Goal: Task Accomplishment & Management: Manage account settings

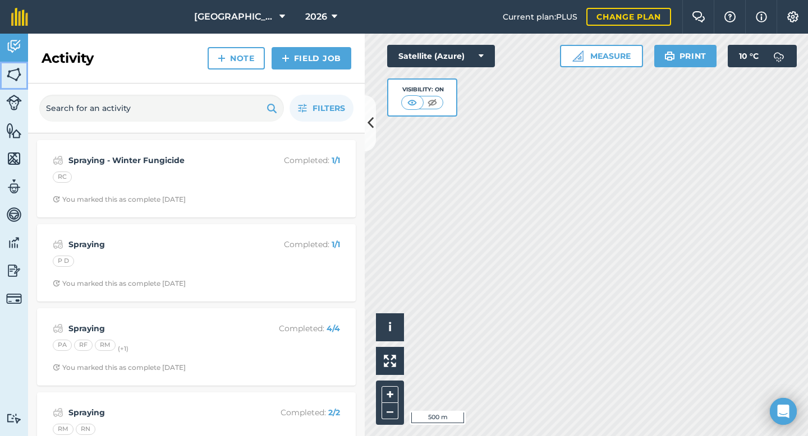
click at [14, 75] on img at bounding box center [14, 74] width 16 height 17
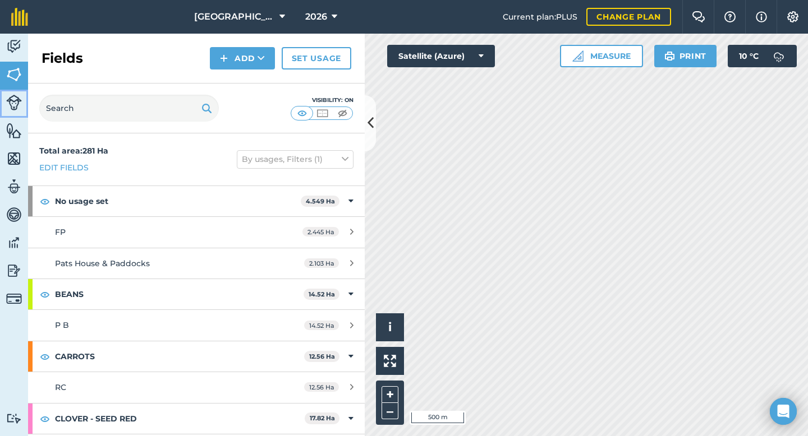
click at [14, 104] on img at bounding box center [14, 103] width 16 height 16
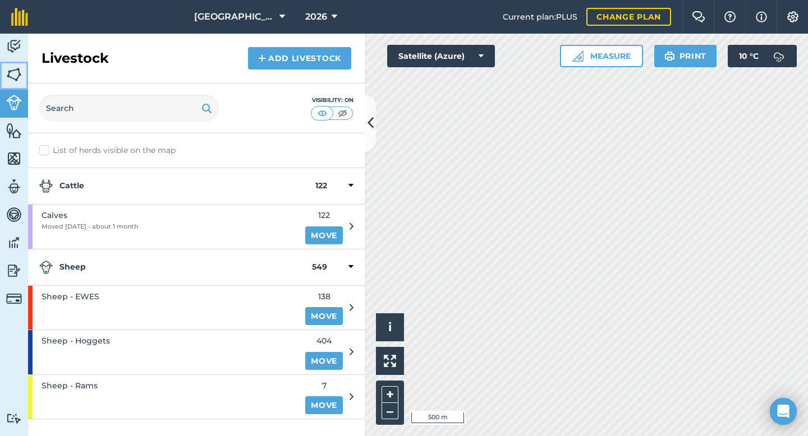
click at [16, 74] on img at bounding box center [14, 74] width 16 height 17
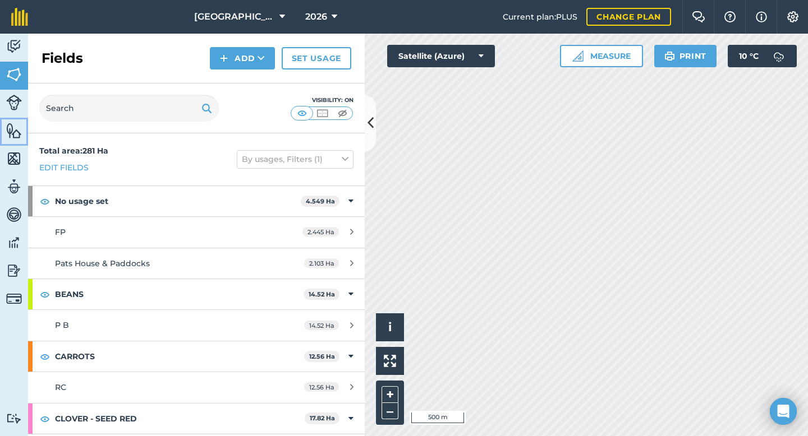
click at [16, 132] on img at bounding box center [14, 130] width 16 height 17
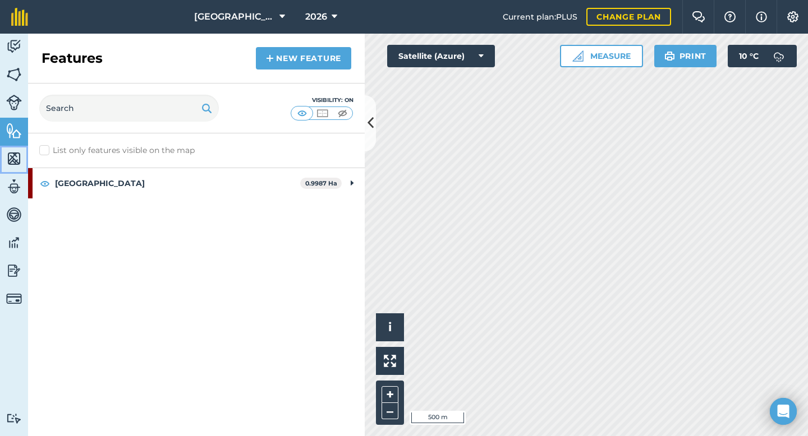
click at [14, 158] on img at bounding box center [14, 158] width 16 height 17
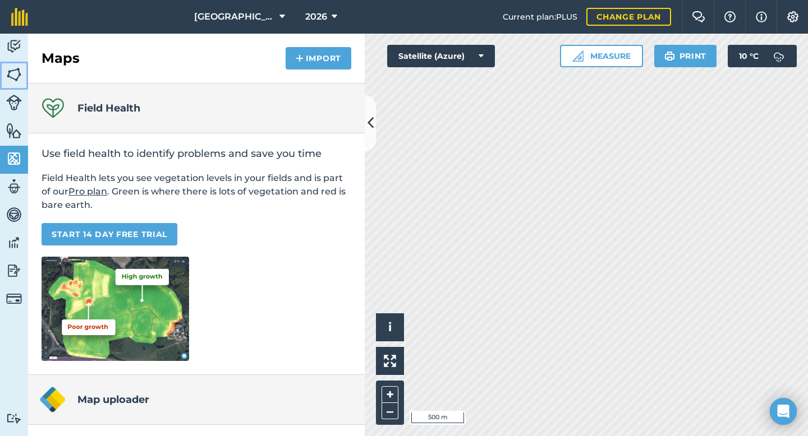
click at [13, 76] on img at bounding box center [14, 74] width 16 height 17
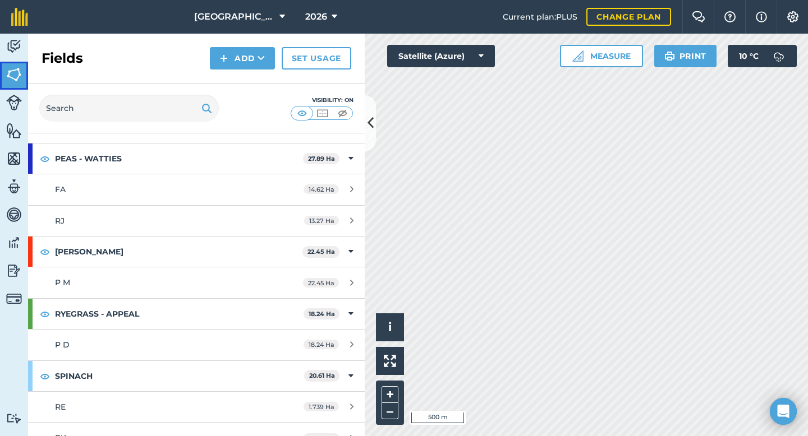
scroll to position [445, 0]
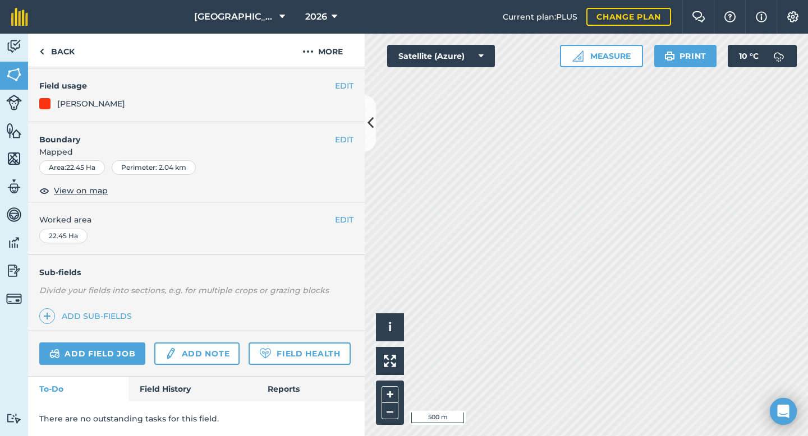
scroll to position [80, 0]
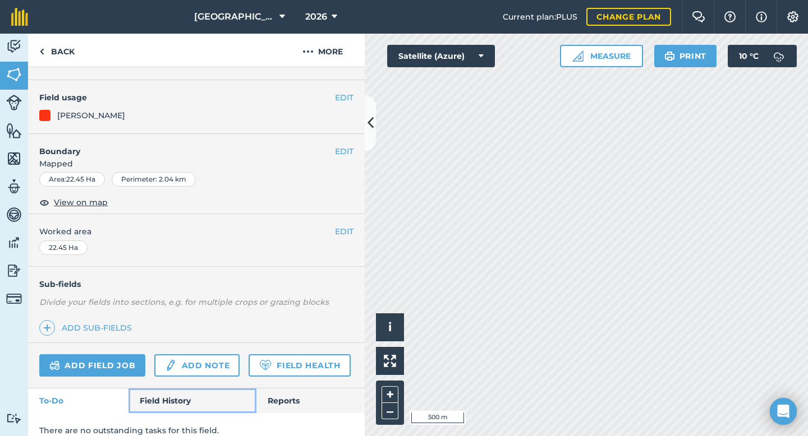
click at [177, 395] on link "Field History" at bounding box center [191, 401] width 127 height 25
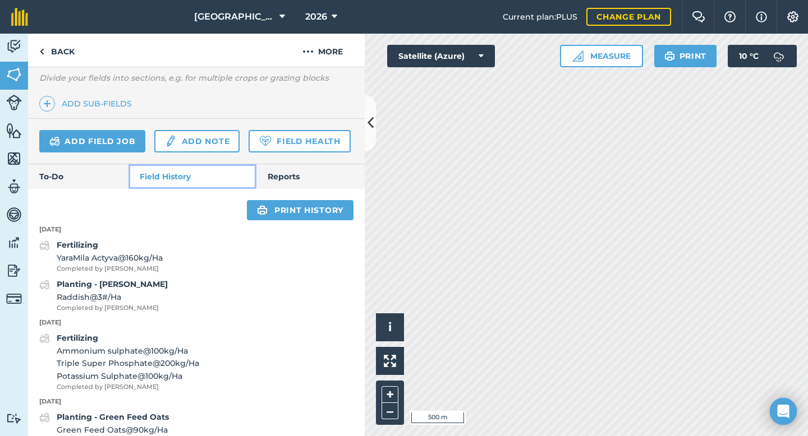
scroll to position [307, 0]
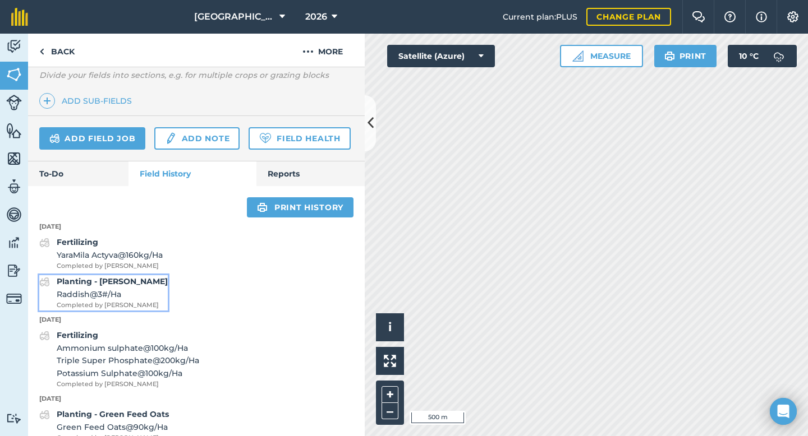
click at [100, 280] on strong "Planting - [PERSON_NAME]" at bounding box center [112, 281] width 111 height 10
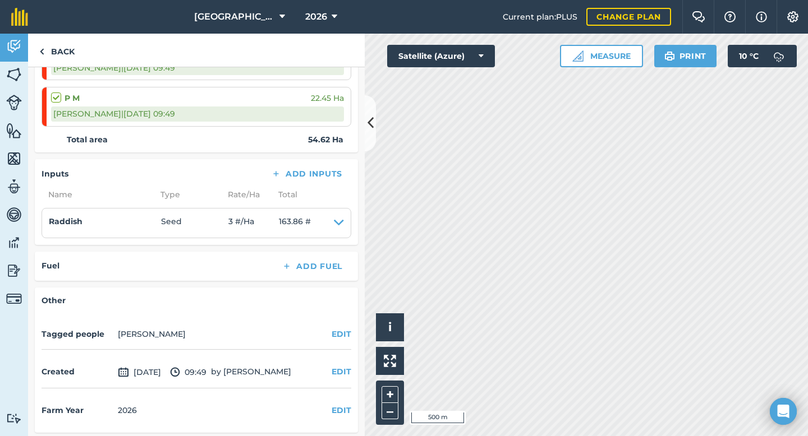
scroll to position [210, 0]
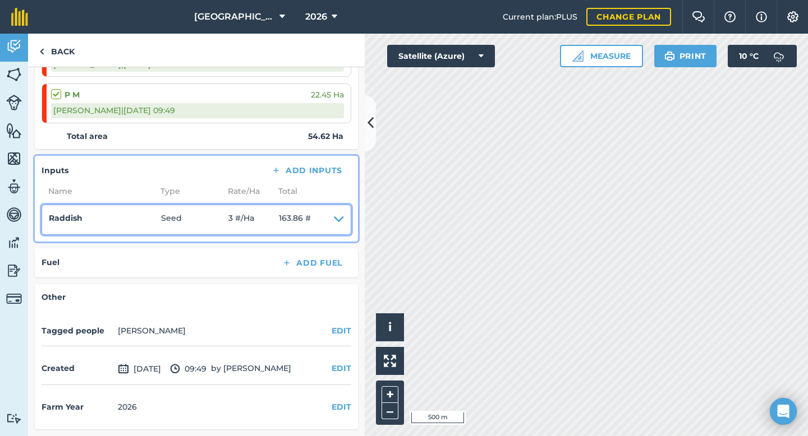
click at [339, 218] on icon at bounding box center [339, 220] width 10 height 16
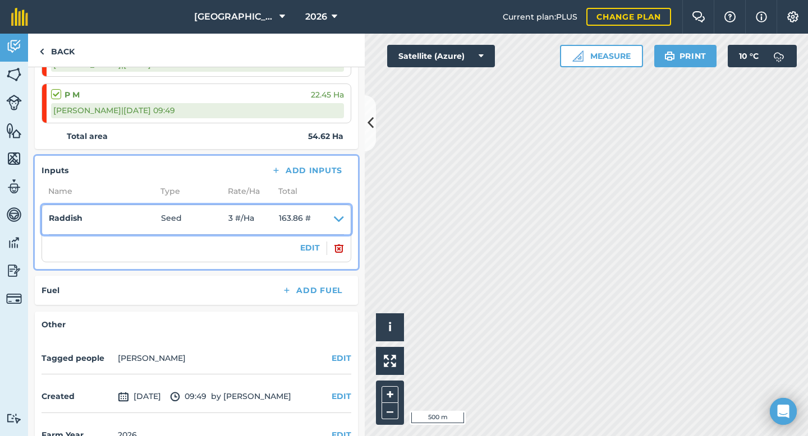
scroll to position [238, 0]
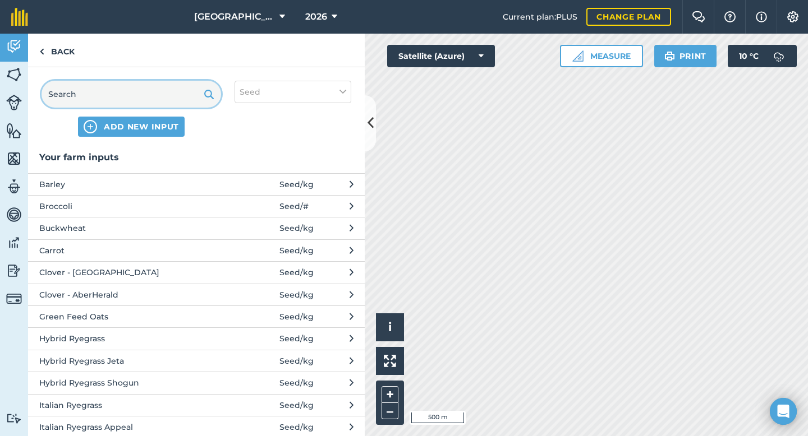
click at [185, 99] on input "text" at bounding box center [130, 94] width 179 height 27
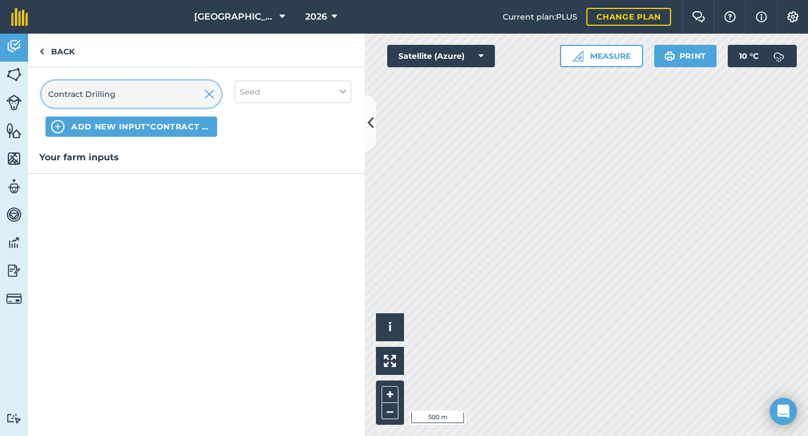
type input "Contract Drilling"
click at [185, 125] on span "ADD NEW INPUT "Contract Drilling"" at bounding box center [141, 126] width 140 height 11
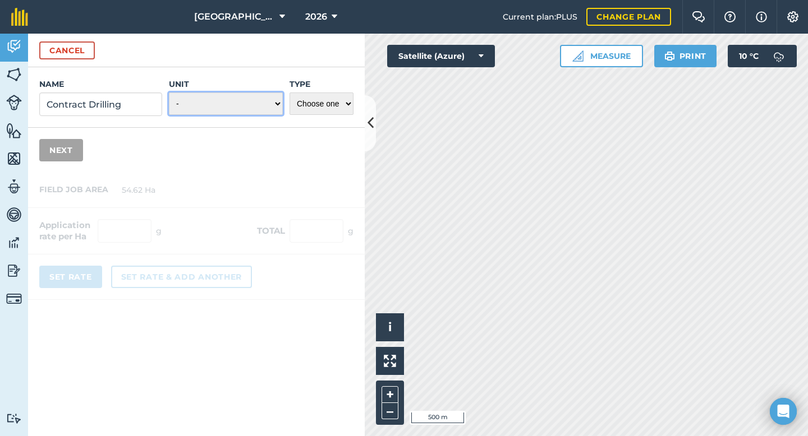
click at [206, 104] on select "- Grams/g Kilograms/kg Metric tonnes/t Millilitres/ml Litres/L Ounces/oz Pounds…" at bounding box center [226, 104] width 114 height 22
click at [335, 102] on select "Choose one Fertilizer Seed Spray Fuel Other" at bounding box center [321, 104] width 64 height 22
select select "OTHER"
click at [269, 104] on select "- Grams/g Kilograms/kg Metric tonnes/t Millilitres/ml Litres/L Ounces/oz Pounds…" at bounding box center [226, 104] width 114 height 22
select select "COUNT"
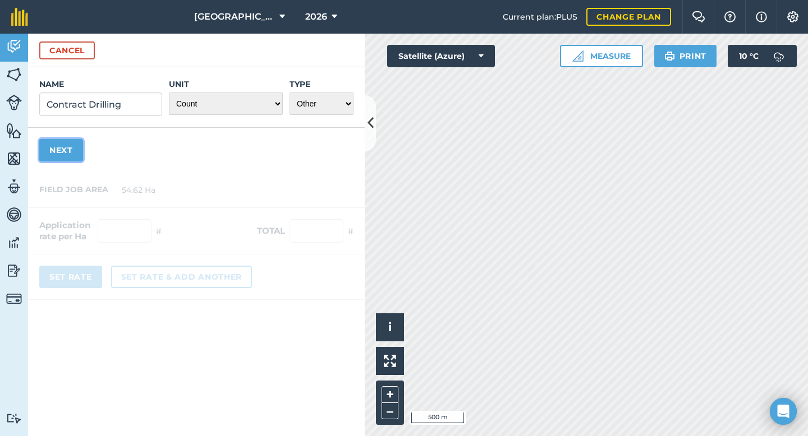
click at [80, 151] on button "Next" at bounding box center [61, 150] width 44 height 22
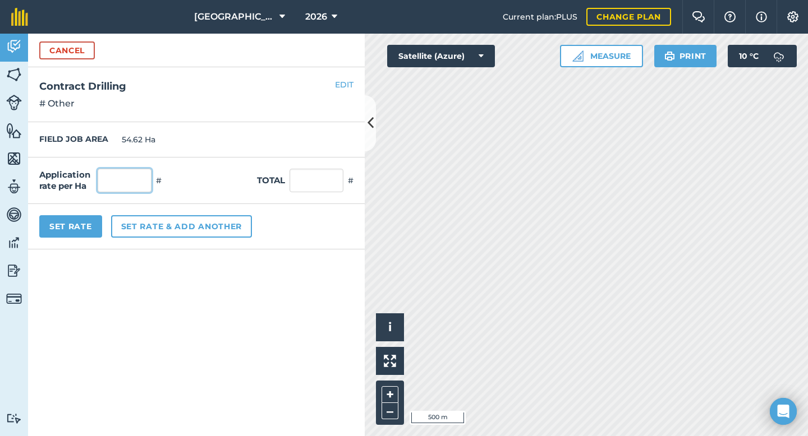
click at [124, 183] on input "text" at bounding box center [125, 181] width 54 height 24
type input "54"
type input "2,949.48"
click at [230, 120] on div "EDIT Contract Drilling # Other" at bounding box center [196, 94] width 336 height 55
click at [139, 181] on input "54" at bounding box center [125, 181] width 54 height 24
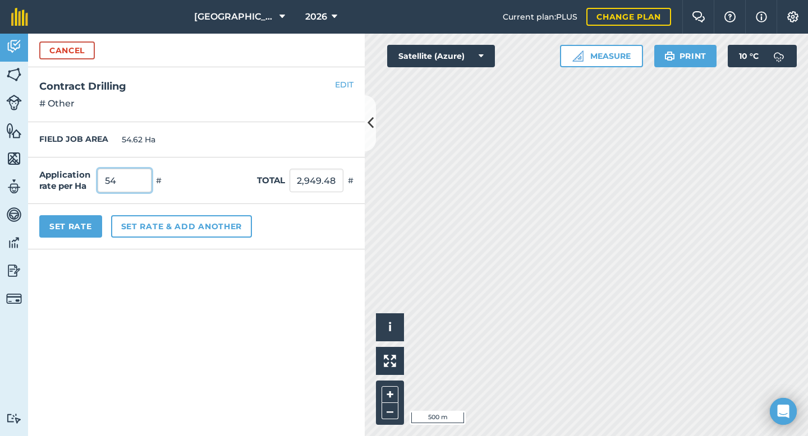
type input "5"
type input "1"
type input "54.62"
click at [235, 131] on div "FIELD JOB AREA 54.62 Ha" at bounding box center [196, 139] width 336 height 35
click at [84, 224] on button "Set Rate" at bounding box center [70, 226] width 63 height 22
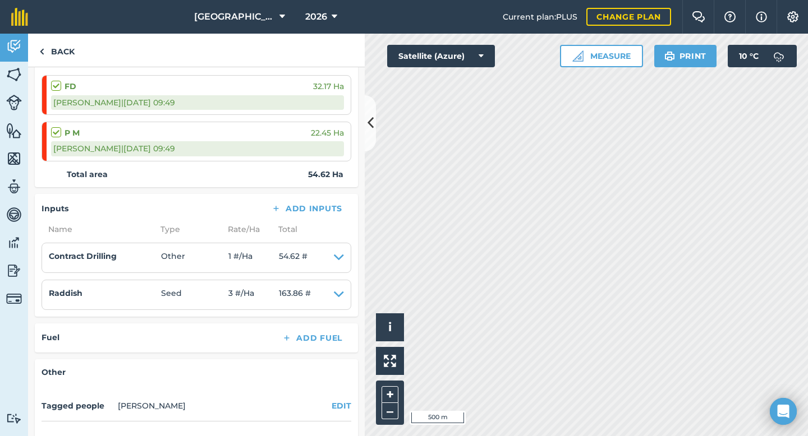
scroll to position [160, 0]
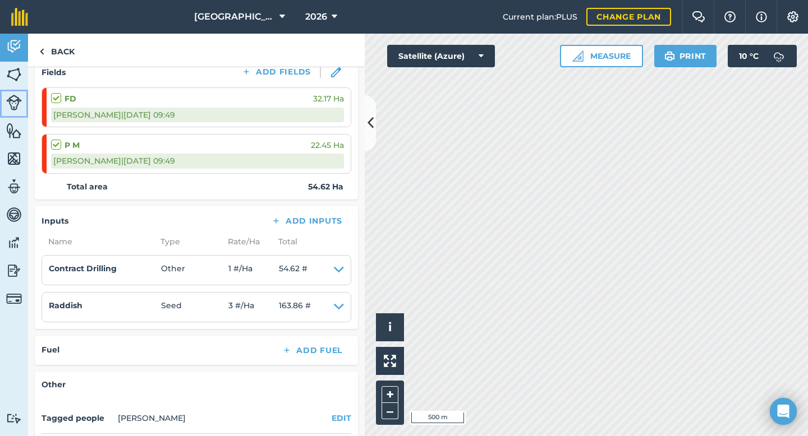
click at [17, 103] on img at bounding box center [14, 103] width 16 height 16
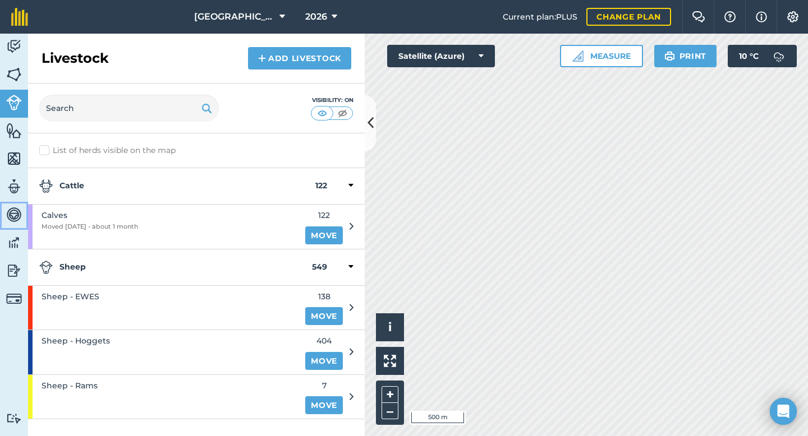
click at [11, 220] on img at bounding box center [14, 214] width 16 height 17
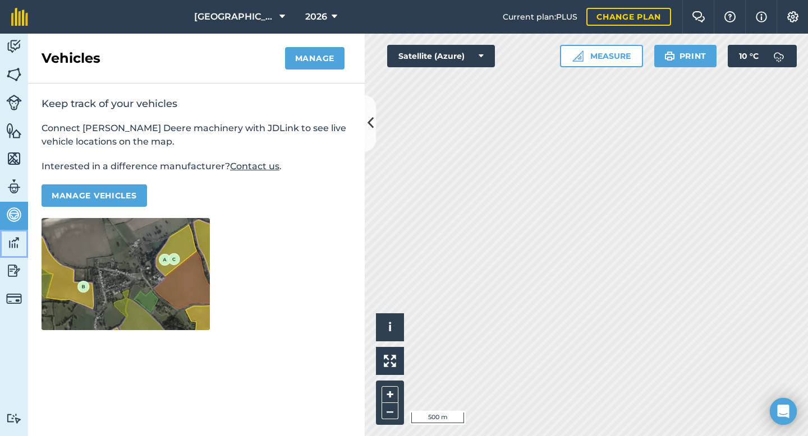
click at [13, 248] on img at bounding box center [14, 242] width 16 height 17
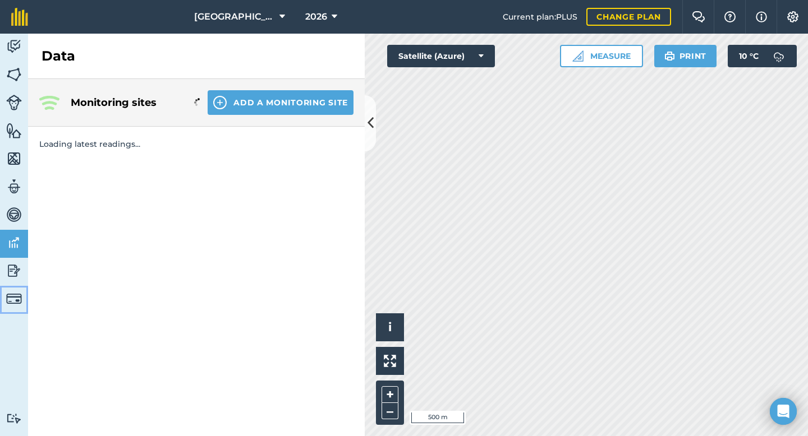
click at [12, 287] on link "Billing" at bounding box center [14, 300] width 28 height 28
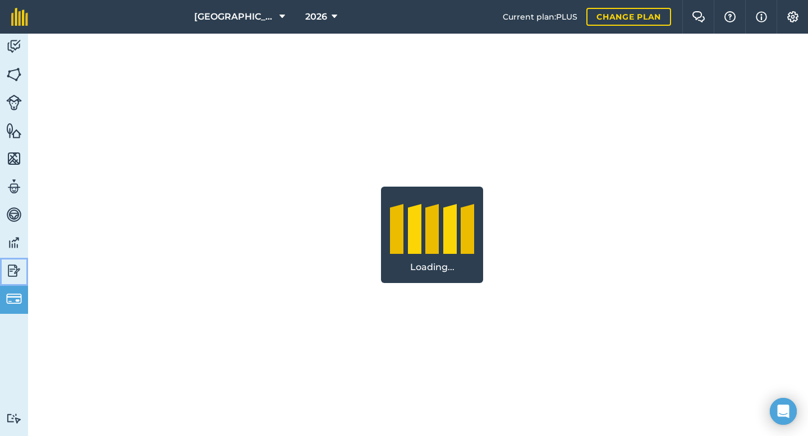
click at [13, 269] on img at bounding box center [14, 270] width 16 height 17
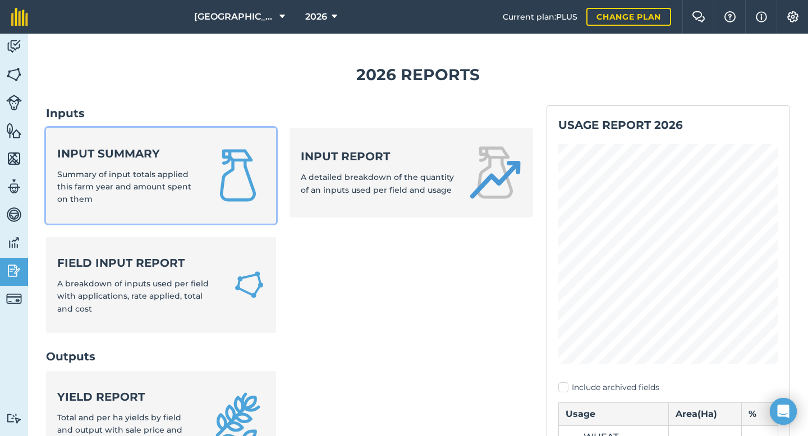
click at [129, 155] on strong "Input summary" at bounding box center [127, 154] width 140 height 16
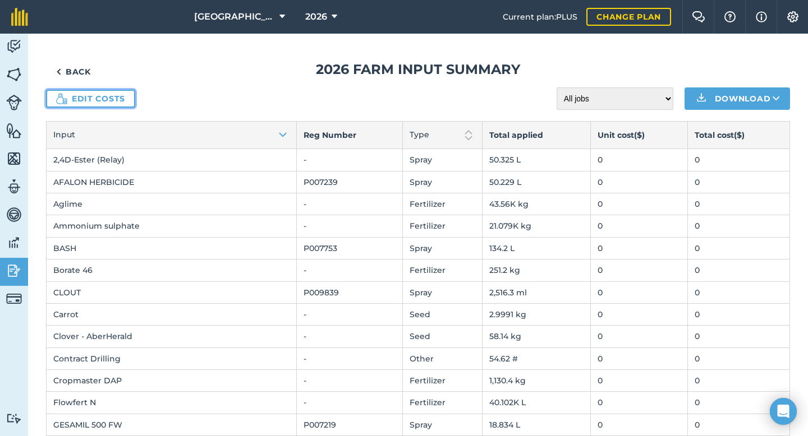
click at [112, 93] on link "Edit costs" at bounding box center [90, 99] width 89 height 18
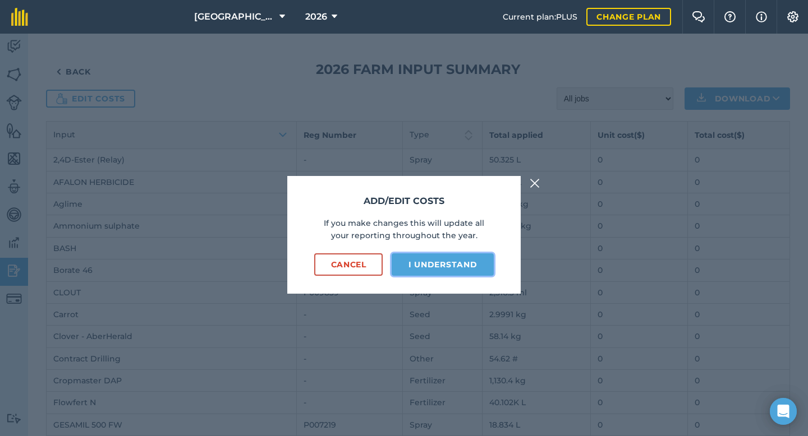
click at [463, 266] on button "I understand" at bounding box center [442, 264] width 102 height 22
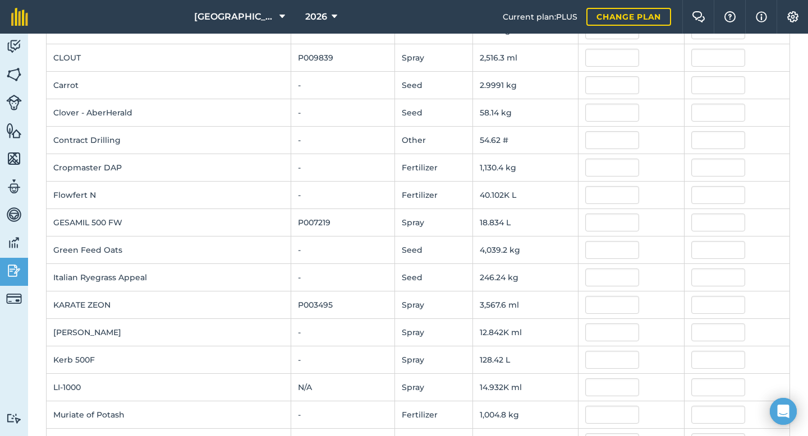
scroll to position [250, 0]
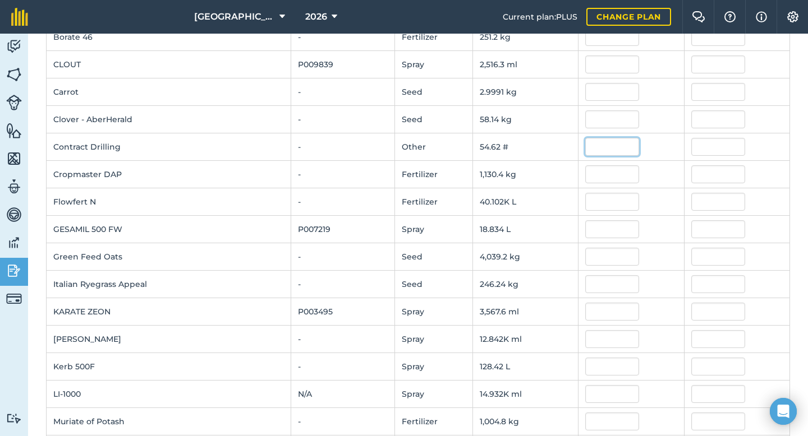
click at [585, 144] on input "text" at bounding box center [612, 147] width 54 height 18
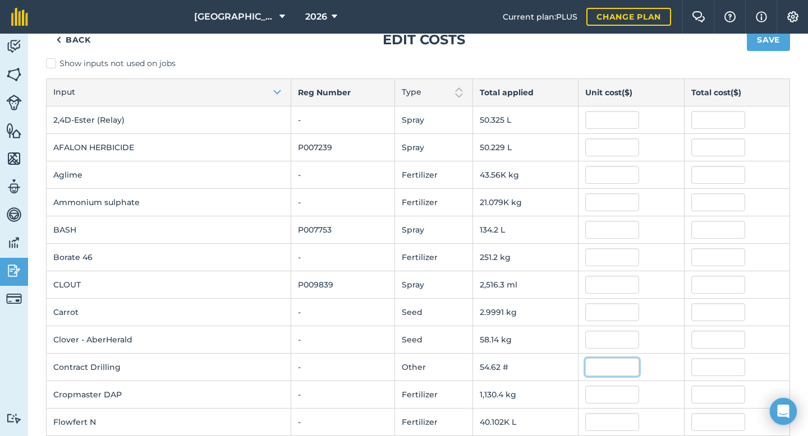
scroll to position [47, 0]
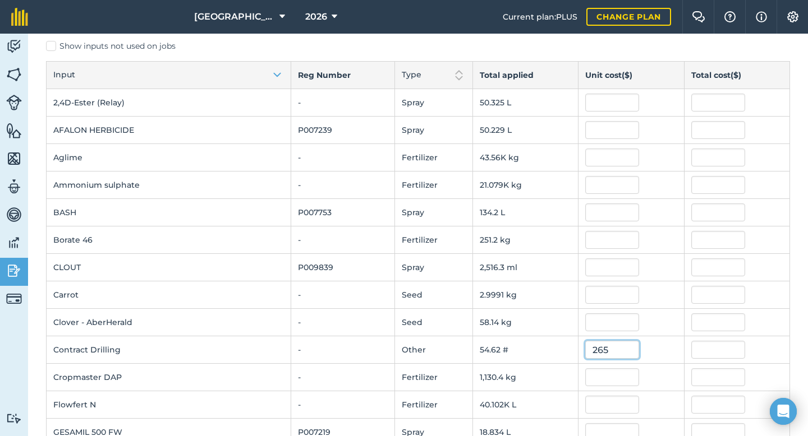
type input "265"
type input "14,474.3"
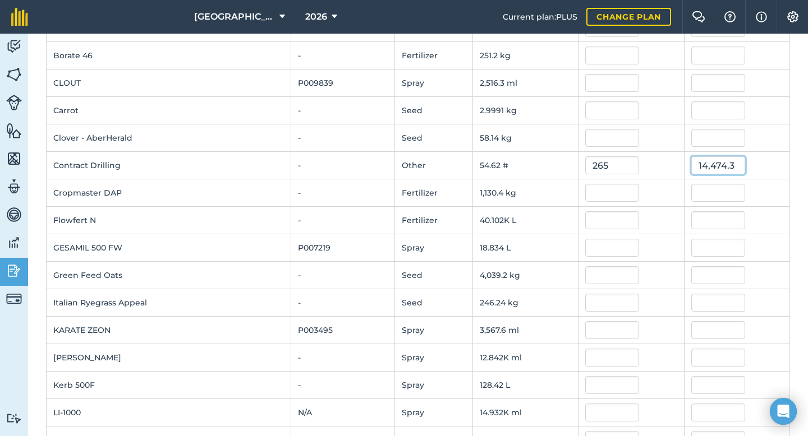
scroll to position [0, 0]
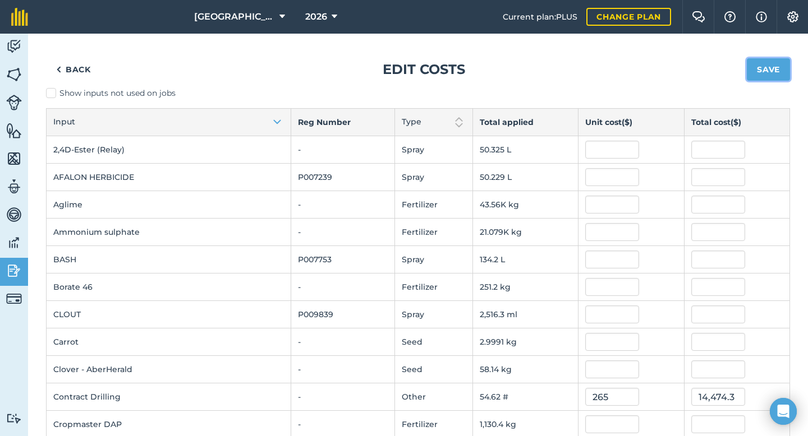
click at [768, 71] on button "Save" at bounding box center [767, 69] width 43 height 22
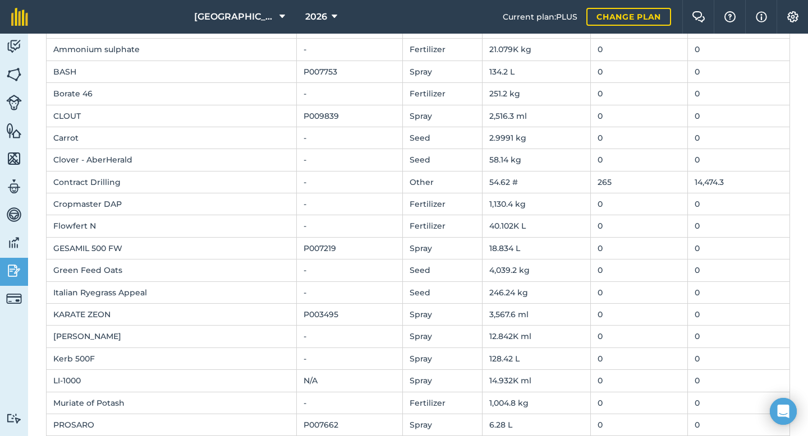
scroll to position [176, 0]
click at [610, 183] on td "265" at bounding box center [639, 183] width 98 height 22
click at [593, 184] on td "265" at bounding box center [639, 183] width 98 height 22
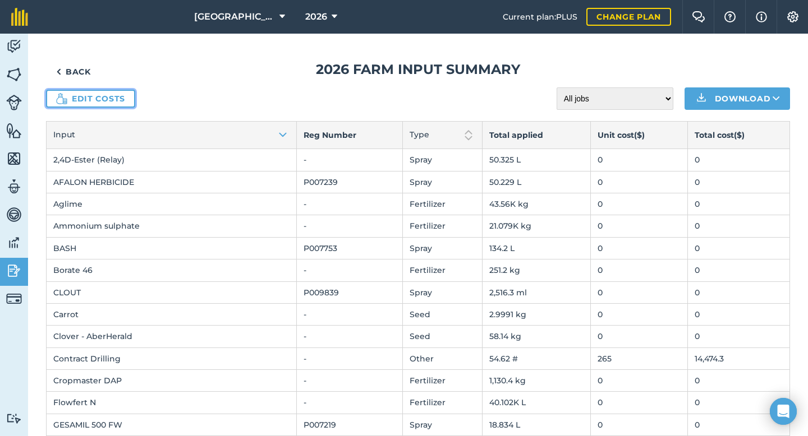
click at [122, 98] on link "Edit costs" at bounding box center [90, 99] width 89 height 18
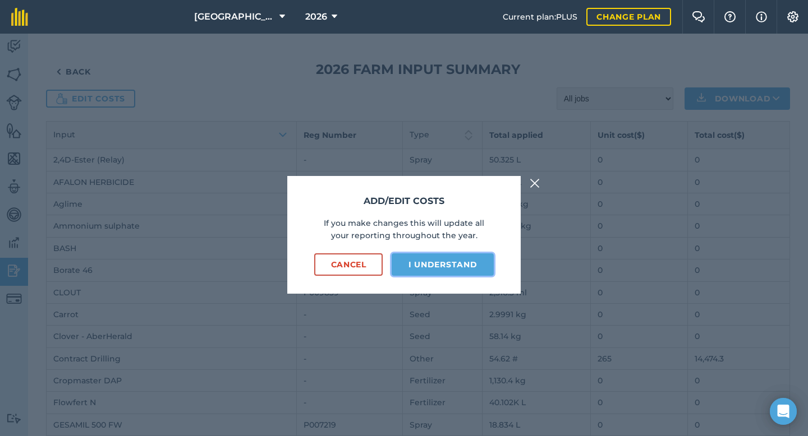
click at [437, 273] on button "I understand" at bounding box center [442, 264] width 102 height 22
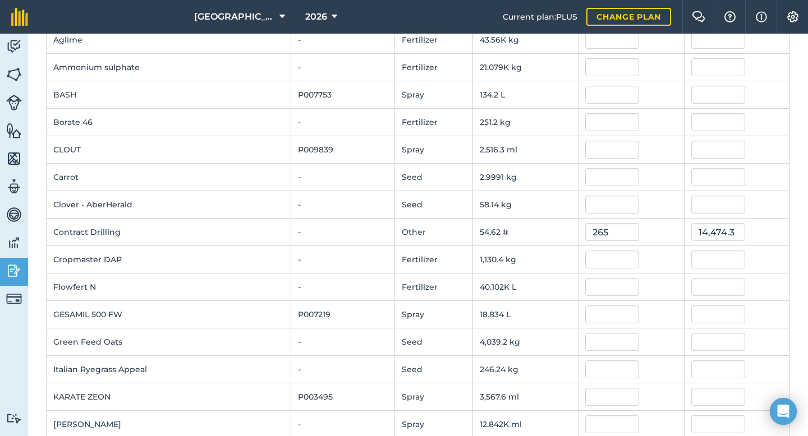
scroll to position [179, 0]
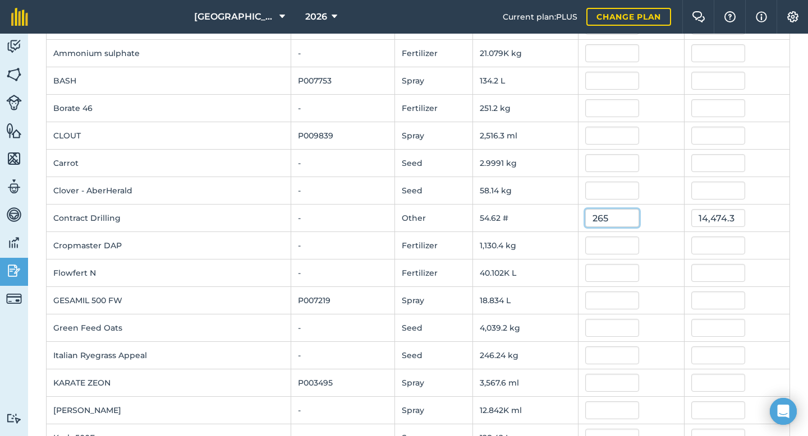
click at [601, 219] on input "265" at bounding box center [612, 218] width 54 height 18
type input "2"
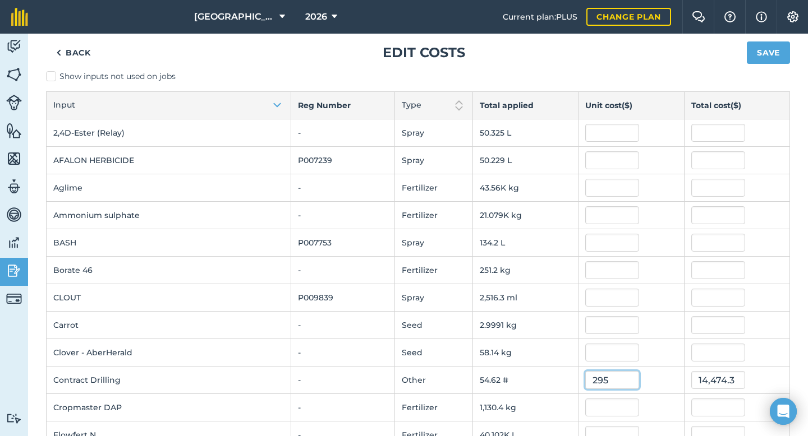
scroll to position [0, 0]
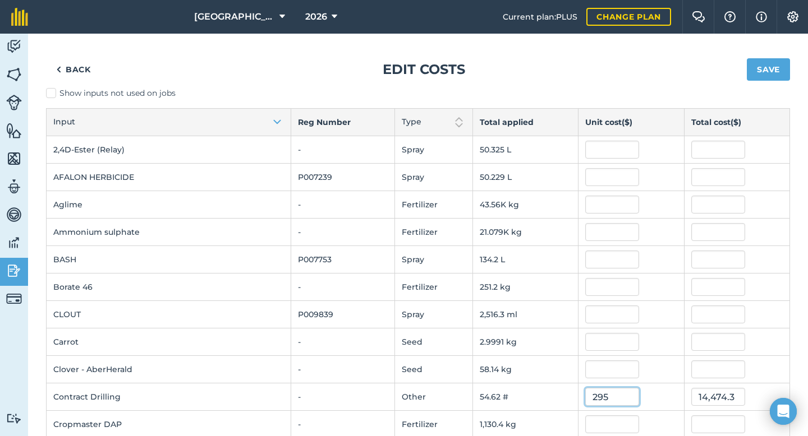
type input "295"
type input "16,112.9"
click at [767, 70] on button "Save" at bounding box center [767, 69] width 43 height 22
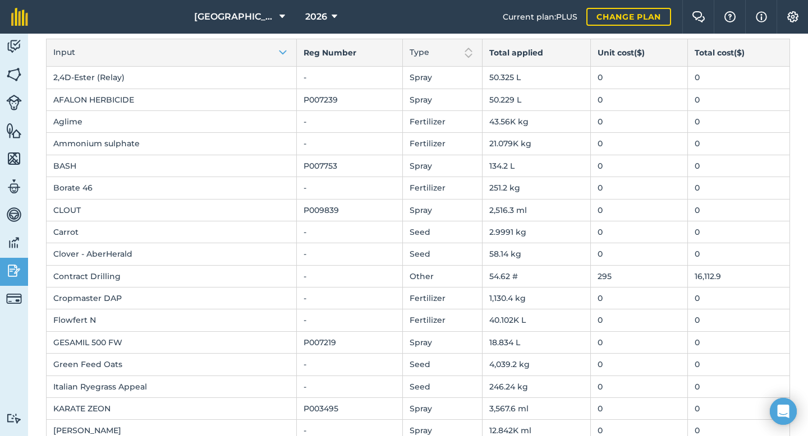
scroll to position [85, 0]
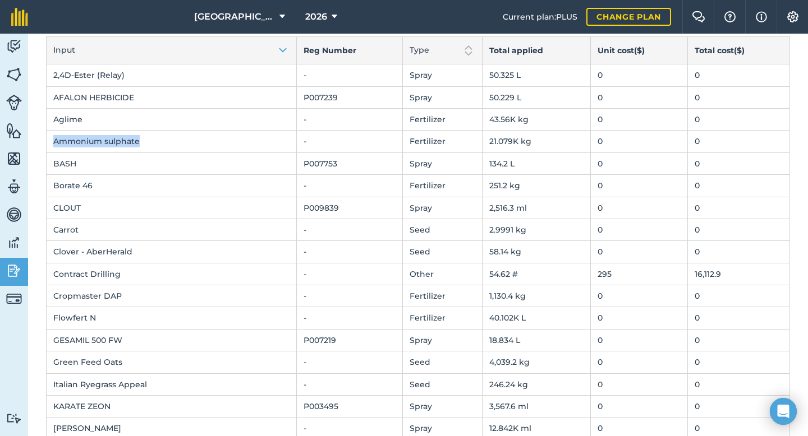
drag, startPoint x: 144, startPoint y: 142, endPoint x: 51, endPoint y: 144, distance: 93.1
click at [51, 144] on td "Ammonium sulphate" at bounding box center [172, 142] width 250 height 22
copy td "Ammonium sulphate"
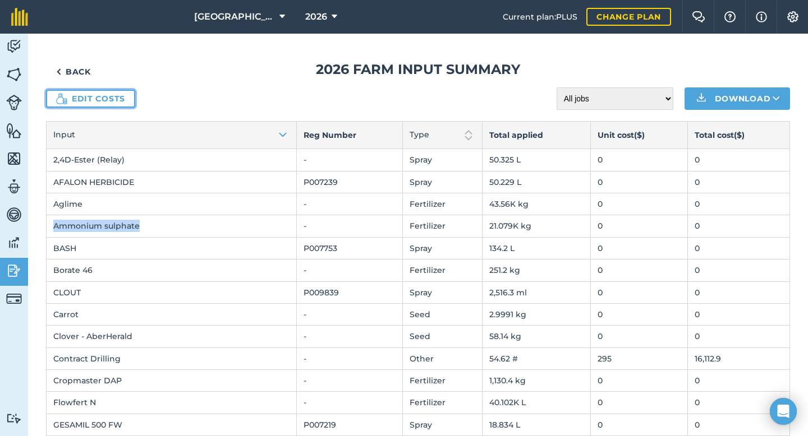
click at [121, 102] on link "Edit costs" at bounding box center [90, 99] width 89 height 18
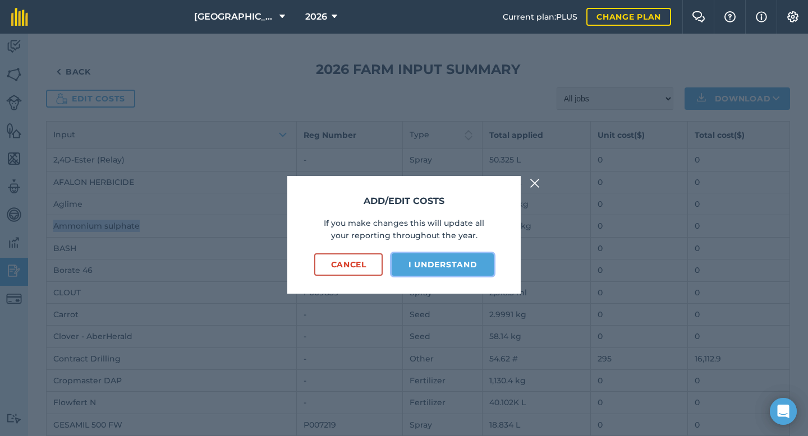
click at [437, 264] on button "I understand" at bounding box center [442, 264] width 102 height 22
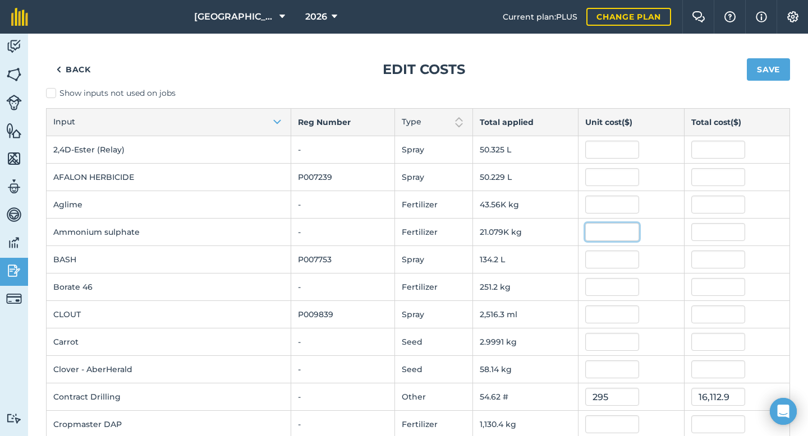
click at [588, 229] on input "text" at bounding box center [612, 232] width 54 height 18
type input "560"
type input "11,804,072.56"
click at [643, 69] on div "Back Edit costs Save" at bounding box center [418, 70] width 744 height 36
click at [589, 204] on input "text" at bounding box center [612, 205] width 54 height 18
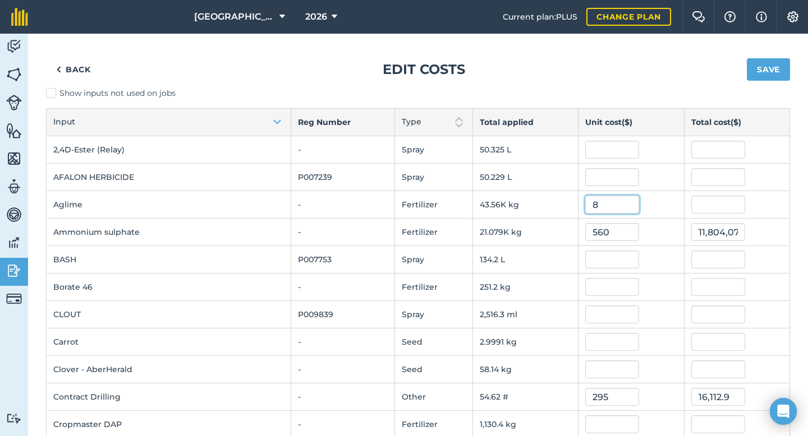
type input "80"
drag, startPoint x: 593, startPoint y: 204, endPoint x: 563, endPoint y: 202, distance: 30.3
click at [578, 203] on td "80" at bounding box center [630, 204] width 105 height 27
type input "80"
type input "3,484,800"
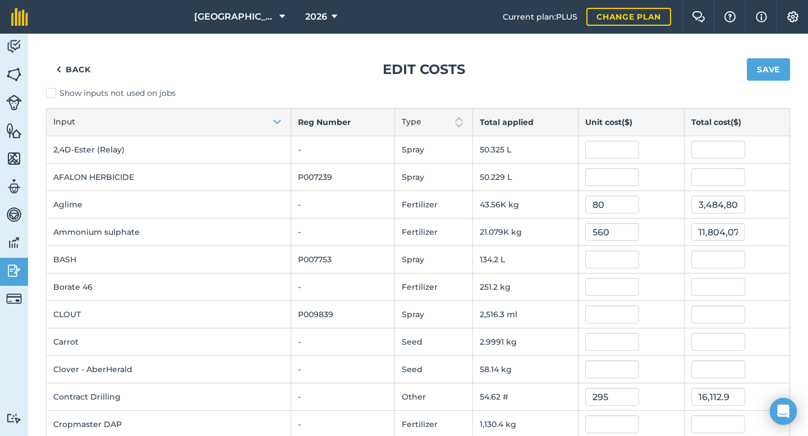
click at [566, 90] on label "Show inputs not used on jobs" at bounding box center [418, 93] width 744 height 12
click at [53, 90] on input "Show inputs not used on jobs" at bounding box center [49, 90] width 7 height 7
checkbox input "true"
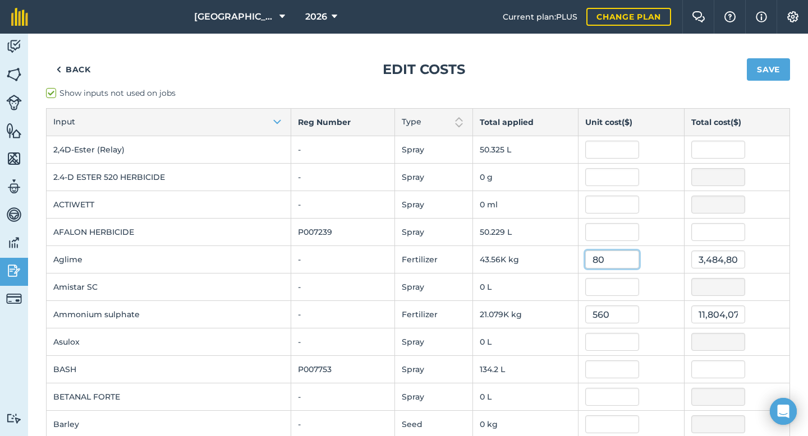
drag, startPoint x: 610, startPoint y: 259, endPoint x: 588, endPoint y: 259, distance: 21.9
click at [588, 259] on input "80" at bounding box center [612, 260] width 54 height 18
click at [547, 71] on div "Back Edit costs Save" at bounding box center [418, 70] width 744 height 36
click at [578, 270] on td at bounding box center [630, 259] width 105 height 27
click at [592, 263] on input "text" at bounding box center [612, 260] width 54 height 18
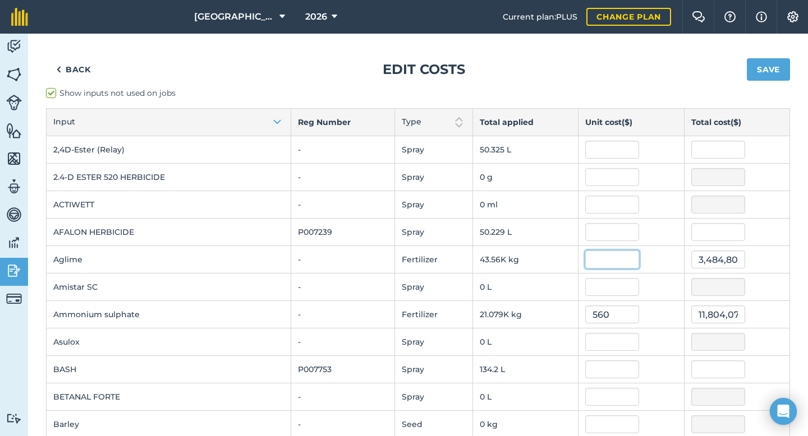
type input "0"
type input "0.08"
type input "3,484.8"
click at [763, 241] on div at bounding box center [736, 232] width 91 height 18
click at [12, 82] on img at bounding box center [14, 74] width 16 height 17
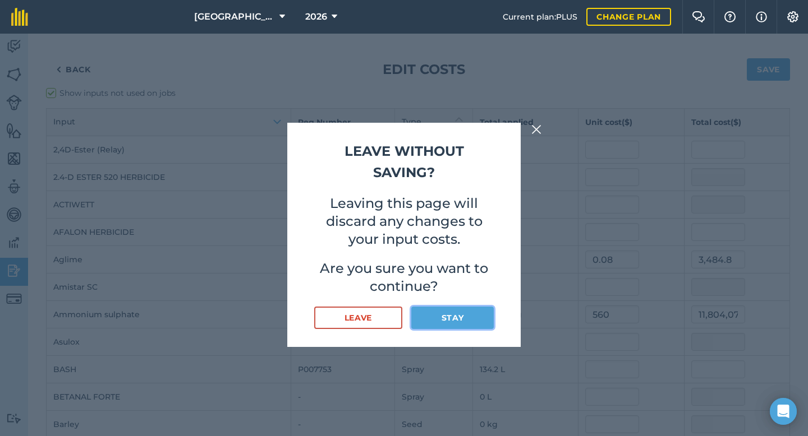
click at [461, 316] on button "Stay" at bounding box center [452, 318] width 82 height 22
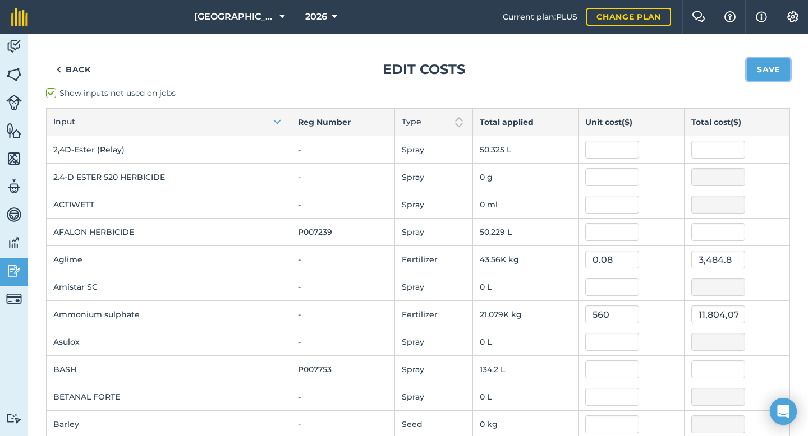
click at [773, 70] on button "Save" at bounding box center [767, 69] width 43 height 22
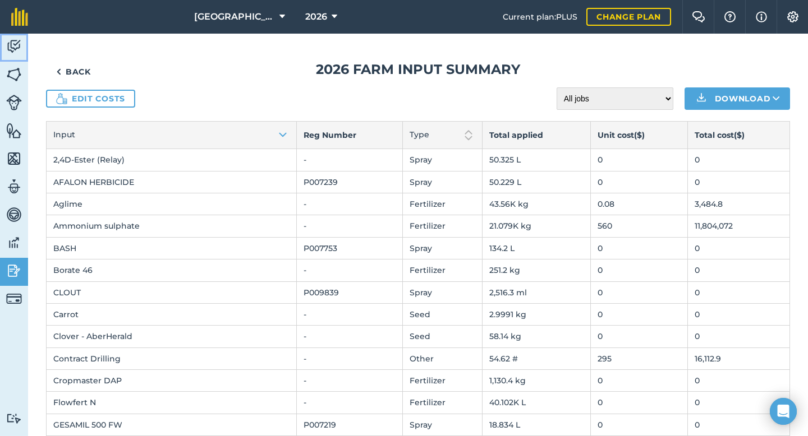
click at [13, 50] on img at bounding box center [14, 46] width 16 height 17
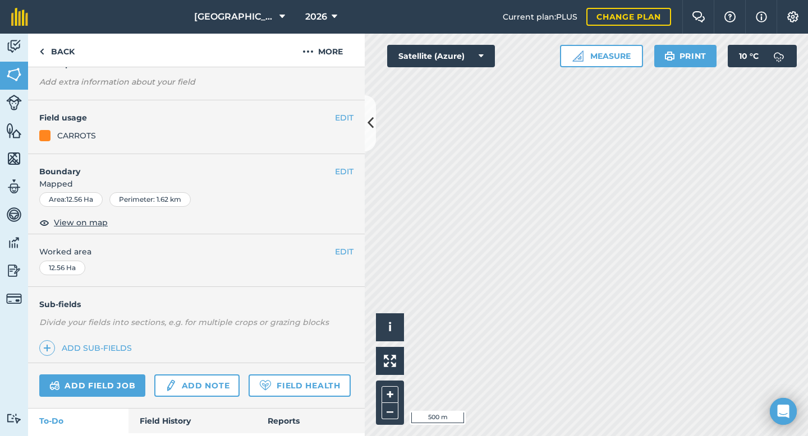
scroll to position [91, 0]
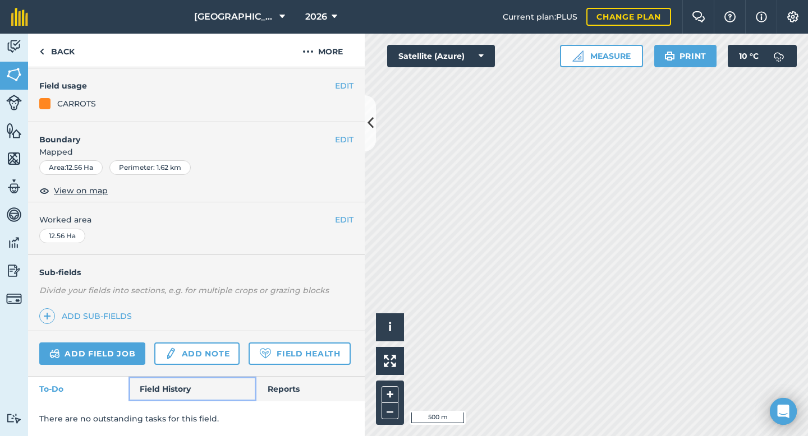
click at [171, 397] on link "Field History" at bounding box center [191, 389] width 127 height 25
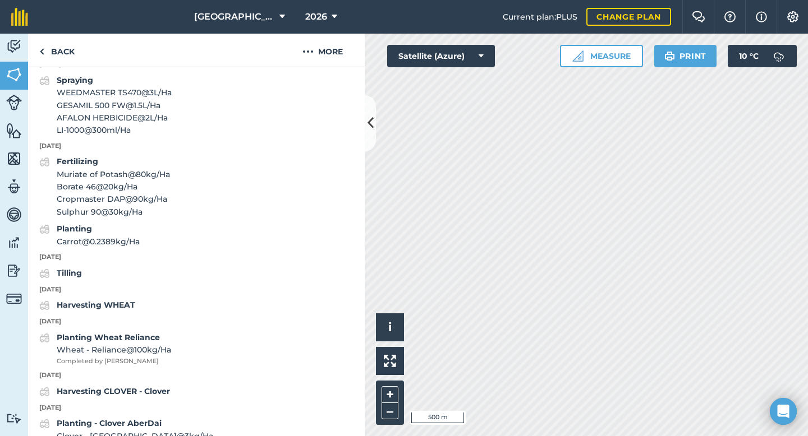
scroll to position [730, 0]
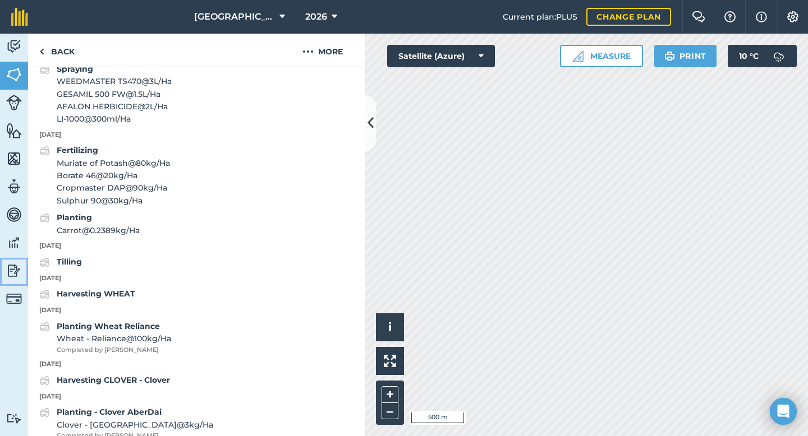
click at [11, 270] on img at bounding box center [14, 270] width 16 height 17
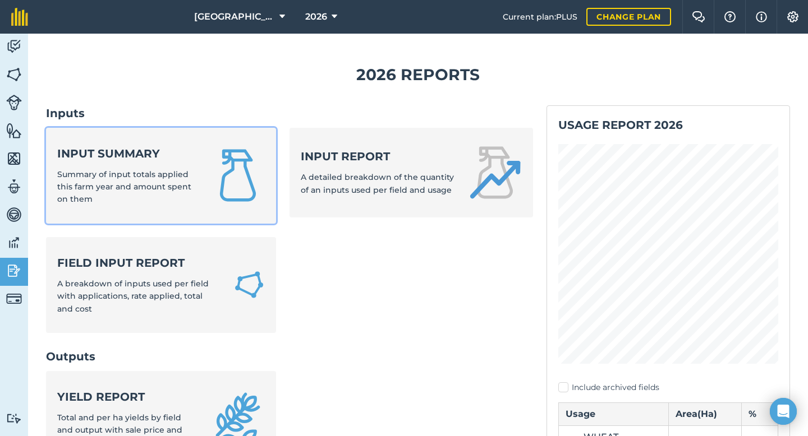
click at [132, 156] on strong "Input summary" at bounding box center [127, 154] width 140 height 16
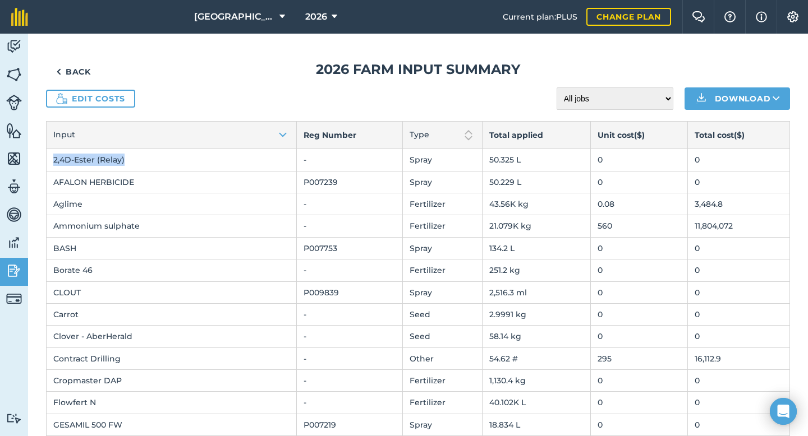
drag, startPoint x: 130, startPoint y: 158, endPoint x: 49, endPoint y: 158, distance: 80.8
click at [49, 158] on td "2,4D-Ester (Relay)" at bounding box center [172, 160] width 250 height 22
copy td "2,4D-Ester (Relay)"
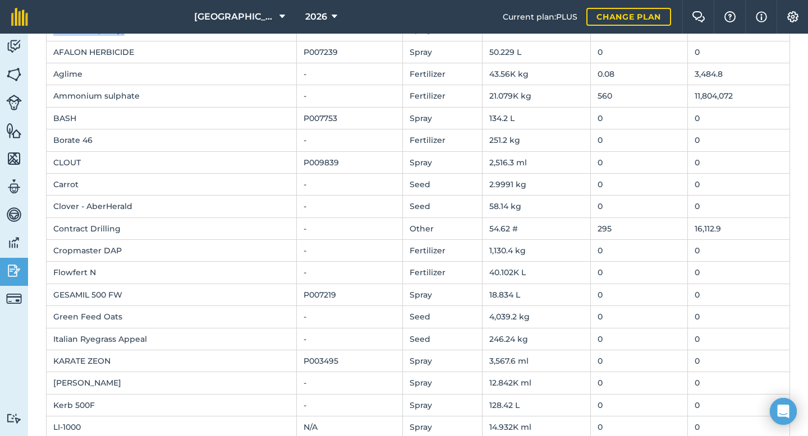
scroll to position [131, 0]
click at [601, 252] on td "0" at bounding box center [639, 250] width 98 height 22
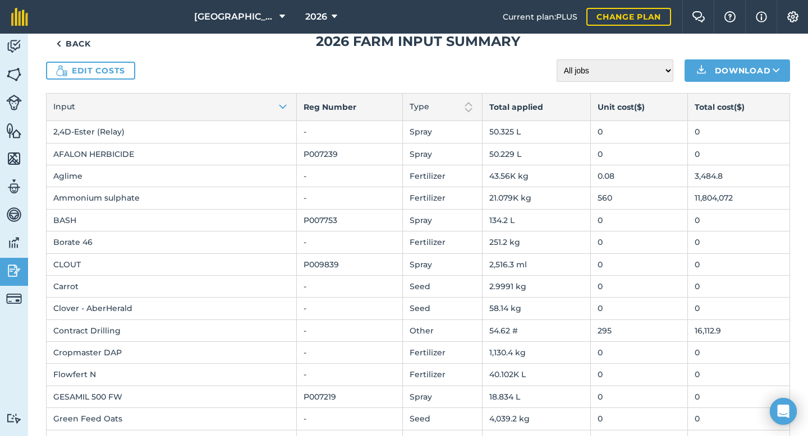
scroll to position [0, 0]
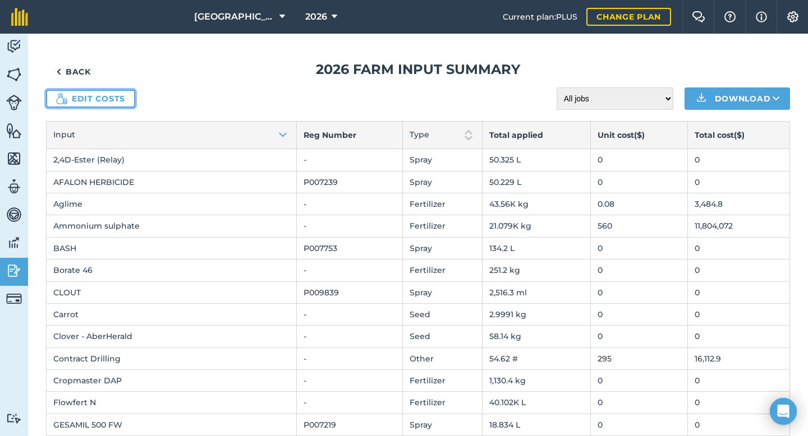
click at [75, 98] on link "Edit costs" at bounding box center [90, 99] width 89 height 18
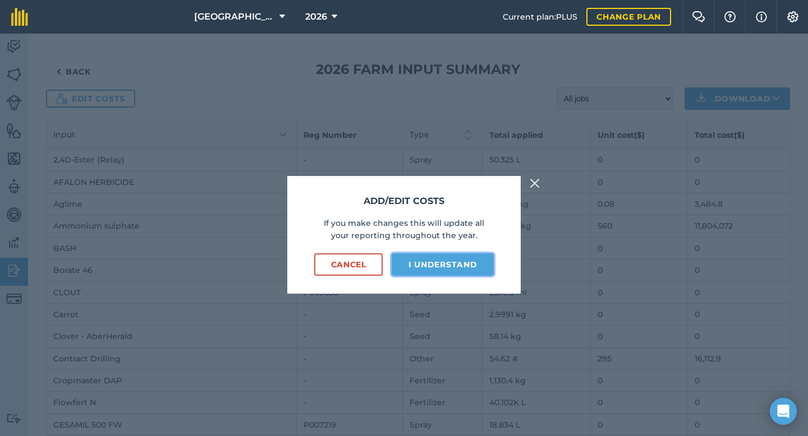
click at [450, 270] on button "I understand" at bounding box center [442, 264] width 102 height 22
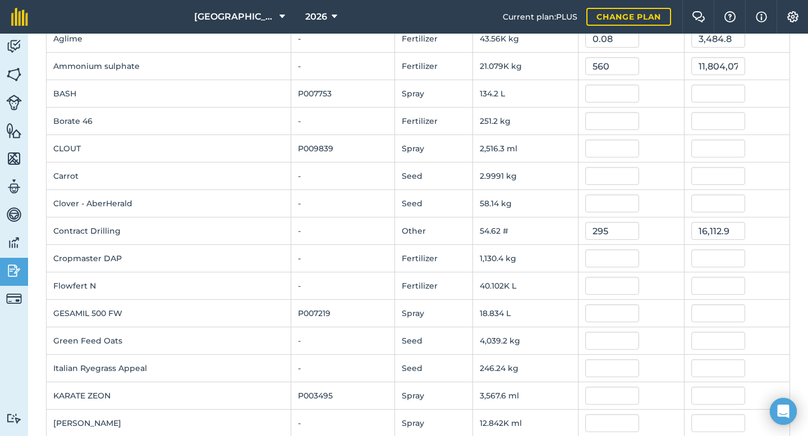
scroll to position [167, 0]
click at [594, 257] on input "text" at bounding box center [612, 257] width 54 height 18
type input "1.51"
type input "1,706.9040000000002"
click at [585, 280] on input "text" at bounding box center [612, 285] width 54 height 18
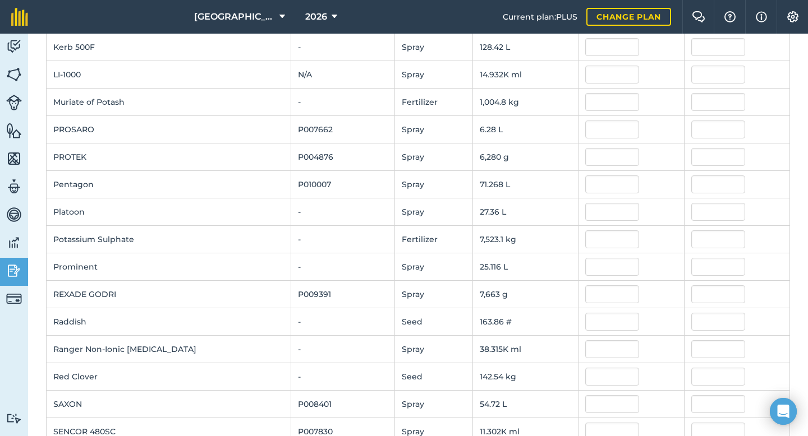
scroll to position [573, 0]
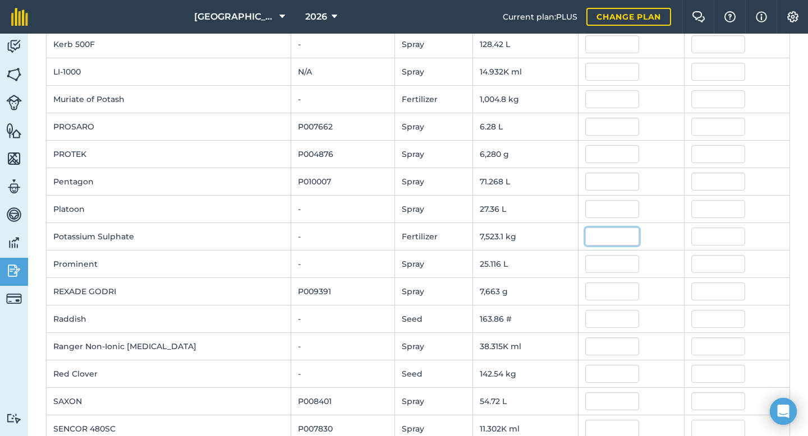
click at [585, 239] on input "text" at bounding box center [612, 237] width 54 height 18
type input "1.439"
type input "10,825.7409"
click at [606, 266] on input "text" at bounding box center [612, 264] width 54 height 18
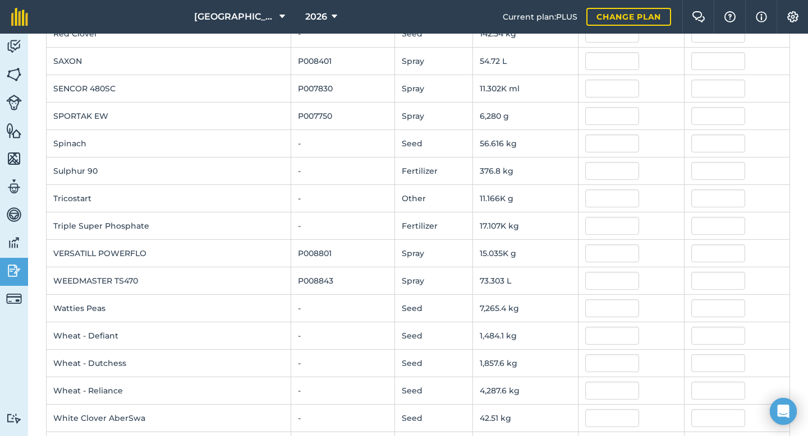
scroll to position [954, 0]
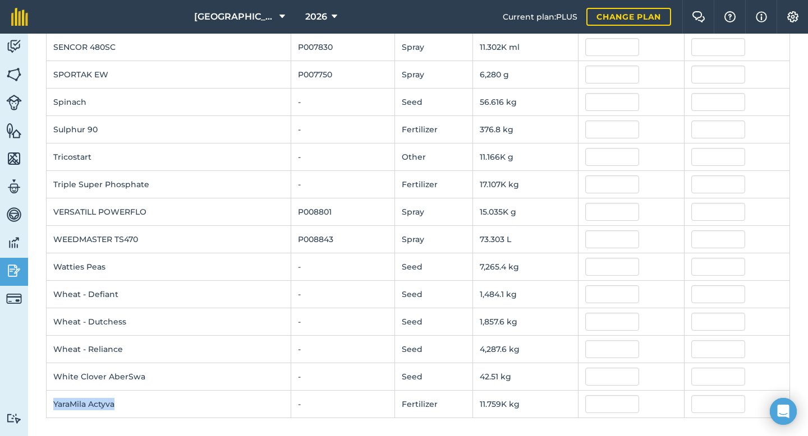
drag, startPoint x: 120, startPoint y: 406, endPoint x: 53, endPoint y: 403, distance: 67.4
click at [54, 404] on td "YaraMila Actyva" at bounding box center [169, 404] width 245 height 27
copy td "YaraMila Actyva"
click at [591, 403] on input "text" at bounding box center [612, 404] width 54 height 18
type input "1.475"
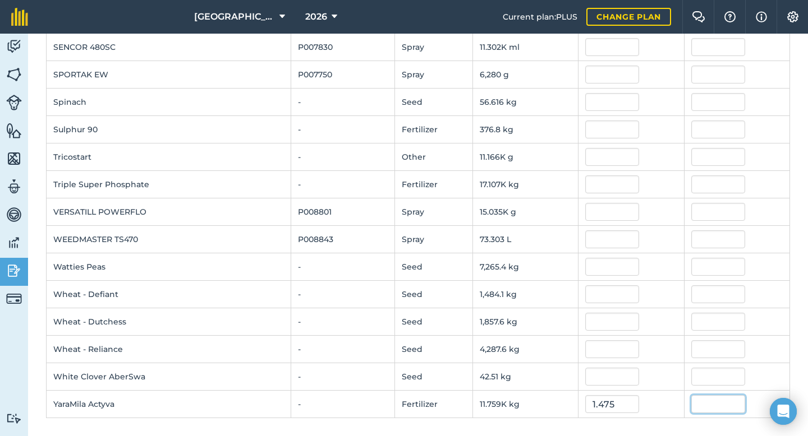
type input "17,344.112"
click at [654, 359] on td at bounding box center [630, 349] width 105 height 27
click at [290, 403] on td "-" at bounding box center [342, 404] width 104 height 27
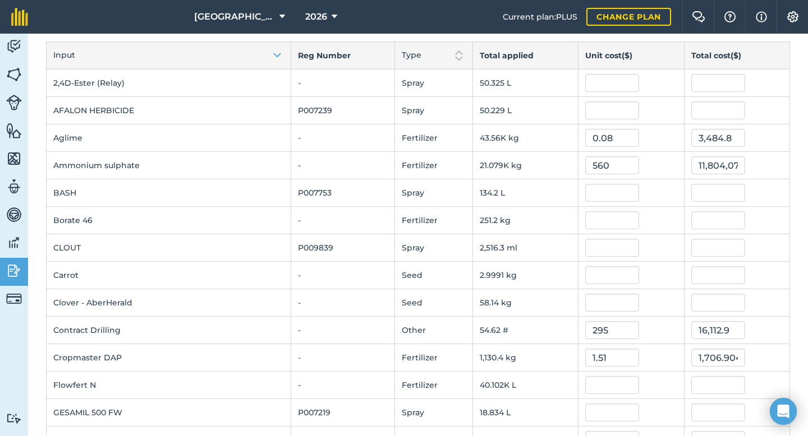
scroll to position [0, 0]
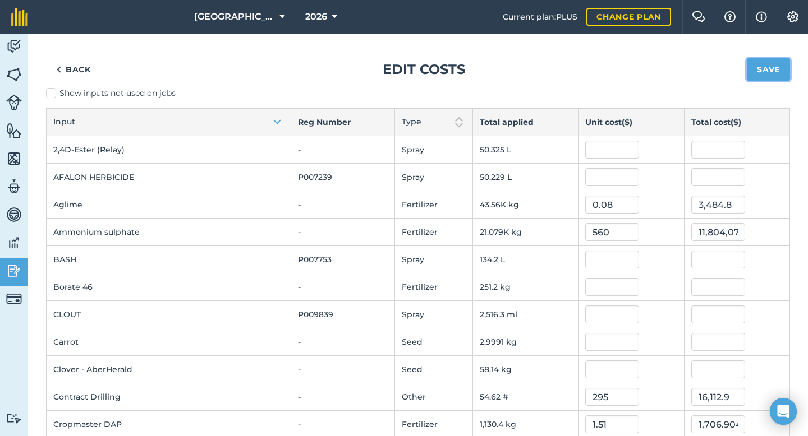
click at [771, 71] on button "Save" at bounding box center [767, 69] width 43 height 22
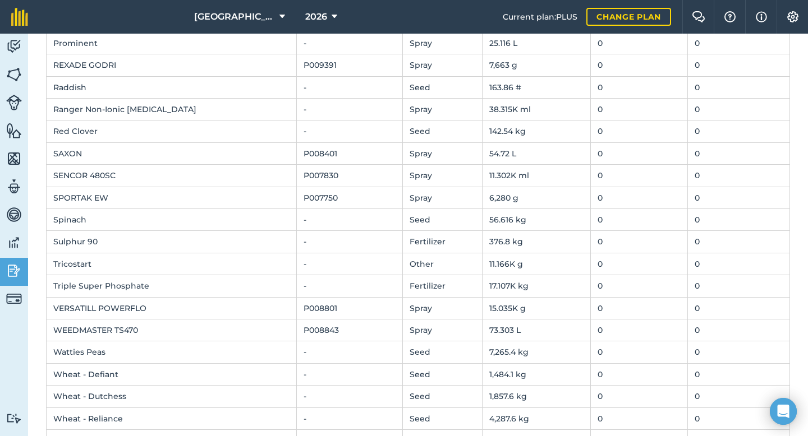
scroll to position [725, 0]
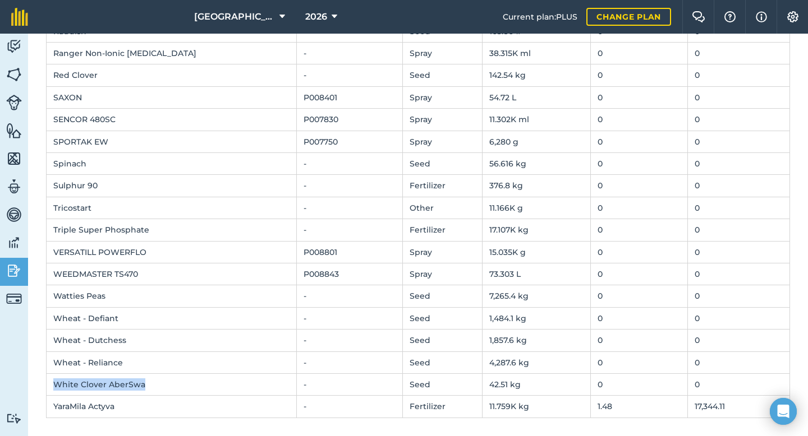
drag, startPoint x: 144, startPoint y: 384, endPoint x: 54, endPoint y: 381, distance: 90.3
click at [50, 385] on td "White Clover AberSwa" at bounding box center [172, 384] width 250 height 22
copy td "White Clover AberSwa"
click at [590, 380] on td "0" at bounding box center [639, 384] width 98 height 22
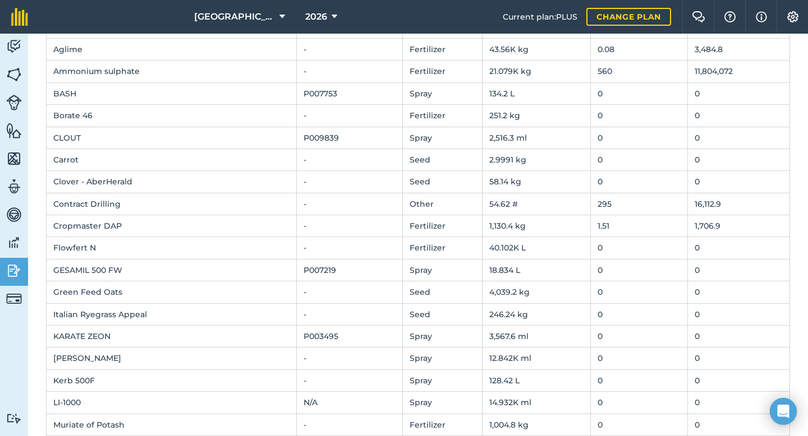
scroll to position [0, 0]
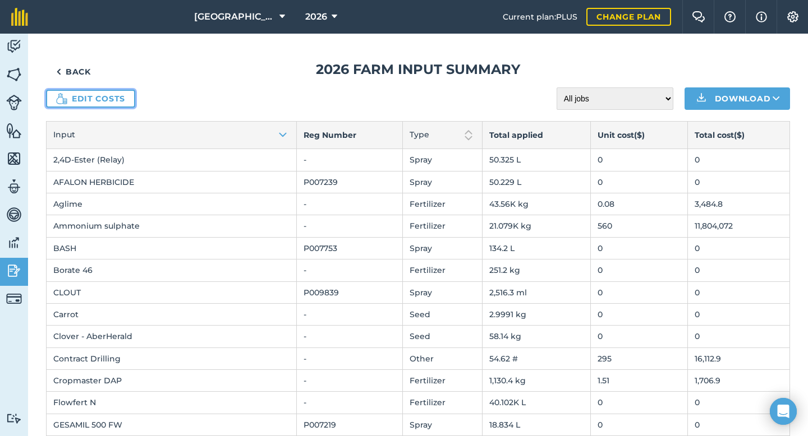
click at [119, 100] on link "Edit costs" at bounding box center [90, 99] width 89 height 18
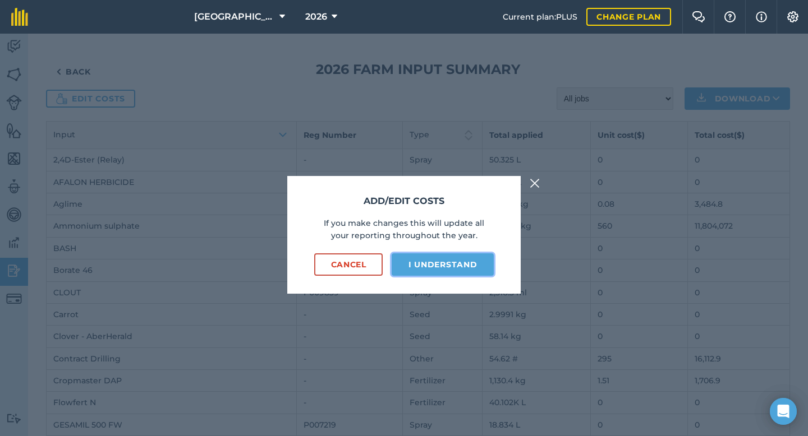
click at [442, 273] on button "I understand" at bounding box center [442, 264] width 102 height 22
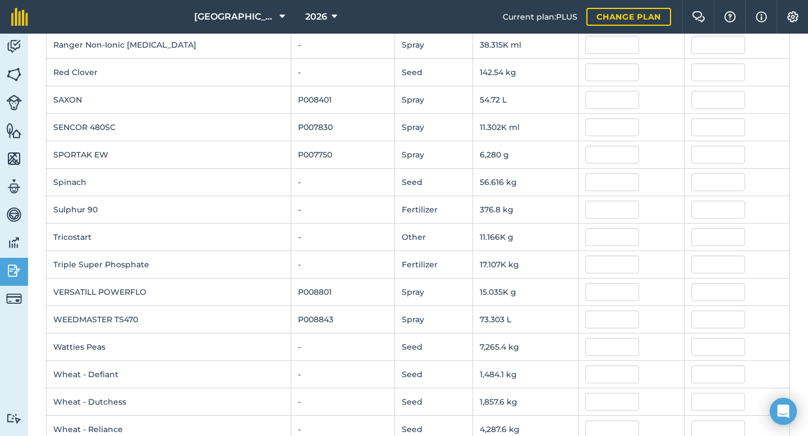
scroll to position [954, 0]
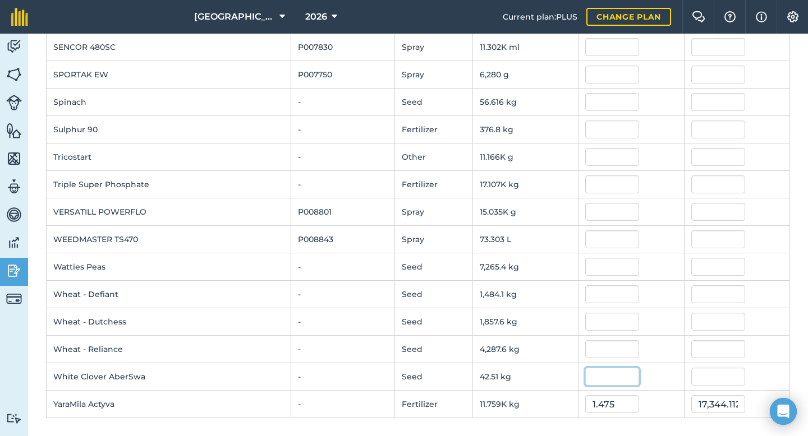
click at [612, 379] on input "text" at bounding box center [612, 377] width 54 height 18
type input "30"
type input "1,275.3"
drag, startPoint x: 122, startPoint y: 349, endPoint x: 88, endPoint y: 349, distance: 34.2
click at [88, 349] on td "Wheat - Reliance" at bounding box center [169, 349] width 245 height 27
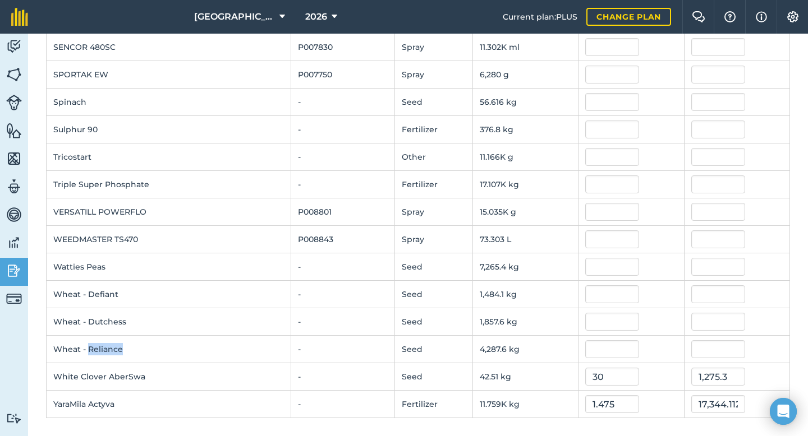
copy td "Reliance"
click at [585, 348] on input "text" at bounding box center [612, 349] width 54 height 18
type input "2.1"
type input "9,003.96945"
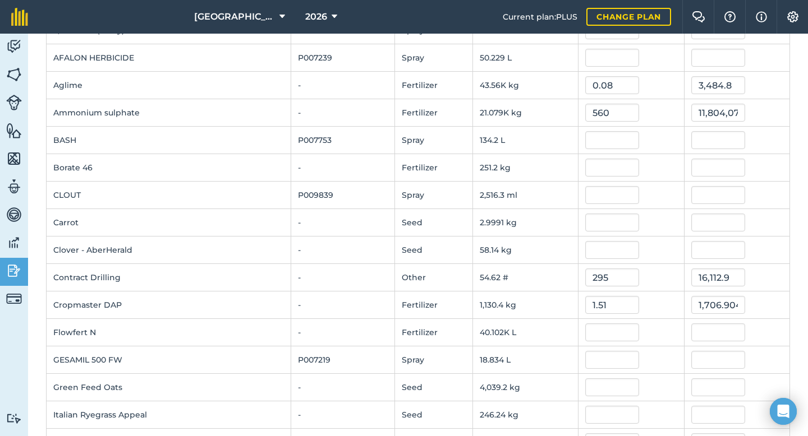
scroll to position [0, 0]
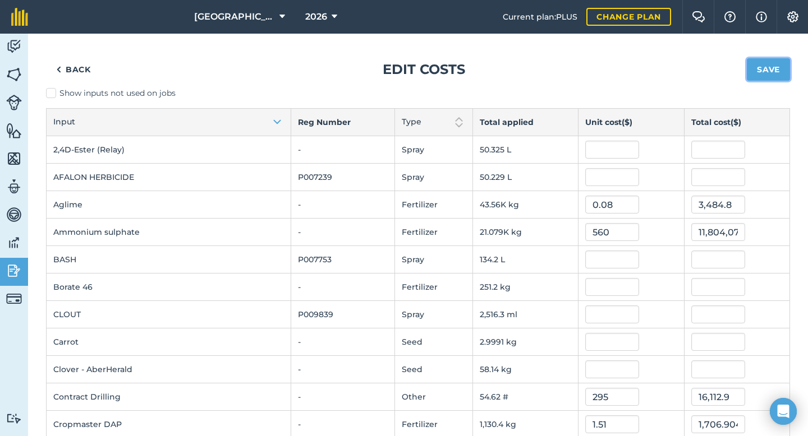
click at [757, 71] on button "Save" at bounding box center [767, 69] width 43 height 22
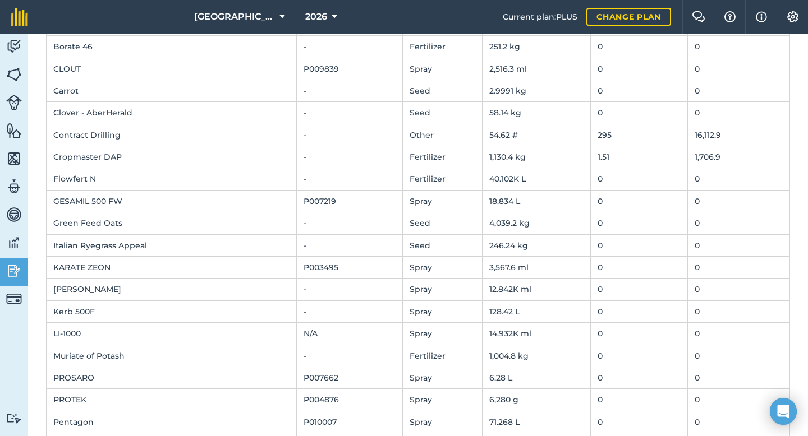
scroll to position [214, 0]
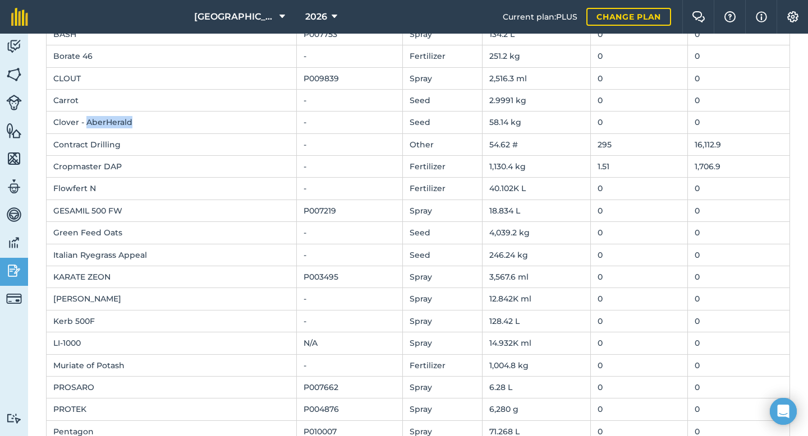
drag, startPoint x: 142, startPoint y: 124, endPoint x: 87, endPoint y: 123, distance: 55.0
click at [87, 123] on td "Clover - AberHerald" at bounding box center [172, 123] width 250 height 22
copy td "AberHerald"
click at [590, 123] on td "0" at bounding box center [639, 123] width 98 height 22
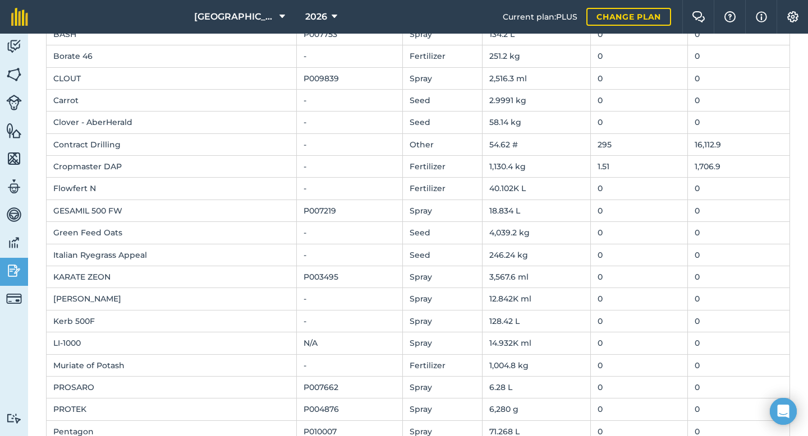
scroll to position [0, 0]
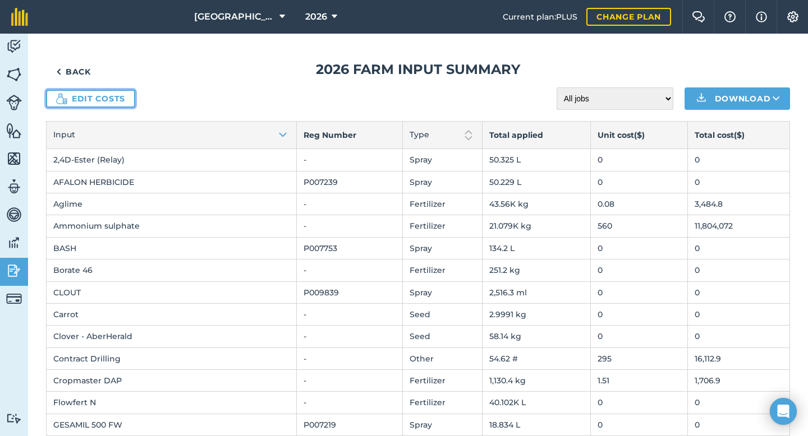
click at [117, 101] on link "Edit costs" at bounding box center [90, 99] width 89 height 18
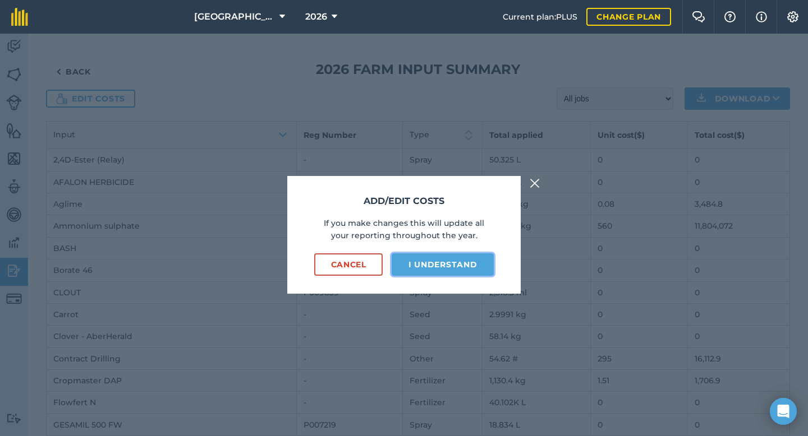
click at [465, 259] on button "I understand" at bounding box center [442, 264] width 102 height 22
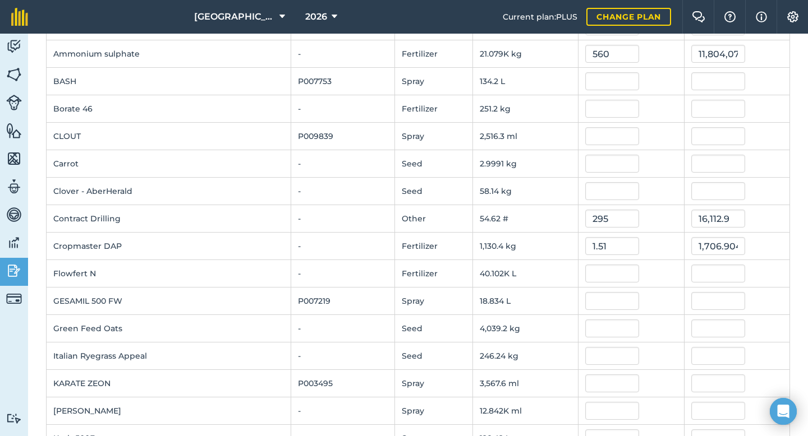
scroll to position [168, 0]
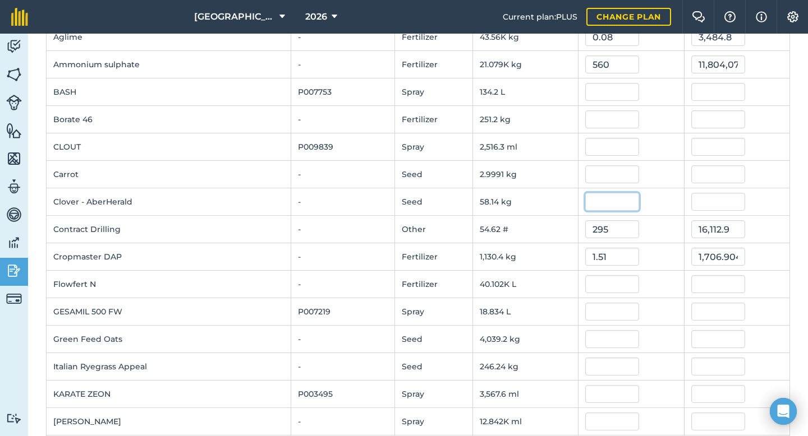
click at [596, 203] on input "text" at bounding box center [612, 202] width 54 height 18
type input "30"
type input "1,744.2"
click at [640, 190] on td "30" at bounding box center [630, 201] width 105 height 27
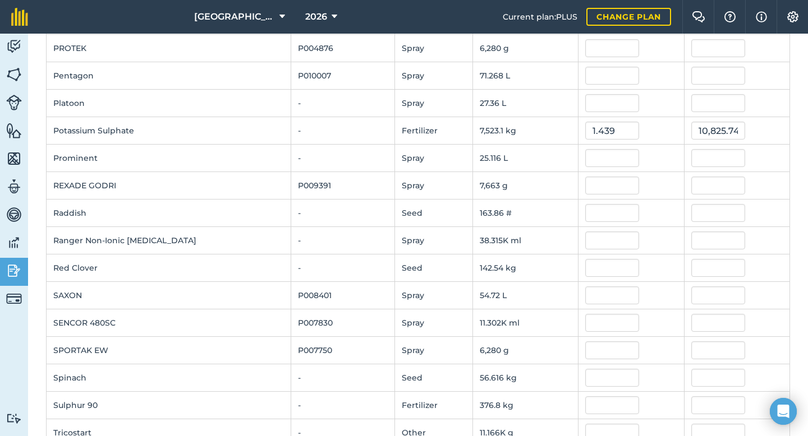
scroll to position [693, 0]
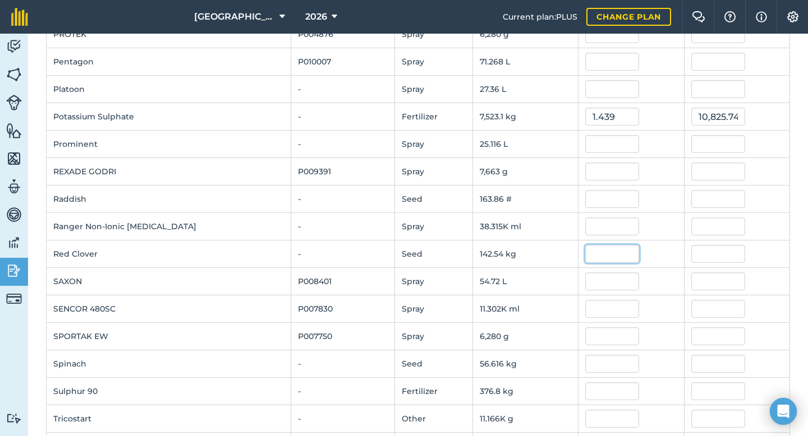
click at [585, 252] on input "text" at bounding box center [612, 254] width 54 height 18
type input "30"
type input "4,276.08"
click at [643, 250] on div "30" at bounding box center [630, 254] width 91 height 18
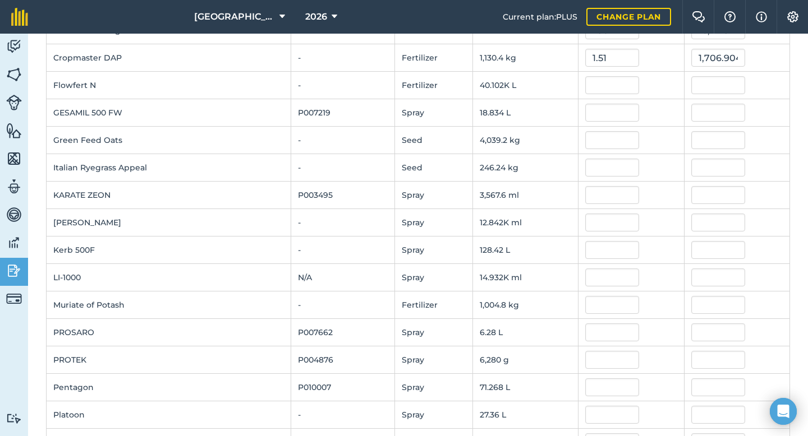
scroll to position [0, 0]
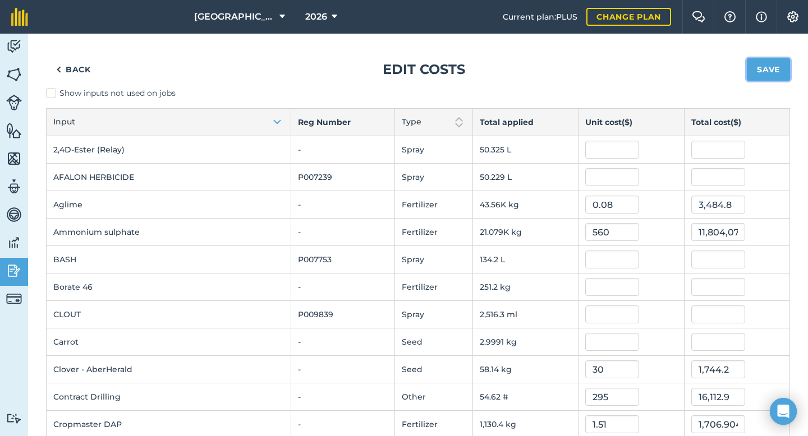
click at [775, 73] on button "Save" at bounding box center [767, 69] width 43 height 22
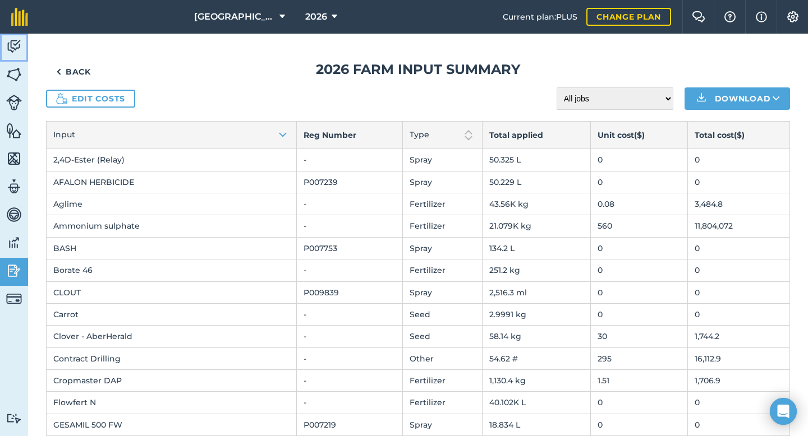
click at [17, 49] on img at bounding box center [14, 46] width 16 height 17
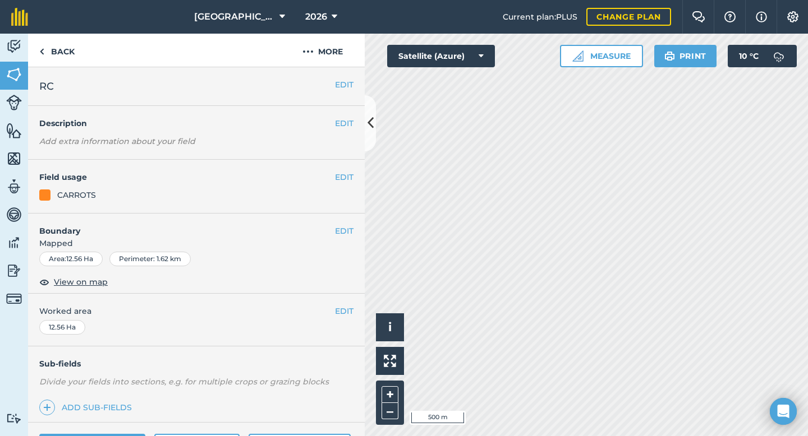
scroll to position [91, 0]
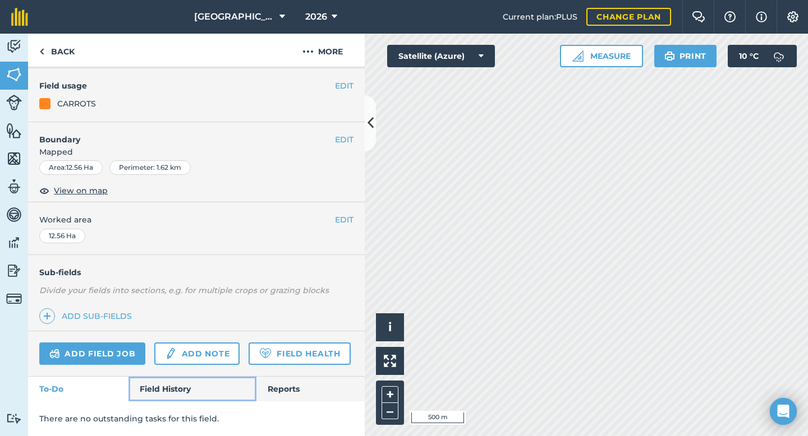
click at [168, 386] on link "Field History" at bounding box center [191, 389] width 127 height 25
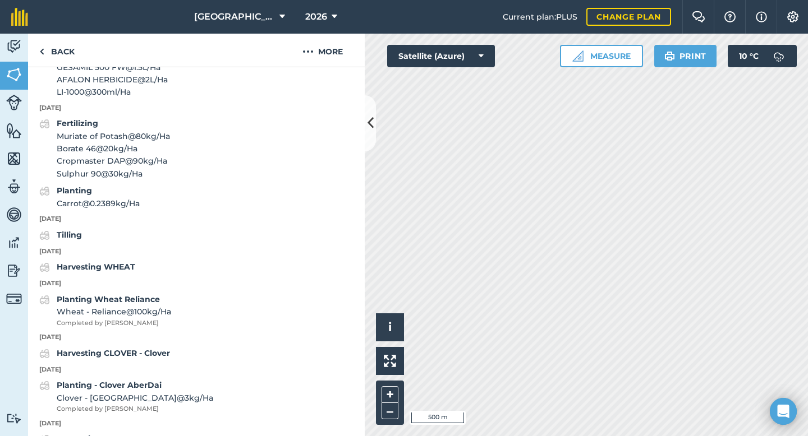
scroll to position [755, 0]
click at [140, 208] on span "Carrot @ 0.2389 kg / Ha" at bounding box center [98, 205] width 83 height 12
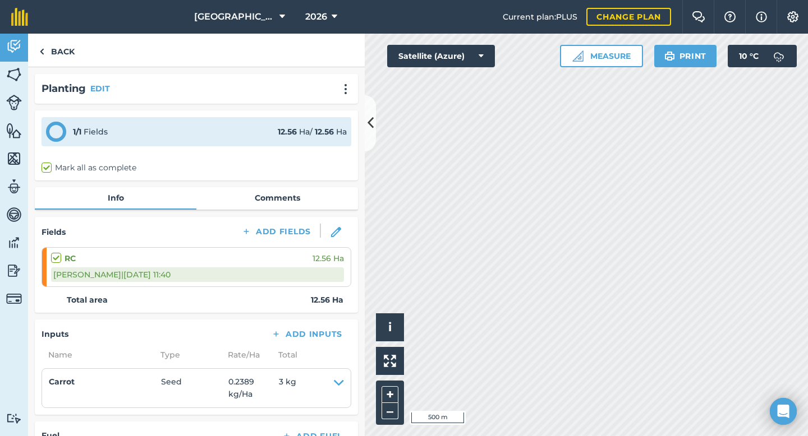
scroll to position [173, 0]
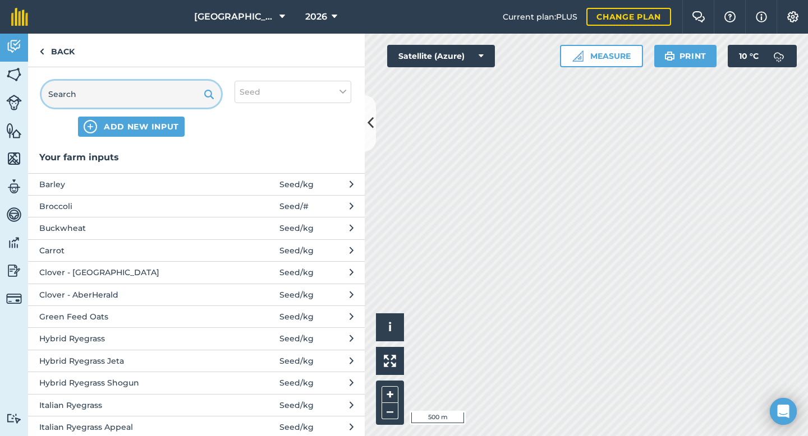
click at [126, 93] on input "text" at bounding box center [130, 94] width 179 height 27
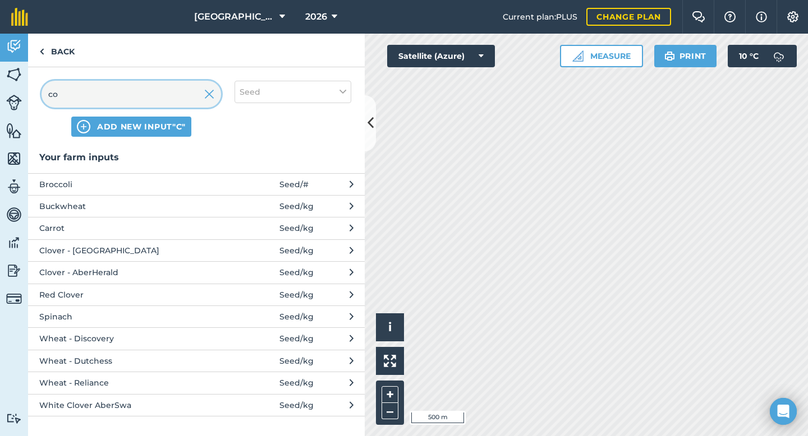
type input "c"
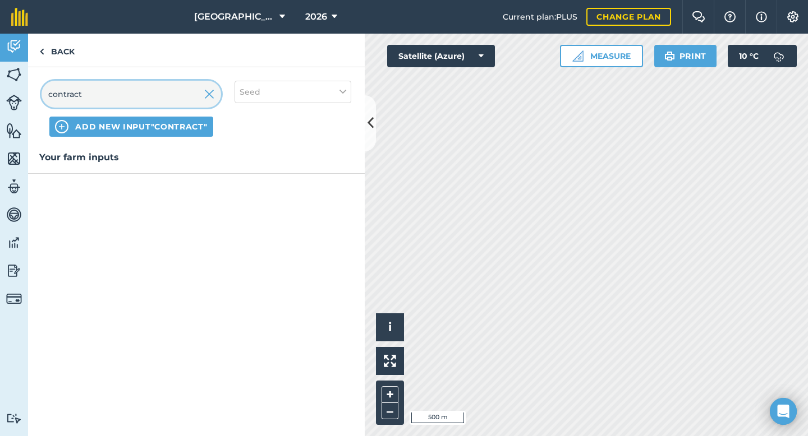
type input "contract"
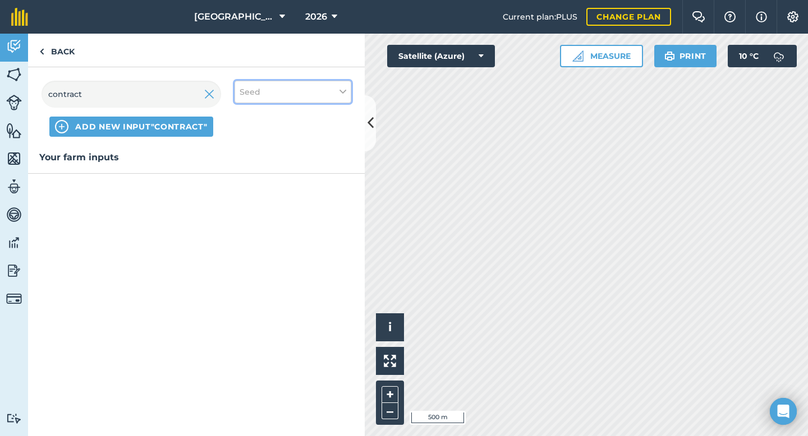
click at [251, 100] on button "Seed" at bounding box center [292, 92] width 117 height 22
click at [245, 201] on label "Other" at bounding box center [292, 199] width 107 height 12
click at [245, 201] on input "Other" at bounding box center [242, 196] width 7 height 7
checkbox input "true"
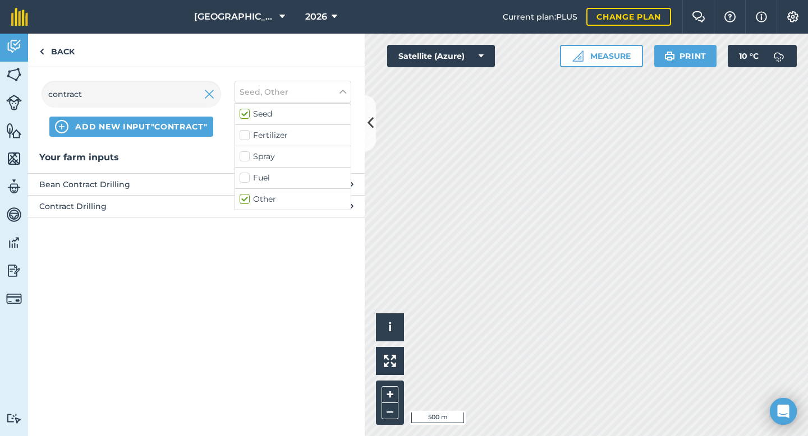
click at [104, 208] on span "Contract Drilling" at bounding box center [130, 206] width 183 height 12
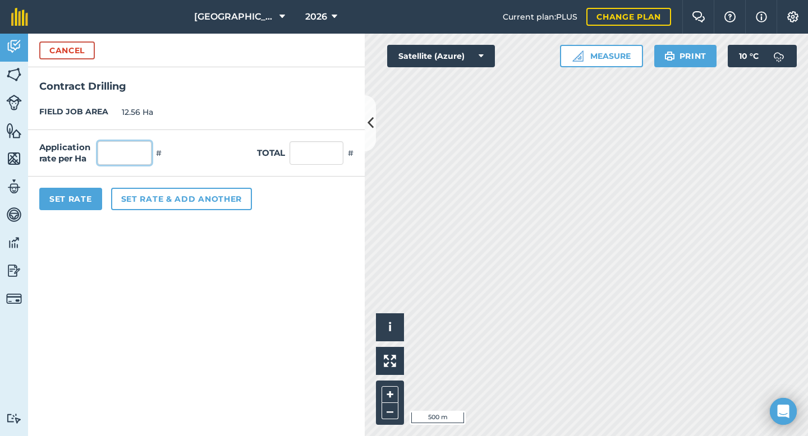
click at [135, 152] on input "text" at bounding box center [125, 153] width 54 height 24
type input "1"
type input "12.56"
click at [165, 285] on form "Cancel [DEMOGRAPHIC_DATA] Drilling FIELD JOB AREA 12.56 Ha Application rate per…" at bounding box center [196, 235] width 336 height 403
click at [86, 213] on div "Set Rate Set rate & add another" at bounding box center [196, 199] width 336 height 45
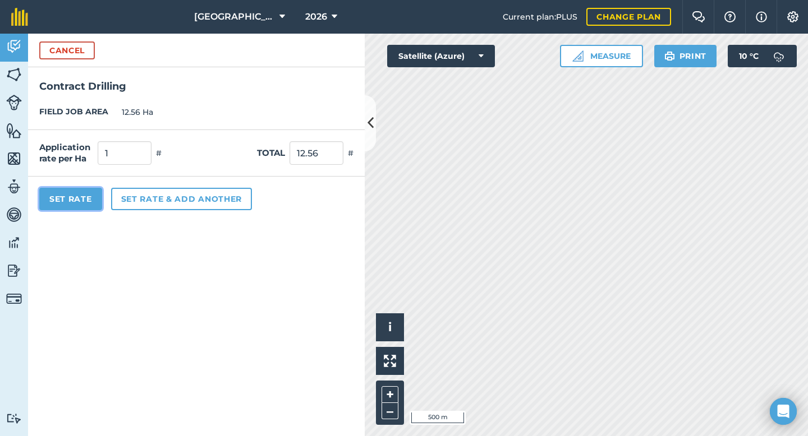
click at [86, 202] on button "Set Rate" at bounding box center [70, 199] width 63 height 22
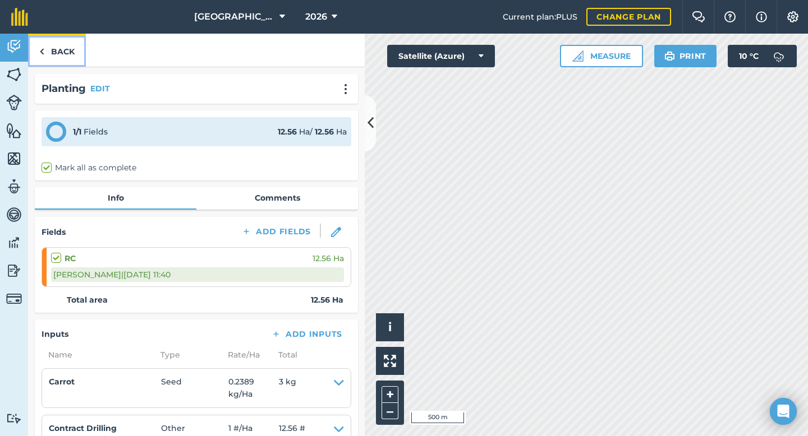
click at [66, 47] on link "Back" at bounding box center [57, 50] width 58 height 33
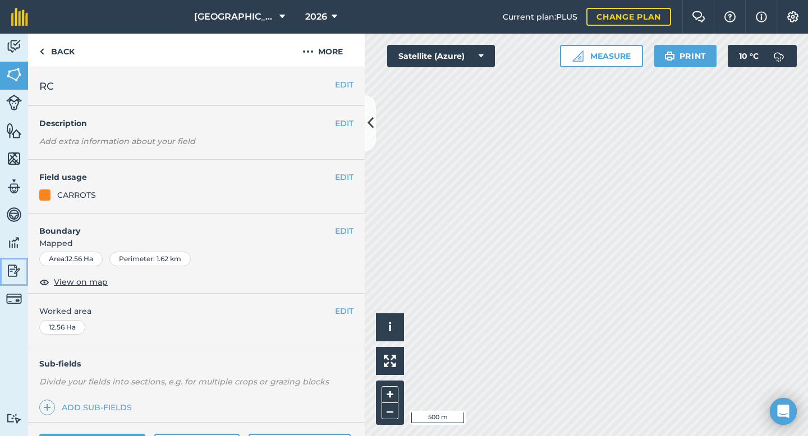
click at [13, 264] on img at bounding box center [14, 270] width 16 height 17
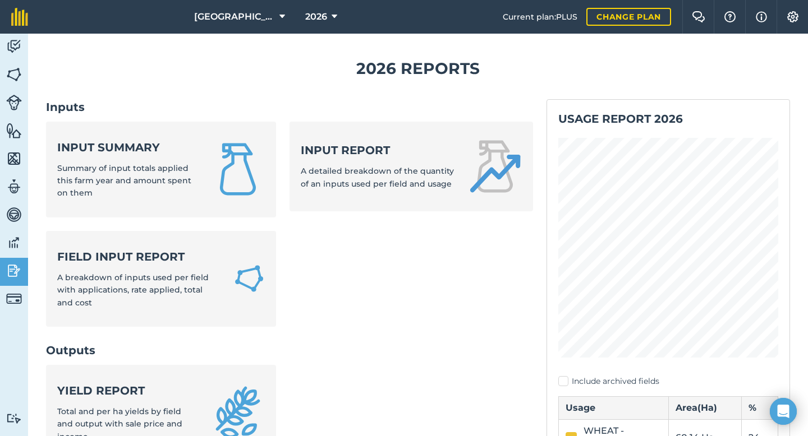
scroll to position [7, 0]
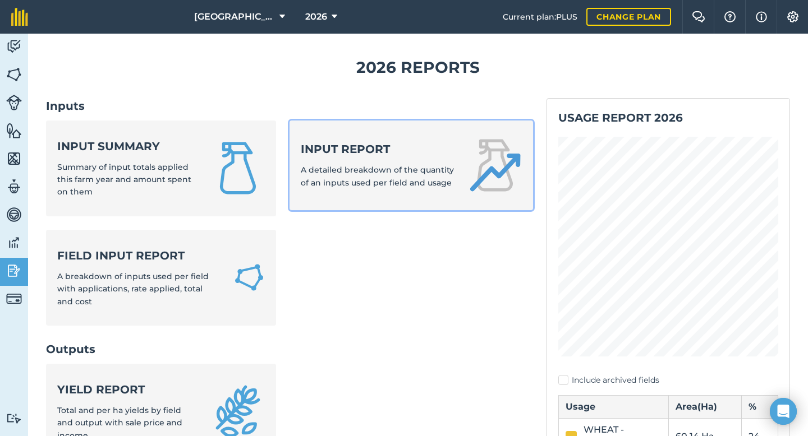
click at [343, 145] on strong "Input report" at bounding box center [378, 149] width 154 height 16
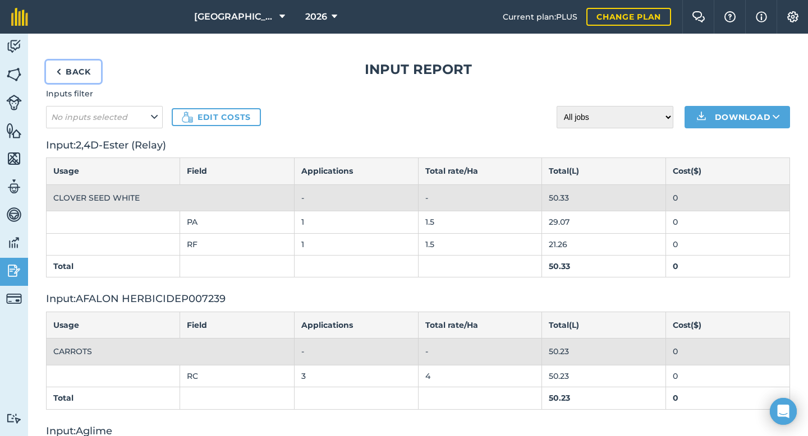
click at [74, 71] on link "Back" at bounding box center [73, 72] width 55 height 22
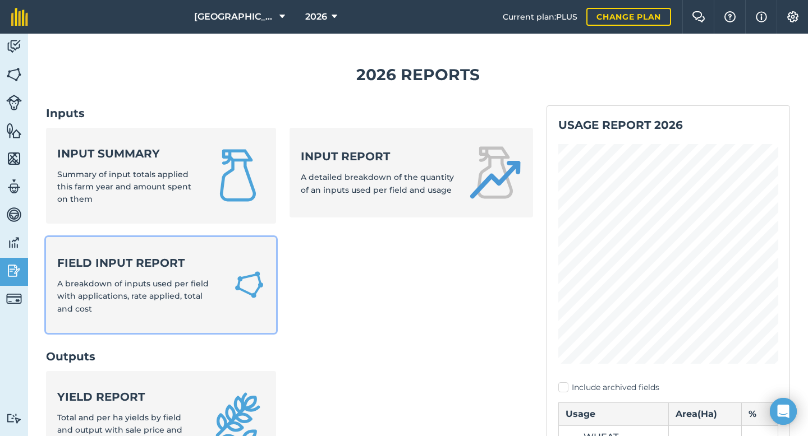
click at [158, 264] on strong "Field Input Report" at bounding box center [138, 263] width 163 height 16
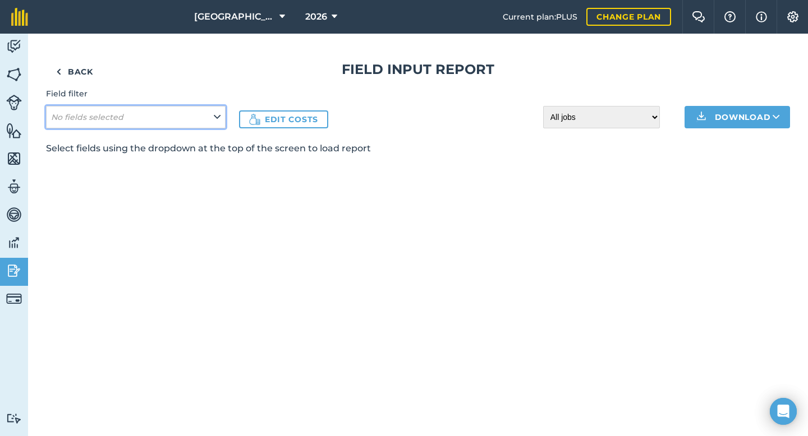
click at [142, 116] on button "No fields selected" at bounding box center [135, 117] width 179 height 22
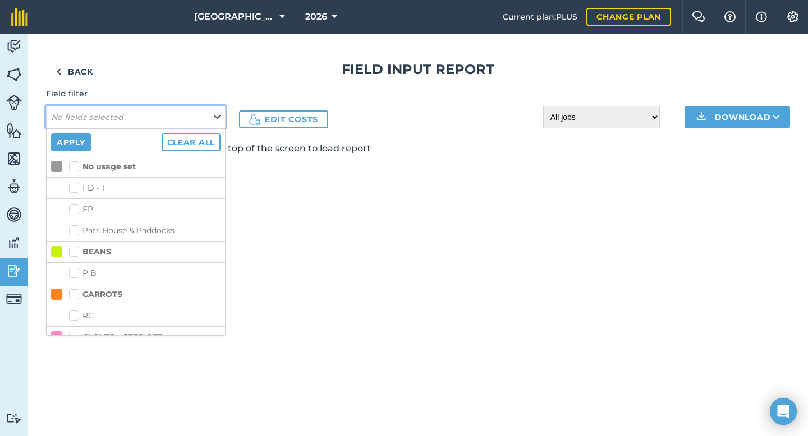
scroll to position [5, 0]
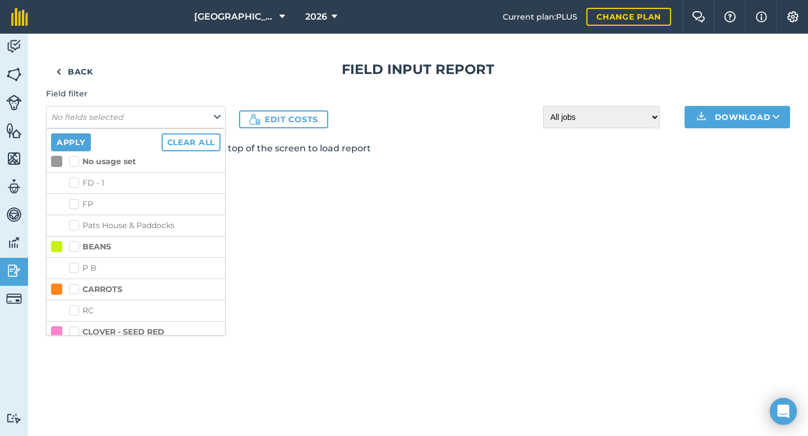
click at [75, 287] on label "CARROTS" at bounding box center [95, 290] width 53 height 12
click at [75, 287] on input "CARROTS" at bounding box center [72, 287] width 7 height 7
checkbox input "true"
click at [276, 246] on div "Back Field Input Report Field filter No fields selected Apply Clear all No usag…" at bounding box center [418, 235] width 780 height 403
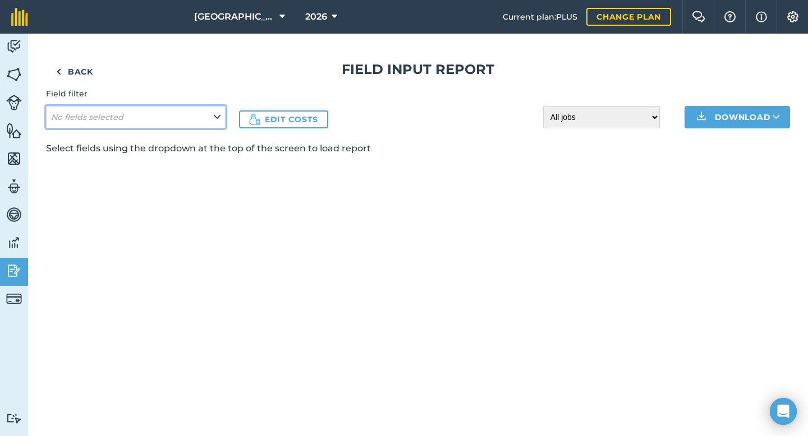
click at [103, 118] on em "No fields selected" at bounding box center [87, 117] width 72 height 10
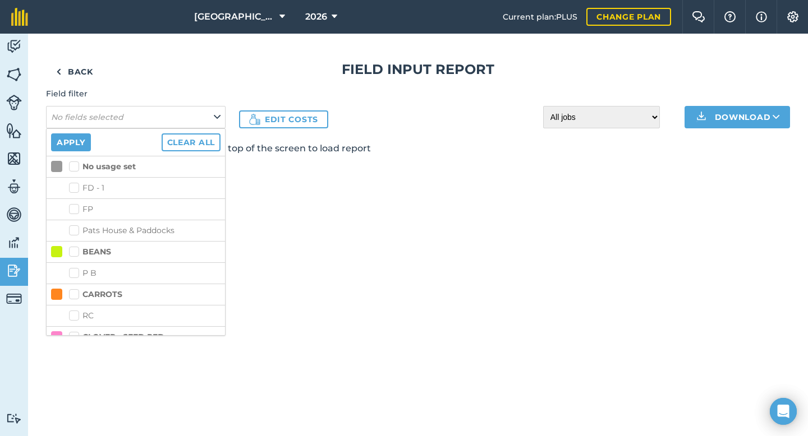
click at [76, 295] on label "CARROTS" at bounding box center [95, 295] width 53 height 12
click at [76, 295] on input "CARROTS" at bounding box center [72, 292] width 7 height 7
checkbox input "true"
click at [71, 147] on button "Apply" at bounding box center [71, 142] width 40 height 18
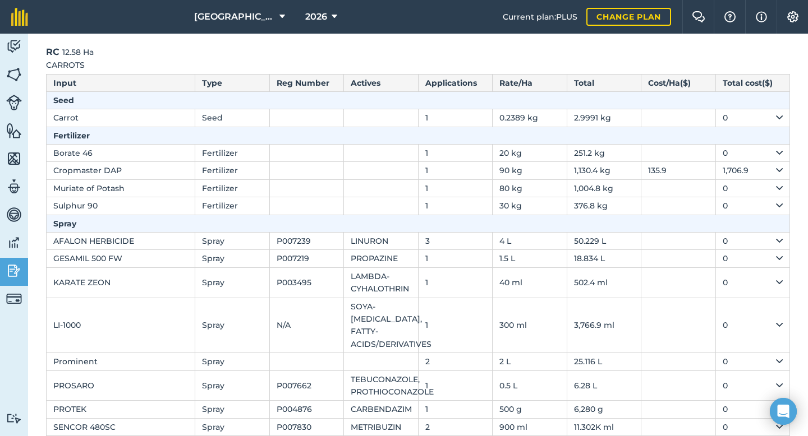
scroll to position [150, 0]
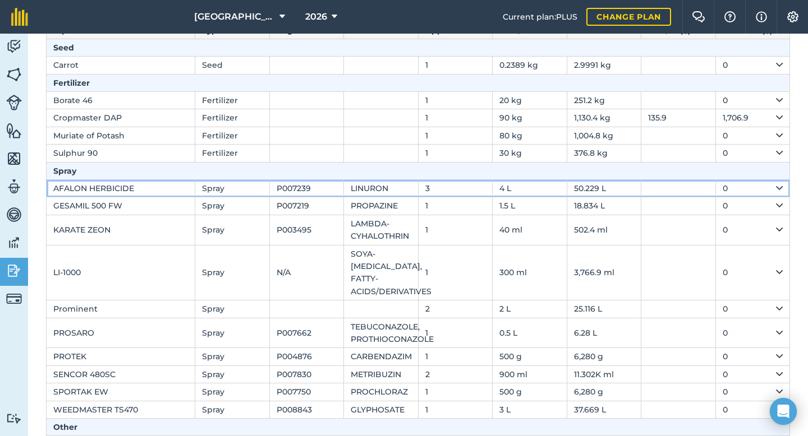
click at [782, 190] on td "0" at bounding box center [752, 188] width 75 height 17
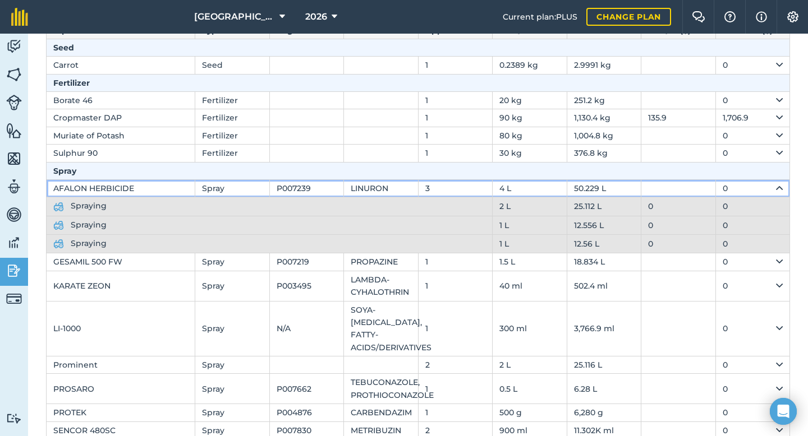
click at [782, 190] on td "0" at bounding box center [752, 188] width 75 height 17
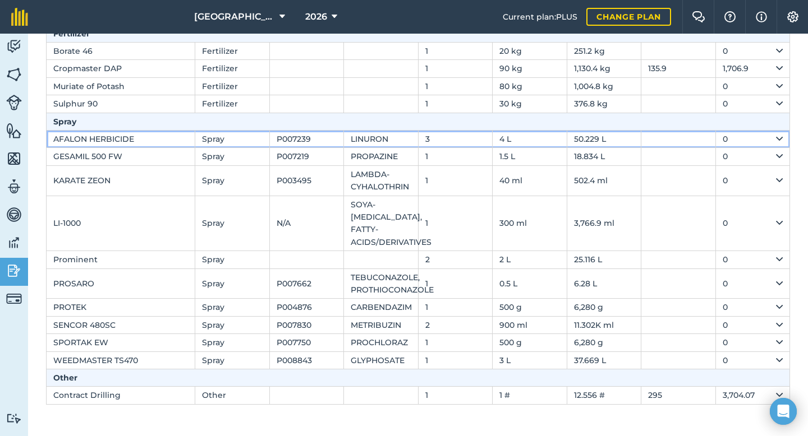
scroll to position [0, 0]
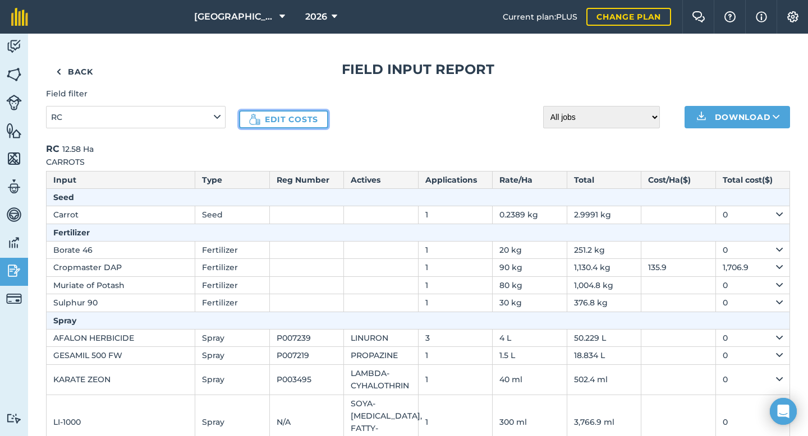
click at [302, 119] on link "Edit costs" at bounding box center [283, 119] width 89 height 18
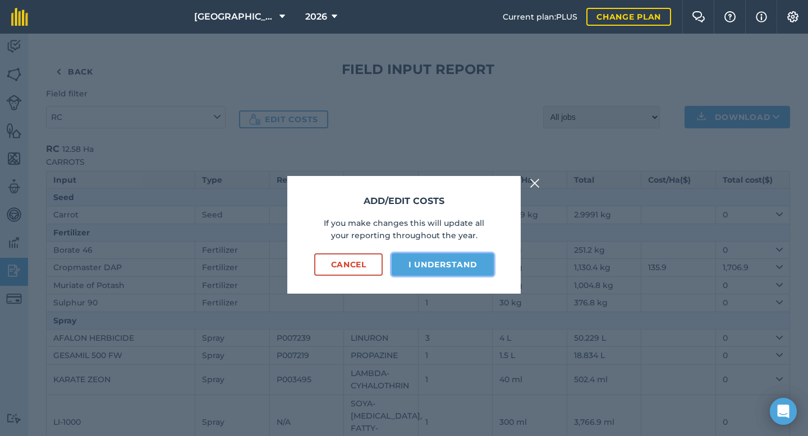
click at [431, 266] on button "I understand" at bounding box center [442, 264] width 102 height 22
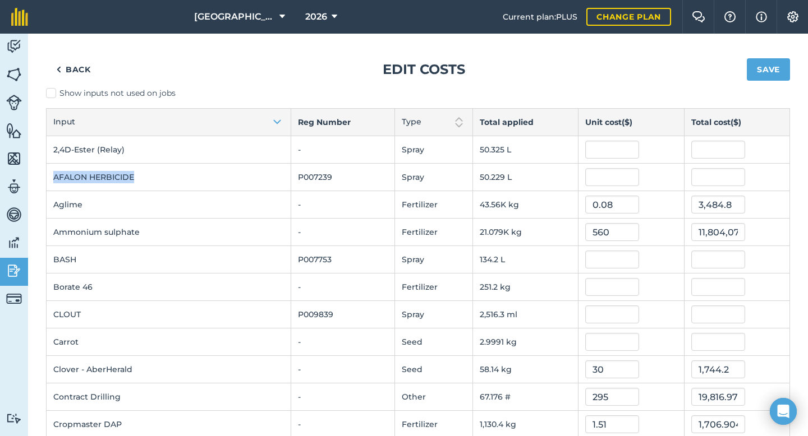
drag, startPoint x: 141, startPoint y: 178, endPoint x: 52, endPoint y: 182, distance: 89.3
click at [52, 182] on td "AFALON HERBICIDE" at bounding box center [169, 177] width 245 height 27
click at [86, 176] on td "AFALON HERBICIDE" at bounding box center [169, 177] width 245 height 27
drag, startPoint x: 87, startPoint y: 176, endPoint x: 51, endPoint y: 174, distance: 35.9
click at [50, 175] on td "AFALON HERBICIDE" at bounding box center [169, 177] width 245 height 27
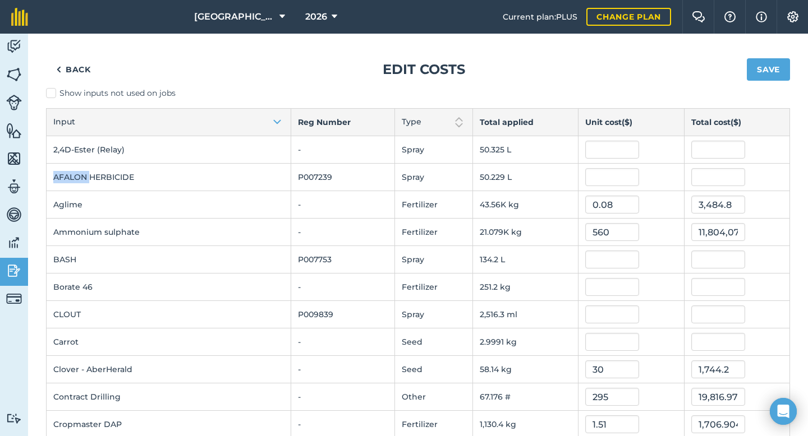
copy td "AFALON"
click at [603, 175] on input "text" at bounding box center [612, 177] width 54 height 18
type input "43.2"
type input "2,169.8730144"
click at [317, 68] on div "Back Edit costs Save" at bounding box center [418, 70] width 744 height 36
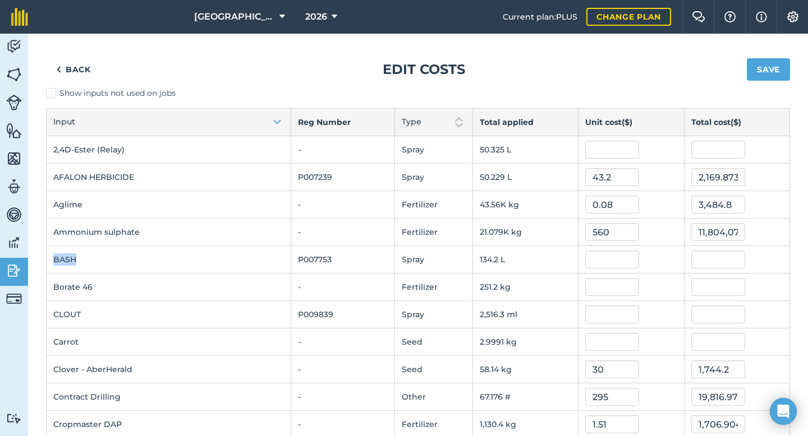
drag, startPoint x: 77, startPoint y: 258, endPoint x: 50, endPoint y: 259, distance: 27.5
click at [49, 259] on td "BASH" at bounding box center [169, 259] width 245 height 27
copy td "BASH"
click at [588, 259] on input "text" at bounding box center [612, 260] width 54 height 18
type input "28.9"
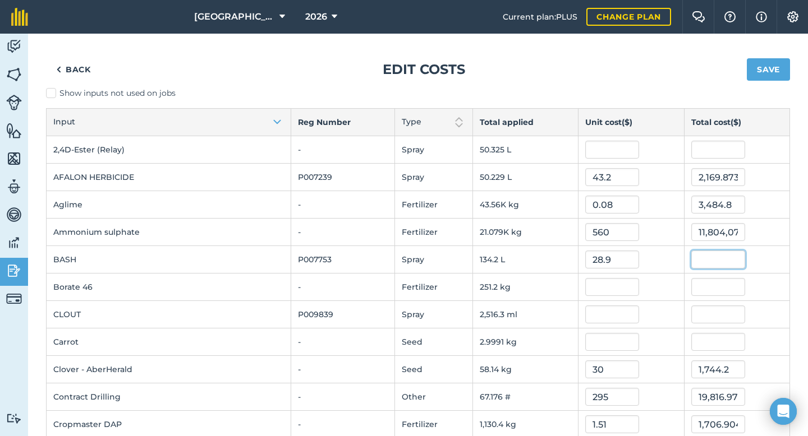
type input "3,878.3799999999997"
click at [634, 242] on td "560" at bounding box center [630, 232] width 105 height 27
click at [769, 64] on button "Save" at bounding box center [767, 69] width 43 height 22
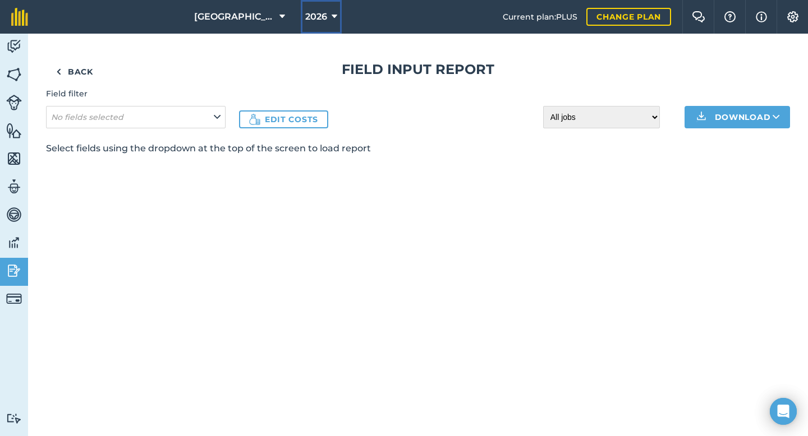
click at [335, 19] on icon at bounding box center [334, 16] width 6 height 13
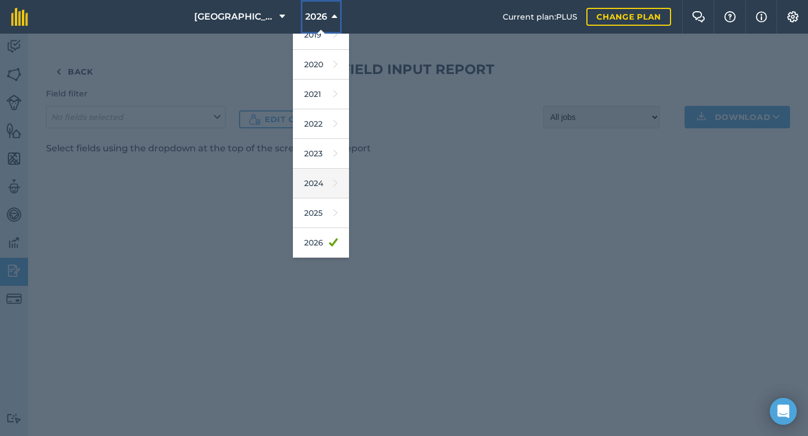
scroll to position [45, 0]
click at [326, 216] on link "2025" at bounding box center [321, 212] width 56 height 30
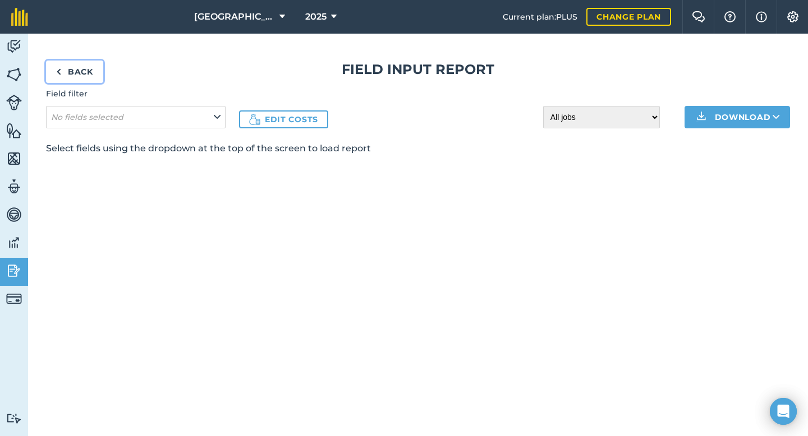
click at [85, 75] on link "Back" at bounding box center [74, 72] width 57 height 22
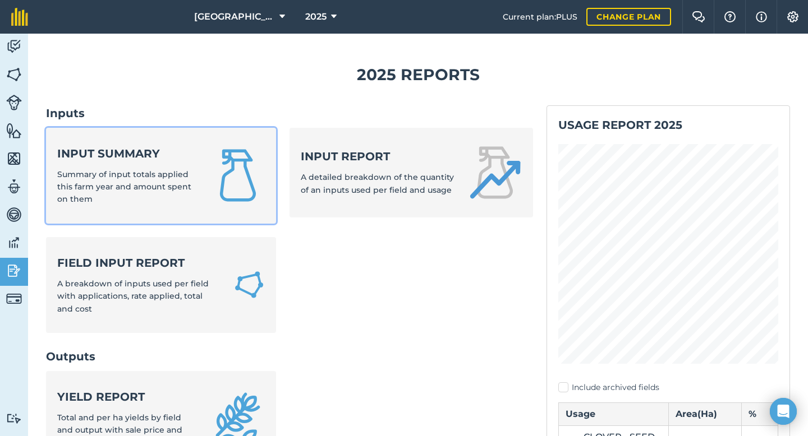
click at [143, 159] on strong "Input summary" at bounding box center [127, 154] width 140 height 16
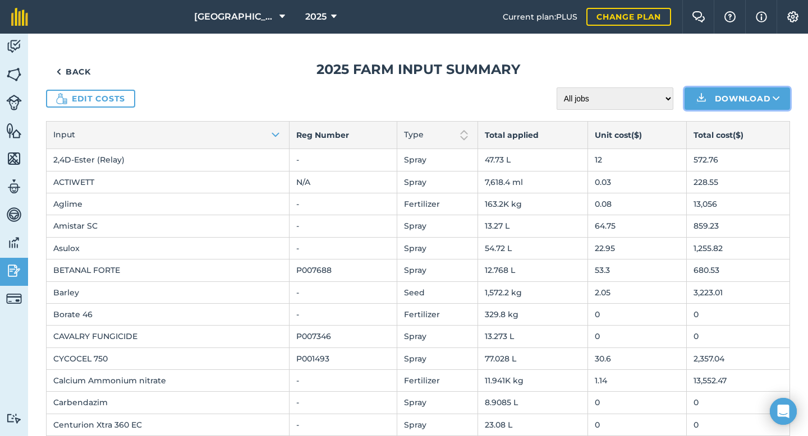
click at [699, 101] on img at bounding box center [700, 98] width 13 height 13
click at [721, 124] on link "CSV" at bounding box center [737, 124] width 102 height 25
click at [308, 18] on span "2025" at bounding box center [315, 16] width 21 height 13
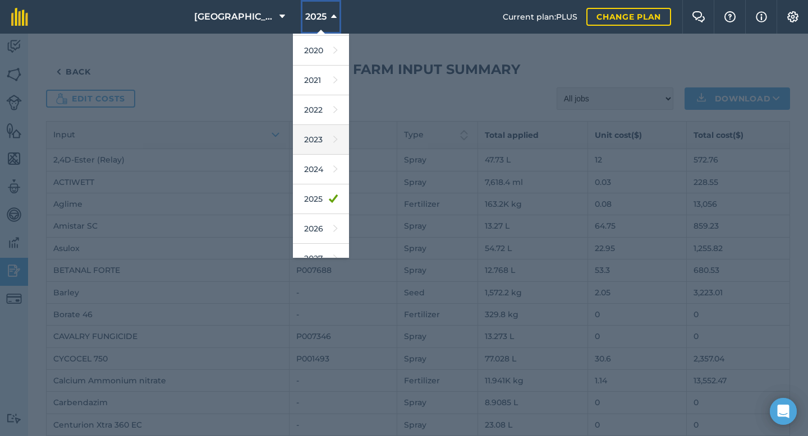
scroll to position [61, 0]
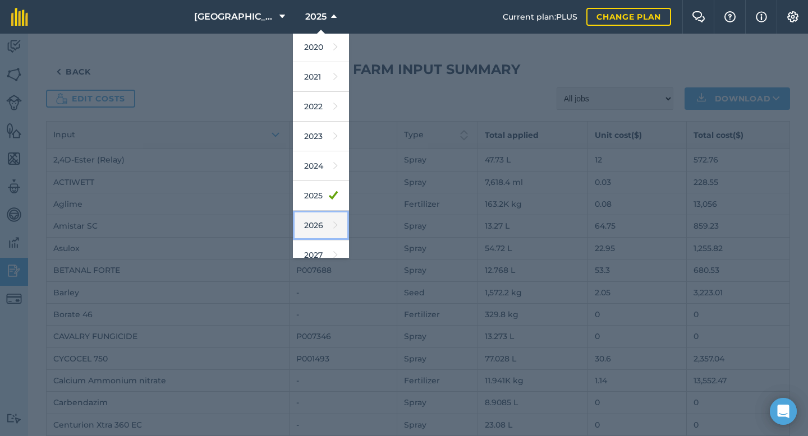
click at [310, 218] on link "2026" at bounding box center [321, 226] width 56 height 30
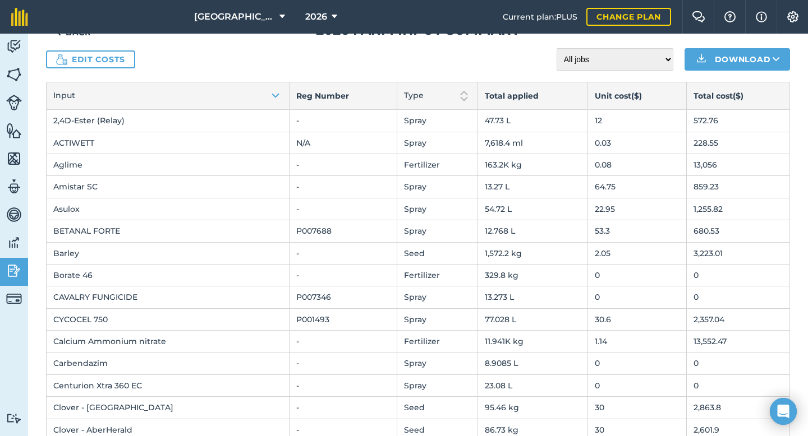
scroll to position [0, 0]
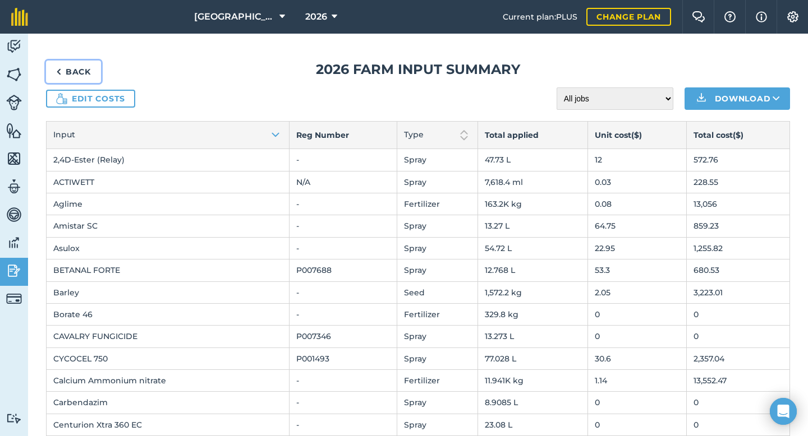
click at [90, 74] on link "Back" at bounding box center [73, 72] width 55 height 22
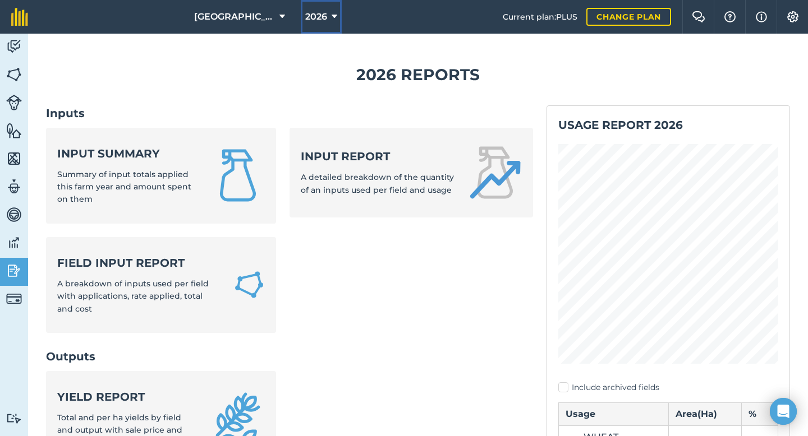
click at [333, 21] on icon at bounding box center [334, 16] width 6 height 13
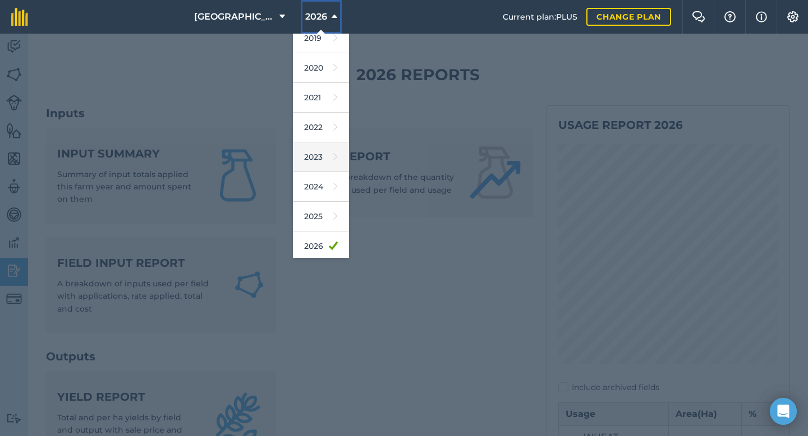
scroll to position [73, 0]
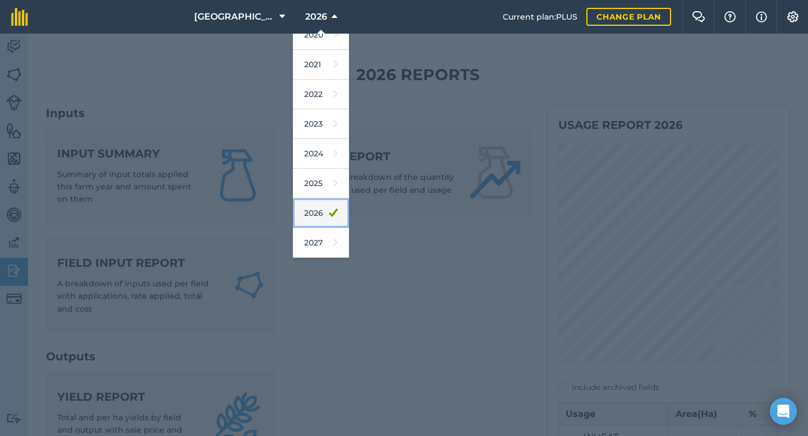
click at [315, 214] on link "2026" at bounding box center [321, 214] width 56 height 30
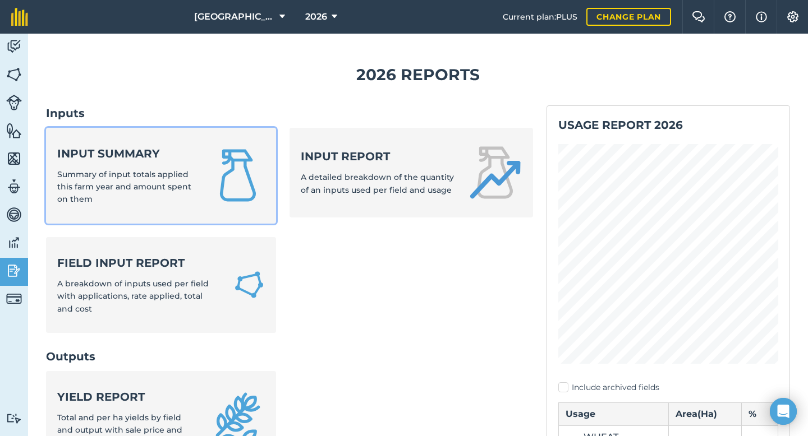
click at [151, 159] on strong "Input summary" at bounding box center [127, 154] width 140 height 16
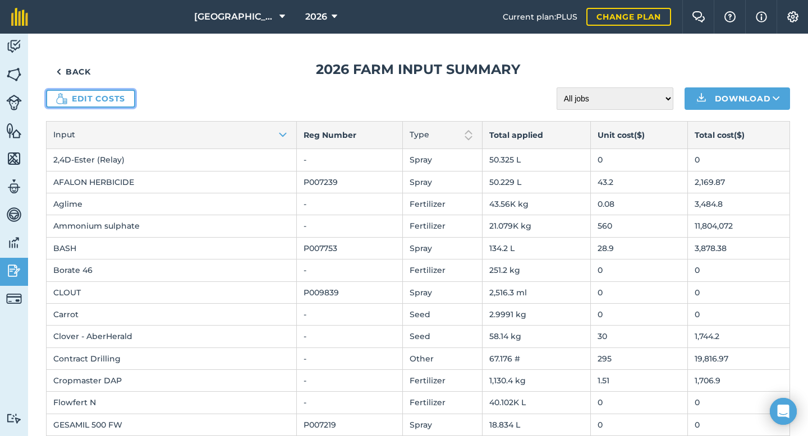
click at [112, 91] on link "Edit costs" at bounding box center [90, 99] width 89 height 18
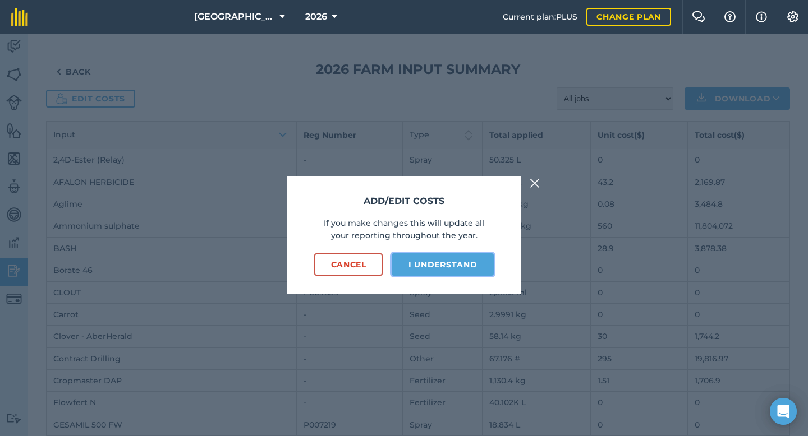
click at [423, 268] on button "I understand" at bounding box center [442, 264] width 102 height 22
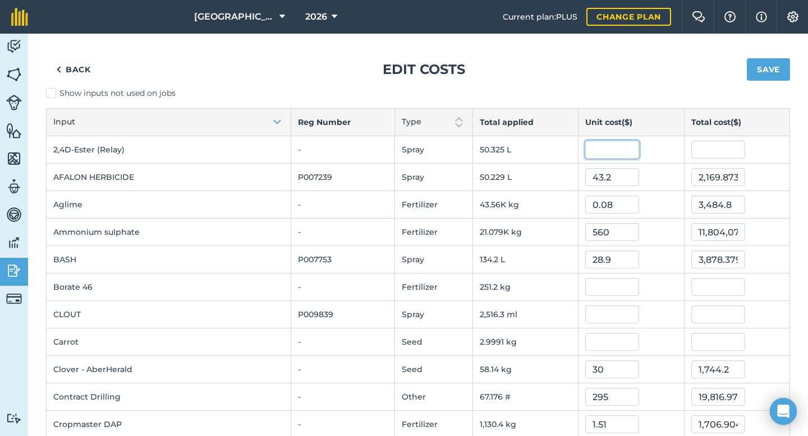
click at [597, 149] on input "text" at bounding box center [612, 150] width 54 height 18
type input "12"
type input "603.8999640000001"
click at [594, 85] on div "Back Edit costs Save" at bounding box center [418, 70] width 744 height 36
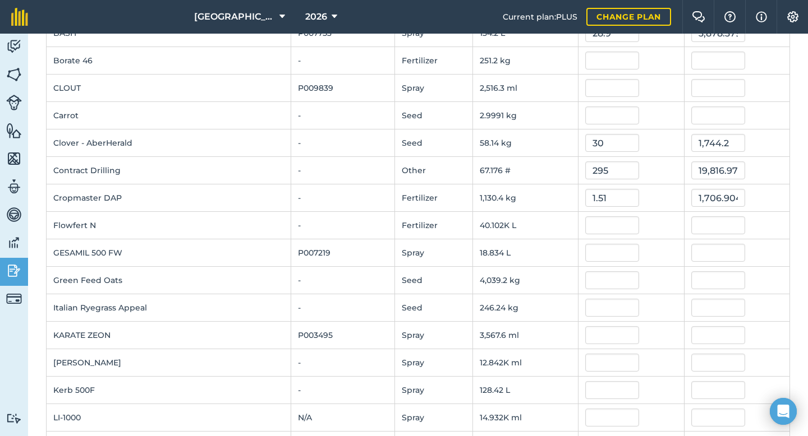
scroll to position [234, 0]
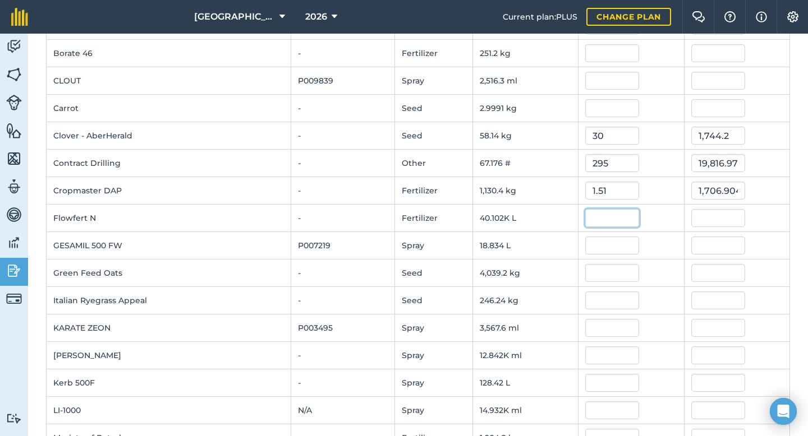
click at [606, 222] on input "text" at bounding box center [612, 218] width 54 height 18
type input "0.35"
type input "14,035.73675"
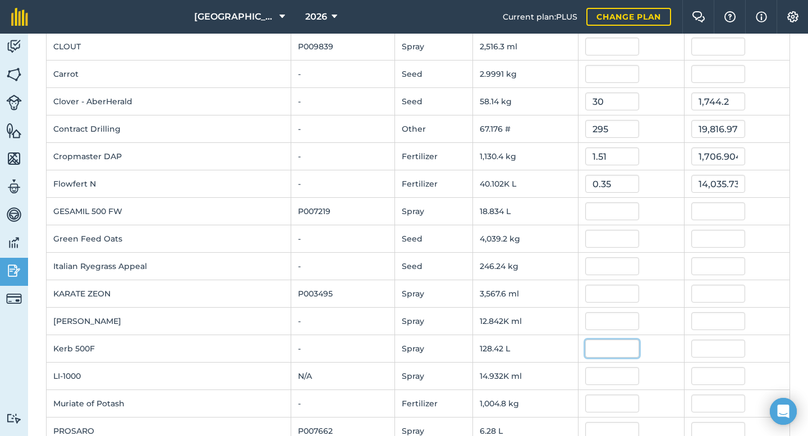
click at [585, 354] on input "text" at bounding box center [612, 349] width 54 height 18
click at [589, 345] on input "text" at bounding box center [612, 349] width 54 height 18
type input "83"
type input "10,658.65333"
click at [658, 284] on td at bounding box center [630, 293] width 105 height 27
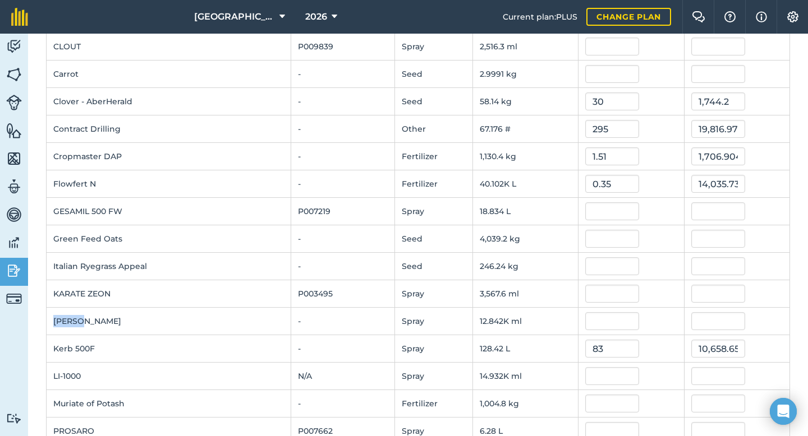
drag, startPoint x: 86, startPoint y: 318, endPoint x: 48, endPoint y: 318, distance: 38.7
click at [48, 318] on td "[PERSON_NAME]" at bounding box center [169, 321] width 245 height 27
copy td "[PERSON_NAME]"
click at [592, 319] on input "text" at bounding box center [612, 321] width 54 height 18
type input "44.85"
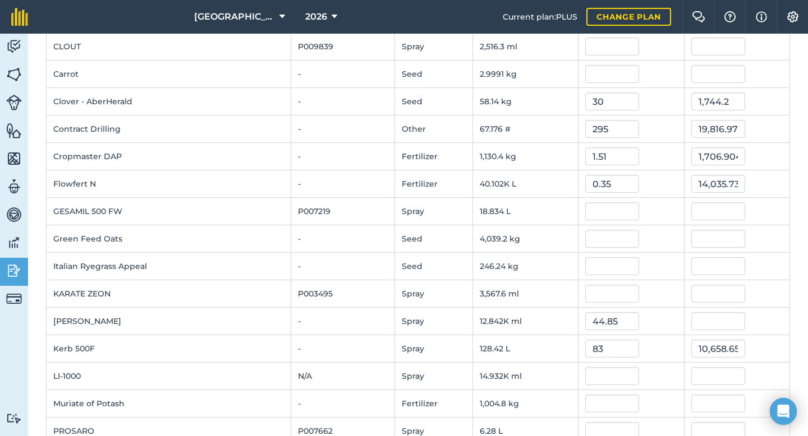
type input "575,952.4875"
click at [653, 291] on div at bounding box center [630, 294] width 91 height 18
drag, startPoint x: 85, startPoint y: 372, endPoint x: 49, endPoint y: 372, distance: 35.3
click at [49, 372] on td "LI-1000" at bounding box center [169, 376] width 245 height 27
copy td "LI-1000"
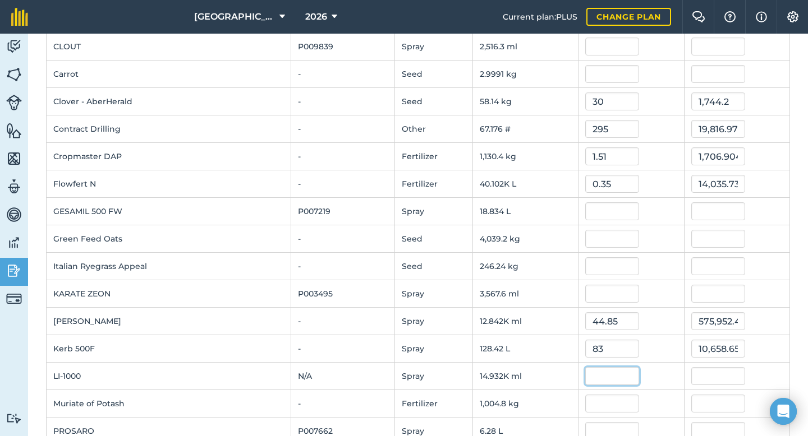
click at [586, 373] on input "text" at bounding box center [612, 376] width 54 height 18
type input "24.18"
type input "361,067.6082"
click at [652, 297] on div at bounding box center [630, 294] width 91 height 18
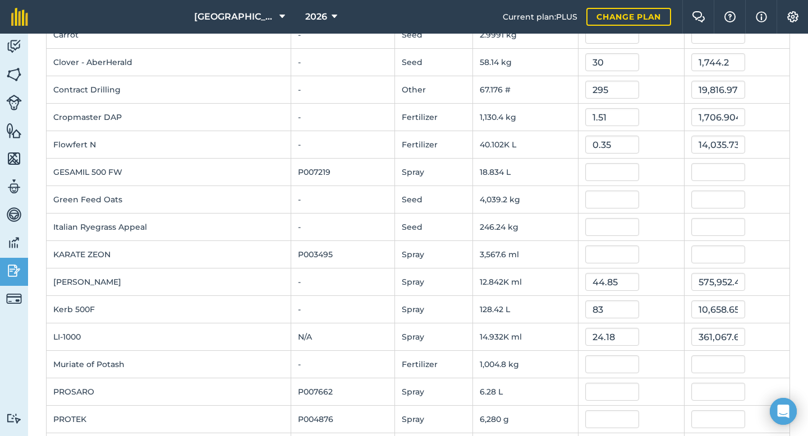
scroll to position [310, 0]
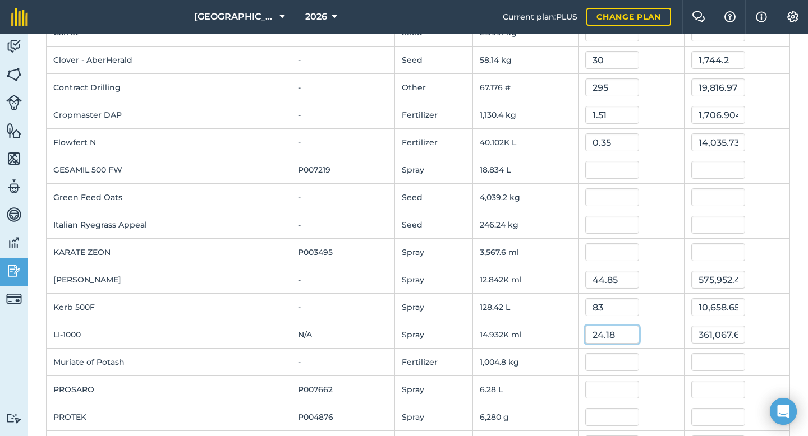
click at [616, 332] on input "24.18" at bounding box center [612, 335] width 54 height 18
type input "2"
type input "0.02418"
type input "361.0676082"
click at [663, 277] on div "44.85" at bounding box center [630, 280] width 91 height 18
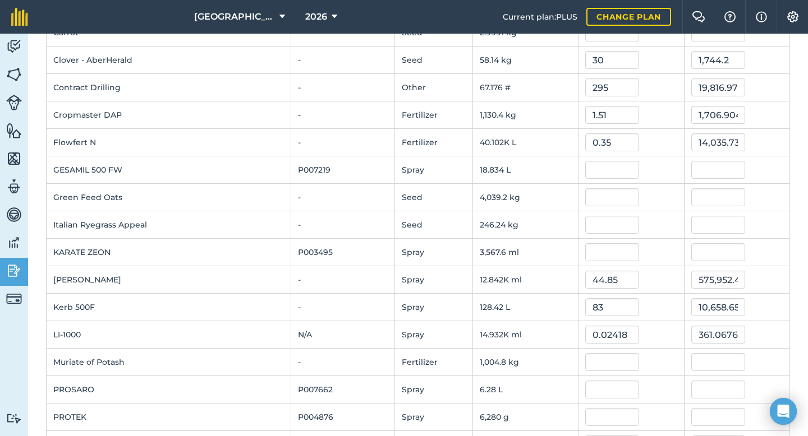
click at [641, 320] on td "83" at bounding box center [630, 307] width 105 height 27
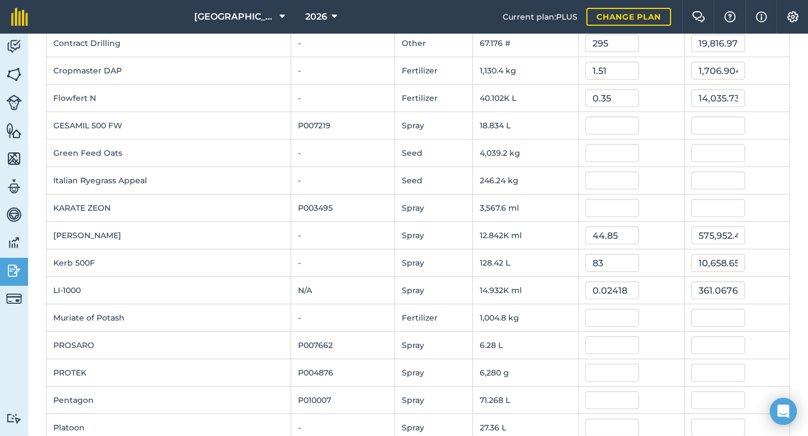
scroll to position [357, 0]
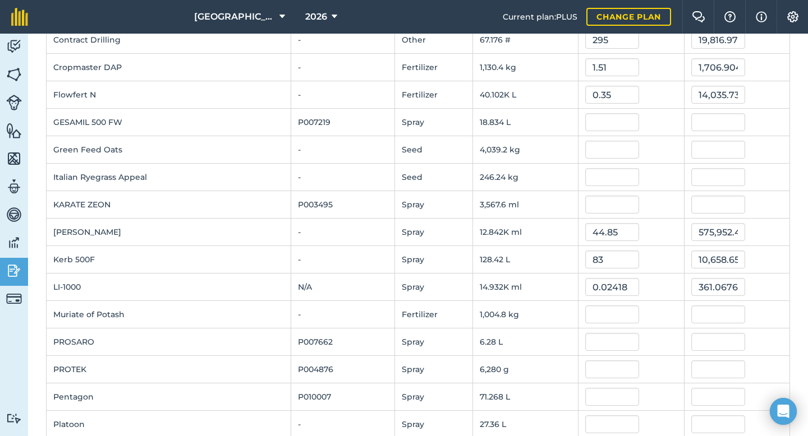
click at [643, 306] on div at bounding box center [630, 315] width 91 height 18
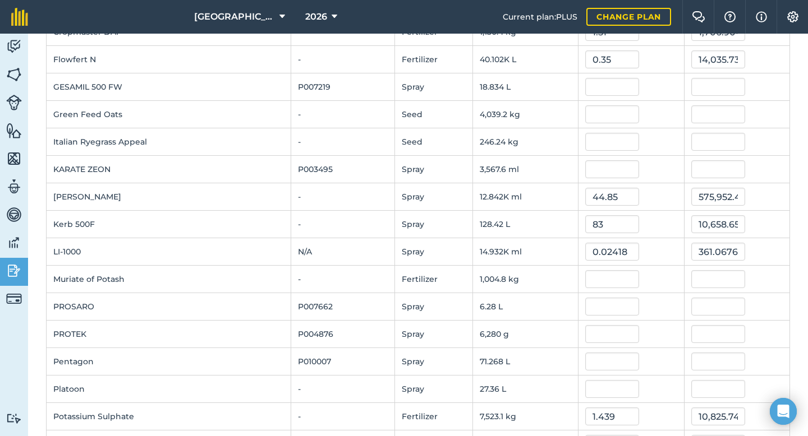
scroll to position [402, 0]
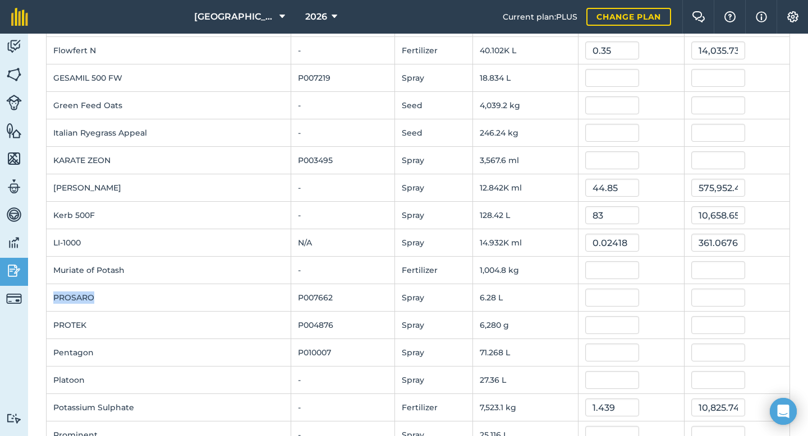
drag, startPoint x: 94, startPoint y: 299, endPoint x: 54, endPoint y: 296, distance: 40.0
click at [54, 296] on td "PROSARO" at bounding box center [169, 297] width 245 height 27
click at [600, 301] on input "text" at bounding box center [612, 298] width 54 height 18
type input "58.9"
type input "369.892"
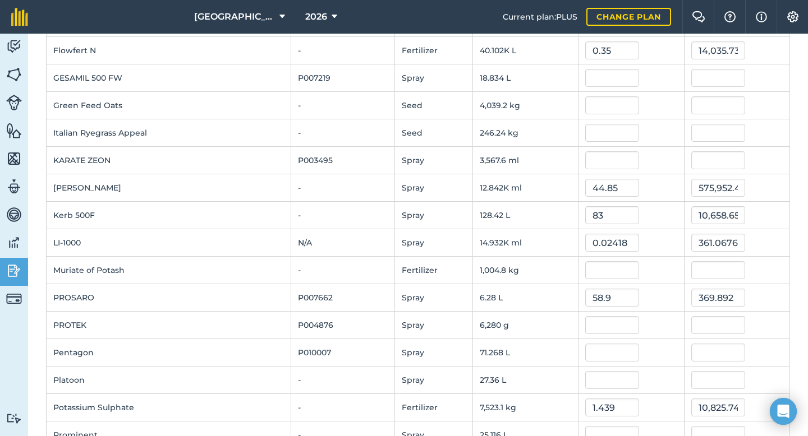
click at [637, 287] on td "58.9" at bounding box center [630, 297] width 105 height 27
drag, startPoint x: 94, startPoint y: 325, endPoint x: 46, endPoint y: 325, distance: 47.7
click at [47, 325] on td "PROTEK" at bounding box center [169, 325] width 245 height 27
click at [593, 330] on input "text" at bounding box center [612, 325] width 54 height 18
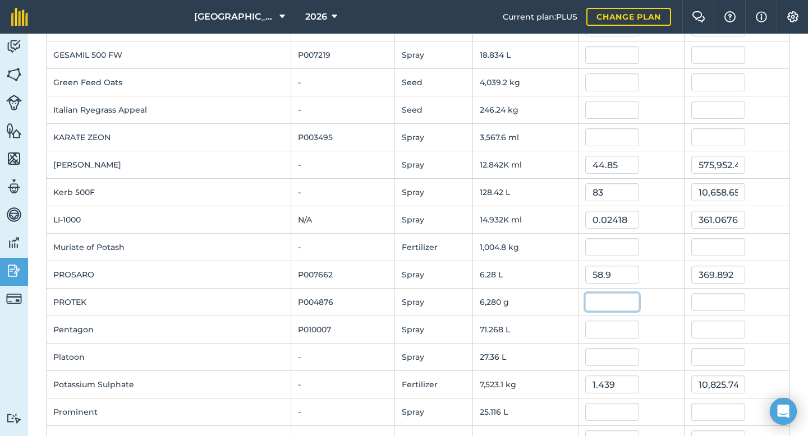
scroll to position [423, 0]
type input "18.54"
type input "116,431.2"
click at [652, 268] on div "58.9" at bounding box center [630, 276] width 91 height 18
click at [606, 303] on input "18.54" at bounding box center [612, 303] width 54 height 18
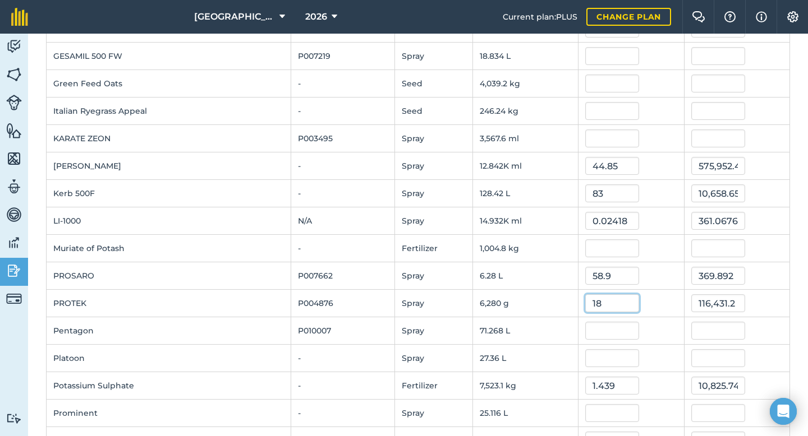
type input "1"
click at [644, 269] on div "58.9" at bounding box center [630, 276] width 91 height 18
click at [721, 303] on input "116,431.2" at bounding box center [718, 303] width 54 height 18
drag, startPoint x: 727, startPoint y: 305, endPoint x: 676, endPoint y: 303, distance: 50.5
click at [684, 303] on td "116,431.2" at bounding box center [736, 303] width 105 height 27
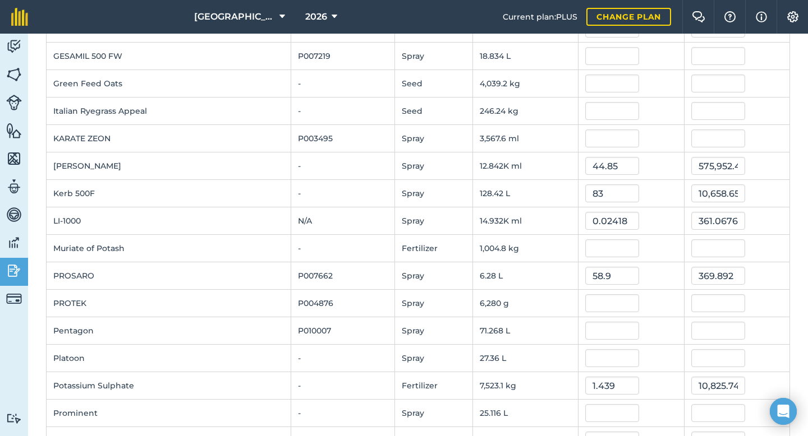
click at [654, 270] on div "58.9" at bounding box center [630, 276] width 91 height 18
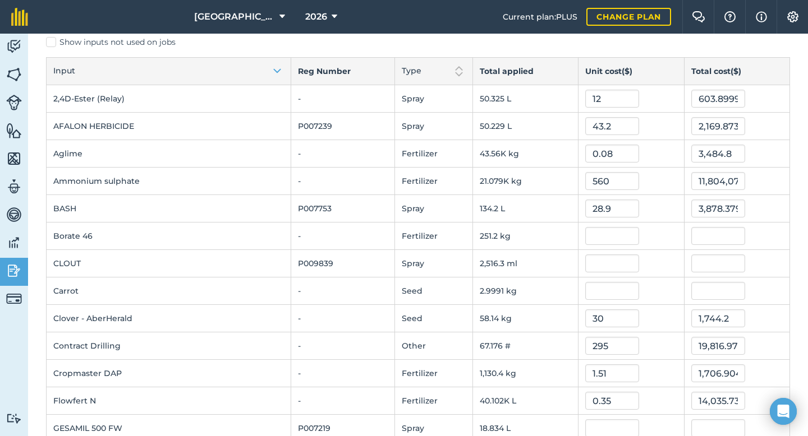
scroll to position [0, 0]
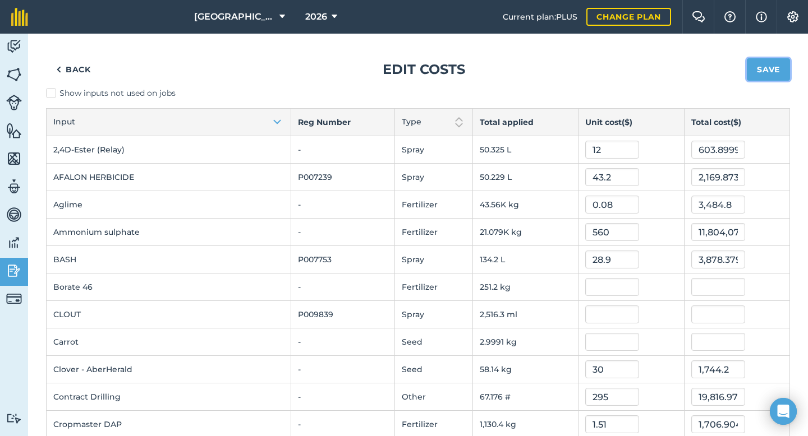
click at [778, 72] on button "Save" at bounding box center [767, 69] width 43 height 22
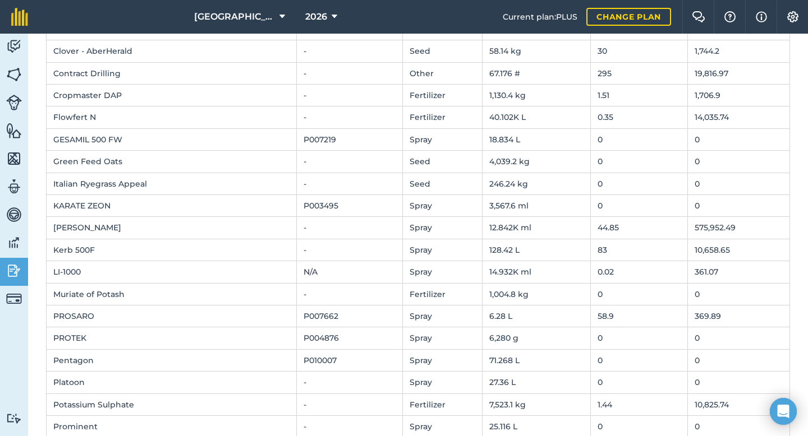
scroll to position [289, 0]
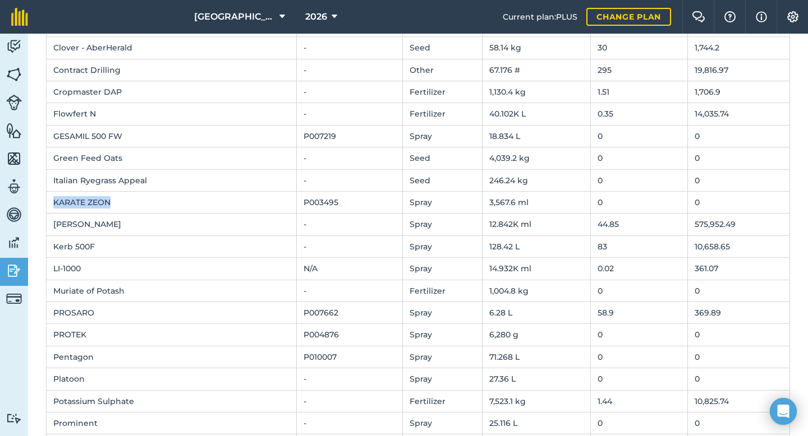
drag, startPoint x: 112, startPoint y: 201, endPoint x: 47, endPoint y: 200, distance: 65.6
click at [47, 200] on td "KARATE ZEON" at bounding box center [172, 203] width 250 height 22
click at [594, 202] on td "0" at bounding box center [639, 203] width 98 height 22
click at [590, 203] on td "0" at bounding box center [639, 203] width 98 height 22
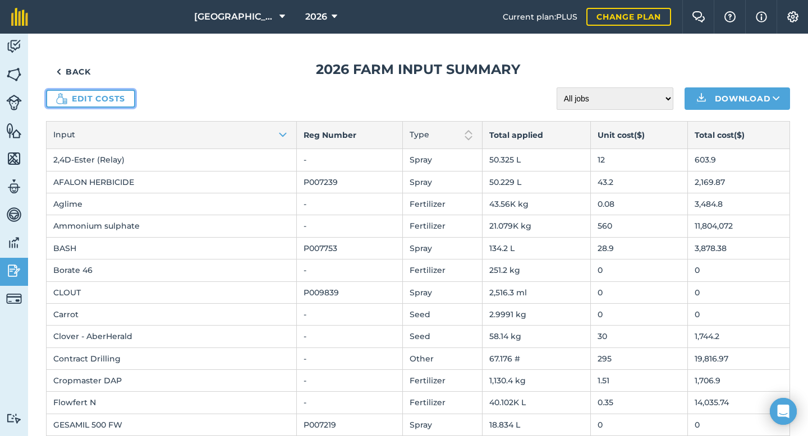
click at [102, 102] on link "Edit costs" at bounding box center [90, 99] width 89 height 18
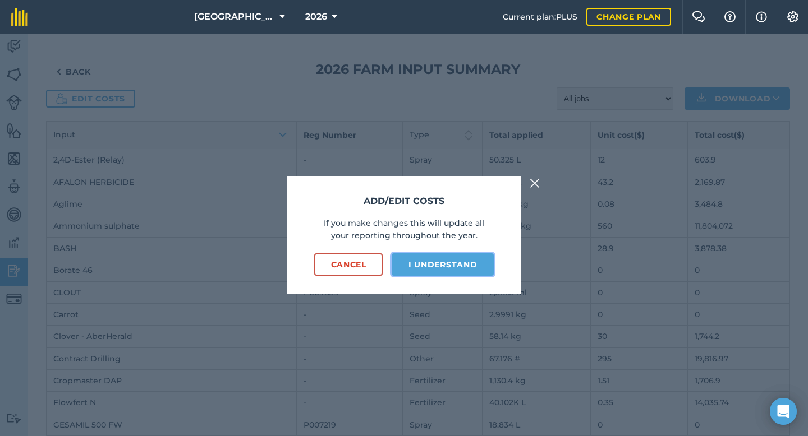
click at [413, 268] on button "I understand" at bounding box center [442, 264] width 102 height 22
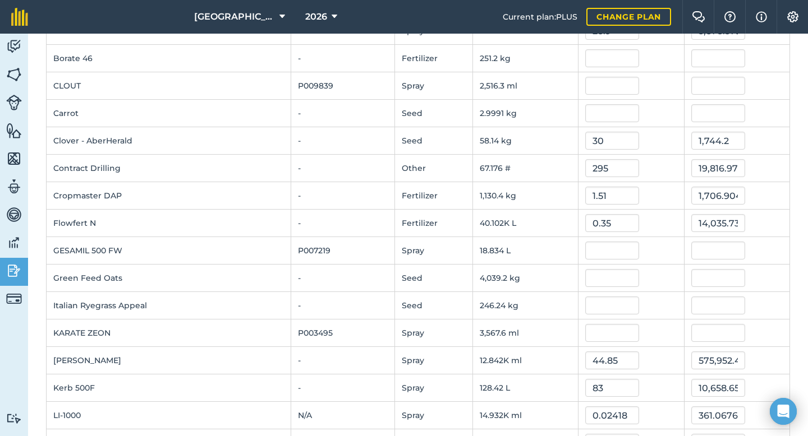
scroll to position [229, 0]
click at [585, 333] on input "text" at bounding box center [612, 333] width 54 height 18
type input "0.429"
type input "1,530.5004"
click at [662, 299] on div at bounding box center [630, 305] width 91 height 18
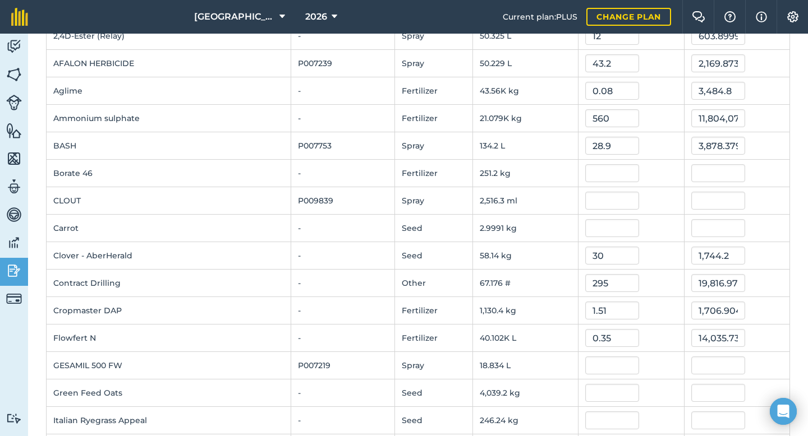
scroll to position [0, 0]
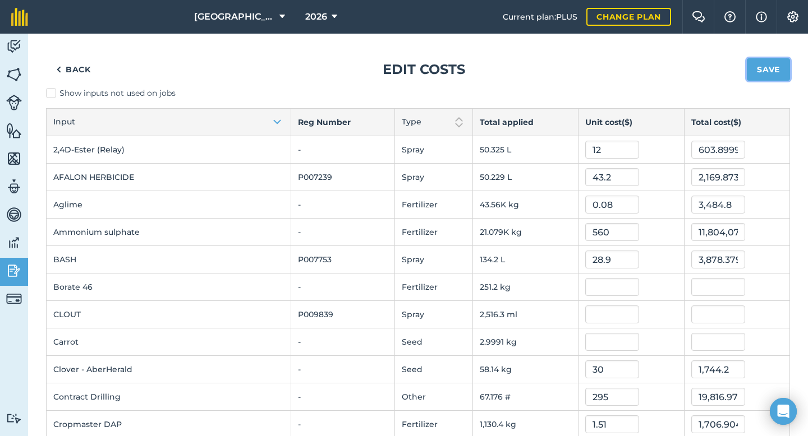
click at [773, 77] on button "Save" at bounding box center [767, 69] width 43 height 22
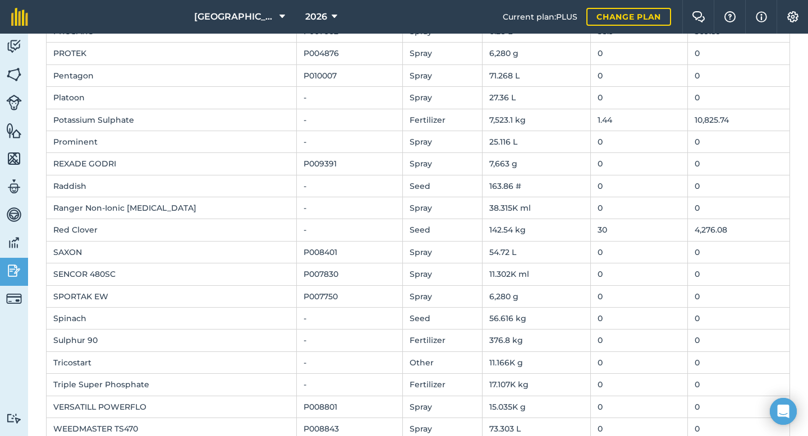
scroll to position [725, 0]
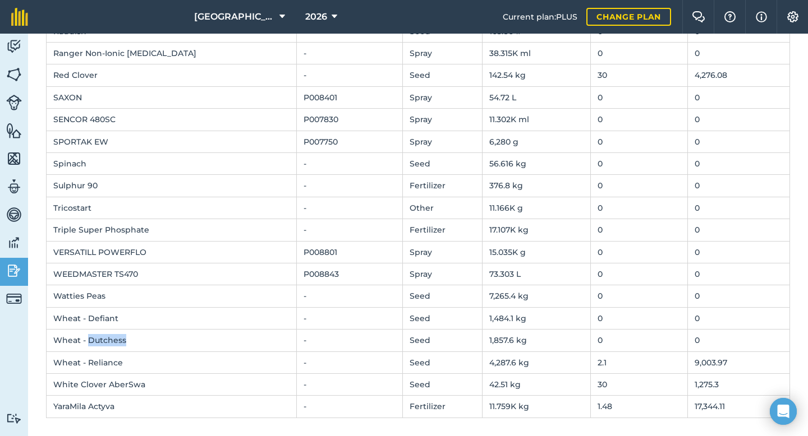
drag, startPoint x: 133, startPoint y: 339, endPoint x: 87, endPoint y: 329, distance: 46.7
click at [86, 338] on td "Wheat - Dutchess" at bounding box center [172, 341] width 250 height 22
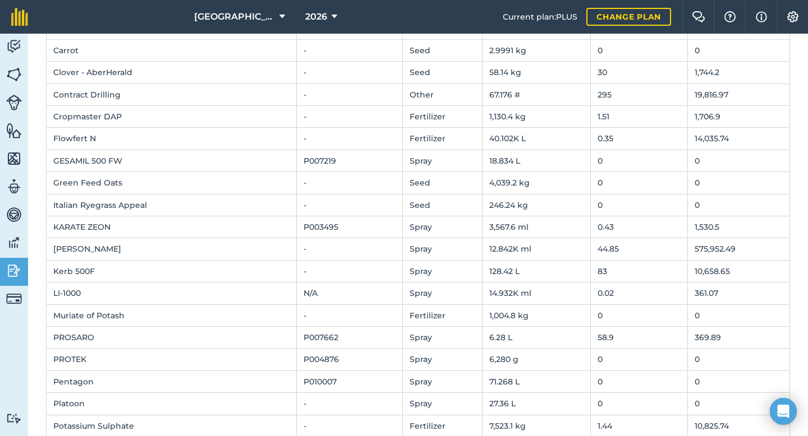
scroll to position [0, 0]
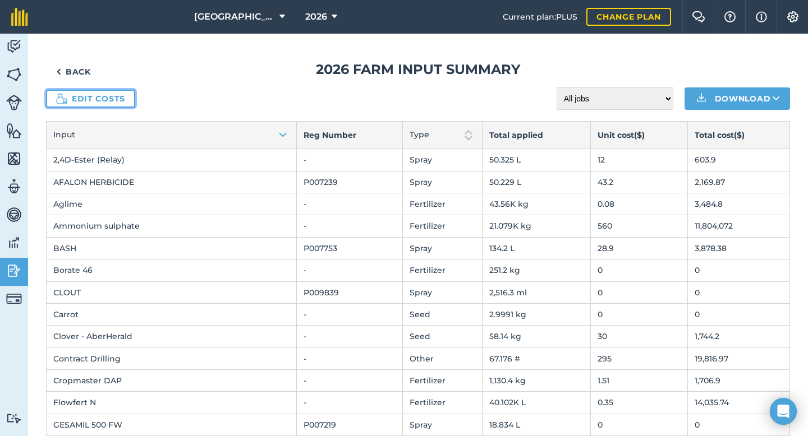
click at [81, 95] on link "Edit costs" at bounding box center [90, 99] width 89 height 18
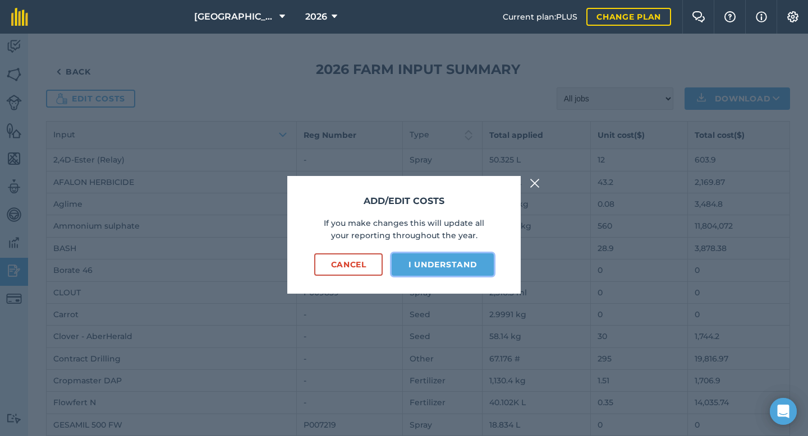
click at [428, 266] on button "I understand" at bounding box center [442, 264] width 102 height 22
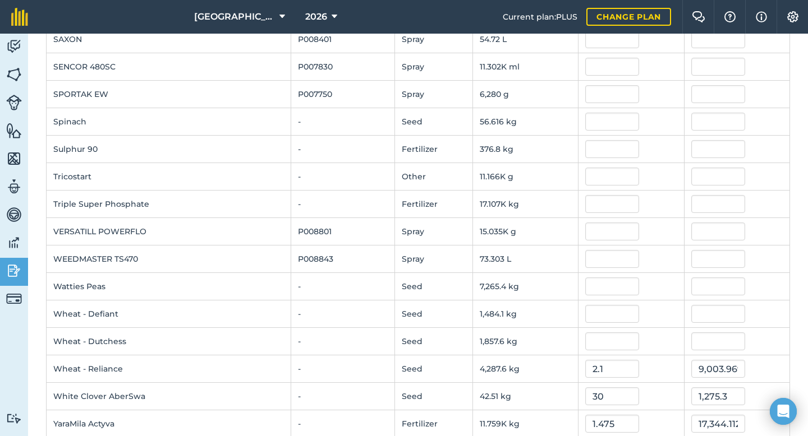
scroll to position [954, 0]
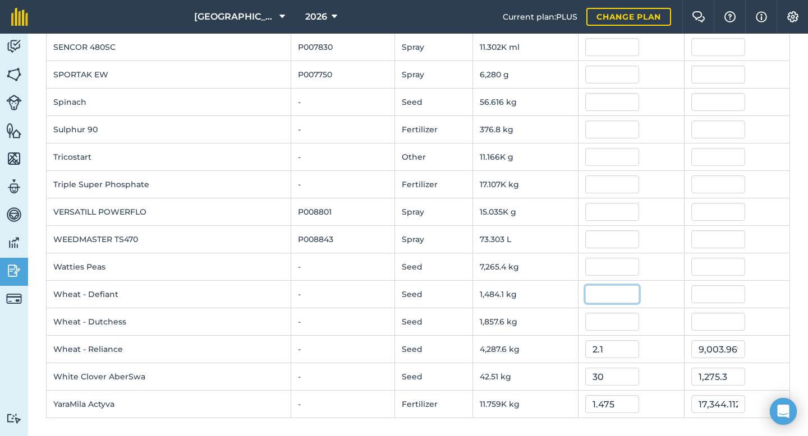
click at [606, 296] on input "text" at bounding box center [612, 294] width 54 height 18
type input "1.95"
type input "2,893.995"
click at [684, 268] on td at bounding box center [736, 266] width 105 height 27
click at [654, 265] on div at bounding box center [630, 267] width 91 height 18
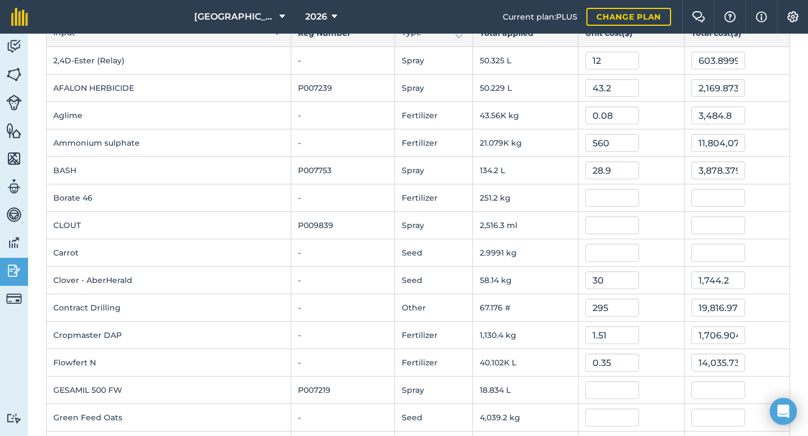
scroll to position [0, 0]
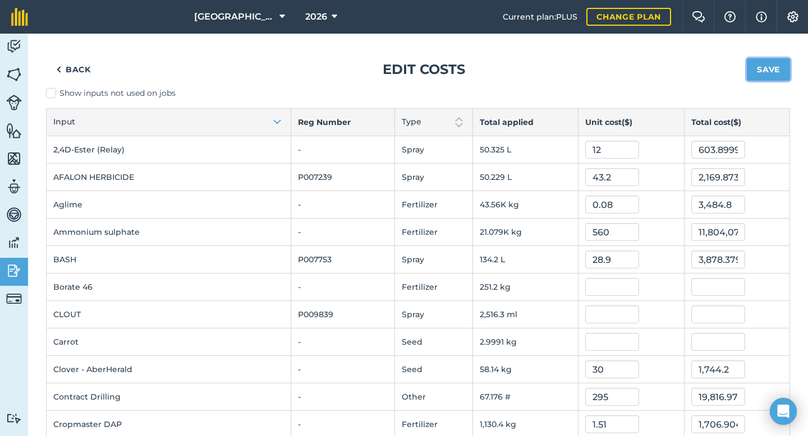
click at [760, 68] on button "Save" at bounding box center [767, 69] width 43 height 22
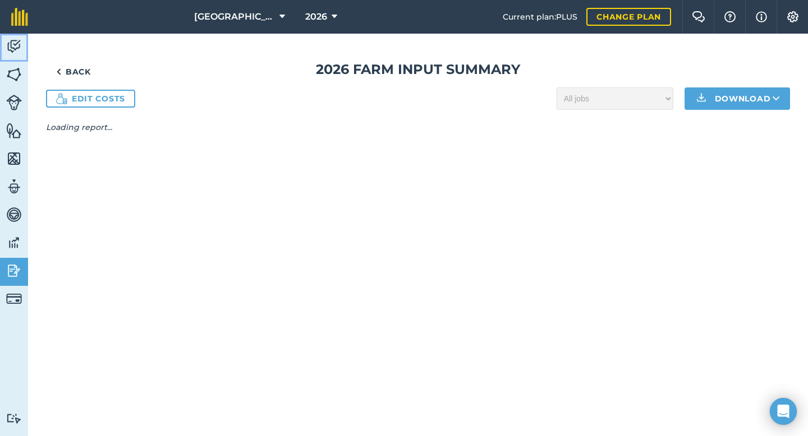
click at [12, 47] on img at bounding box center [14, 46] width 16 height 17
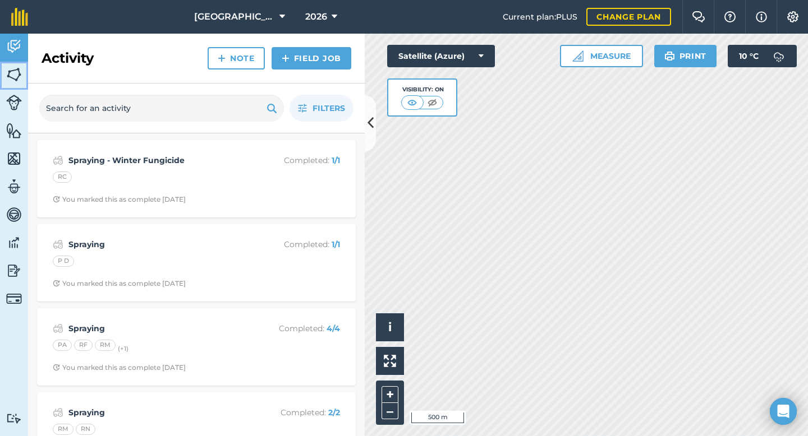
click at [15, 75] on img at bounding box center [14, 74] width 16 height 17
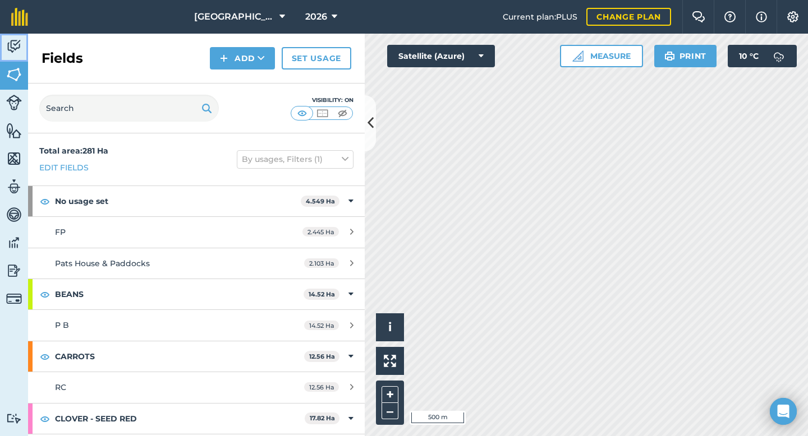
click at [13, 44] on img at bounding box center [14, 46] width 16 height 17
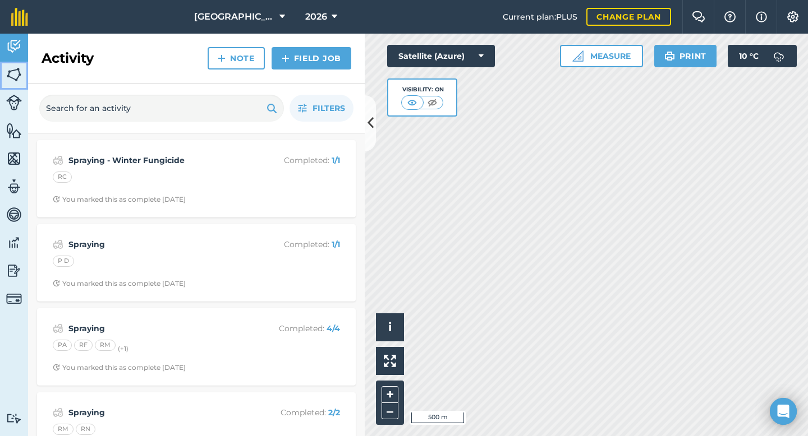
click at [10, 71] on img at bounding box center [14, 74] width 16 height 17
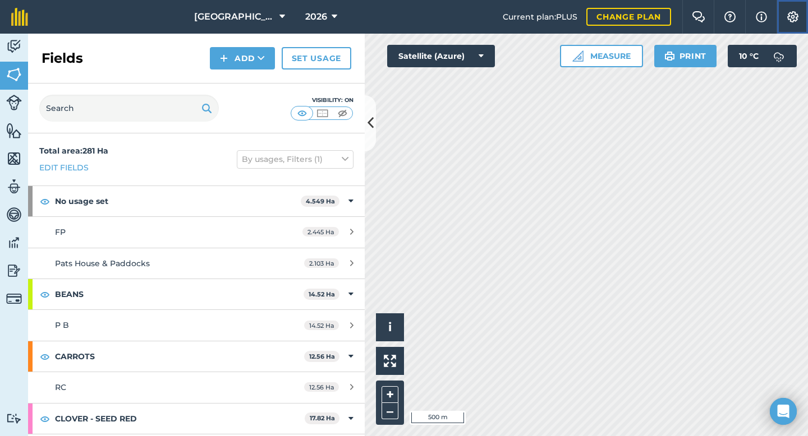
click at [804, 10] on button "Settings" at bounding box center [791, 17] width 31 height 34
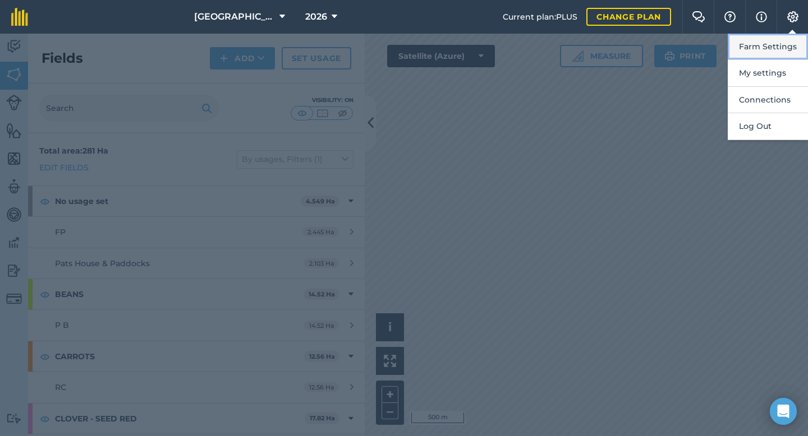
click at [762, 45] on button "Farm Settings" at bounding box center [767, 47] width 80 height 26
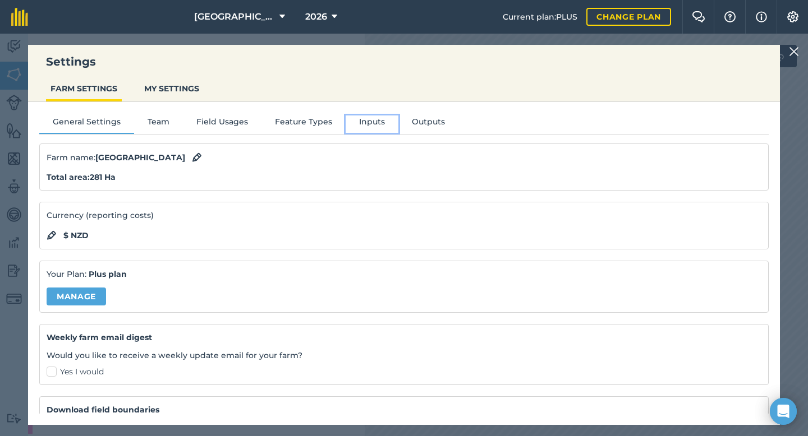
click at [370, 124] on button "Inputs" at bounding box center [371, 124] width 53 height 17
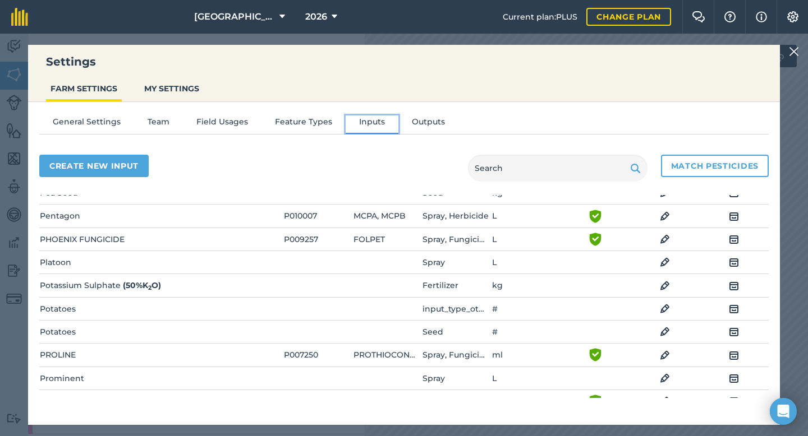
scroll to position [1515, 0]
click at [663, 283] on img at bounding box center [665, 284] width 10 height 13
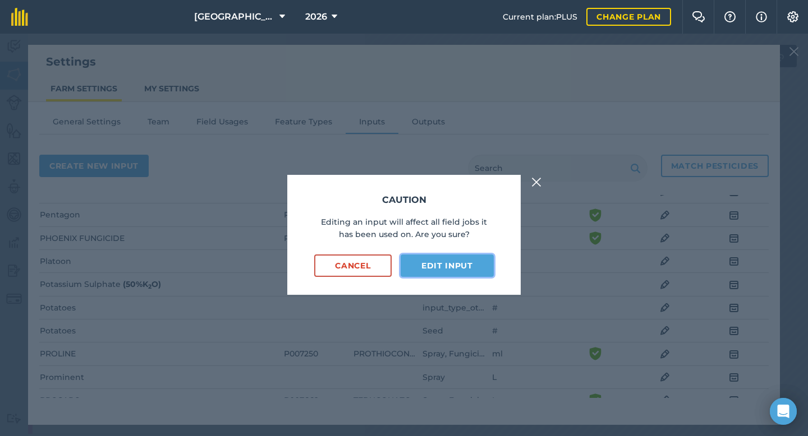
click at [442, 269] on button "Edit input" at bounding box center [446, 266] width 93 height 22
select select "KILOGRAMS"
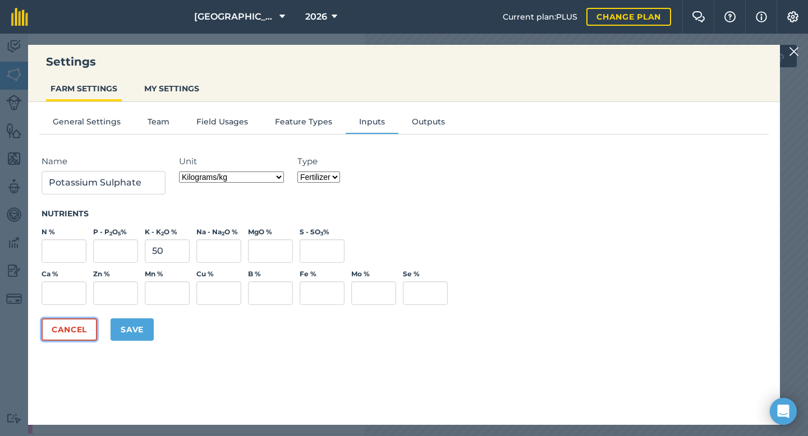
click at [85, 329] on button "Cancel" at bounding box center [69, 330] width 56 height 22
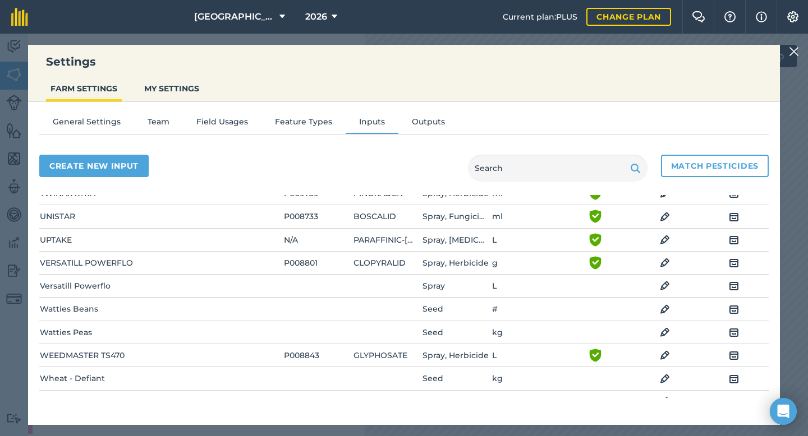
scroll to position [2274, 0]
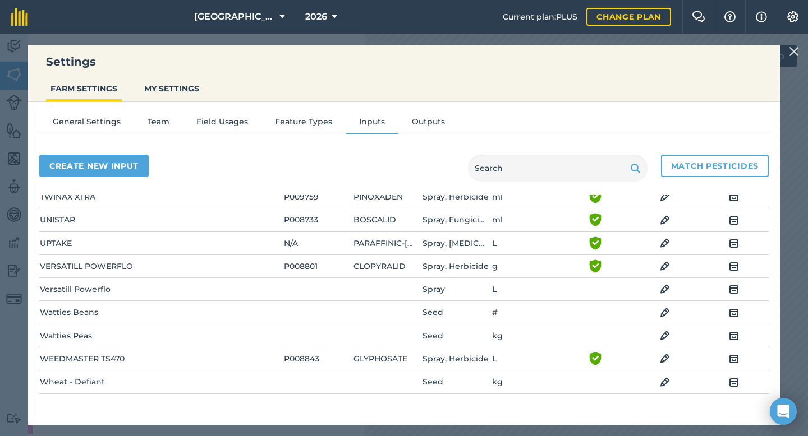
click at [662, 310] on img at bounding box center [665, 312] width 10 height 13
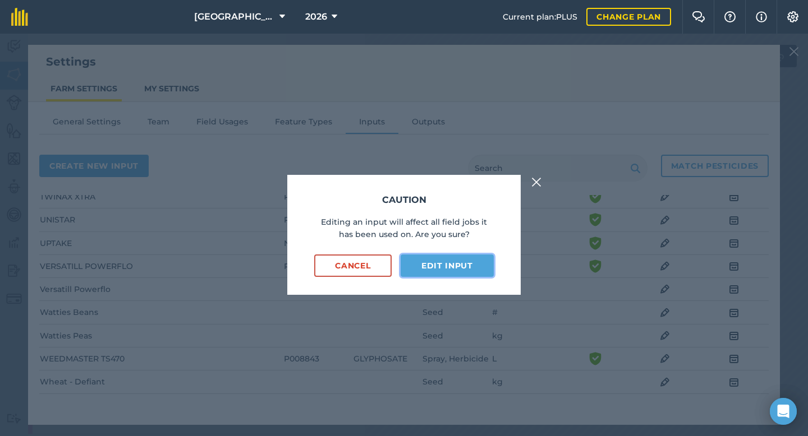
click at [445, 269] on button "Edit input" at bounding box center [446, 266] width 93 height 22
select select "COUNT"
select select "SEED"
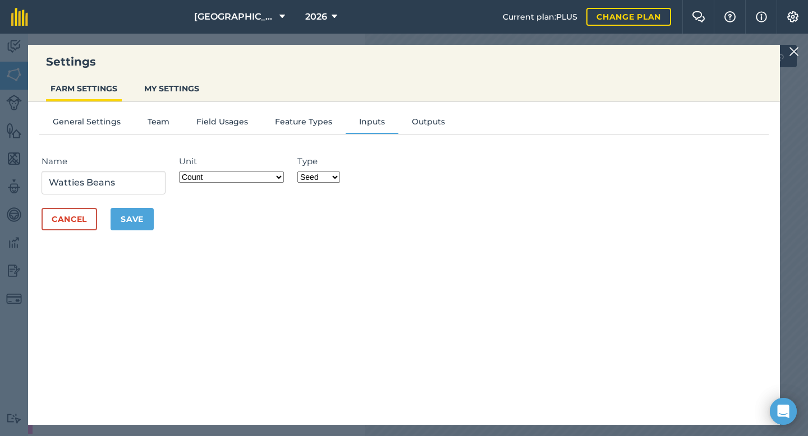
click at [271, 177] on select "Grams/g Kilograms/kg Metric tonnes/t Millilitres/ml Litres/L Ounces/oz Pounds/l…" at bounding box center [231, 177] width 105 height 11
select select "KILOGRAMS"
click at [248, 250] on div "General Settings Team Field Usages Feature Types Inputs Outputs Name Watties Be…" at bounding box center [403, 258] width 751 height 312
click at [146, 219] on button "Save" at bounding box center [131, 219] width 43 height 22
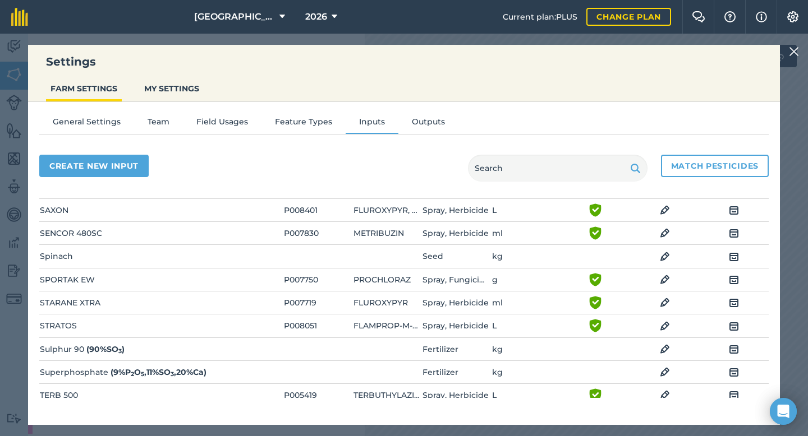
scroll to position [1932, 0]
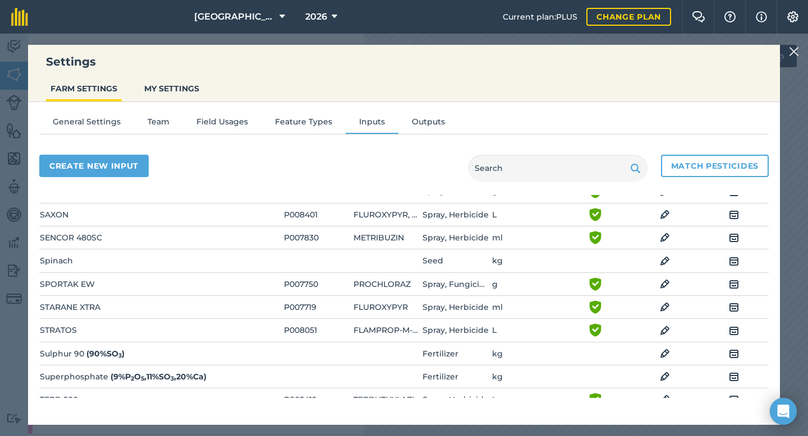
click at [662, 211] on img at bounding box center [665, 214] width 10 height 13
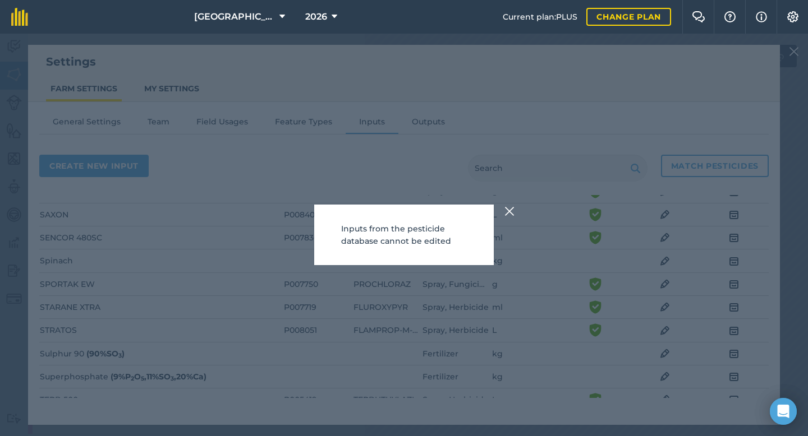
click at [449, 137] on div "Inputs from the pesticide database cannot be edited" at bounding box center [404, 235] width 808 height 403
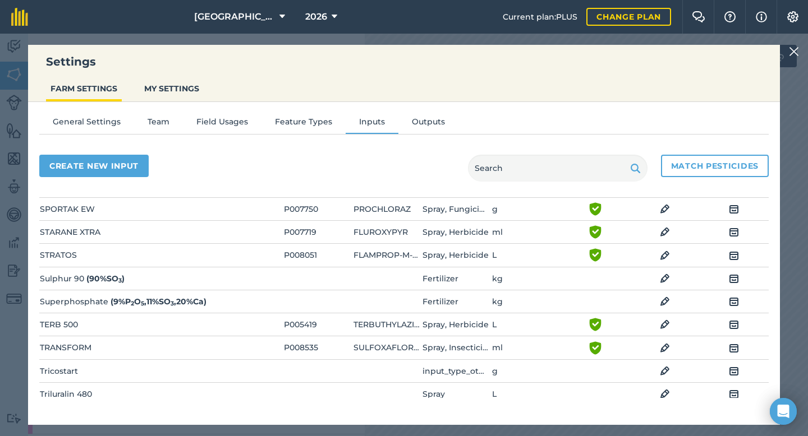
scroll to position [2011, 0]
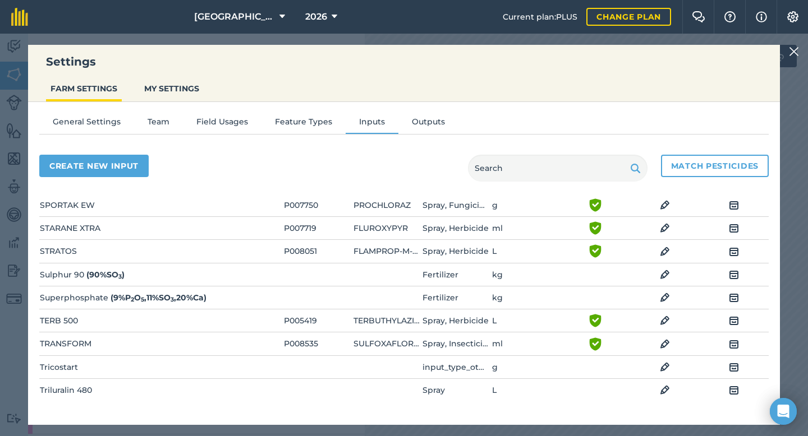
click at [665, 252] on img at bounding box center [665, 251] width 10 height 13
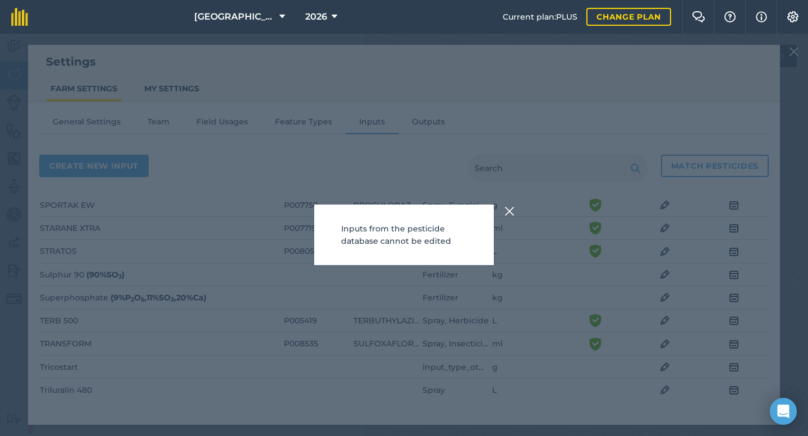
click at [496, 113] on div "Inputs from the pesticide database cannot be edited" at bounding box center [404, 235] width 808 height 403
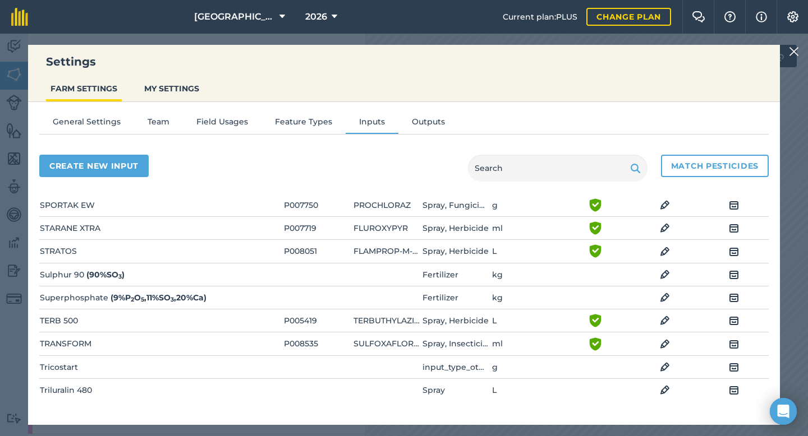
click at [661, 298] on img at bounding box center [665, 297] width 10 height 13
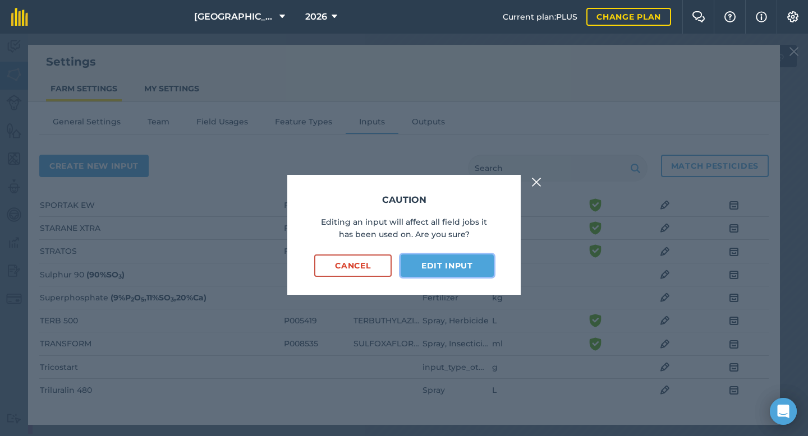
click at [455, 266] on button "Edit input" at bounding box center [446, 266] width 93 height 22
select select "KILOGRAMS"
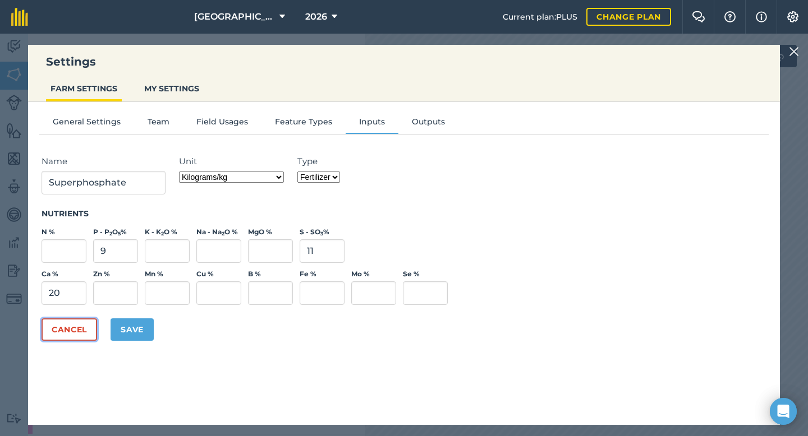
click at [81, 335] on button "Cancel" at bounding box center [69, 330] width 56 height 22
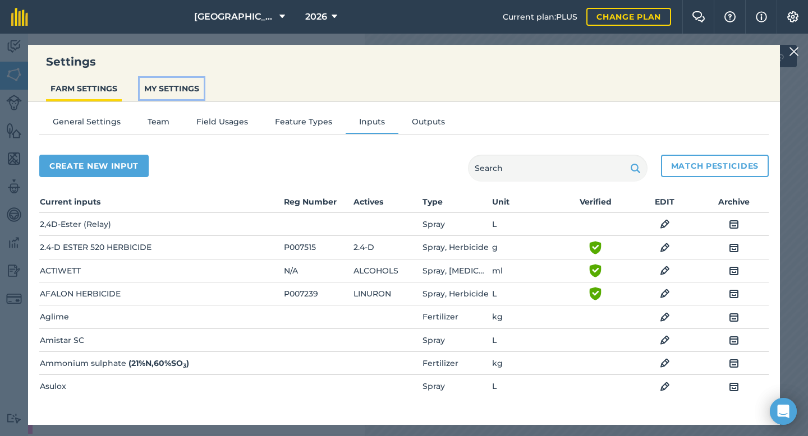
click at [181, 87] on button "MY SETTINGS" at bounding box center [172, 88] width 64 height 21
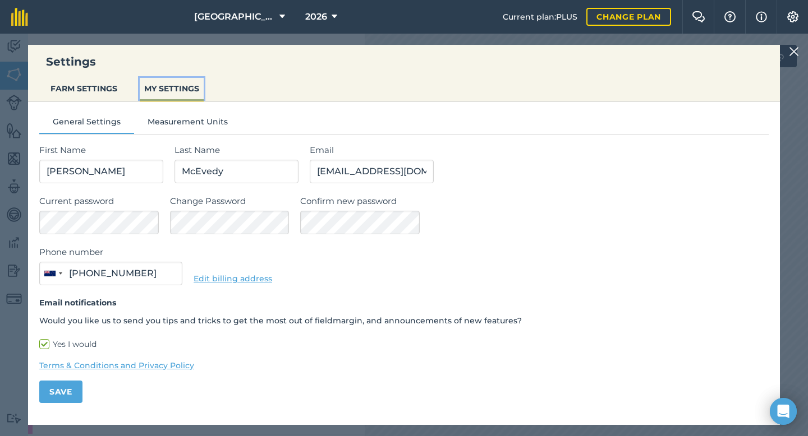
type input "0274 086 193"
click at [103, 91] on button "FARM SETTINGS" at bounding box center [84, 88] width 76 height 21
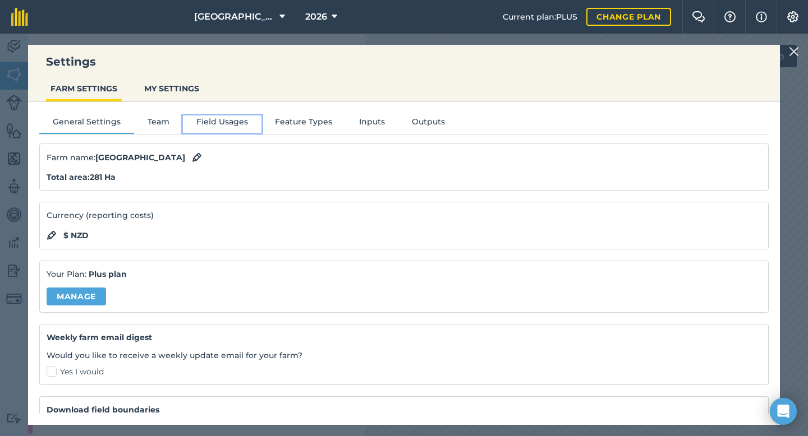
click at [225, 123] on button "Field Usages" at bounding box center [222, 124] width 79 height 17
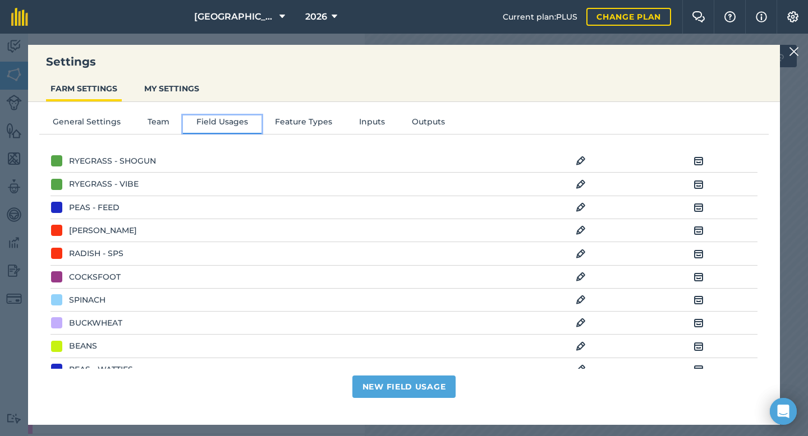
scroll to position [0, 0]
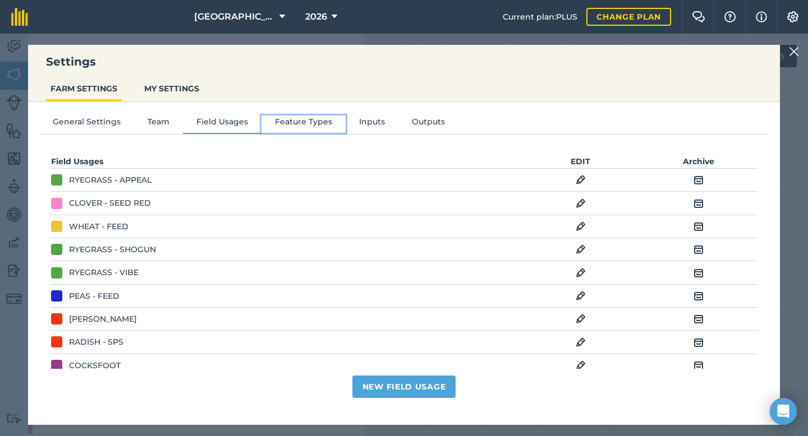
click at [320, 122] on button "Feature Types" at bounding box center [303, 124] width 84 height 17
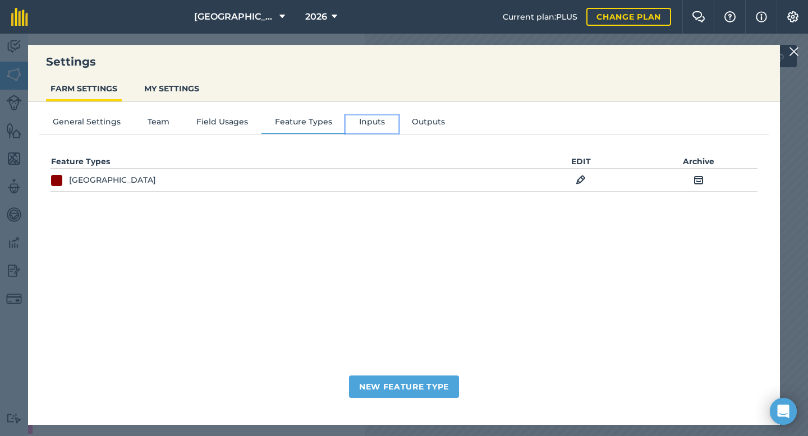
click at [369, 123] on button "Inputs" at bounding box center [371, 124] width 53 height 17
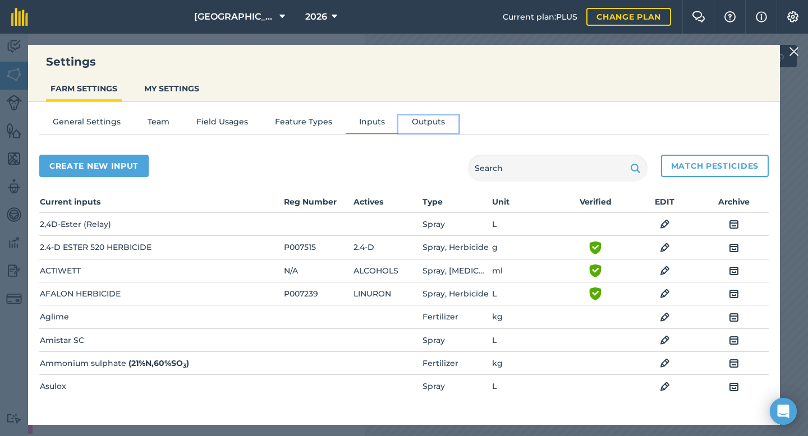
click at [431, 123] on button "Outputs" at bounding box center [428, 124] width 60 height 17
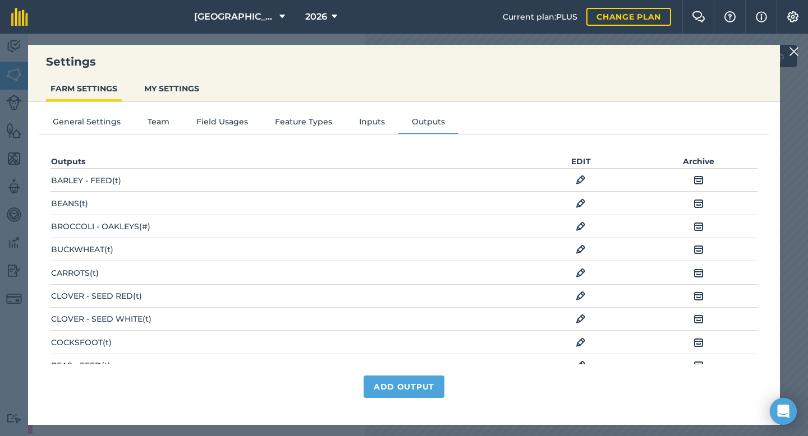
click at [579, 177] on img at bounding box center [580, 179] width 10 height 13
select select "METRIC_TONNES"
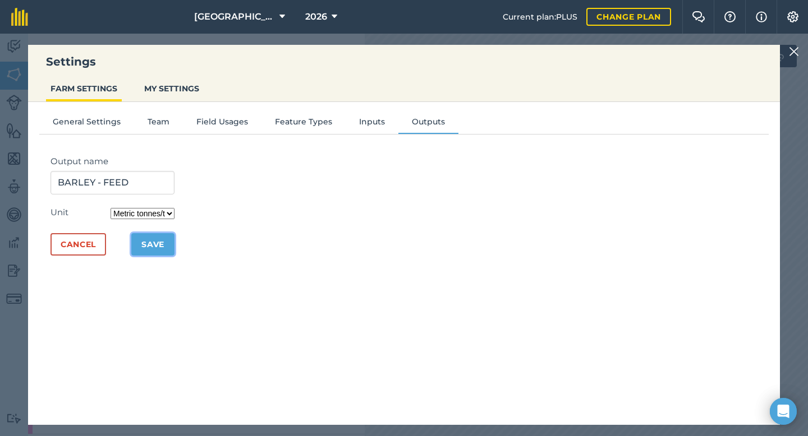
click at [147, 248] on button "Save" at bounding box center [152, 244] width 43 height 22
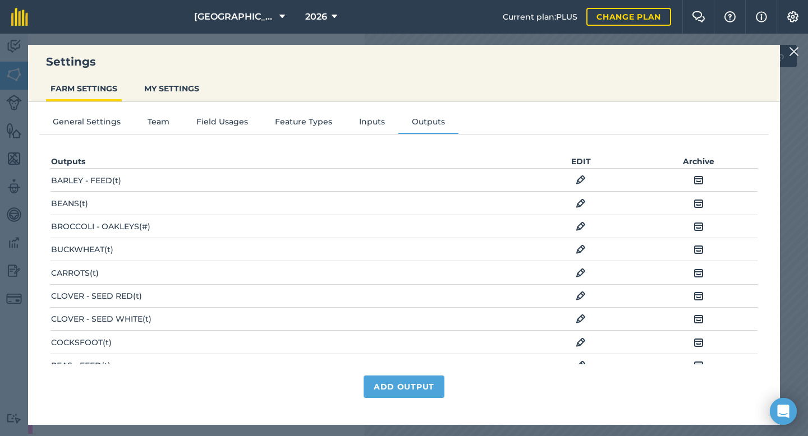
click at [797, 52] on img at bounding box center [793, 51] width 10 height 13
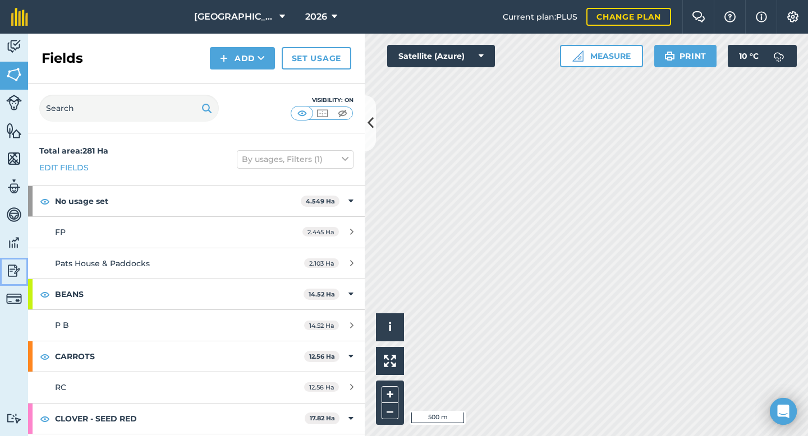
click at [15, 272] on img at bounding box center [14, 270] width 16 height 17
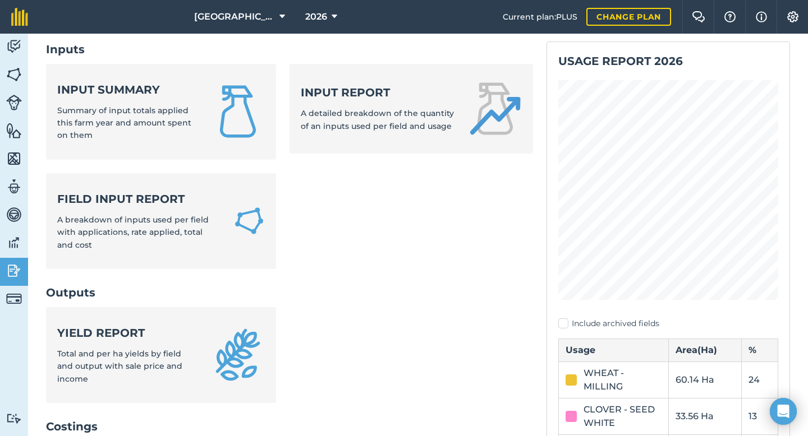
scroll to position [67, 0]
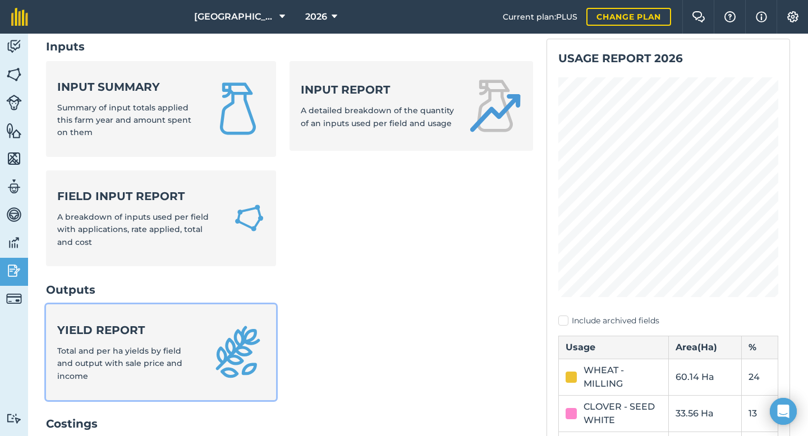
click at [104, 335] on strong "Yield report" at bounding box center [127, 330] width 140 height 16
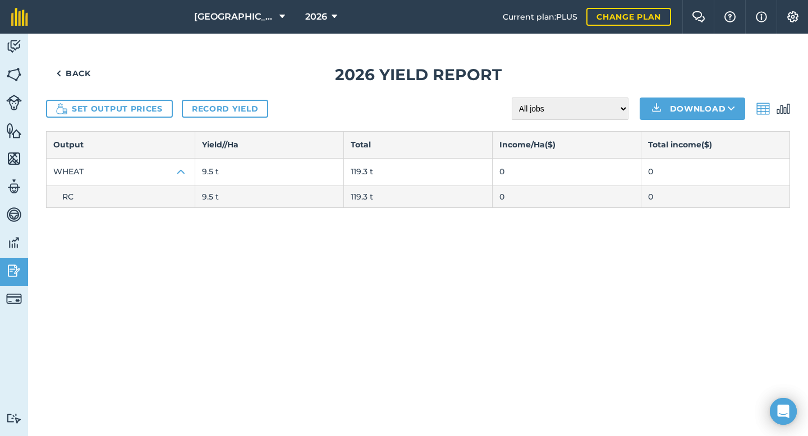
click at [133, 194] on td "RC" at bounding box center [121, 197] width 149 height 22
click at [181, 170] on img at bounding box center [180, 171] width 13 height 13
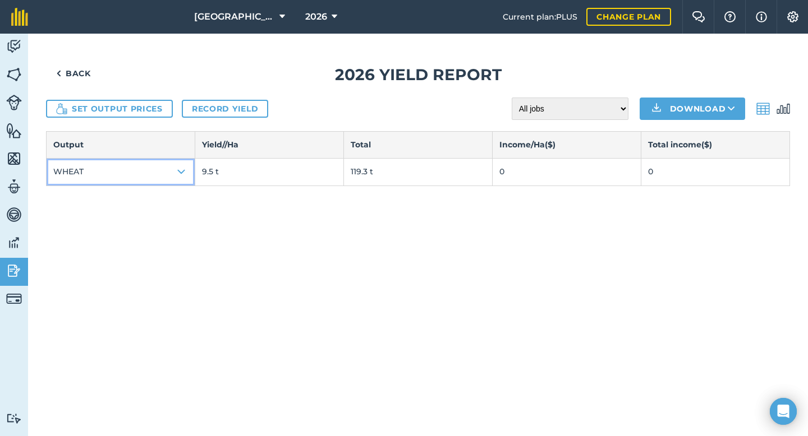
click at [182, 170] on img at bounding box center [180, 171] width 13 height 13
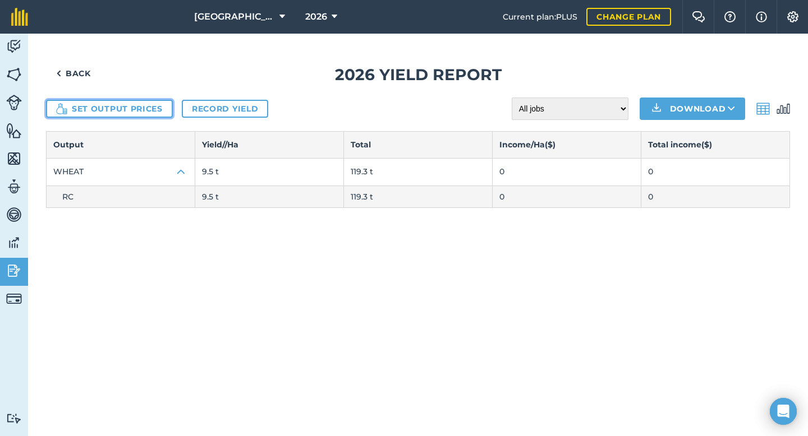
click at [148, 112] on button "Set output prices" at bounding box center [109, 109] width 127 height 18
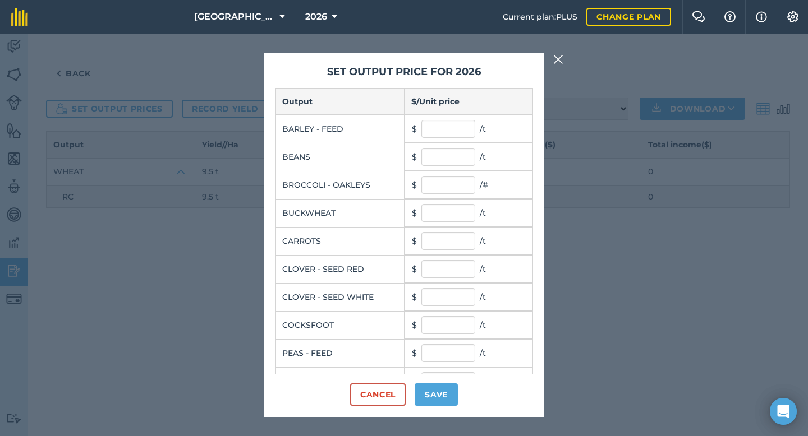
click at [556, 61] on img at bounding box center [558, 59] width 10 height 13
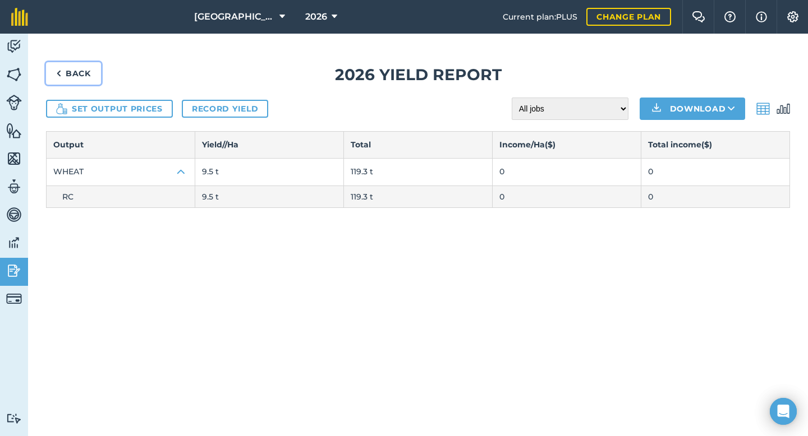
click at [82, 73] on link "Back" at bounding box center [73, 73] width 55 height 22
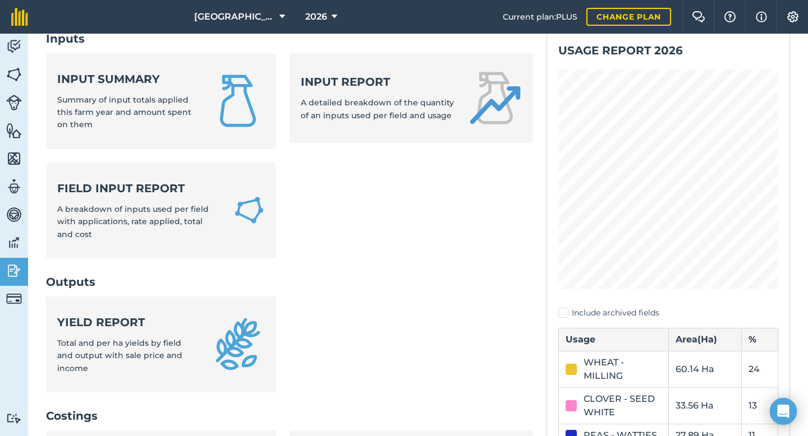
scroll to position [59, 0]
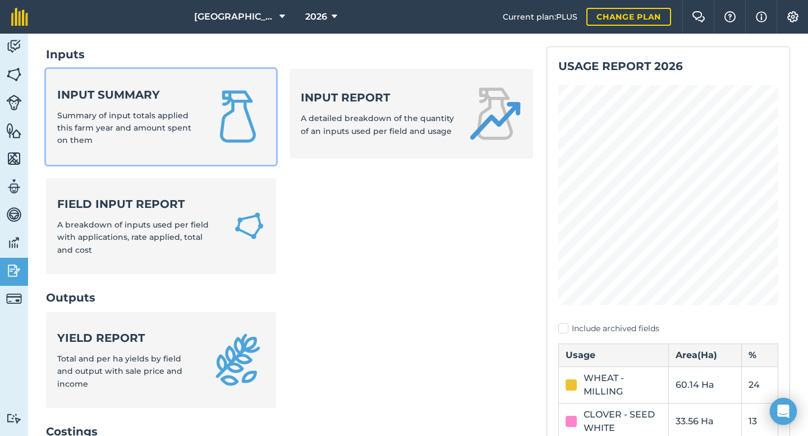
click at [139, 99] on strong "Input summary" at bounding box center [127, 95] width 140 height 16
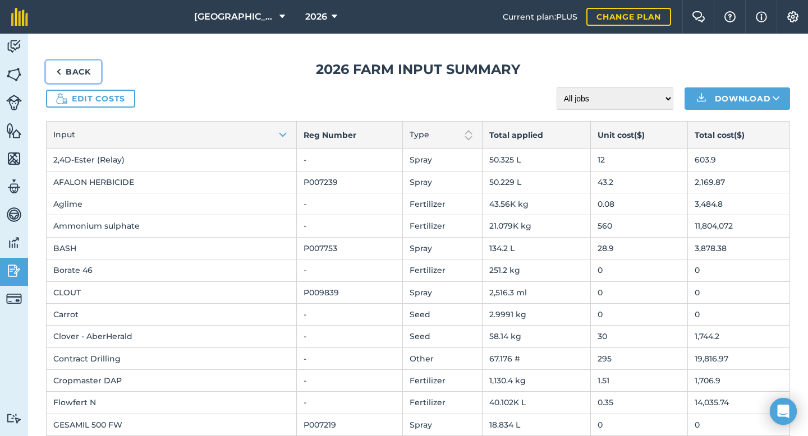
click at [72, 72] on link "Back" at bounding box center [73, 72] width 55 height 22
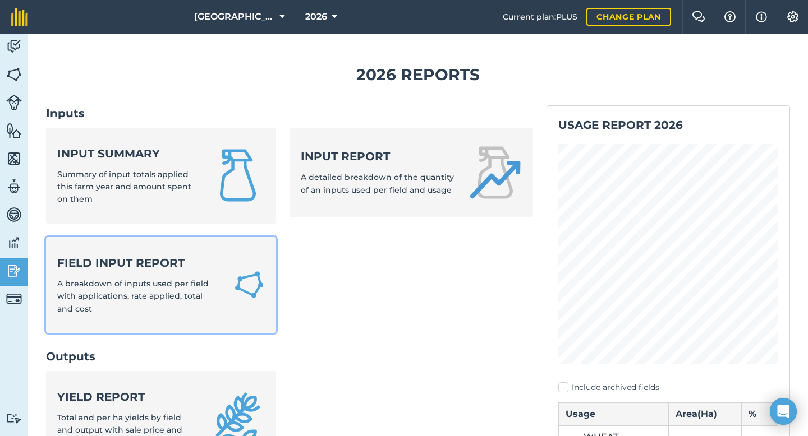
click at [127, 269] on strong "Field Input Report" at bounding box center [138, 263] width 163 height 16
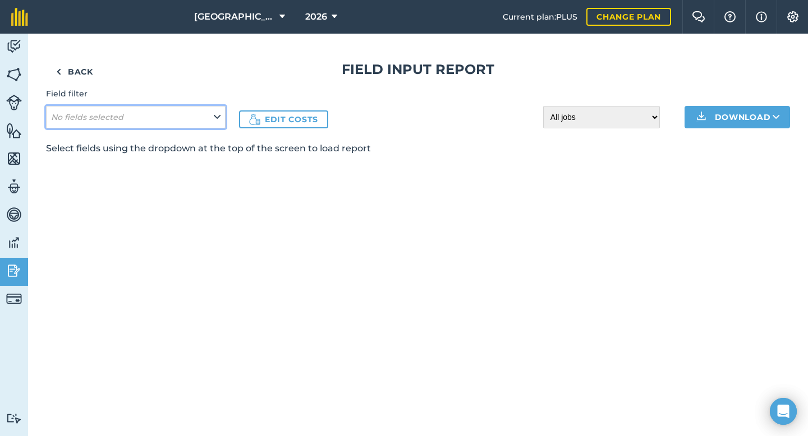
click at [135, 119] on button "No fields selected" at bounding box center [135, 117] width 179 height 22
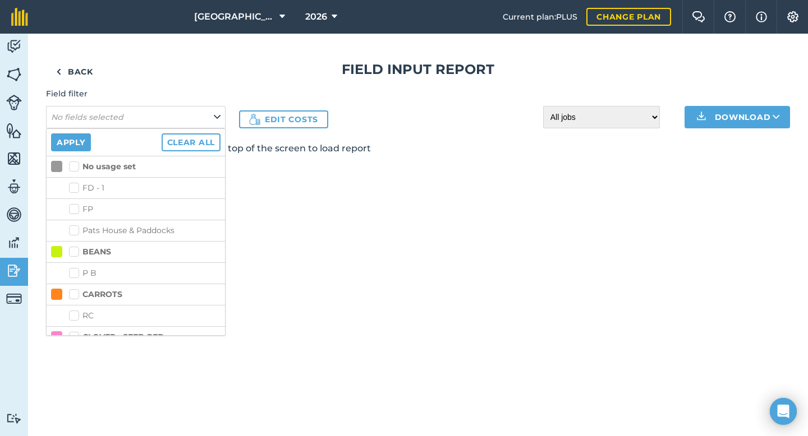
click at [76, 188] on label "FD - 1" at bounding box center [144, 188] width 151 height 12
click at [76, 188] on input "FD - 1" at bounding box center [72, 185] width 7 height 7
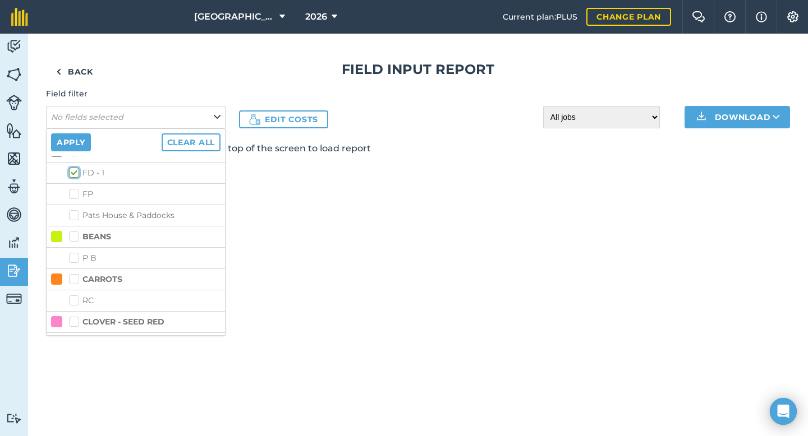
scroll to position [8, 0]
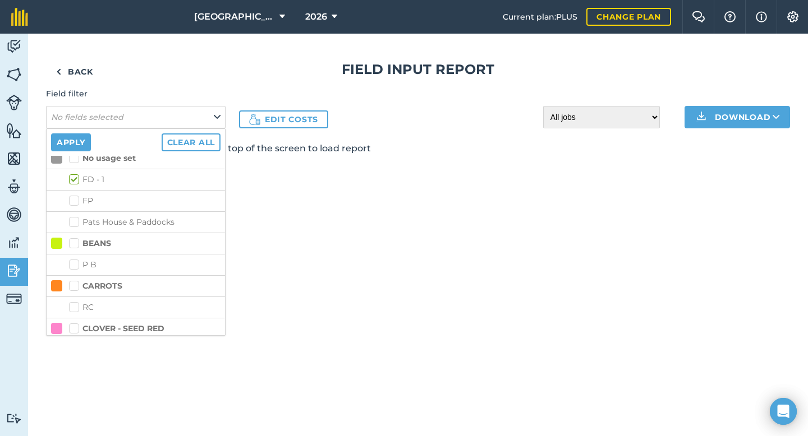
click at [75, 176] on label "FD - 1" at bounding box center [144, 180] width 151 height 12
click at [75, 176] on input "FD - 1" at bounding box center [72, 177] width 7 height 7
checkbox input "false"
click at [12, 50] on img at bounding box center [14, 46] width 16 height 17
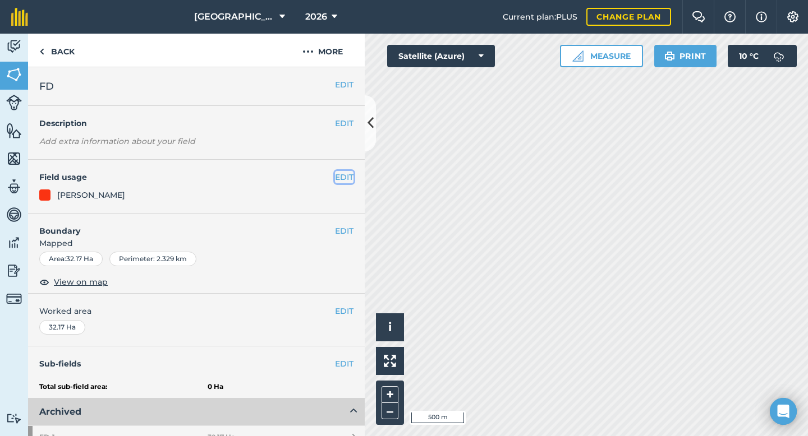
click at [349, 175] on button "EDIT" at bounding box center [344, 177] width 19 height 12
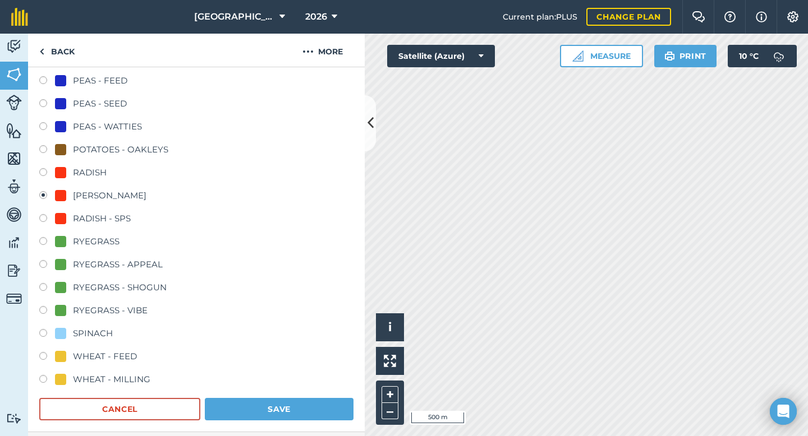
scroll to position [331, 0]
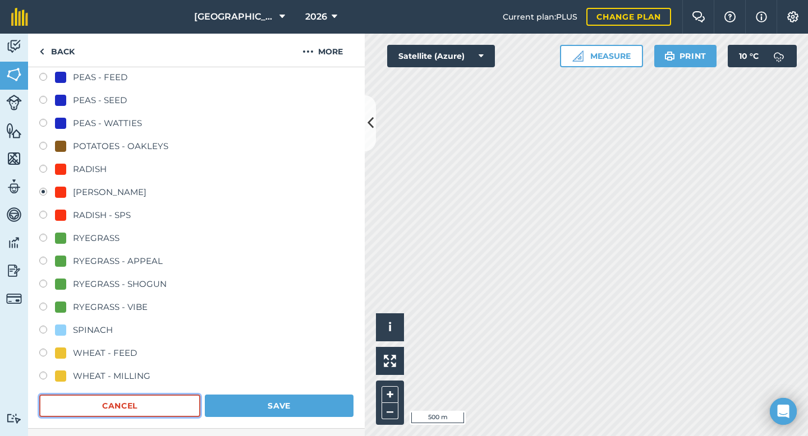
click at [168, 400] on button "Cancel" at bounding box center [119, 406] width 161 height 22
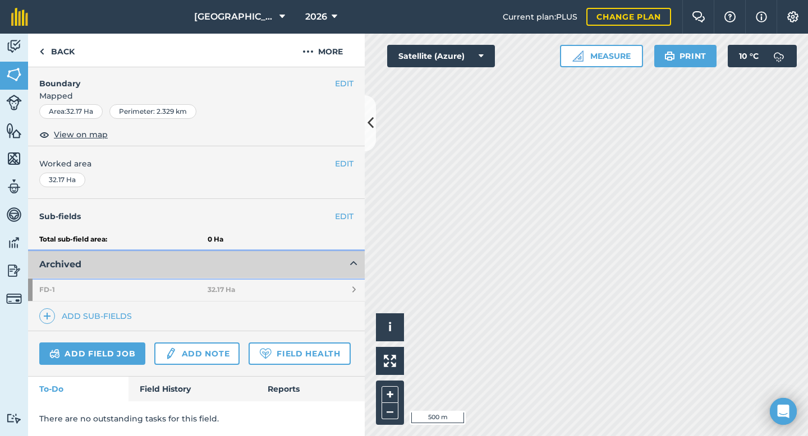
click at [354, 262] on icon at bounding box center [353, 264] width 7 height 13
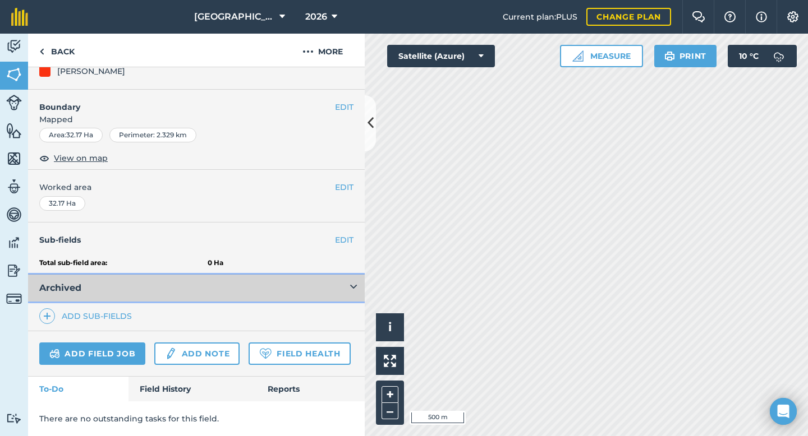
click at [350, 287] on icon at bounding box center [353, 288] width 7 height 13
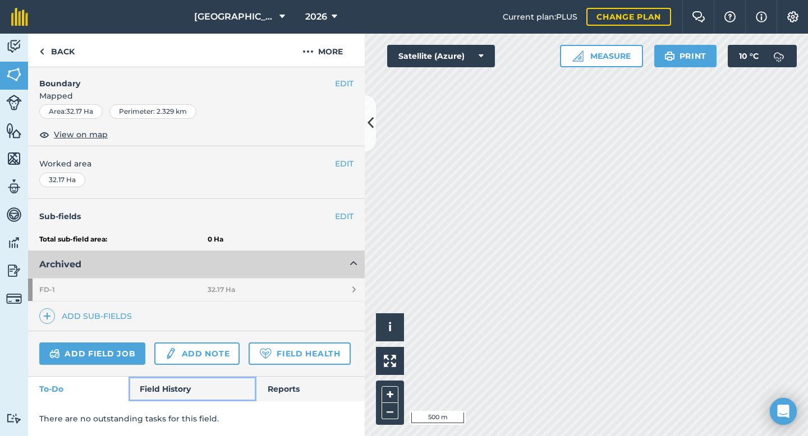
click at [191, 392] on link "Field History" at bounding box center [191, 389] width 127 height 25
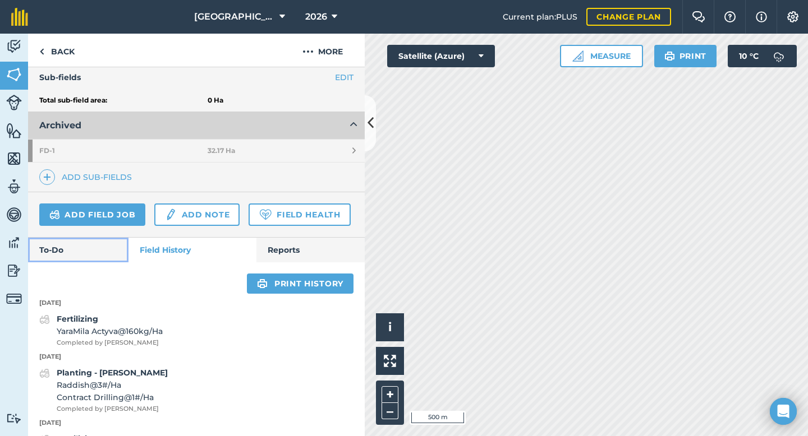
click at [77, 255] on link "To-Do" at bounding box center [78, 250] width 100 height 25
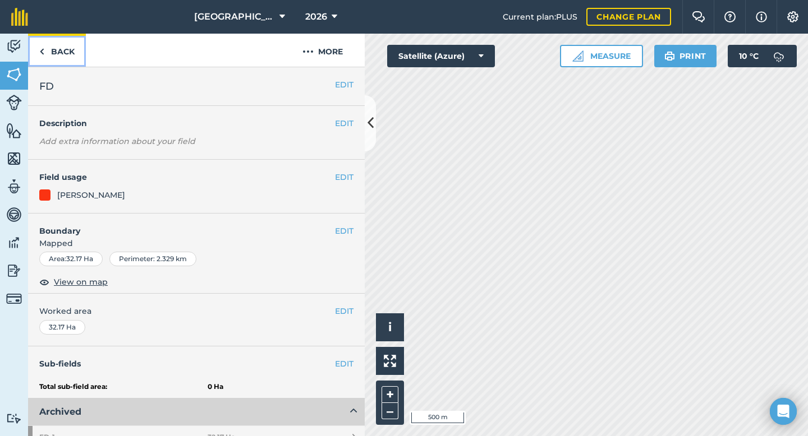
click at [48, 51] on link "Back" at bounding box center [57, 50] width 58 height 33
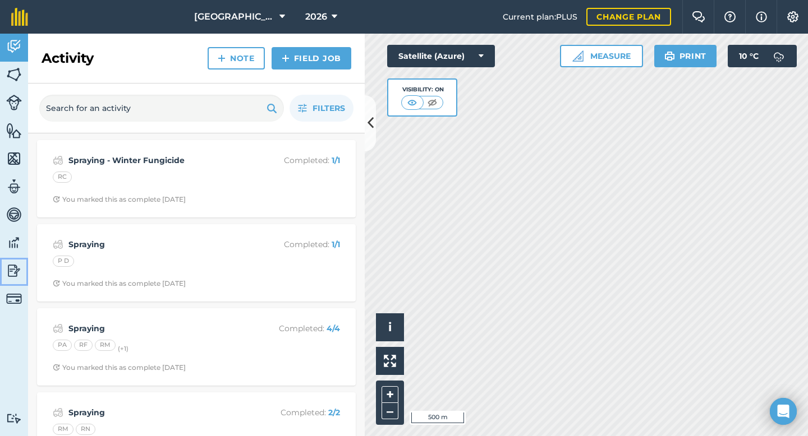
click at [13, 270] on img at bounding box center [14, 270] width 16 height 17
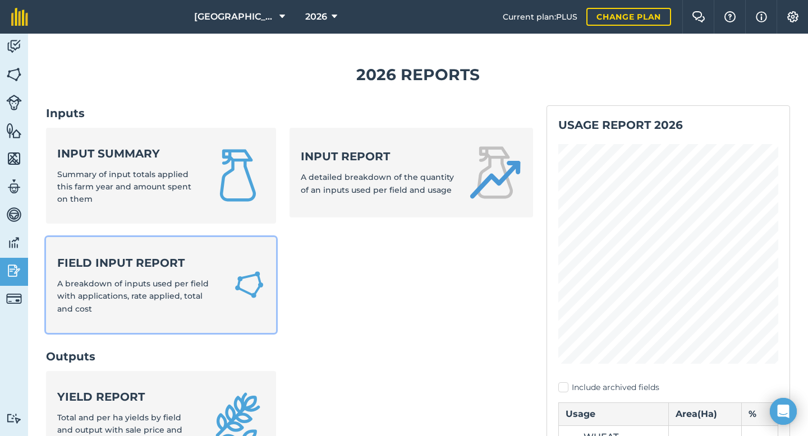
click at [104, 265] on strong "Field Input Report" at bounding box center [138, 263] width 163 height 16
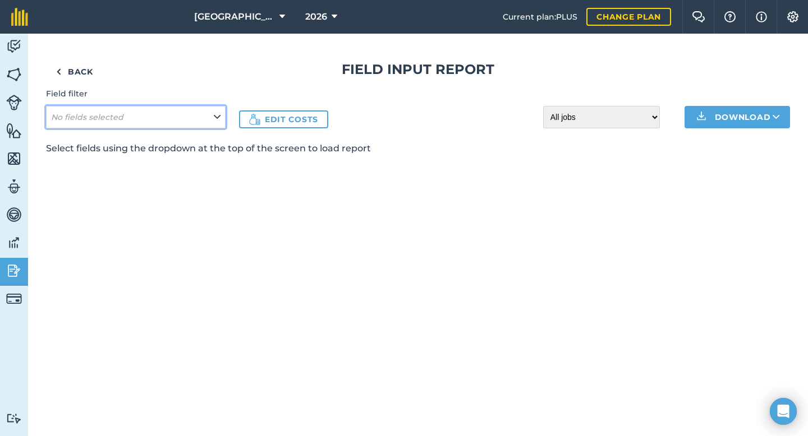
click at [104, 116] on em "No fields selected" at bounding box center [87, 117] width 72 height 10
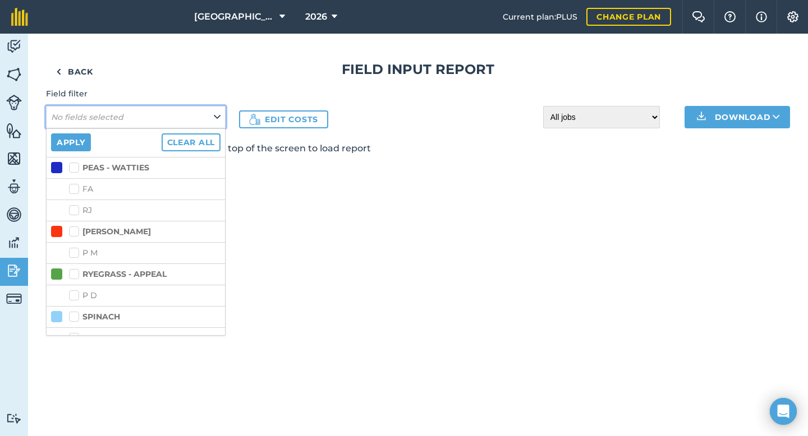
scroll to position [305, 0]
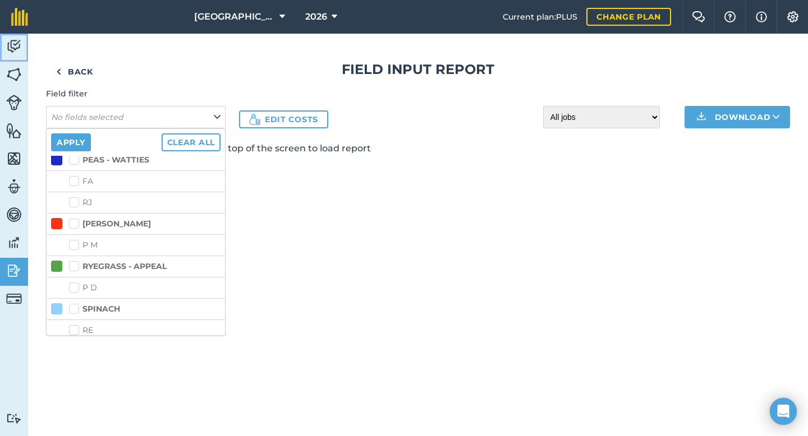
click at [17, 52] on img at bounding box center [14, 46] width 16 height 17
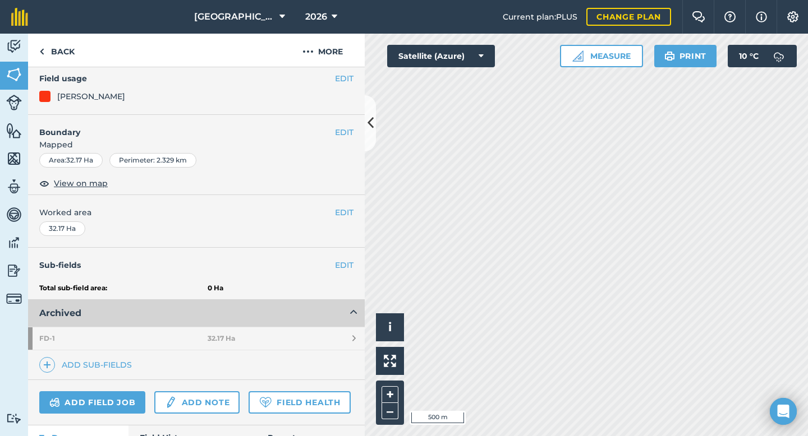
scroll to position [147, 0]
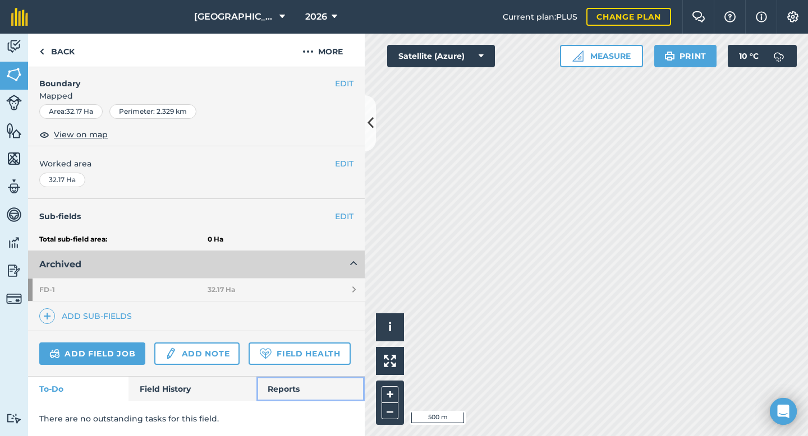
click at [303, 389] on link "Reports" at bounding box center [310, 389] width 108 height 25
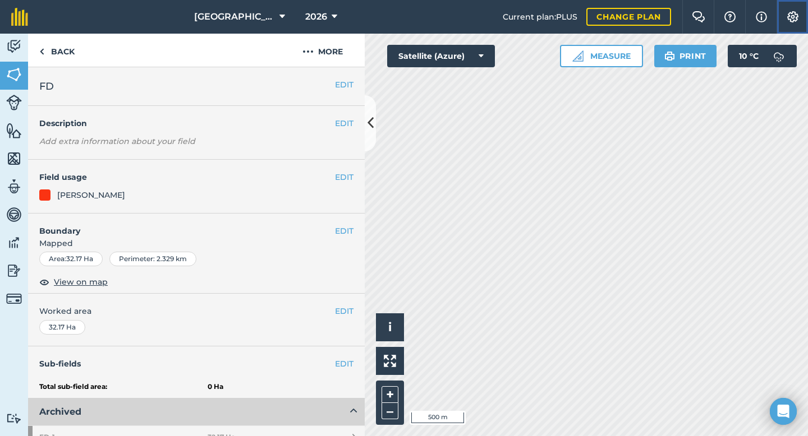
click at [794, 16] on img at bounding box center [792, 16] width 13 height 11
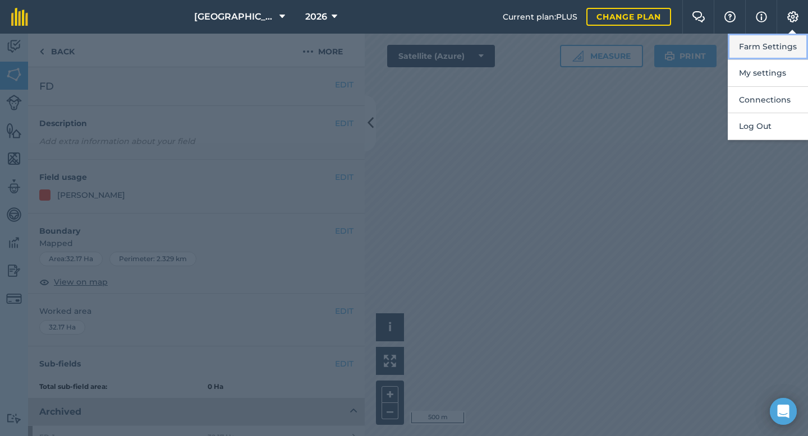
click at [762, 49] on button "Farm Settings" at bounding box center [767, 47] width 80 height 26
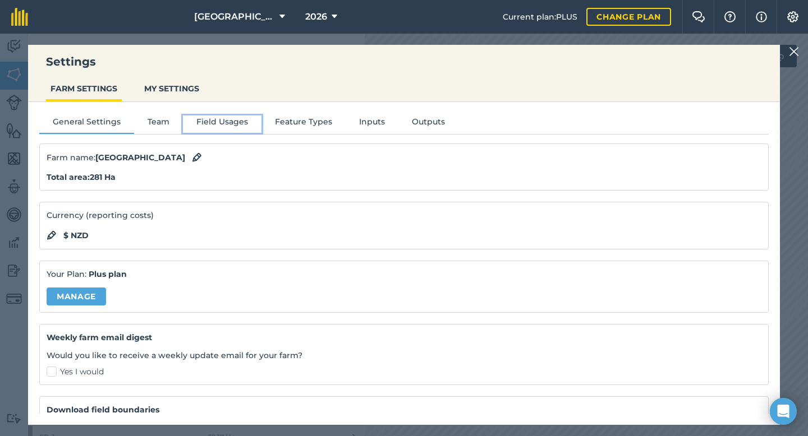
click at [229, 117] on button "Field Usages" at bounding box center [222, 124] width 79 height 17
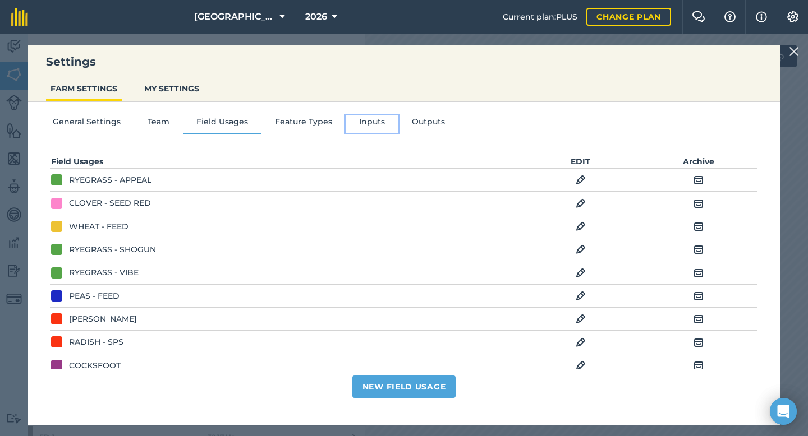
click at [372, 119] on button "Inputs" at bounding box center [371, 124] width 53 height 17
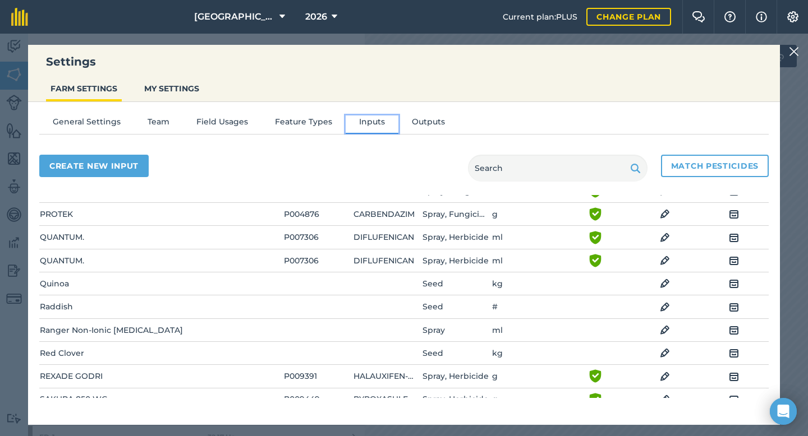
scroll to position [1736, 0]
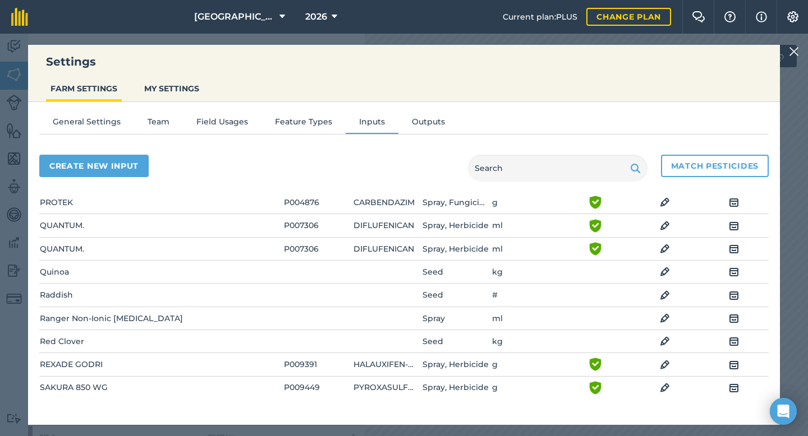
click at [661, 294] on img at bounding box center [665, 295] width 10 height 13
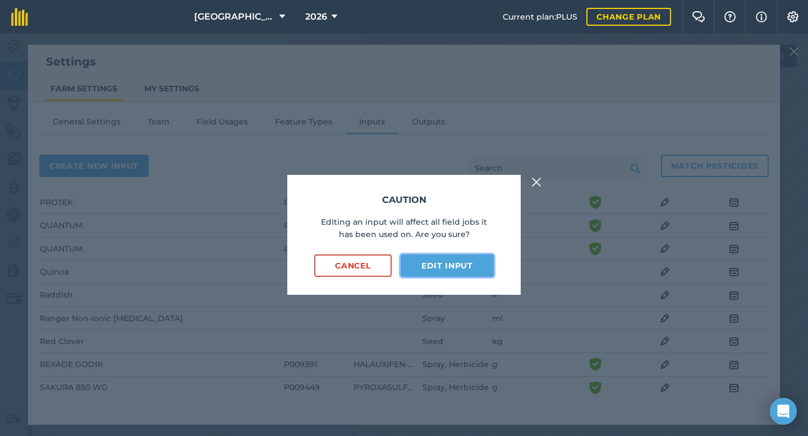
click at [435, 273] on button "Edit input" at bounding box center [446, 266] width 93 height 22
select select "COUNT"
select select "SEED"
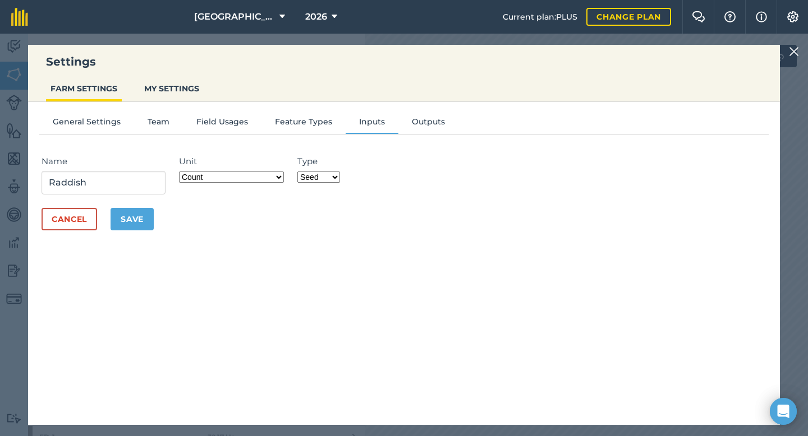
click at [258, 177] on select "Grams/g Kilograms/kg Metric tonnes/t Millilitres/ml Litres/L Ounces/oz Pounds/l…" at bounding box center [231, 177] width 105 height 11
select select "KILOGRAMS"
click at [216, 238] on form "Name Raddish Unit Grams/g Kilograms/kg Metric tonnes/t Millilitres/ml Litres/L …" at bounding box center [403, 193] width 729 height 98
click at [142, 218] on button "Save" at bounding box center [131, 219] width 43 height 22
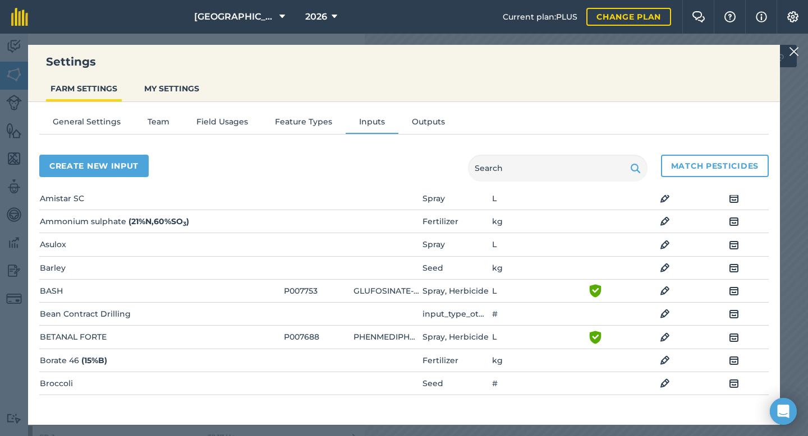
scroll to position [0, 0]
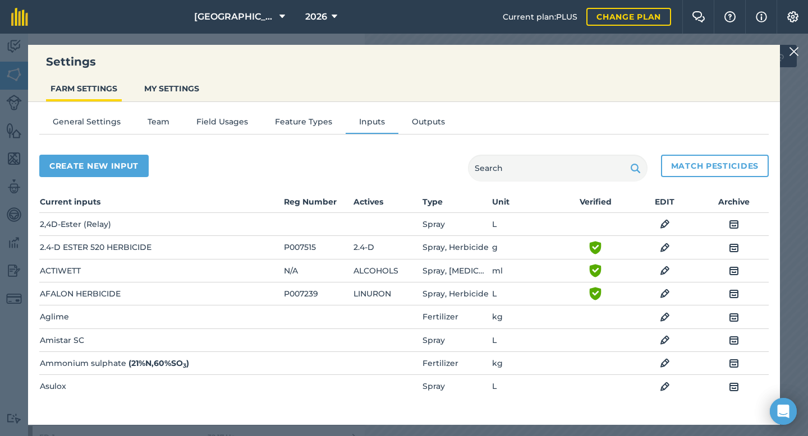
click at [791, 59] on div "Settings FARM SETTINGS MY SETTINGS General Settings Team Field Usages Feature T…" at bounding box center [404, 235] width 808 height 403
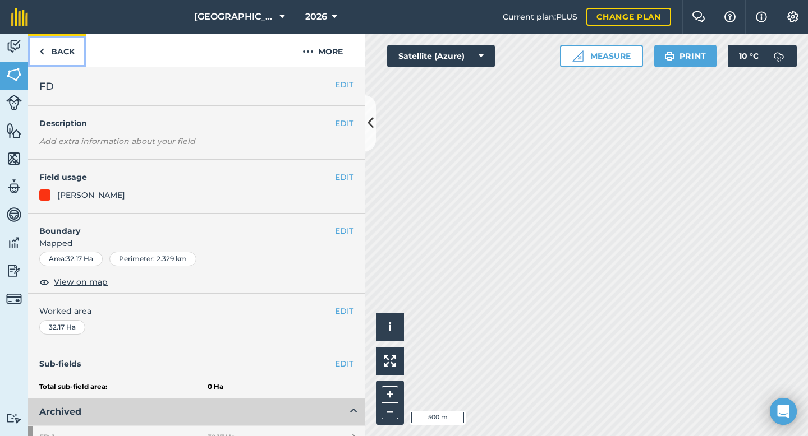
click at [64, 51] on link "Back" at bounding box center [57, 50] width 58 height 33
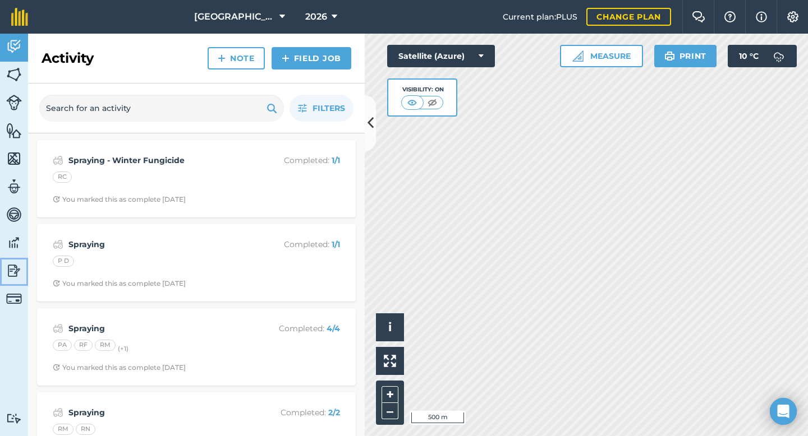
click at [16, 271] on img at bounding box center [14, 270] width 16 height 17
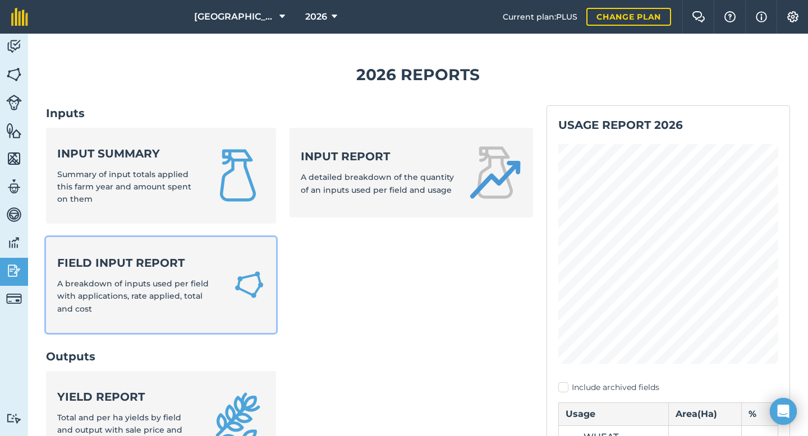
click at [127, 264] on strong "Field Input Report" at bounding box center [138, 263] width 163 height 16
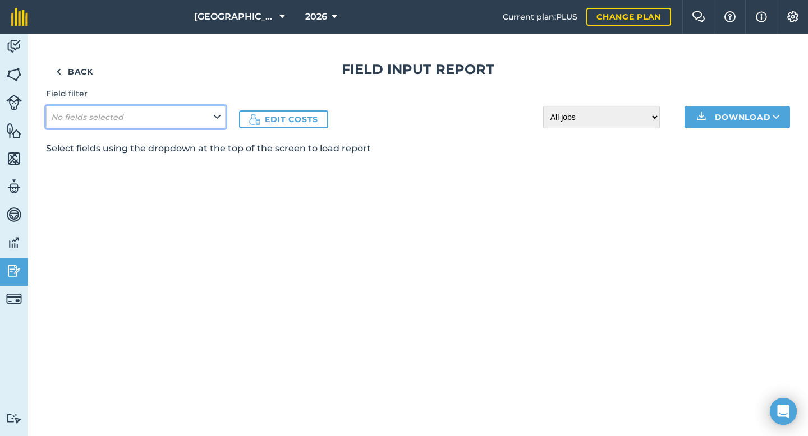
click at [110, 119] on em "No fields selected" at bounding box center [87, 117] width 72 height 10
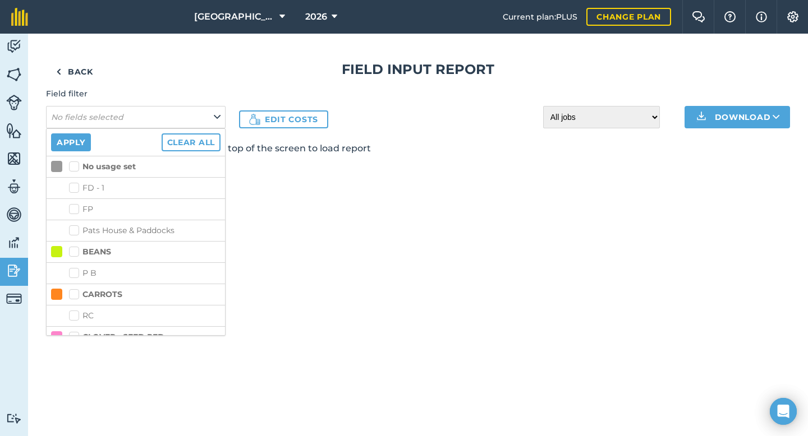
click at [74, 187] on label "FD - 1" at bounding box center [144, 188] width 151 height 12
click at [74, 187] on input "FD - 1" at bounding box center [72, 185] width 7 height 7
checkbox input "true"
click at [79, 144] on button "Apply" at bounding box center [71, 142] width 40 height 18
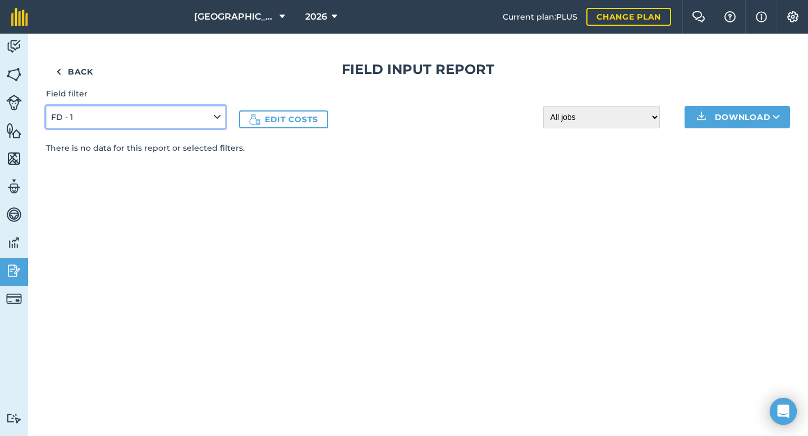
click at [174, 115] on button "FD - 1" at bounding box center [135, 117] width 179 height 22
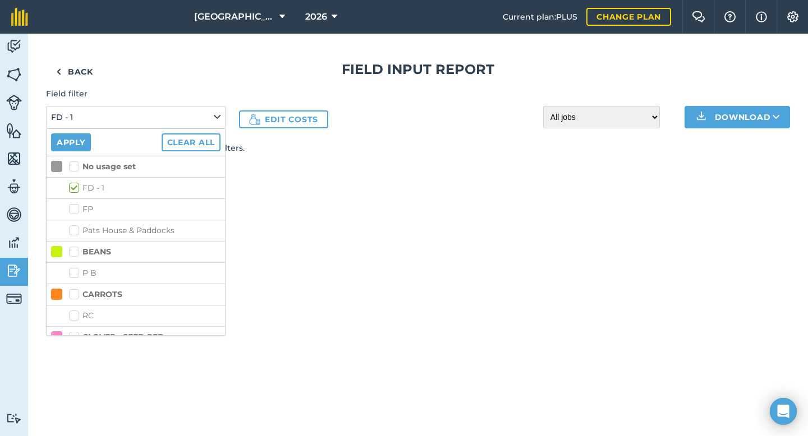
click at [75, 190] on label "FD - 1" at bounding box center [144, 188] width 151 height 12
click at [75, 190] on input "FD - 1" at bounding box center [72, 185] width 7 height 7
checkbox input "false"
click at [16, 269] on img at bounding box center [14, 270] width 16 height 17
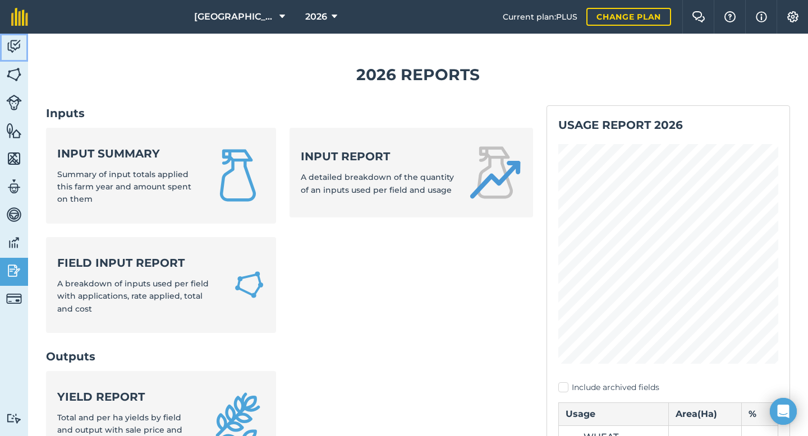
click at [12, 52] on img at bounding box center [14, 46] width 16 height 17
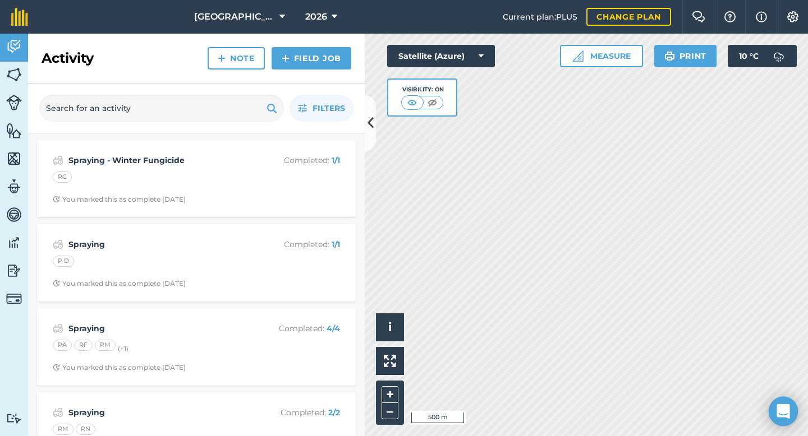
click at [781, 414] on icon "Open Intercom Messenger" at bounding box center [783, 411] width 15 height 15
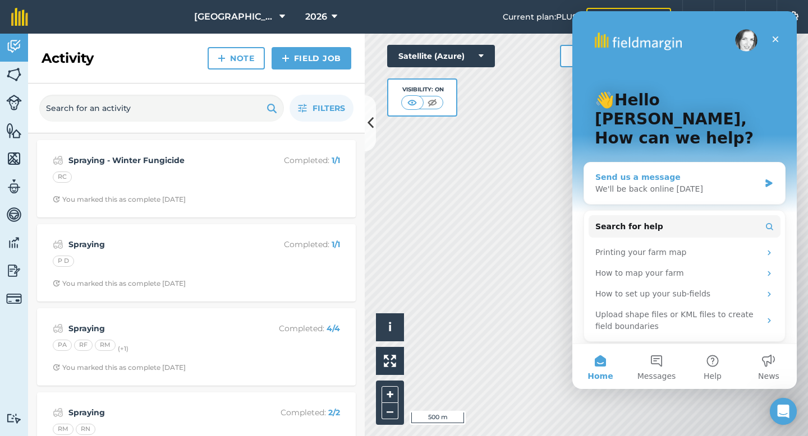
click at [661, 183] on div "We'll be back online [DATE]" at bounding box center [677, 189] width 164 height 12
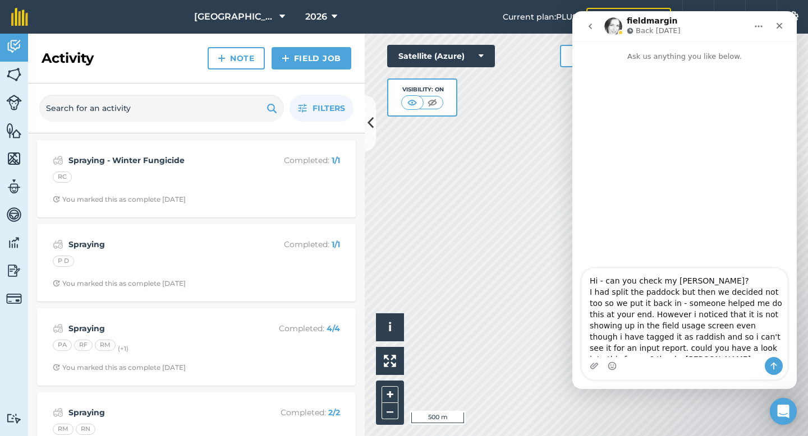
type textarea "Hi - can you check my [PERSON_NAME]? I had split the paddock but then we decide…"
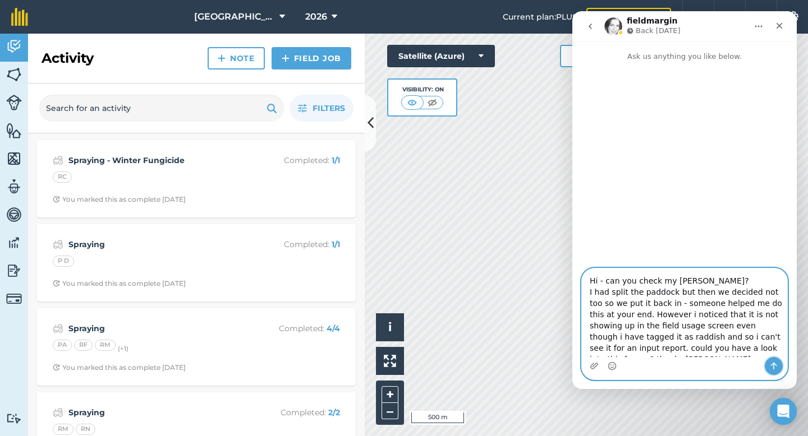
click at [773, 367] on icon "Send a message…" at bounding box center [773, 366] width 9 height 9
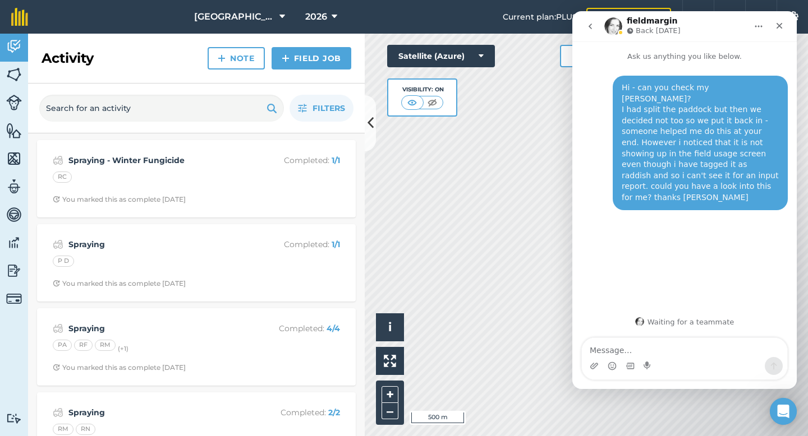
click at [584, 27] on button "go back" at bounding box center [589, 26] width 21 height 21
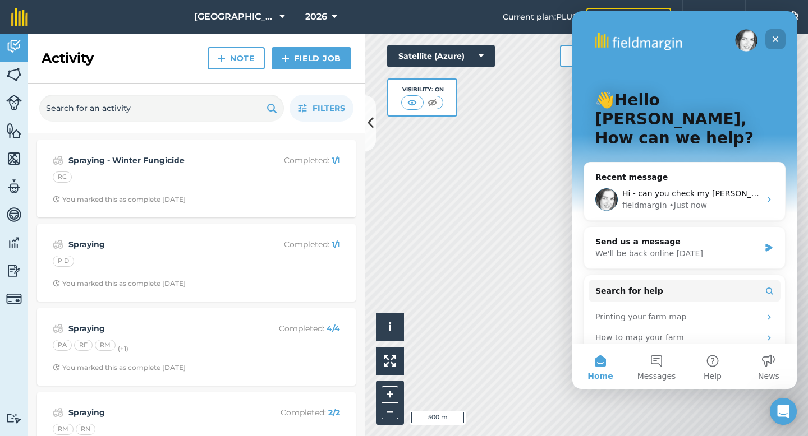
click at [775, 42] on icon "Close" at bounding box center [775, 39] width 9 height 9
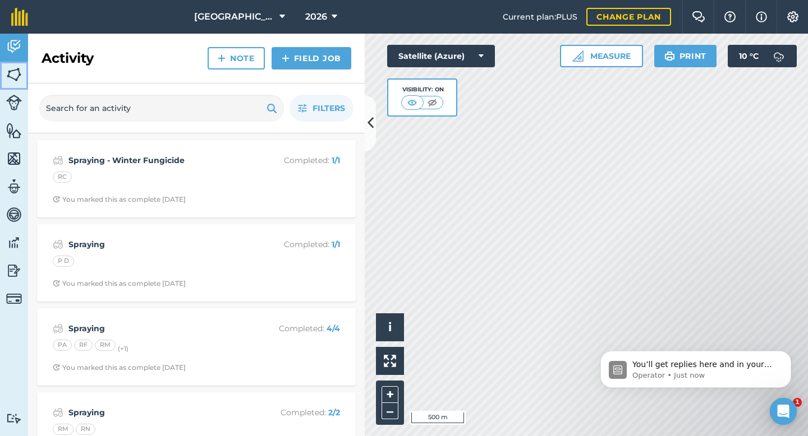
click at [12, 71] on img at bounding box center [14, 74] width 16 height 17
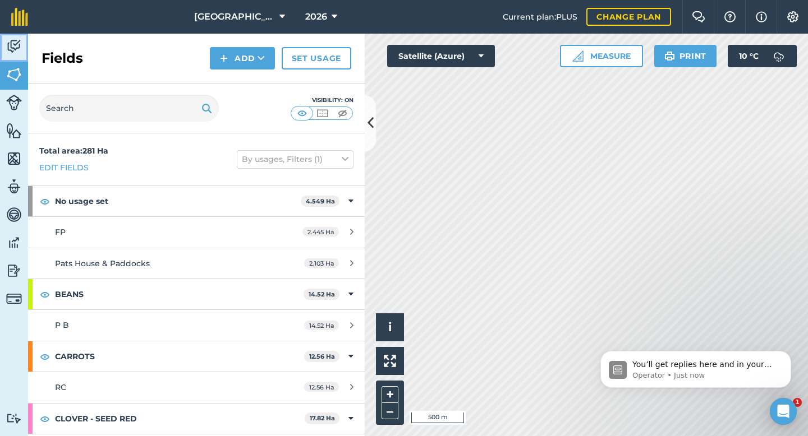
click at [14, 56] on link "Activity" at bounding box center [14, 48] width 28 height 28
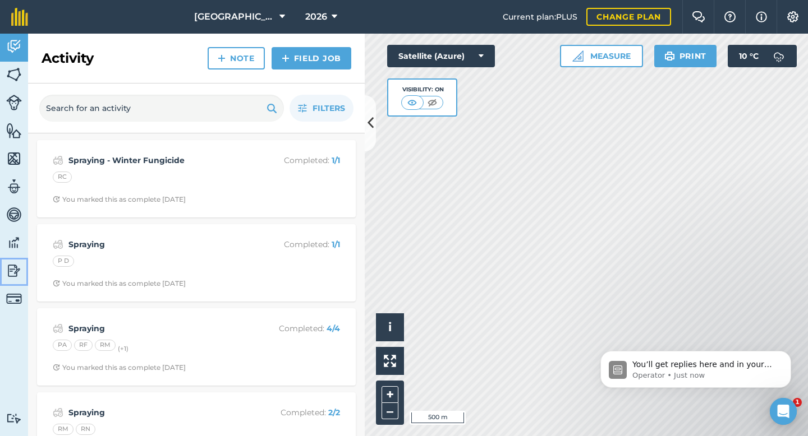
click at [13, 277] on img at bounding box center [14, 270] width 16 height 17
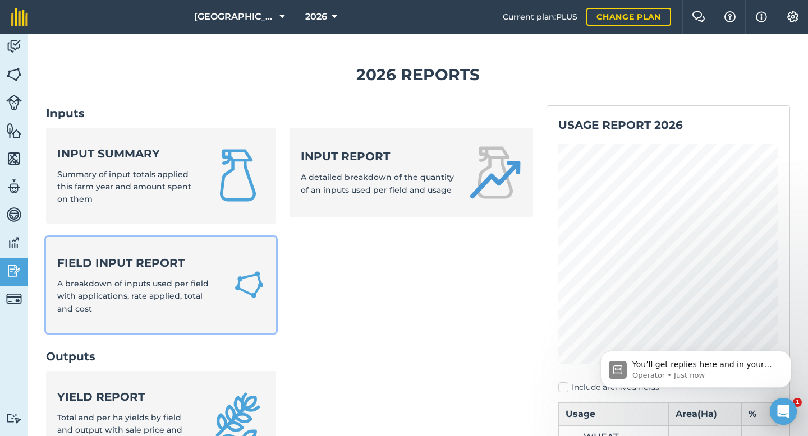
click at [154, 260] on strong "Field Input Report" at bounding box center [138, 263] width 163 height 16
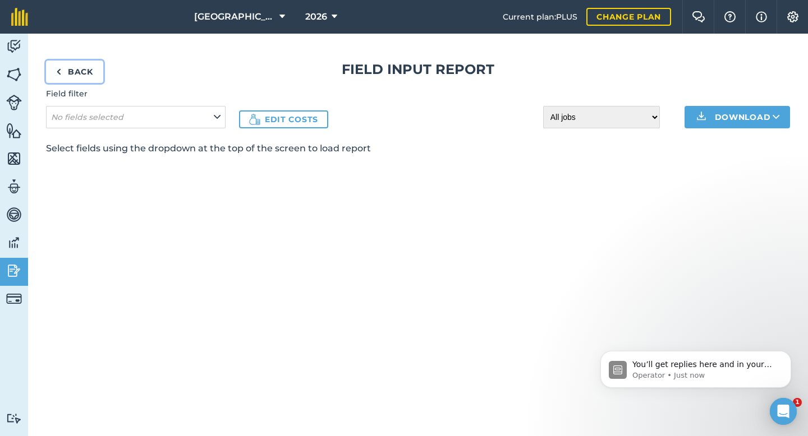
click at [79, 73] on link "Back" at bounding box center [74, 72] width 57 height 22
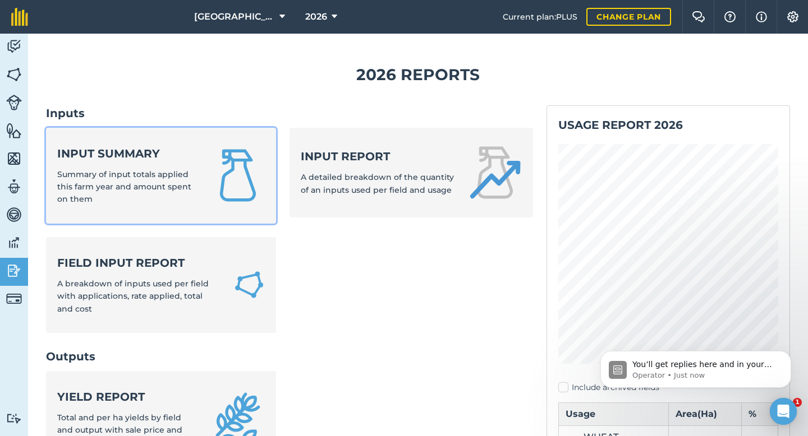
click at [110, 150] on strong "Input summary" at bounding box center [127, 154] width 140 height 16
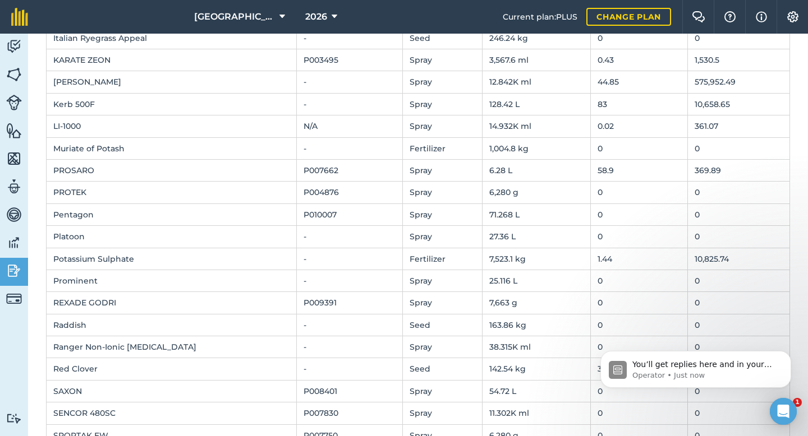
scroll to position [434, 0]
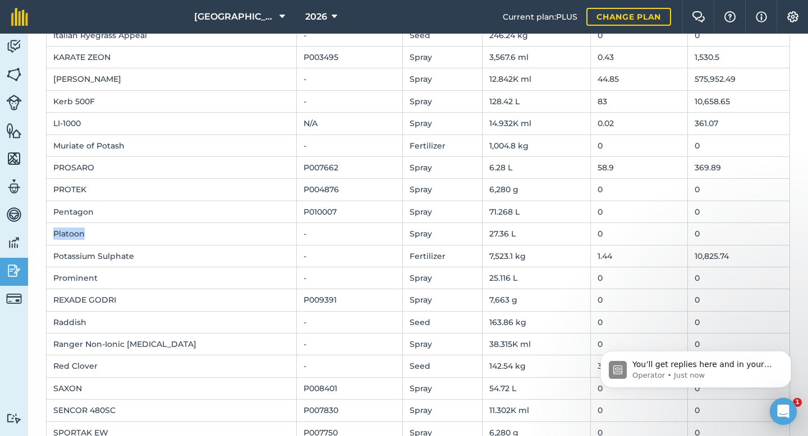
drag, startPoint x: 84, startPoint y: 234, endPoint x: 53, endPoint y: 232, distance: 30.9
click at [52, 233] on td "Platoon" at bounding box center [172, 234] width 250 height 22
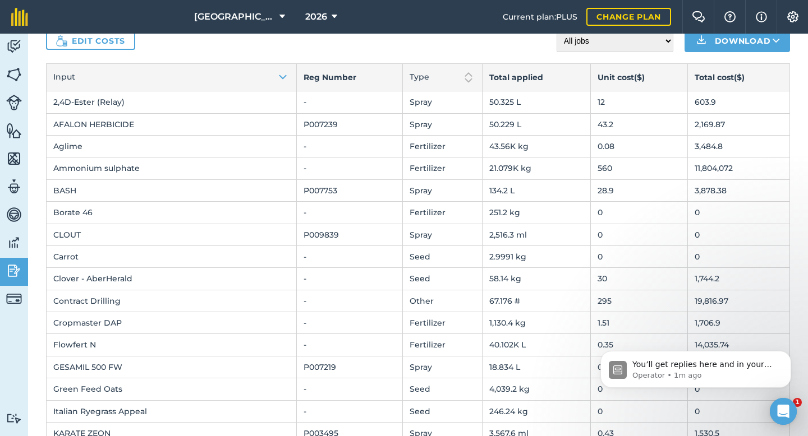
scroll to position [0, 0]
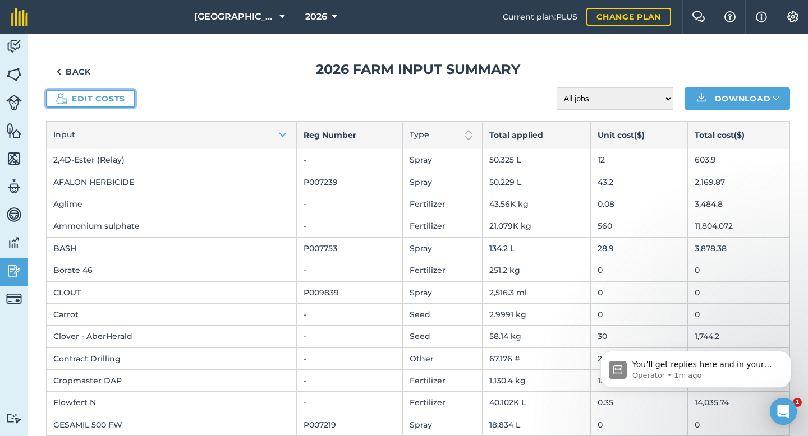
click at [95, 99] on link "Edit costs" at bounding box center [90, 99] width 89 height 18
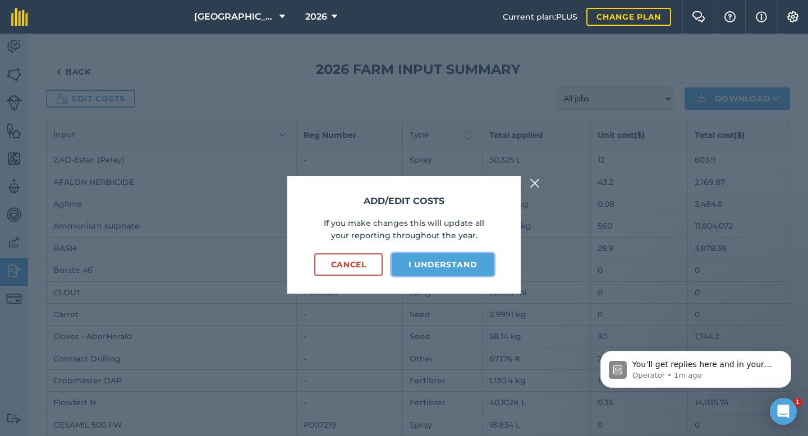
click at [439, 264] on button "I understand" at bounding box center [442, 264] width 102 height 22
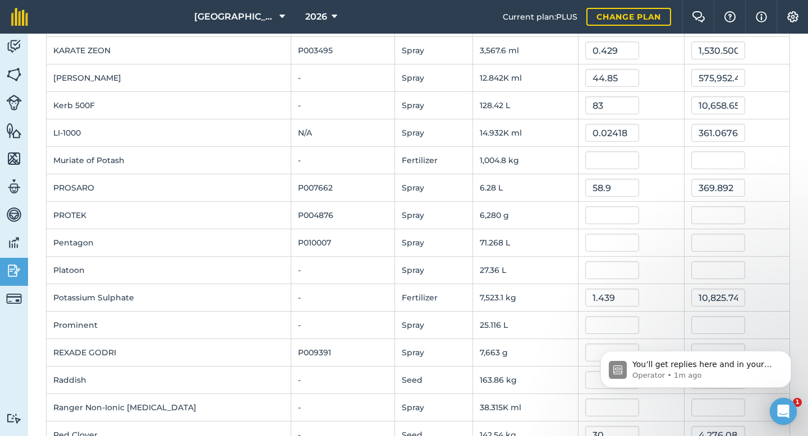
scroll to position [513, 0]
click at [603, 266] on input "text" at bounding box center [612, 269] width 54 height 18
type input "48"
type input "1,313.28"
click at [654, 227] on td at bounding box center [630, 214] width 105 height 27
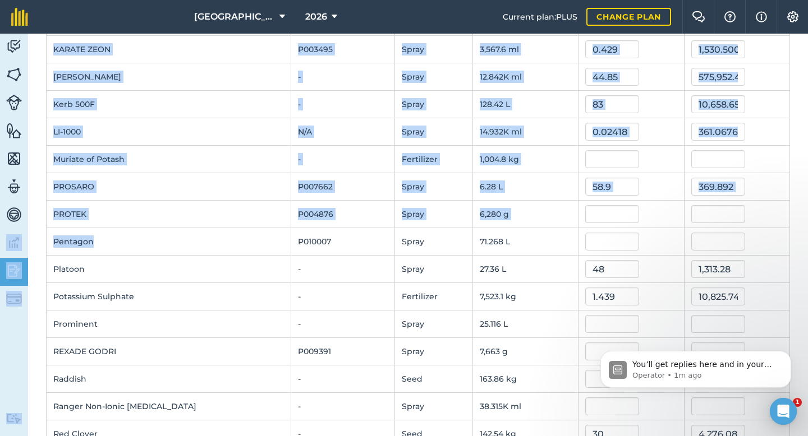
drag, startPoint x: 97, startPoint y: 243, endPoint x: 24, endPoint y: 242, distance: 73.5
click at [24, 242] on div "Activity Fields Livestock Features Maps Team Vehicles Data Reporting Billing Tu…" at bounding box center [404, 235] width 808 height 403
click at [82, 235] on td "Pentagon" at bounding box center [169, 241] width 245 height 27
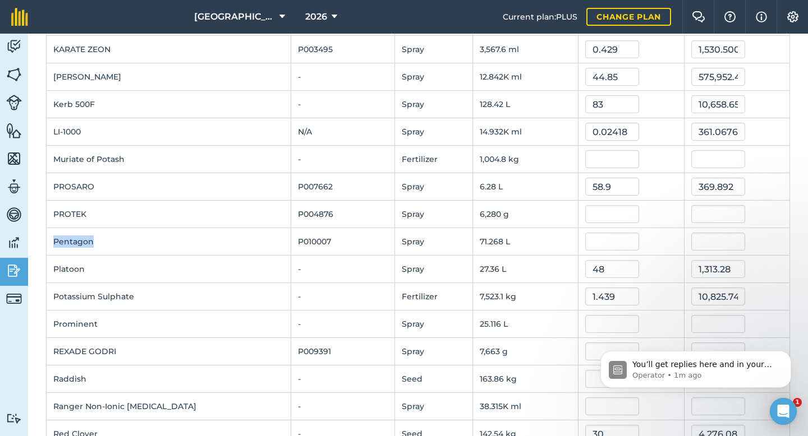
drag, startPoint x: 93, startPoint y: 241, endPoint x: 48, endPoint y: 235, distance: 45.2
click at [48, 240] on td "Pentagon" at bounding box center [169, 241] width 245 height 27
click at [585, 239] on input "text" at bounding box center [612, 242] width 54 height 18
type input "23.85"
type input "1,699.7418"
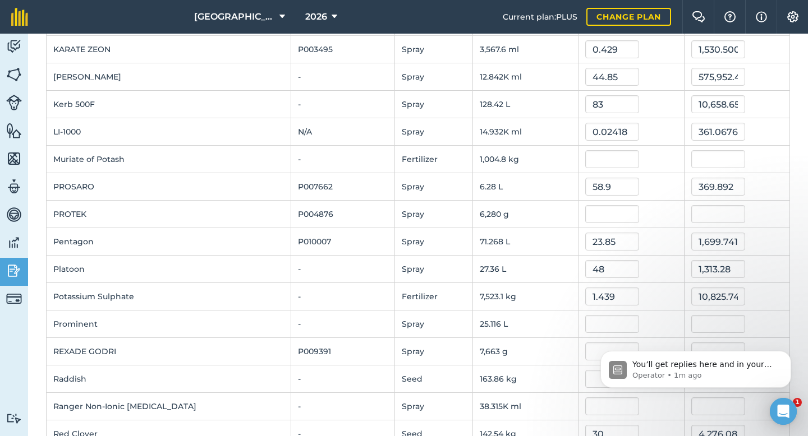
click at [652, 201] on td at bounding box center [630, 214] width 105 height 27
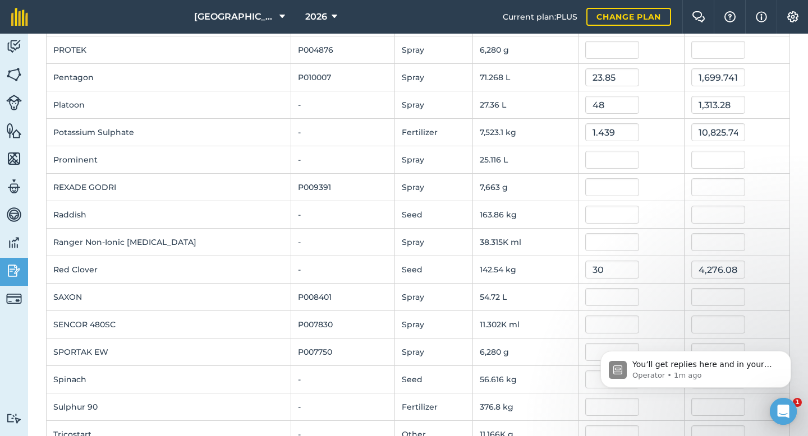
scroll to position [679, 0]
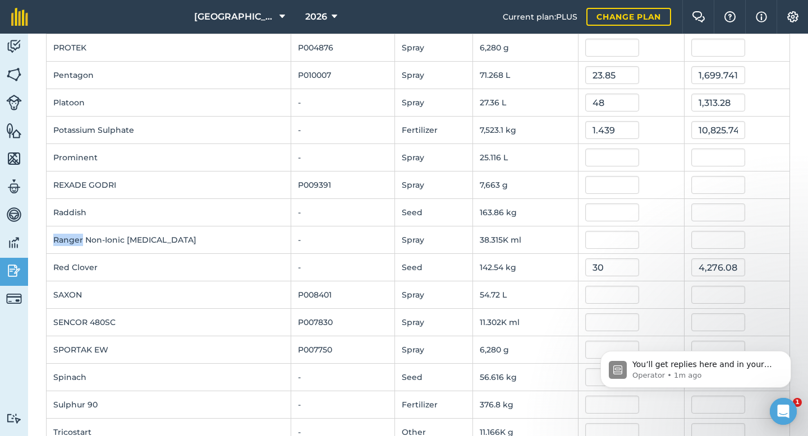
drag, startPoint x: 81, startPoint y: 239, endPoint x: 53, endPoint y: 239, distance: 28.0
click at [53, 239] on td "Ranger Non-Ionic [MEDICAL_DATA]" at bounding box center [169, 240] width 245 height 27
click at [591, 241] on input "text" at bounding box center [612, 240] width 54 height 18
type input "0.2215"
type input "8,486.772500000001"
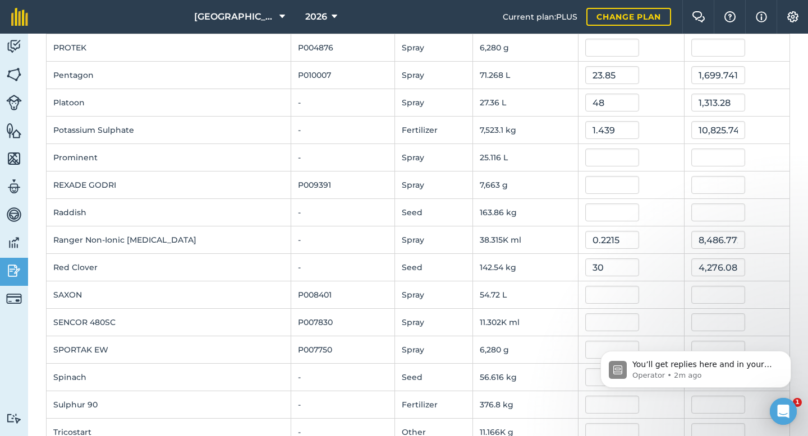
click at [639, 193] on div at bounding box center [630, 185] width 91 height 18
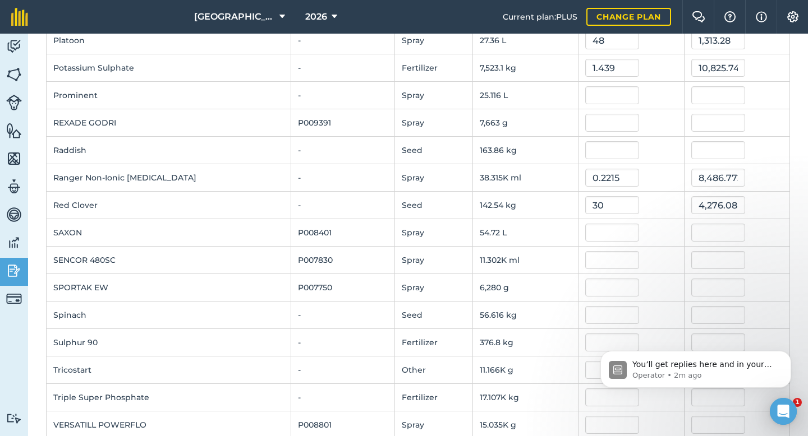
scroll to position [743, 0]
drag, startPoint x: 87, startPoint y: 230, endPoint x: 54, endPoint y: 230, distance: 33.1
click at [54, 230] on td "SAXON" at bounding box center [169, 231] width 245 height 27
click at [601, 230] on input "text" at bounding box center [612, 232] width 54 height 18
type input "29.43"
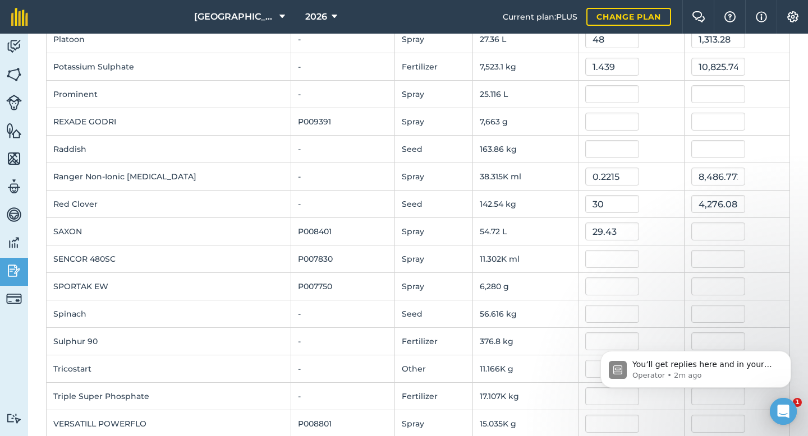
type input "1,610.4096"
click at [643, 185] on div "0.2215" at bounding box center [630, 177] width 91 height 18
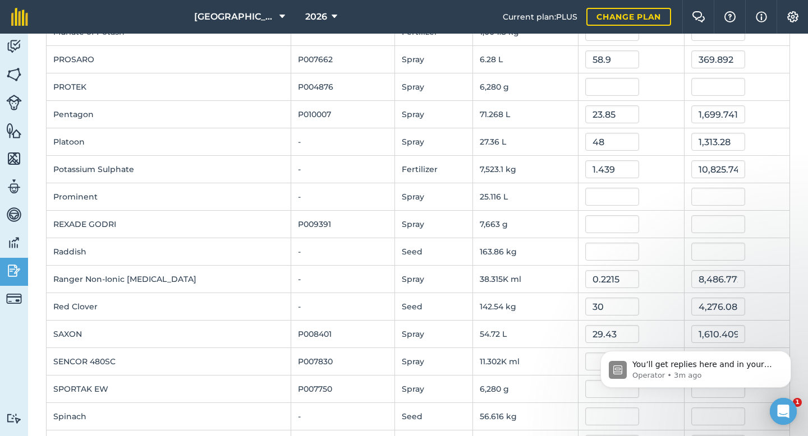
scroll to position [641, 0]
drag, startPoint x: 87, startPoint y: 222, endPoint x: 54, endPoint y: 222, distance: 32.5
click at [53, 222] on td "REXADE GODRI" at bounding box center [169, 223] width 245 height 27
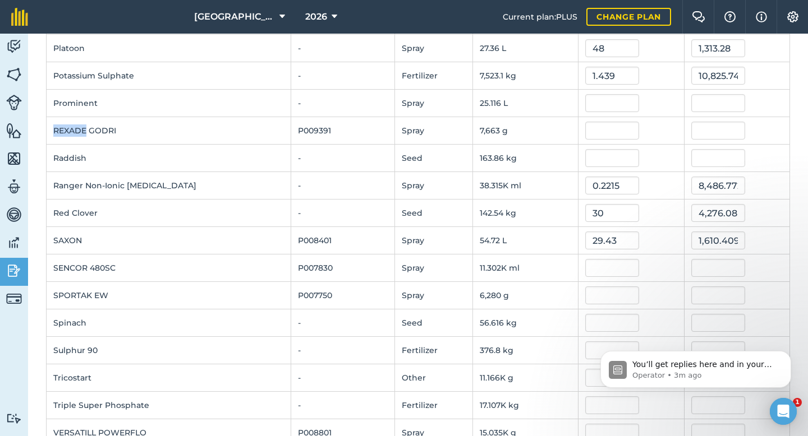
scroll to position [737, 0]
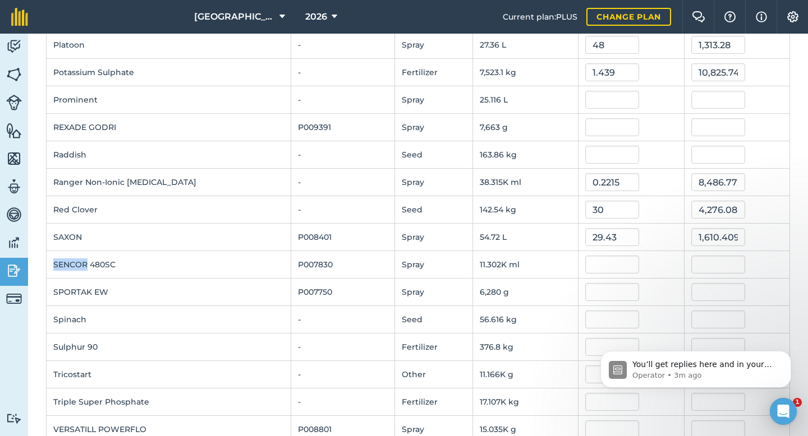
drag, startPoint x: 87, startPoint y: 264, endPoint x: 51, endPoint y: 265, distance: 35.9
click at [51, 265] on td "SENCOR 480SC" at bounding box center [169, 264] width 245 height 27
click at [591, 261] on input "text" at bounding box center [612, 265] width 54 height 18
type input "0.0711"
type input "803.5921791000001"
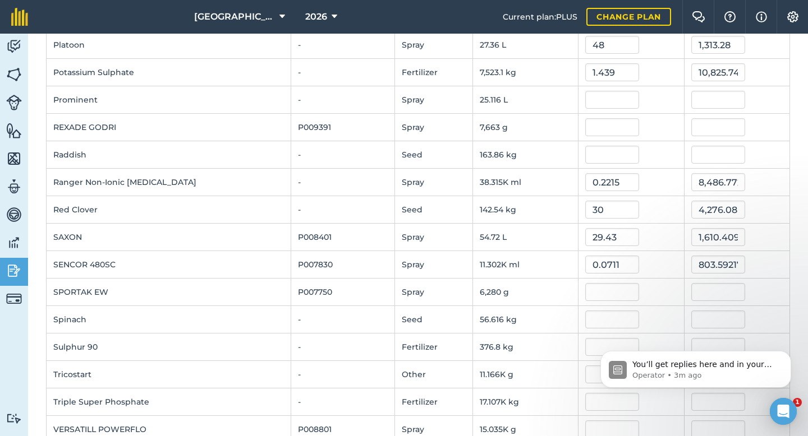
click at [642, 233] on div "29.43" at bounding box center [630, 237] width 91 height 18
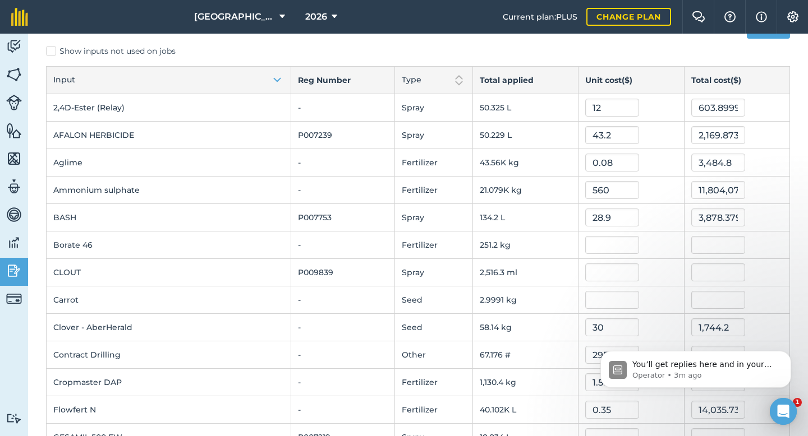
scroll to position [0, 0]
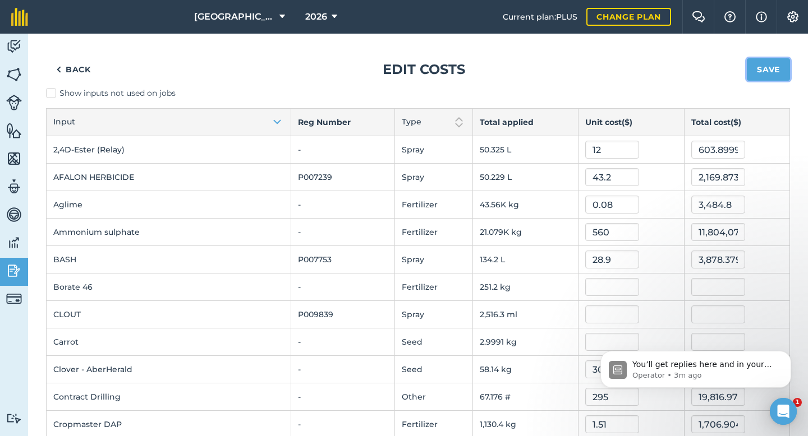
click at [754, 73] on button "Save" at bounding box center [767, 69] width 43 height 22
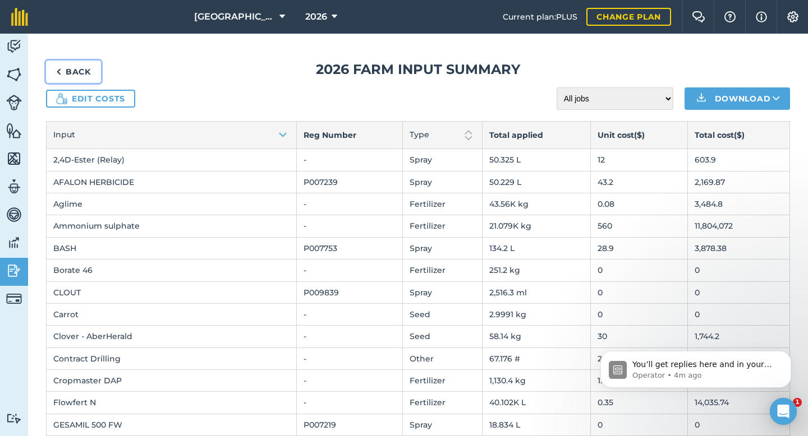
click at [82, 73] on link "Back" at bounding box center [73, 72] width 55 height 22
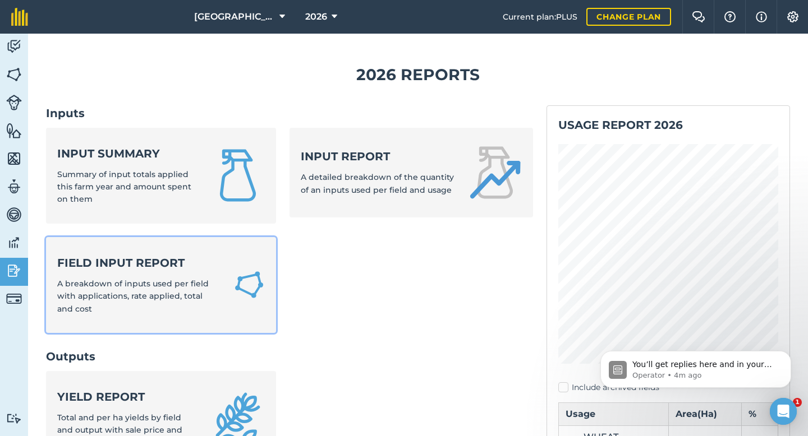
click at [163, 264] on strong "Field Input Report" at bounding box center [138, 263] width 163 height 16
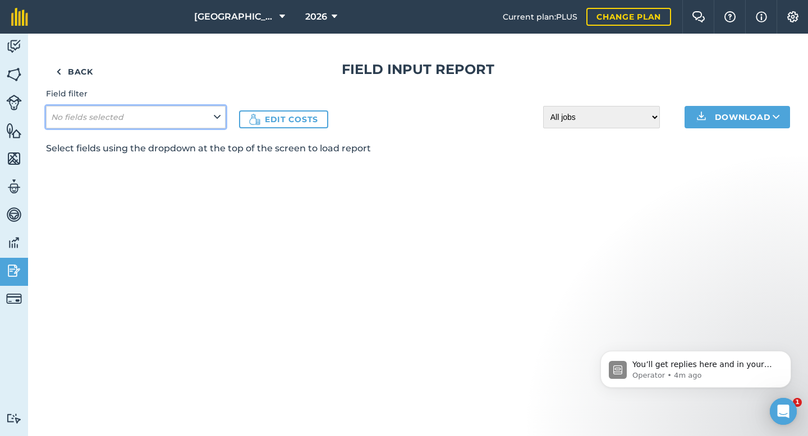
click at [148, 115] on button "No fields selected" at bounding box center [135, 117] width 179 height 22
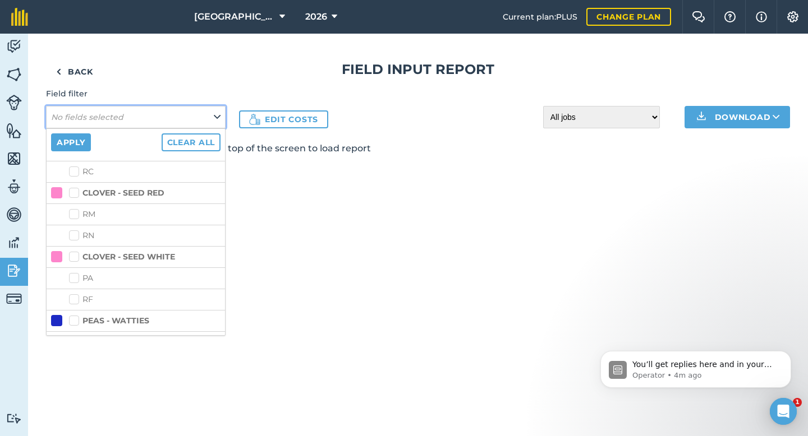
scroll to position [156, 0]
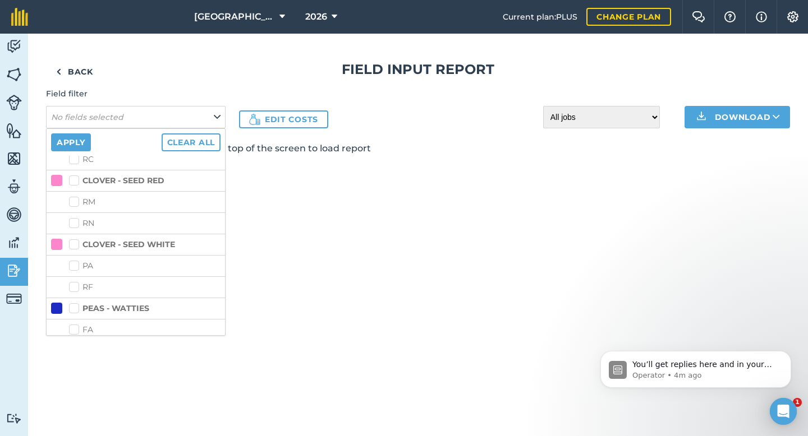
click at [75, 246] on label "CLOVER - SEED WHITE" at bounding box center [122, 245] width 106 height 12
click at [75, 246] on input "CLOVER - SEED WHITE" at bounding box center [72, 242] width 7 height 7
checkbox input "true"
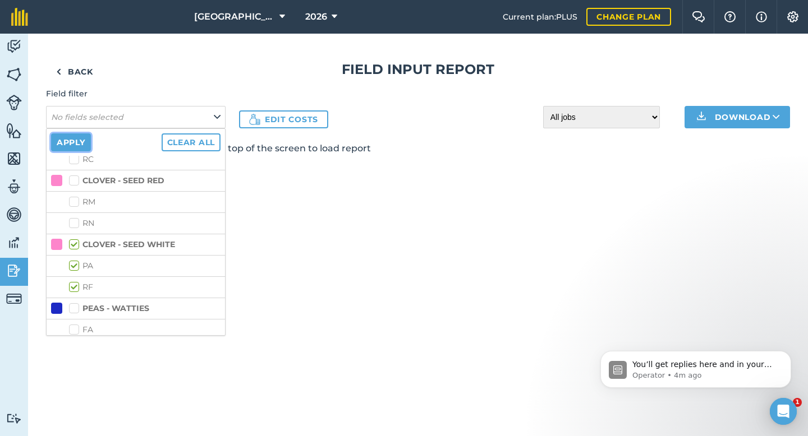
click at [71, 143] on button "Apply" at bounding box center [71, 142] width 40 height 18
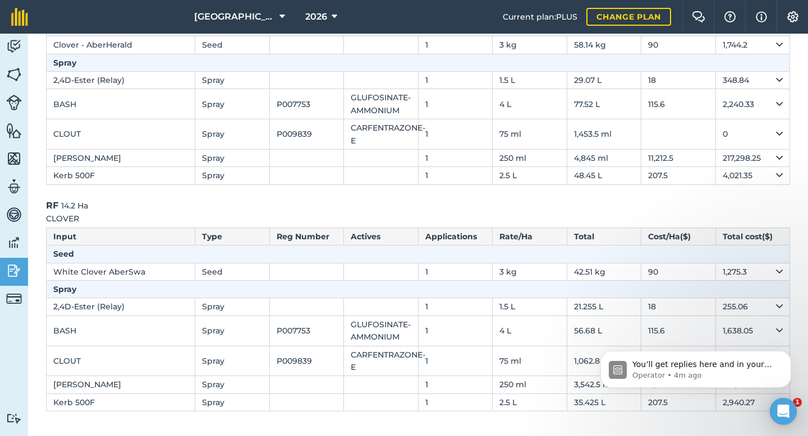
scroll to position [177, 0]
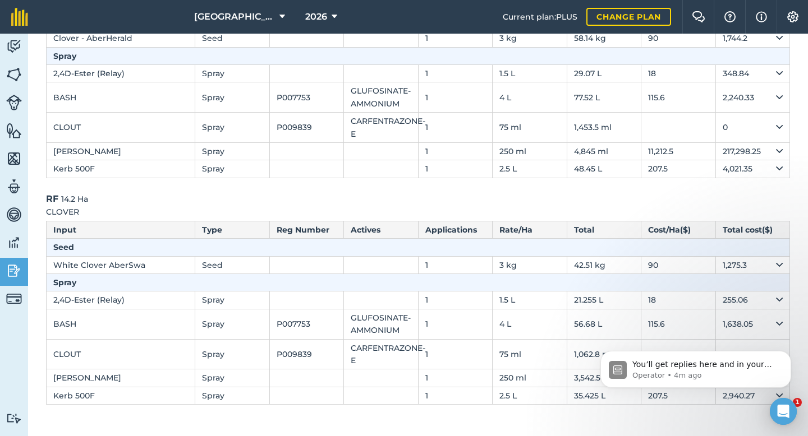
click at [435, 197] on h3 "RF 14.2 Ha" at bounding box center [418, 199] width 744 height 15
click at [788, 354] on icon "Dismiss notification" at bounding box center [788, 354] width 6 height 6
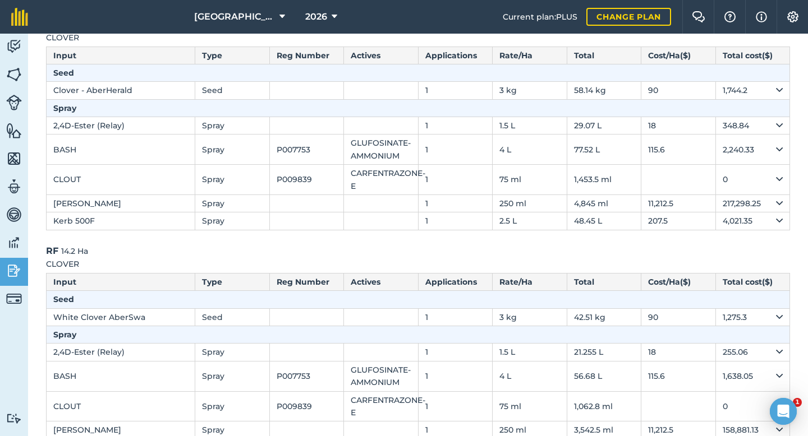
scroll to position [0, 0]
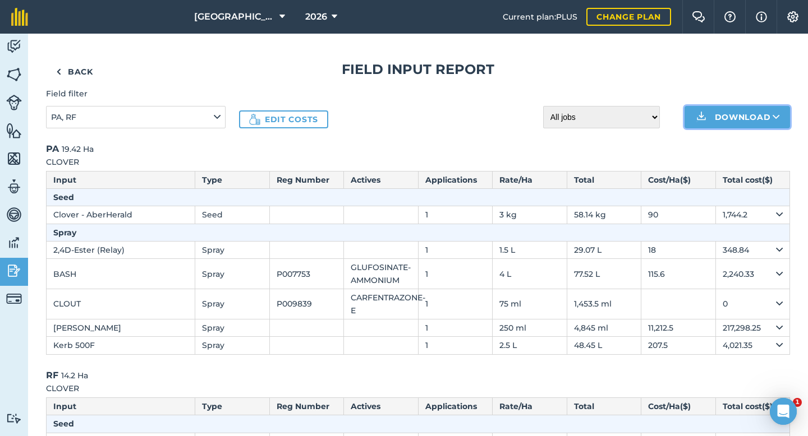
click at [773, 116] on icon at bounding box center [775, 117] width 7 height 11
click at [728, 66] on h1 "Field Input Report" at bounding box center [418, 70] width 744 height 18
click at [75, 73] on link "Back" at bounding box center [74, 72] width 57 height 22
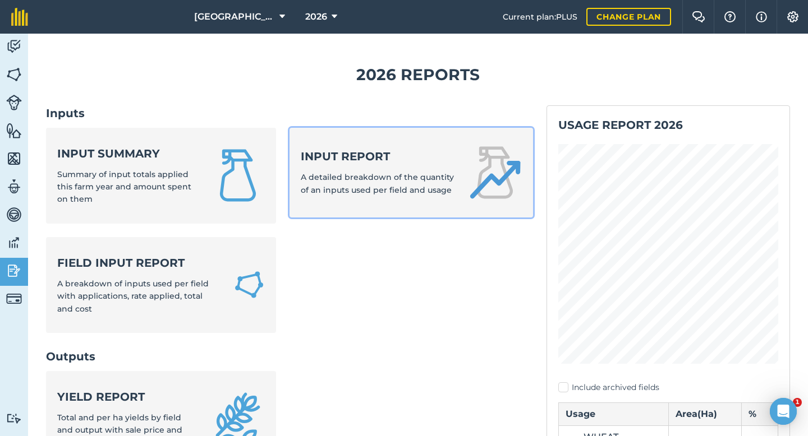
click at [355, 156] on strong "Input report" at bounding box center [378, 157] width 154 height 16
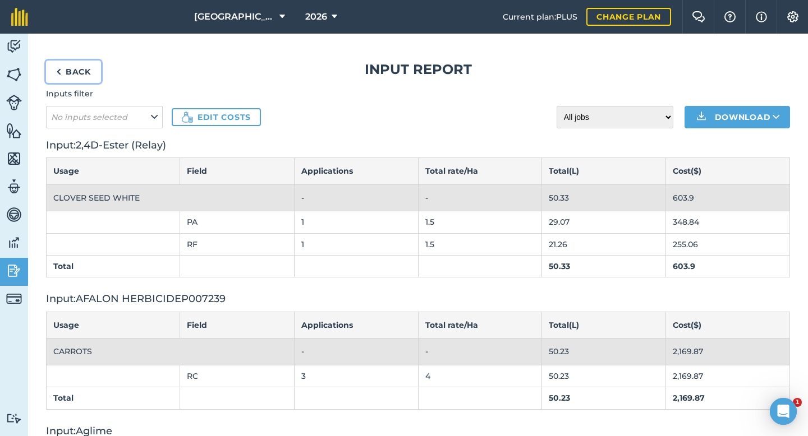
click at [73, 69] on link "Back" at bounding box center [73, 72] width 55 height 22
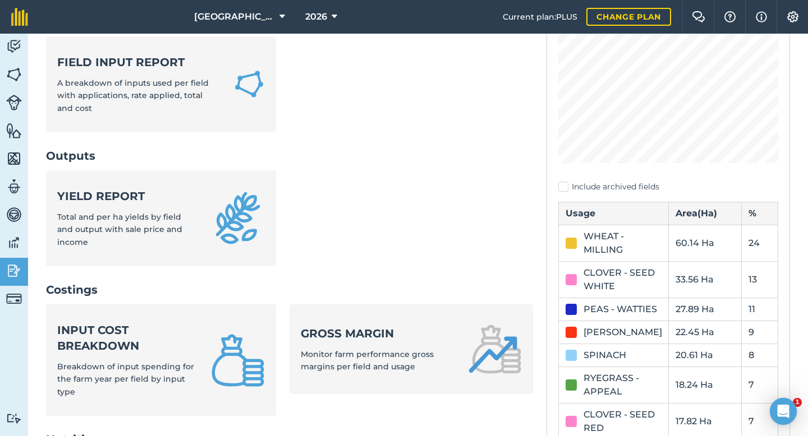
scroll to position [208, 0]
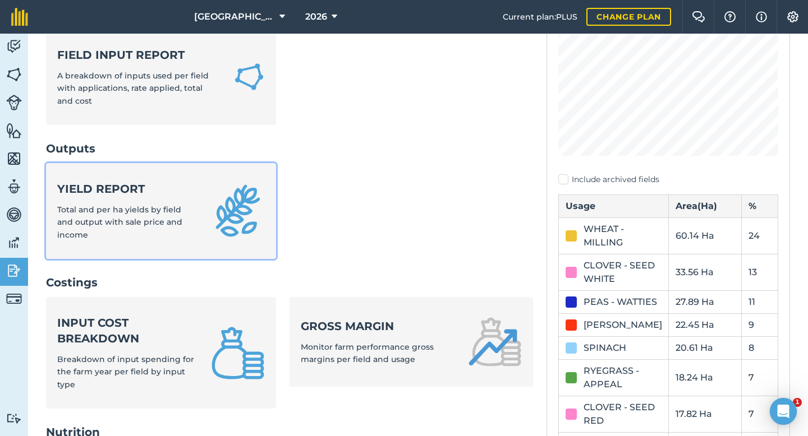
click at [105, 195] on strong "Yield report" at bounding box center [127, 189] width 140 height 16
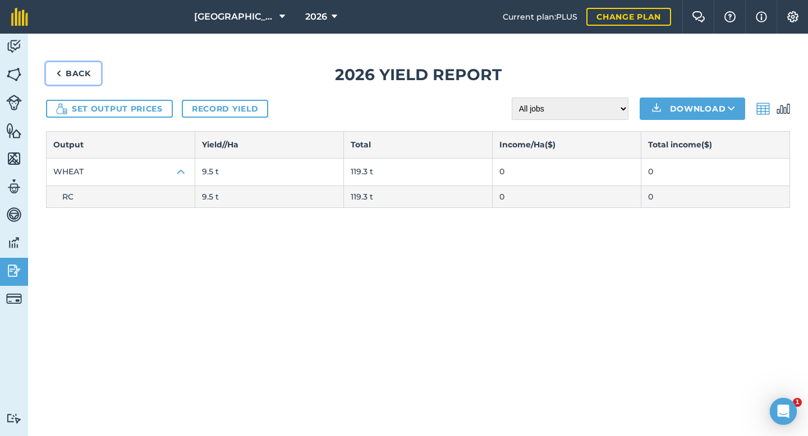
click at [63, 71] on link "Back" at bounding box center [73, 73] width 55 height 22
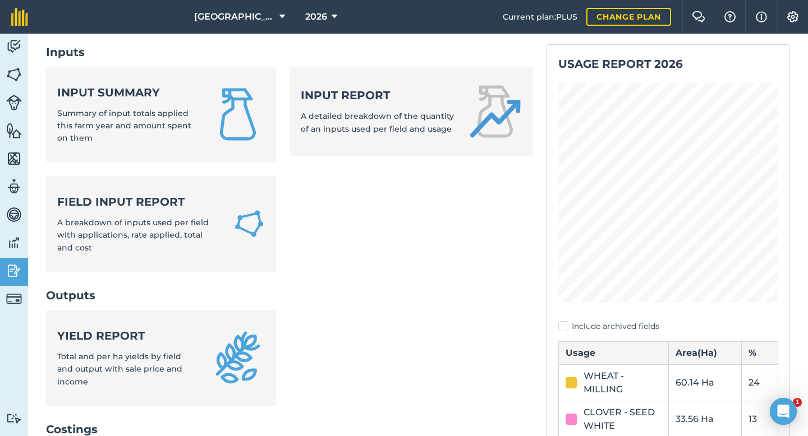
scroll to position [80, 0]
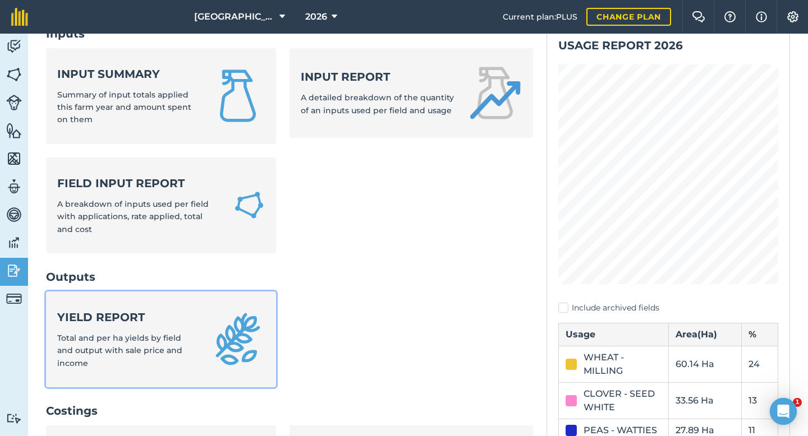
click at [94, 318] on strong "Yield report" at bounding box center [127, 318] width 140 height 16
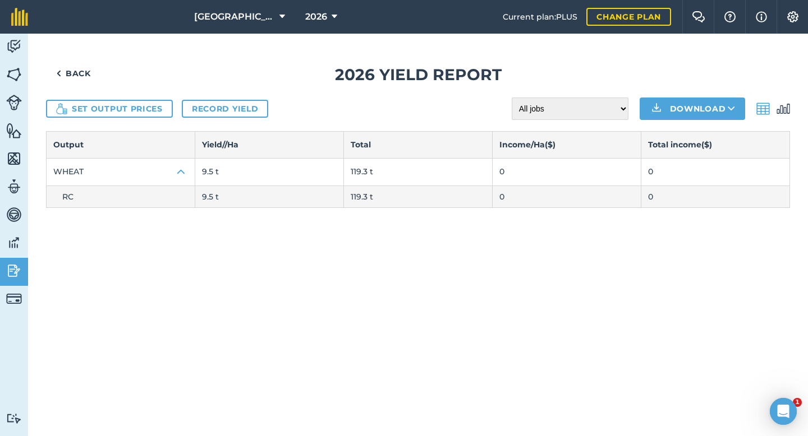
click at [108, 202] on td "RC" at bounding box center [121, 197] width 149 height 22
click at [12, 41] on img at bounding box center [14, 46] width 16 height 17
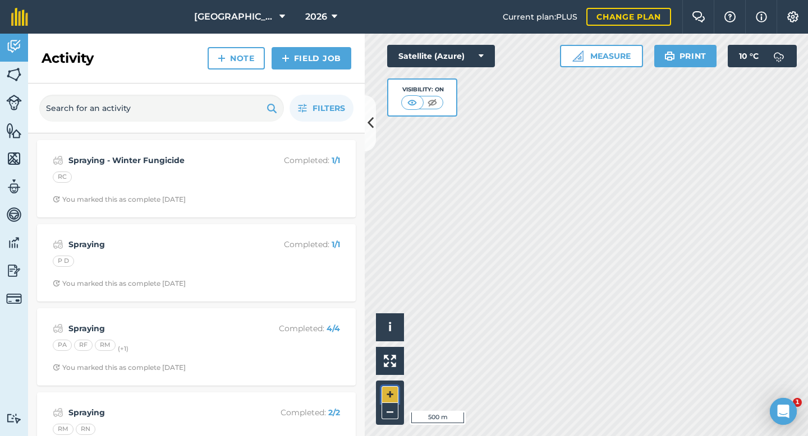
click at [389, 392] on button "+" at bounding box center [389, 394] width 17 height 17
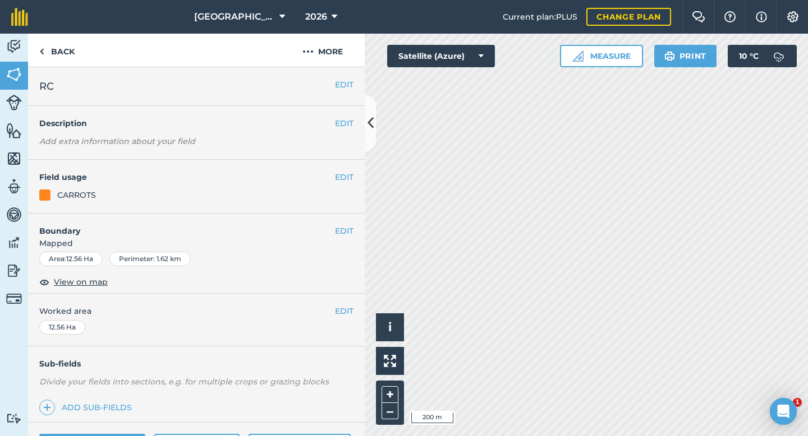
scroll to position [91, 0]
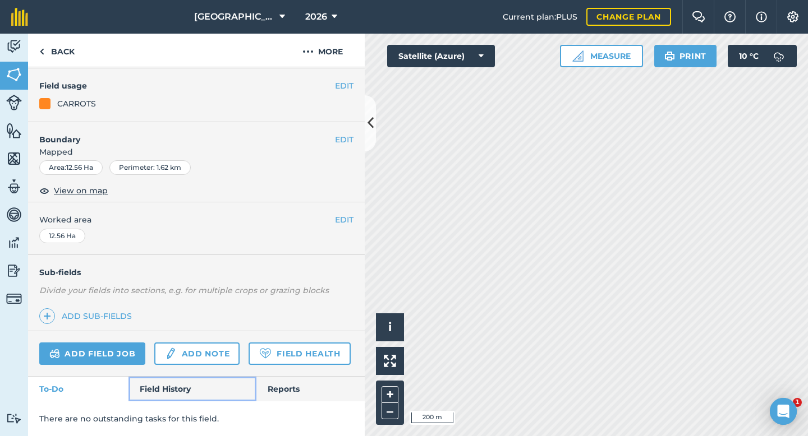
click at [173, 385] on link "Field History" at bounding box center [191, 389] width 127 height 25
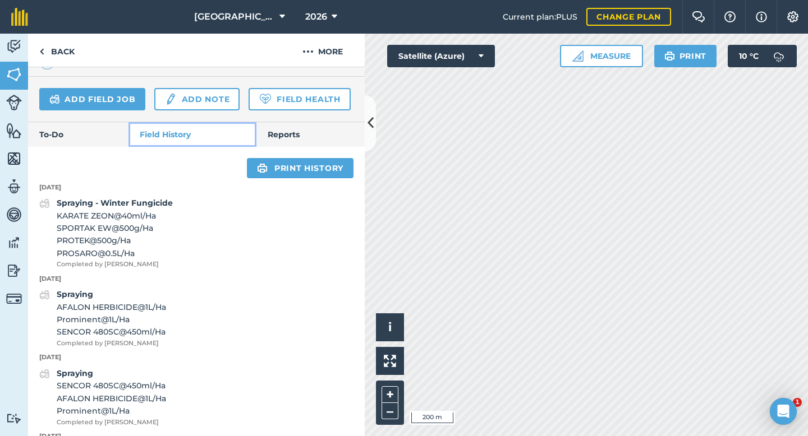
scroll to position [167, 0]
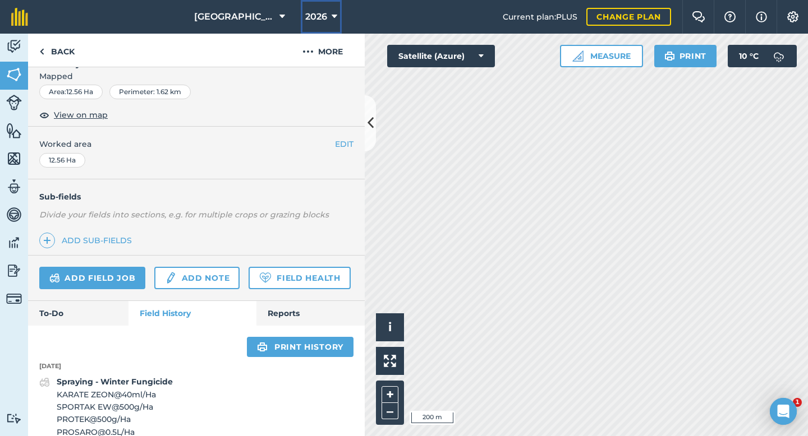
click at [335, 18] on icon at bounding box center [334, 16] width 6 height 13
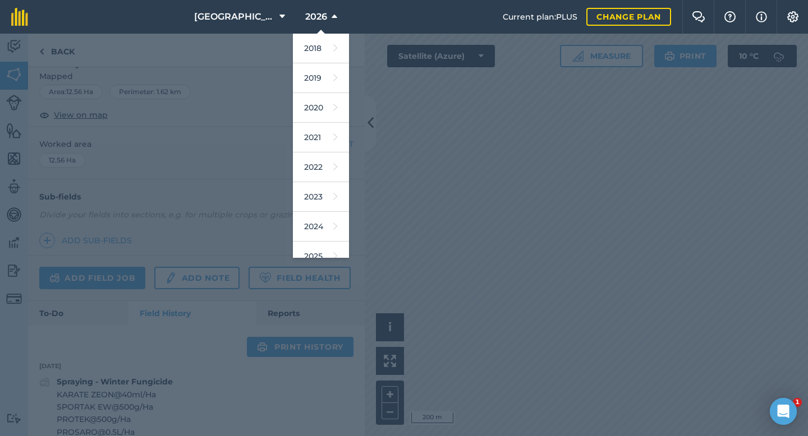
click at [216, 159] on div at bounding box center [404, 235] width 808 height 403
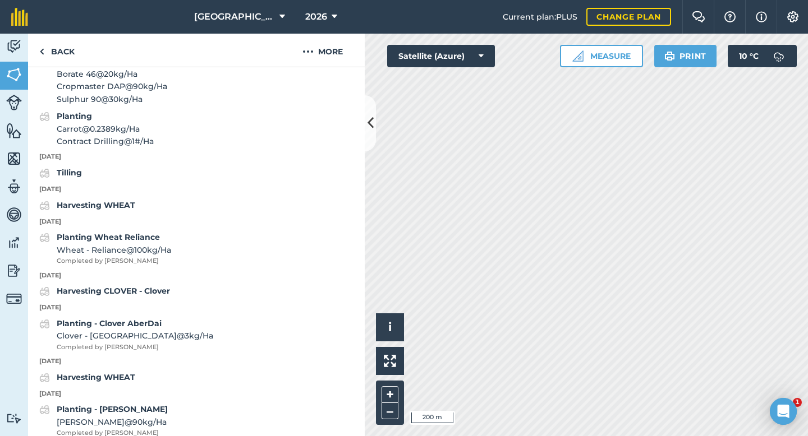
scroll to position [835, 0]
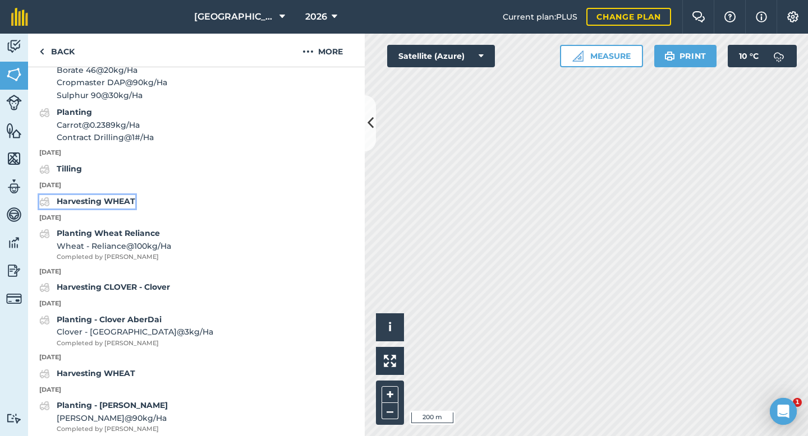
click at [124, 201] on strong "Harvesting WHEAT" at bounding box center [96, 201] width 79 height 10
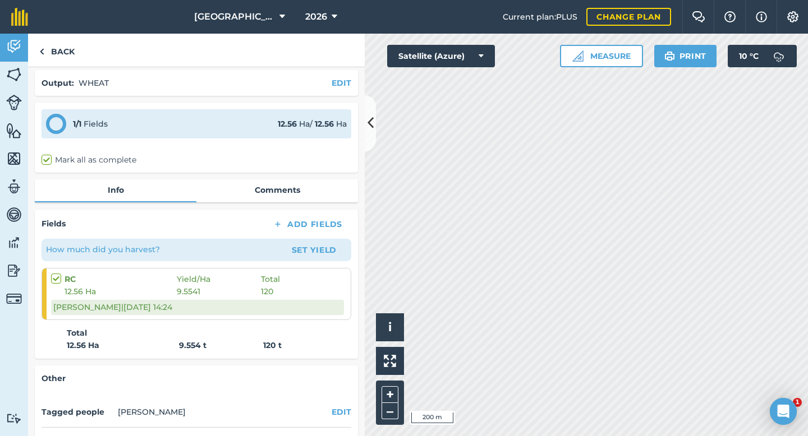
scroll to position [44, 0]
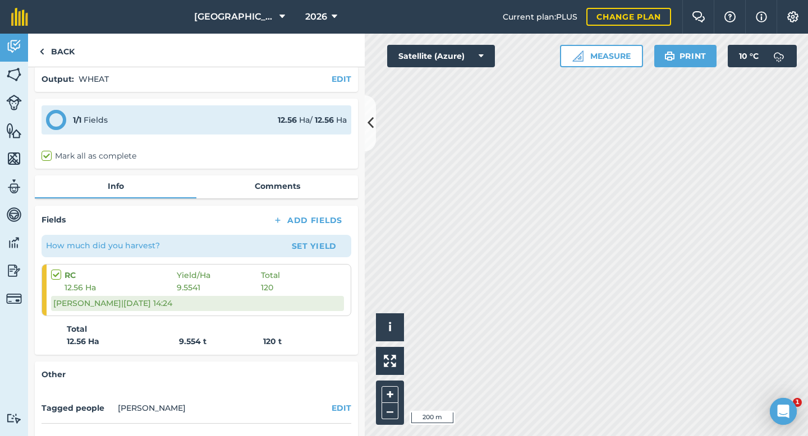
click at [237, 288] on span "9.5541" at bounding box center [219, 288] width 84 height 12
click at [90, 288] on span "12.56 Ha" at bounding box center [120, 288] width 112 height 12
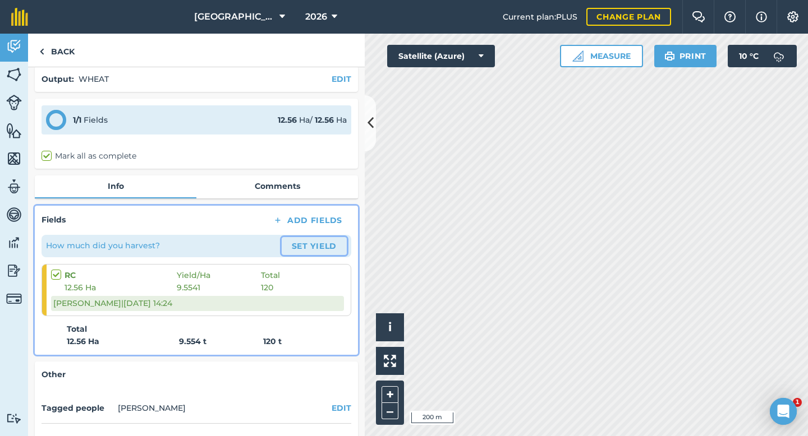
click at [308, 246] on button "Set Yield" at bounding box center [314, 246] width 65 height 18
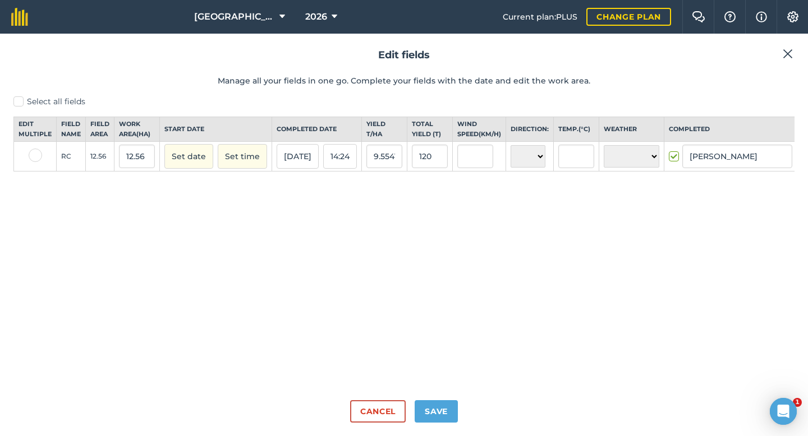
click at [801, 165] on img at bounding box center [805, 157] width 9 height 13
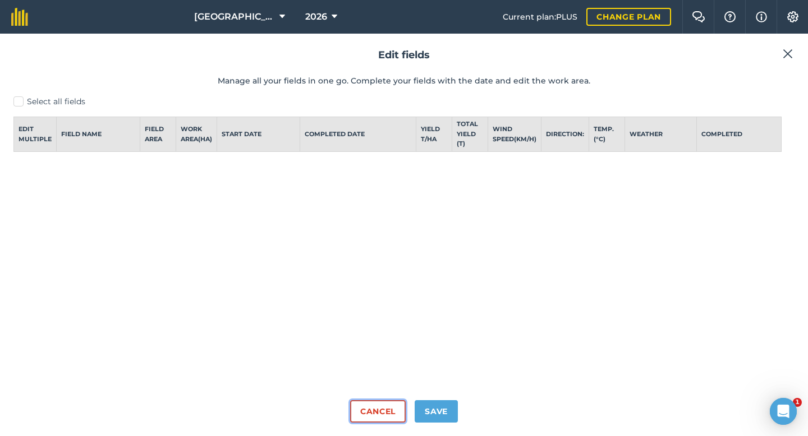
click at [365, 409] on button "Cancel" at bounding box center [378, 411] width 56 height 22
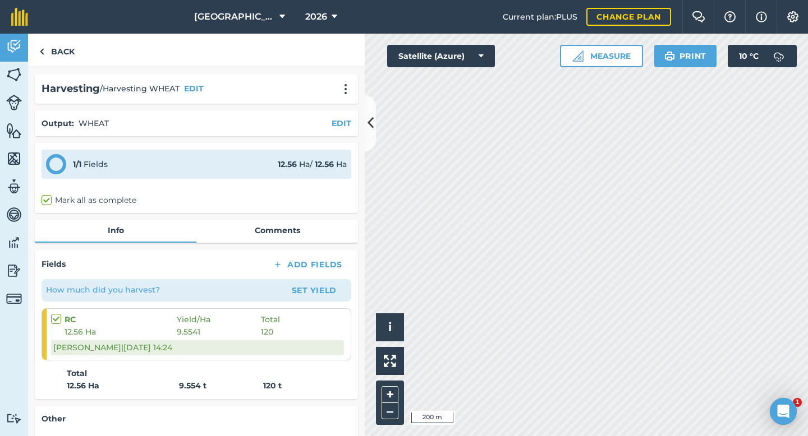
click at [193, 335] on span "9.5541" at bounding box center [219, 332] width 84 height 12
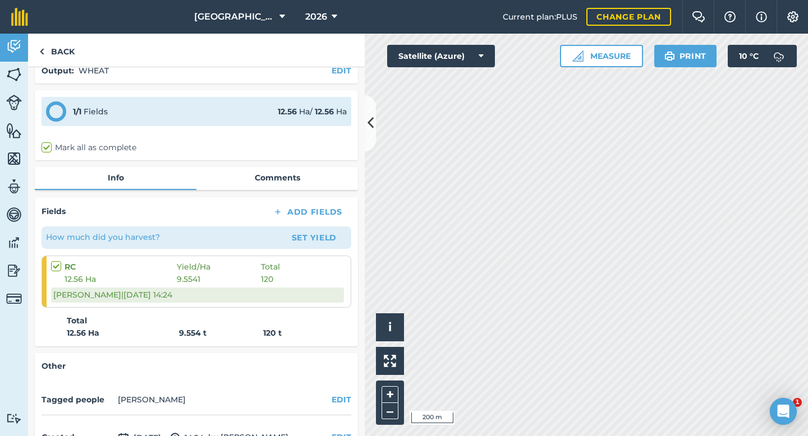
scroll to position [122, 0]
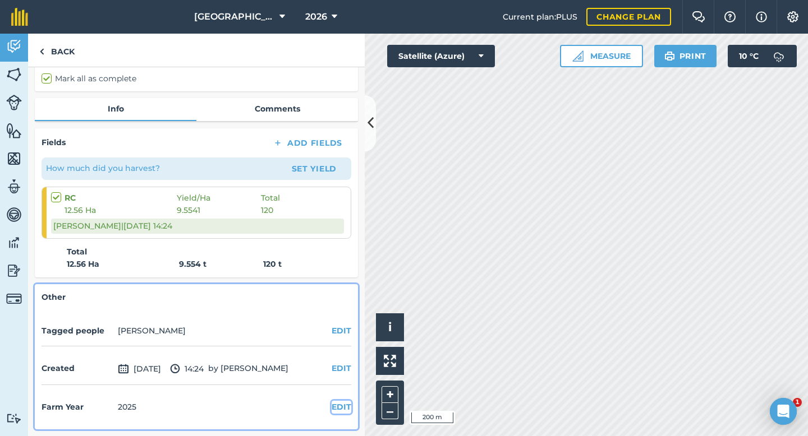
click at [339, 408] on button "EDIT" at bounding box center [341, 407] width 20 height 12
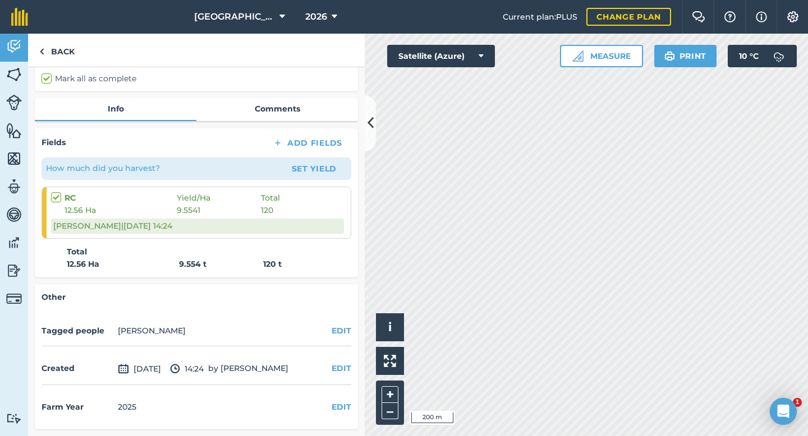
select select "2025"
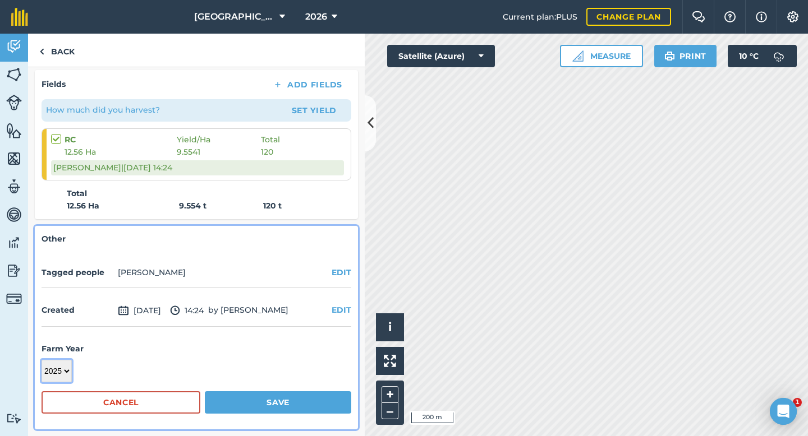
click at [64, 370] on select "2018 2019 2020 2021 2022 2023 2024 2025 2026 2027" at bounding box center [56, 371] width 30 height 22
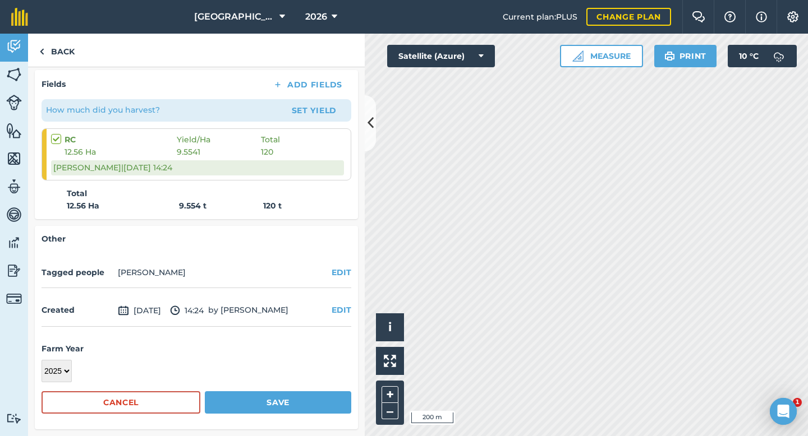
click at [164, 357] on form "Farm Year [DATE] 2019 2020 2021 2022 2023 2024 2025 2026 2027 Cancel Save" at bounding box center [196, 378] width 310 height 89
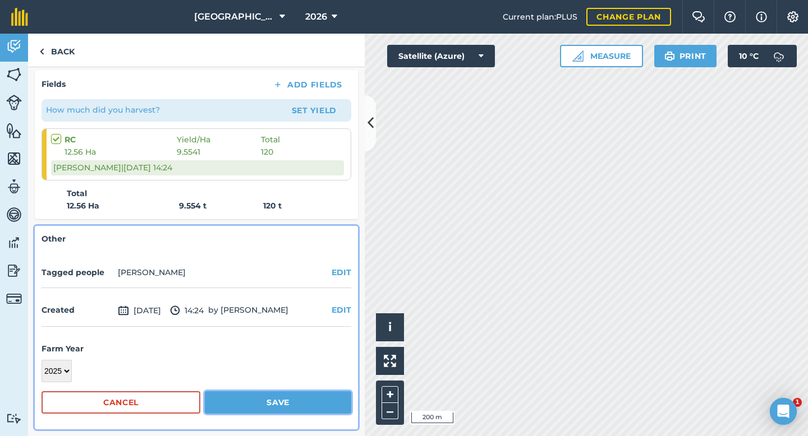
click at [253, 407] on button "Save" at bounding box center [278, 402] width 146 height 22
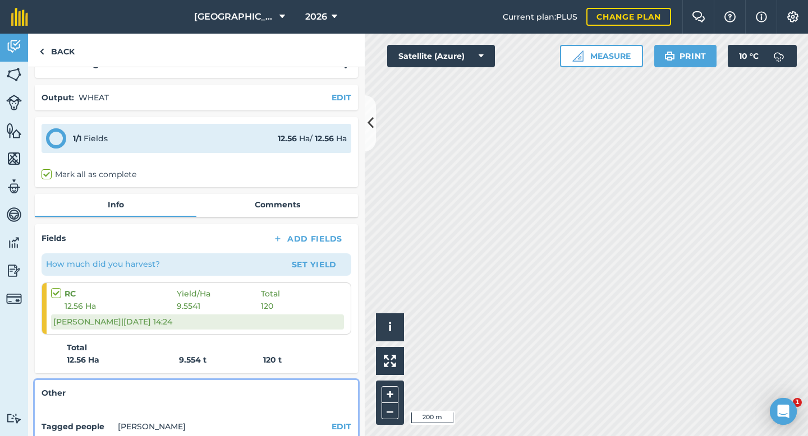
scroll to position [0, 0]
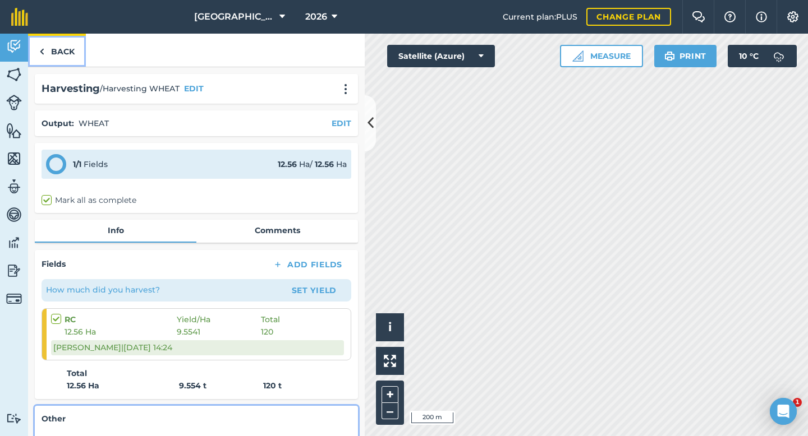
click at [60, 53] on link "Back" at bounding box center [57, 50] width 58 height 33
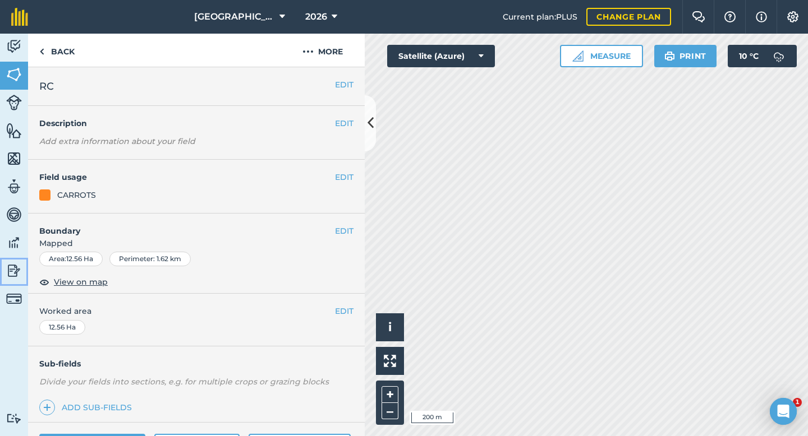
click at [15, 268] on img at bounding box center [14, 270] width 16 height 17
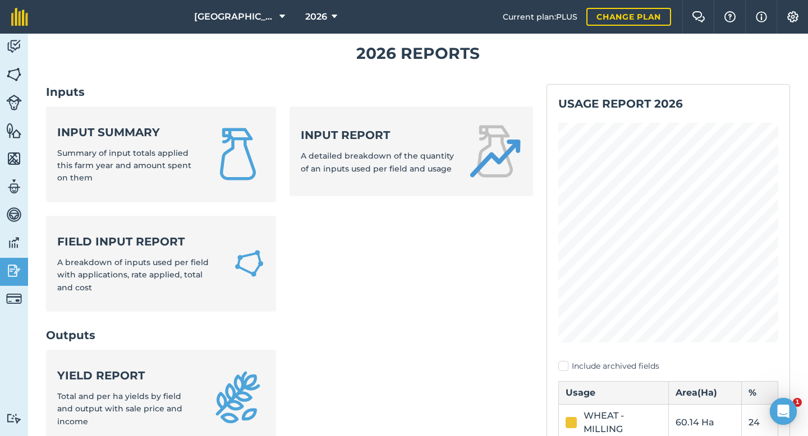
scroll to position [31, 0]
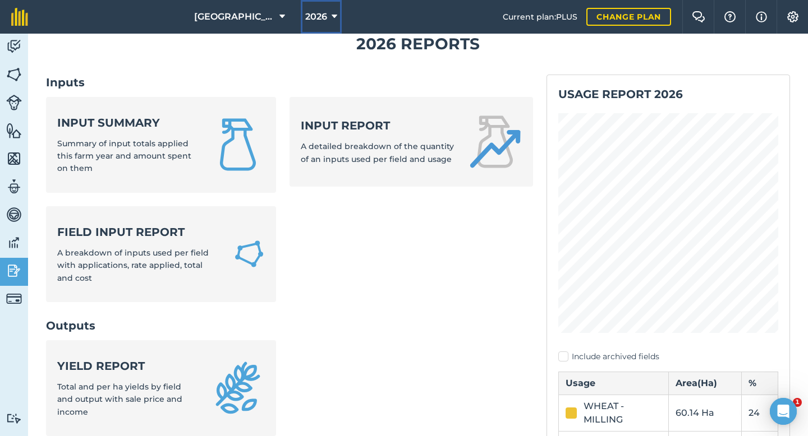
click at [329, 19] on button "2026" at bounding box center [321, 17] width 41 height 34
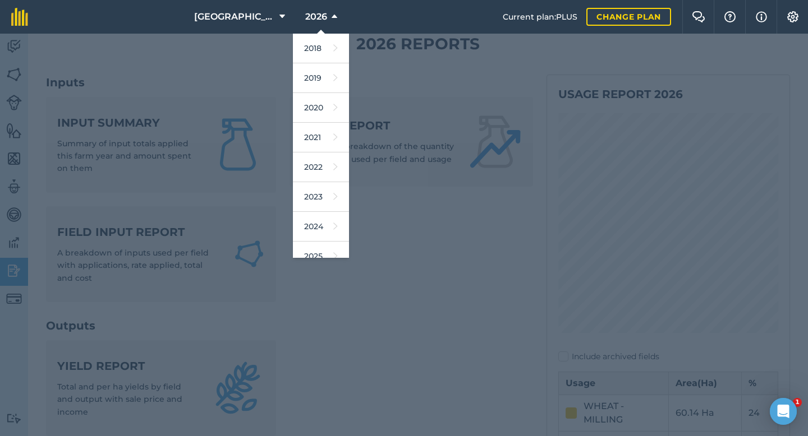
click at [145, 364] on div at bounding box center [404, 235] width 808 height 403
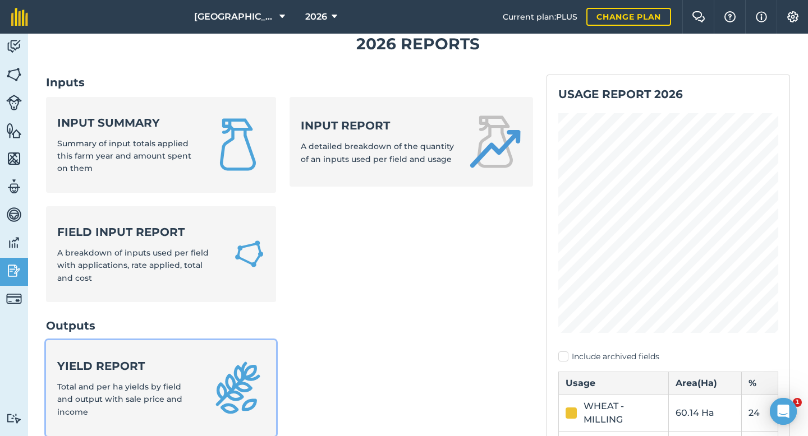
click at [133, 367] on strong "Yield report" at bounding box center [127, 366] width 140 height 16
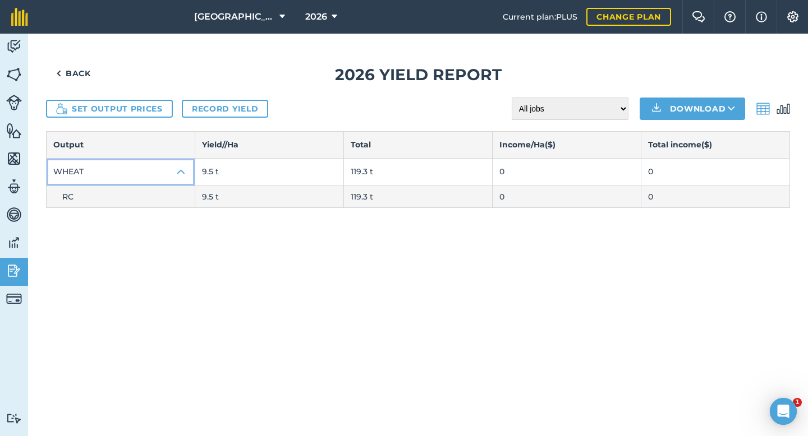
click at [183, 168] on img at bounding box center [180, 171] width 13 height 13
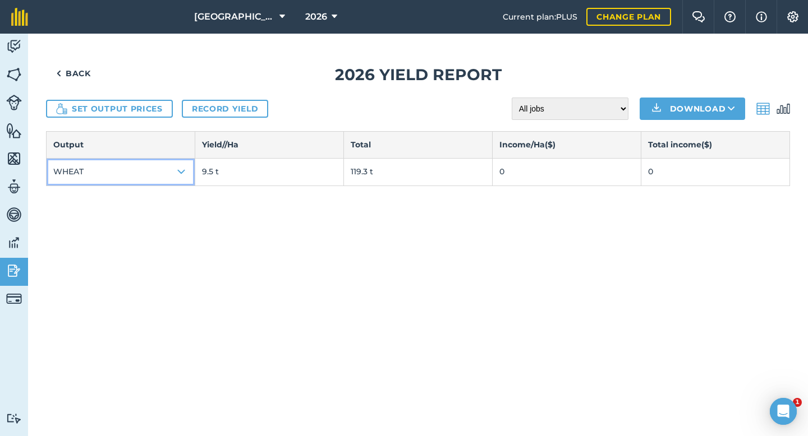
click at [183, 168] on img at bounding box center [180, 171] width 13 height 13
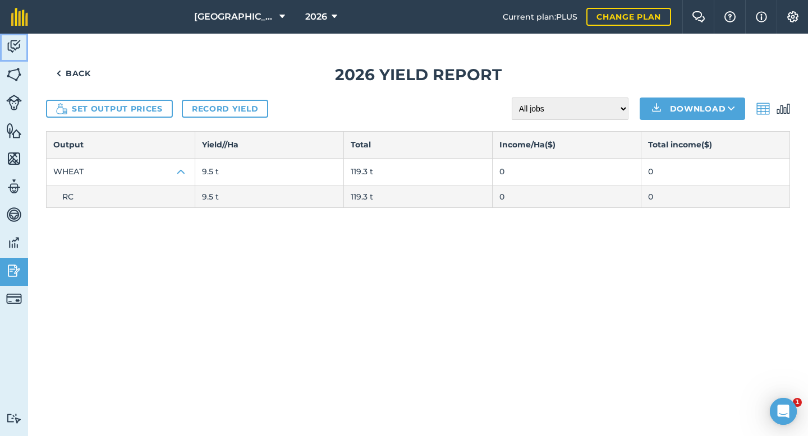
click at [15, 45] on img at bounding box center [14, 46] width 16 height 17
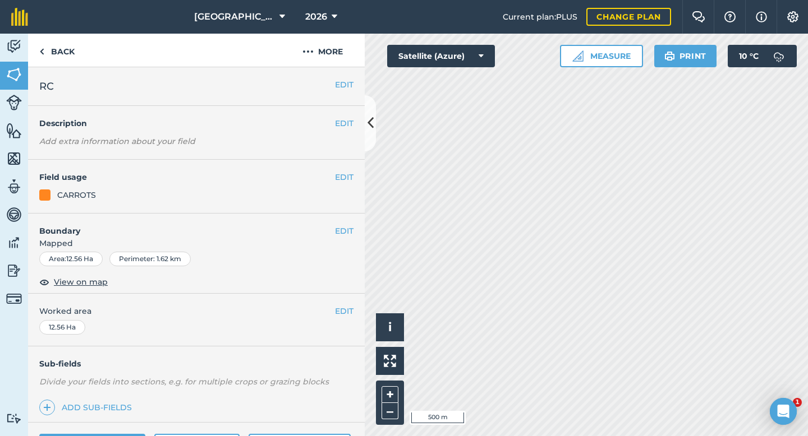
scroll to position [91, 0]
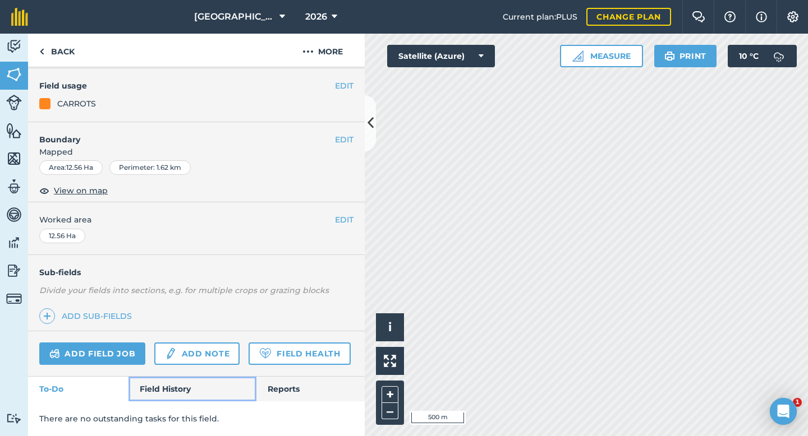
click at [159, 396] on link "Field History" at bounding box center [191, 389] width 127 height 25
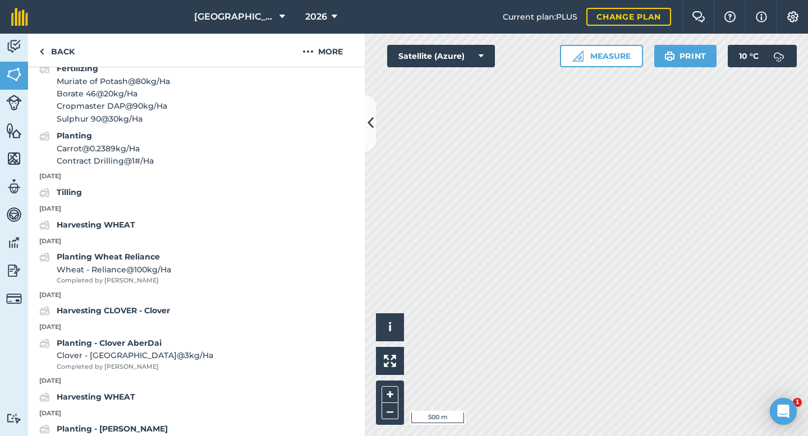
scroll to position [836, 0]
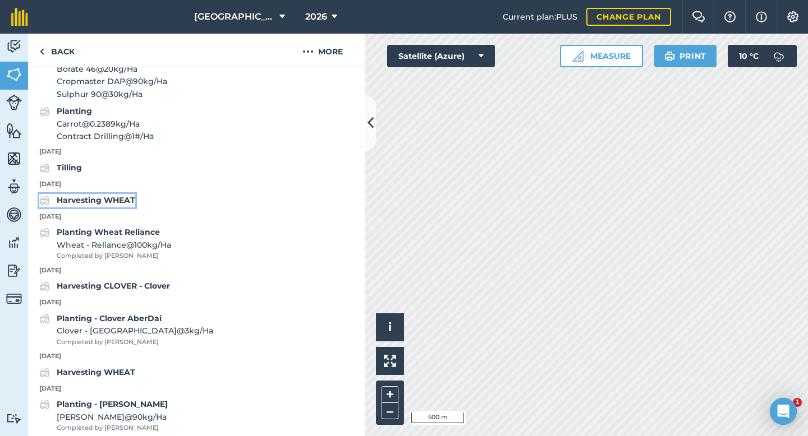
click at [132, 205] on strong "Harvesting WHEAT" at bounding box center [96, 200] width 79 height 10
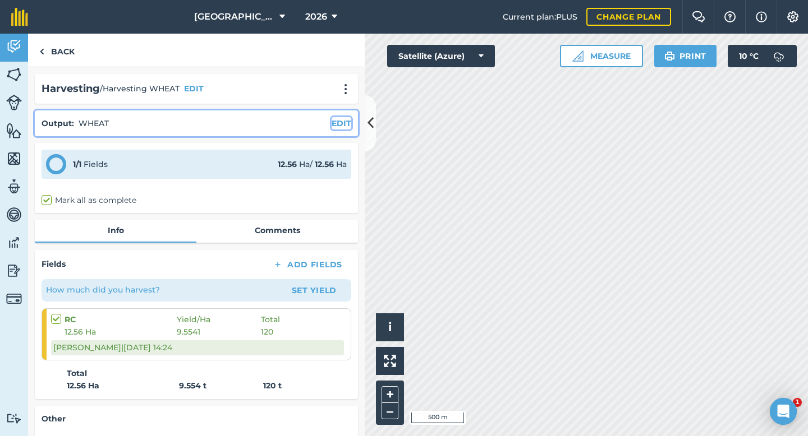
click at [346, 123] on button "EDIT" at bounding box center [341, 123] width 20 height 12
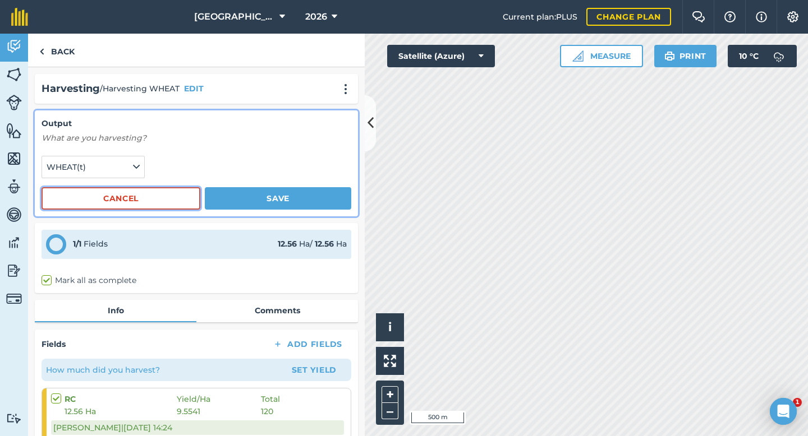
click at [153, 199] on button "Cancel" at bounding box center [120, 198] width 159 height 22
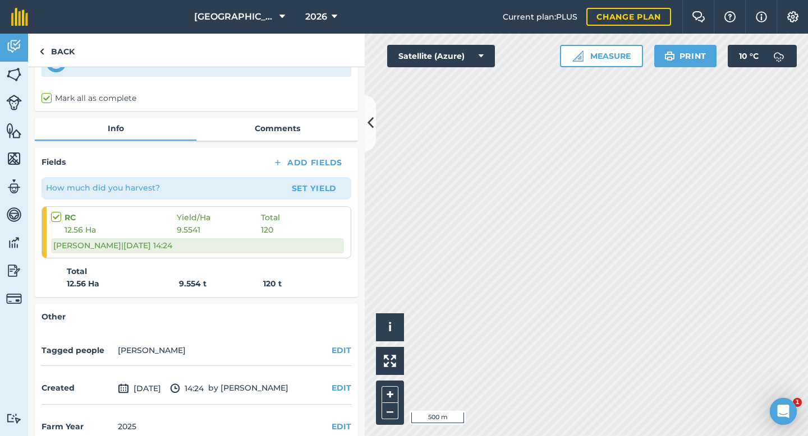
scroll to position [122, 0]
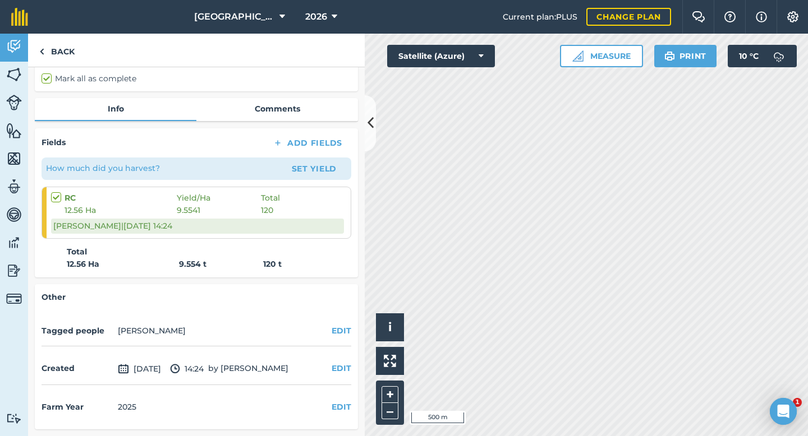
click at [185, 209] on span "9.5541" at bounding box center [219, 210] width 84 height 12
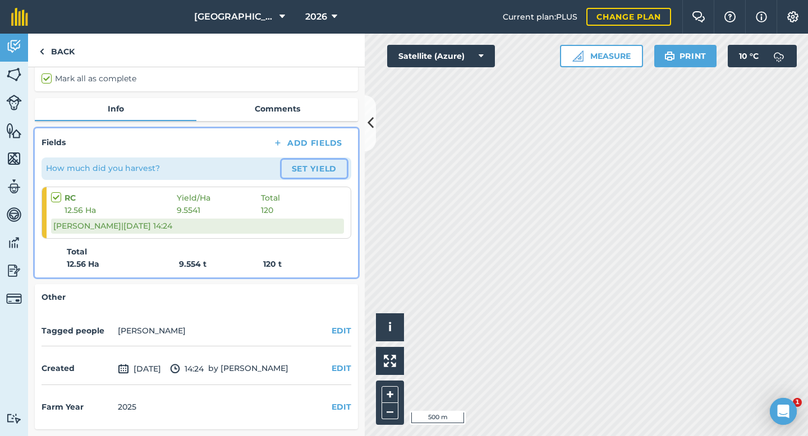
click at [321, 170] on button "Set Yield" at bounding box center [314, 169] width 65 height 18
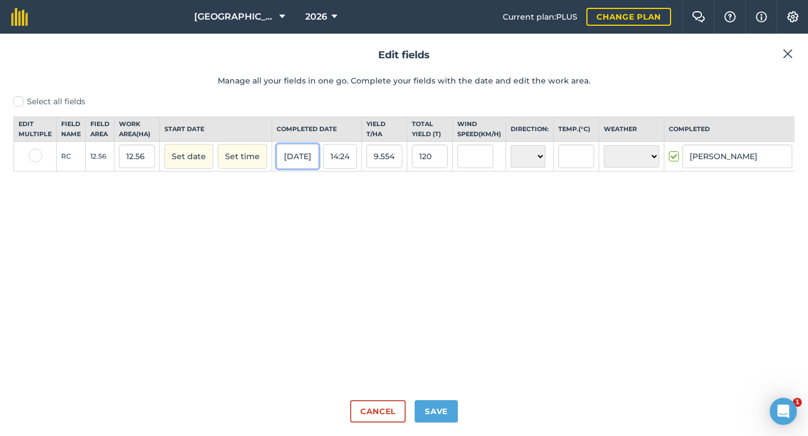
click at [301, 168] on button "[DATE]" at bounding box center [297, 156] width 42 height 25
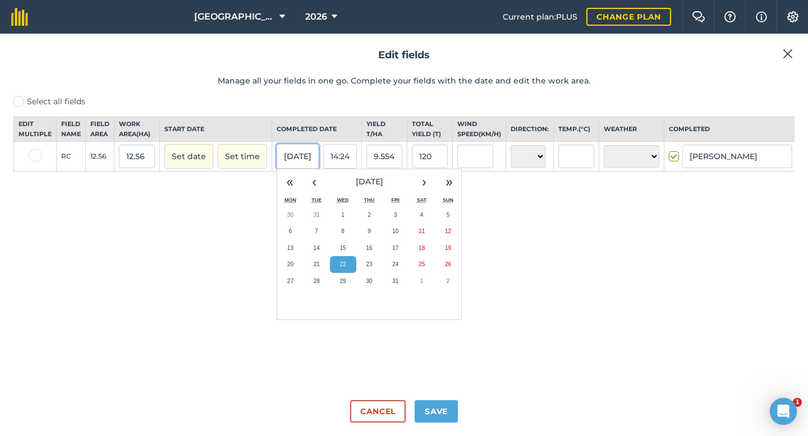
click at [301, 168] on button "[DATE]" at bounding box center [297, 156] width 42 height 25
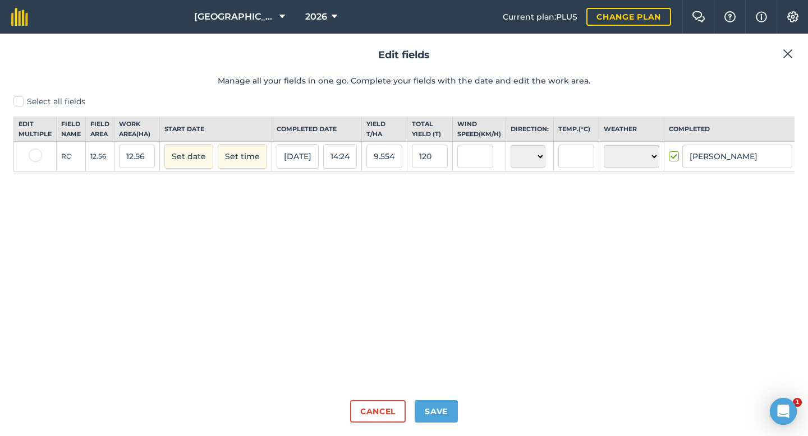
click at [38, 162] on label at bounding box center [35, 155] width 13 height 13
click at [36, 156] on input "checkbox" at bounding box center [32, 152] width 7 height 7
checkbox input "true"
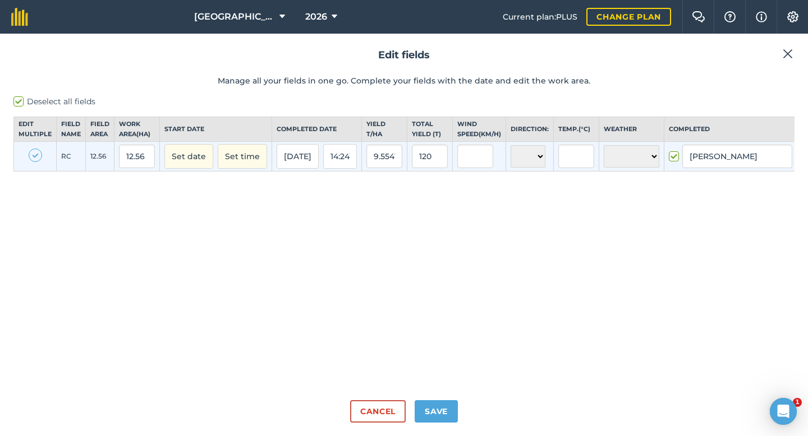
click at [801, 165] on img at bounding box center [805, 157] width 9 height 13
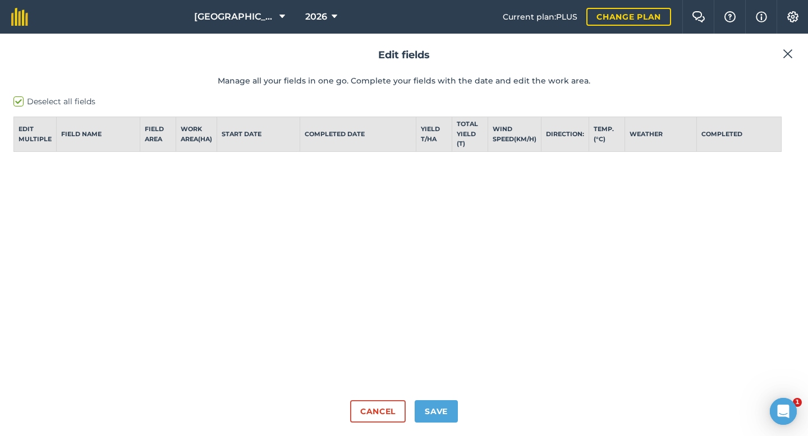
click at [19, 103] on label "Deselect all fields" at bounding box center [403, 102] width 781 height 12
click at [19, 103] on input "Deselect all fields" at bounding box center [16, 99] width 7 height 7
checkbox input "false"
click at [385, 416] on button "Cancel" at bounding box center [378, 411] width 56 height 22
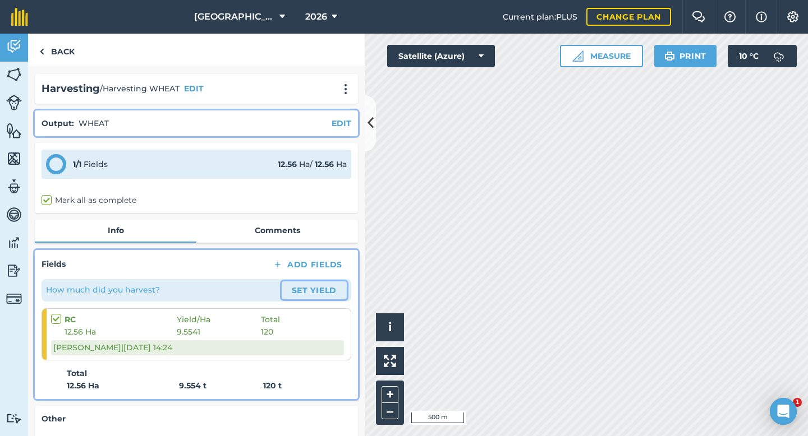
click at [324, 291] on button "Set Yield" at bounding box center [314, 291] width 65 height 18
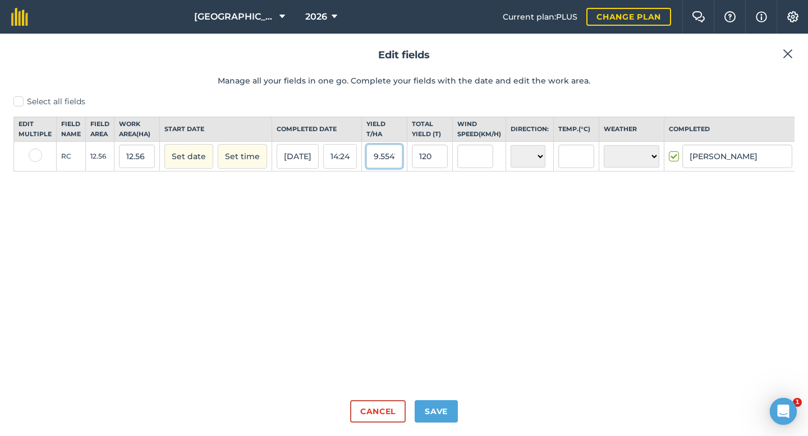
click at [385, 167] on input "9.55414" at bounding box center [384, 157] width 36 height 24
drag, startPoint x: 377, startPoint y: 167, endPoint x: 439, endPoint y: 169, distance: 62.3
click at [439, 168] on tr "RC 12.56 12.56 Set date Set time [DATE] 14:24 9.55414 [STREET_ADDRESS] ☀️ Sunny…" at bounding box center [414, 157] width 801 height 30
drag, startPoint x: 402, startPoint y: 167, endPoint x: 373, endPoint y: 165, distance: 28.1
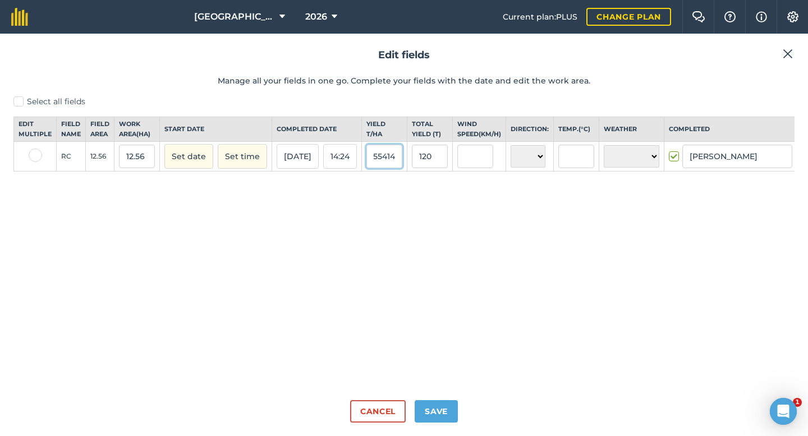
click at [375, 167] on input "9.55414" at bounding box center [384, 157] width 36 height 24
drag, startPoint x: 439, startPoint y: 166, endPoint x: 394, endPoint y: 166, distance: 44.9
click at [395, 166] on tr "RC 12.56 12.56 Set date Set time [DATE] 14:24 N NE E SE S SW W NW ☀️ Sunny 🌧 Ra…" at bounding box center [414, 157] width 801 height 30
click at [363, 373] on div "Select all fields Edit multiple Field name Field Area Work area ( Ha ) Start da…" at bounding box center [403, 244] width 781 height 296
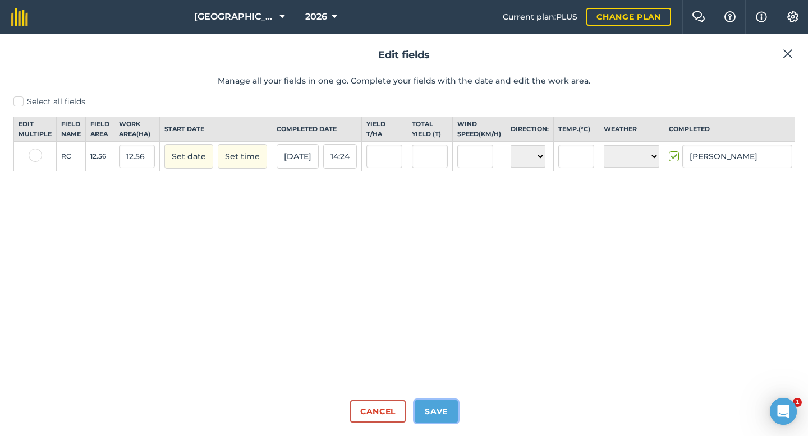
click at [437, 416] on button "Save" at bounding box center [435, 411] width 43 height 22
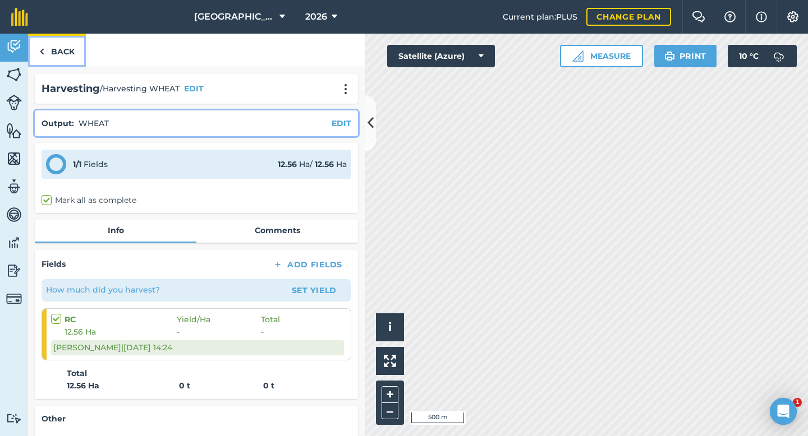
click at [69, 53] on link "Back" at bounding box center [57, 50] width 58 height 33
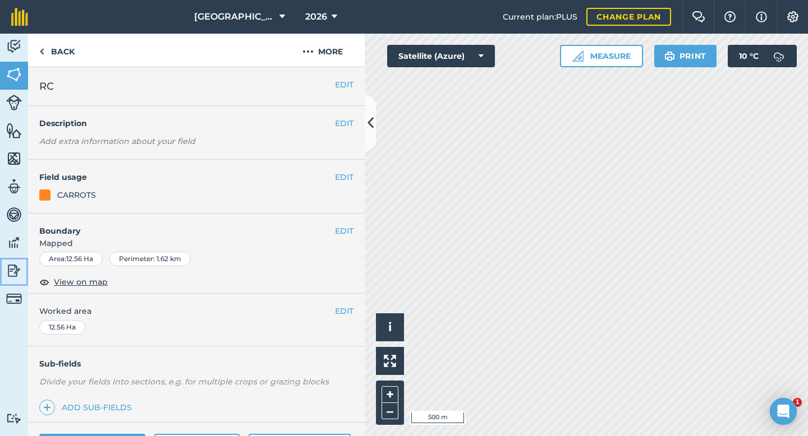
click at [9, 266] on img at bounding box center [14, 270] width 16 height 17
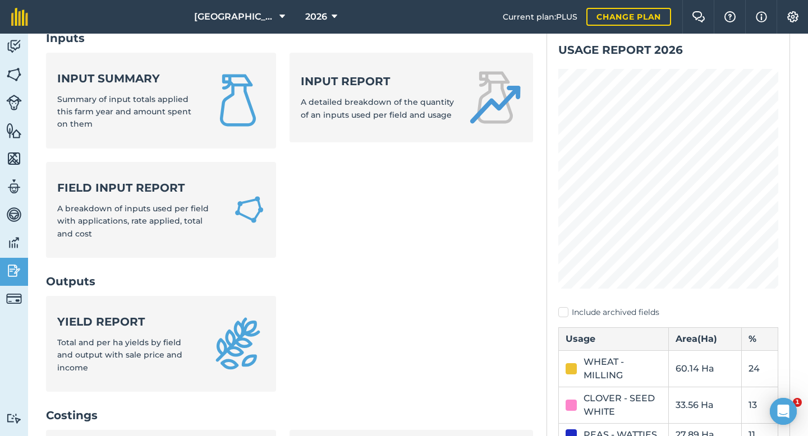
scroll to position [81, 0]
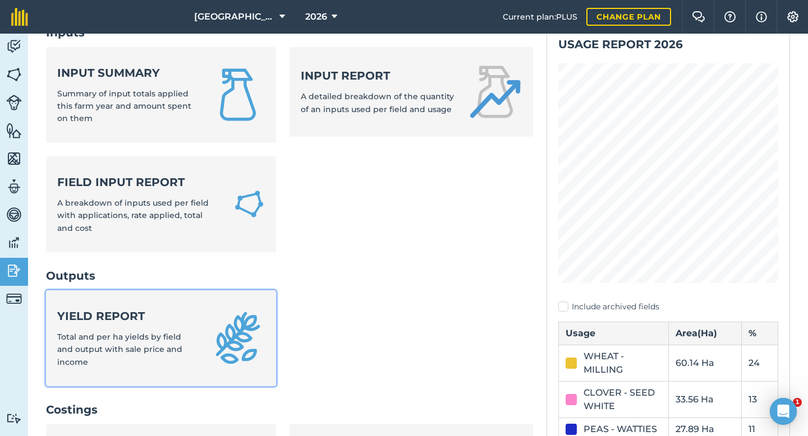
click at [136, 313] on strong "Yield report" at bounding box center [127, 316] width 140 height 16
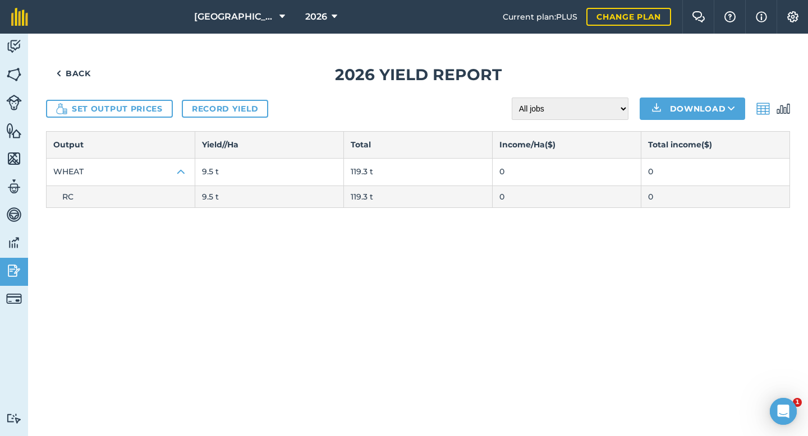
click at [356, 172] on td "119.3 t" at bounding box center [418, 171] width 149 height 27
click at [220, 111] on link "Record yield" at bounding box center [225, 109] width 86 height 18
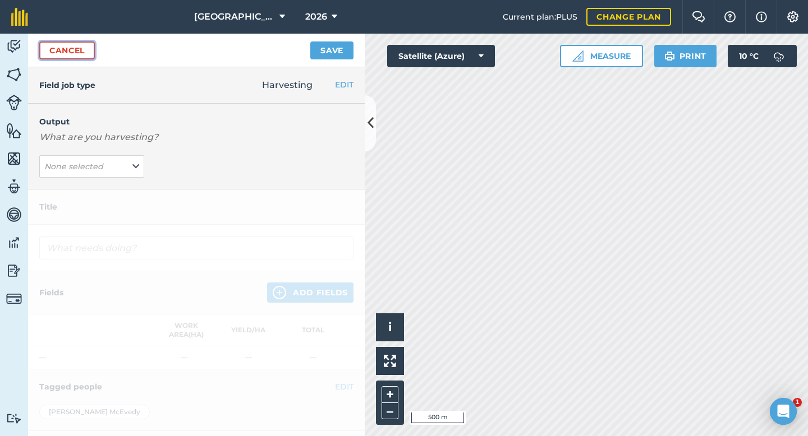
click at [67, 57] on link "Cancel" at bounding box center [67, 50] width 56 height 18
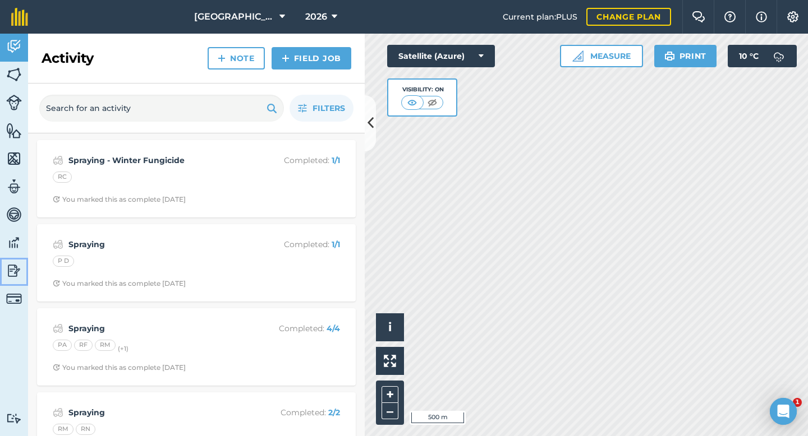
click at [19, 268] on img at bounding box center [14, 270] width 16 height 17
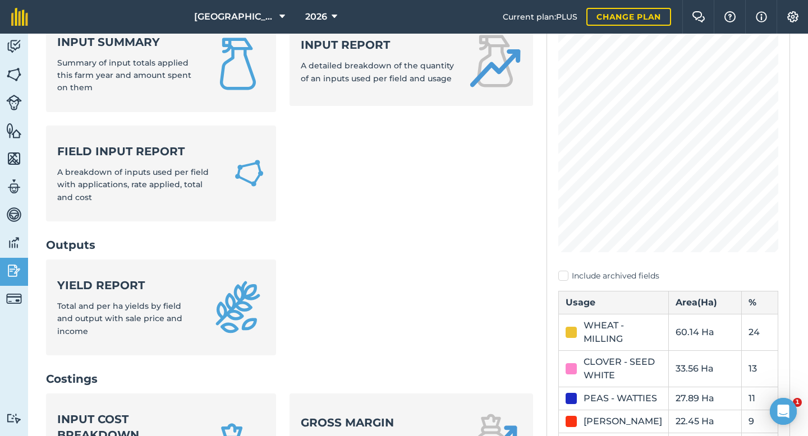
scroll to position [215, 0]
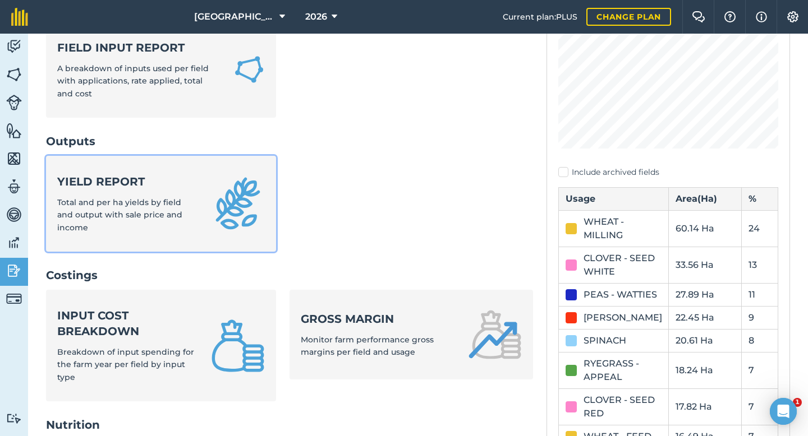
click at [122, 185] on strong "Yield report" at bounding box center [127, 182] width 140 height 16
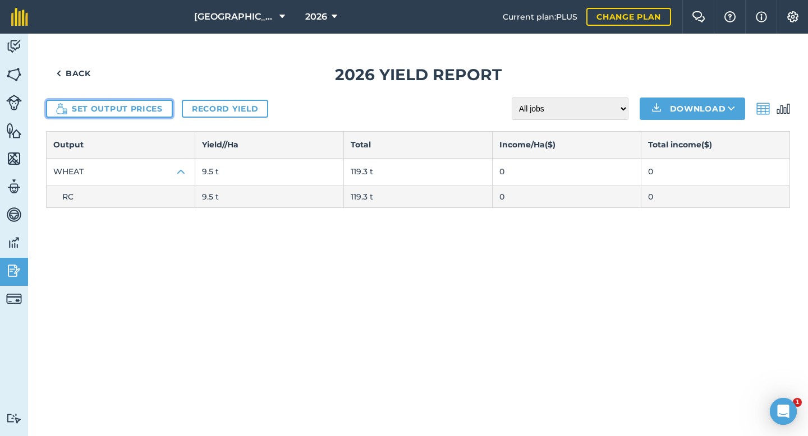
click at [142, 116] on button "Set output prices" at bounding box center [109, 109] width 127 height 18
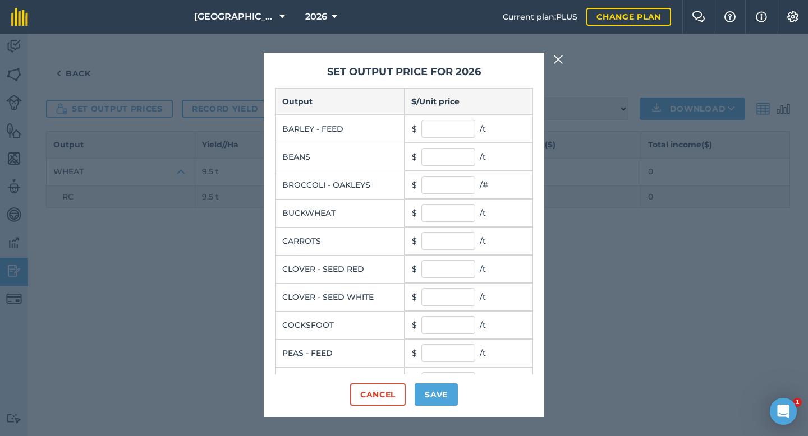
click at [557, 58] on img at bounding box center [558, 59] width 10 height 13
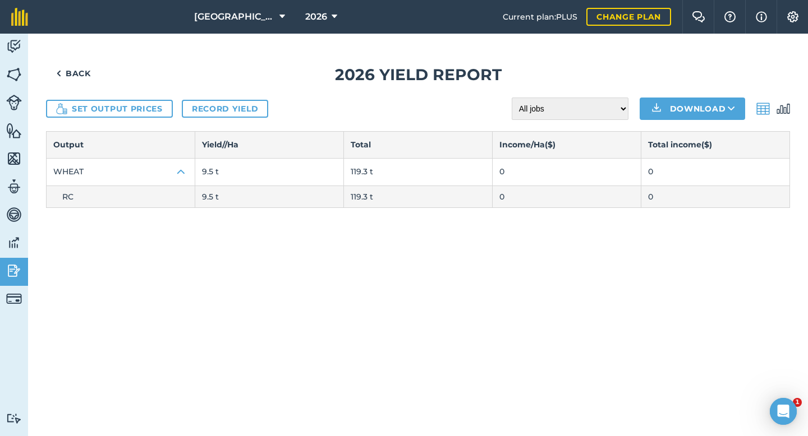
click at [214, 176] on td "9.5 t" at bounding box center [269, 171] width 149 height 27
click at [70, 193] on span "RC" at bounding box center [67, 197] width 11 height 10
click at [82, 74] on link "Back" at bounding box center [73, 73] width 55 height 22
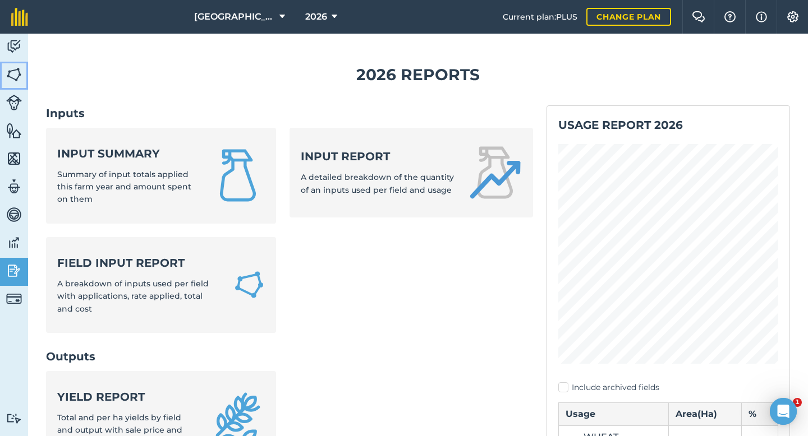
click at [17, 75] on img at bounding box center [14, 74] width 16 height 17
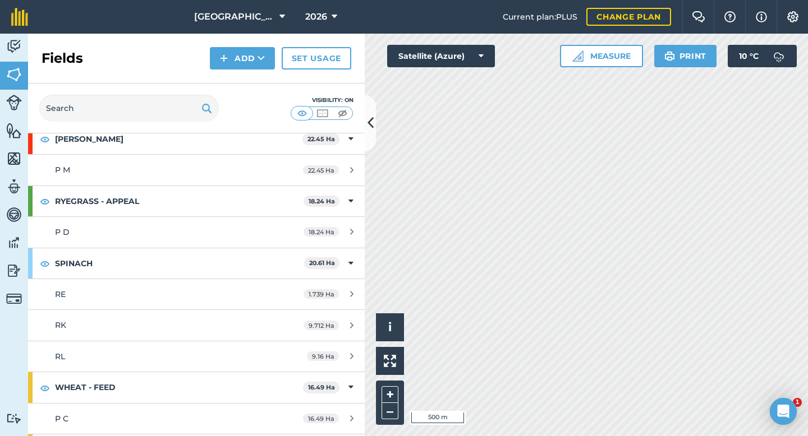
scroll to position [539, 0]
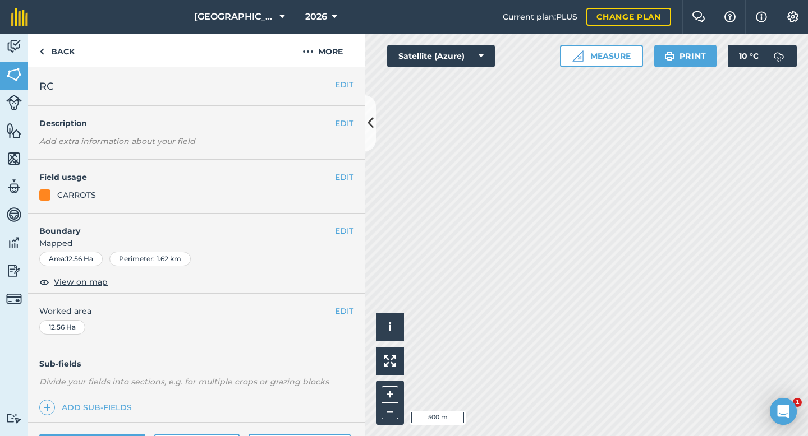
scroll to position [91, 0]
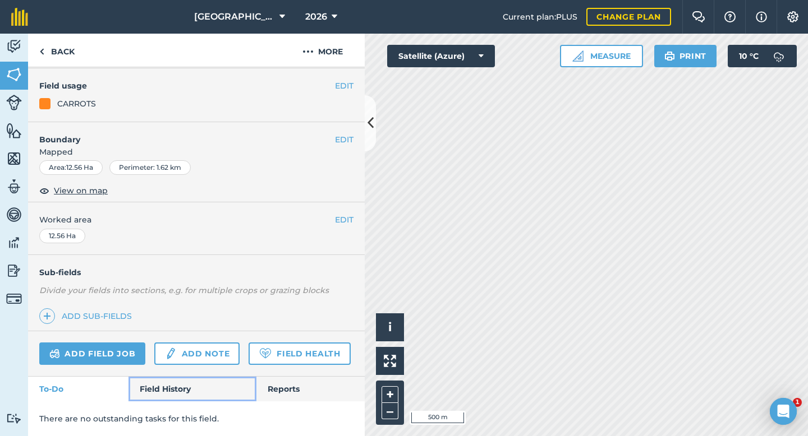
click at [160, 393] on link "Field History" at bounding box center [191, 389] width 127 height 25
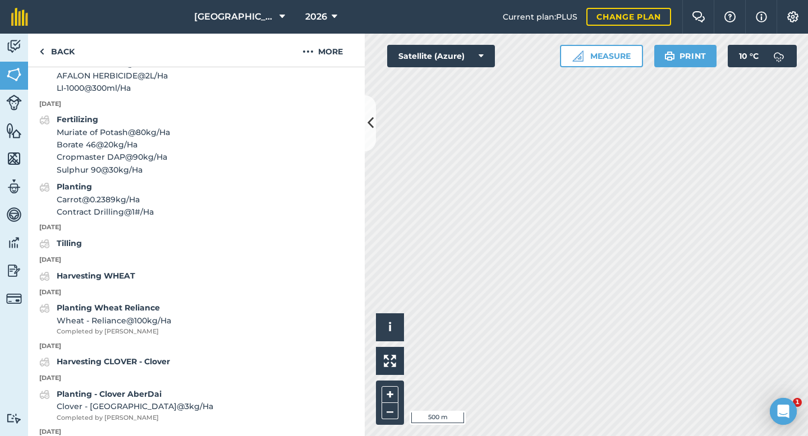
scroll to position [762, 0]
click at [123, 275] on strong "Harvesting WHEAT" at bounding box center [96, 275] width 79 height 10
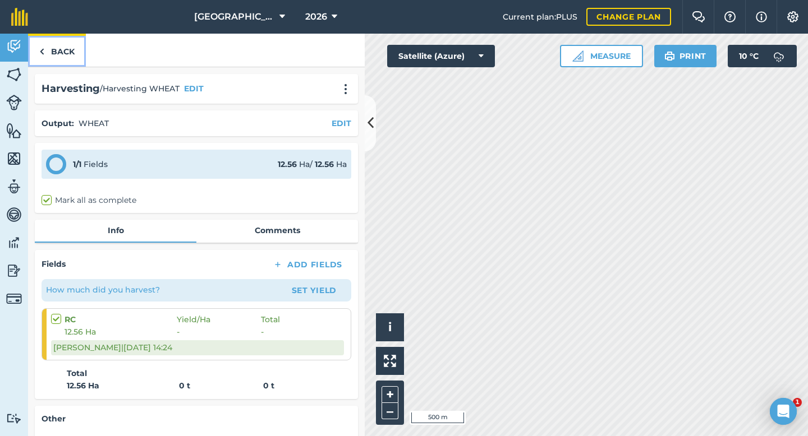
click at [73, 54] on link "Back" at bounding box center [57, 50] width 58 height 33
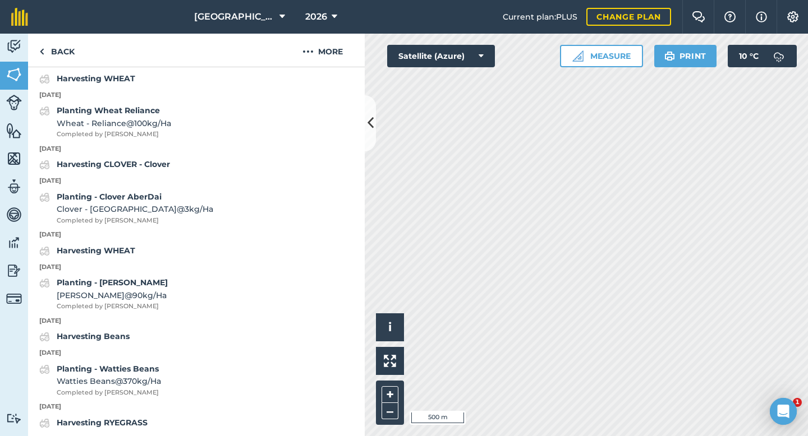
scroll to position [961, 0]
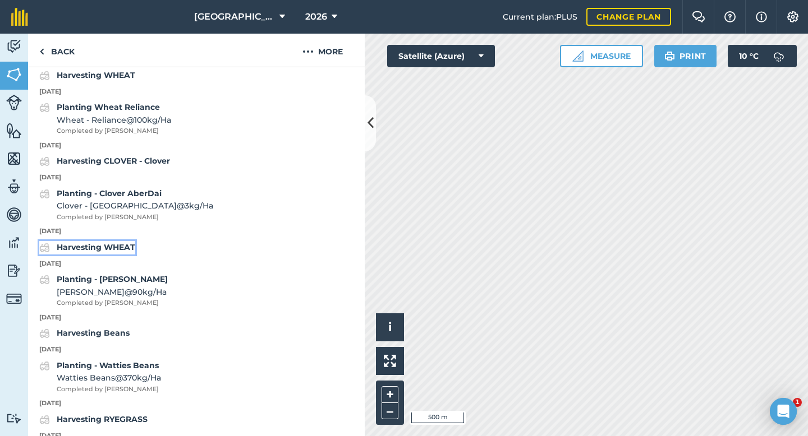
click at [134, 246] on strong "Harvesting WHEAT" at bounding box center [96, 247] width 79 height 10
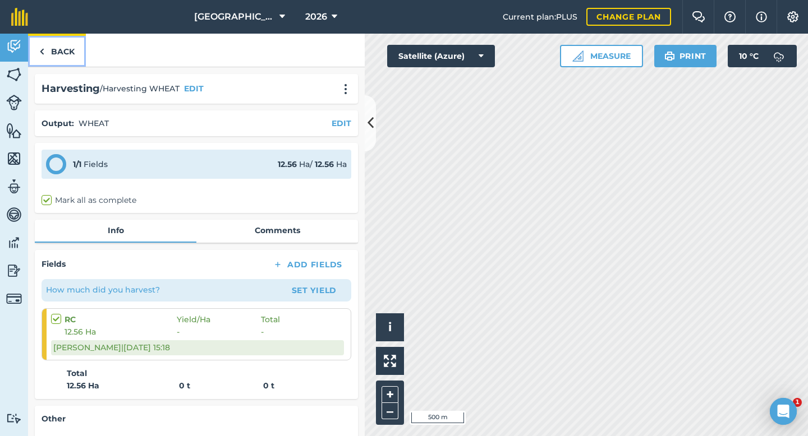
click at [44, 50] on img at bounding box center [41, 51] width 5 height 13
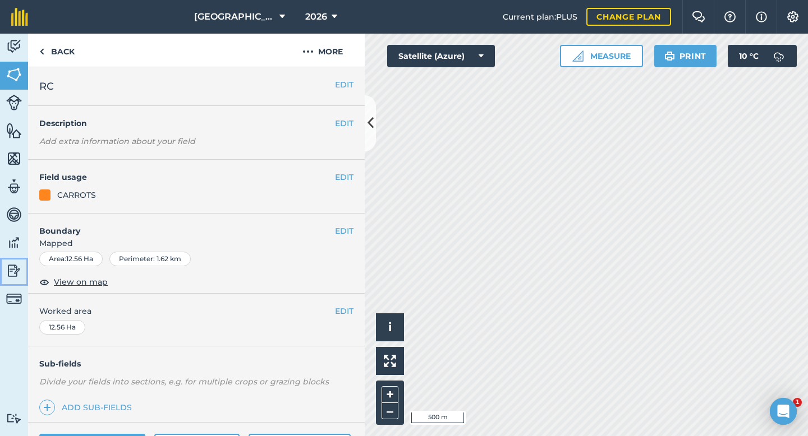
click at [15, 274] on img at bounding box center [14, 270] width 16 height 17
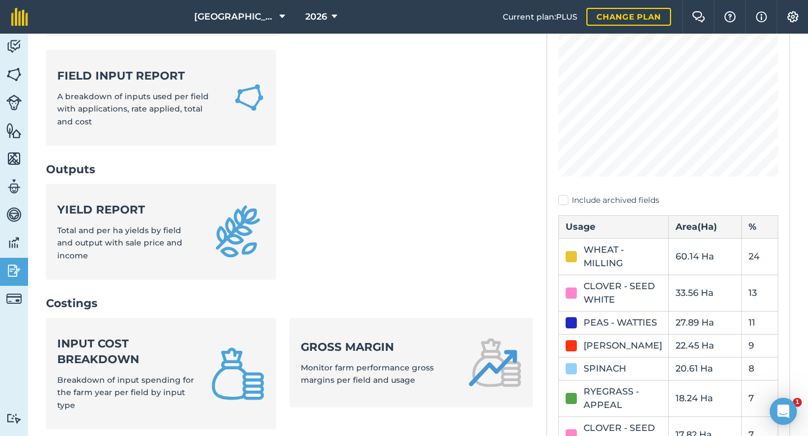
scroll to position [282, 0]
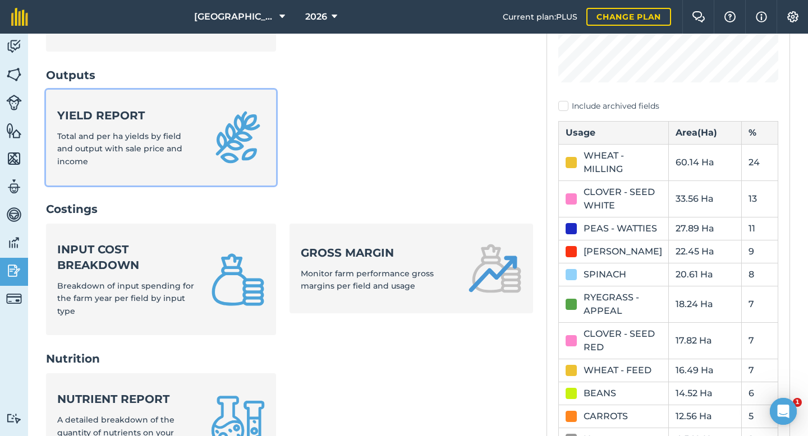
click at [123, 123] on strong "Yield report" at bounding box center [127, 116] width 140 height 16
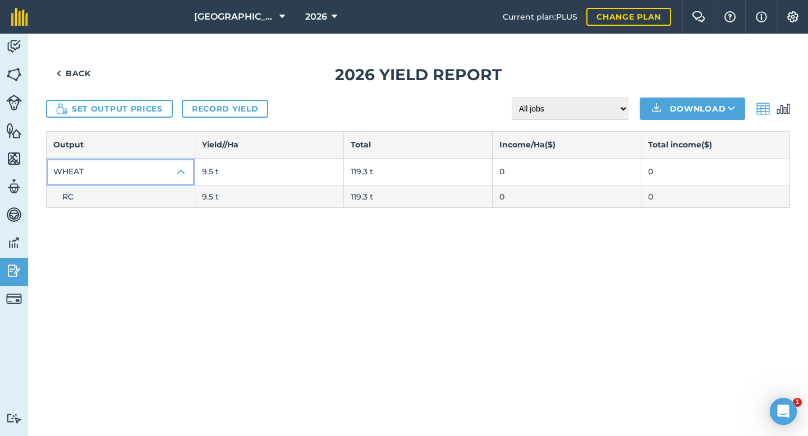
click at [180, 171] on img at bounding box center [180, 171] width 13 height 13
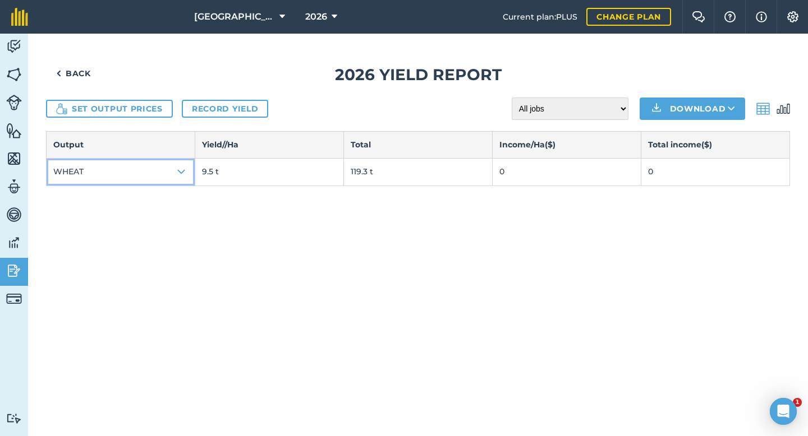
click at [180, 171] on img at bounding box center [180, 171] width 13 height 13
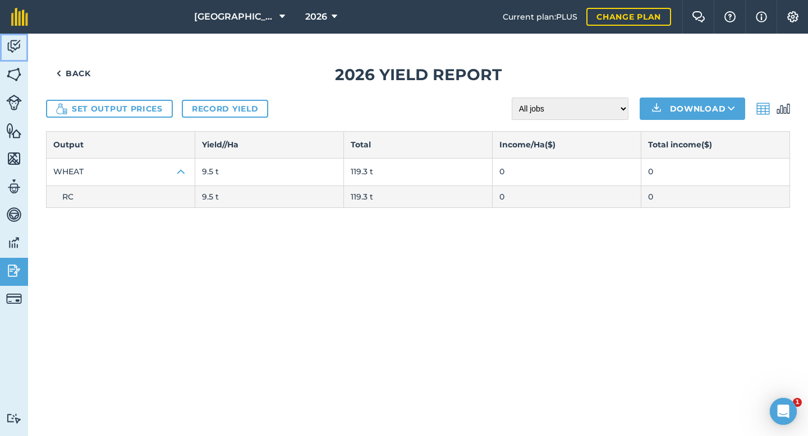
click at [12, 50] on img at bounding box center [14, 46] width 16 height 17
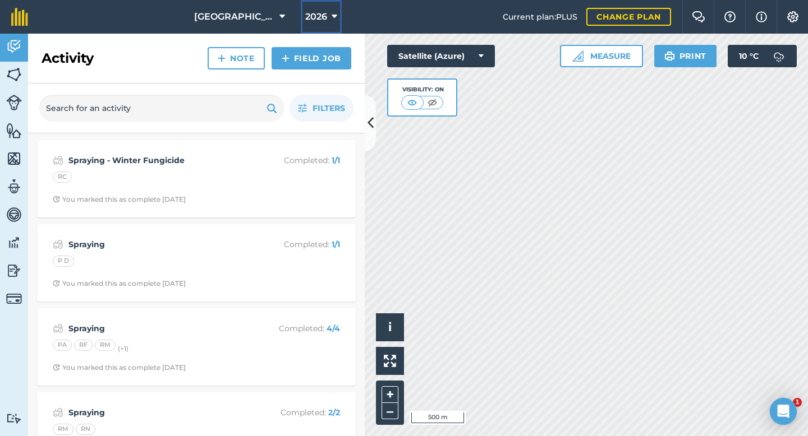
click at [323, 16] on span "2026" at bounding box center [316, 16] width 22 height 13
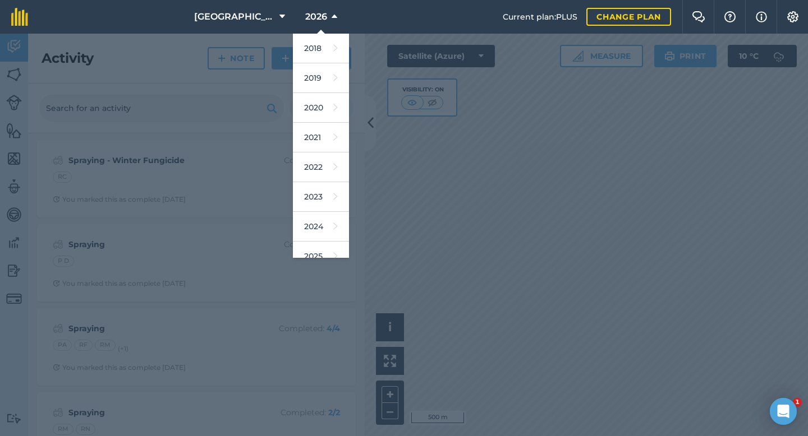
click at [13, 275] on div at bounding box center [404, 235] width 808 height 403
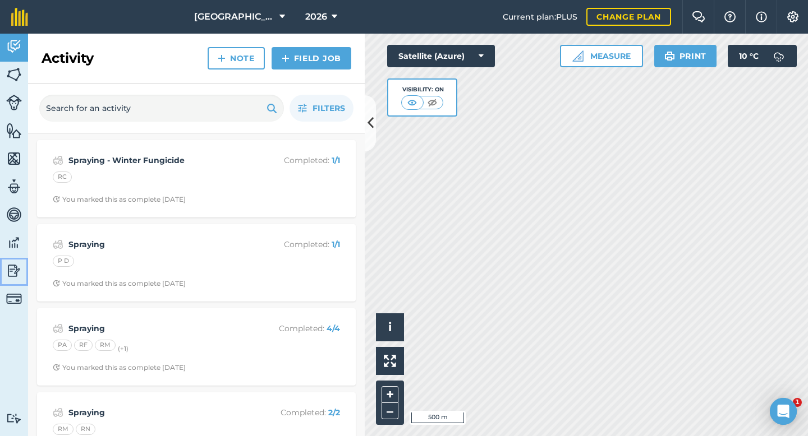
click at [13, 275] on img at bounding box center [14, 270] width 16 height 17
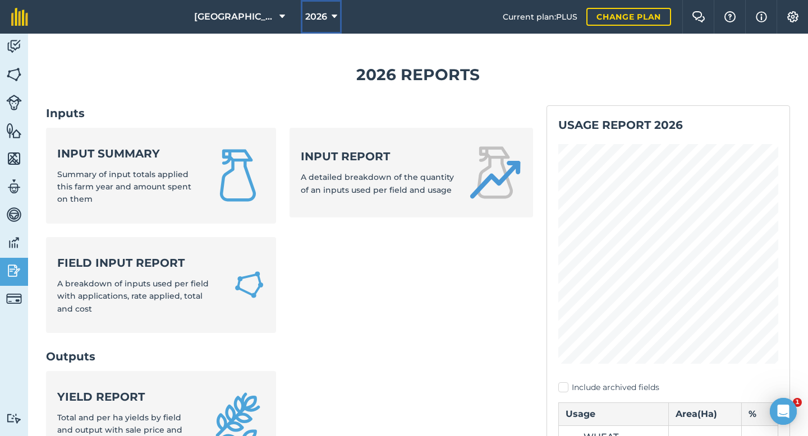
click at [338, 16] on button "2026" at bounding box center [321, 17] width 41 height 34
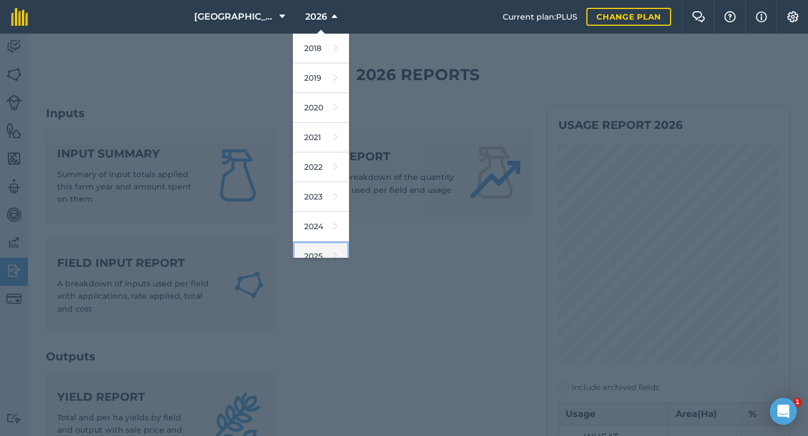
click at [317, 249] on link "2025" at bounding box center [321, 257] width 56 height 30
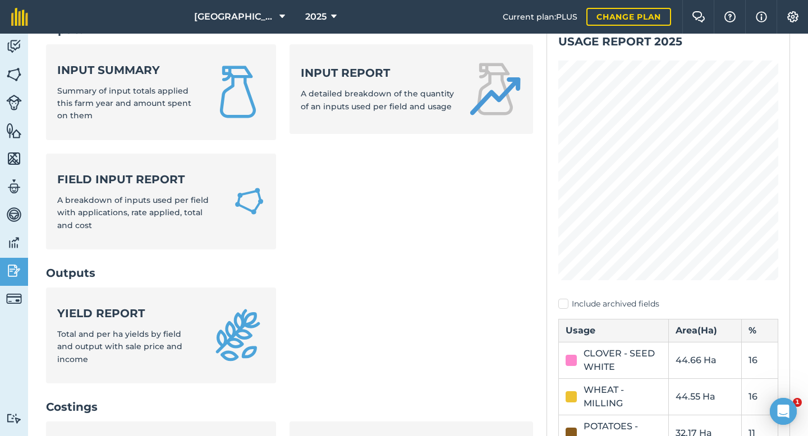
scroll to position [85, 0]
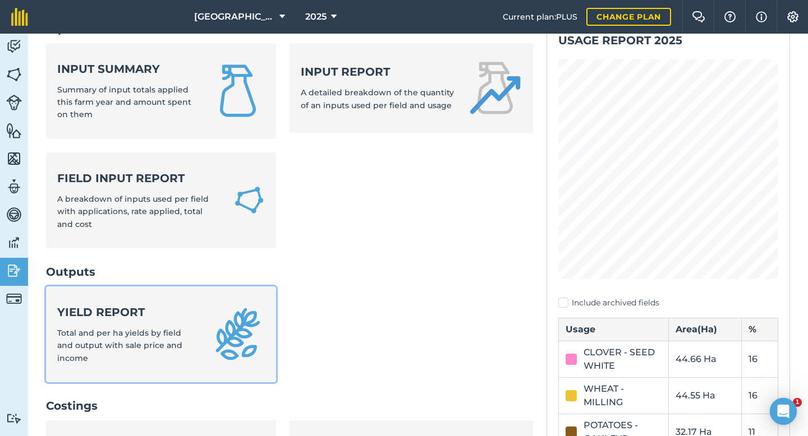
click at [110, 324] on div "Yield report Total and per ha yields by field and output with sale price and in…" at bounding box center [127, 335] width 140 height 60
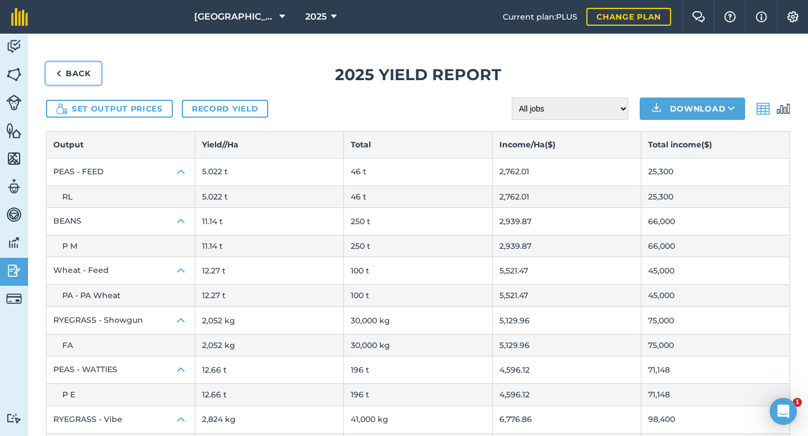
click at [76, 75] on link "Back" at bounding box center [73, 73] width 55 height 22
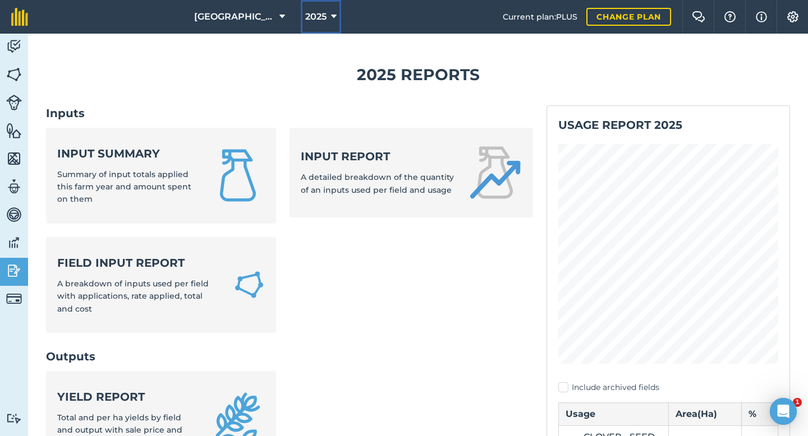
click at [327, 20] on button "2025" at bounding box center [321, 17] width 40 height 34
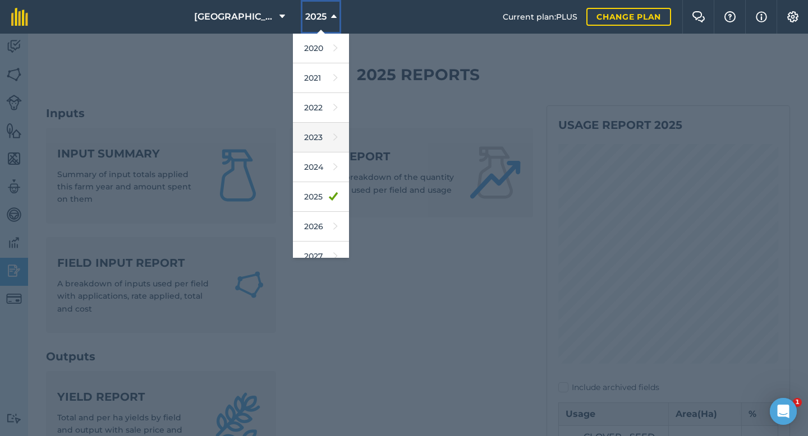
scroll to position [61, 0]
click at [313, 219] on link "2026" at bounding box center [321, 226] width 56 height 30
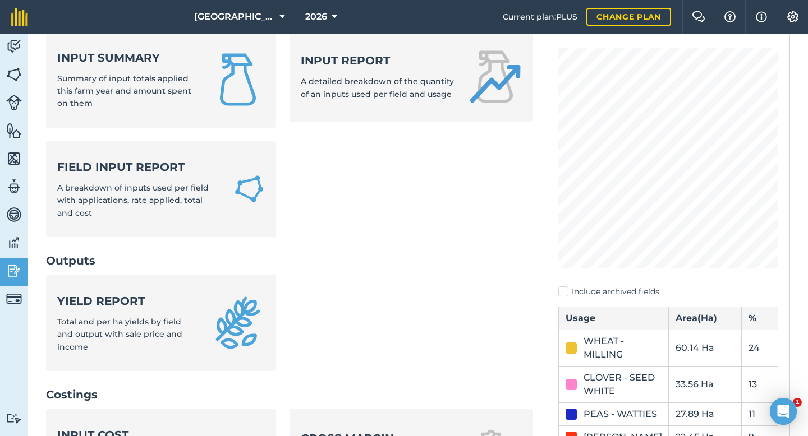
scroll to position [187, 0]
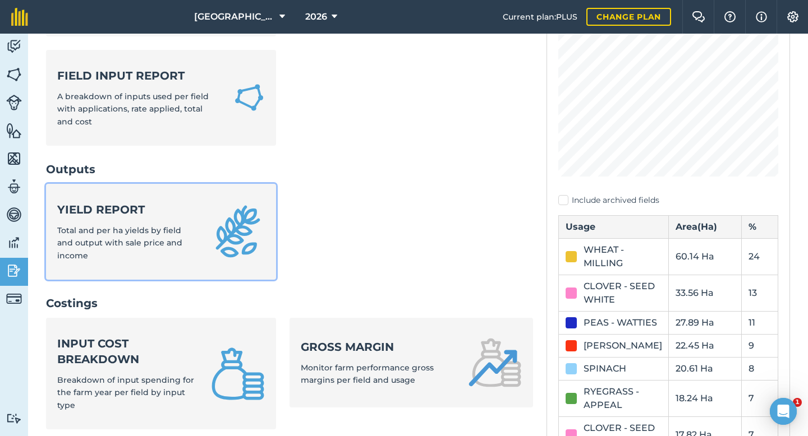
click at [132, 212] on strong "Yield report" at bounding box center [127, 210] width 140 height 16
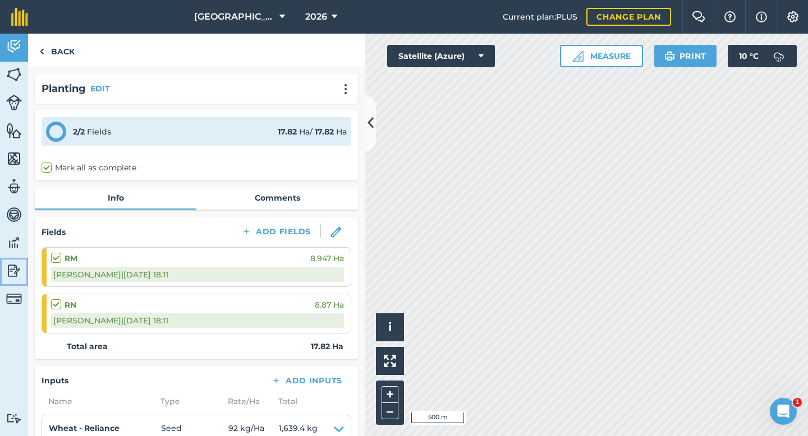
click at [11, 271] on img at bounding box center [14, 270] width 16 height 17
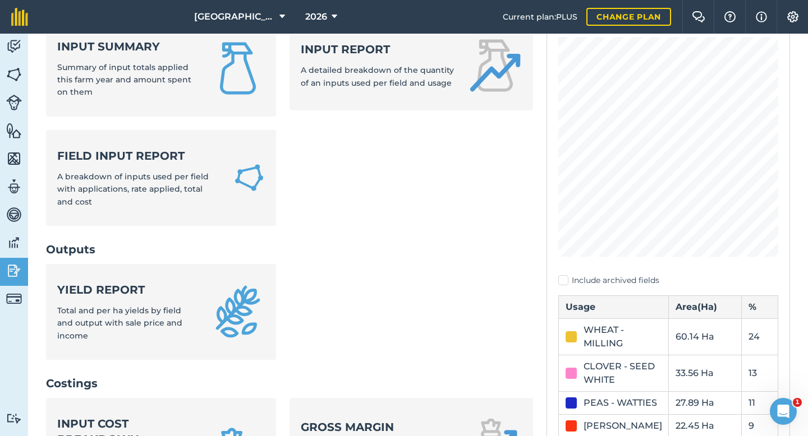
scroll to position [150, 0]
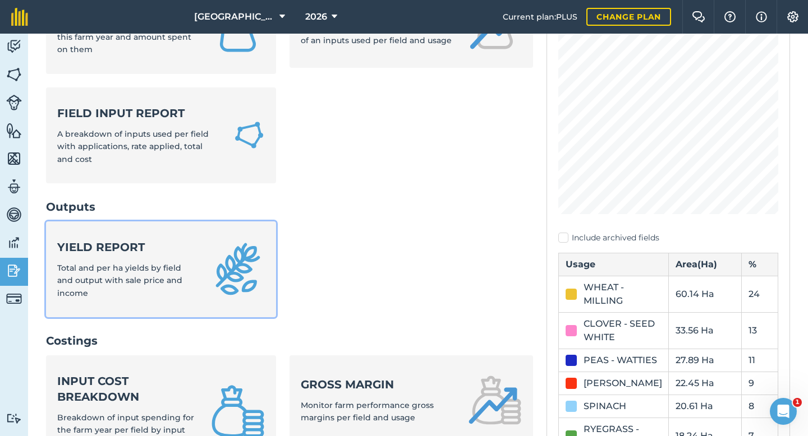
click at [122, 259] on div "Yield report Total and per ha yields by field and output with sale price and in…" at bounding box center [127, 269] width 140 height 60
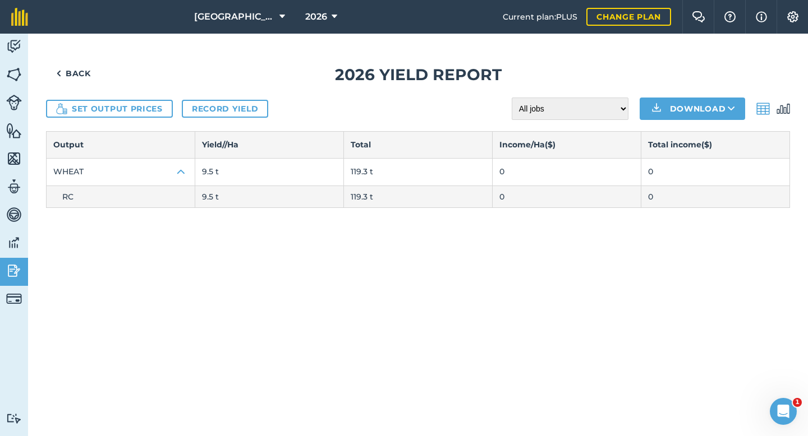
click at [106, 195] on td "RC" at bounding box center [121, 197] width 149 height 22
click at [179, 170] on img at bounding box center [180, 171] width 13 height 13
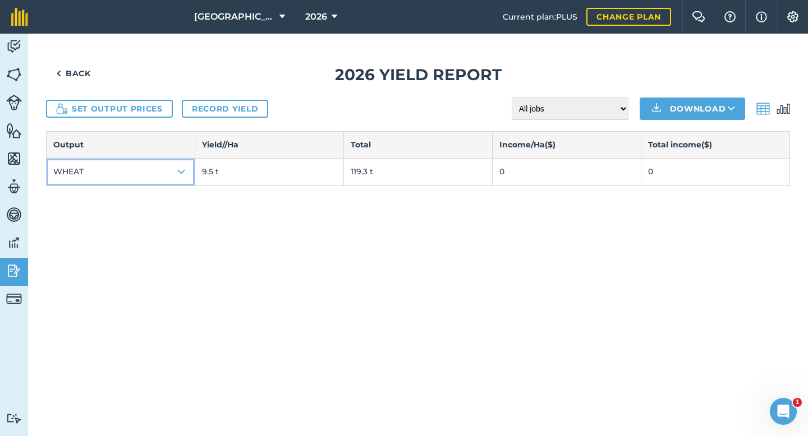
click at [179, 170] on img at bounding box center [180, 171] width 13 height 13
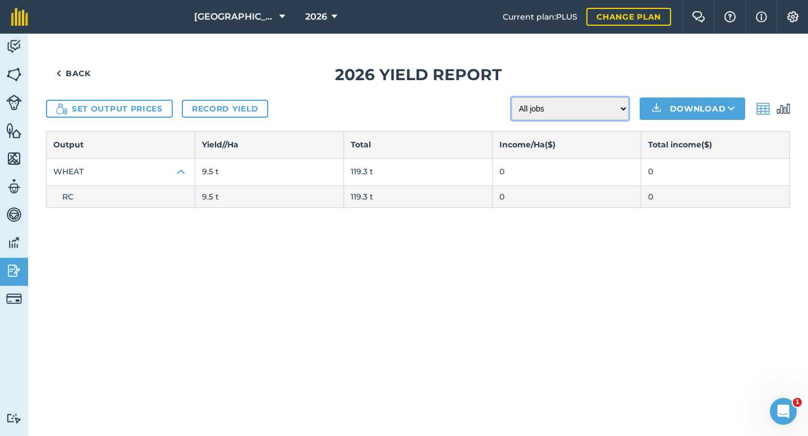
click at [588, 102] on select "All jobs Incomplete jobs Complete jobs" at bounding box center [569, 109] width 117 height 22
click at [574, 105] on select "All jobs Incomplete jobs Complete jobs" at bounding box center [569, 109] width 117 height 22
select select "all"
click at [342, 225] on div "Back 2026 Yield report Set output prices Record yield All jobs Incomplete jobs …" at bounding box center [418, 235] width 780 height 403
click at [12, 43] on img at bounding box center [14, 46] width 16 height 17
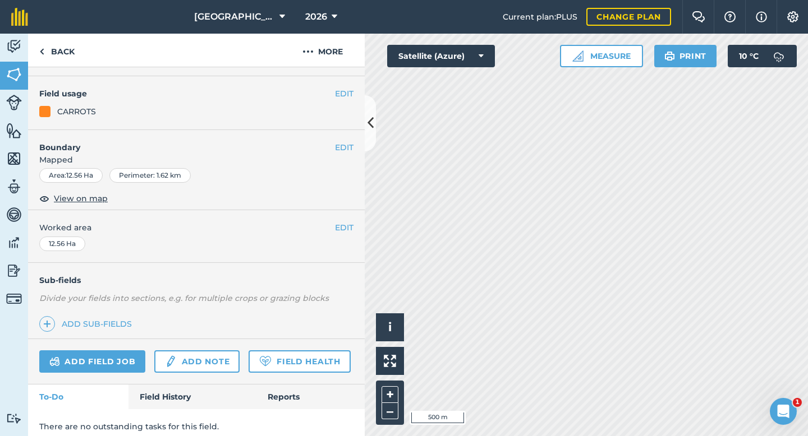
scroll to position [91, 0]
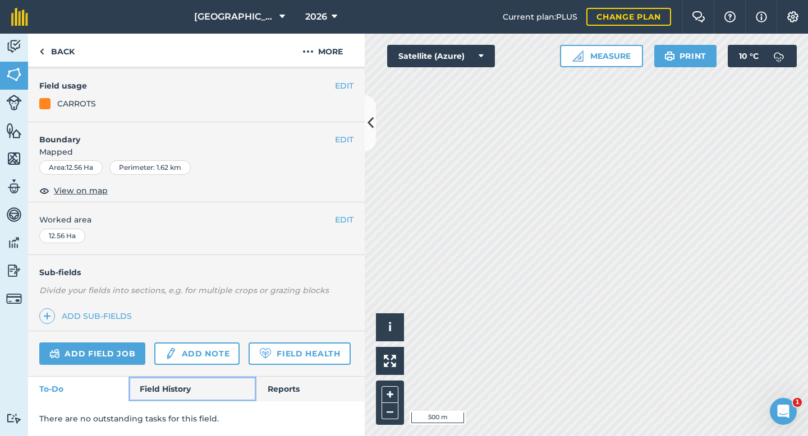
click at [162, 390] on link "Field History" at bounding box center [191, 389] width 127 height 25
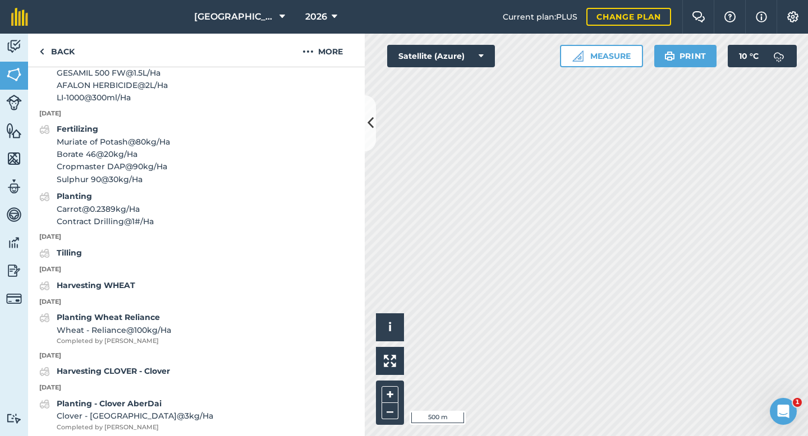
scroll to position [760, 0]
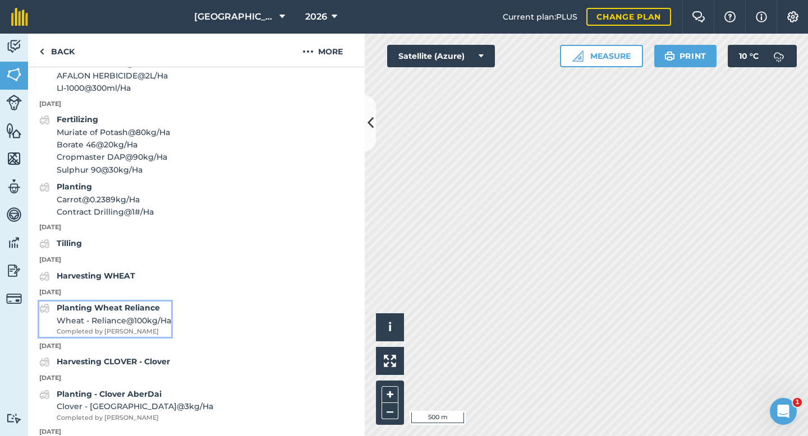
click at [84, 305] on strong "Planting Wheat Reliance" at bounding box center [108, 308] width 103 height 10
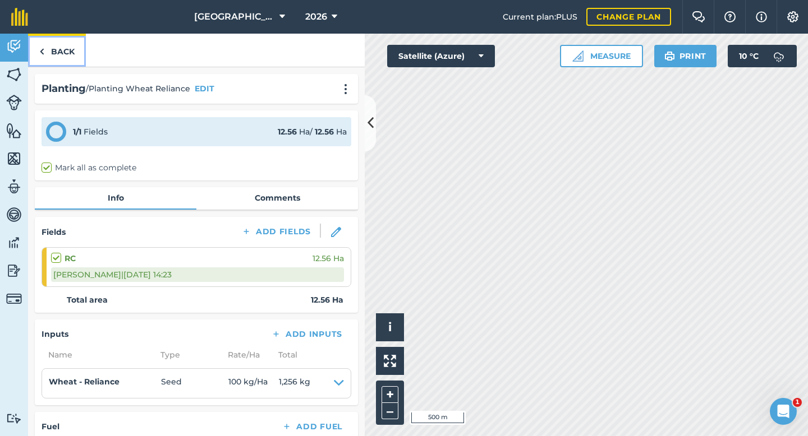
click at [58, 46] on link "Back" at bounding box center [57, 50] width 58 height 33
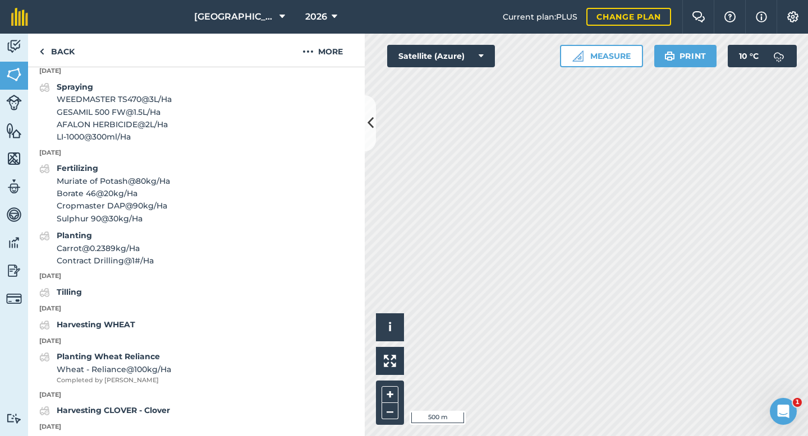
scroll to position [721, 0]
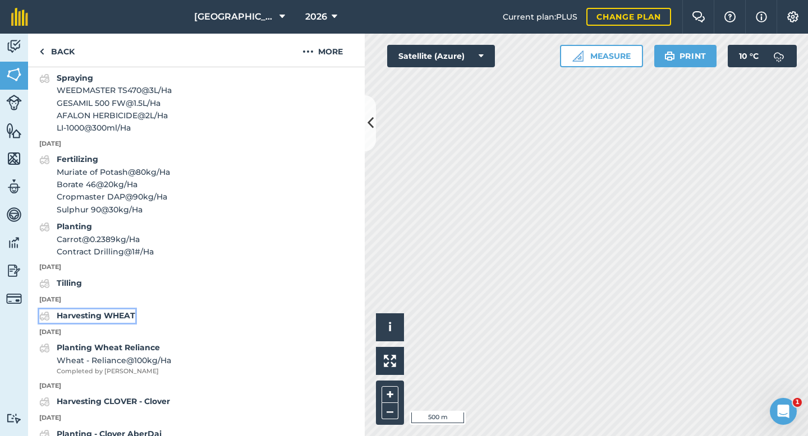
click at [102, 314] on strong "Harvesting WHEAT" at bounding box center [96, 316] width 79 height 10
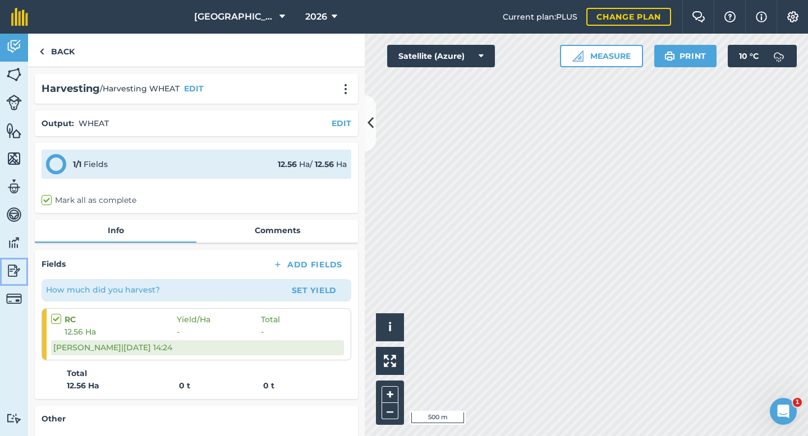
click at [10, 268] on img at bounding box center [14, 270] width 16 height 17
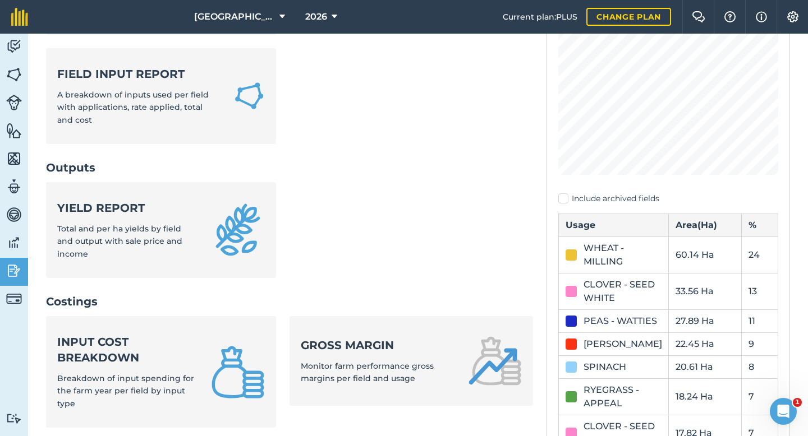
scroll to position [190, 0]
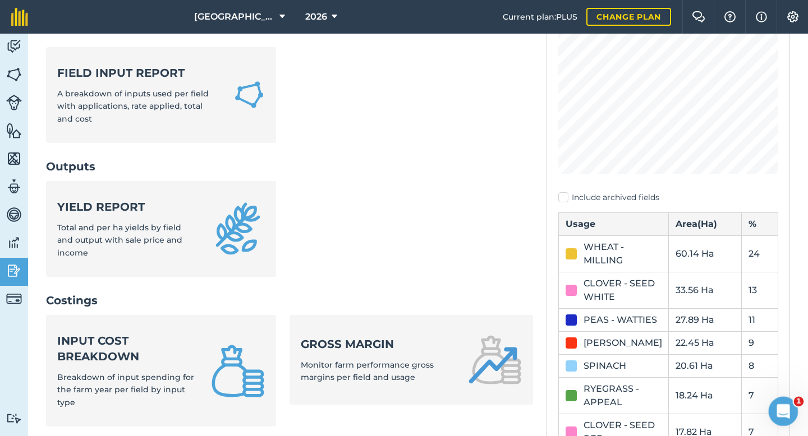
click at [779, 417] on div "Open Intercom Messenger" at bounding box center [781, 409] width 37 height 37
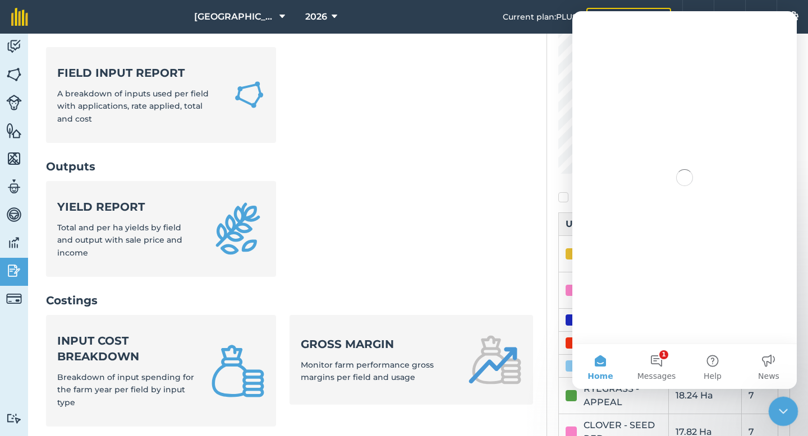
scroll to position [0, 0]
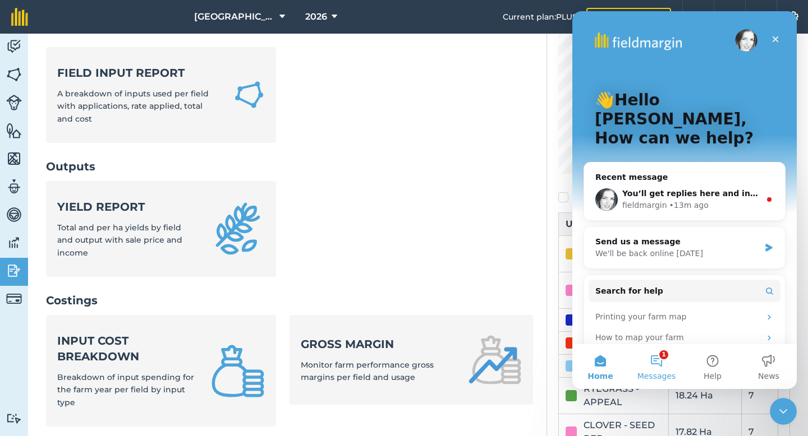
click at [657, 351] on button "1 Messages" at bounding box center [656, 366] width 56 height 45
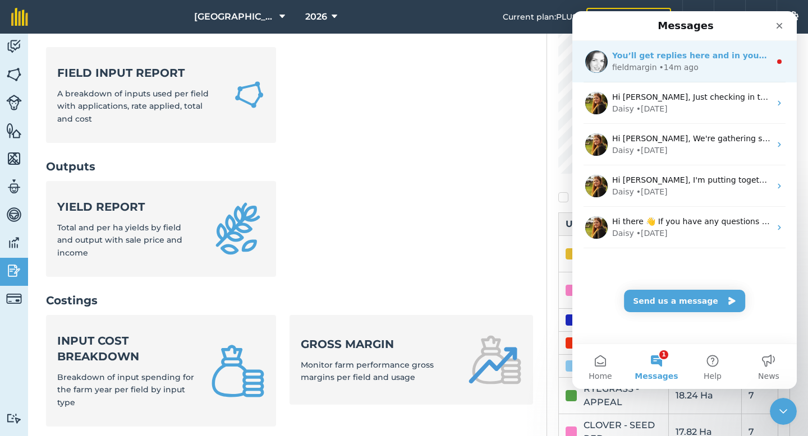
click at [712, 71] on div "fieldmargin • 14m ago" at bounding box center [691, 68] width 158 height 12
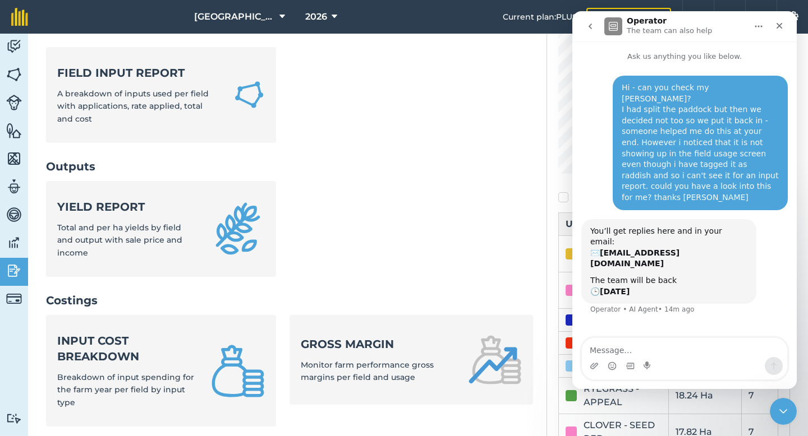
click at [608, 344] on textarea "Message…" at bounding box center [684, 347] width 205 height 19
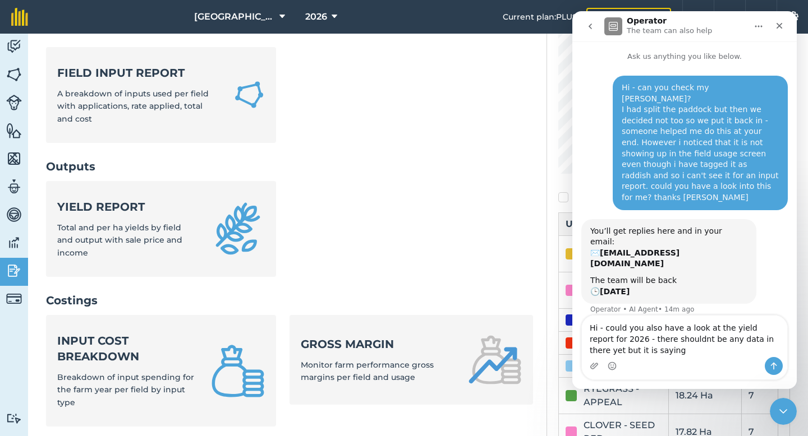
click at [657, 339] on textarea "Hi - could you also have a look at the yield report for 2026 - there shouldnt b…" at bounding box center [684, 336] width 205 height 41
click at [635, 357] on textarea "Hi - could you also have a look at the yield report for 2026 - there shouldn't …" at bounding box center [684, 336] width 205 height 41
drag, startPoint x: 628, startPoint y: 353, endPoint x: 619, endPoint y: 340, distance: 16.5
click at [619, 340] on textarea "Hi - could you also have a look at the yield report for 2026 - there shouldn't …" at bounding box center [684, 336] width 205 height 41
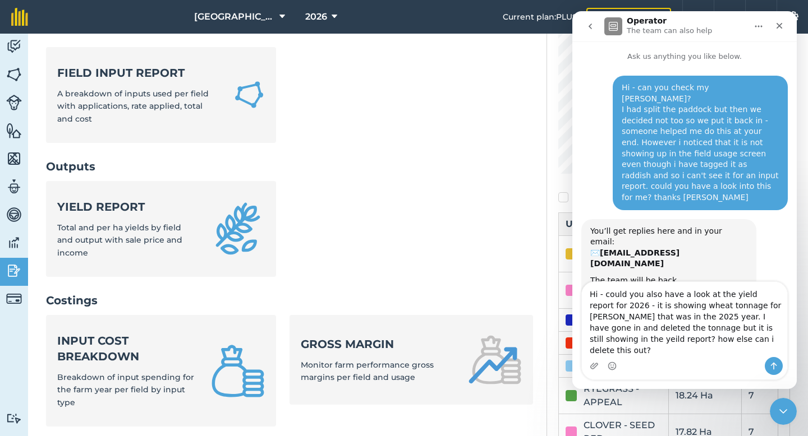
click at [745, 342] on textarea "Hi - could you also have a look at the yield report for 2026 - it is showing wh…" at bounding box center [684, 319] width 205 height 75
click at [701, 350] on textarea "Hi - could you also have a look at the yield report for 2026 - it is showing wh…" at bounding box center [684, 319] width 205 height 75
type textarea "Hi - could you also have a look at the yield report for 2026 - it is showing wh…"
click at [774, 368] on icon "Send a message…" at bounding box center [773, 366] width 9 height 9
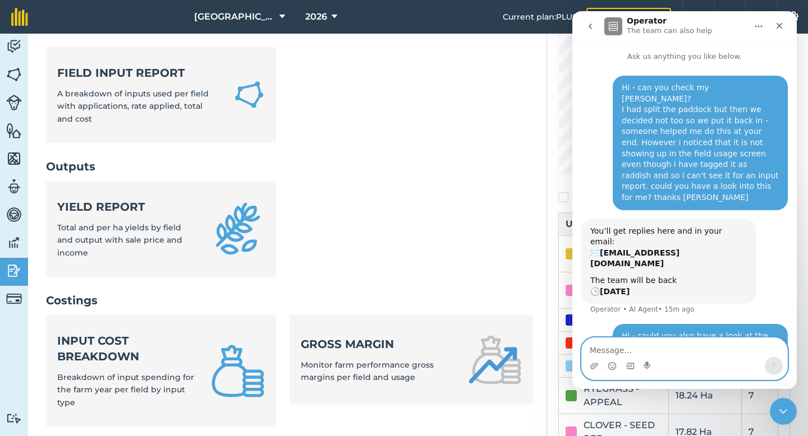
scroll to position [34, 0]
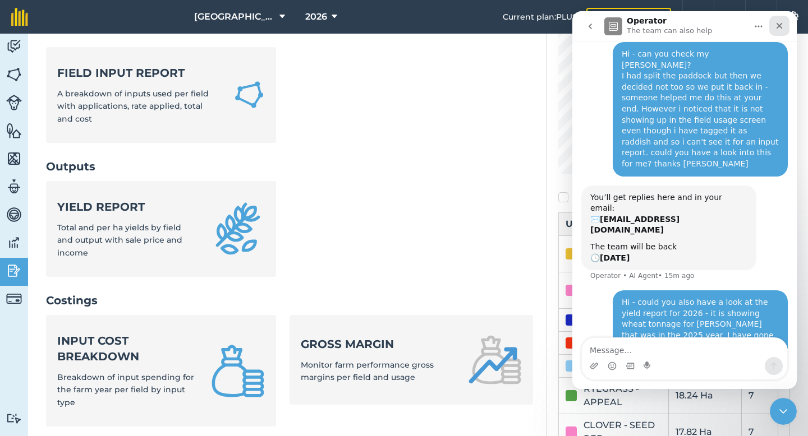
click at [777, 23] on icon "Close" at bounding box center [779, 26] width 6 height 6
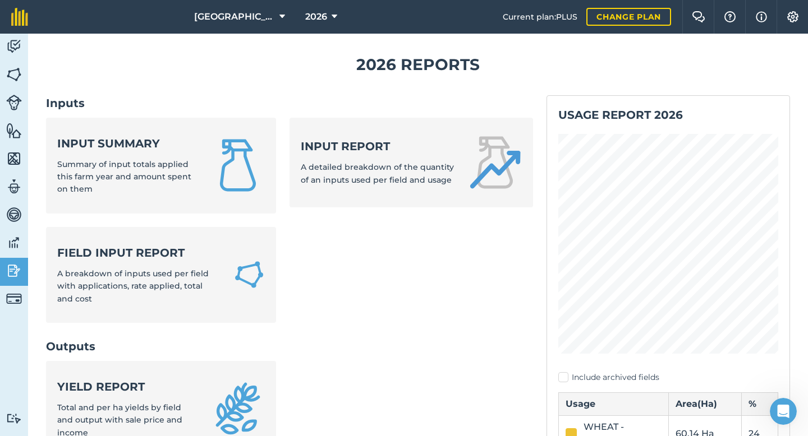
scroll to position [0, 0]
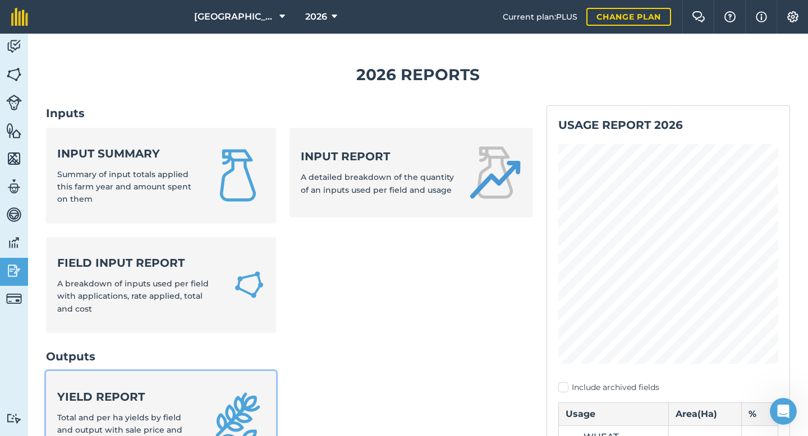
click at [139, 399] on strong "Yield report" at bounding box center [127, 397] width 140 height 16
click at [15, 52] on img at bounding box center [14, 46] width 16 height 17
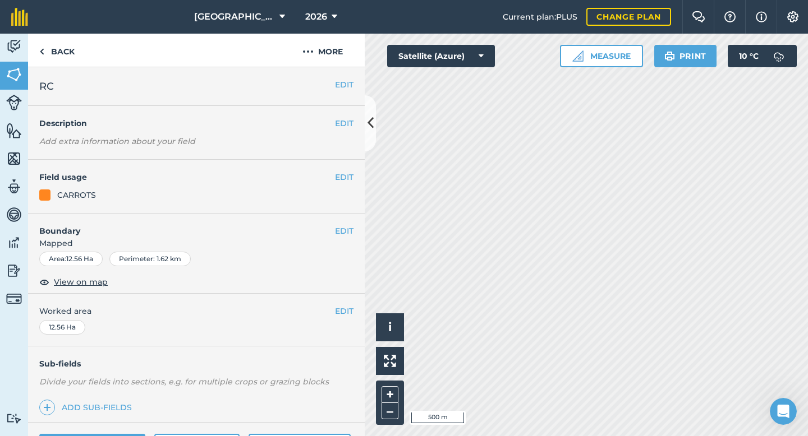
scroll to position [91, 0]
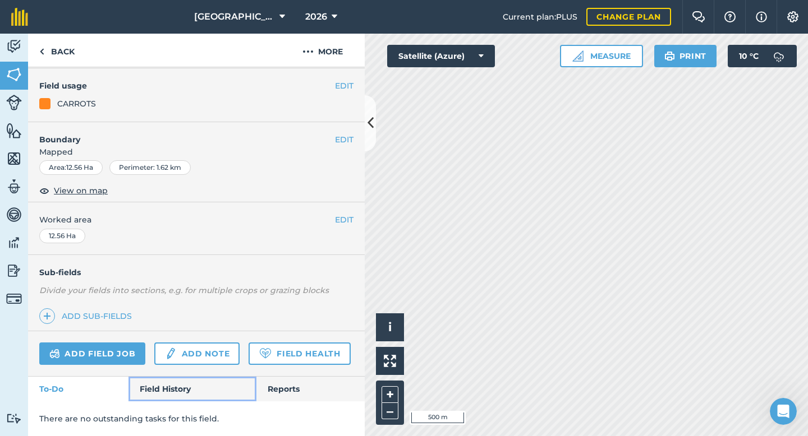
click at [173, 382] on link "Field History" at bounding box center [191, 389] width 127 height 25
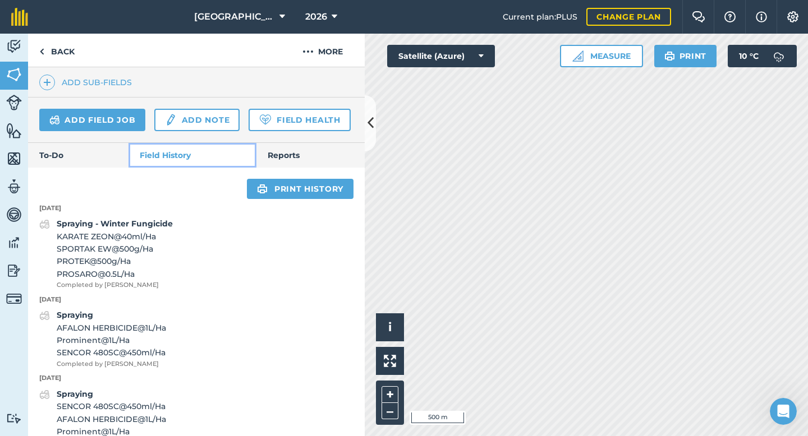
scroll to position [317, 0]
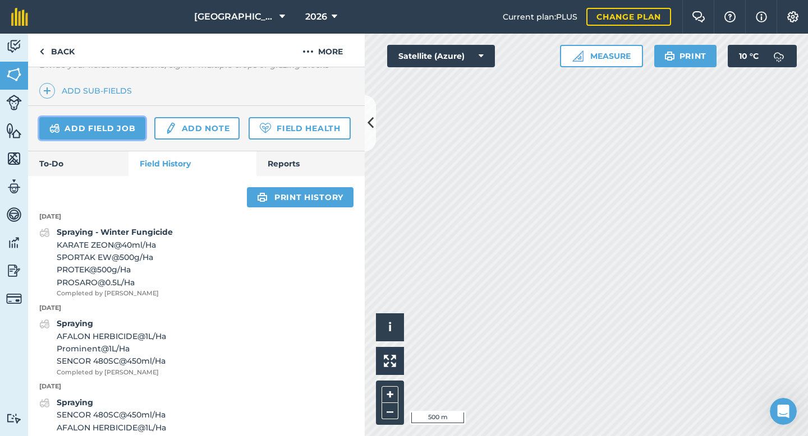
click at [112, 131] on link "Add field job" at bounding box center [92, 128] width 106 height 22
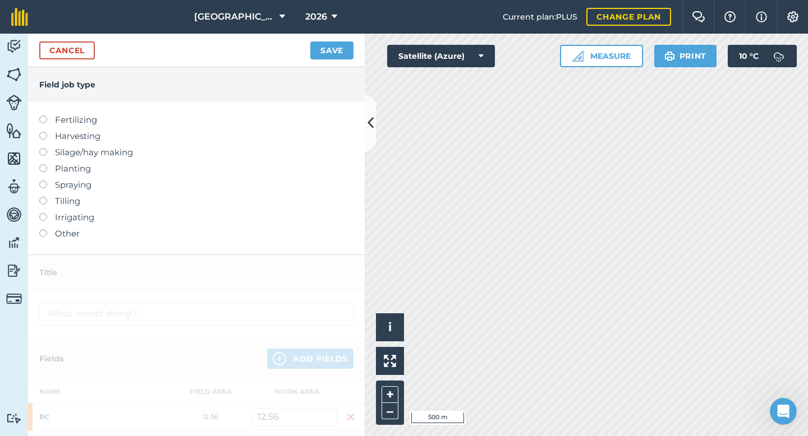
click at [45, 181] on label at bounding box center [47, 181] width 16 height 0
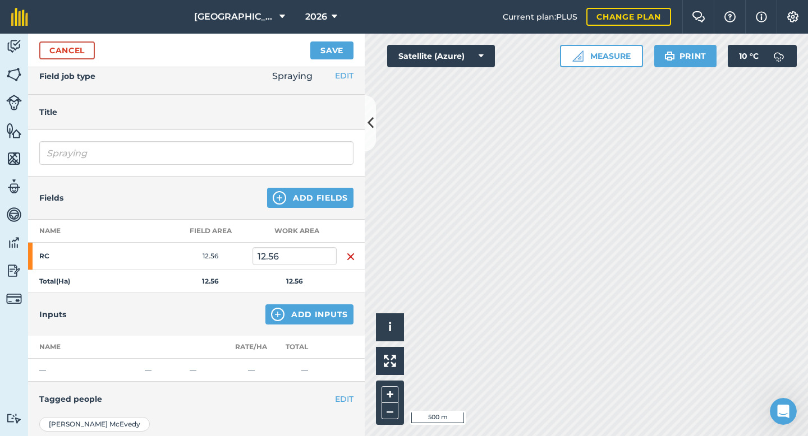
scroll to position [11, 0]
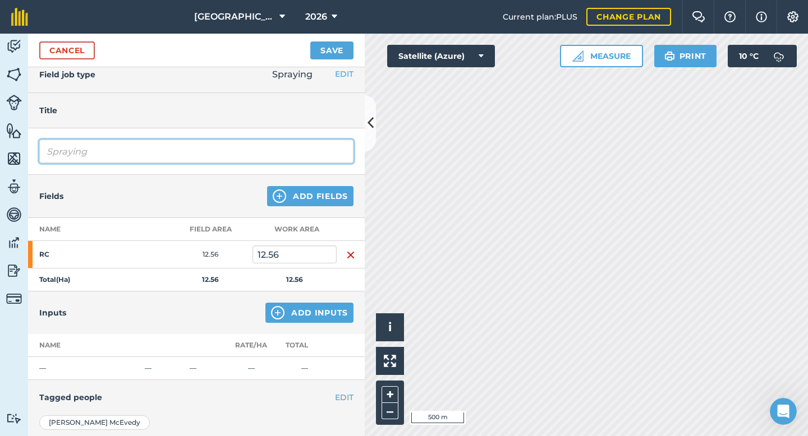
click at [136, 150] on input "Spraying" at bounding box center [196, 152] width 314 height 24
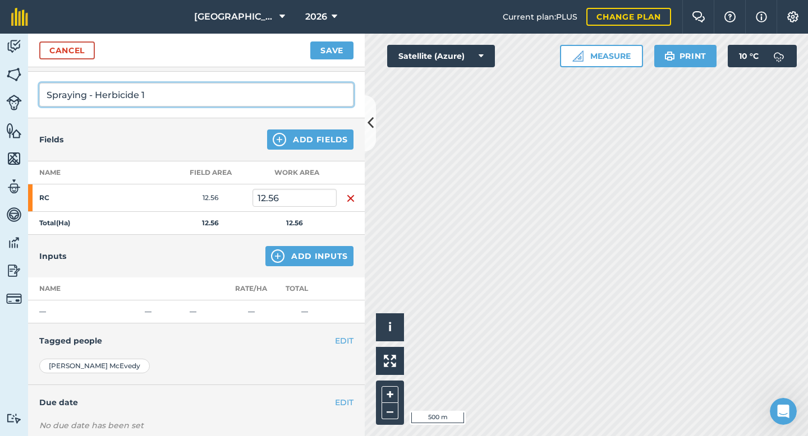
scroll to position [84, 0]
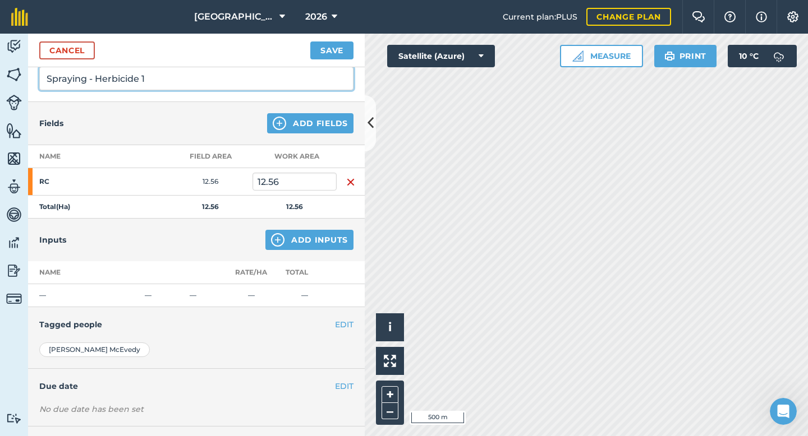
type input "Spraying - Herbicide 1"
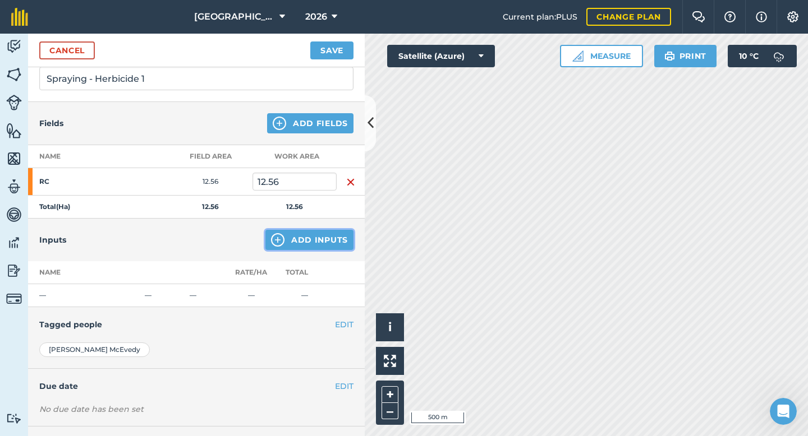
click at [320, 237] on button "Add Inputs" at bounding box center [309, 240] width 88 height 20
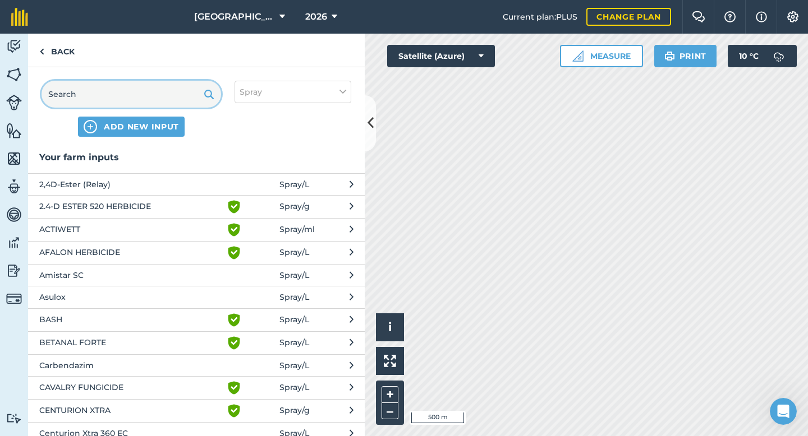
click at [101, 95] on input "text" at bounding box center [130, 94] width 179 height 27
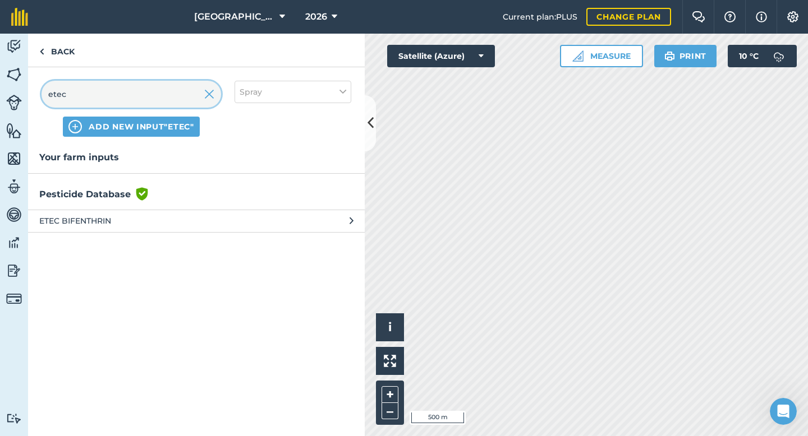
type input "etec"
click at [164, 130] on span "ADD NEW INPUT "etec"" at bounding box center [141, 126] width 105 height 11
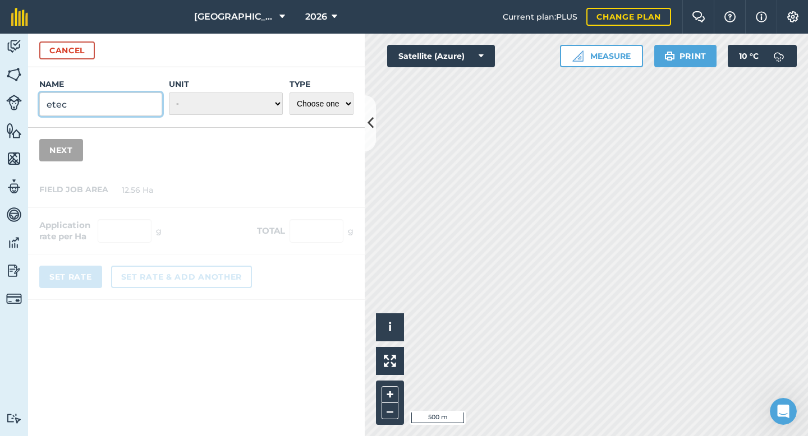
drag, startPoint x: 98, startPoint y: 98, endPoint x: 53, endPoint y: 99, distance: 44.3
click at [53, 99] on input "etec" at bounding box center [100, 105] width 123 height 24
click at [87, 105] on input "etec" at bounding box center [100, 105] width 123 height 24
drag, startPoint x: 84, startPoint y: 105, endPoint x: 35, endPoint y: 105, distance: 48.2
click at [35, 105] on div "Name etec Unit - Grams/g Kilograms/kg Metric tonnes/t Millilitres/ml Litres/L O…" at bounding box center [196, 97] width 336 height 61
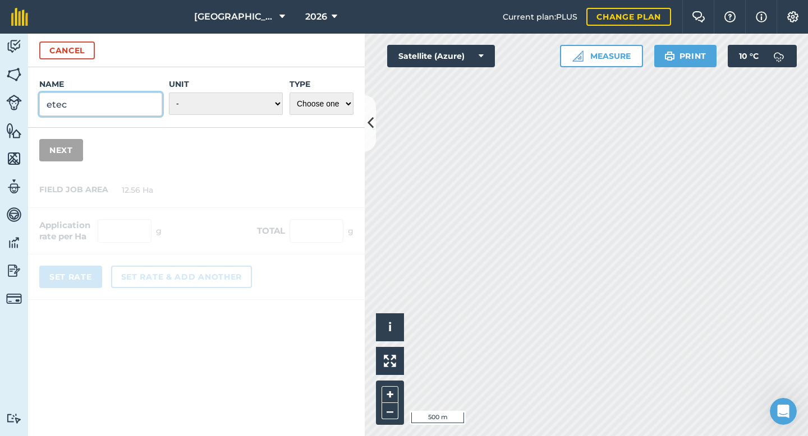
paste input "Etec Linuron 50 DF"
type input "Etec Linuron 50 DF"
click at [218, 101] on select "- Grams/g Kilograms/kg Metric tonnes/t Millilitres/ml Litres/L Ounces/oz Pounds…" at bounding box center [226, 104] width 114 height 22
click at [334, 102] on select "Choose one Fertilizer Seed Spray Fuel Other" at bounding box center [321, 104] width 64 height 22
click at [273, 104] on select "- Grams/g Kilograms/kg Metric tonnes/t Millilitres/ml Litres/L Ounces/oz Pounds…" at bounding box center [226, 104] width 114 height 22
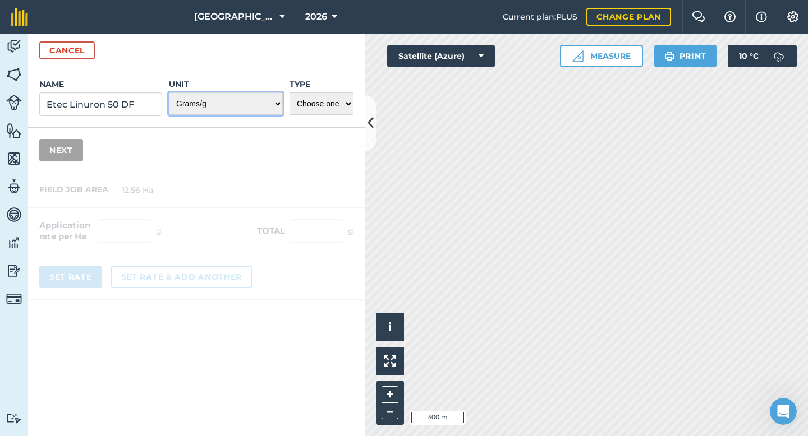
select select "KILOGRAMS"
click at [316, 105] on select "Choose one Fertilizer Seed Spray Fuel Other" at bounding box center [321, 104] width 64 height 22
select select "SPRAY"
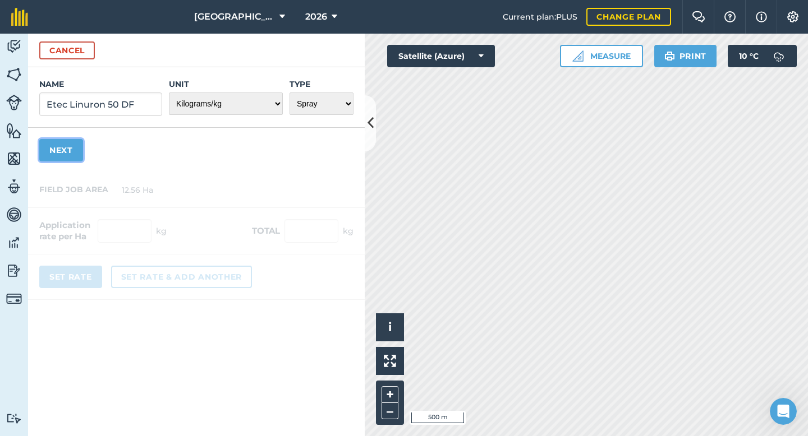
click at [70, 154] on button "Next" at bounding box center [61, 150] width 44 height 22
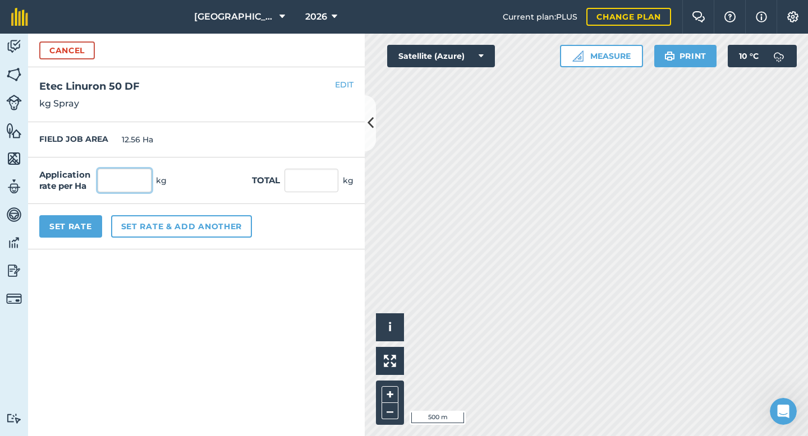
click at [123, 178] on input "text" at bounding box center [125, 181] width 54 height 24
type input "1"
type input "12.56"
click at [210, 129] on div "FIELD JOB AREA 12.56 Ha" at bounding box center [196, 139] width 336 height 35
click at [80, 228] on button "Set Rate" at bounding box center [70, 226] width 63 height 22
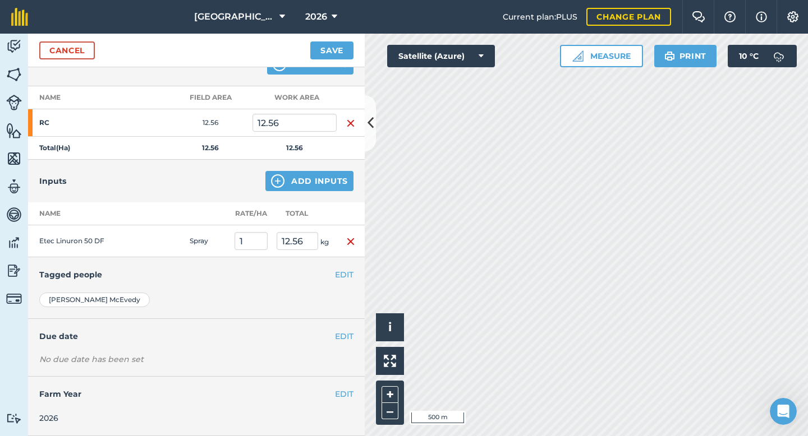
scroll to position [17, 0]
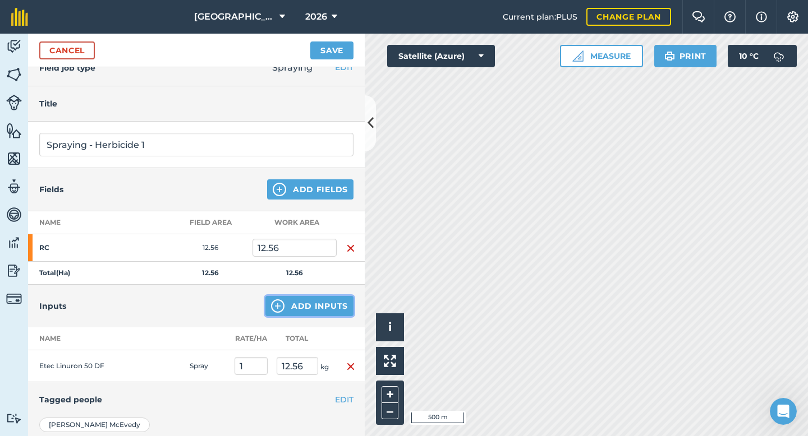
click at [310, 310] on button "Add Inputs" at bounding box center [309, 306] width 88 height 20
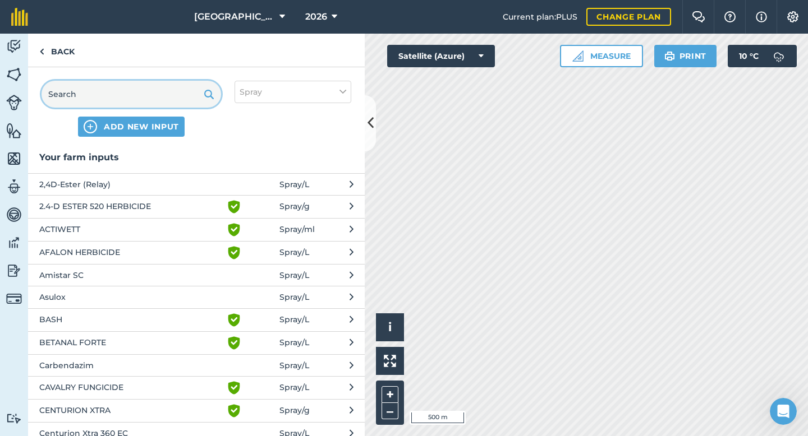
click at [129, 97] on input "text" at bounding box center [130, 94] width 179 height 27
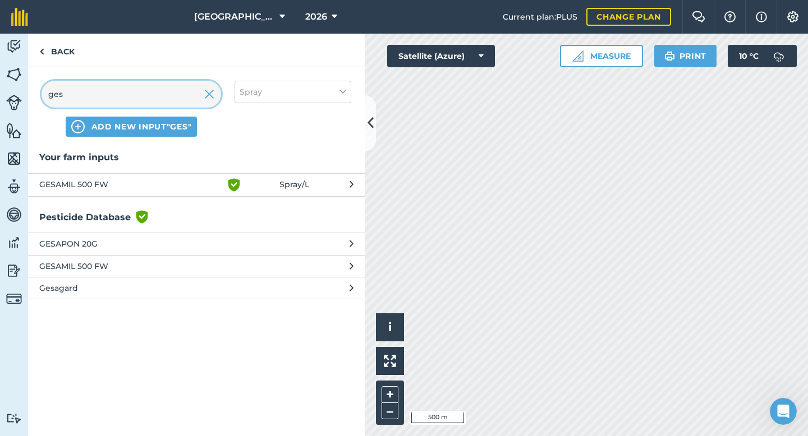
type input "ges"
click at [75, 287] on span "Gesagard" at bounding box center [130, 288] width 183 height 12
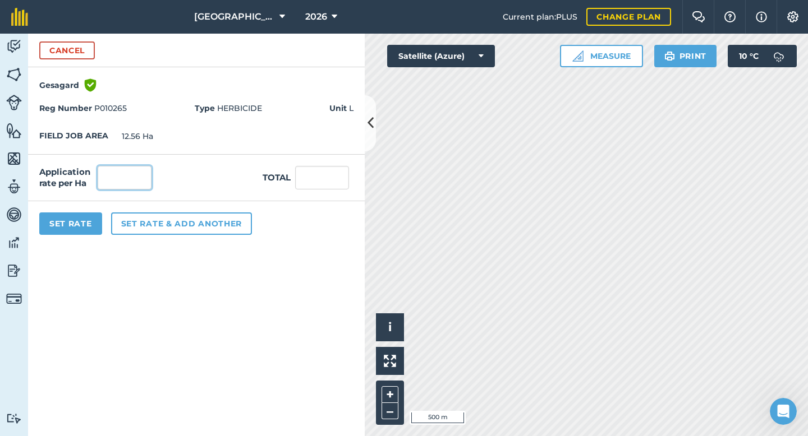
click at [140, 174] on input "text" at bounding box center [125, 178] width 54 height 24
type input "1"
type input "12.56"
click at [90, 223] on button "Set Rate" at bounding box center [70, 224] width 63 height 22
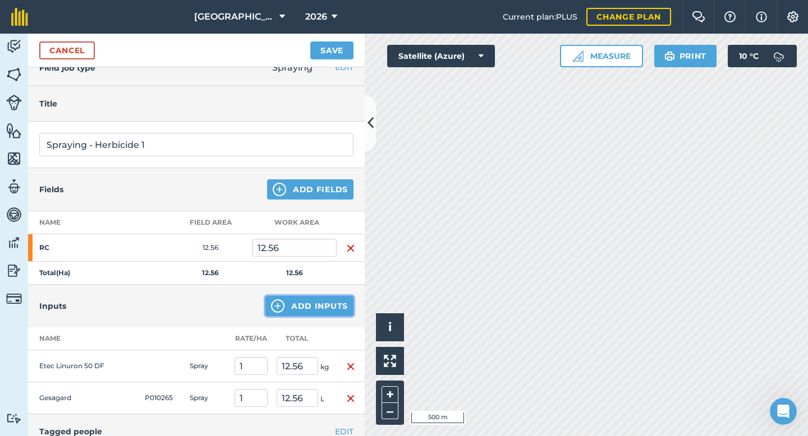
click at [311, 308] on button "Add Inputs" at bounding box center [309, 306] width 88 height 20
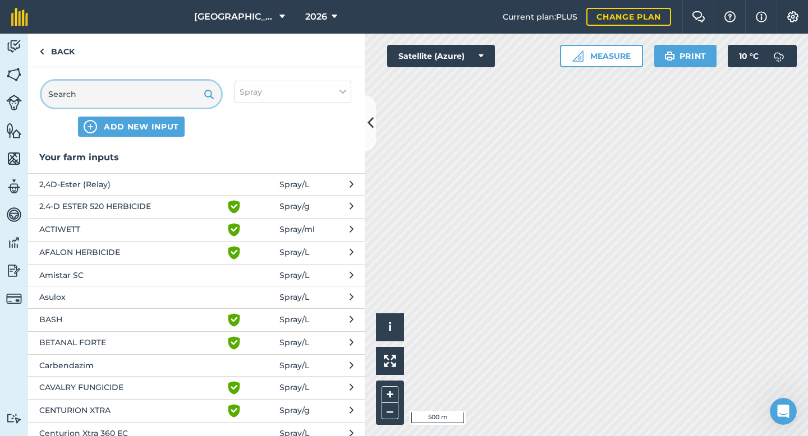
click at [144, 102] on input "text" at bounding box center [130, 94] width 179 height 27
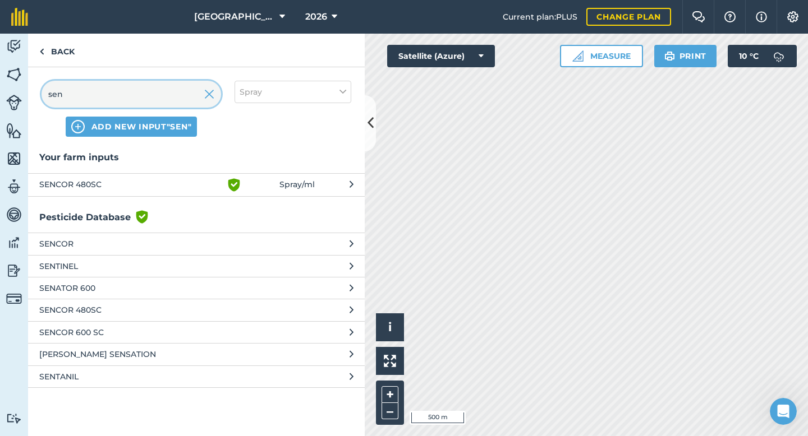
type input "sen"
click at [93, 186] on span "SENCOR 480SC" at bounding box center [130, 184] width 183 height 13
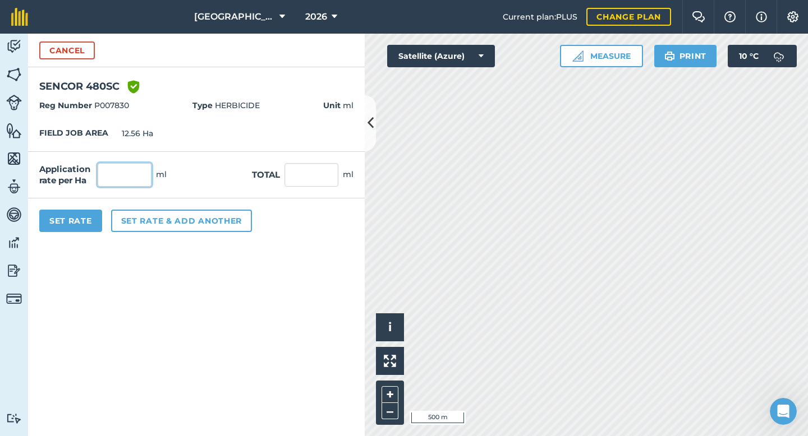
click at [127, 177] on input "text" at bounding box center [125, 175] width 54 height 24
type input "450"
type input "5,652"
click at [86, 216] on button "Set Rate" at bounding box center [70, 221] width 63 height 22
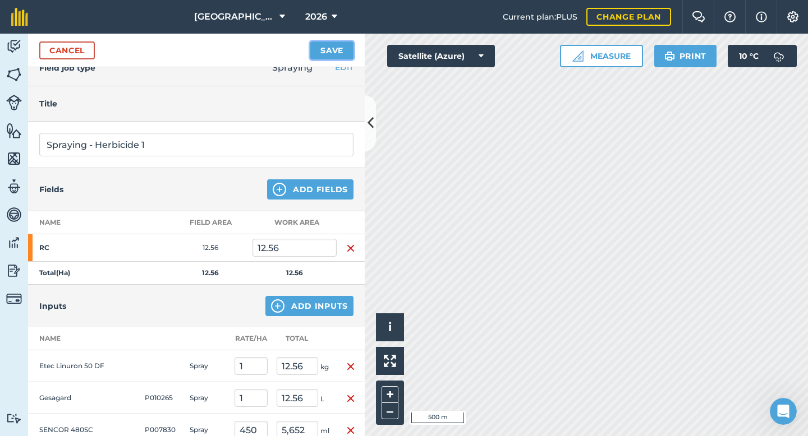
click at [330, 55] on button "Save" at bounding box center [331, 50] width 43 height 18
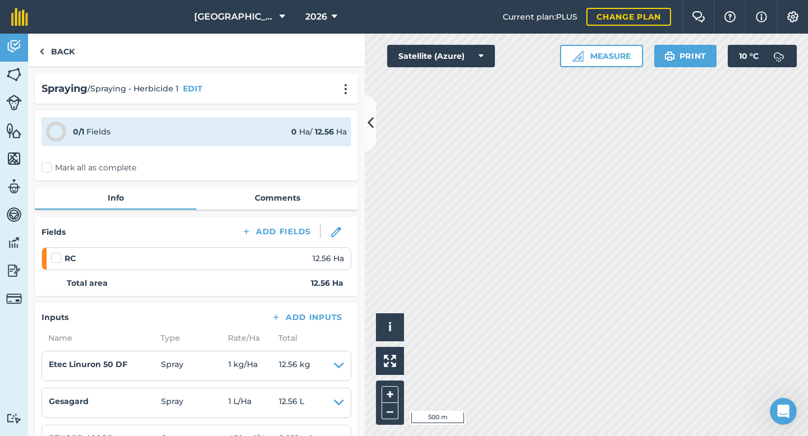
click at [55, 252] on label at bounding box center [57, 252] width 13 height 0
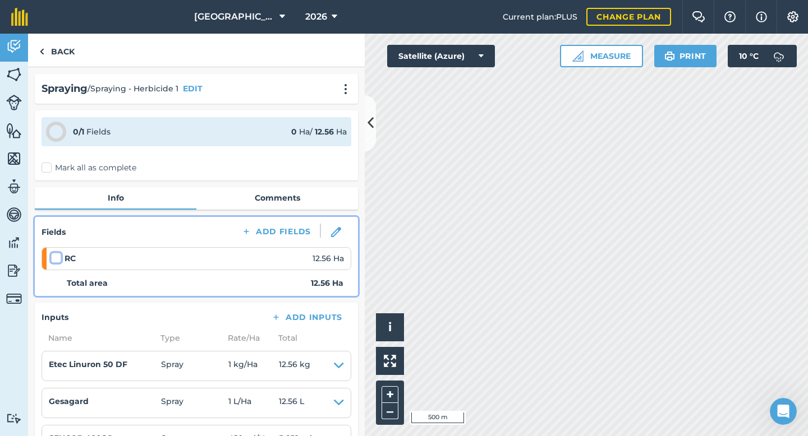
click at [55, 259] on input "checkbox" at bounding box center [54, 255] width 7 height 7
checkbox input "false"
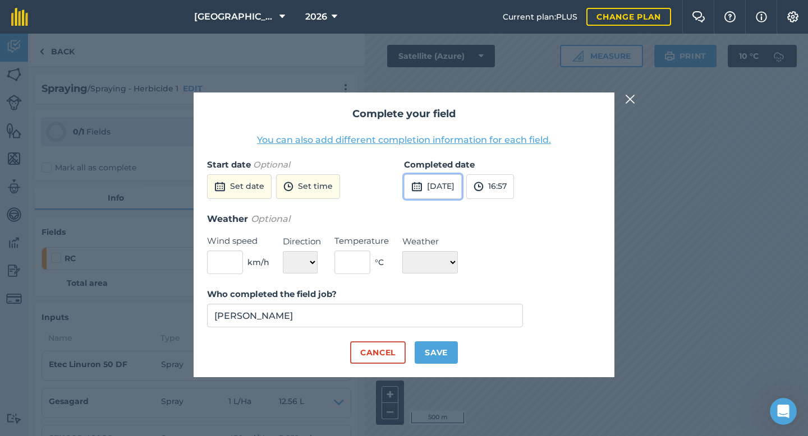
click at [417, 189] on img at bounding box center [416, 186] width 11 height 13
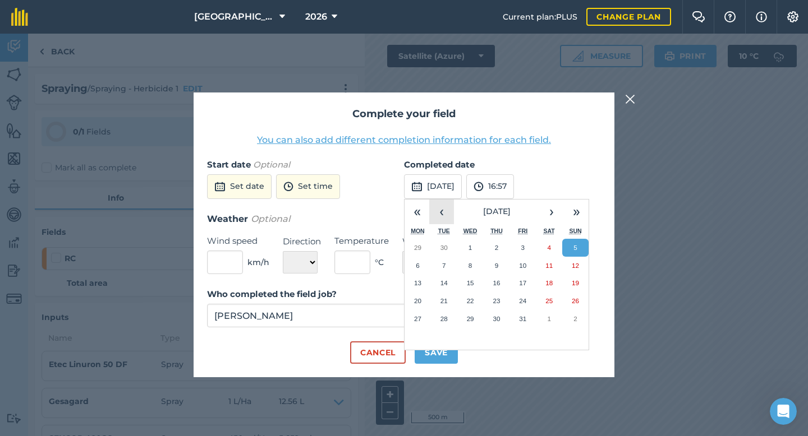
click at [444, 213] on button "‹" at bounding box center [441, 212] width 25 height 25
click at [527, 284] on button "19" at bounding box center [522, 283] width 26 height 18
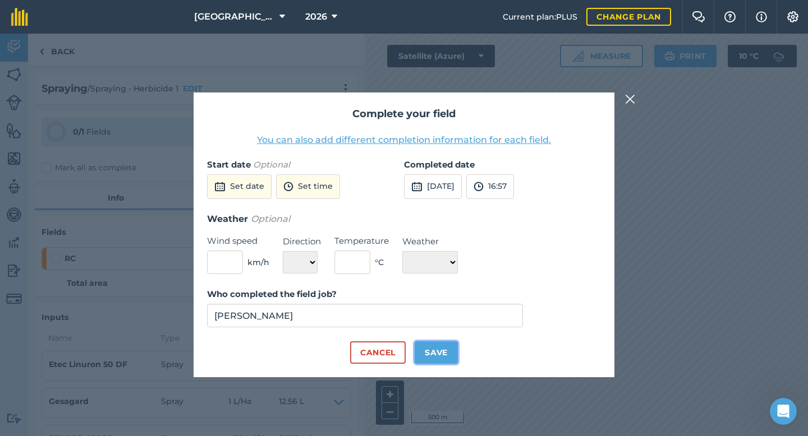
click at [440, 349] on button "Save" at bounding box center [435, 353] width 43 height 22
checkbox input "true"
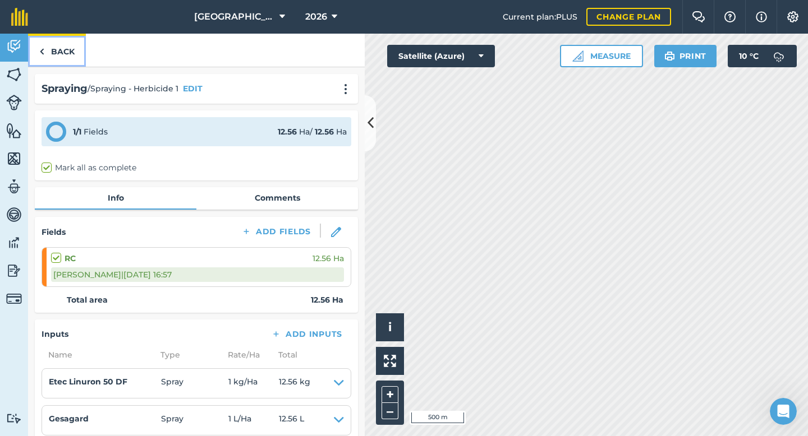
click at [62, 47] on link "Back" at bounding box center [57, 50] width 58 height 33
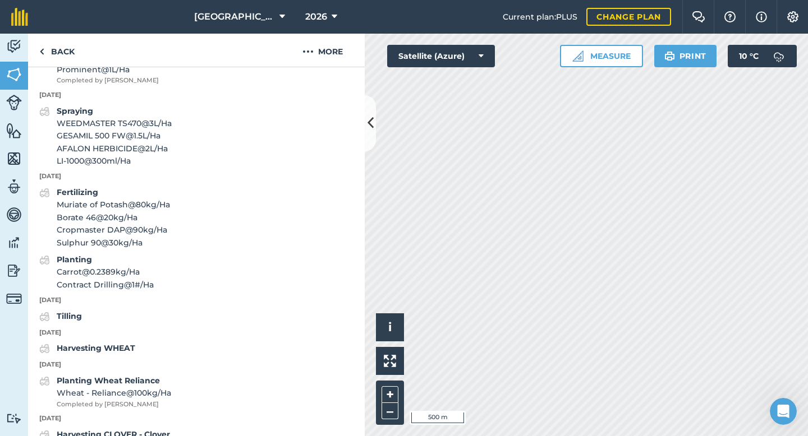
scroll to position [769, 0]
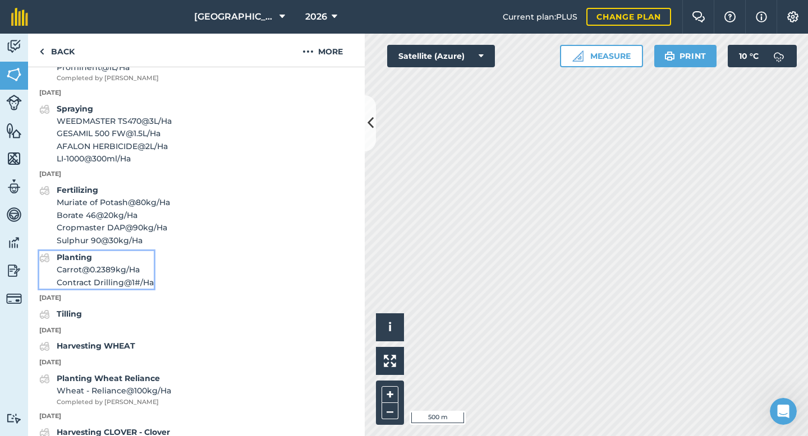
click at [134, 280] on span "Contract Drilling @ 1 # / Ha" at bounding box center [105, 282] width 97 height 12
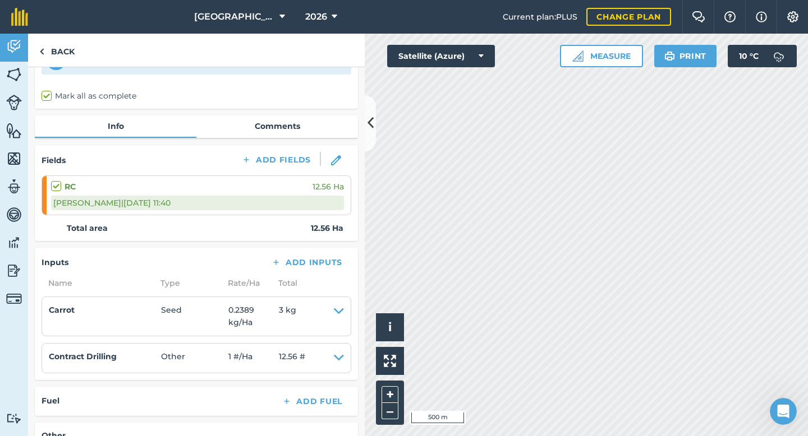
scroll to position [77, 0]
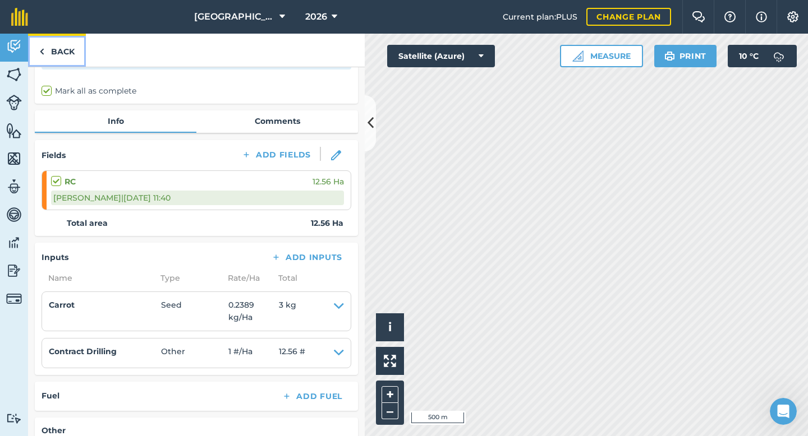
click at [67, 53] on link "Back" at bounding box center [57, 50] width 58 height 33
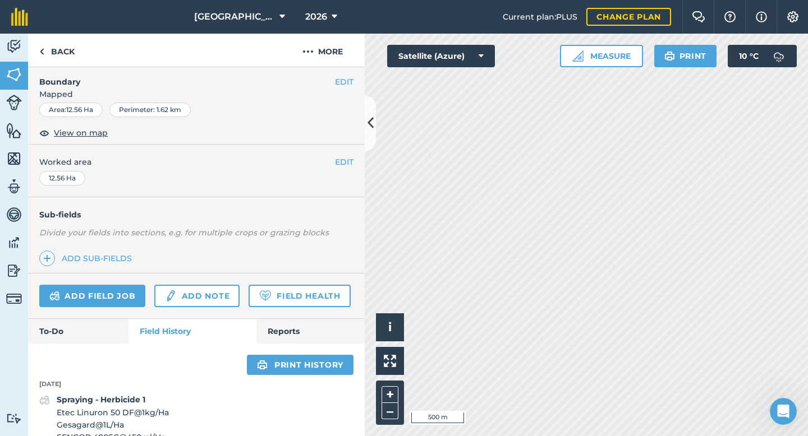
scroll to position [144, 0]
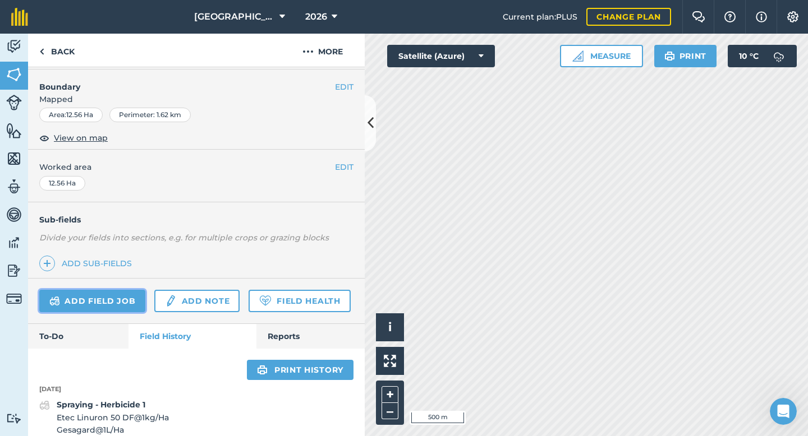
click at [116, 293] on link "Add field job" at bounding box center [92, 301] width 106 height 22
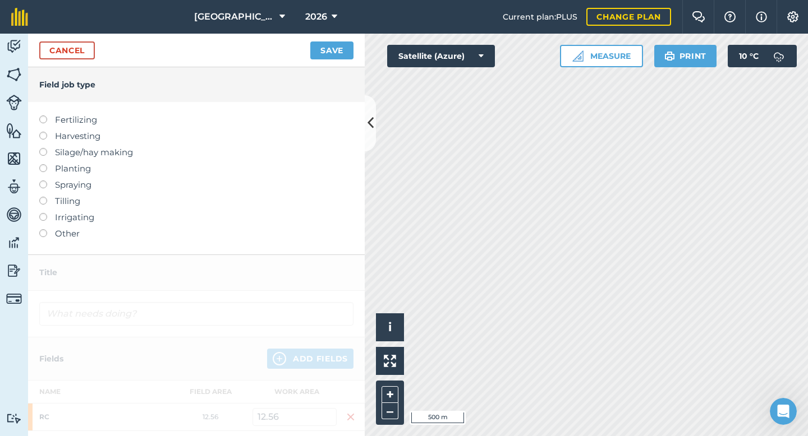
click at [45, 181] on label at bounding box center [47, 181] width 16 height 0
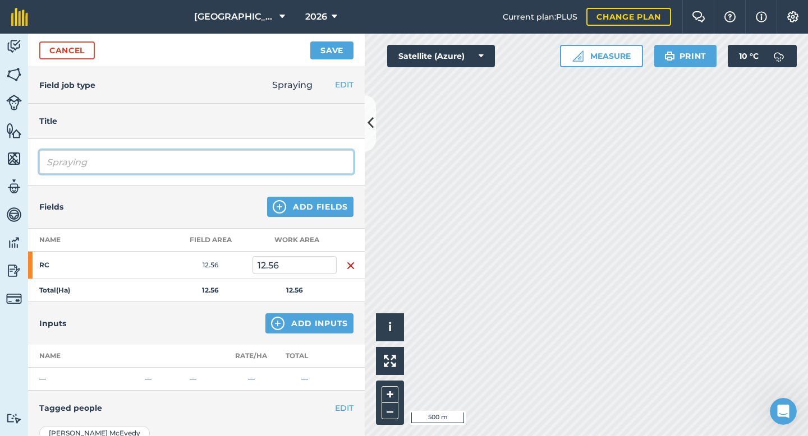
click at [116, 160] on input "Spraying" at bounding box center [196, 162] width 314 height 24
type input "Spraying - Fungicide"
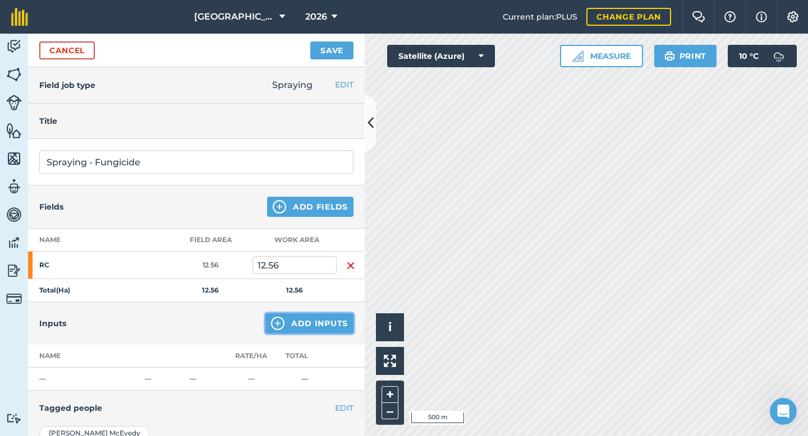
click at [283, 322] on img at bounding box center [277, 323] width 13 height 13
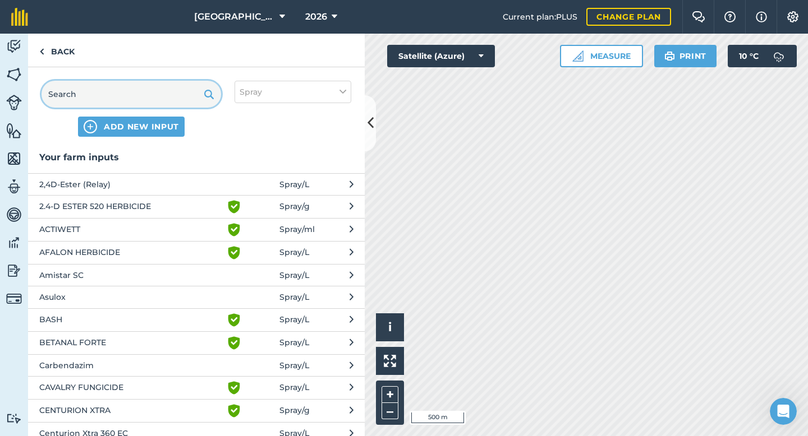
click at [141, 98] on input "text" at bounding box center [130, 94] width 179 height 27
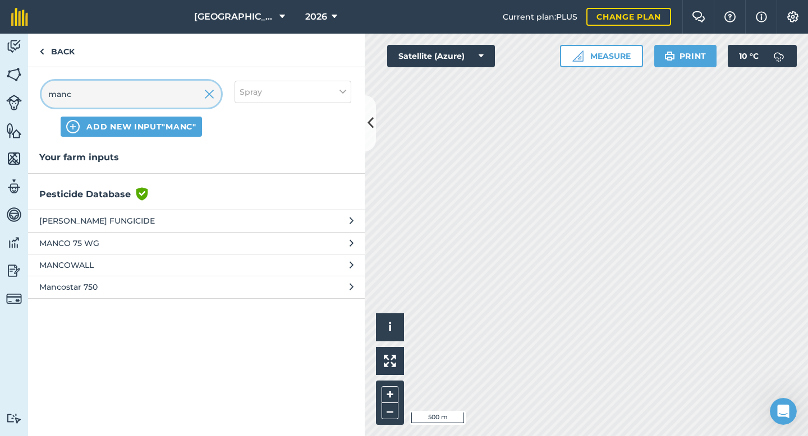
type input "manc"
click at [110, 224] on span "ADAMA MANCOZEB FUNGICIDE" at bounding box center [130, 221] width 183 height 12
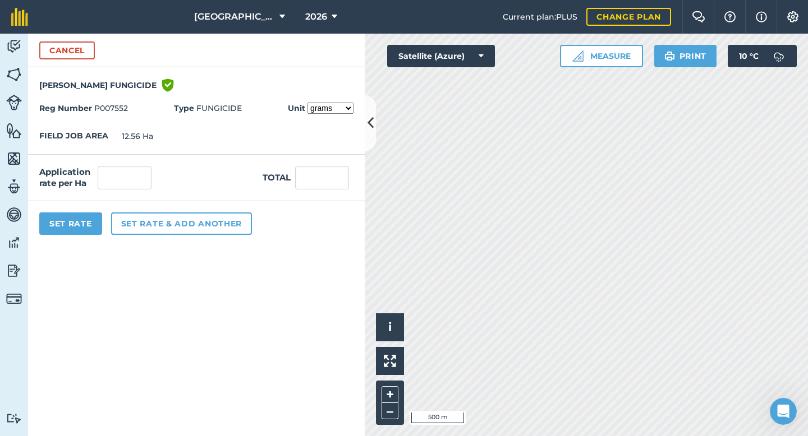
click at [335, 108] on select "grams kilograms" at bounding box center [330, 108] width 46 height 11
select select "KILOGRAMS"
click at [133, 183] on input "text" at bounding box center [125, 178] width 54 height 24
type input "2"
type input "25.12"
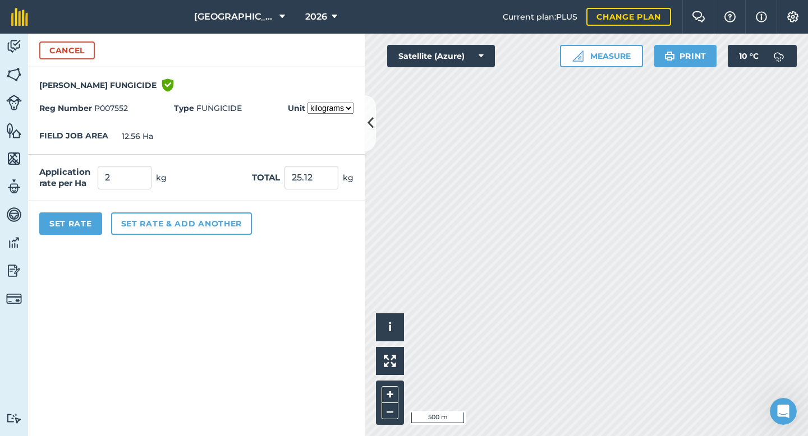
click at [207, 153] on div "FIELD JOB AREA 12.56 Ha" at bounding box center [196, 136] width 336 height 35
click at [78, 217] on button "Set Rate" at bounding box center [70, 224] width 63 height 22
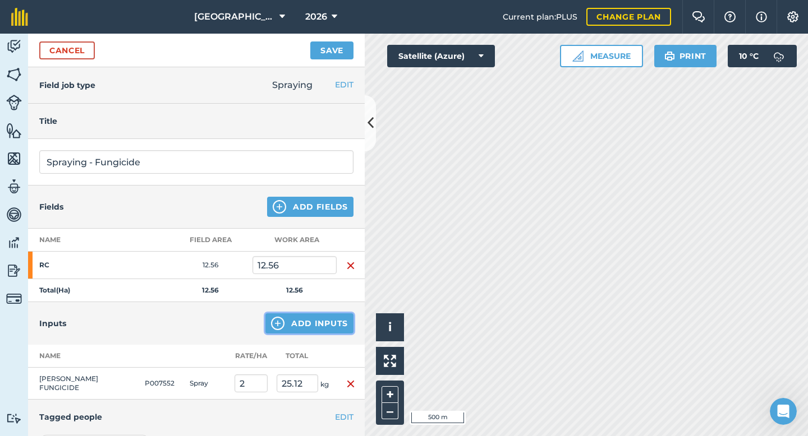
click at [328, 331] on button "Add Inputs" at bounding box center [309, 323] width 88 height 20
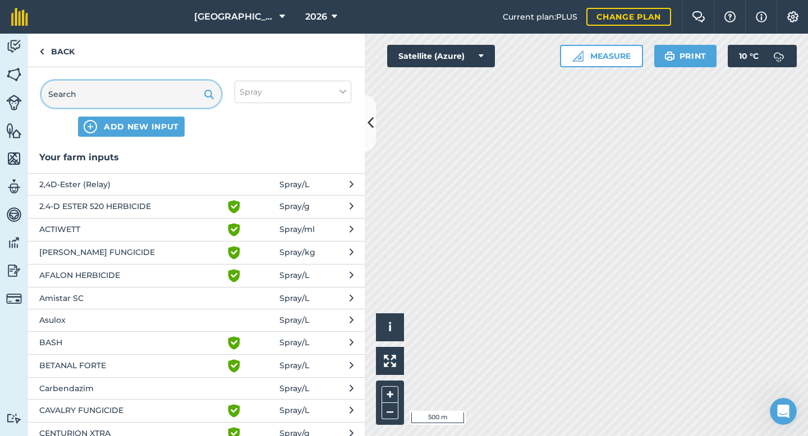
click at [120, 95] on input "text" at bounding box center [130, 94] width 179 height 27
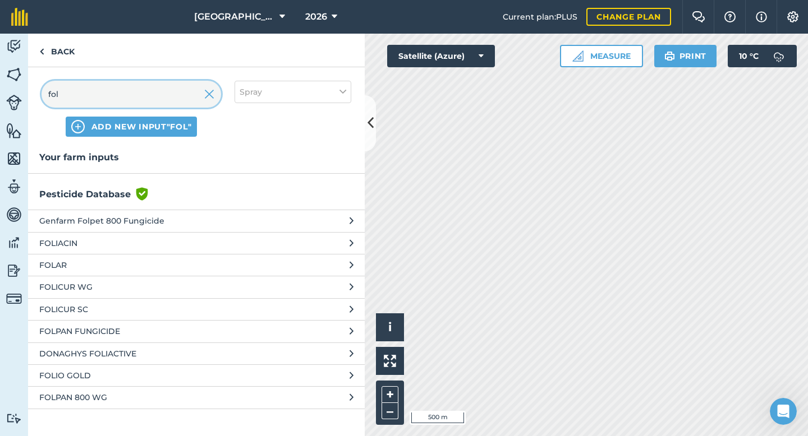
type input "fol"
click at [95, 316] on span "FOLICUR SC" at bounding box center [130, 309] width 183 height 12
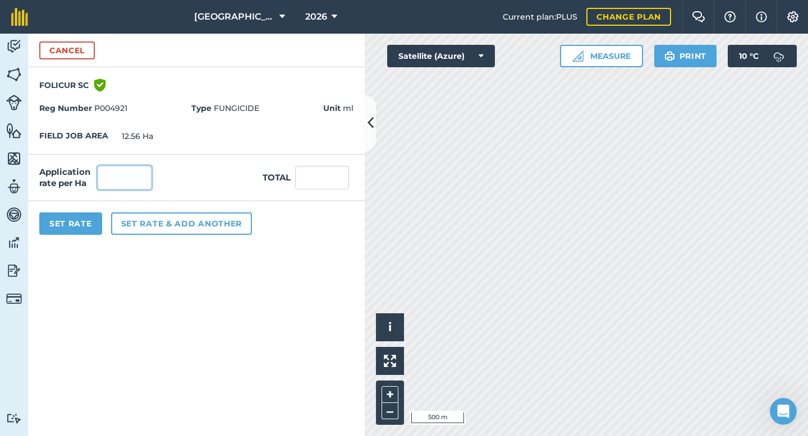
click at [126, 181] on input "text" at bounding box center [125, 178] width 54 height 24
type input "300"
type input "3,768"
click at [75, 217] on button "Set Rate" at bounding box center [70, 224] width 63 height 22
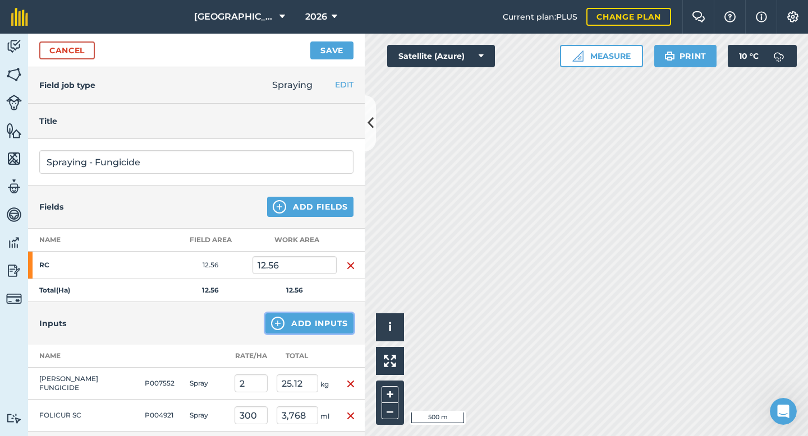
click at [304, 318] on button "Add Inputs" at bounding box center [309, 323] width 88 height 20
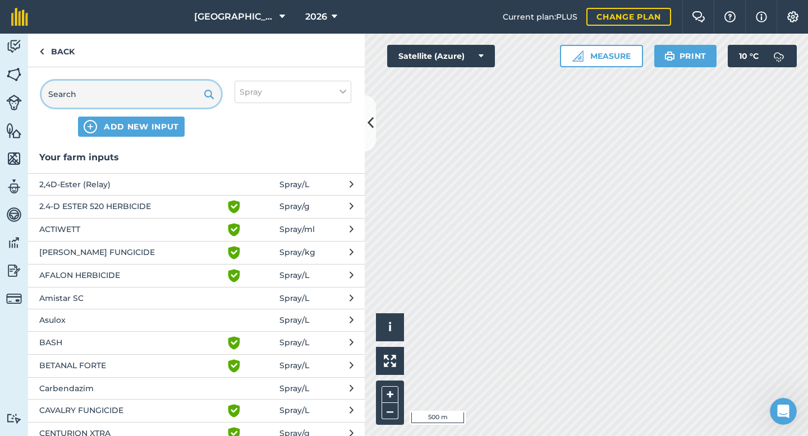
click at [126, 98] on input "text" at bounding box center [130, 94] width 179 height 27
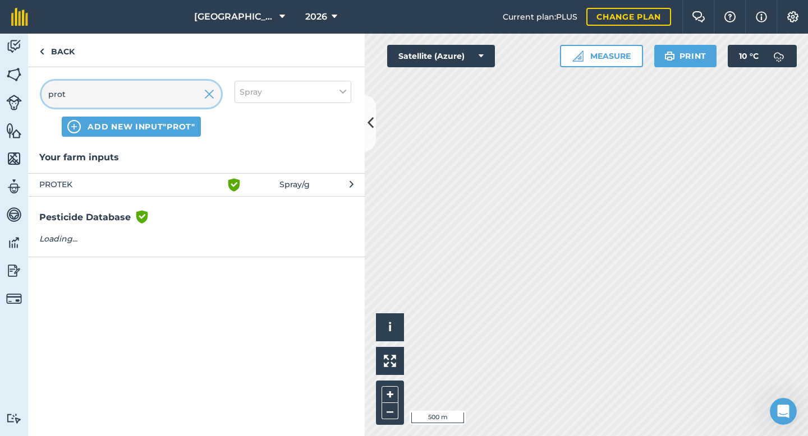
type input "prot"
click at [110, 193] on button "PROTEK Green shield with white tick Spray / g" at bounding box center [196, 184] width 336 height 23
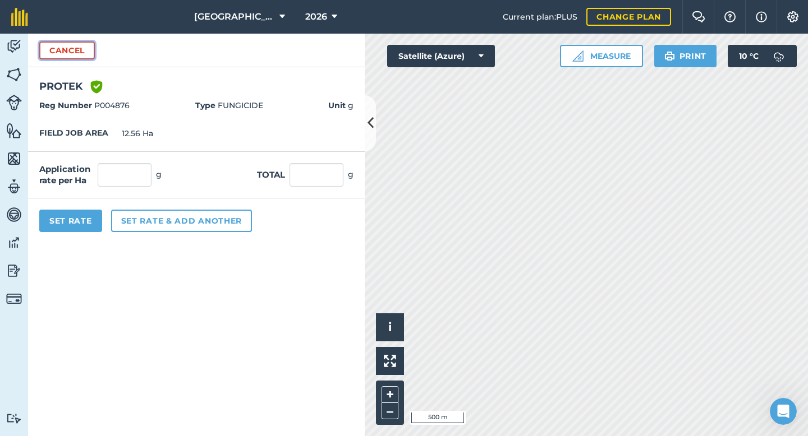
click at [81, 52] on button "Cancel" at bounding box center [67, 50] width 56 height 18
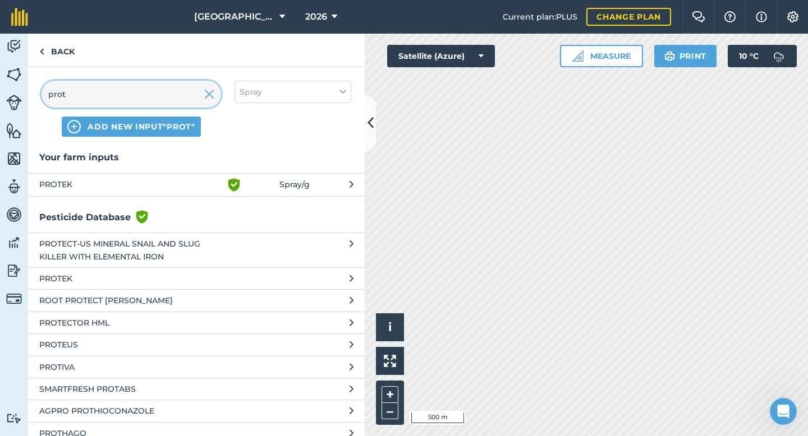
click at [100, 92] on input "prot" at bounding box center [130, 94] width 179 height 27
click at [111, 282] on span "PROTEK" at bounding box center [130, 279] width 183 height 12
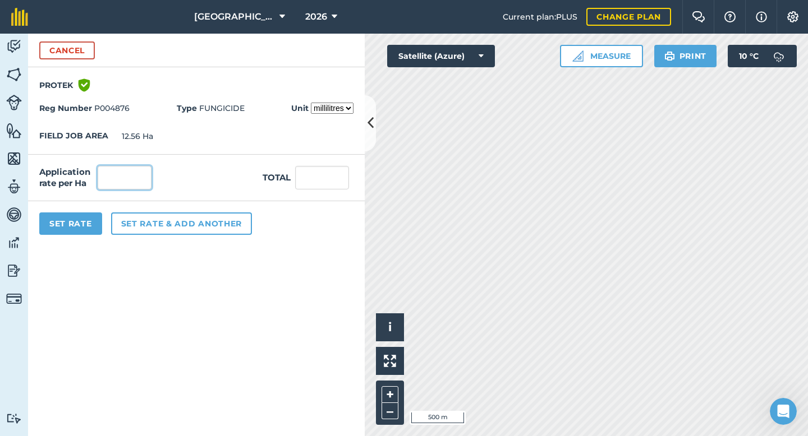
click at [133, 180] on input "text" at bounding box center [125, 178] width 54 height 24
type input "500"
type input "6,280"
click at [84, 224] on button "Set Rate" at bounding box center [70, 224] width 63 height 22
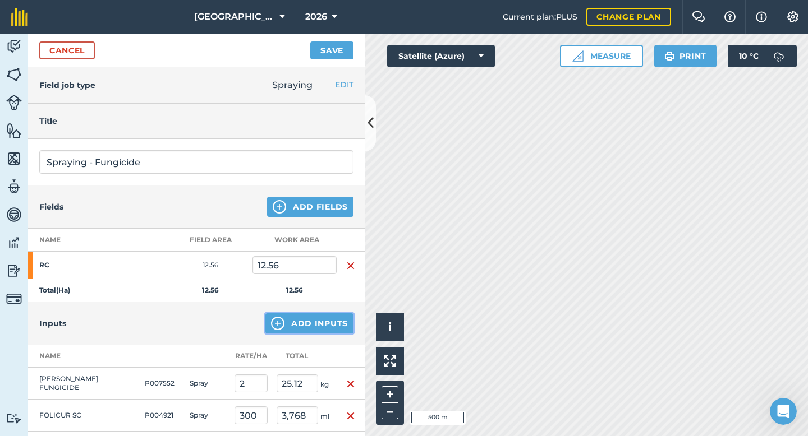
click at [324, 317] on button "Add Inputs" at bounding box center [309, 323] width 88 height 20
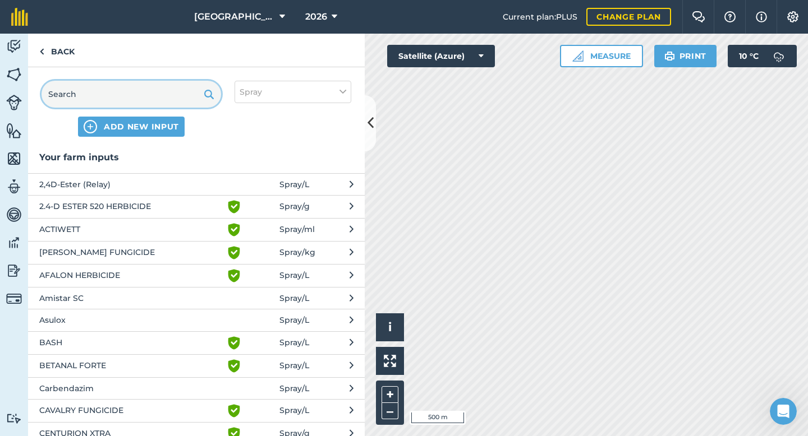
click at [147, 98] on input "text" at bounding box center [130, 94] width 179 height 27
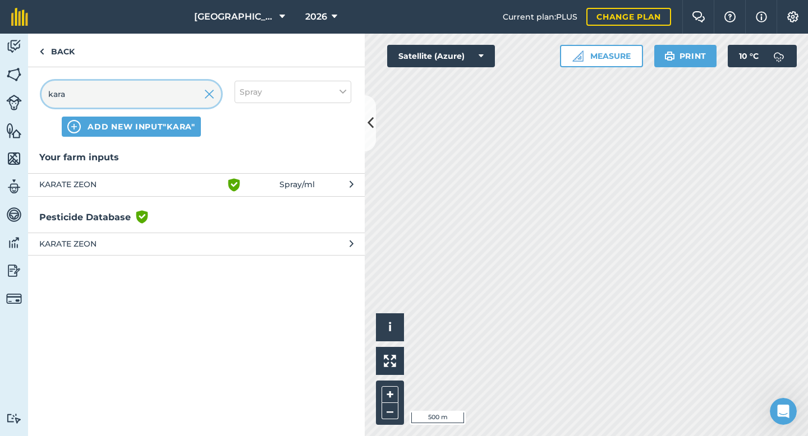
type input "kara"
click at [141, 184] on span "KARATE ZEON" at bounding box center [130, 184] width 183 height 13
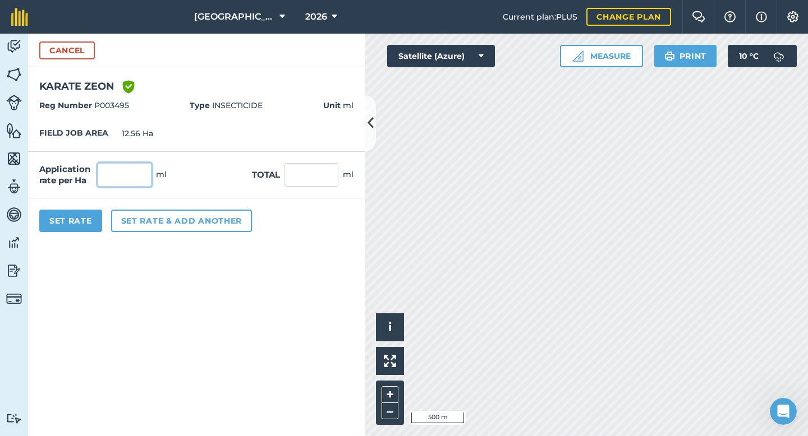
click at [132, 176] on input "text" at bounding box center [125, 175] width 54 height 24
type input "40"
type input "502.4"
click at [86, 218] on button "Set Rate" at bounding box center [70, 221] width 63 height 22
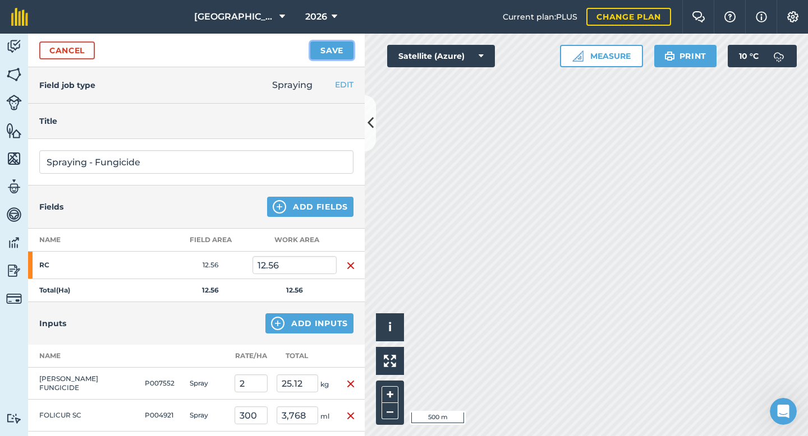
click at [332, 52] on button "Save" at bounding box center [331, 50] width 43 height 18
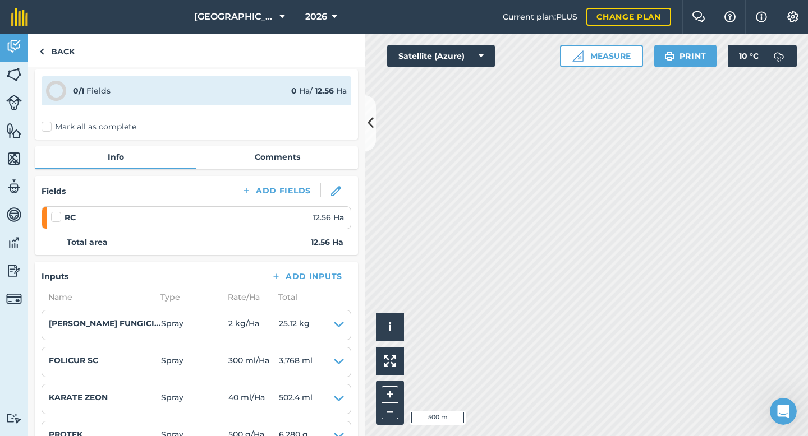
scroll to position [51, 0]
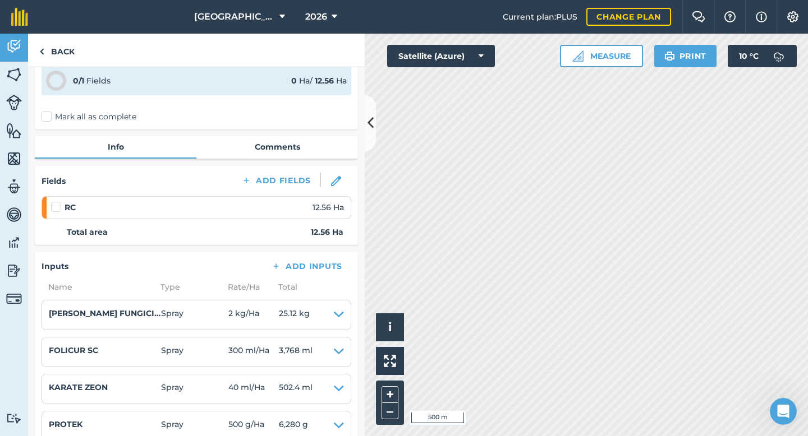
click at [58, 201] on label at bounding box center [57, 201] width 13 height 0
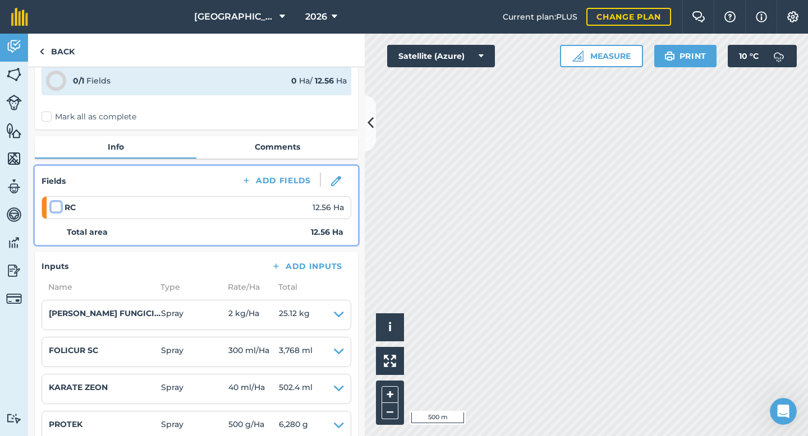
click at [58, 209] on input "checkbox" at bounding box center [54, 204] width 7 height 7
checkbox input "false"
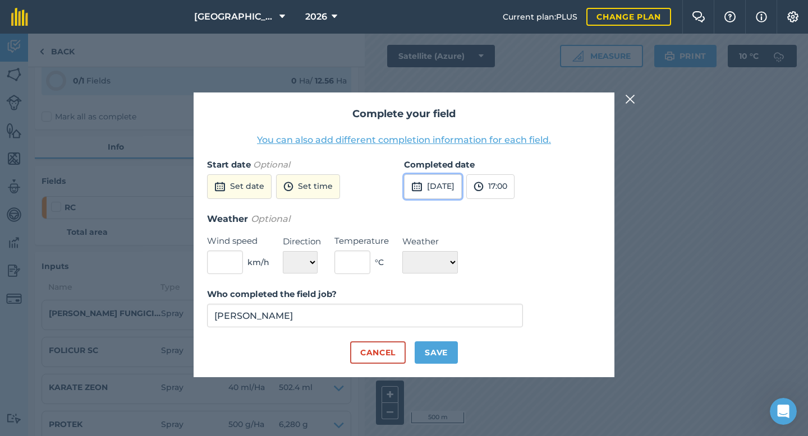
click at [420, 188] on img at bounding box center [416, 186] width 11 height 13
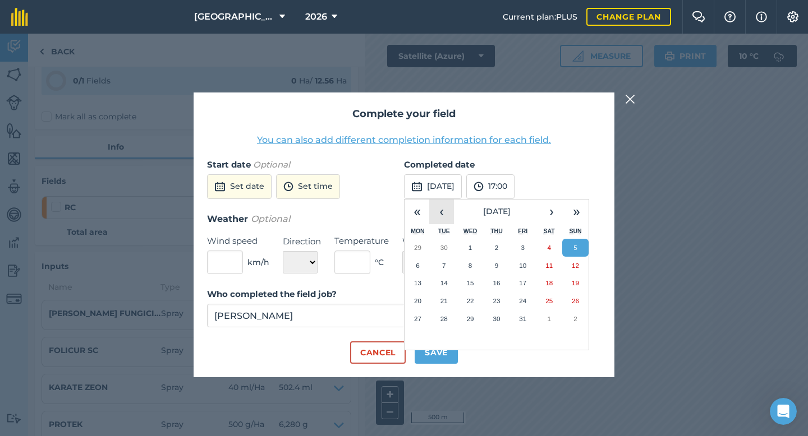
click at [442, 211] on button "‹" at bounding box center [441, 212] width 25 height 25
click at [499, 299] on abbr "25" at bounding box center [495, 300] width 7 height 7
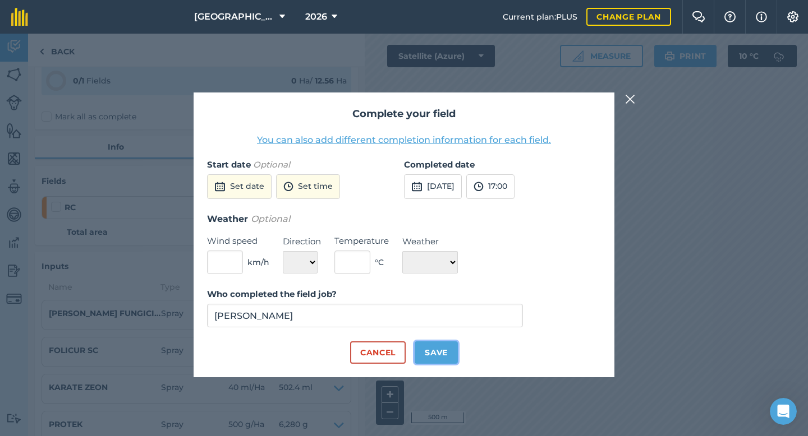
click at [432, 352] on button "Save" at bounding box center [435, 353] width 43 height 22
checkbox input "true"
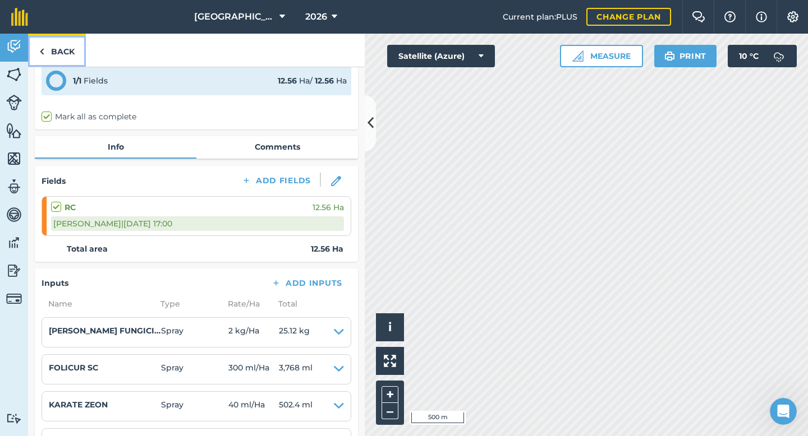
click at [57, 53] on link "Back" at bounding box center [57, 50] width 58 height 33
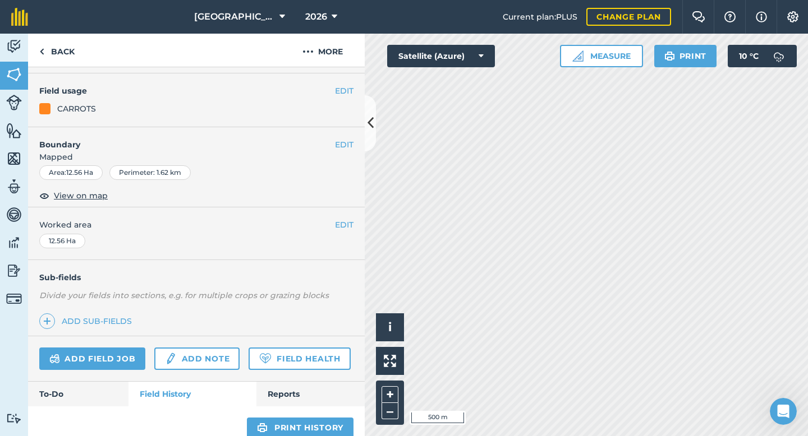
scroll to position [99, 0]
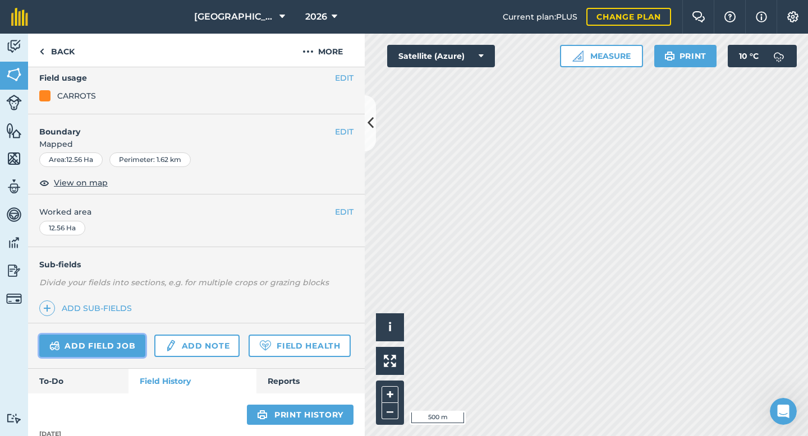
click at [117, 338] on link "Add field job" at bounding box center [92, 346] width 106 height 22
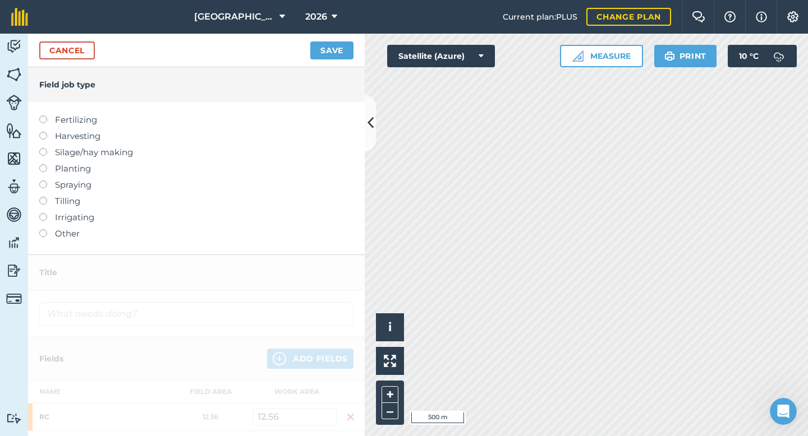
click at [44, 181] on label at bounding box center [47, 181] width 16 height 0
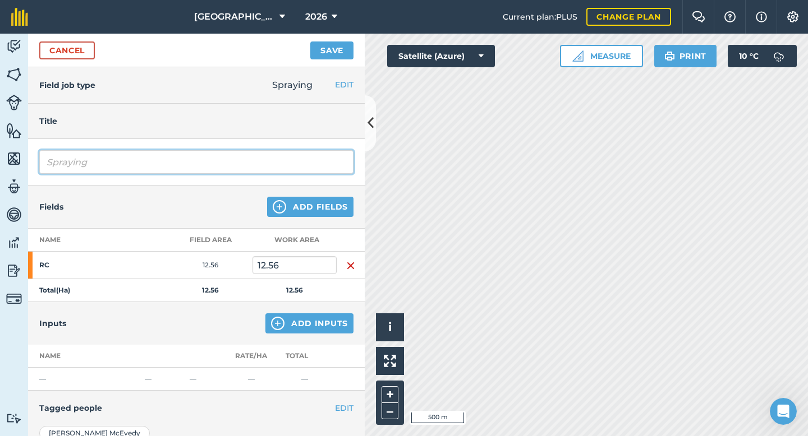
click at [119, 163] on input "Spraying" at bounding box center [196, 162] width 314 height 24
type input "Spraying- Herbicide 2"
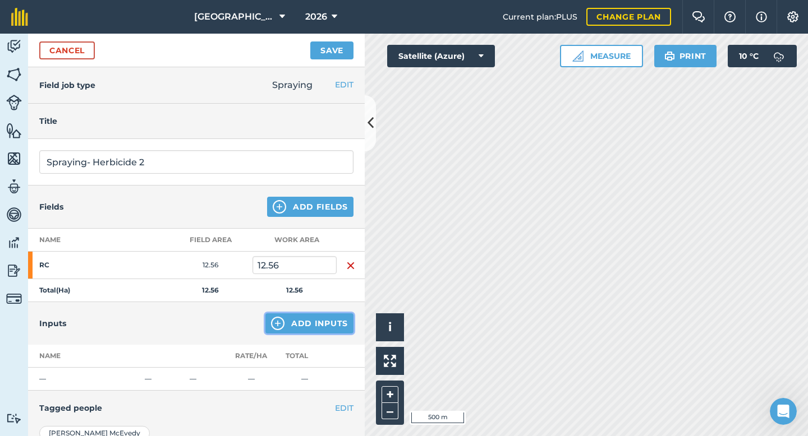
click at [325, 322] on button "Add Inputs" at bounding box center [309, 323] width 88 height 20
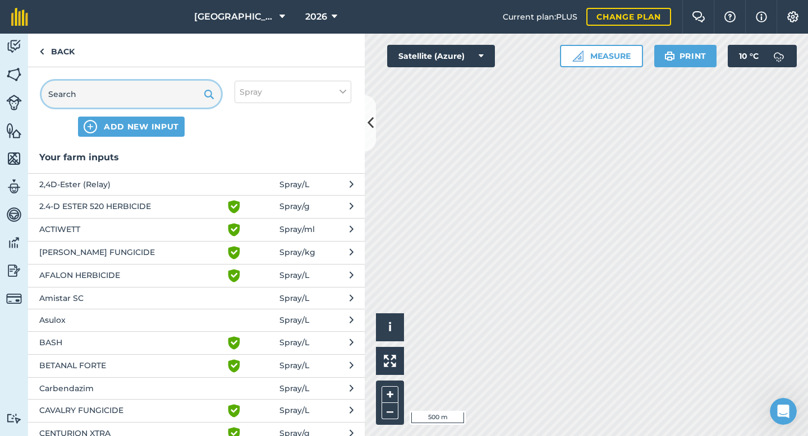
click at [155, 95] on input "text" at bounding box center [130, 94] width 179 height 27
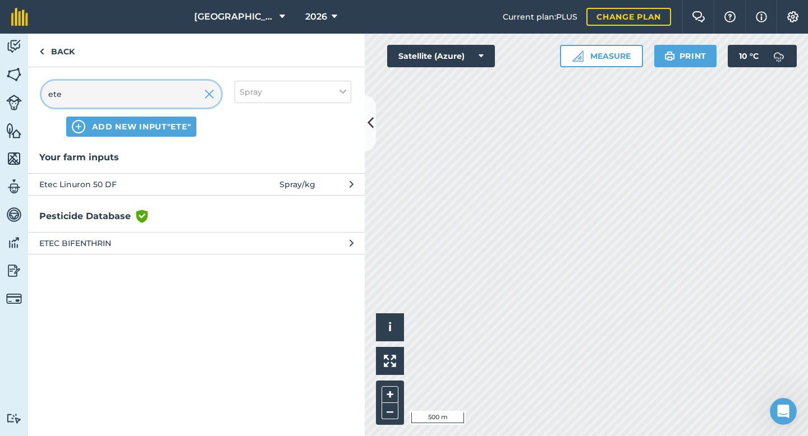
type input "ete"
click at [144, 179] on span "Etec Linuron 50 DF" at bounding box center [130, 184] width 183 height 12
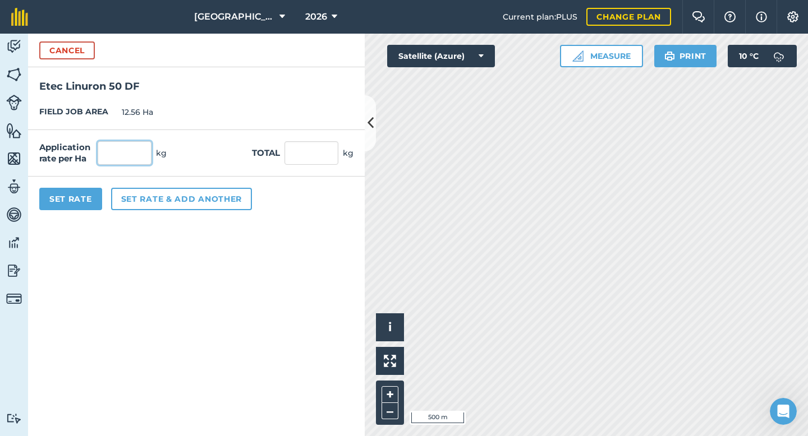
click at [125, 151] on input "text" at bounding box center [125, 153] width 54 height 24
type input "1"
type input "12.56"
click at [88, 201] on button "Set Rate" at bounding box center [70, 199] width 63 height 22
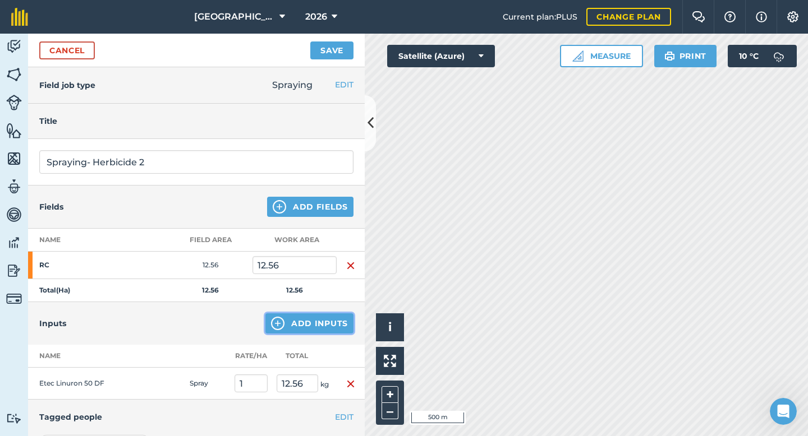
click at [299, 330] on button "Add Inputs" at bounding box center [309, 323] width 88 height 20
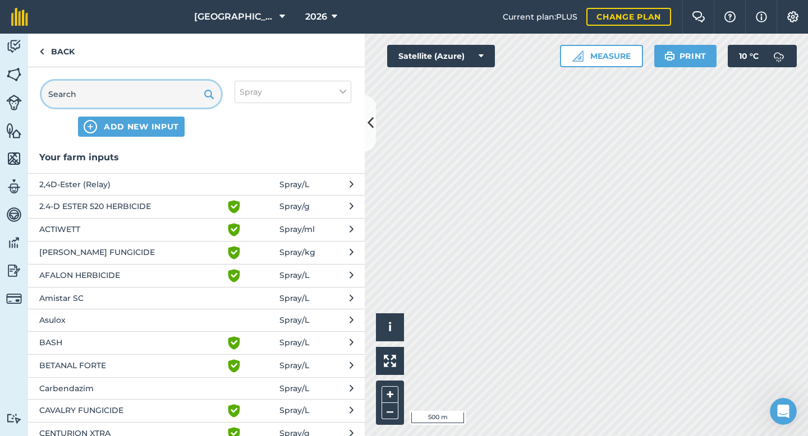
click at [142, 104] on input "text" at bounding box center [130, 94] width 179 height 27
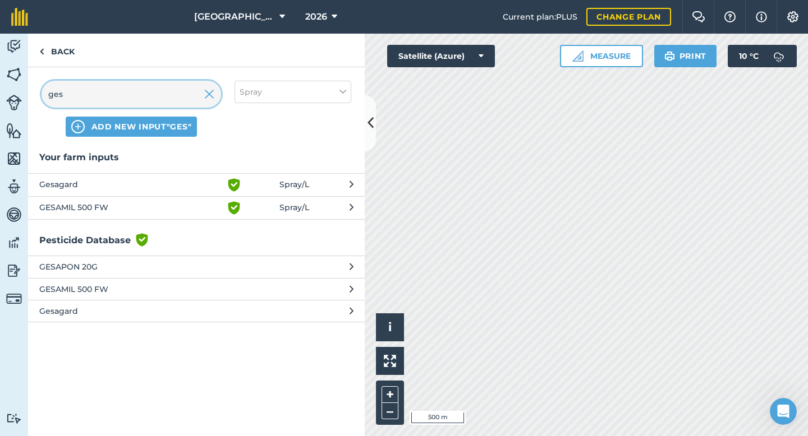
type input "ges"
click at [140, 186] on span "Gesagard" at bounding box center [130, 184] width 183 height 13
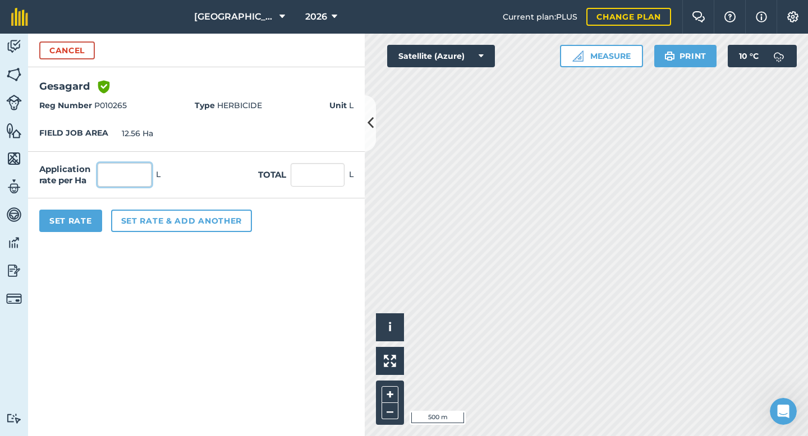
click at [135, 177] on input "text" at bounding box center [125, 175] width 54 height 24
type input "1"
type input "12.56"
click at [80, 221] on button "Set Rate" at bounding box center [70, 221] width 63 height 22
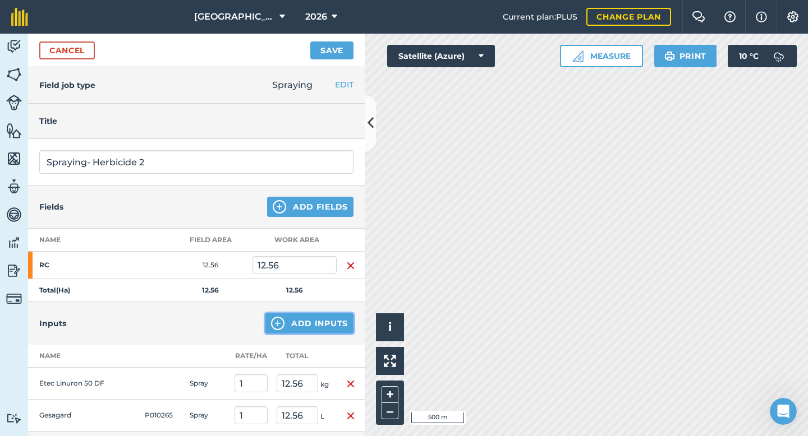
click at [307, 319] on button "Add Inputs" at bounding box center [309, 323] width 88 height 20
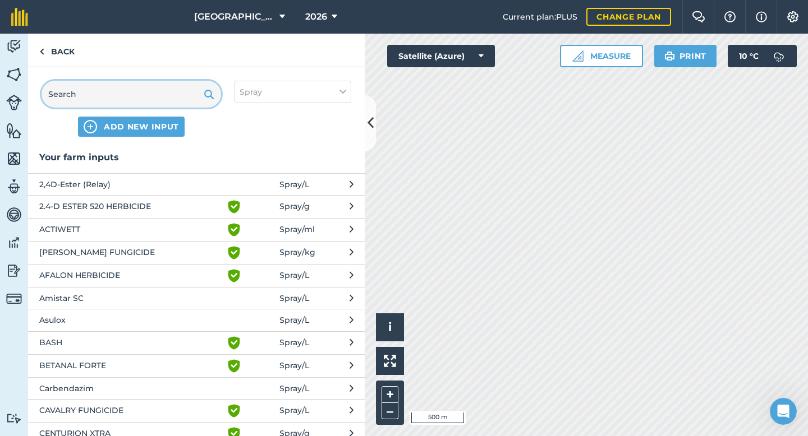
click at [124, 95] on input "text" at bounding box center [130, 94] width 179 height 27
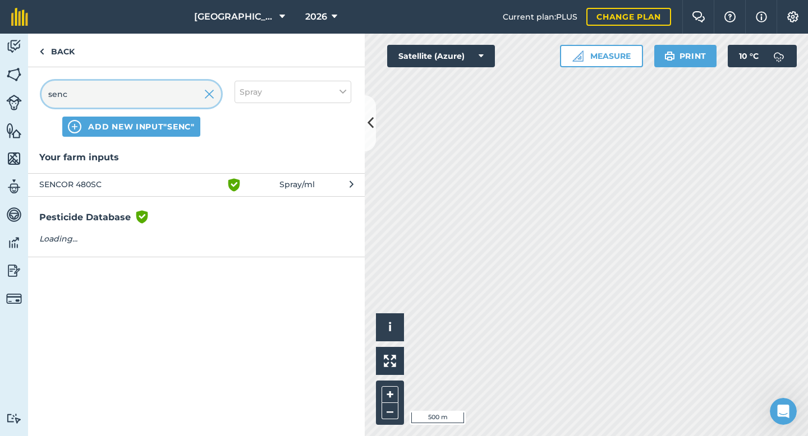
type input "senc"
click at [88, 185] on span "SENCOR 480SC" at bounding box center [130, 184] width 183 height 13
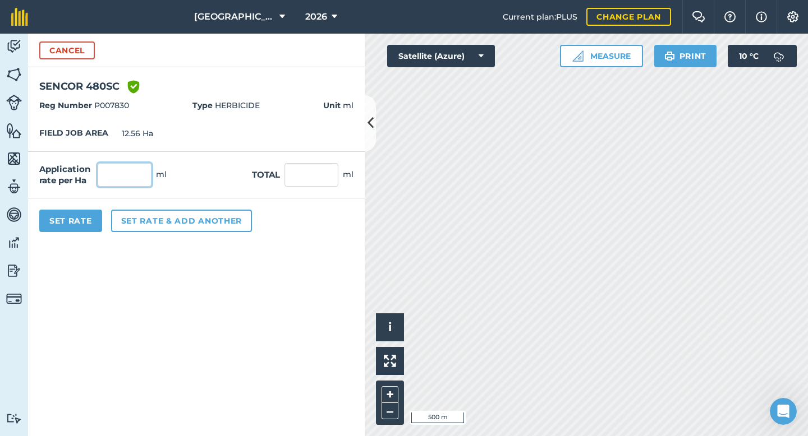
click at [129, 172] on input "text" at bounding box center [125, 175] width 54 height 24
type input "450"
type input "5,652"
click at [66, 222] on button "Set Rate" at bounding box center [70, 221] width 63 height 22
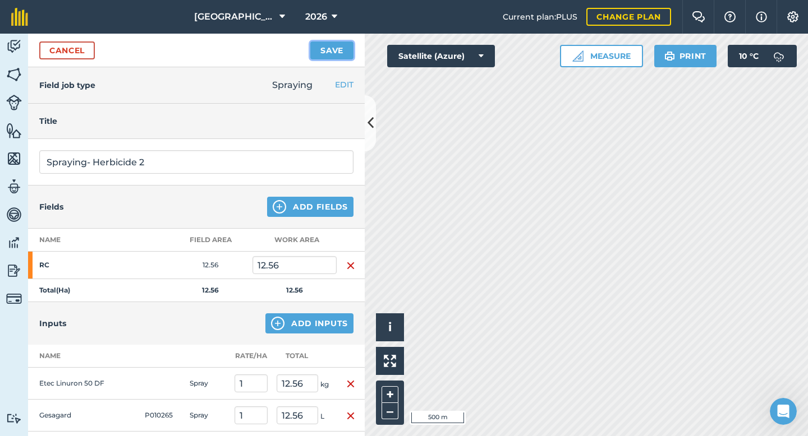
click at [332, 54] on button "Save" at bounding box center [331, 50] width 43 height 18
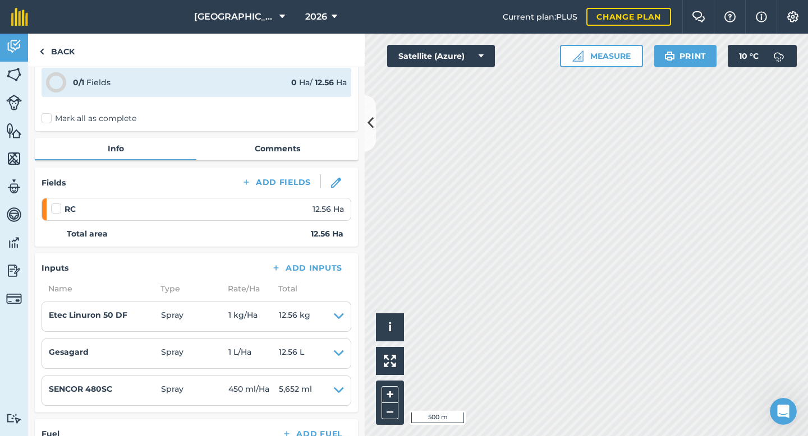
scroll to position [50, 0]
click at [54, 202] on label at bounding box center [57, 202] width 13 height 0
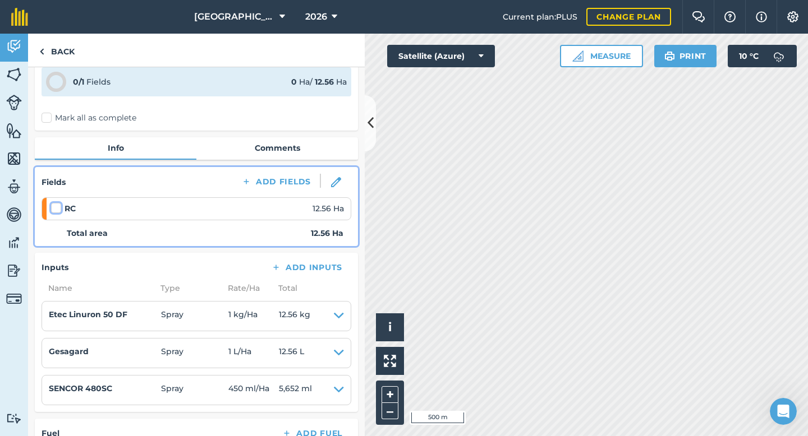
click at [54, 210] on input "checkbox" at bounding box center [54, 205] width 7 height 7
checkbox input "false"
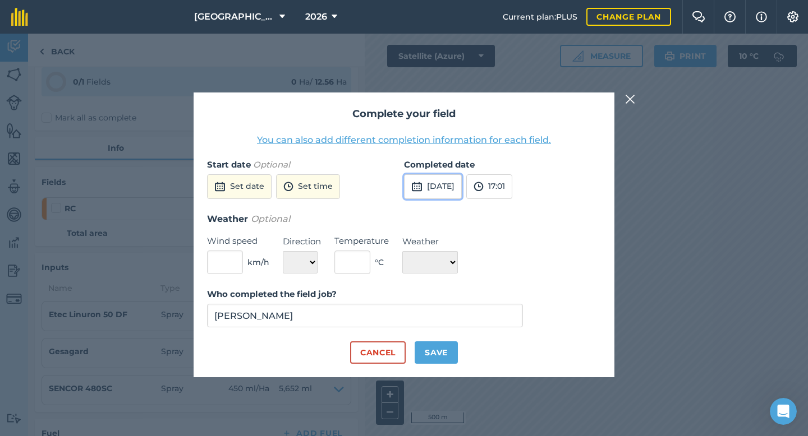
click at [416, 185] on img at bounding box center [416, 186] width 11 height 13
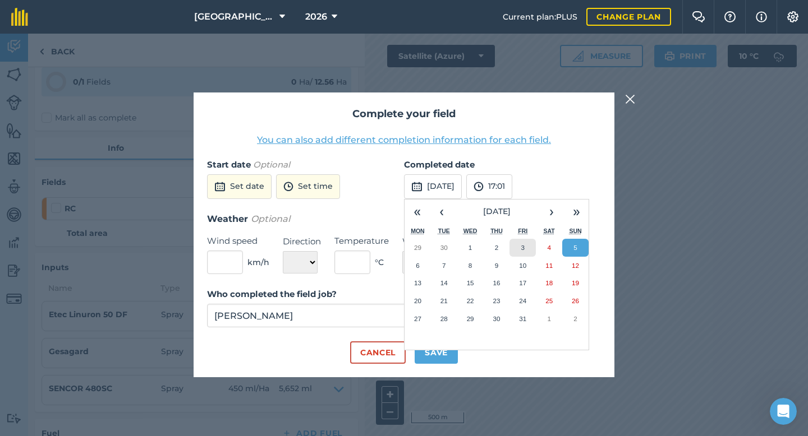
click at [519, 243] on button "3" at bounding box center [522, 248] width 26 height 18
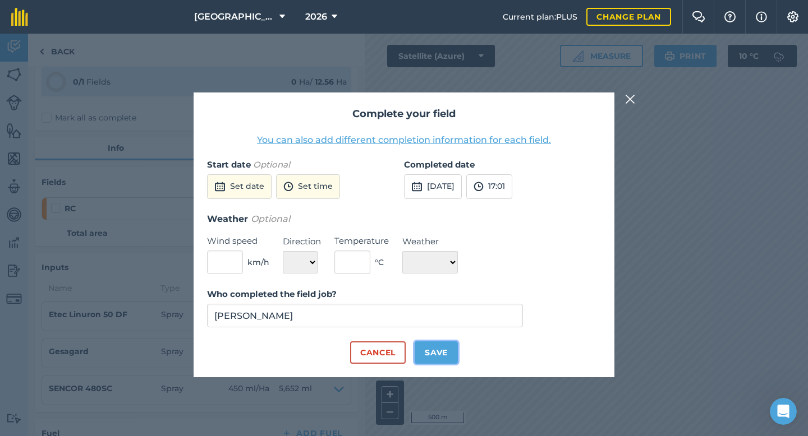
click at [444, 348] on button "Save" at bounding box center [435, 353] width 43 height 22
checkbox input "true"
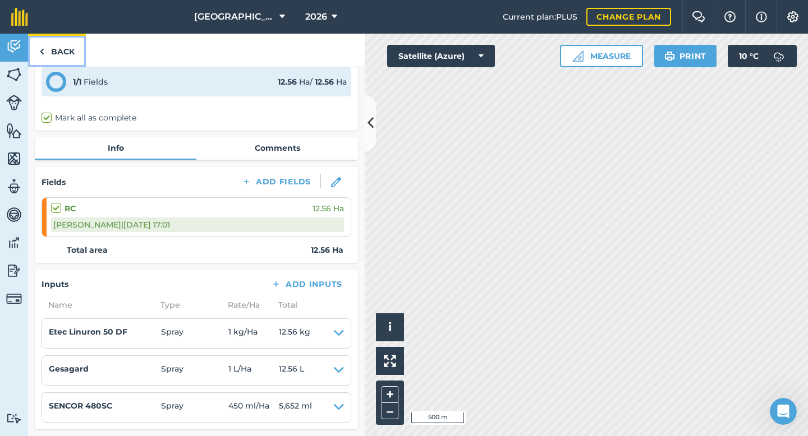
click at [62, 54] on link "Back" at bounding box center [57, 50] width 58 height 33
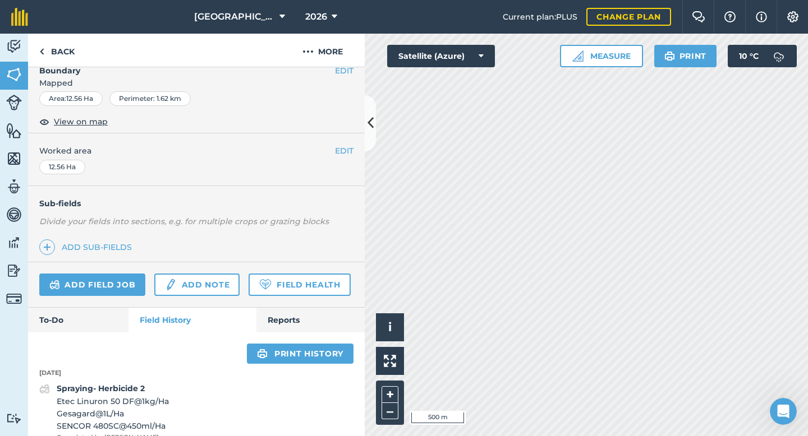
scroll to position [167, 0]
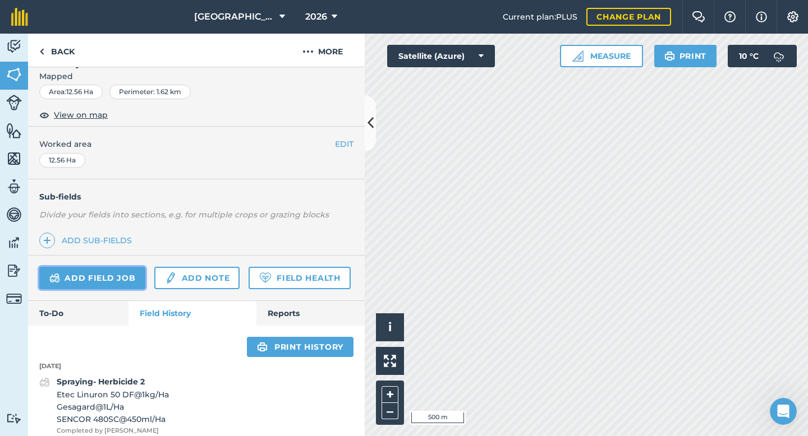
click at [112, 273] on link "Add field job" at bounding box center [92, 278] width 106 height 22
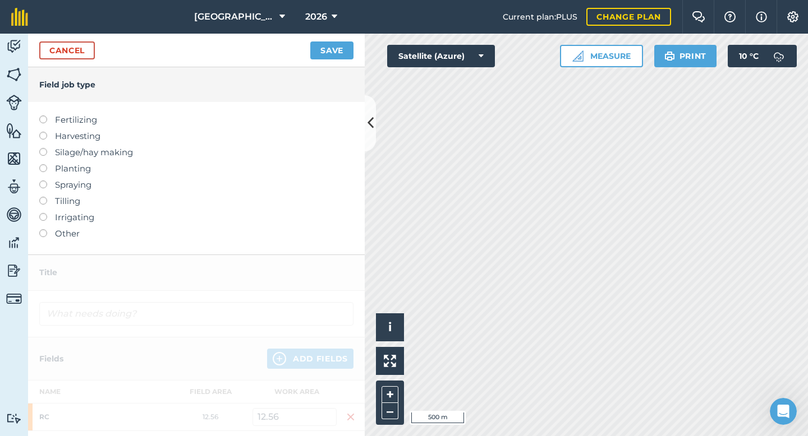
click at [41, 181] on label at bounding box center [47, 181] width 16 height 0
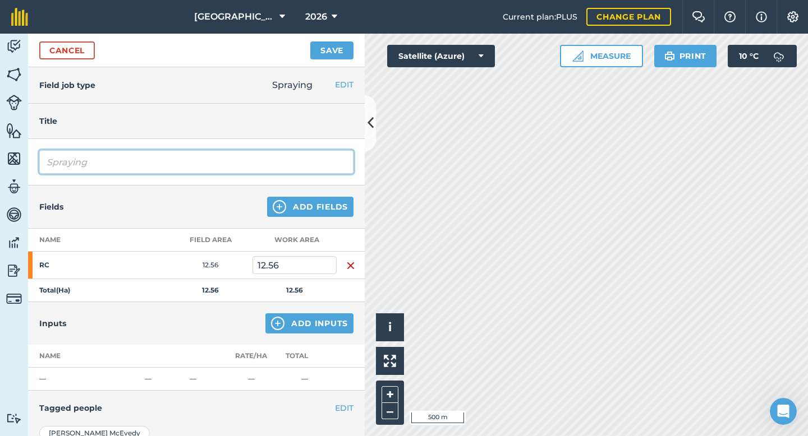
click at [128, 156] on input "Spraying" at bounding box center [196, 162] width 314 height 24
click at [128, 165] on input "Spraying" at bounding box center [196, 162] width 314 height 24
type input "Spraying - Herbicide Cerals"
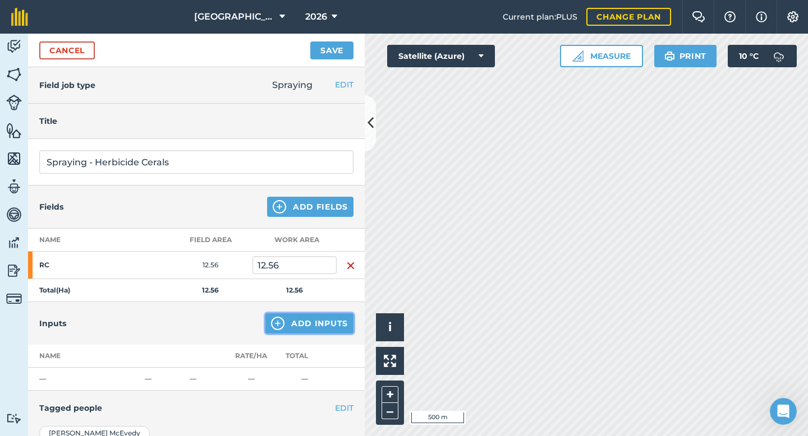
click at [295, 329] on button "Add Inputs" at bounding box center [309, 323] width 88 height 20
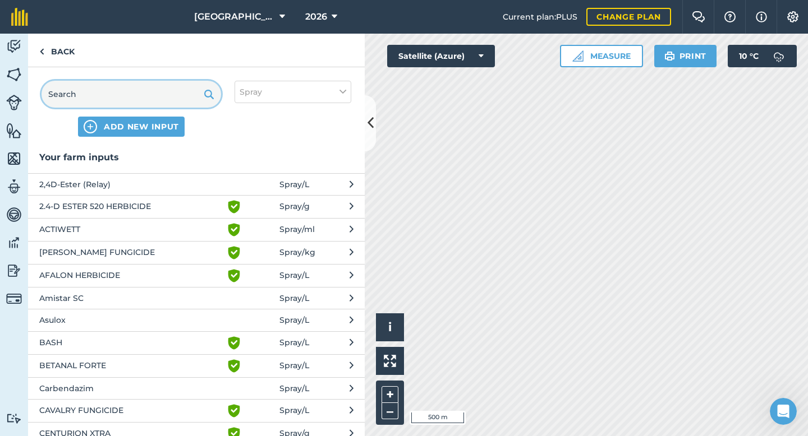
click at [146, 95] on input "text" at bounding box center [130, 94] width 179 height 27
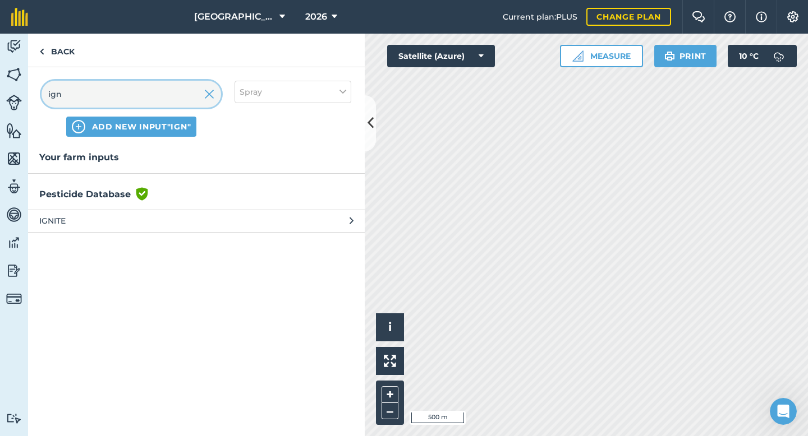
type input "ign"
click at [111, 225] on span "IGNITE" at bounding box center [130, 221] width 183 height 12
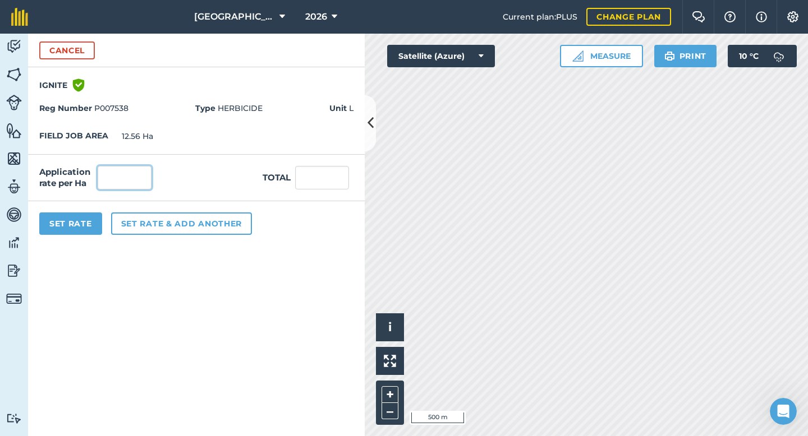
click at [123, 185] on input "text" at bounding box center [125, 178] width 54 height 24
type input "0.6"
type input "7.536"
click at [190, 140] on div "FIELD JOB AREA 12.56 Ha" at bounding box center [196, 136] width 336 height 35
click at [135, 183] on input "0.6" at bounding box center [125, 178] width 54 height 24
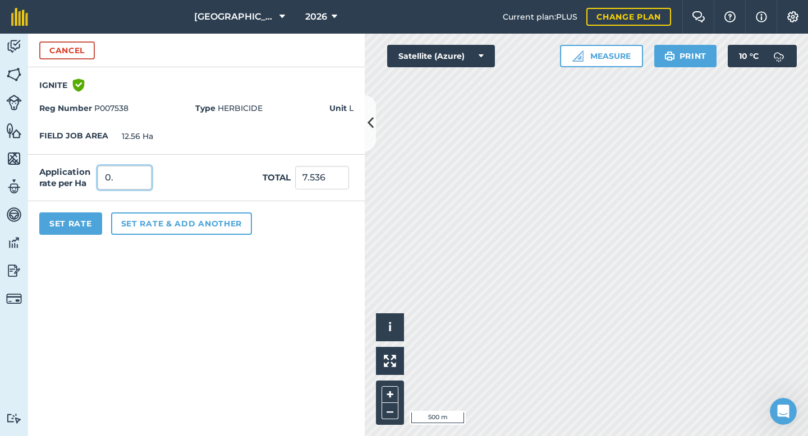
type input "0"
type input "0.6"
click at [149, 311] on form "Cancel IGNITE Green shield with white tick Reg Number P007538 Type HERBICIDE Un…" at bounding box center [196, 235] width 336 height 403
click at [73, 226] on button "Set Rate" at bounding box center [70, 224] width 63 height 22
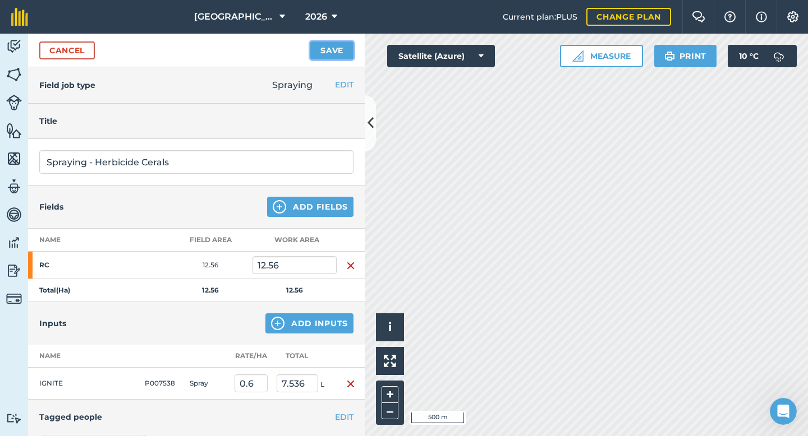
click at [342, 54] on button "Save" at bounding box center [331, 50] width 43 height 18
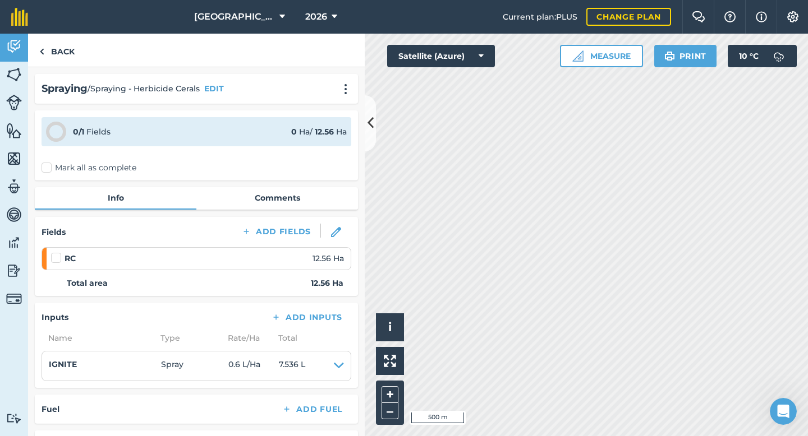
click at [53, 252] on label at bounding box center [57, 252] width 13 height 0
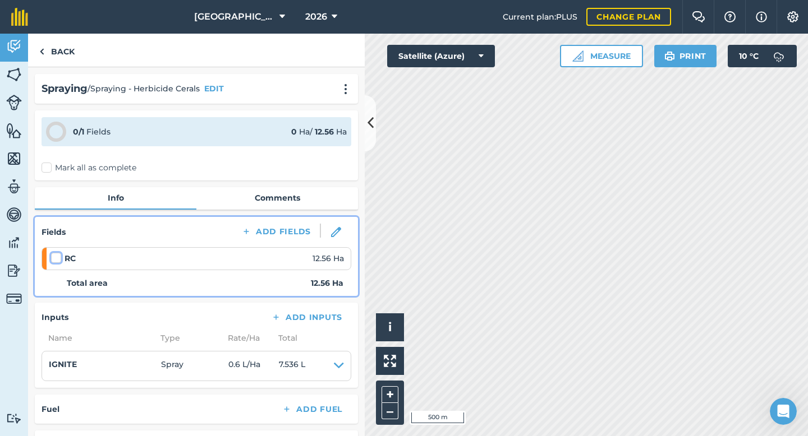
click at [53, 257] on input "checkbox" at bounding box center [54, 255] width 7 height 7
checkbox input "false"
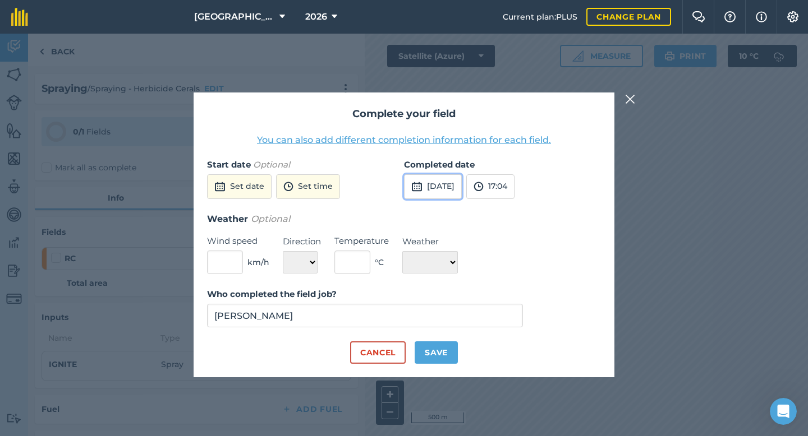
click at [414, 183] on img at bounding box center [416, 186] width 11 height 13
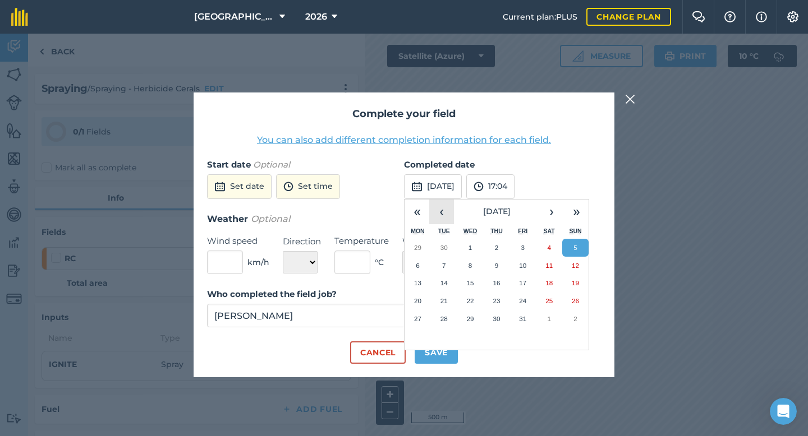
click at [440, 215] on button "‹" at bounding box center [441, 212] width 25 height 25
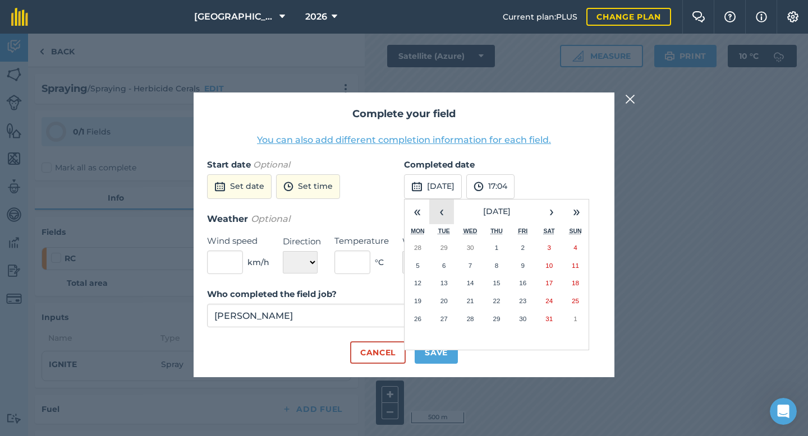
click at [440, 215] on button "‹" at bounding box center [441, 212] width 25 height 25
click at [471, 320] on abbr "26" at bounding box center [470, 318] width 7 height 7
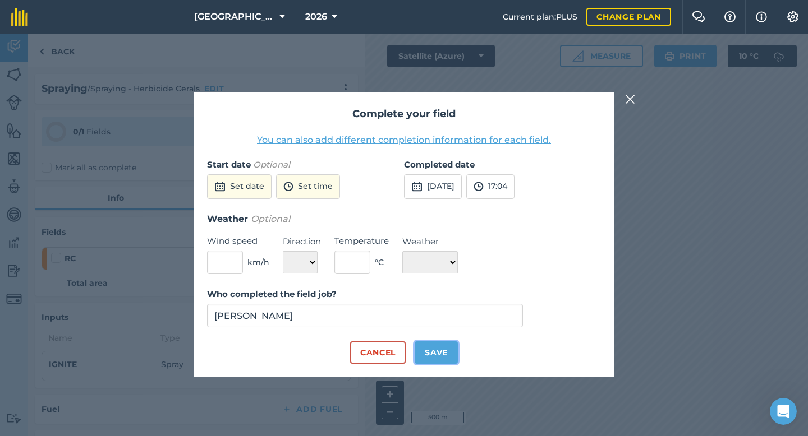
click at [441, 352] on button "Save" at bounding box center [435, 353] width 43 height 22
checkbox input "true"
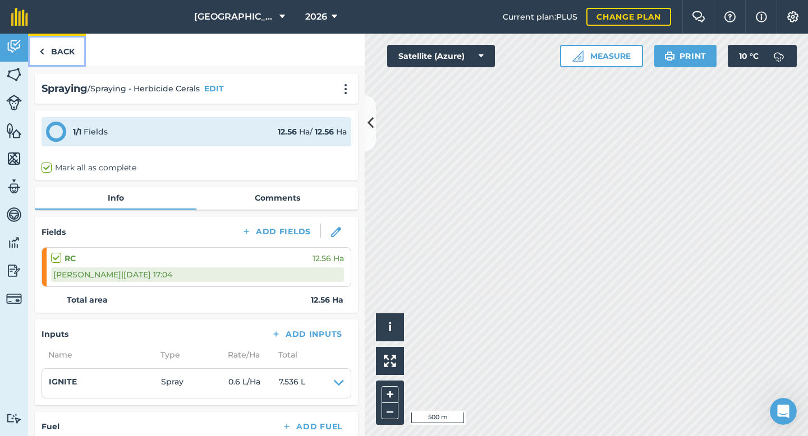
click at [70, 48] on link "Back" at bounding box center [57, 50] width 58 height 33
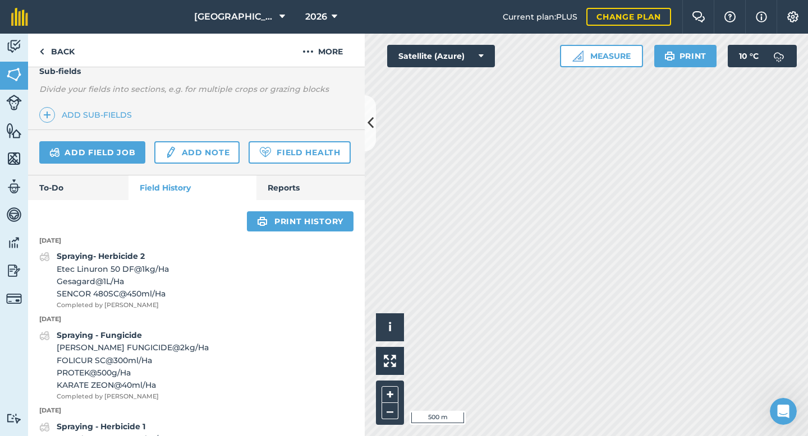
scroll to position [282, 0]
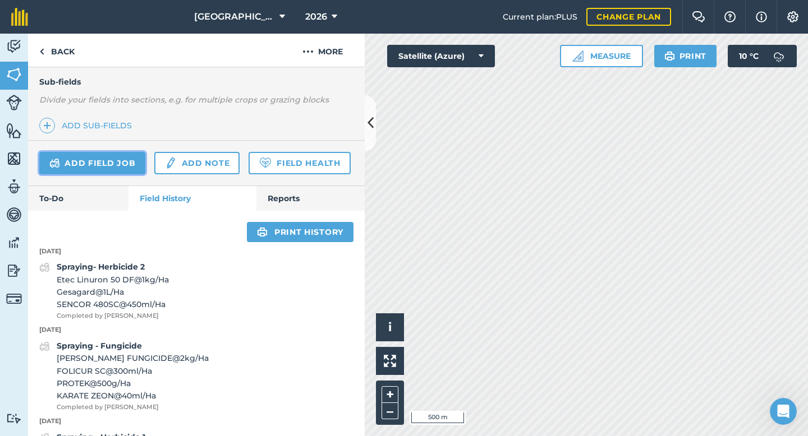
click at [128, 158] on link "Add field job" at bounding box center [92, 163] width 106 height 22
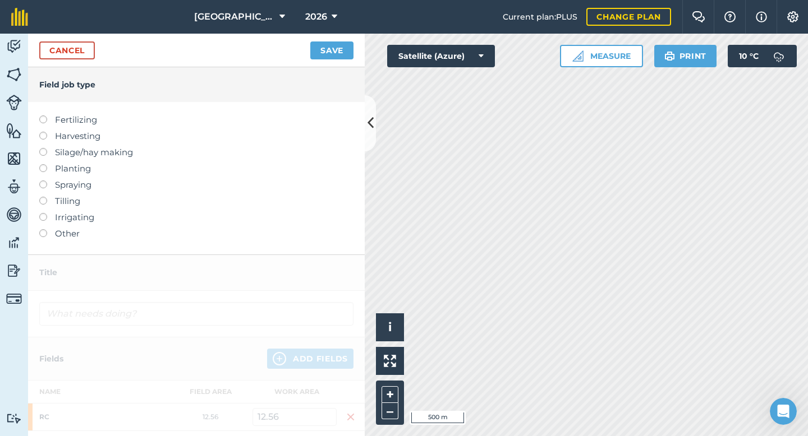
click at [44, 181] on label at bounding box center [47, 181] width 16 height 0
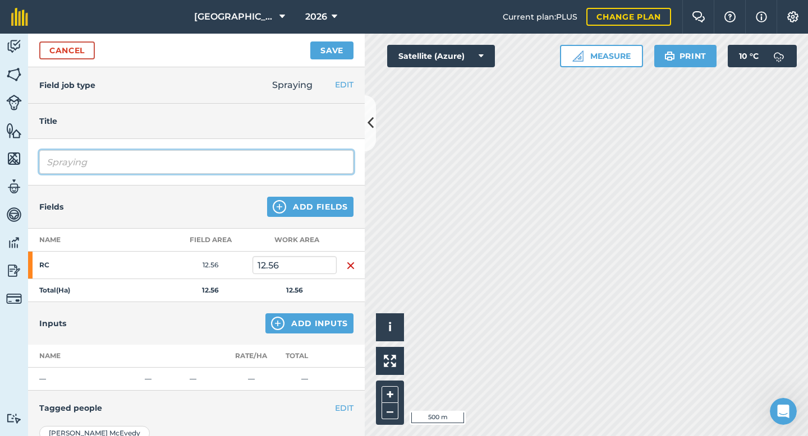
click at [108, 170] on input "Spraying" at bounding box center [196, 162] width 314 height 24
type input "Spraying - Insecticide with Drilling"
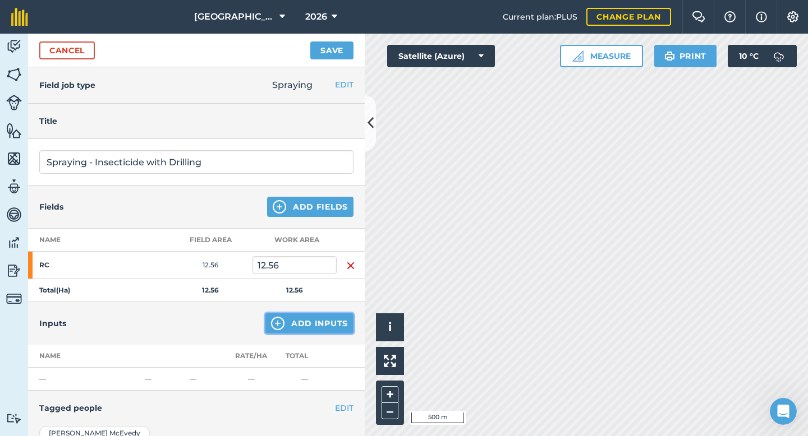
click at [309, 321] on button "Add Inputs" at bounding box center [309, 323] width 88 height 20
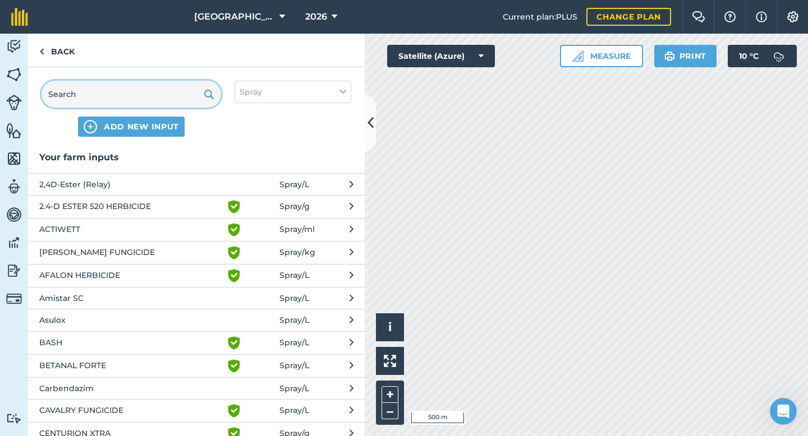
click at [139, 97] on input "text" at bounding box center [130, 94] width 179 height 27
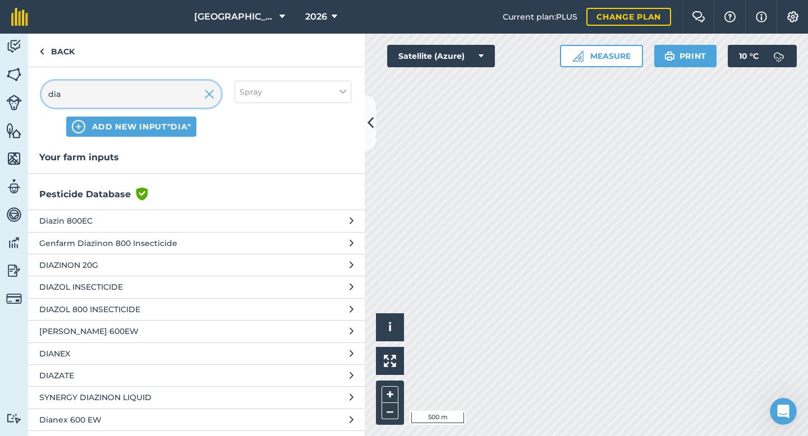
type input "dia"
click at [93, 260] on span "DIAZINON 20G" at bounding box center [130, 265] width 183 height 12
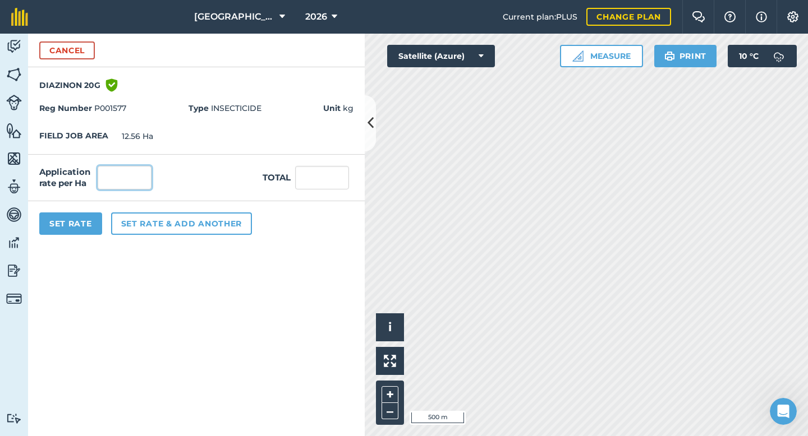
click at [144, 172] on input "text" at bounding box center [125, 178] width 54 height 24
type input "5"
type input "62.8"
click at [75, 230] on button "Set Rate" at bounding box center [70, 224] width 63 height 22
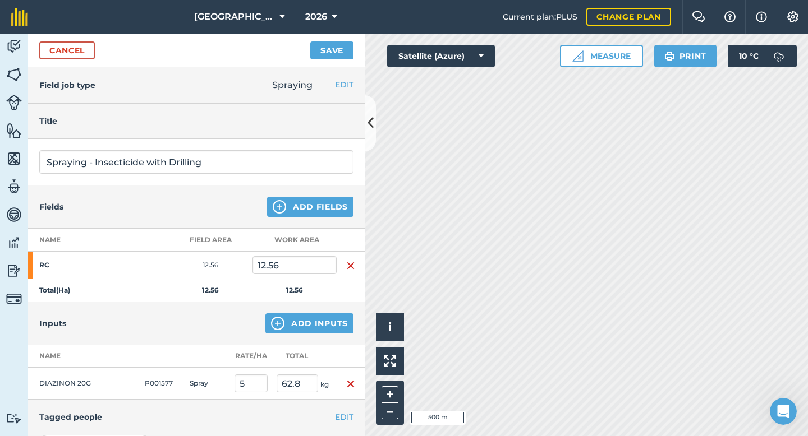
scroll to position [27, 0]
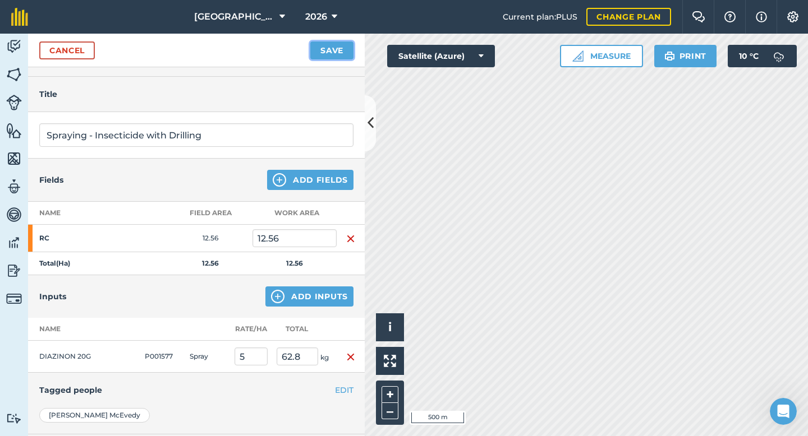
click at [335, 55] on button "Save" at bounding box center [331, 50] width 43 height 18
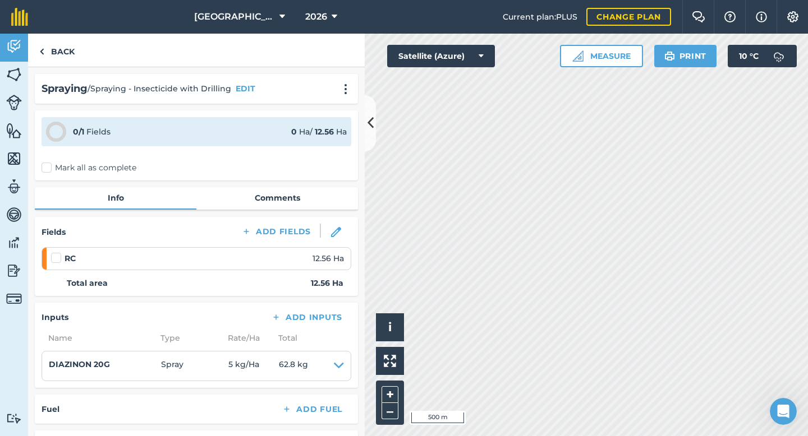
click at [58, 252] on label at bounding box center [57, 252] width 13 height 0
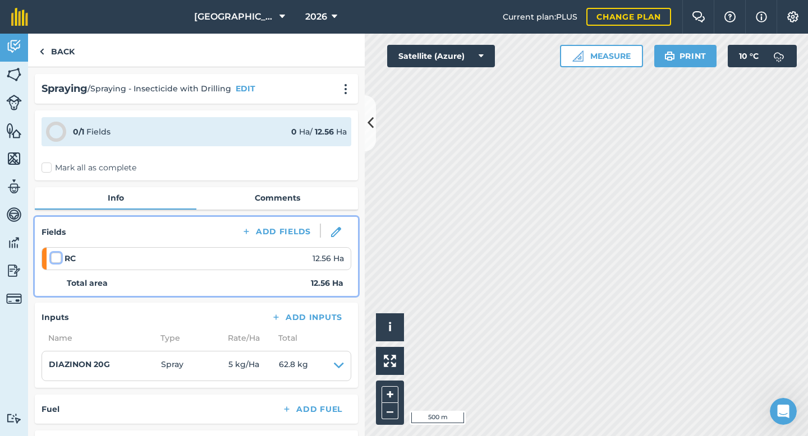
click at [58, 259] on input "checkbox" at bounding box center [54, 255] width 7 height 7
checkbox input "false"
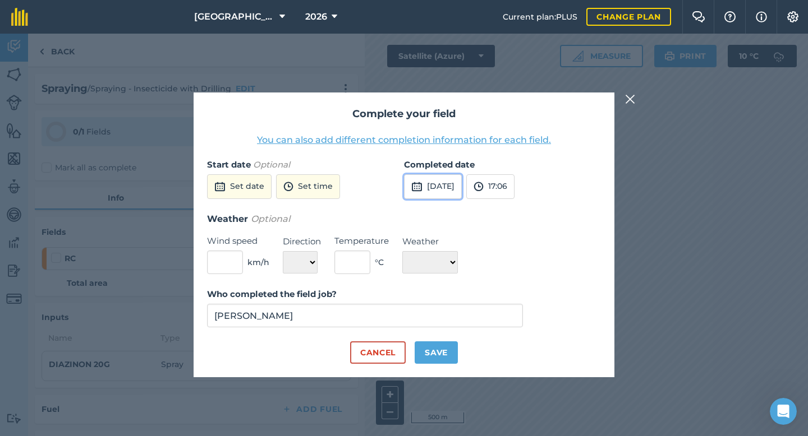
click at [419, 190] on img at bounding box center [416, 186] width 11 height 13
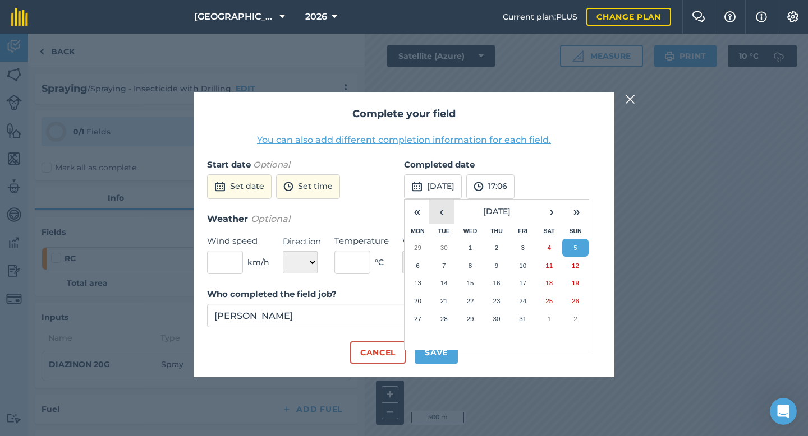
click at [449, 216] on button "‹" at bounding box center [441, 212] width 25 height 25
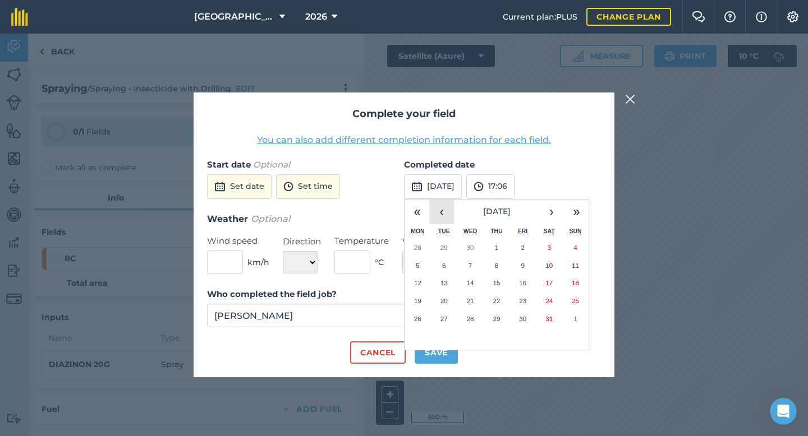
click at [449, 216] on button "‹" at bounding box center [441, 212] width 25 height 25
click at [529, 264] on button "7" at bounding box center [522, 266] width 26 height 18
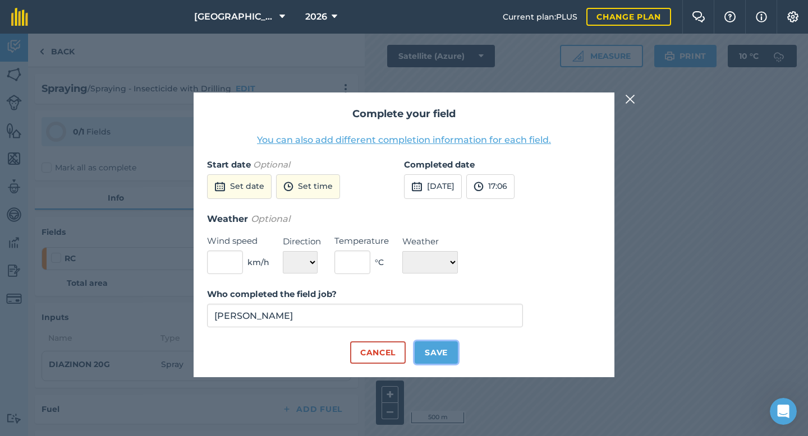
click at [448, 350] on button "Save" at bounding box center [435, 353] width 43 height 22
checkbox input "true"
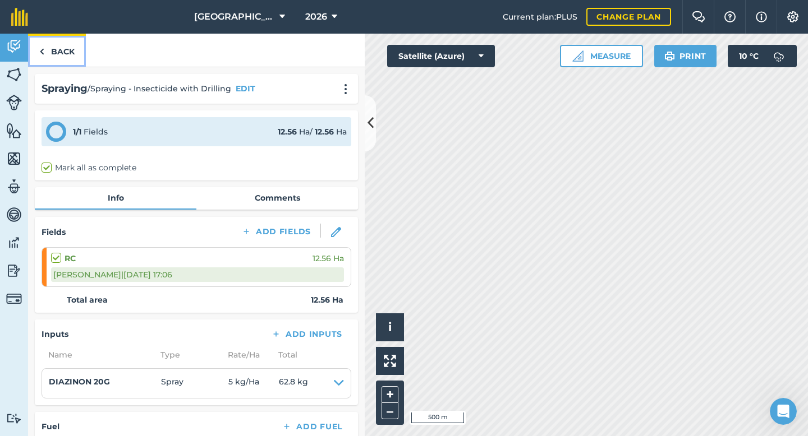
click at [64, 50] on link "Back" at bounding box center [57, 50] width 58 height 33
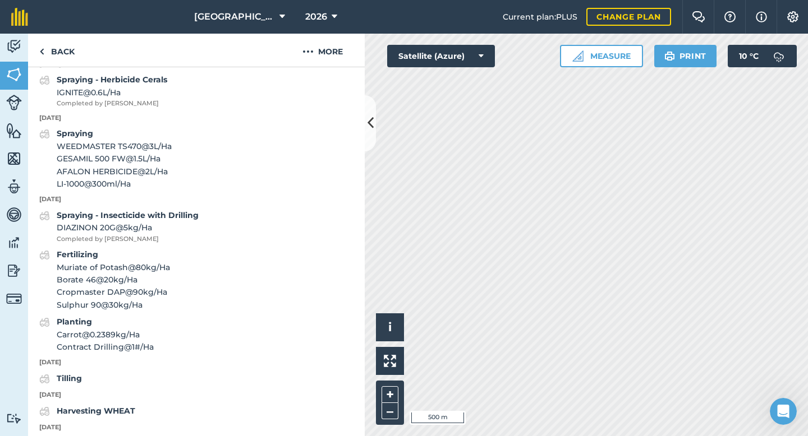
scroll to position [967, 0]
click at [86, 135] on strong "Spraying" at bounding box center [75, 135] width 36 height 10
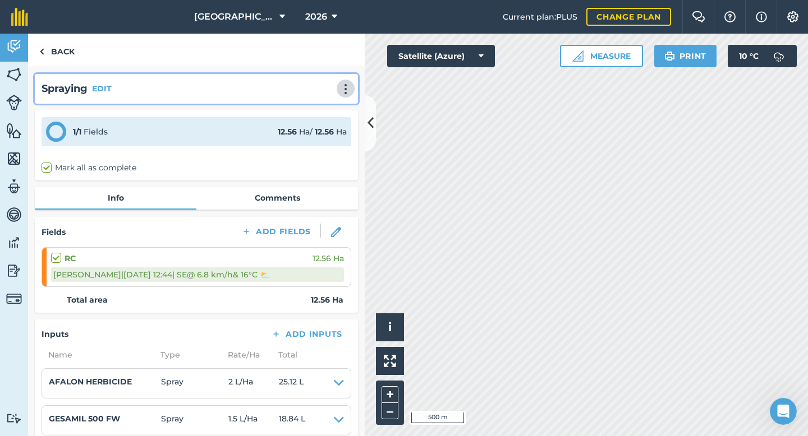
click at [345, 86] on img at bounding box center [345, 89] width 13 height 11
click at [108, 87] on button "EDIT" at bounding box center [102, 88] width 20 height 12
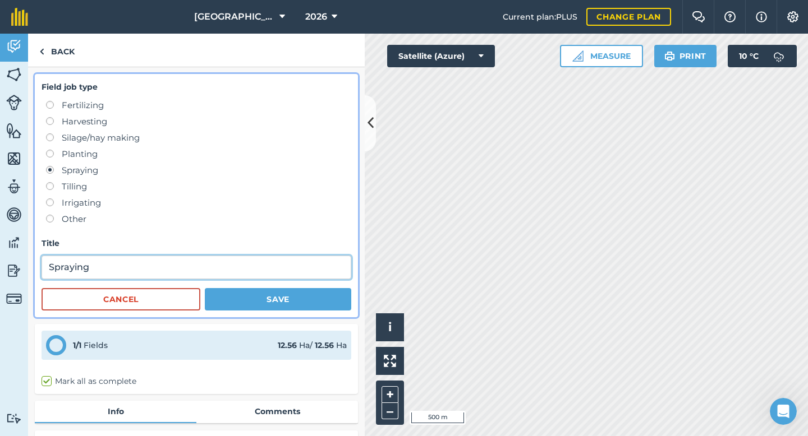
click at [124, 266] on input "Spraying" at bounding box center [196, 268] width 310 height 24
type input "Spraying - Pre Emerge"
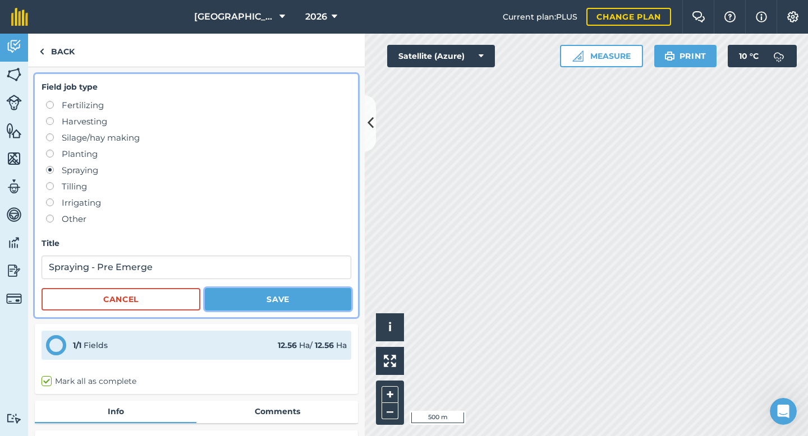
click at [247, 305] on button "Save" at bounding box center [278, 299] width 146 height 22
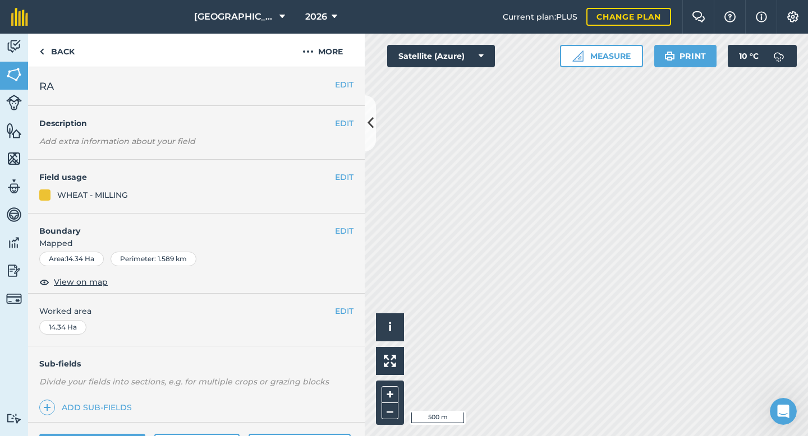
scroll to position [91, 0]
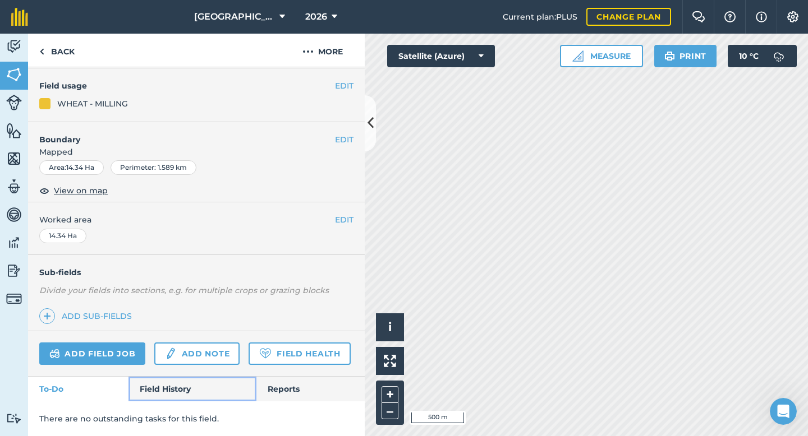
click at [175, 400] on link "Field History" at bounding box center [191, 389] width 127 height 25
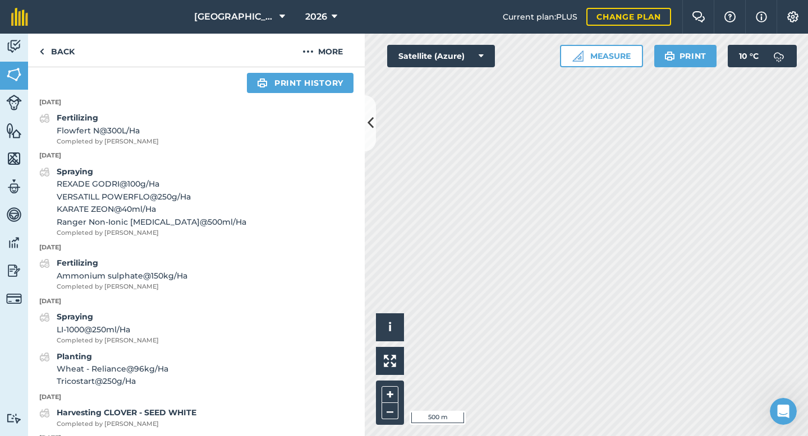
scroll to position [441, 0]
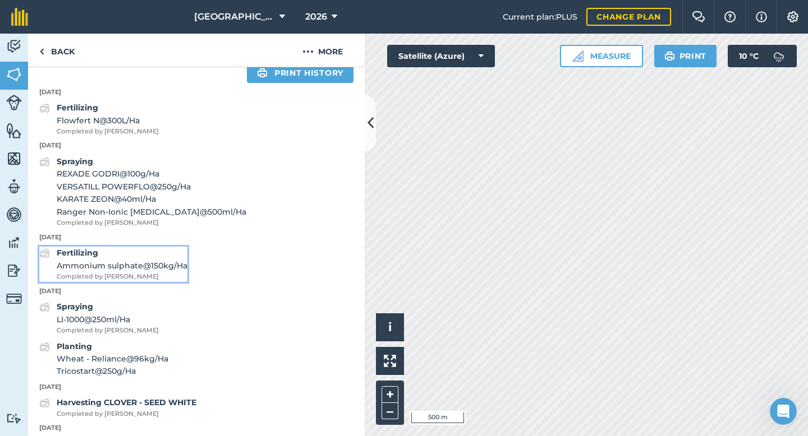
click at [84, 252] on strong "Fertilizing" at bounding box center [77, 253] width 41 height 10
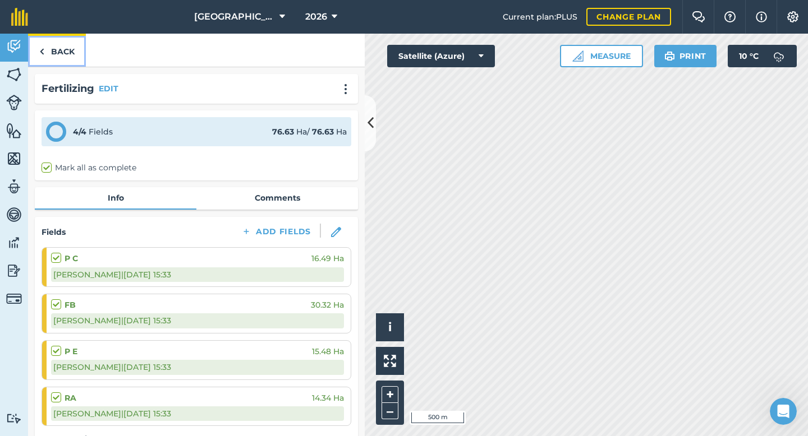
click at [60, 49] on link "Back" at bounding box center [57, 50] width 58 height 33
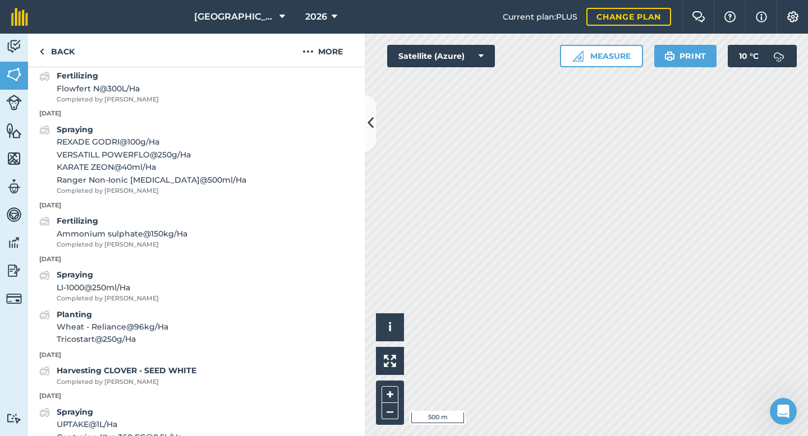
scroll to position [474, 0]
click at [85, 221] on strong "Fertilizing" at bounding box center [77, 220] width 41 height 10
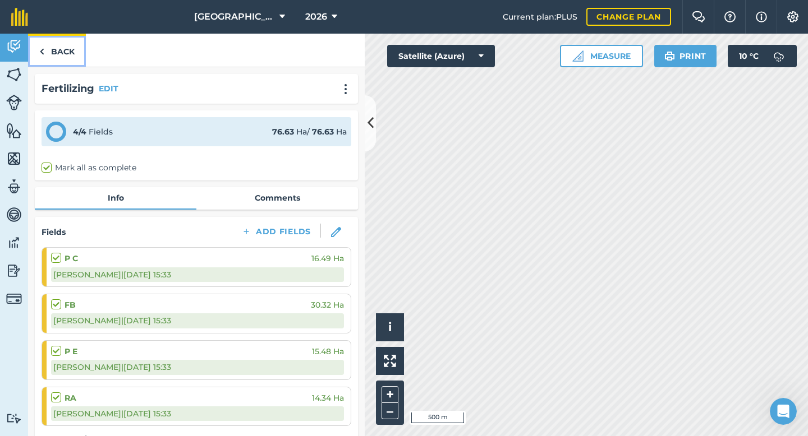
click at [71, 50] on link "Back" at bounding box center [57, 50] width 58 height 33
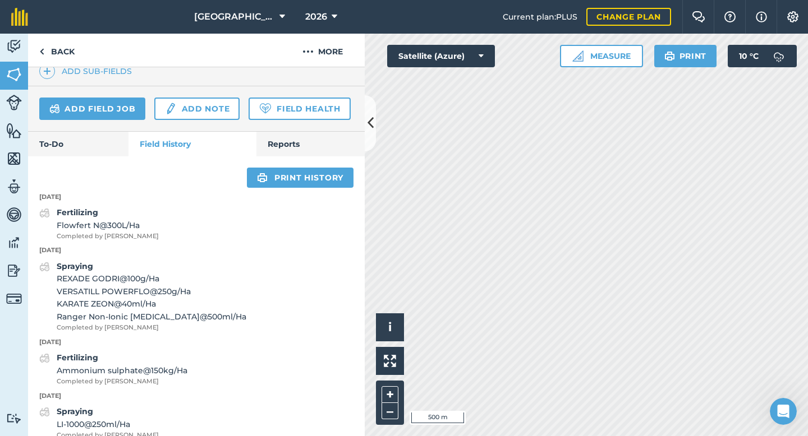
scroll to position [332, 0]
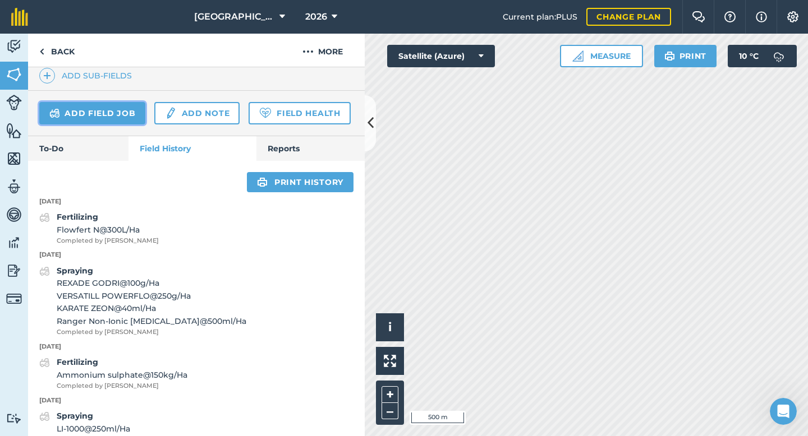
click at [124, 119] on link "Add field job" at bounding box center [92, 113] width 106 height 22
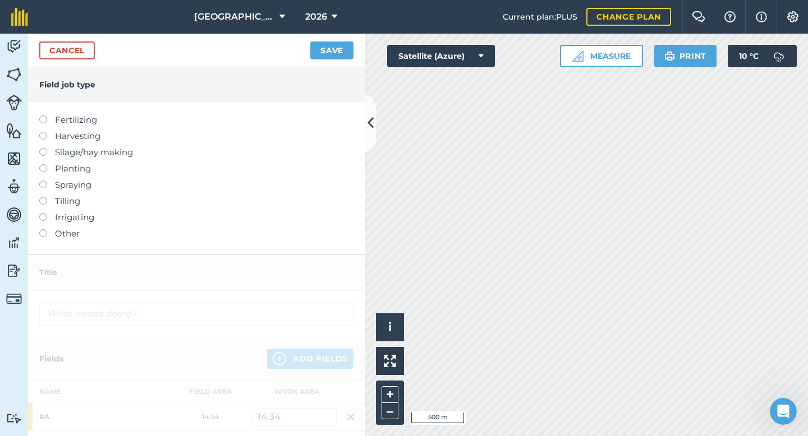
click at [43, 116] on label at bounding box center [47, 116] width 16 height 0
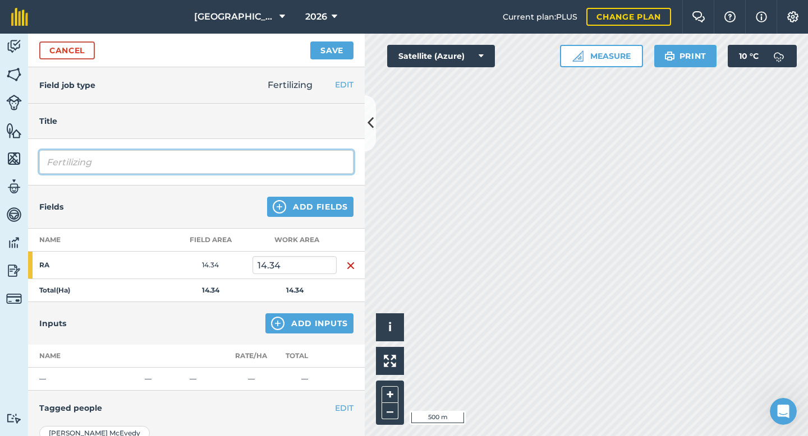
click at [113, 162] on input "Fertilizing" at bounding box center [196, 162] width 314 height 24
type input "Fertilizing"
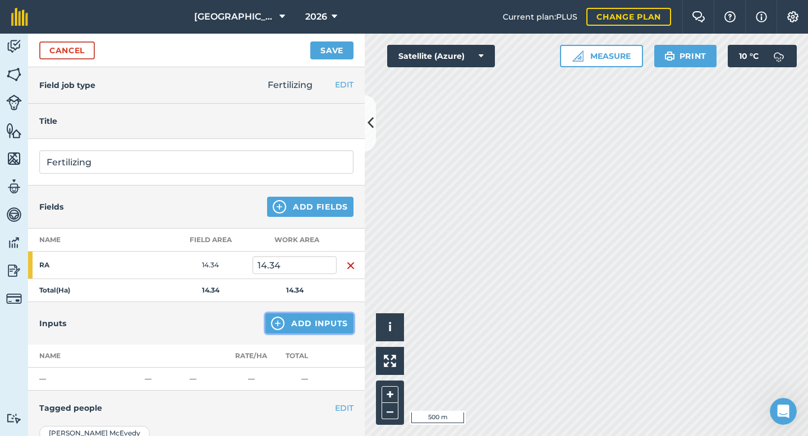
click at [299, 325] on button "Add Inputs" at bounding box center [309, 323] width 88 height 20
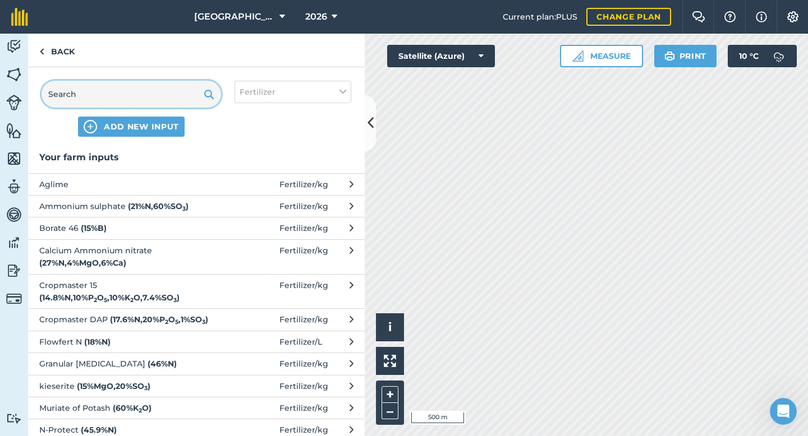
click at [159, 96] on input "text" at bounding box center [130, 94] width 179 height 27
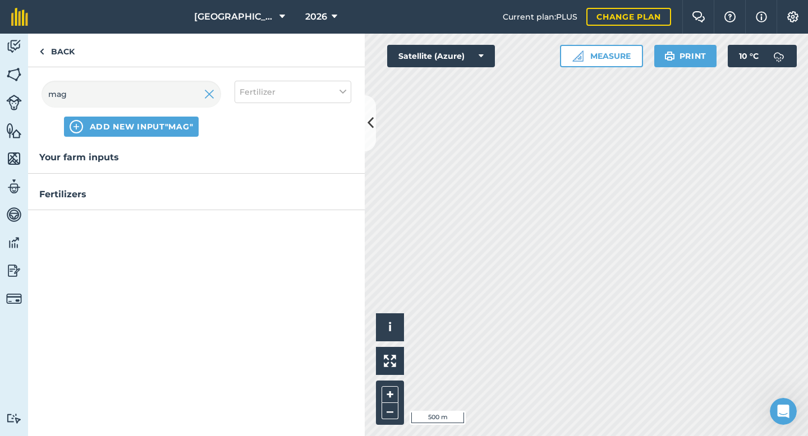
click at [84, 194] on h3 "Fertilizers" at bounding box center [196, 194] width 336 height 15
click at [86, 105] on input "mag" at bounding box center [130, 94] width 179 height 27
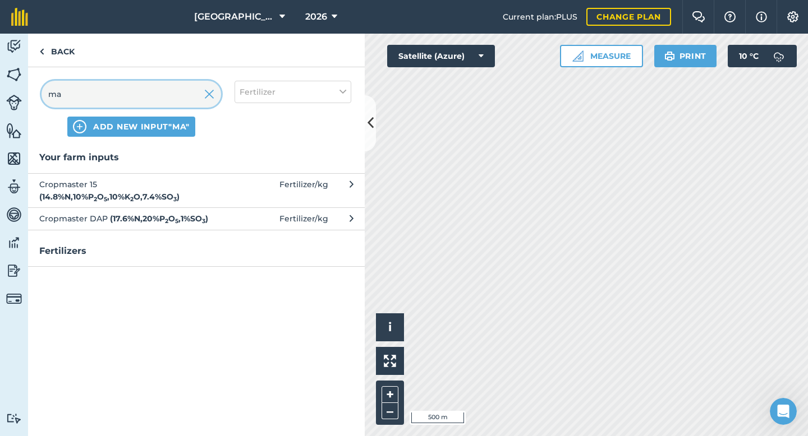
type input "m"
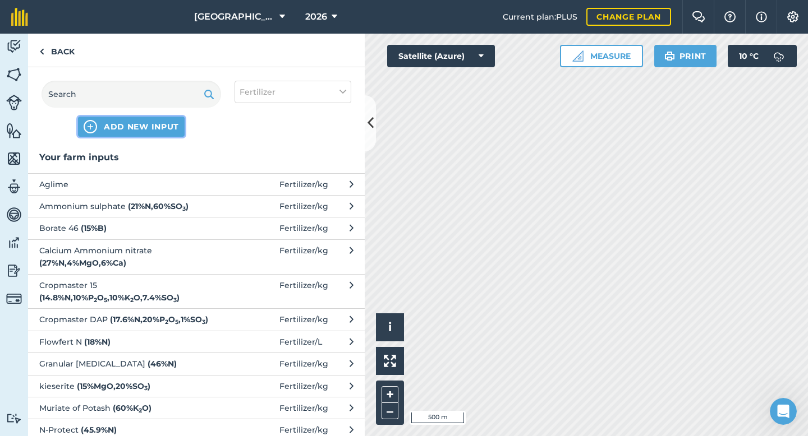
click at [153, 128] on span "ADD NEW INPUT" at bounding box center [141, 126] width 75 height 11
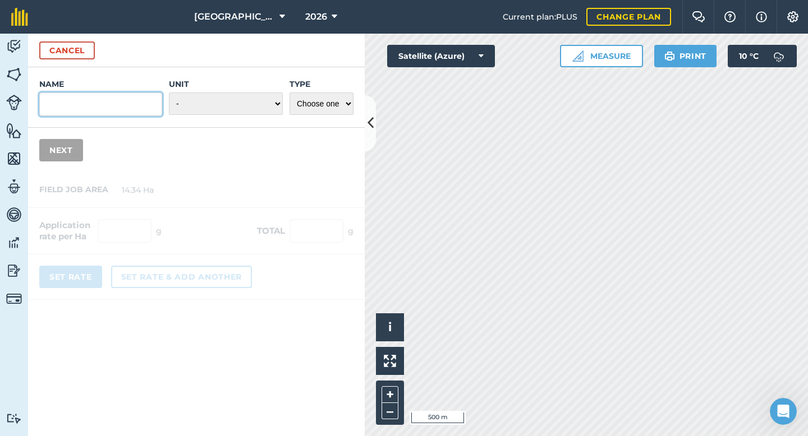
click at [120, 102] on input "Name" at bounding box center [100, 105] width 123 height 24
paste input "Manganese Sulphate"
type input "Manganese Sulphate"
click at [219, 119] on div "Name Manganese Sulphate Unit - Grams/g Kilograms/kg Metric tonnes/t Millilitres…" at bounding box center [196, 97] width 336 height 61
click at [230, 103] on select "- Grams/g Kilograms/kg Metric tonnes/t Millilitres/ml Litres/L Ounces/oz Pounds…" at bounding box center [226, 104] width 114 height 22
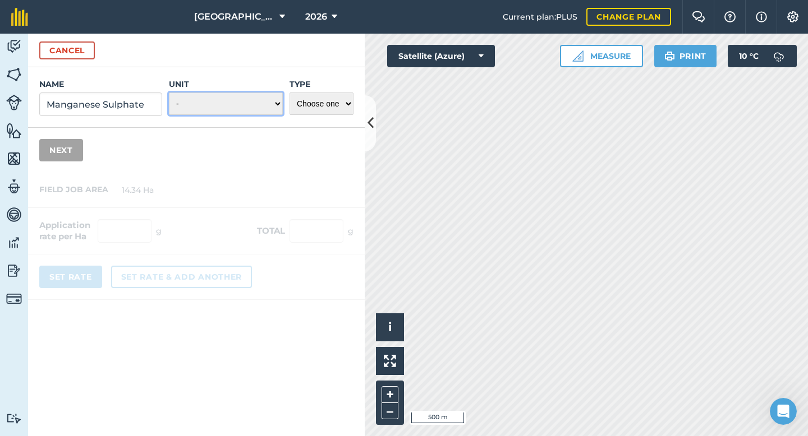
click at [245, 100] on select "- Grams/g Kilograms/kg Metric tonnes/t Millilitres/ml Litres/L Ounces/oz Pounds…" at bounding box center [226, 104] width 114 height 22
select select "KILOGRAMS"
click at [310, 98] on select "Choose one Fertilizer Seed Spray Fuel Other" at bounding box center [321, 104] width 64 height 22
select select "FERTILIZER"
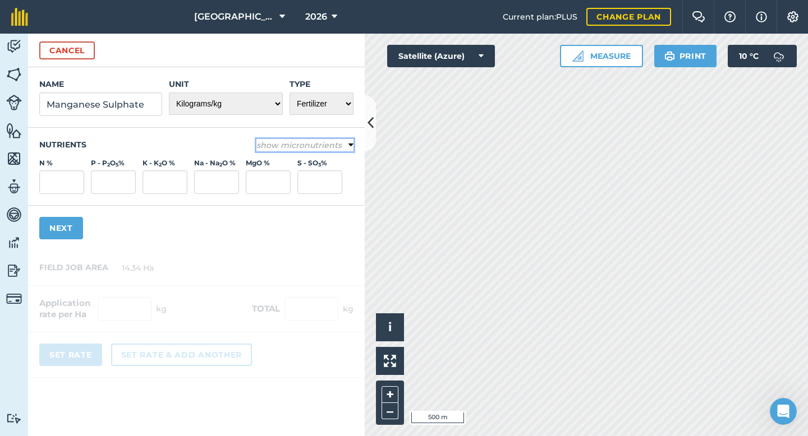
click at [351, 144] on icon at bounding box center [350, 145] width 5 height 10
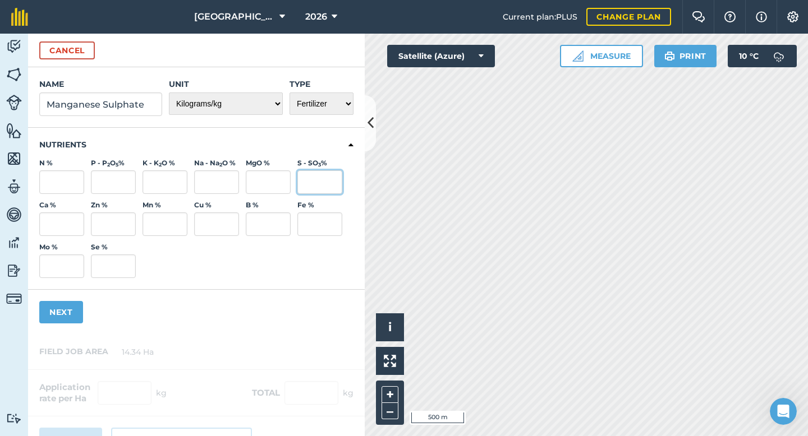
click at [325, 180] on input "S - SO 3 %" at bounding box center [319, 182] width 45 height 24
type input "18.9"
click at [290, 288] on div "Nutrients N % P - P 2 O 5 % K - K 2 O % Na - Na 2 O % MgO % S - SO 3 % 18.9 Ca …" at bounding box center [196, 209] width 336 height 162
click at [64, 312] on button "Next" at bounding box center [61, 312] width 44 height 22
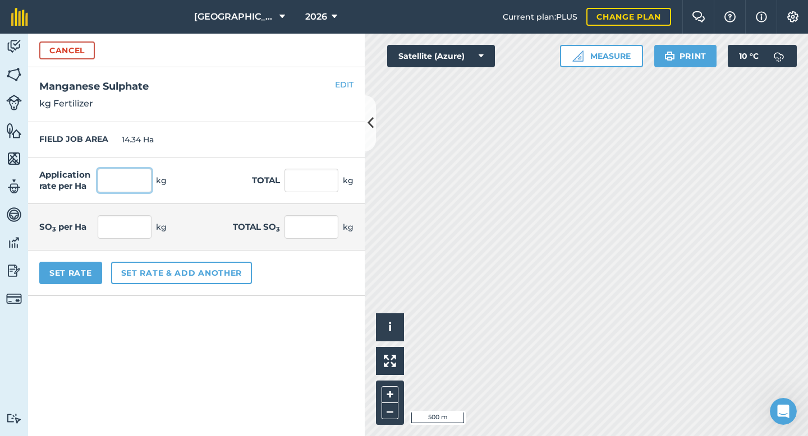
click at [131, 181] on input "text" at bounding box center [125, 181] width 54 height 24
type input "5"
type input "71.7"
type input "0.945"
type input "13.551"
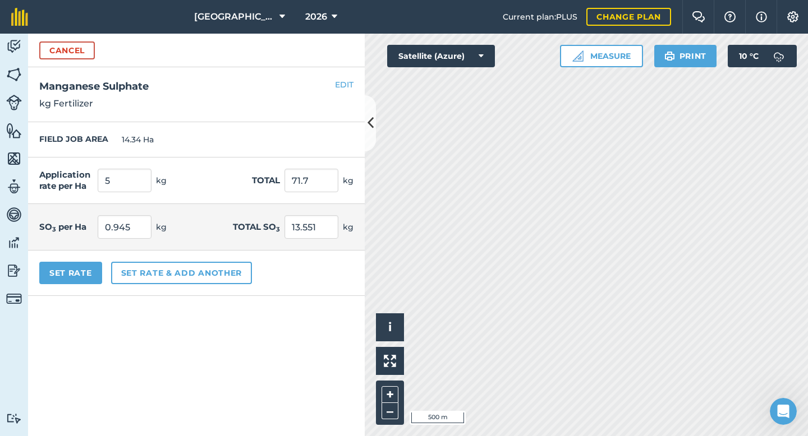
click at [230, 123] on div "FIELD JOB AREA 14.34 Ha" at bounding box center [196, 139] width 336 height 35
click at [68, 276] on button "Set Rate" at bounding box center [70, 273] width 63 height 22
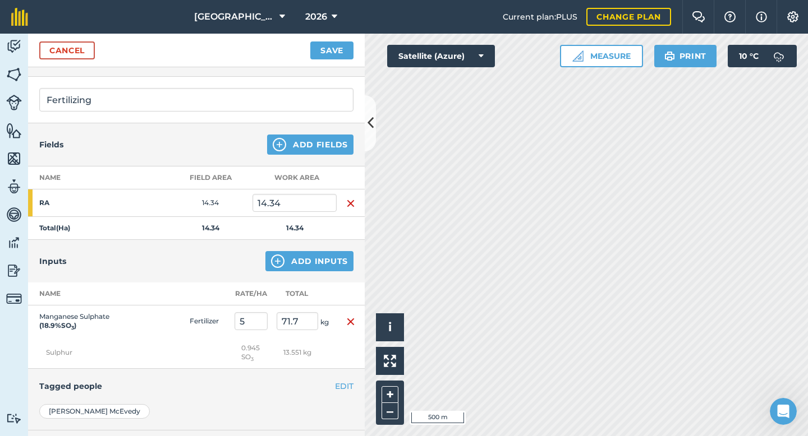
scroll to position [63, 0]
click at [340, 54] on button "Save" at bounding box center [331, 50] width 43 height 18
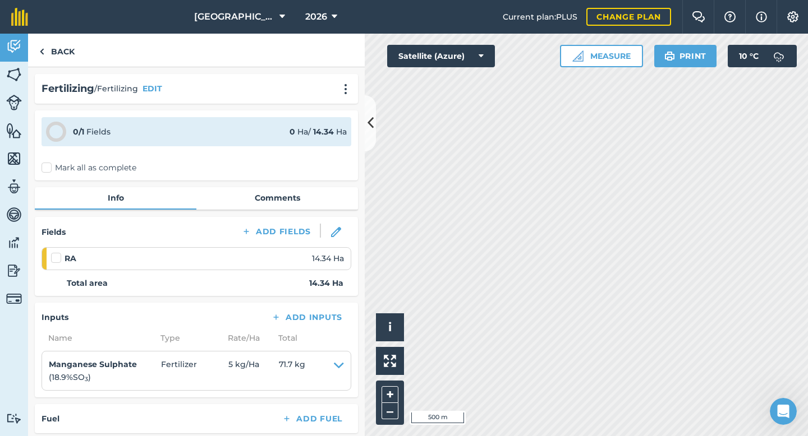
click at [58, 252] on label at bounding box center [57, 252] width 13 height 0
click at [58, 256] on input "checkbox" at bounding box center [54, 255] width 7 height 7
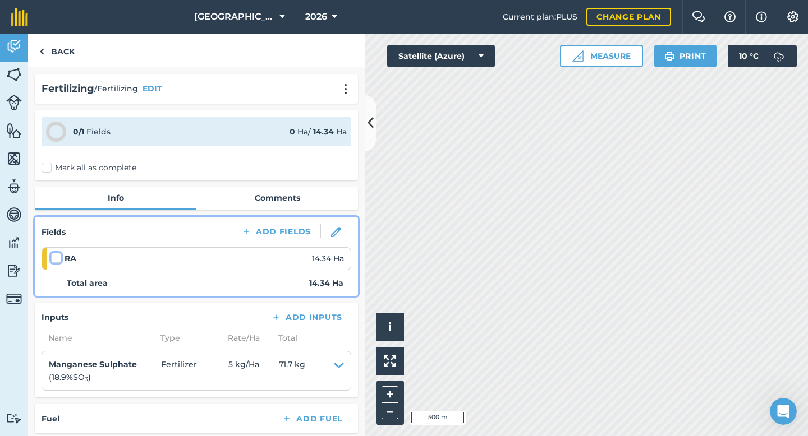
checkbox input "false"
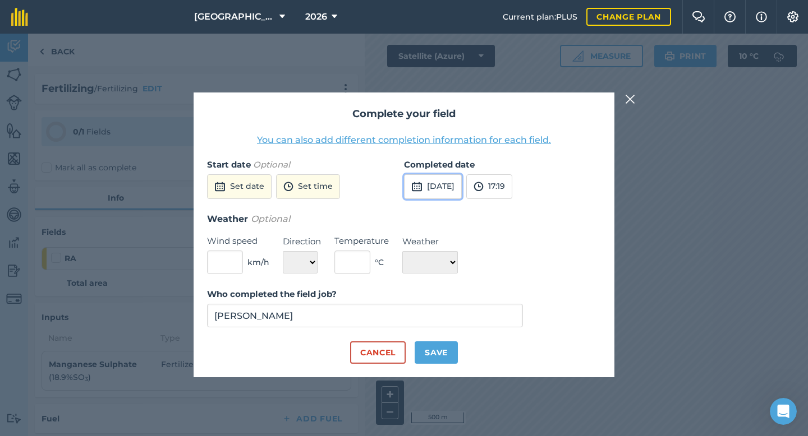
click at [417, 186] on img at bounding box center [416, 186] width 11 height 13
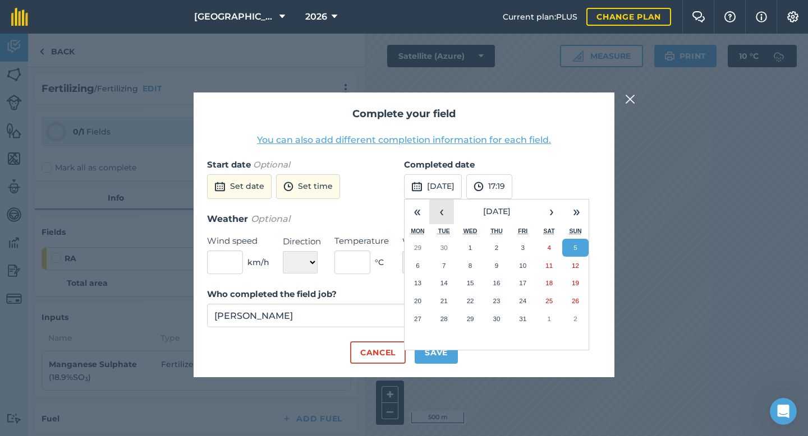
click at [442, 210] on button "‹" at bounding box center [441, 212] width 25 height 25
click at [573, 297] on abbr "24" at bounding box center [574, 300] width 7 height 7
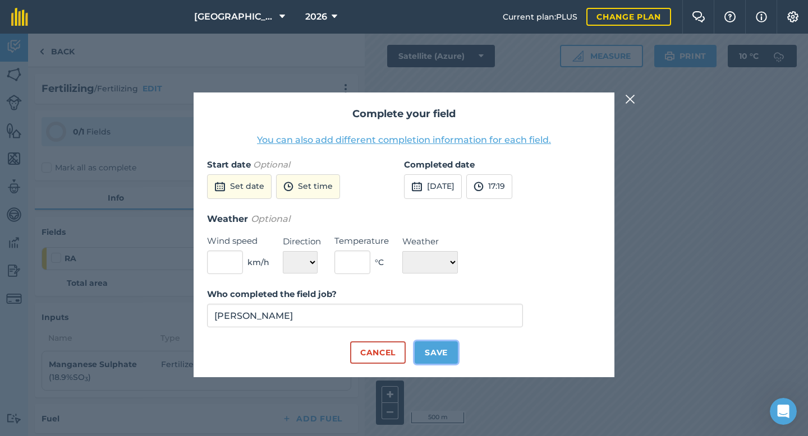
click at [447, 354] on button "Save" at bounding box center [435, 353] width 43 height 22
checkbox input "true"
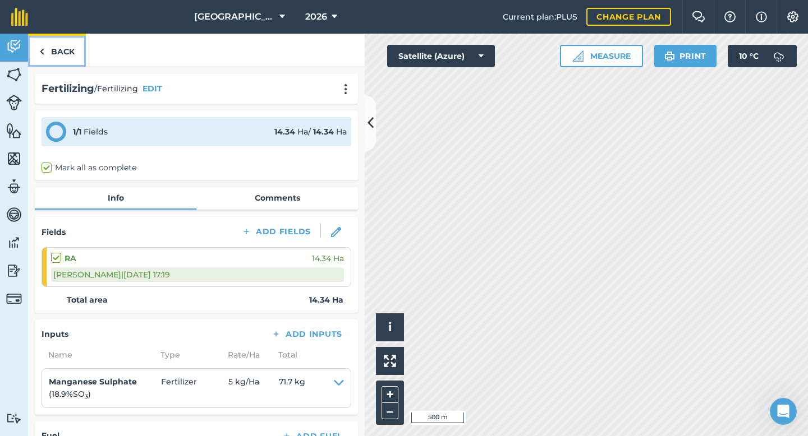
click at [66, 54] on link "Back" at bounding box center [57, 50] width 58 height 33
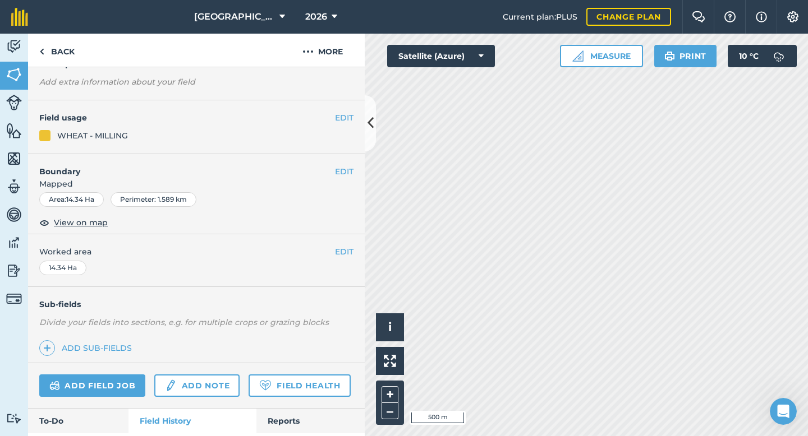
scroll to position [103, 0]
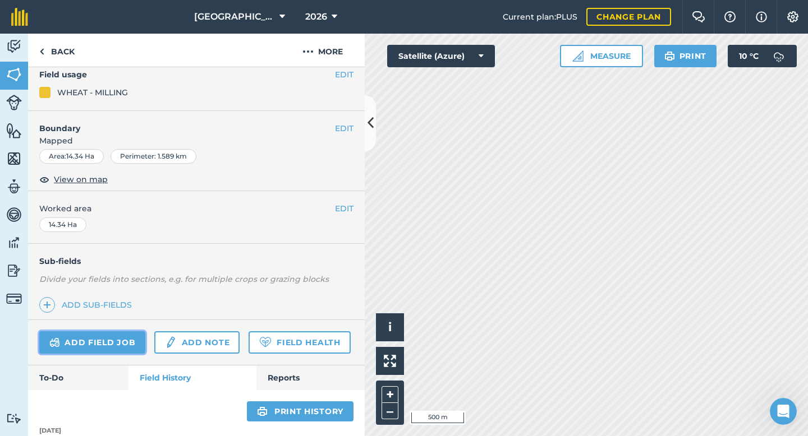
click at [121, 342] on link "Add field job" at bounding box center [92, 342] width 106 height 22
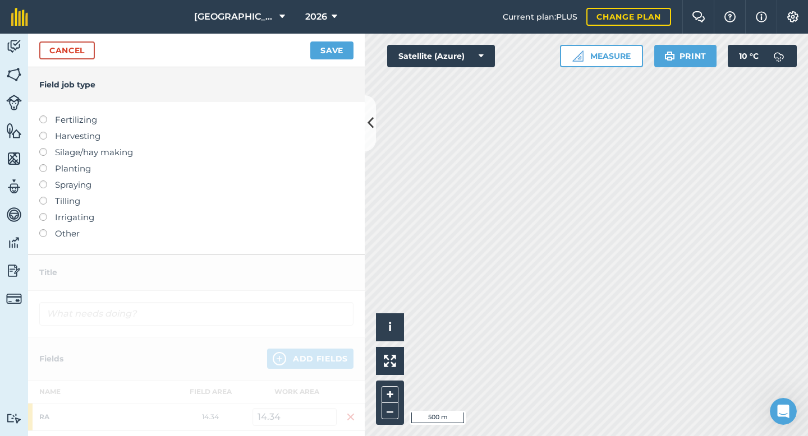
click at [45, 181] on label at bounding box center [47, 181] width 16 height 0
type input "Spraying"
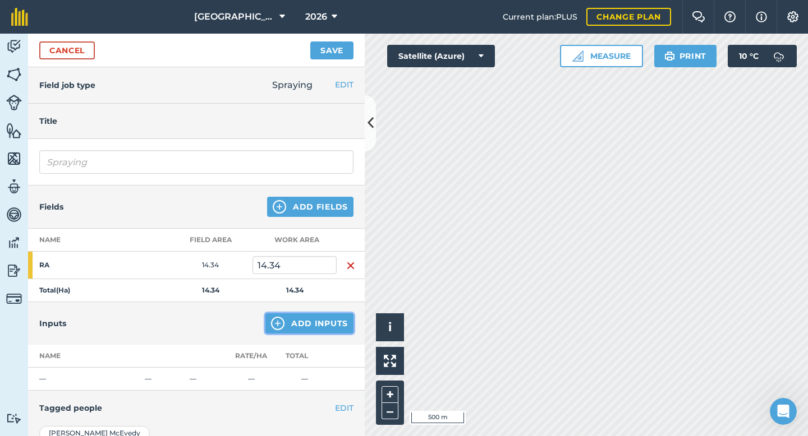
click at [299, 333] on button "Add Inputs" at bounding box center [309, 323] width 88 height 20
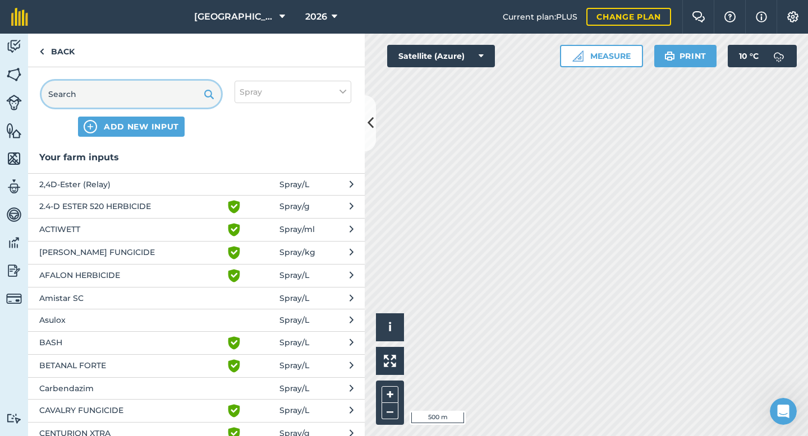
click at [126, 96] on input "text" at bounding box center [130, 94] width 179 height 27
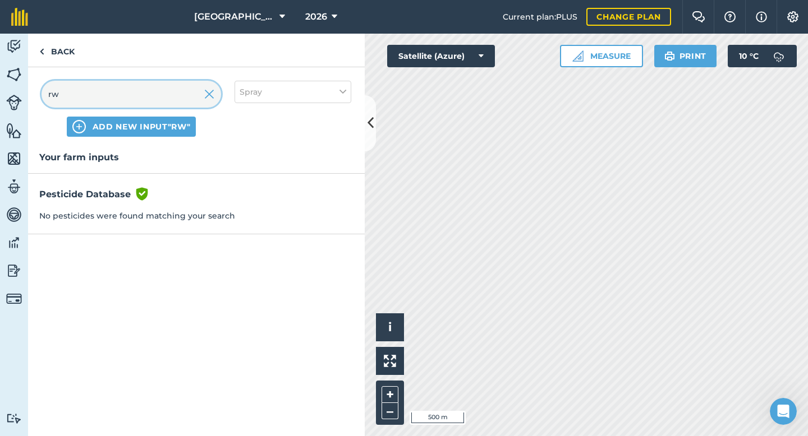
type input "r"
type input "twis"
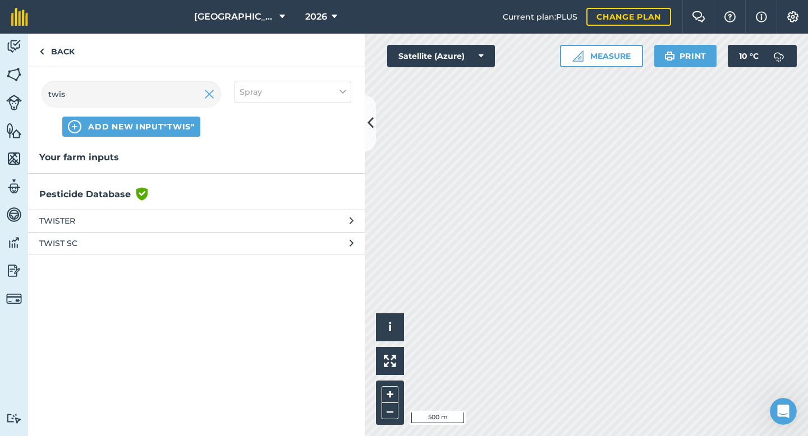
click at [98, 215] on span "TWISTER" at bounding box center [130, 221] width 183 height 12
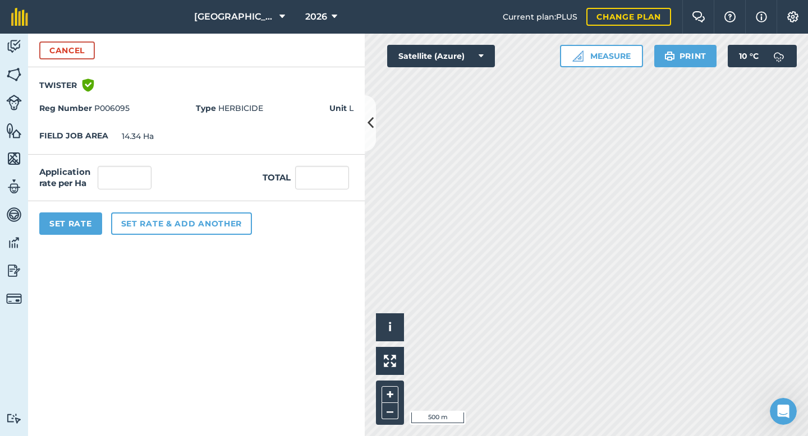
click at [120, 196] on div "Application rate per Ha Total" at bounding box center [196, 178] width 336 height 47
click at [127, 181] on input "text" at bounding box center [125, 178] width 54 height 24
type input "1"
type input "14.34"
click at [94, 220] on button "Set Rate" at bounding box center [70, 224] width 63 height 22
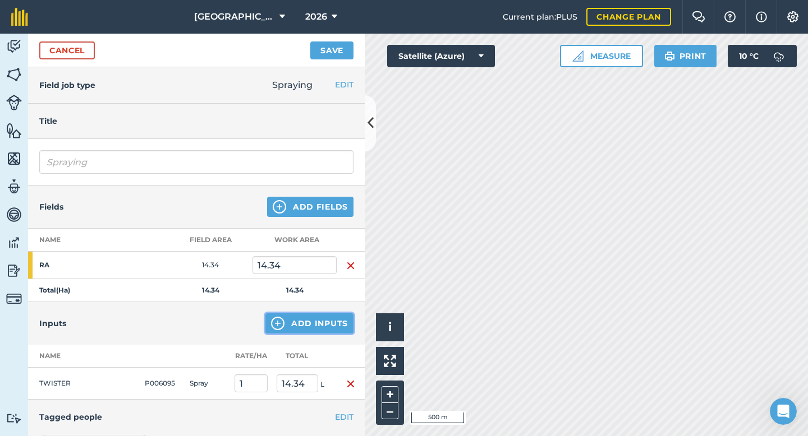
click at [312, 324] on button "Add Inputs" at bounding box center [309, 323] width 88 height 20
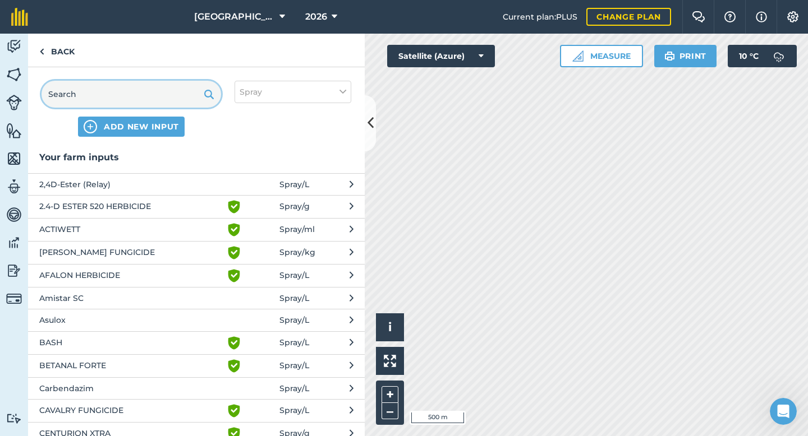
click at [104, 101] on input "text" at bounding box center [130, 94] width 179 height 27
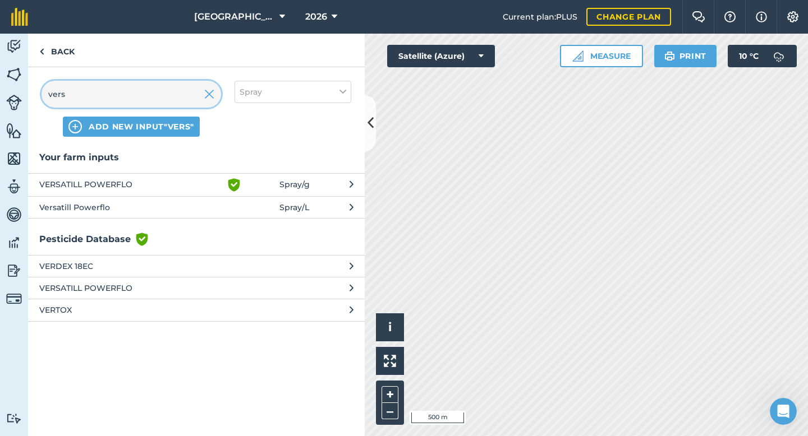
type input "vers"
click at [126, 212] on span "Versatill Powerflo" at bounding box center [130, 207] width 183 height 12
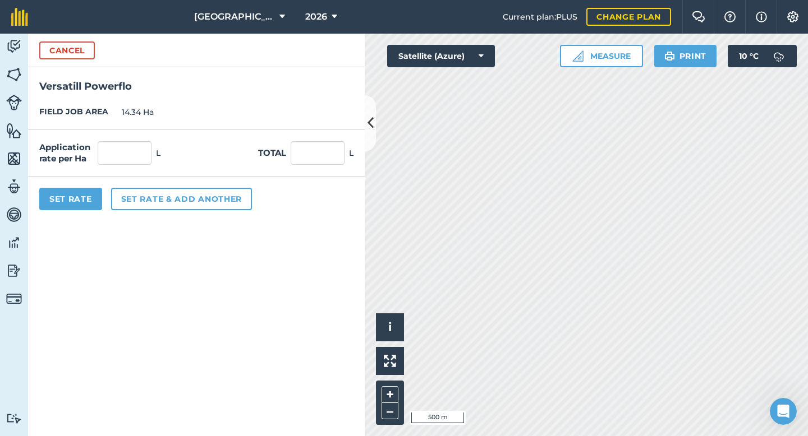
click at [134, 141] on div "Application rate per Ha L Total L" at bounding box center [196, 153] width 336 height 47
click at [121, 191] on button "Set rate & add another" at bounding box center [181, 199] width 141 height 22
click at [129, 149] on input "text" at bounding box center [125, 153] width 54 height 24
type input "0.2"
type input "2.868"
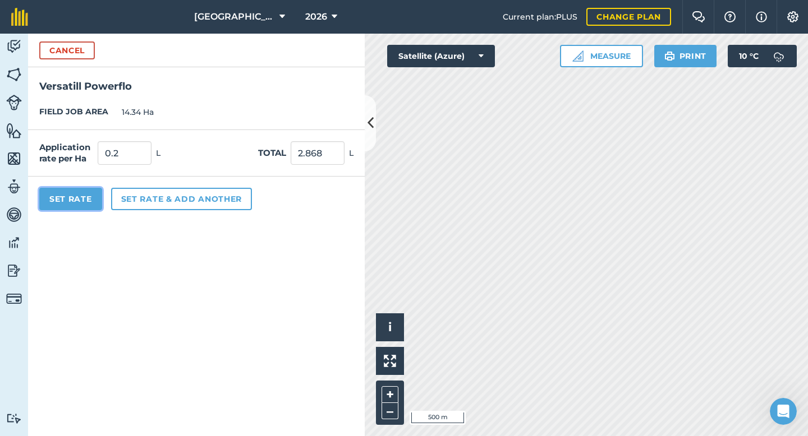
click at [79, 200] on button "Set Rate" at bounding box center [70, 199] width 63 height 22
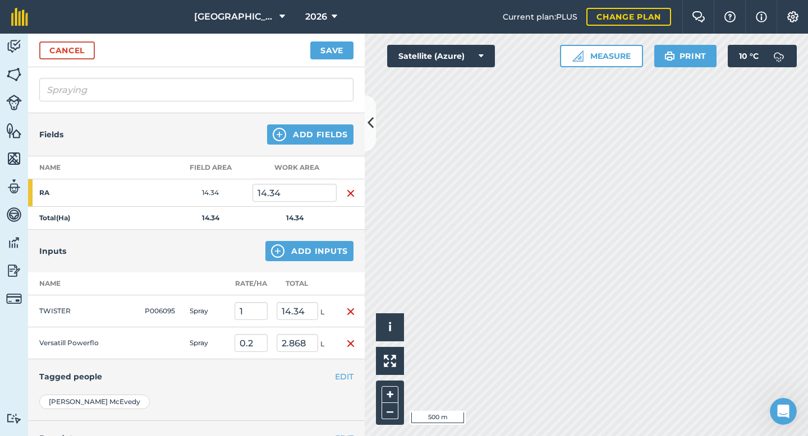
scroll to position [71, 0]
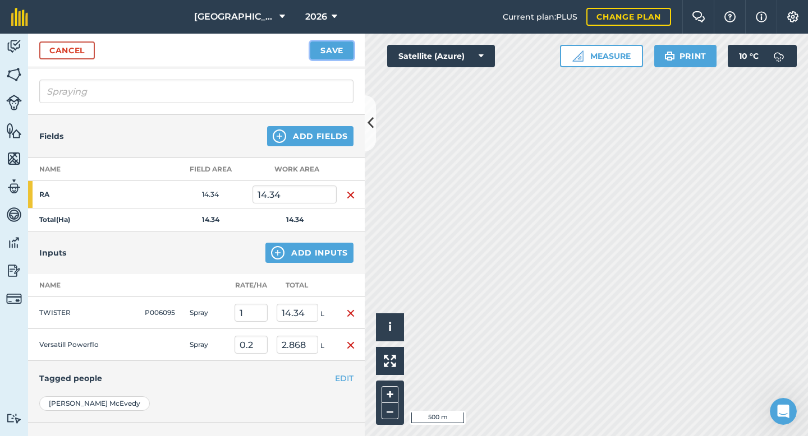
click at [333, 53] on button "Save" at bounding box center [331, 50] width 43 height 18
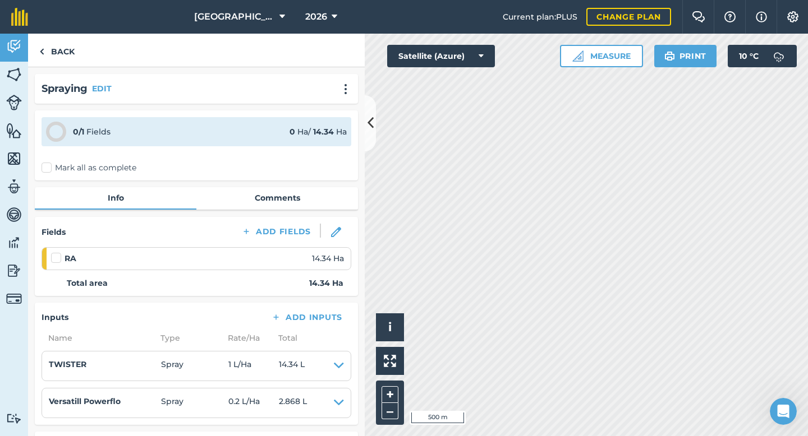
click at [57, 252] on label at bounding box center [57, 252] width 13 height 0
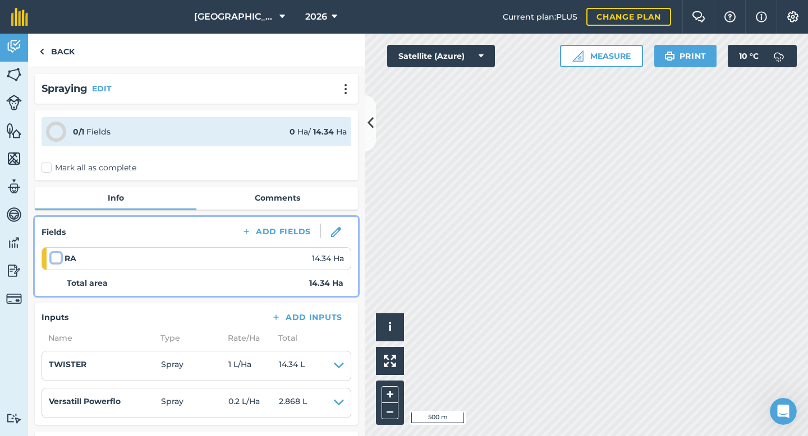
click at [57, 260] on input "checkbox" at bounding box center [54, 255] width 7 height 7
checkbox input "false"
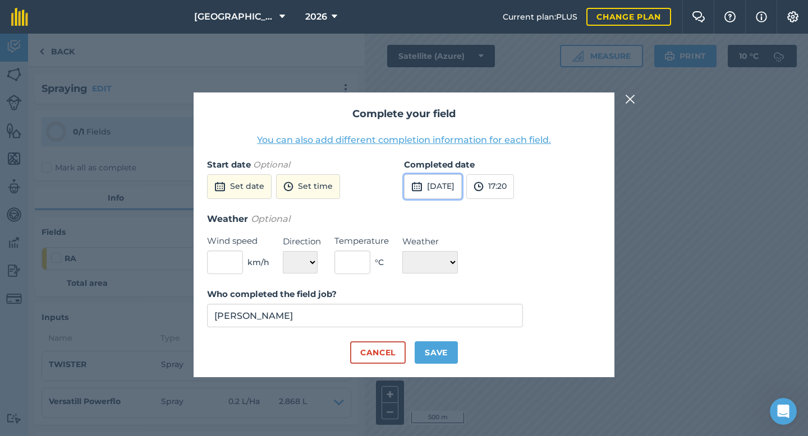
click at [423, 186] on button "5th Oct 2025" at bounding box center [433, 186] width 58 height 25
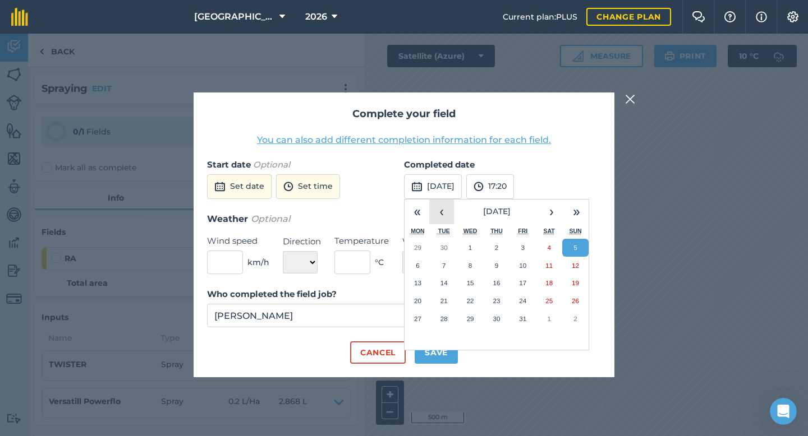
click at [441, 206] on button "‹" at bounding box center [441, 212] width 25 height 25
click at [441, 207] on button "‹" at bounding box center [441, 212] width 25 height 25
click at [578, 301] on abbr "24" at bounding box center [574, 300] width 7 height 7
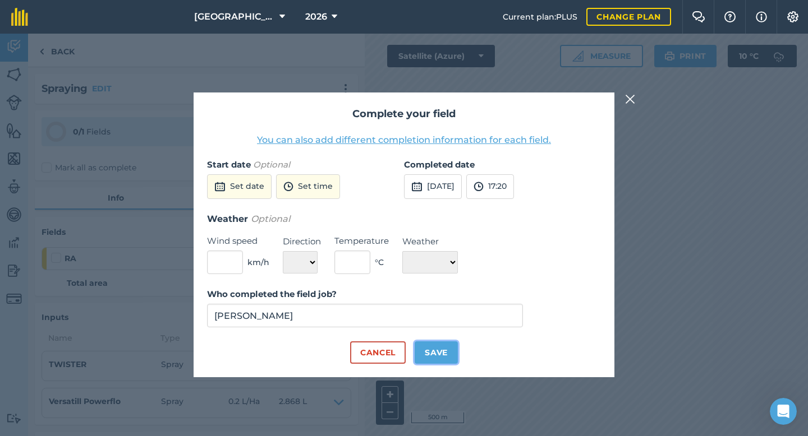
click at [423, 358] on button "Save" at bounding box center [435, 353] width 43 height 22
checkbox input "true"
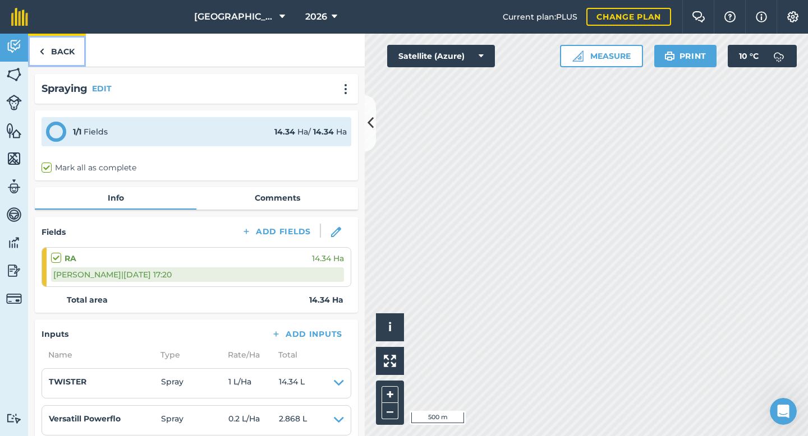
click at [72, 54] on link "Back" at bounding box center [57, 50] width 58 height 33
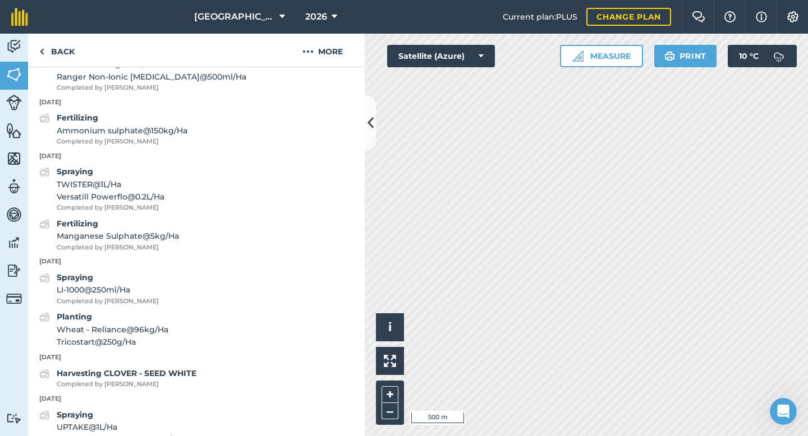
scroll to position [578, 0]
click at [92, 221] on strong "Fertilizing" at bounding box center [77, 223] width 41 height 10
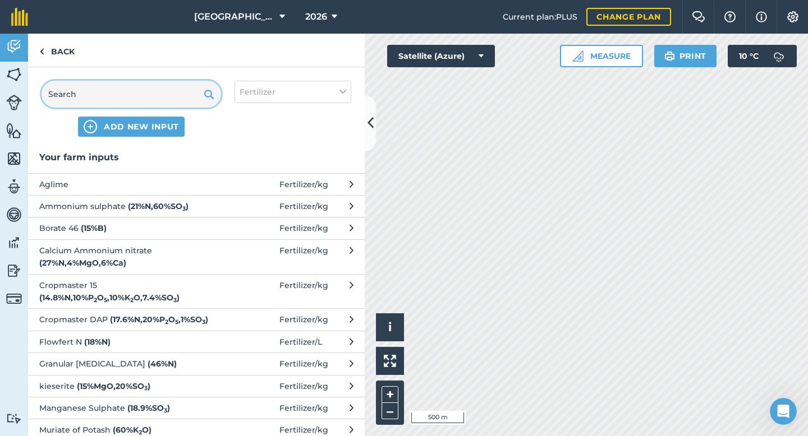
click at [139, 87] on input "text" at bounding box center [130, 94] width 179 height 27
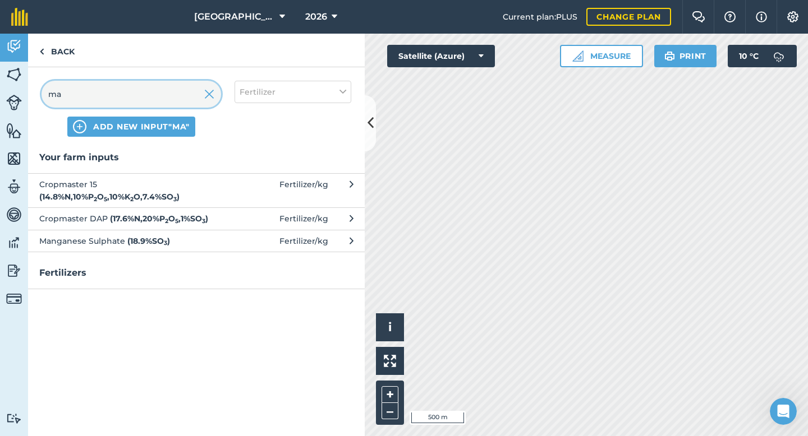
type input "m"
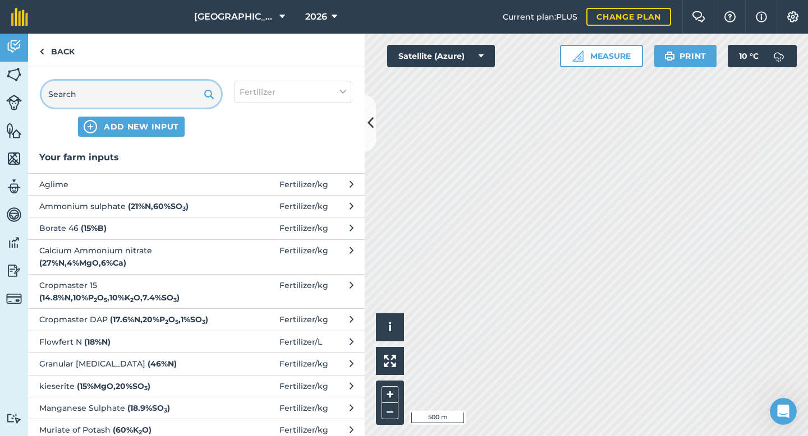
click at [107, 101] on input "text" at bounding box center [130, 94] width 179 height 27
paste input "Magnesium sulphate"
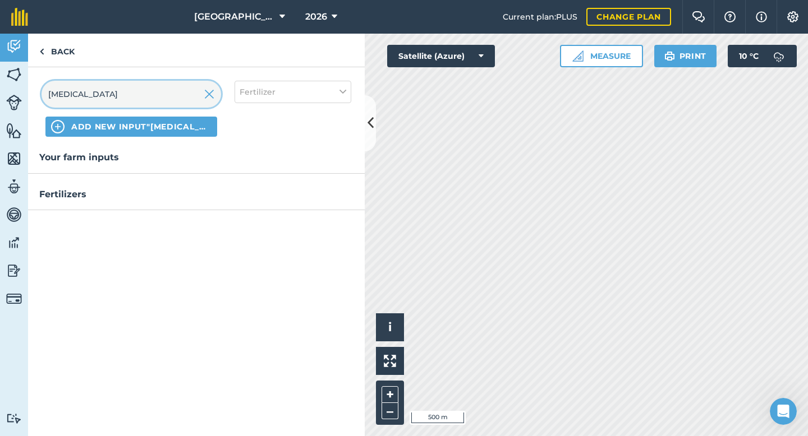
type input "Magnesium sulphate"
click at [115, 127] on span "ADD NEW INPUT "Magnesium sulphate"" at bounding box center [141, 126] width 140 height 11
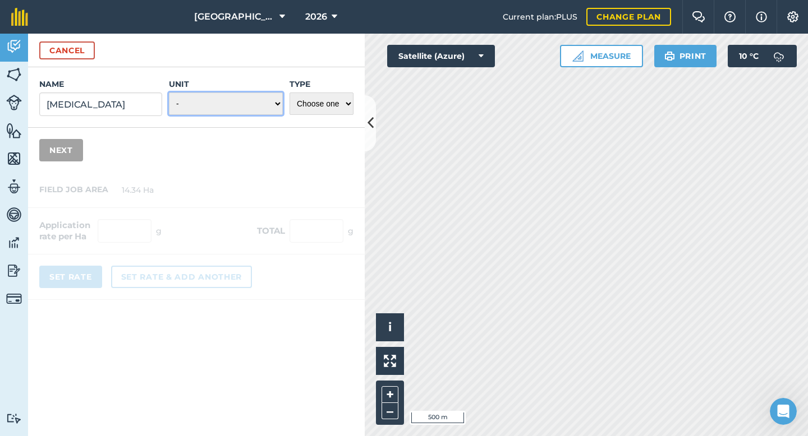
click at [199, 104] on select "- Grams/g Kilograms/kg Metric tonnes/t Millilitres/ml Litres/L Ounces/oz Pounds…" at bounding box center [226, 104] width 114 height 22
select select "KILOGRAMS"
click at [305, 108] on select "Choose one Fertilizer Seed Spray Fuel Other" at bounding box center [321, 104] width 64 height 22
select select "FERTILIZER"
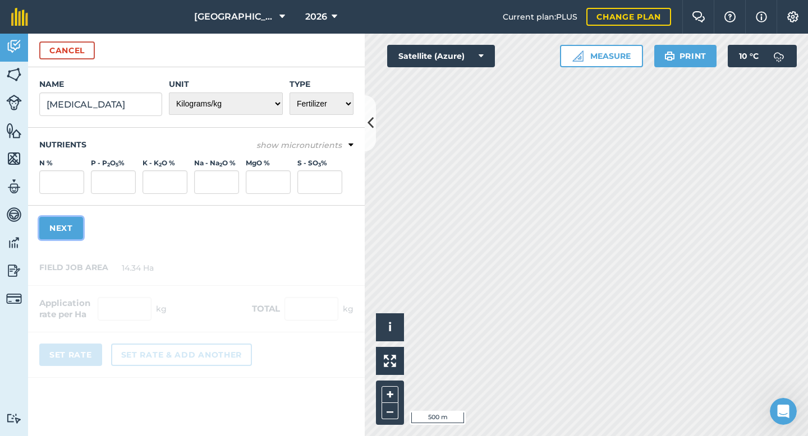
click at [71, 230] on button "Next" at bounding box center [61, 228] width 44 height 22
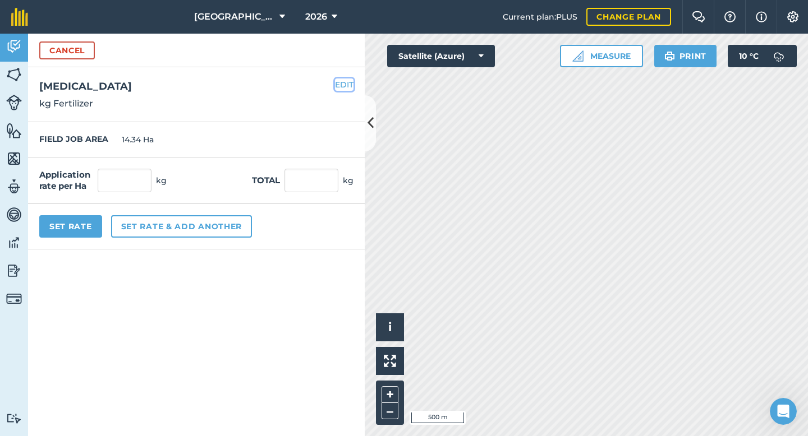
click at [340, 85] on button "EDIT" at bounding box center [344, 85] width 19 height 12
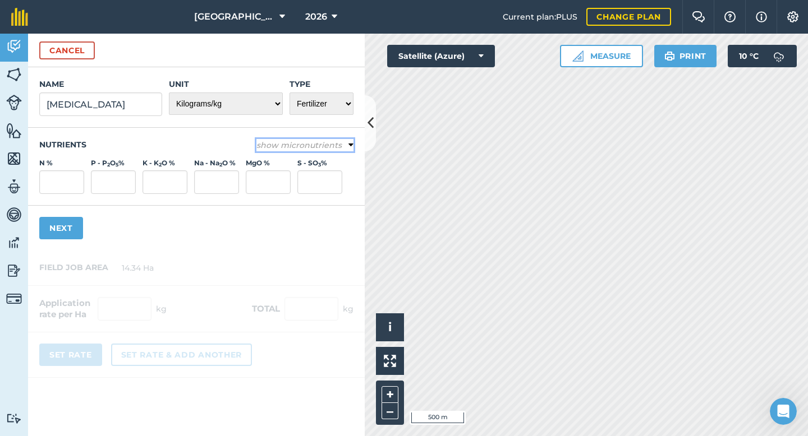
click at [332, 145] on em "show micronutrients" at bounding box center [298, 145] width 85 height 10
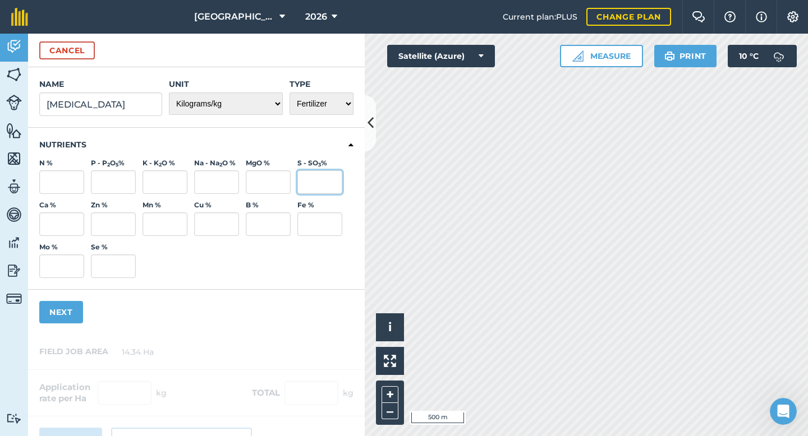
click at [316, 175] on input "S - SO 3 %" at bounding box center [319, 182] width 45 height 24
type input "13"
click at [266, 179] on input "MgO %" at bounding box center [268, 182] width 45 height 24
type input "9.9"
click at [78, 311] on button "Next" at bounding box center [61, 312] width 44 height 22
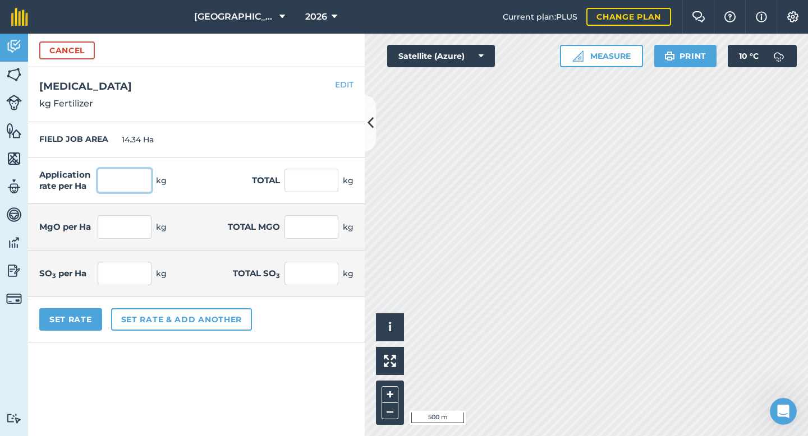
click at [133, 182] on input "text" at bounding box center [125, 181] width 54 height 24
type input "2.4"
type input "34.416"
type input "0.312"
type input "4.474"
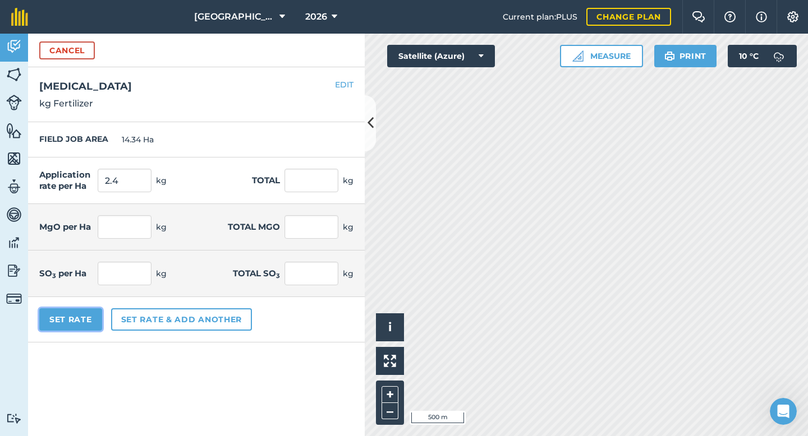
type input "0.238"
type input "3.407"
click at [78, 319] on button "Set Rate" at bounding box center [70, 319] width 63 height 22
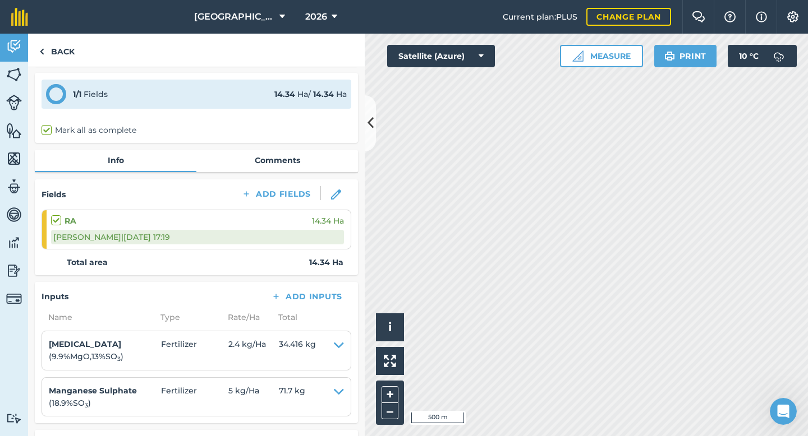
scroll to position [38, 0]
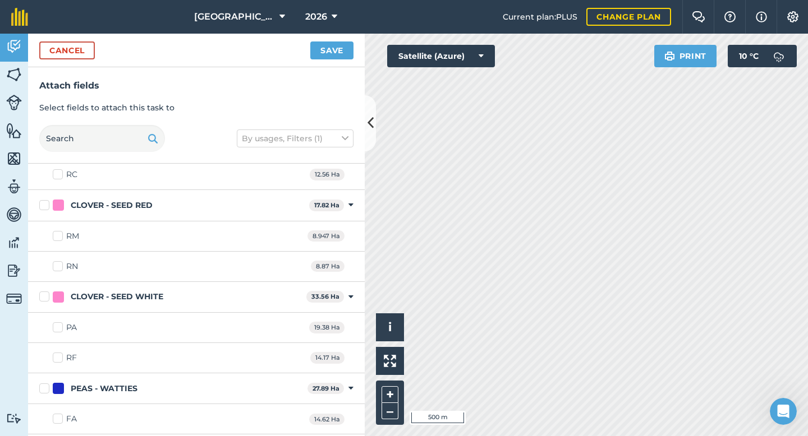
scroll to position [249, 0]
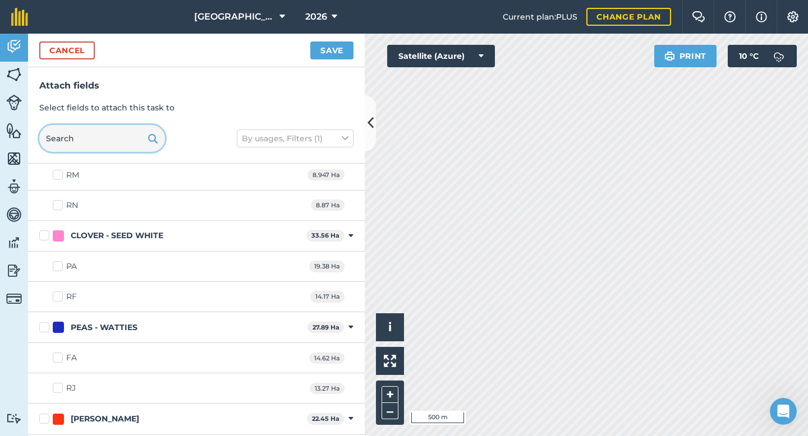
click at [102, 137] on input "text" at bounding box center [102, 138] width 126 height 27
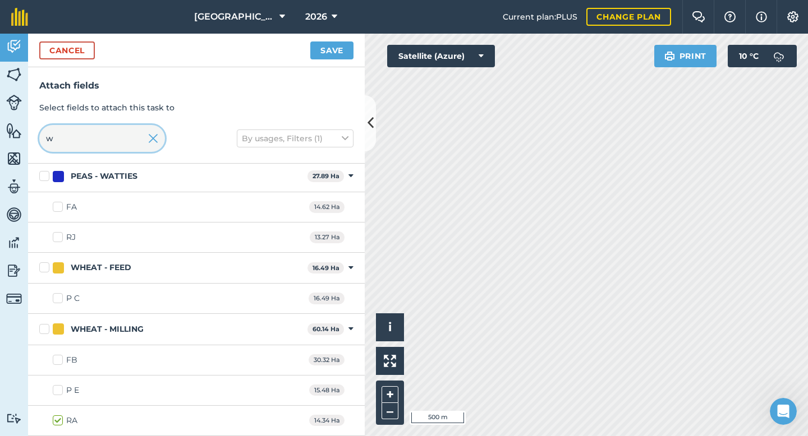
scroll to position [0, 0]
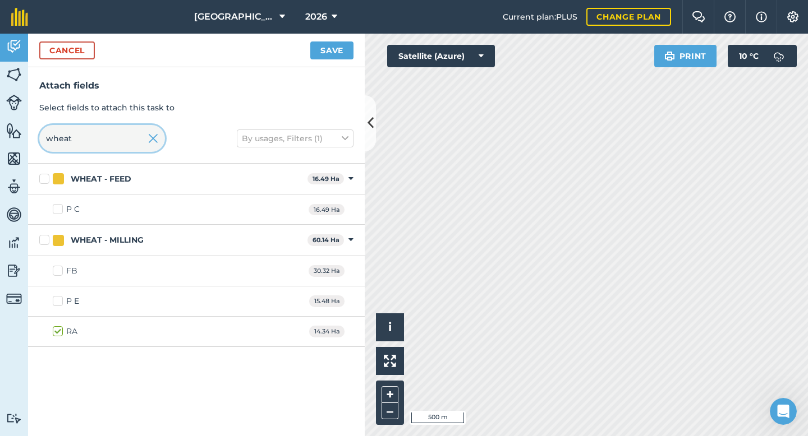
type input "wheat"
click at [61, 207] on label "P C" at bounding box center [66, 210] width 27 height 12
click at [60, 207] on input "P C" at bounding box center [56, 207] width 7 height 7
checkbox input "true"
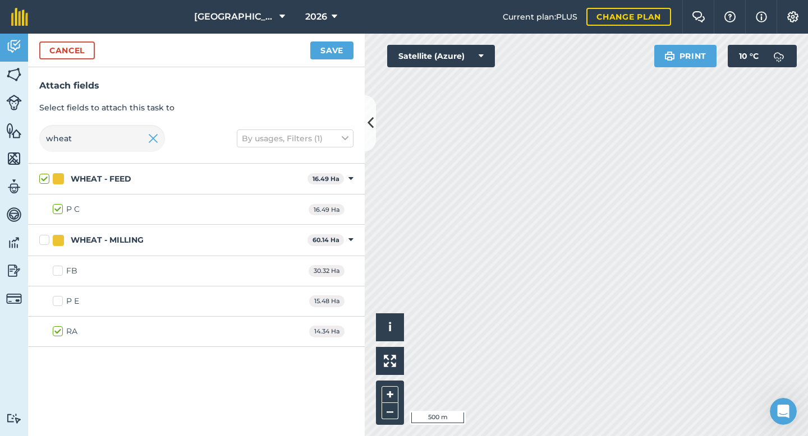
click at [58, 276] on div "FB 30.32 Ha" at bounding box center [196, 271] width 336 height 30
click at [60, 273] on label "FB" at bounding box center [65, 271] width 25 height 12
click at [60, 273] on input "FB" at bounding box center [56, 268] width 7 height 7
checkbox input "true"
click at [61, 301] on label "P E" at bounding box center [66, 302] width 26 height 12
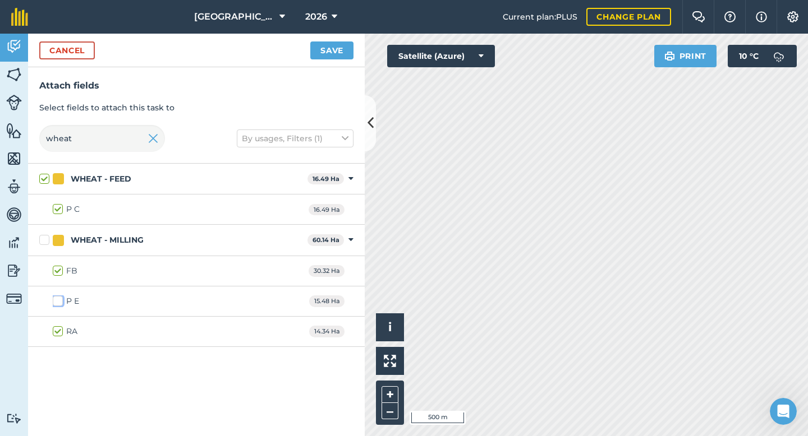
click at [60, 301] on input "P E" at bounding box center [56, 299] width 7 height 7
checkbox input "true"
click at [333, 49] on button "Save" at bounding box center [331, 50] width 43 height 18
checkbox input "false"
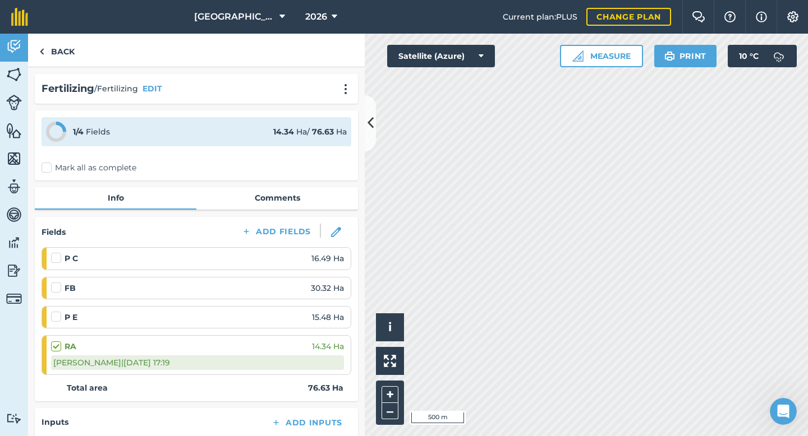
click at [54, 311] on label at bounding box center [57, 311] width 13 height 0
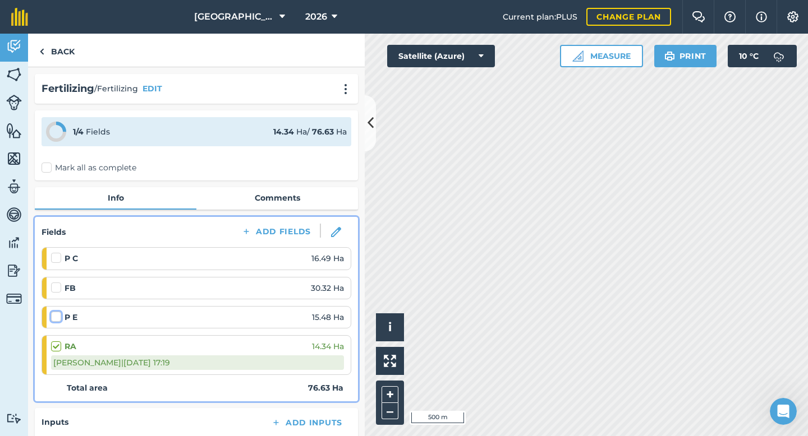
click at [54, 319] on input "checkbox" at bounding box center [54, 314] width 7 height 7
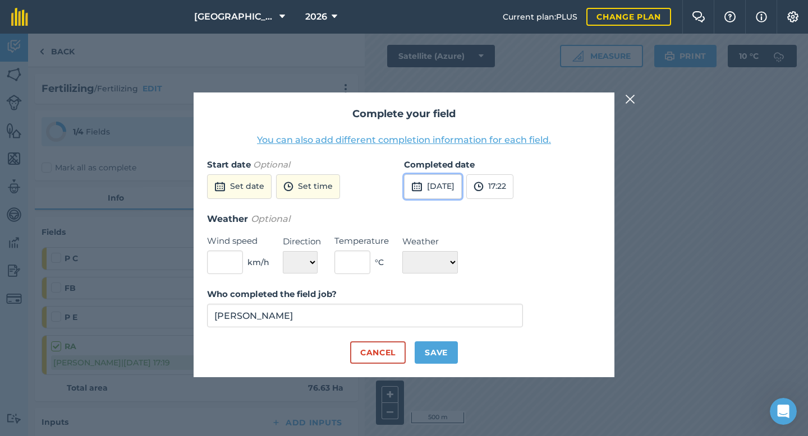
click at [414, 191] on img at bounding box center [416, 186] width 11 height 13
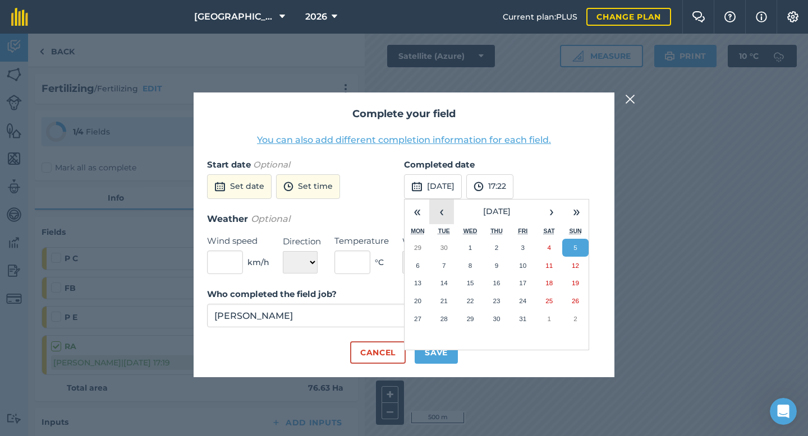
click at [450, 215] on button "‹" at bounding box center [441, 212] width 25 height 25
click at [578, 301] on abbr "24" at bounding box center [574, 300] width 7 height 7
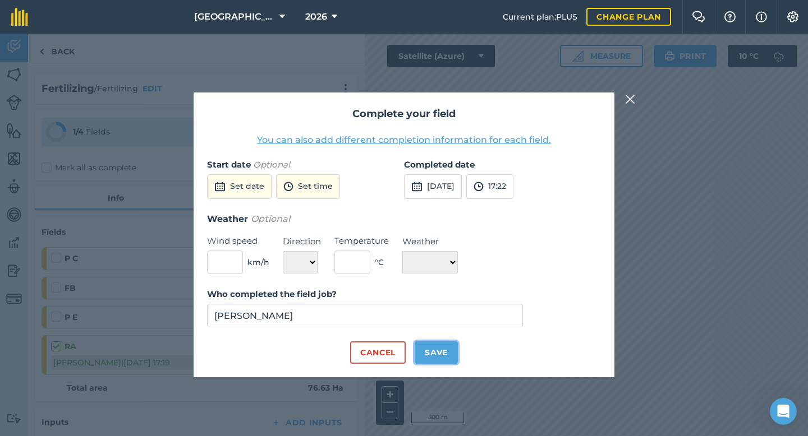
click at [448, 353] on button "Save" at bounding box center [435, 353] width 43 height 22
checkbox input "true"
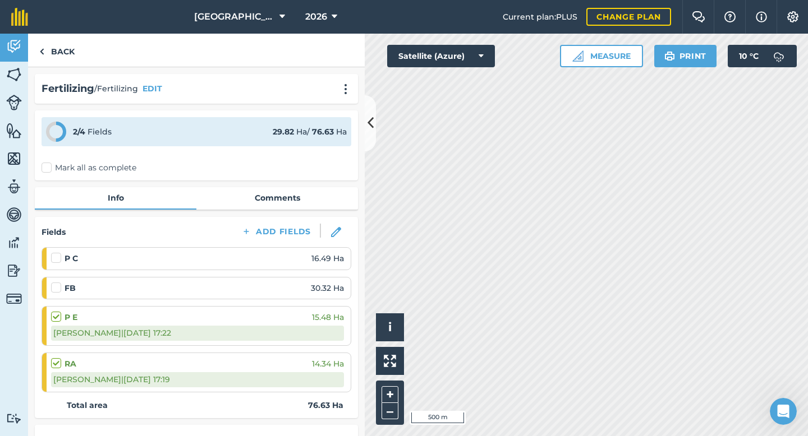
click at [54, 282] on label at bounding box center [57, 282] width 13 height 0
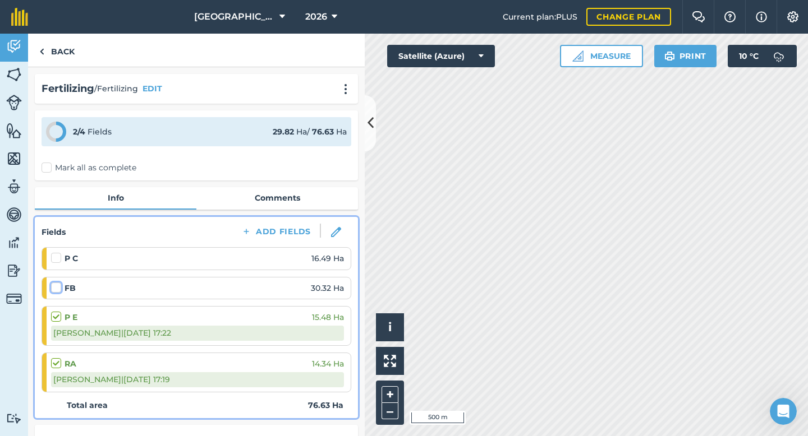
click at [54, 289] on input "checkbox" at bounding box center [54, 285] width 7 height 7
checkbox input "false"
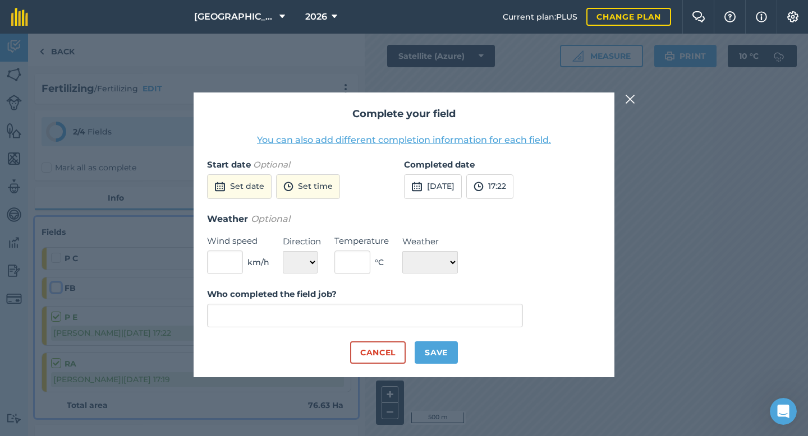
type input "[PERSON_NAME]"
click at [421, 185] on img at bounding box center [416, 186] width 11 height 13
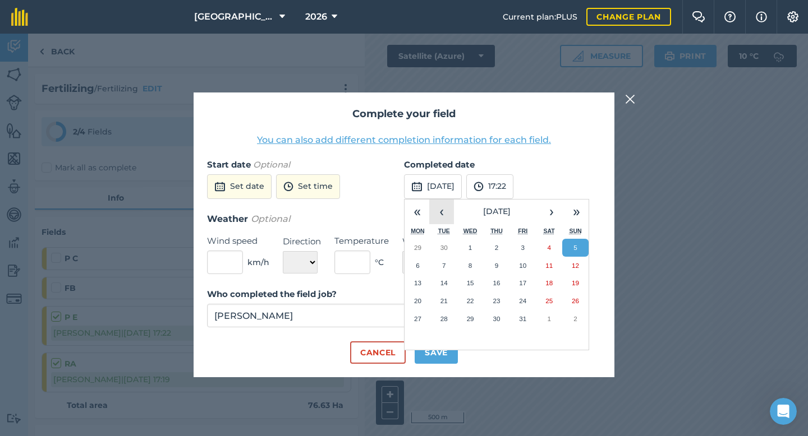
click at [448, 214] on button "‹" at bounding box center [441, 212] width 25 height 25
click at [572, 301] on abbr "24" at bounding box center [574, 300] width 7 height 7
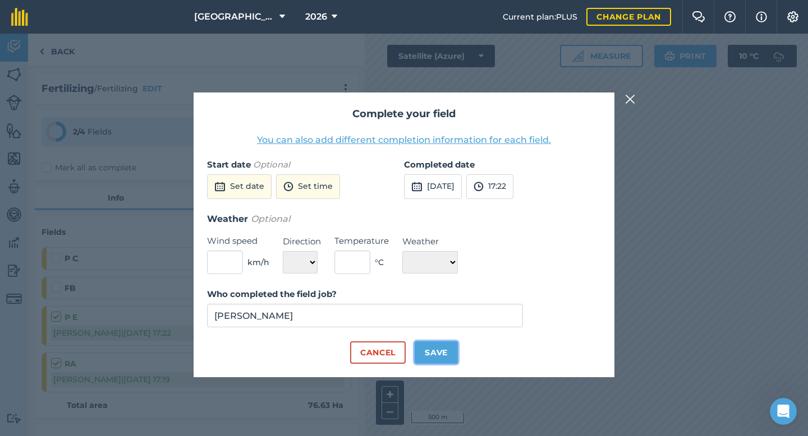
click at [448, 350] on button "Save" at bounding box center [435, 353] width 43 height 22
checkbox input "true"
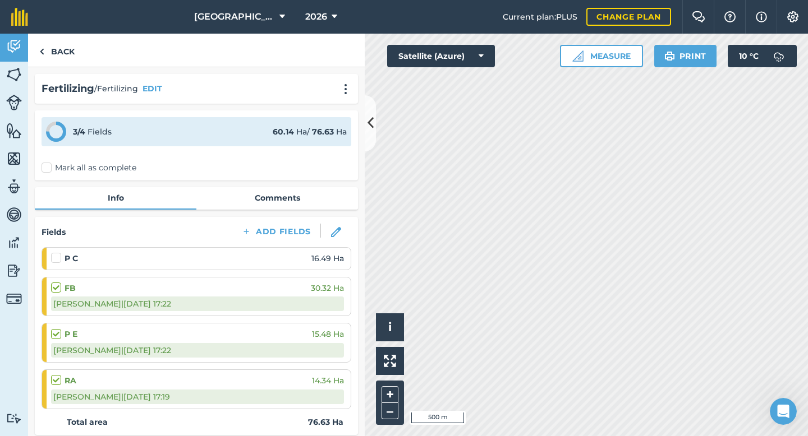
click at [51, 252] on label at bounding box center [57, 252] width 13 height 0
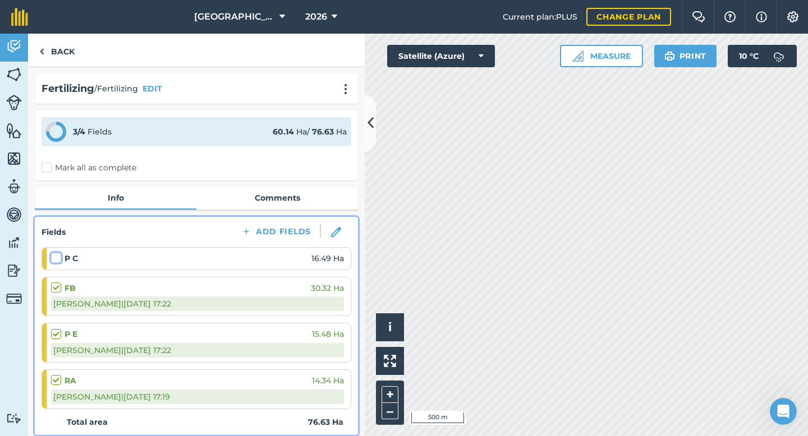
click at [51, 254] on input "checkbox" at bounding box center [54, 255] width 7 height 7
checkbox input "false"
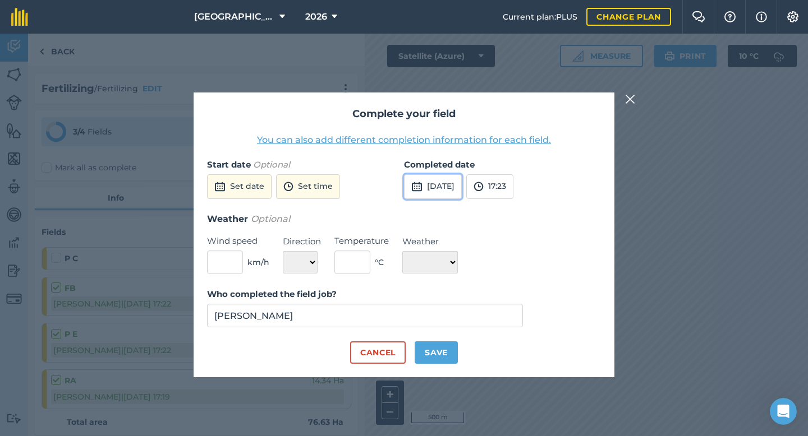
click at [424, 181] on button "5th Oct 2025" at bounding box center [433, 186] width 58 height 25
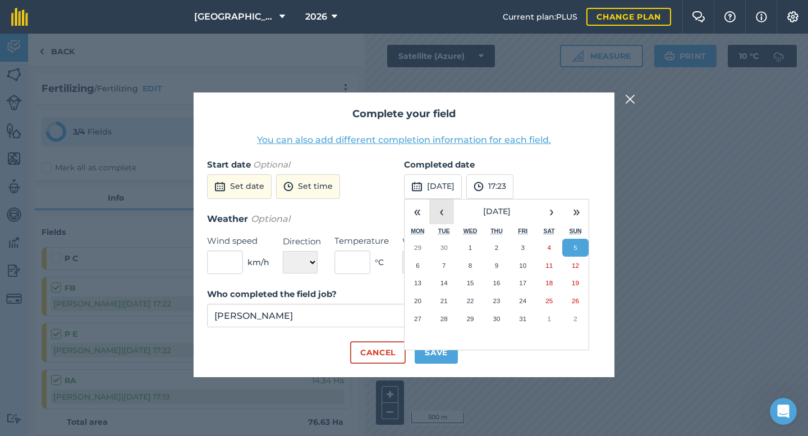
click at [446, 213] on button "‹" at bounding box center [441, 212] width 25 height 25
click at [573, 299] on abbr "24" at bounding box center [574, 300] width 7 height 7
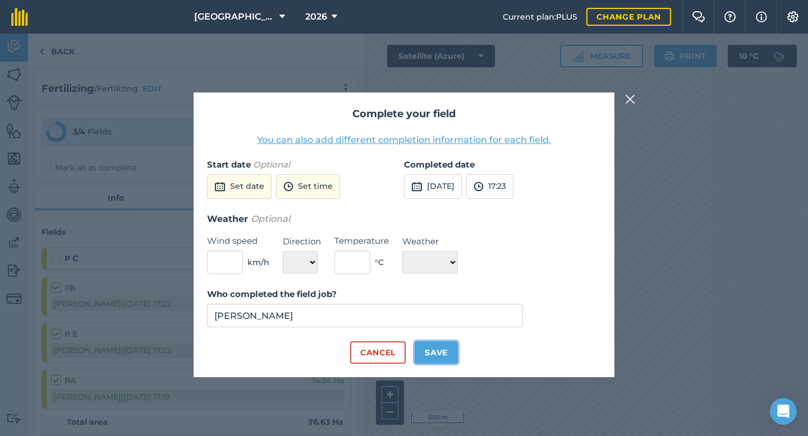
click at [439, 354] on button "Save" at bounding box center [435, 353] width 43 height 22
checkbox input "true"
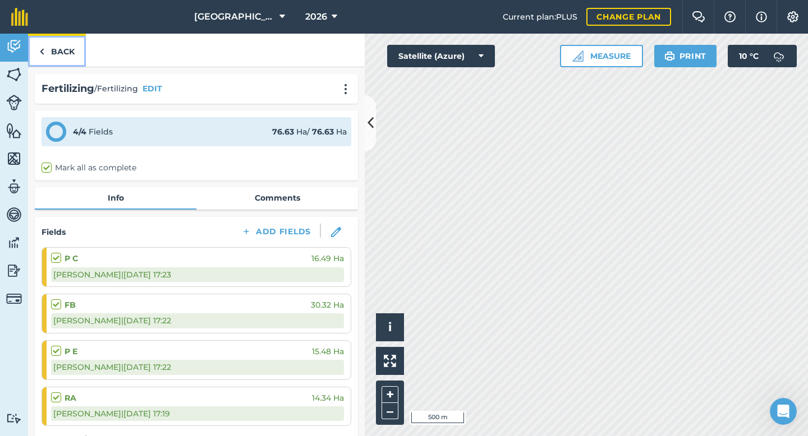
click at [68, 57] on link "Back" at bounding box center [57, 50] width 58 height 33
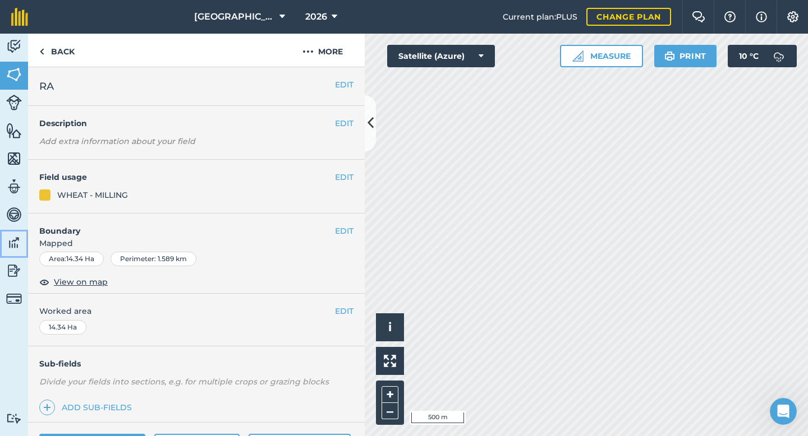
click at [20, 241] on img at bounding box center [14, 242] width 16 height 17
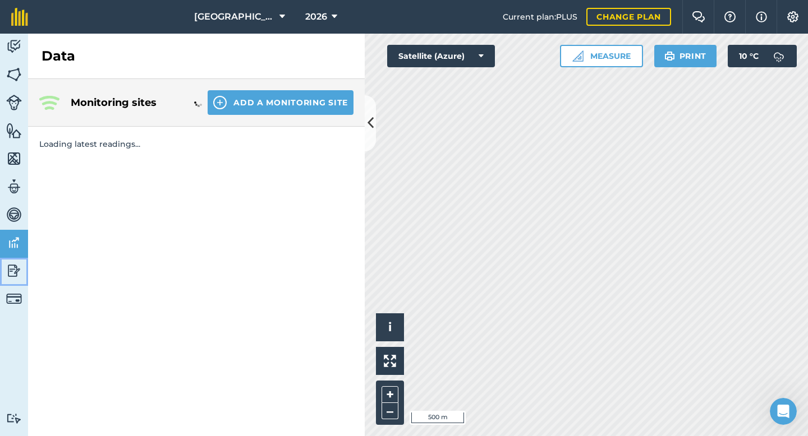
click at [16, 263] on img at bounding box center [14, 270] width 16 height 17
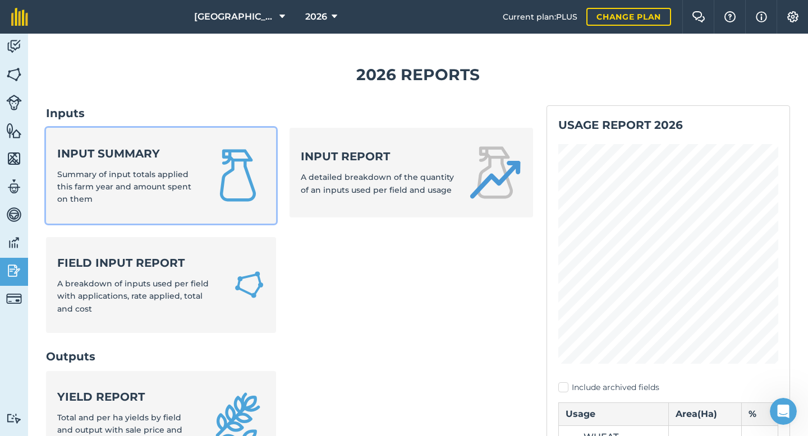
click at [154, 154] on strong "Input summary" at bounding box center [127, 154] width 140 height 16
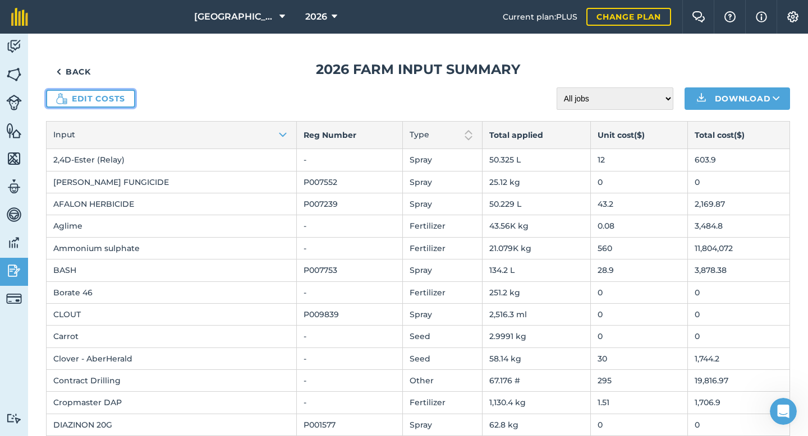
click at [103, 100] on link "Edit costs" at bounding box center [90, 99] width 89 height 18
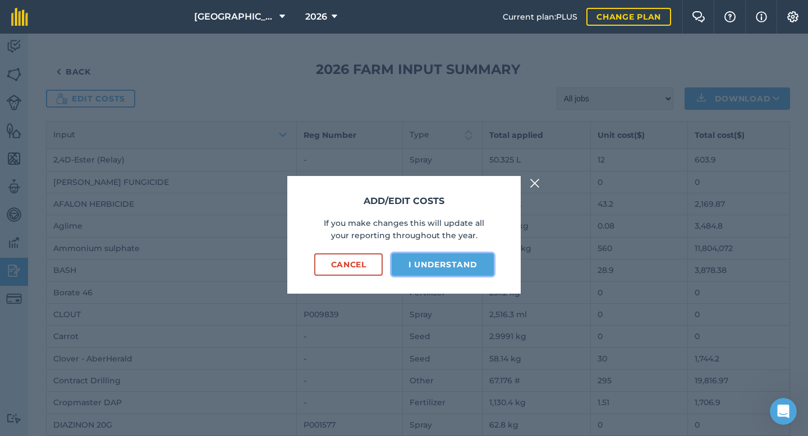
click at [426, 264] on button "I understand" at bounding box center [442, 264] width 102 height 22
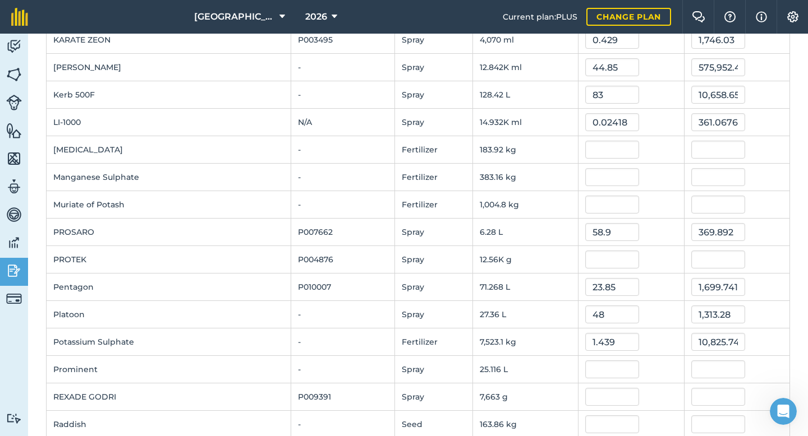
scroll to position [685, 0]
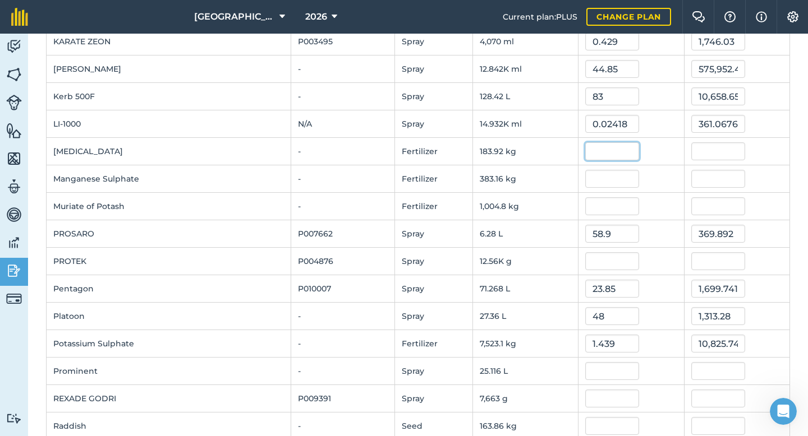
click at [598, 155] on input "text" at bounding box center [612, 151] width 54 height 18
click at [598, 152] on input "text" at bounding box center [612, 151] width 54 height 18
type input "0.624"
type input "114.76393344"
click at [663, 145] on div "0.624" at bounding box center [630, 151] width 91 height 18
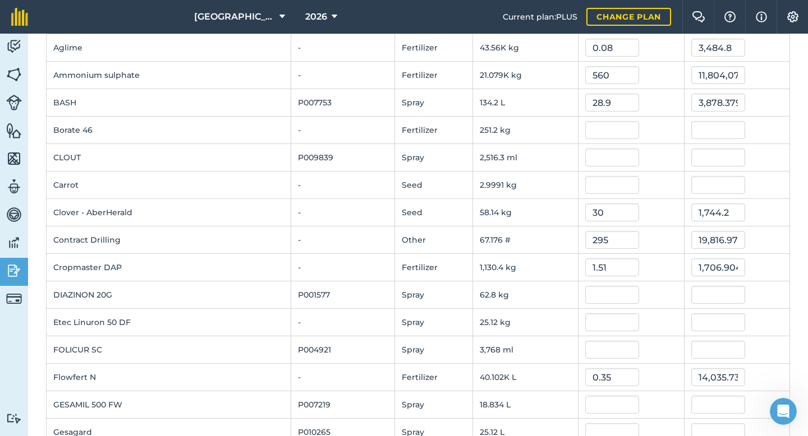
scroll to position [0, 0]
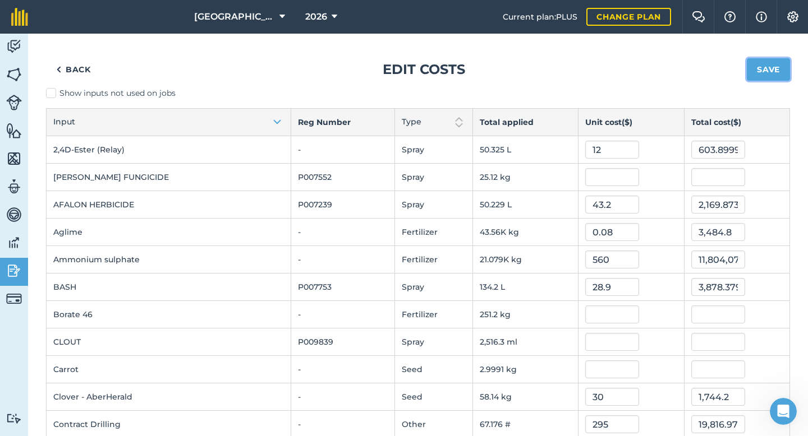
click at [776, 70] on button "Save" at bounding box center [767, 69] width 43 height 22
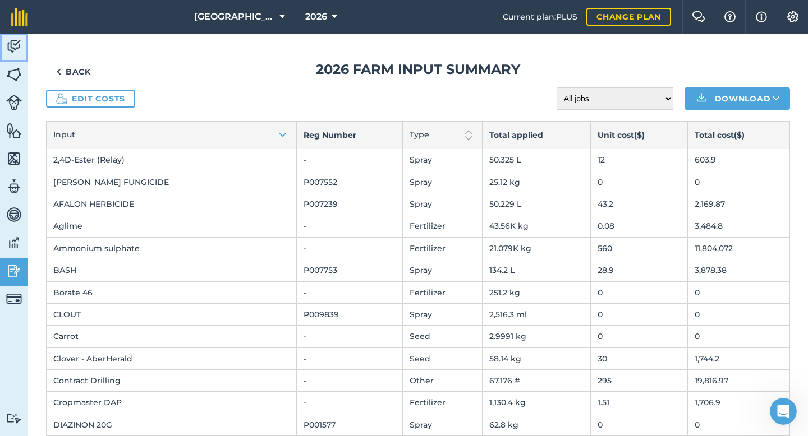
click at [16, 50] on img at bounding box center [14, 46] width 16 height 17
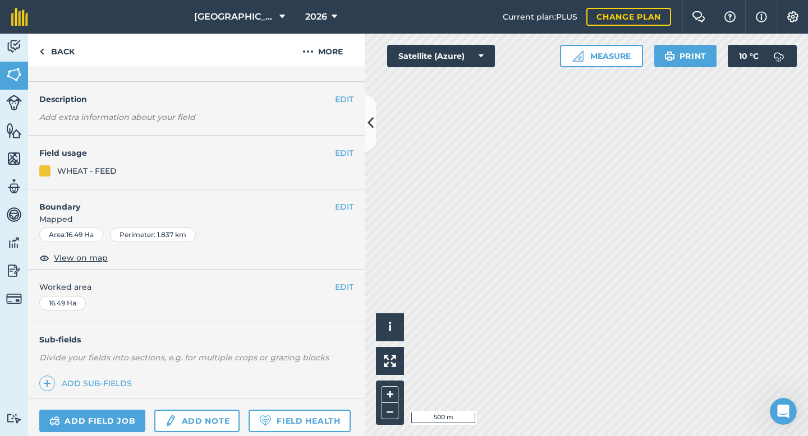
scroll to position [91, 0]
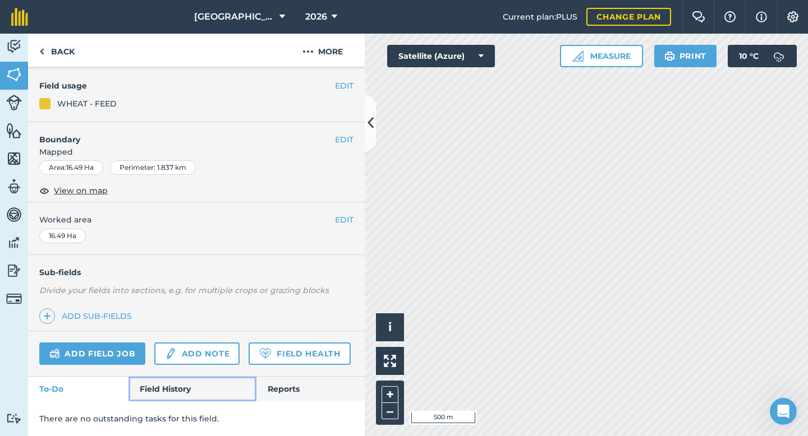
click at [173, 391] on link "Field History" at bounding box center [191, 389] width 127 height 25
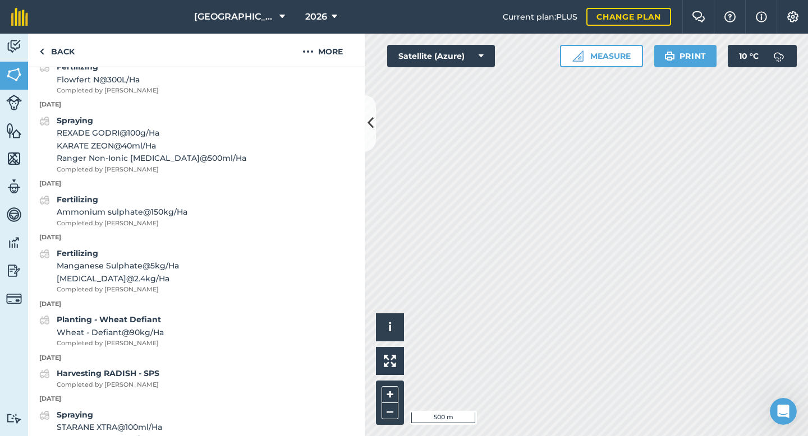
scroll to position [485, 0]
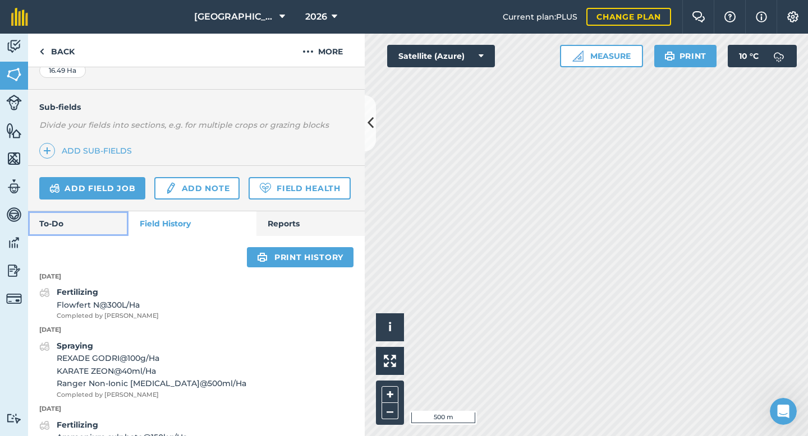
click at [109, 223] on link "To-Do" at bounding box center [78, 223] width 100 height 25
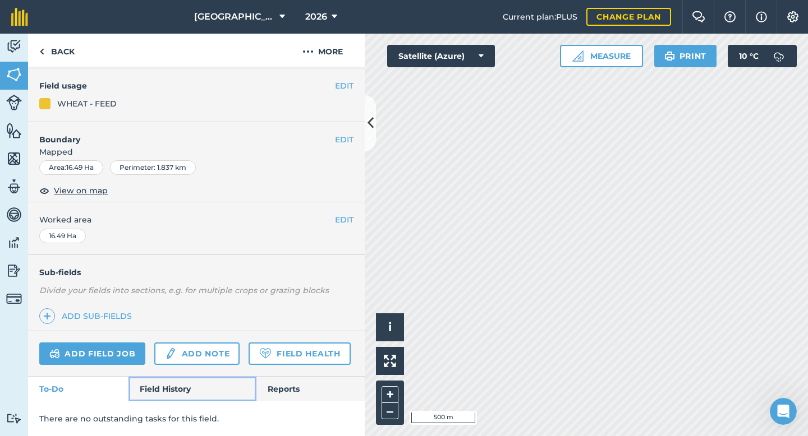
click at [165, 389] on link "Field History" at bounding box center [191, 389] width 127 height 25
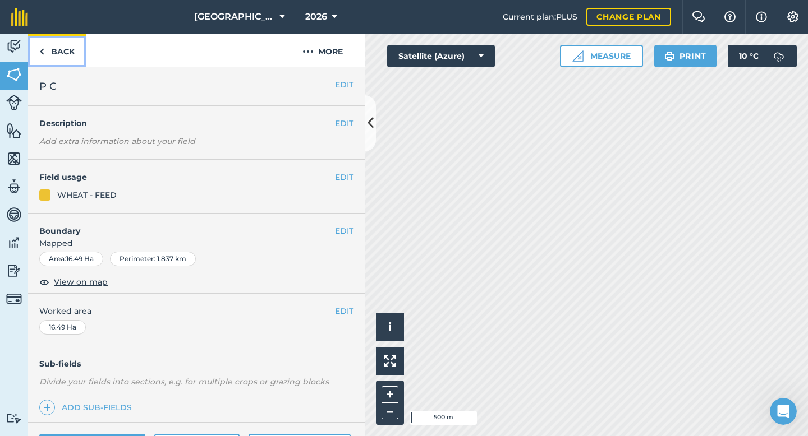
click at [64, 48] on link "Back" at bounding box center [57, 50] width 58 height 33
click at [66, 52] on link "Back" at bounding box center [57, 50] width 58 height 33
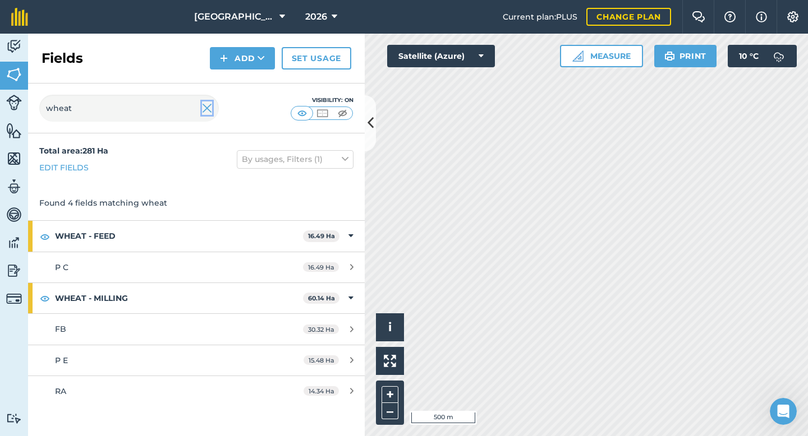
click at [207, 113] on img at bounding box center [207, 108] width 10 height 13
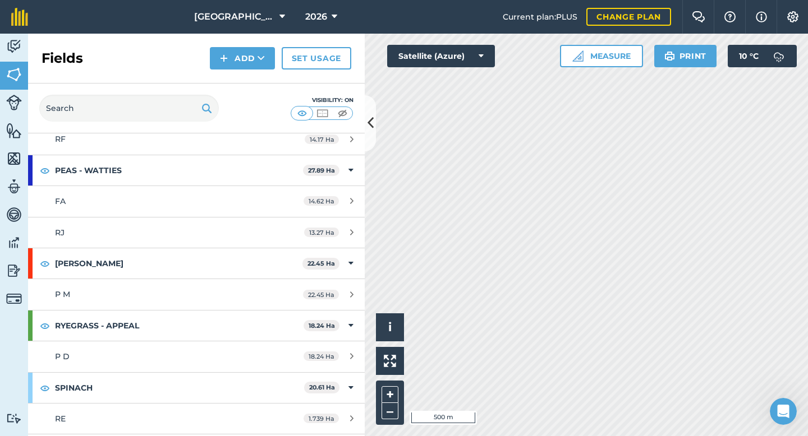
scroll to position [681, 0]
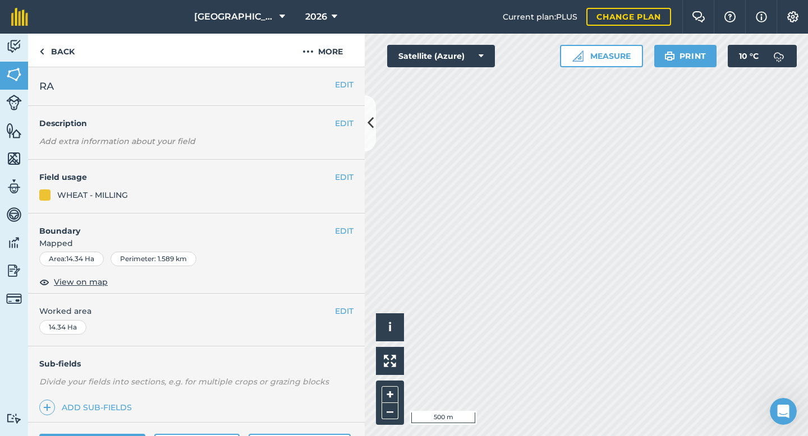
scroll to position [91, 0]
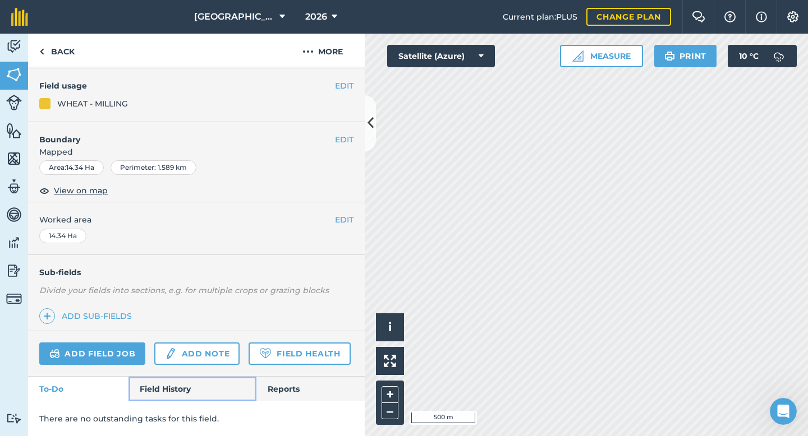
click at [158, 396] on link "Field History" at bounding box center [191, 389] width 127 height 25
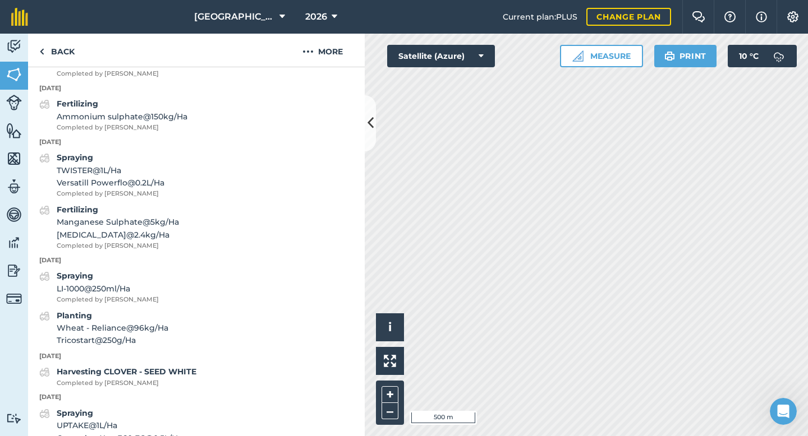
scroll to position [592, 0]
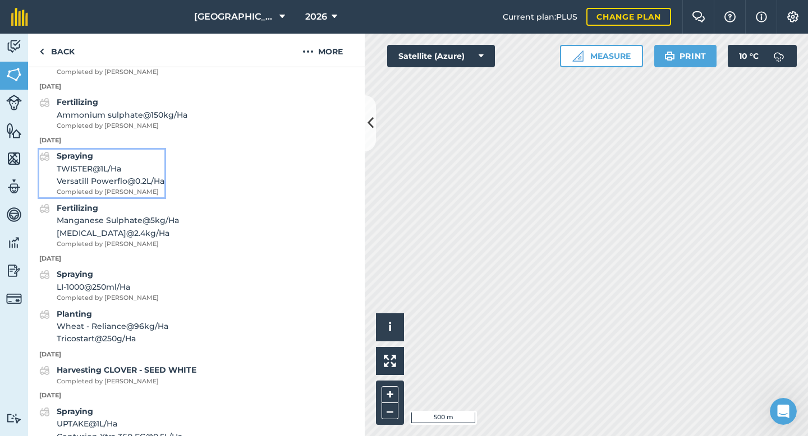
click at [96, 168] on span "TWISTER @ 1 L / Ha" at bounding box center [111, 169] width 108 height 12
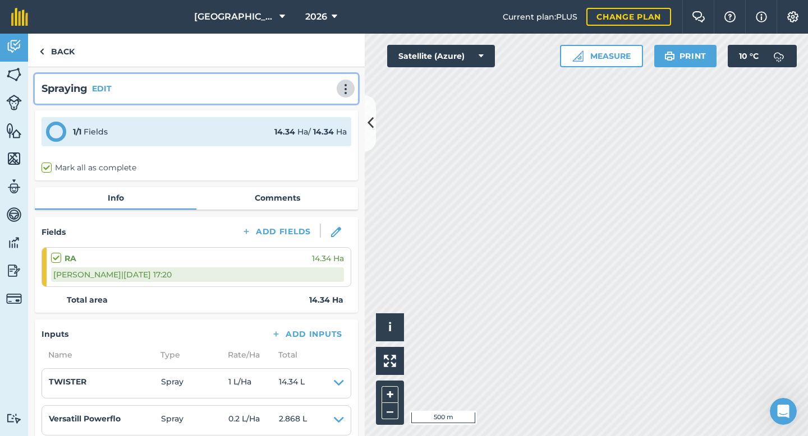
click at [347, 90] on img at bounding box center [345, 89] width 13 height 11
click at [312, 137] on link "Delete" at bounding box center [322, 140] width 72 height 22
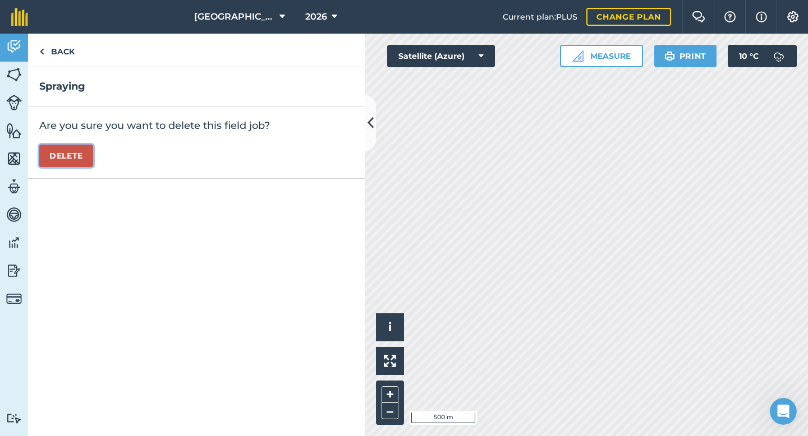
click at [77, 160] on button "Delete" at bounding box center [66, 156] width 54 height 22
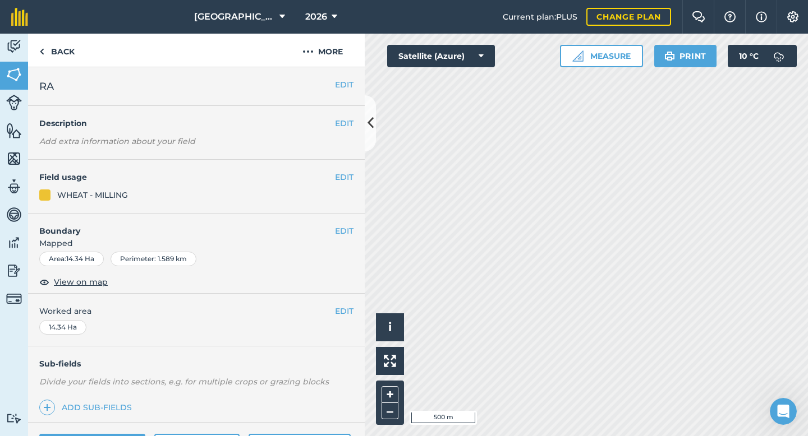
scroll to position [91, 0]
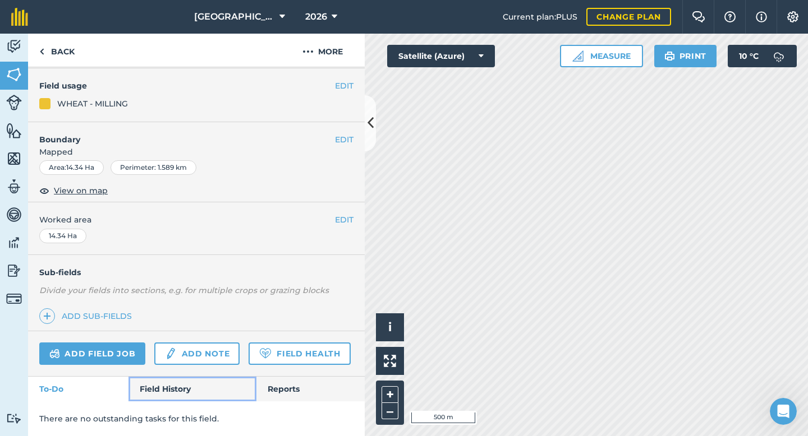
click at [174, 397] on link "Field History" at bounding box center [191, 389] width 127 height 25
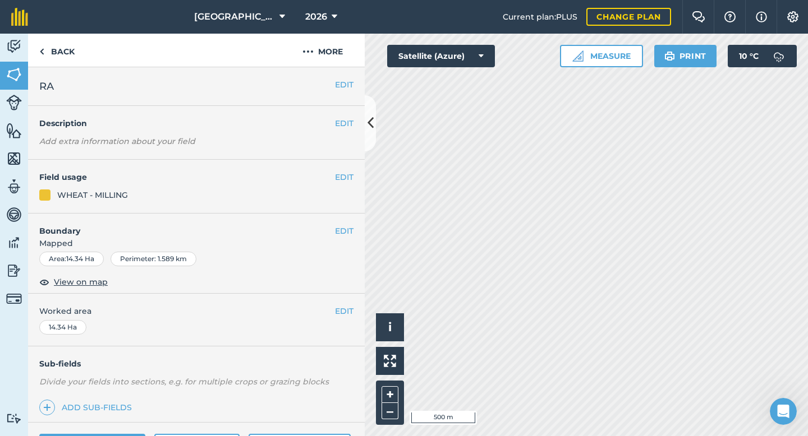
scroll to position [34, 0]
click at [16, 269] on img at bounding box center [14, 270] width 16 height 17
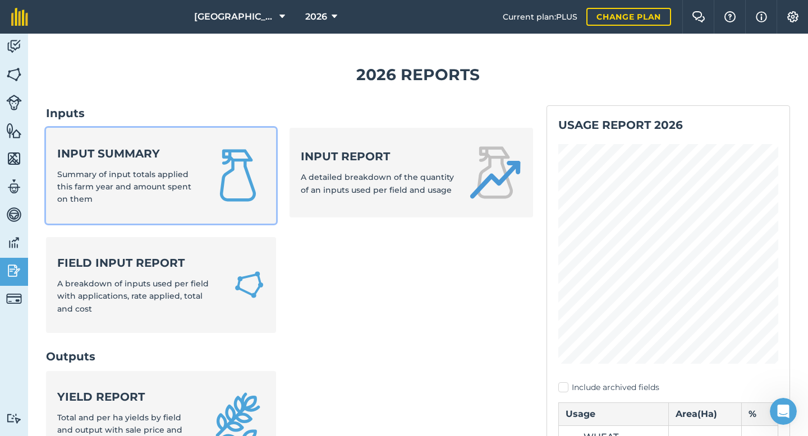
click at [116, 155] on strong "Input summary" at bounding box center [127, 154] width 140 height 16
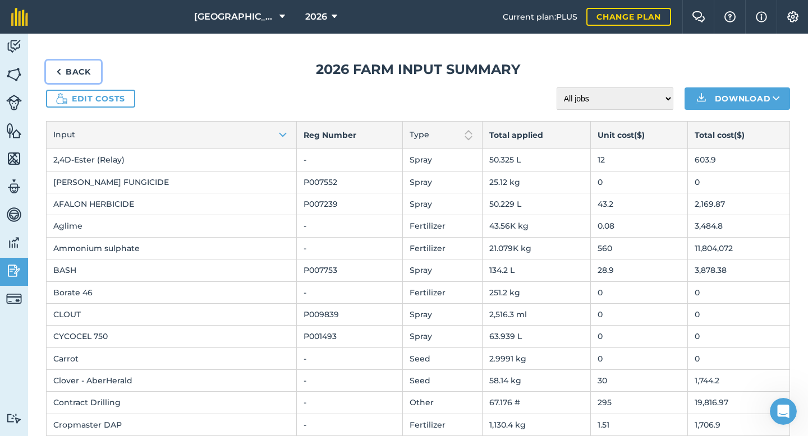
click at [84, 72] on link "Back" at bounding box center [73, 72] width 55 height 22
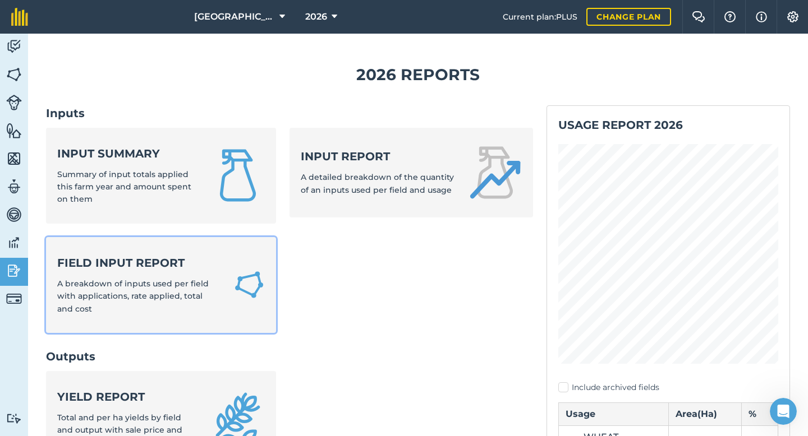
click at [121, 262] on strong "Field Input Report" at bounding box center [138, 263] width 163 height 16
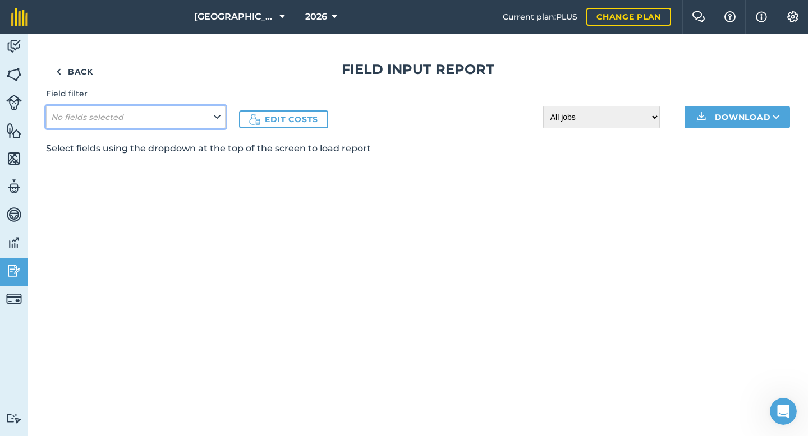
click at [120, 116] on em "No fields selected" at bounding box center [87, 117] width 72 height 10
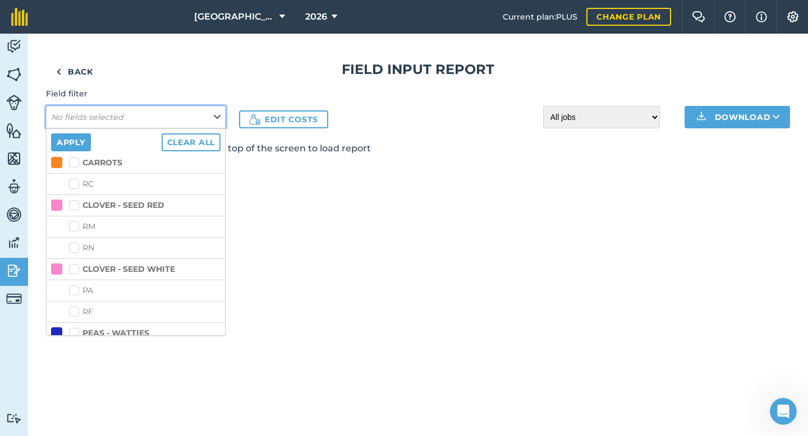
scroll to position [126, 0]
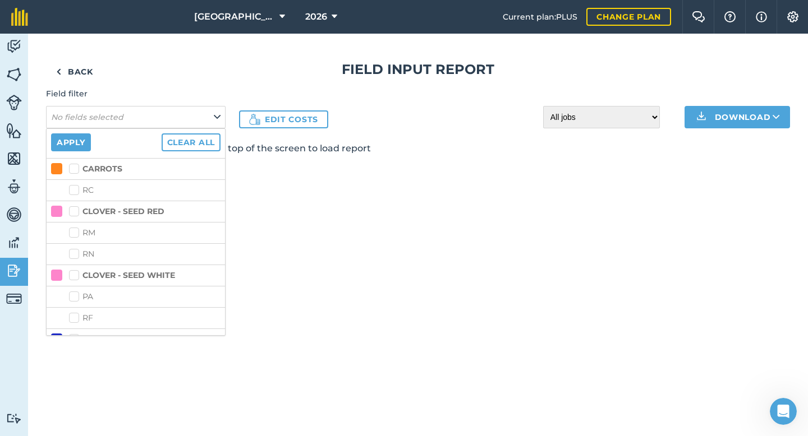
click at [75, 170] on label "CARROTS" at bounding box center [95, 169] width 53 height 12
click at [75, 170] on input "CARROTS" at bounding box center [72, 166] width 7 height 7
checkbox input "true"
click at [87, 147] on button "Apply" at bounding box center [71, 142] width 40 height 18
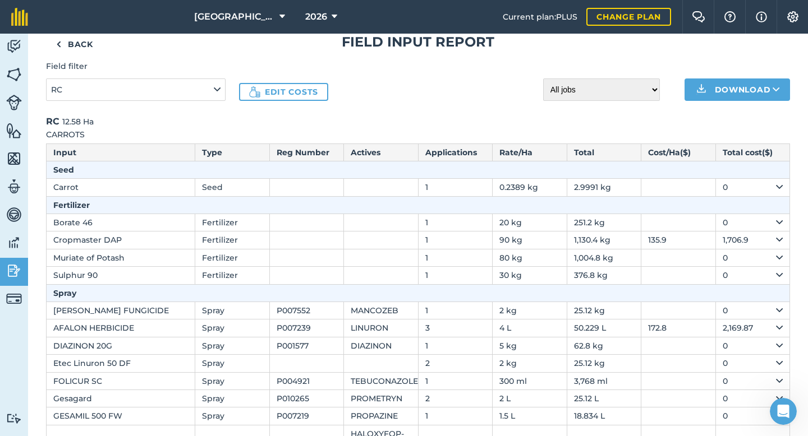
scroll to position [0, 0]
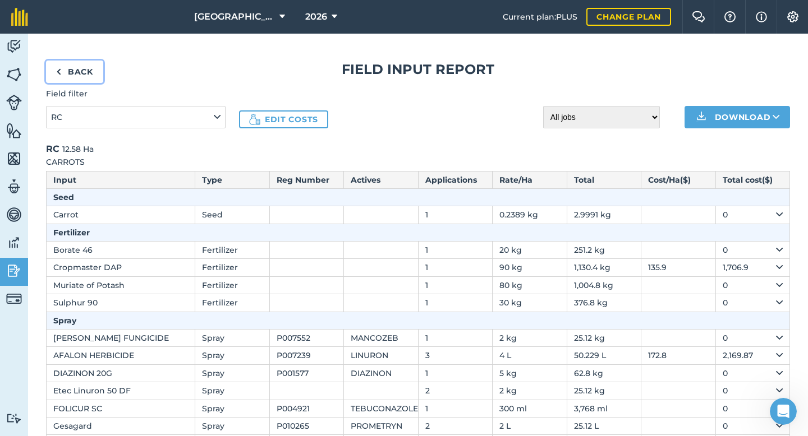
click at [91, 71] on link "Back" at bounding box center [74, 72] width 57 height 22
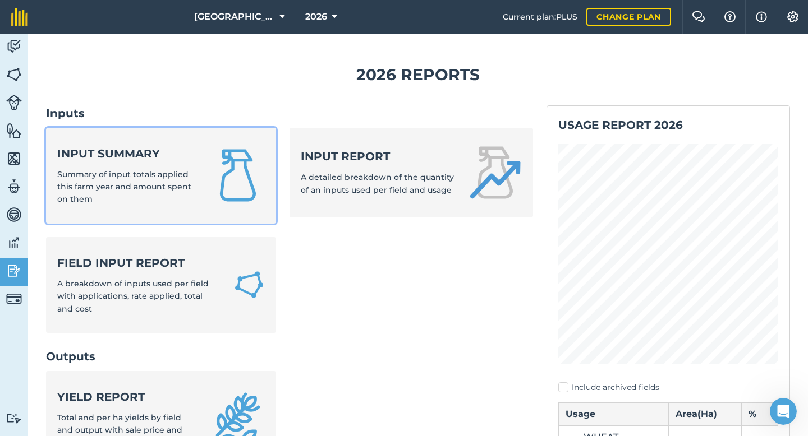
click at [119, 154] on strong "Input summary" at bounding box center [127, 154] width 140 height 16
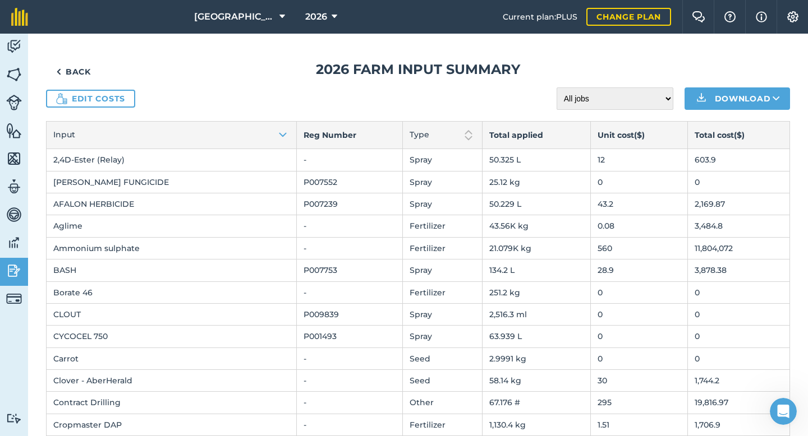
click at [113, 109] on div "Edit costs All jobs Incomplete jobs Complete jobs Download" at bounding box center [418, 98] width 744 height 22
click at [122, 96] on link "Edit costs" at bounding box center [90, 99] width 89 height 18
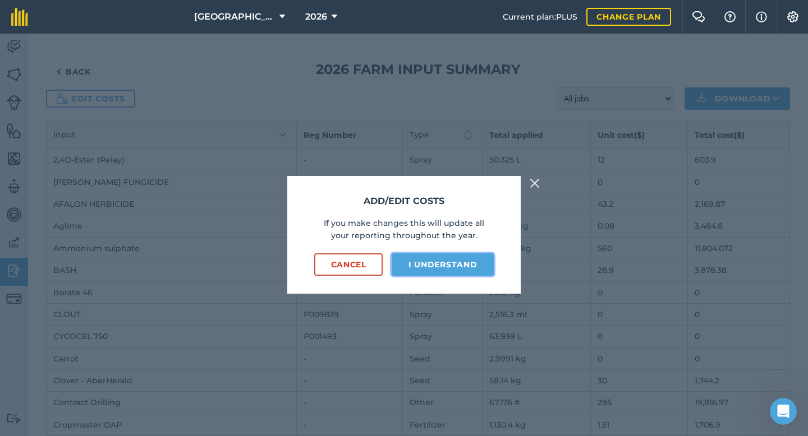
click at [420, 261] on button "I understand" at bounding box center [442, 264] width 102 height 22
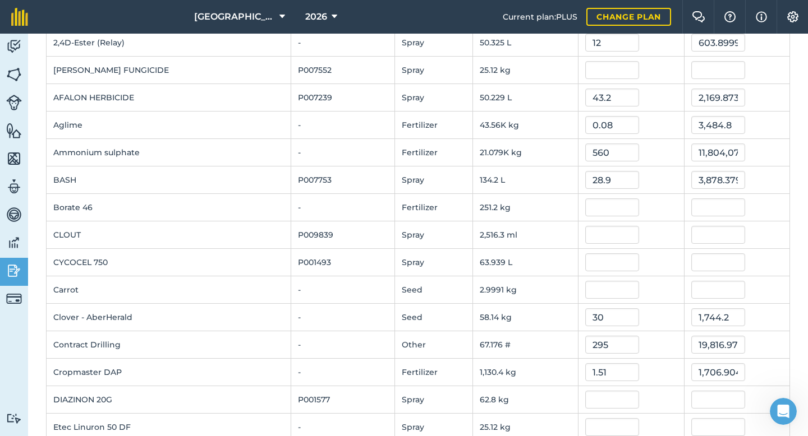
scroll to position [135, 0]
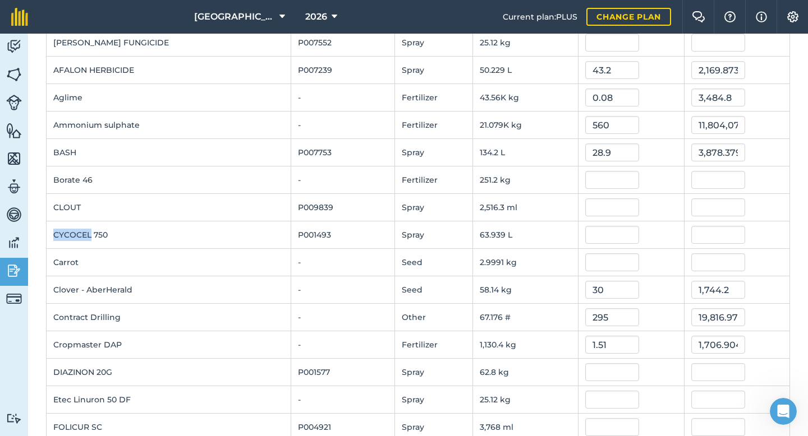
drag, startPoint x: 91, startPoint y: 234, endPoint x: 48, endPoint y: 234, distance: 43.2
click at [48, 234] on td "CYCOCEL 750" at bounding box center [169, 235] width 245 height 27
copy td "CYCOCEL"
click at [591, 236] on input "text" at bounding box center [612, 235] width 54 height 18
type input "10.2"
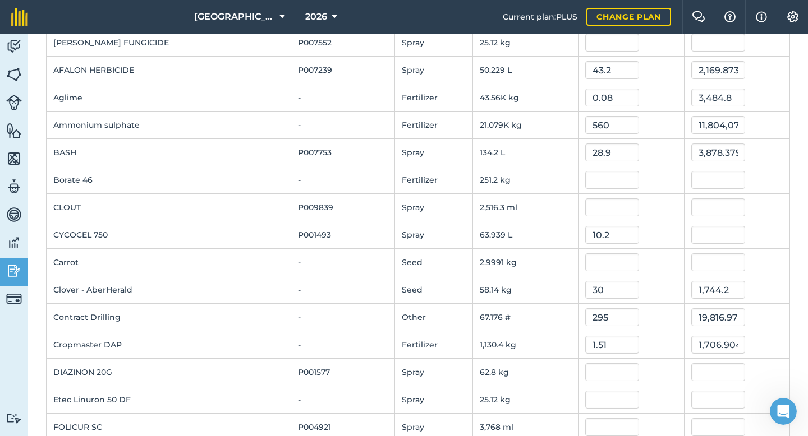
type input "652.1793096"
click at [658, 206] on div at bounding box center [630, 208] width 91 height 18
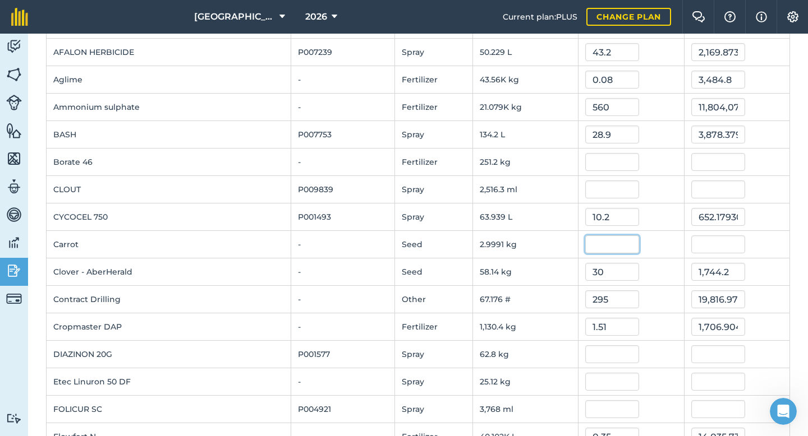
click at [587, 243] on input "text" at bounding box center [612, 245] width 54 height 18
type input "0"
click at [652, 210] on div "10.2" at bounding box center [630, 217] width 91 height 18
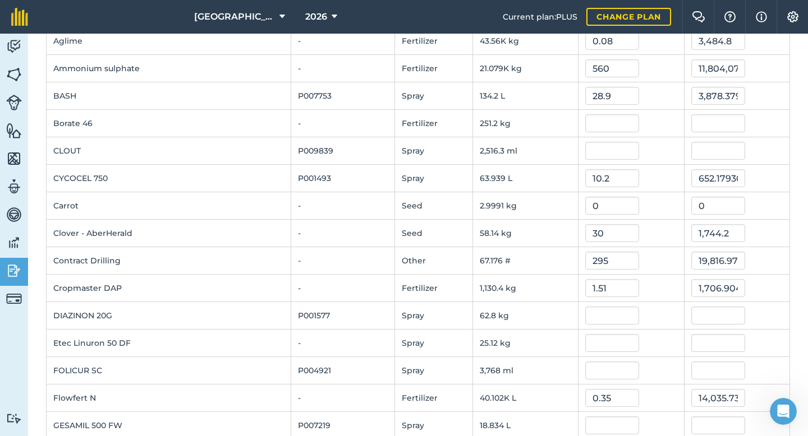
scroll to position [211, 0]
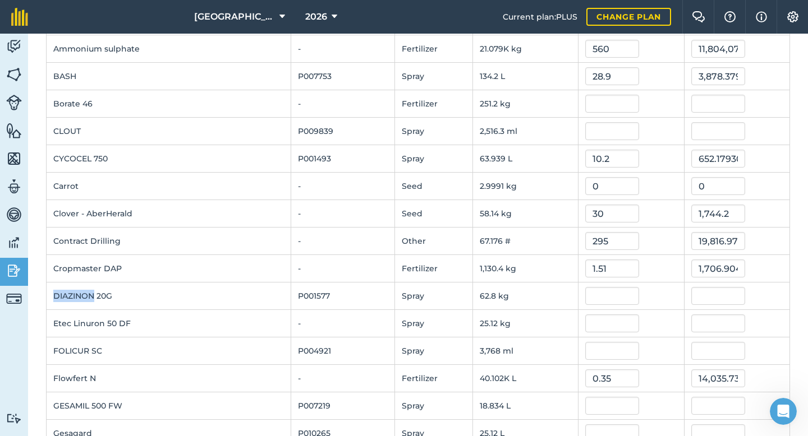
drag, startPoint x: 93, startPoint y: 296, endPoint x: 50, endPoint y: 296, distance: 43.2
click at [50, 296] on td "DIAZINON 20G" at bounding box center [169, 296] width 245 height 27
copy td "DIAZINON"
click at [602, 293] on input "text" at bounding box center [612, 296] width 54 height 18
type input "25.8"
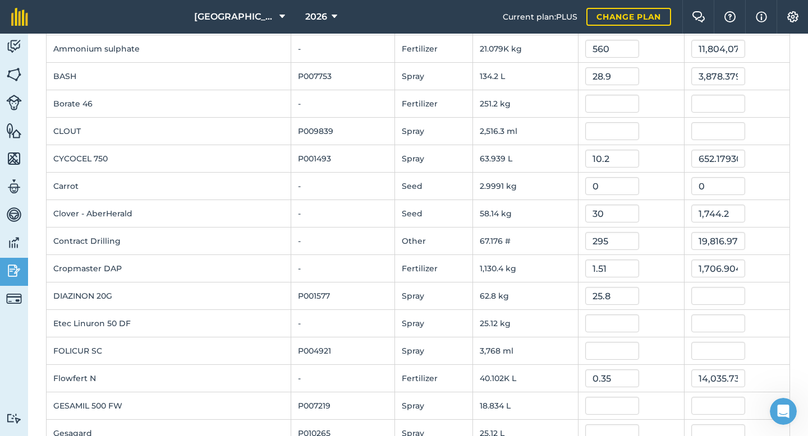
type input "1,620.24"
click at [656, 256] on td "1.51" at bounding box center [630, 268] width 105 height 27
drag, startPoint x: 72, startPoint y: 325, endPoint x: 54, endPoint y: 325, distance: 18.5
click at [54, 325] on td "Etec Linuron 50 DF" at bounding box center [169, 323] width 245 height 27
copy td "Etec"
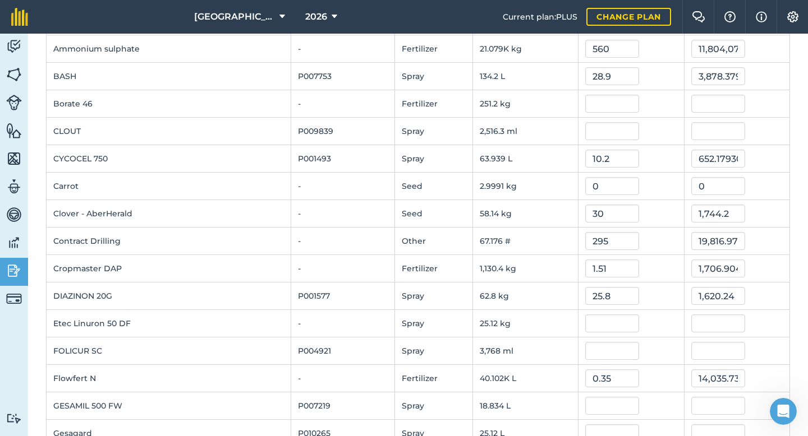
click at [121, 329] on td "Etec Linuron 50 DF" at bounding box center [169, 323] width 245 height 27
drag, startPoint x: 103, startPoint y: 325, endPoint x: 72, endPoint y: 323, distance: 30.9
click at [73, 324] on td "Etec Linuron 50 DF" at bounding box center [169, 323] width 245 height 27
copy td "Linuron"
click at [135, 321] on td "Etec Linuron 50 DF" at bounding box center [169, 323] width 245 height 27
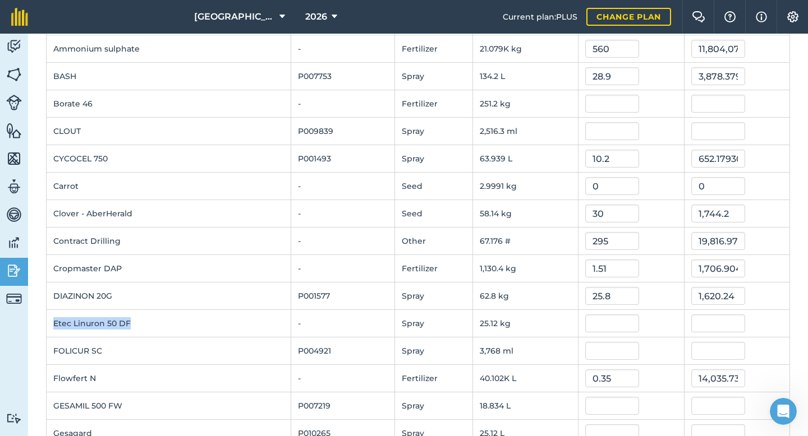
drag, startPoint x: 122, startPoint y: 321, endPoint x: 53, endPoint y: 320, distance: 68.4
click at [53, 322] on td "Etec Linuron 50 DF" at bounding box center [169, 323] width 245 height 27
copy td "Etec Linuron 50 DF"
click at [239, 280] on td "Cropmaster DAP" at bounding box center [169, 268] width 245 height 27
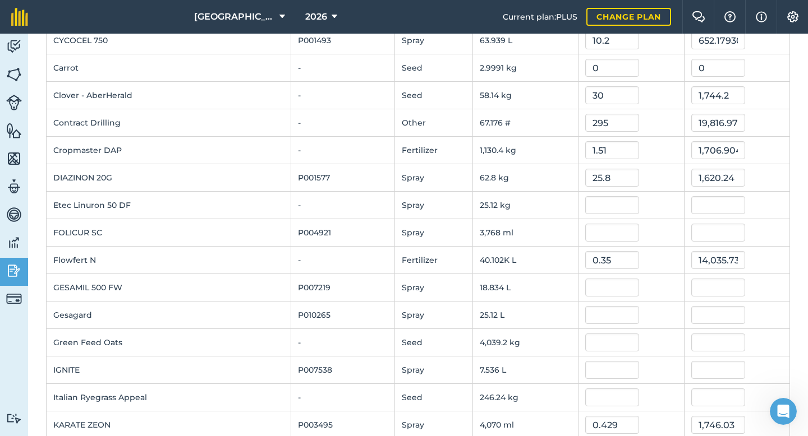
scroll to position [333, 0]
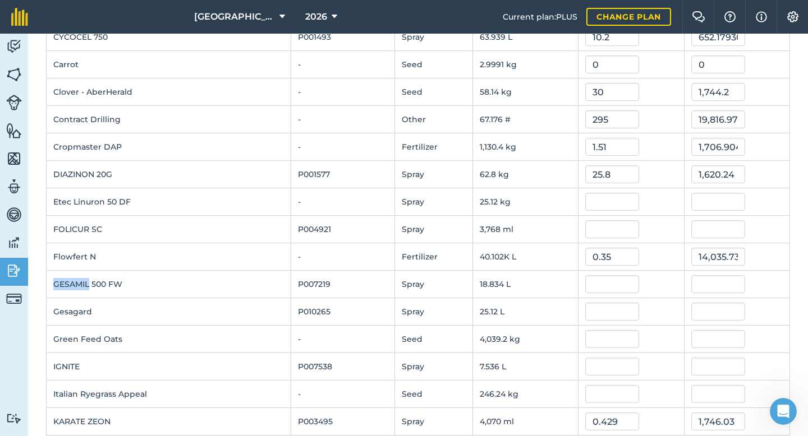
drag, startPoint x: 87, startPoint y: 284, endPoint x: 50, endPoint y: 283, distance: 37.6
click at [49, 284] on td "GESAMIL 500 FW" at bounding box center [169, 284] width 245 height 27
copy td "GESAMIL"
click at [611, 287] on input "text" at bounding box center [612, 284] width 54 height 18
type input "24.7"
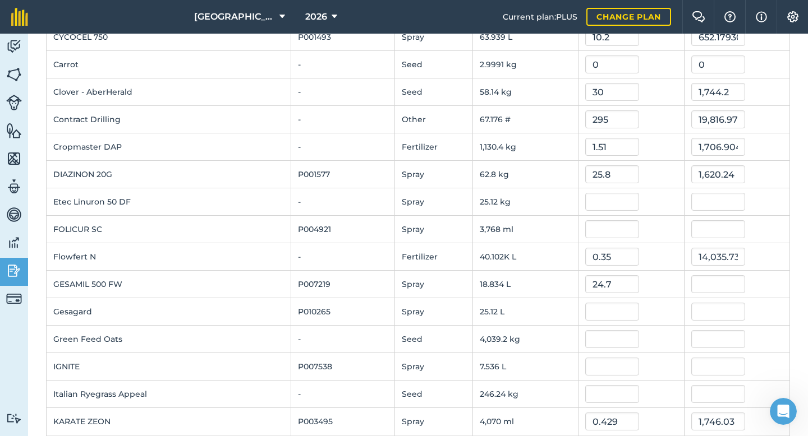
type input "465.20651839999994"
click at [646, 224] on div at bounding box center [630, 229] width 91 height 18
drag, startPoint x: 94, startPoint y: 308, endPoint x: 53, endPoint y: 306, distance: 40.4
click at [53, 307] on td "Gesagard" at bounding box center [169, 311] width 245 height 27
copy td "Gesagard"
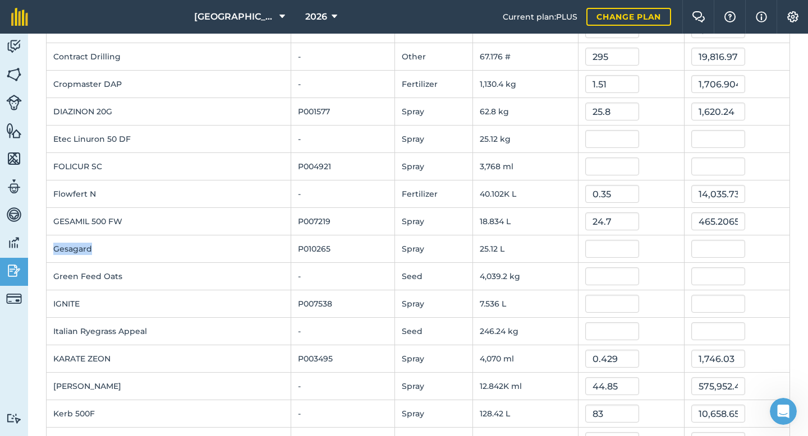
scroll to position [396, 0]
drag, startPoint x: 85, startPoint y: 300, endPoint x: 53, endPoint y: 301, distance: 32.0
click at [53, 302] on td "IGNITE" at bounding box center [169, 302] width 245 height 27
copy td "IGNITE"
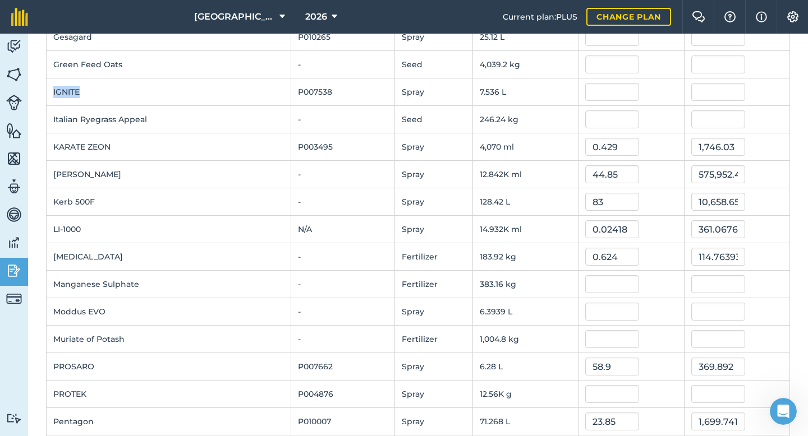
scroll to position [608, 0]
click at [141, 284] on td "Manganese Sulphate" at bounding box center [169, 283] width 245 height 27
drag, startPoint x: 86, startPoint y: 312, endPoint x: 52, endPoint y: 312, distance: 33.6
click at [52, 312] on td "Moddus EVO" at bounding box center [169, 310] width 245 height 27
click at [592, 338] on input "text" at bounding box center [612, 338] width 54 height 18
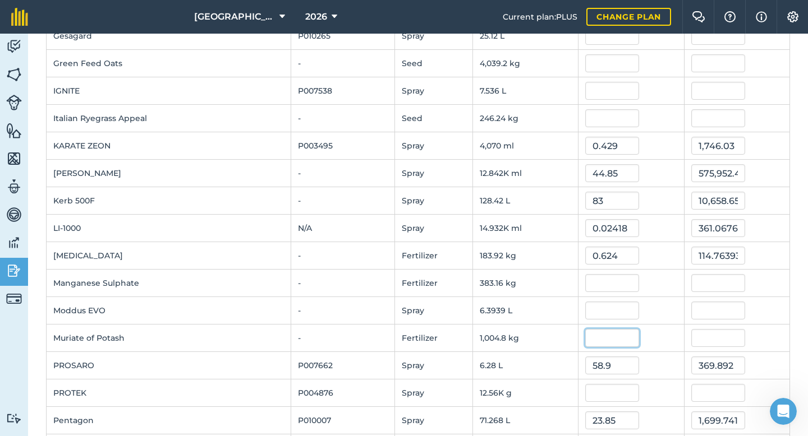
click at [593, 338] on input "text" at bounding box center [612, 338] width 54 height 18
type input "0.899"
type input "903.3152"
click at [658, 282] on div at bounding box center [630, 283] width 91 height 18
drag, startPoint x: 90, startPoint y: 389, endPoint x: 47, endPoint y: 390, distance: 43.7
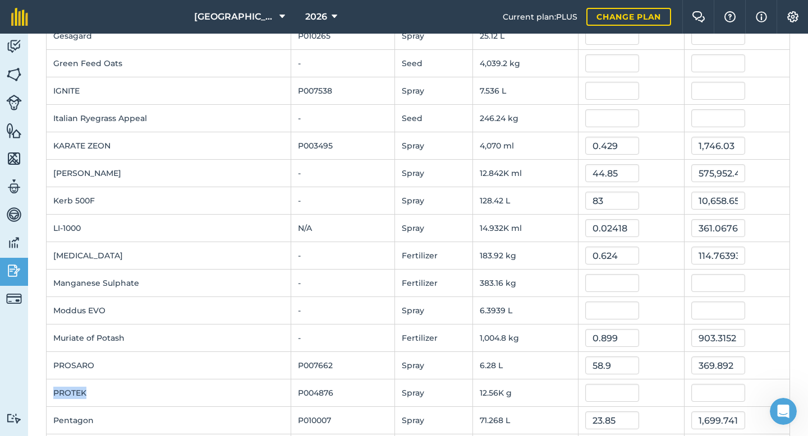
click at [47, 390] on td "PROTEK" at bounding box center [169, 393] width 245 height 27
copy td "PROTEK"
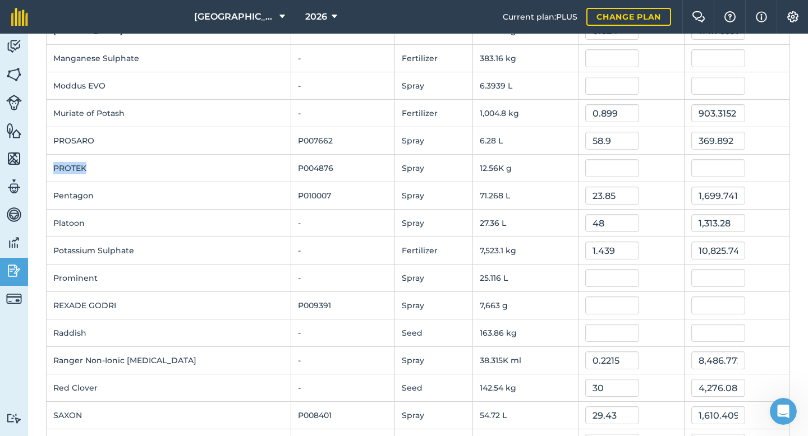
scroll to position [835, 0]
click at [150, 274] on td "Prominent" at bounding box center [169, 276] width 245 height 27
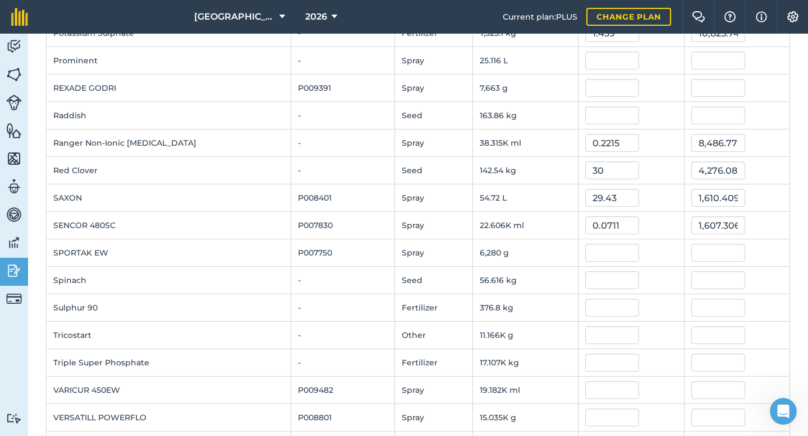
scroll to position [1058, 0]
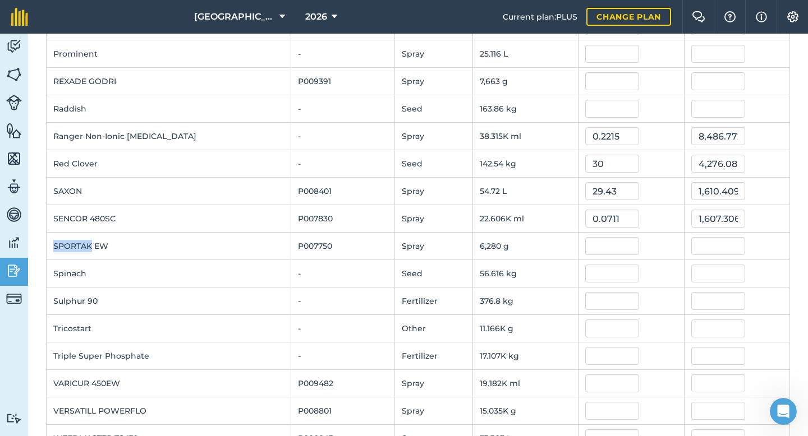
drag, startPoint x: 91, startPoint y: 247, endPoint x: 57, endPoint y: 242, distance: 34.5
click at [56, 243] on td "SPORTAK EW" at bounding box center [169, 246] width 245 height 27
copy td "PORTAK"
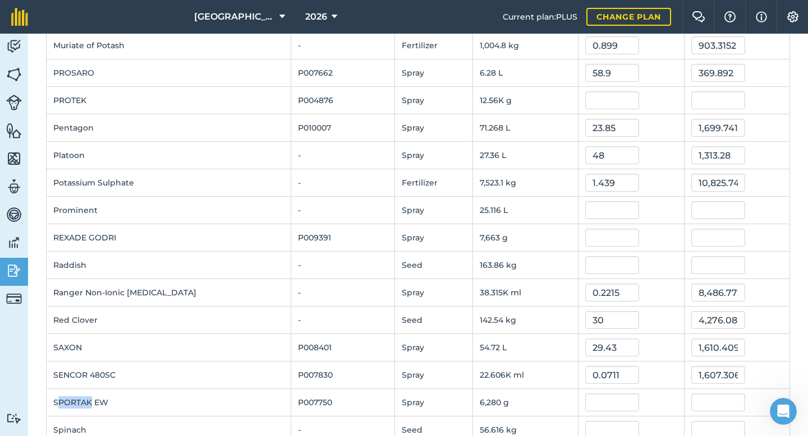
scroll to position [901, 0]
click at [599, 99] on input "text" at bounding box center [612, 101] width 54 height 18
type input "22"
type input "276,320"
click at [647, 86] on td "58.9" at bounding box center [630, 73] width 105 height 27
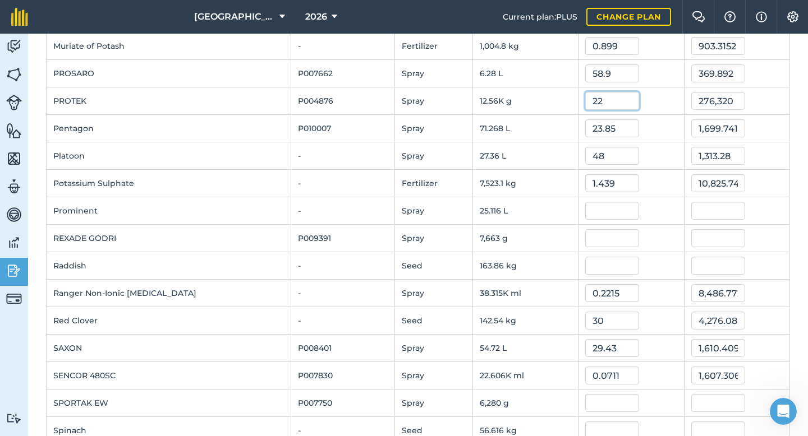
click at [620, 103] on input "22" at bounding box center [612, 101] width 54 height 18
type input "2"
type input "0.22"
type input "2,763.2"
click at [654, 82] on div "58.9" at bounding box center [630, 73] width 91 height 18
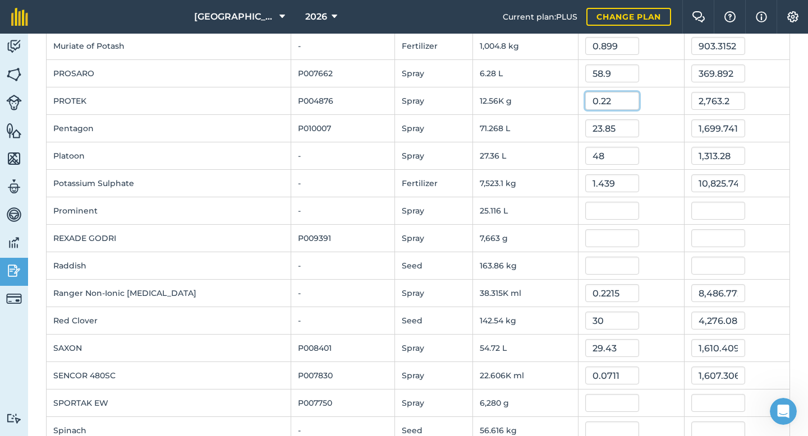
click at [618, 100] on input "0.22" at bounding box center [612, 101] width 54 height 18
type input "0"
click at [260, 108] on td "PROTEK" at bounding box center [169, 100] width 245 height 27
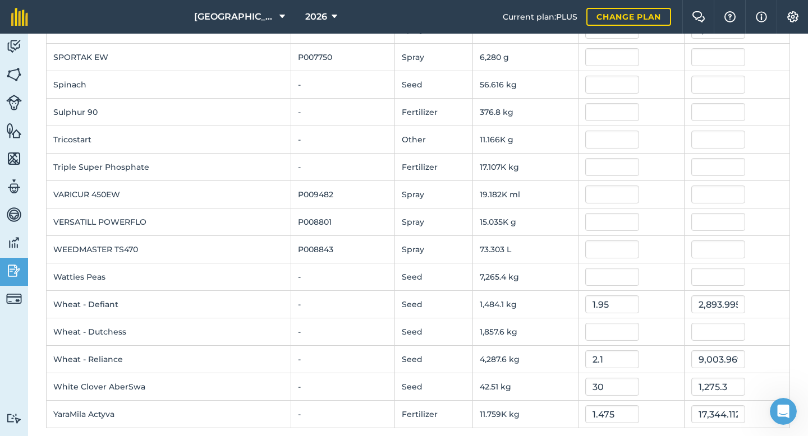
scroll to position [1257, 0]
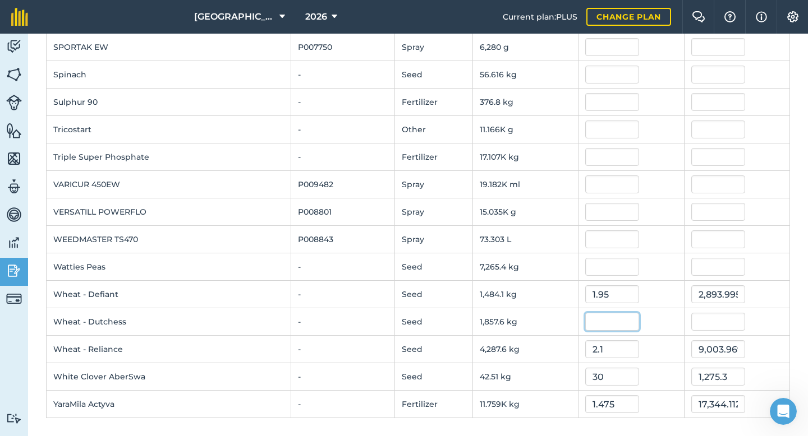
click at [599, 326] on input "text" at bounding box center [612, 322] width 54 height 18
type input "0"
click at [658, 260] on div at bounding box center [630, 267] width 91 height 18
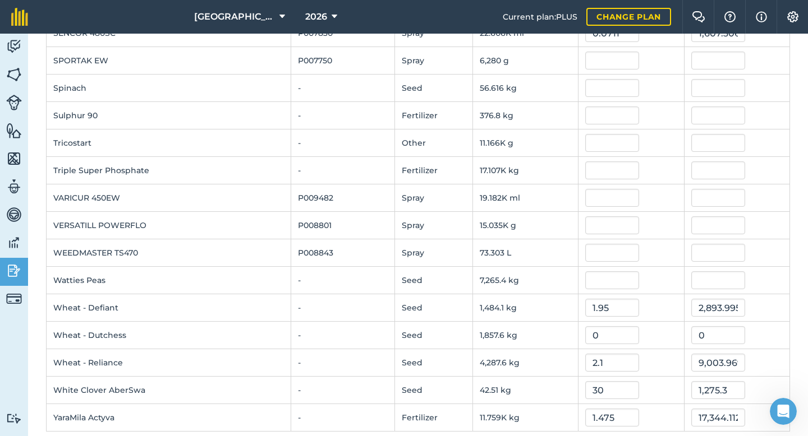
scroll to position [1237, 0]
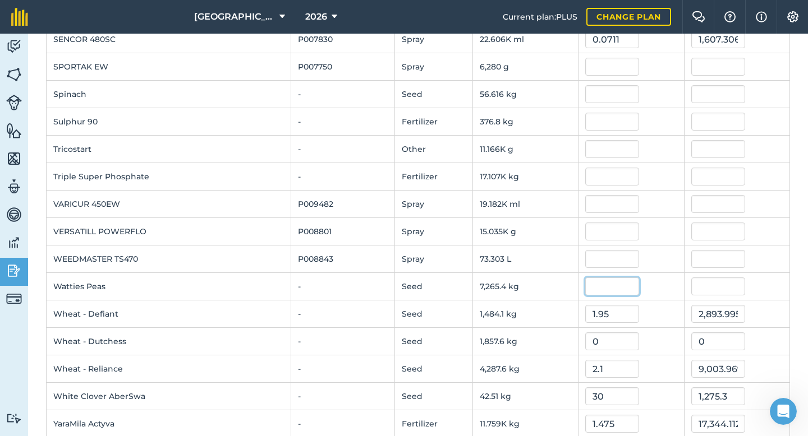
click at [612, 282] on input "text" at bounding box center [612, 287] width 54 height 18
type input "3"
type input "21,796.0722"
click at [659, 236] on div at bounding box center [630, 232] width 91 height 18
click at [650, 243] on td at bounding box center [630, 231] width 105 height 27
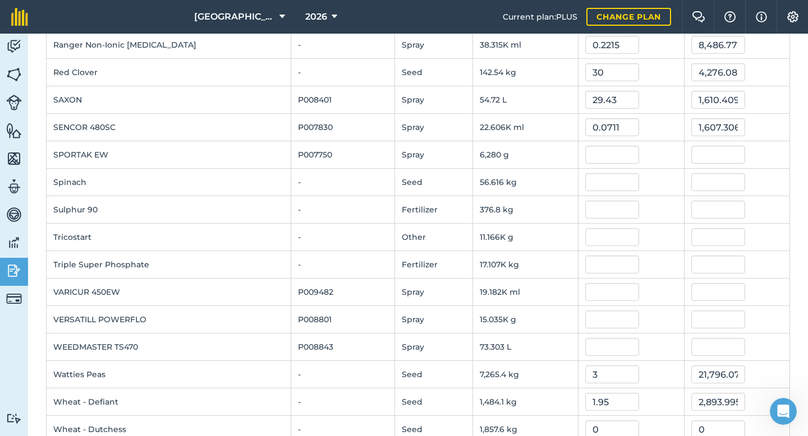
scroll to position [1147, 0]
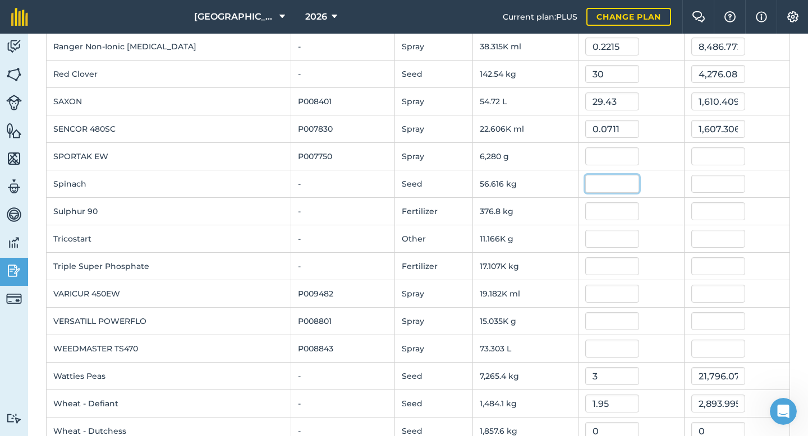
click at [610, 182] on input "text" at bounding box center [612, 184] width 54 height 18
type input "0"
click at [653, 164] on div at bounding box center [630, 156] width 91 height 18
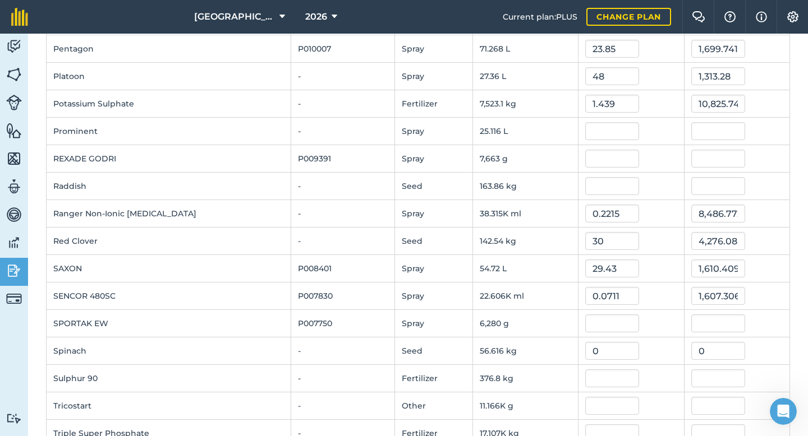
scroll to position [963, 0]
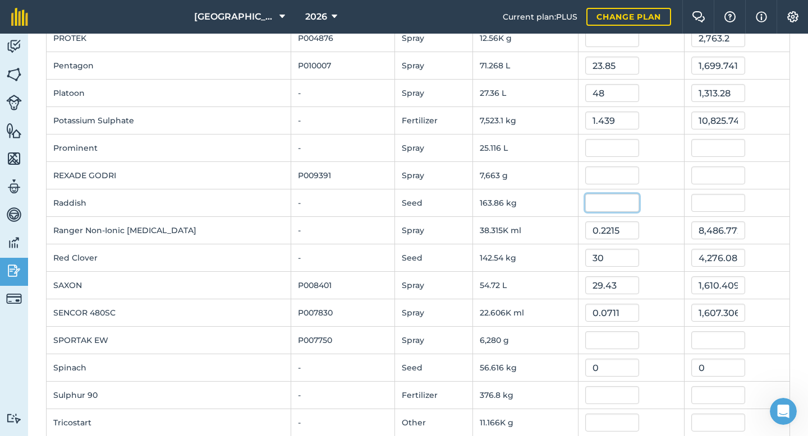
click at [602, 207] on input "text" at bounding box center [612, 203] width 54 height 18
type input "0"
click at [667, 147] on div at bounding box center [630, 148] width 91 height 18
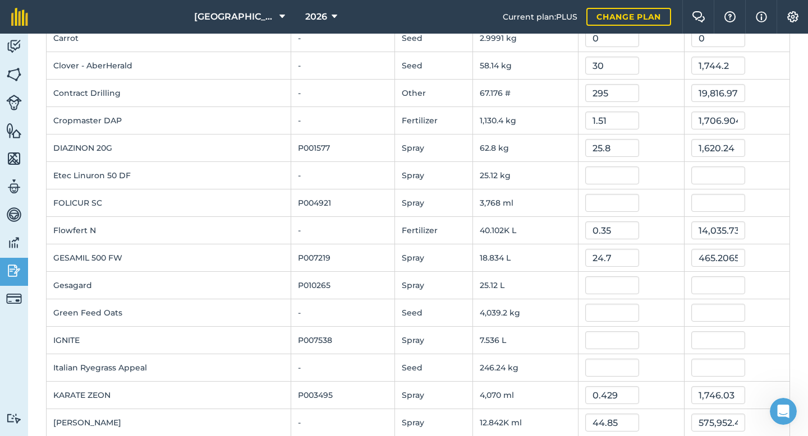
scroll to position [0, 0]
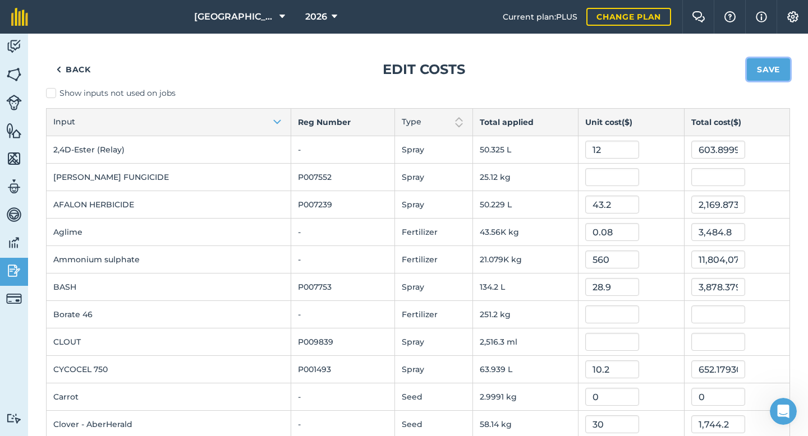
click at [761, 67] on button "Save" at bounding box center [767, 69] width 43 height 22
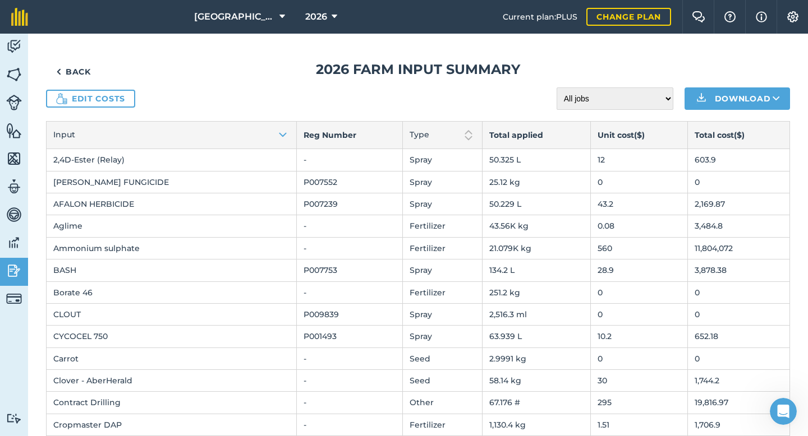
click at [83, 178] on td "ADAMA MANCOZEB FUNGICIDE" at bounding box center [172, 182] width 250 height 22
drag, startPoint x: 133, startPoint y: 182, endPoint x: 88, endPoint y: 182, distance: 44.9
click at [88, 182] on td "ADAMA MANCOZEB FUNGICIDE" at bounding box center [172, 182] width 250 height 22
click at [76, 185] on td "ADAMA MANCOZEB FUNGICIDE" at bounding box center [172, 182] width 250 height 22
drag, startPoint x: 85, startPoint y: 183, endPoint x: 50, endPoint y: 182, distance: 34.2
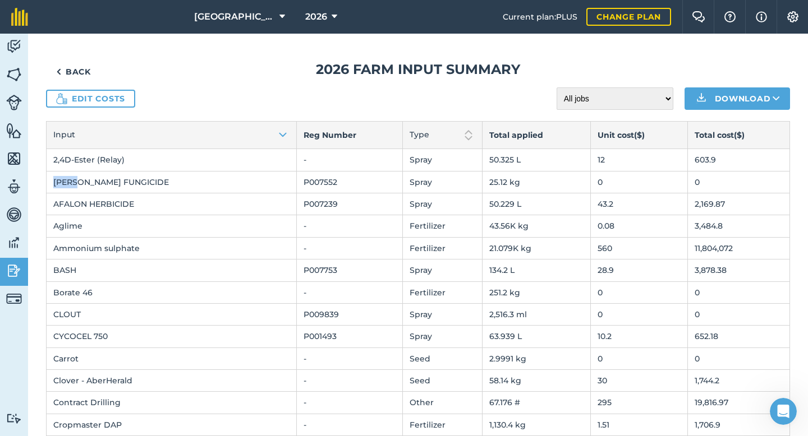
click at [50, 182] on td "ADAMA MANCOZEB FUNGICIDE" at bounding box center [172, 182] width 250 height 22
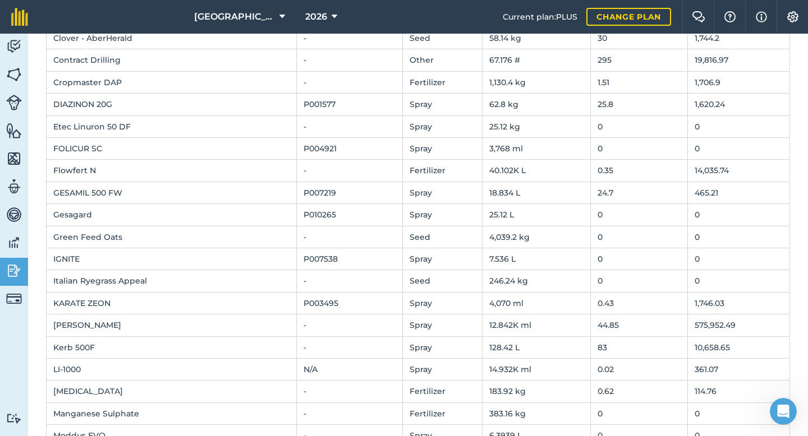
scroll to position [344, 0]
drag, startPoint x: 91, startPoint y: 214, endPoint x: 46, endPoint y: 214, distance: 44.9
click at [47, 214] on td "Gesagard" at bounding box center [172, 213] width 250 height 22
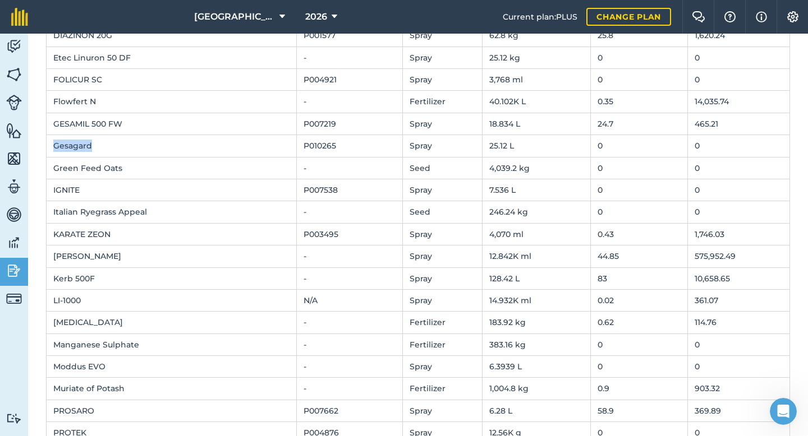
scroll to position [0, 0]
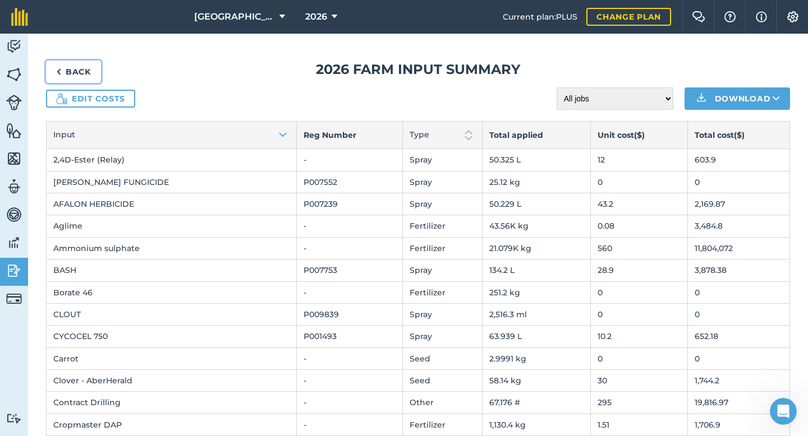
click at [77, 70] on link "Back" at bounding box center [73, 72] width 55 height 22
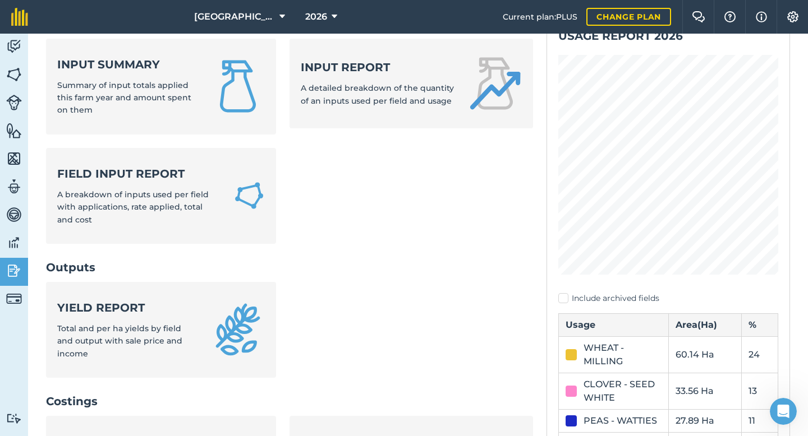
scroll to position [93, 0]
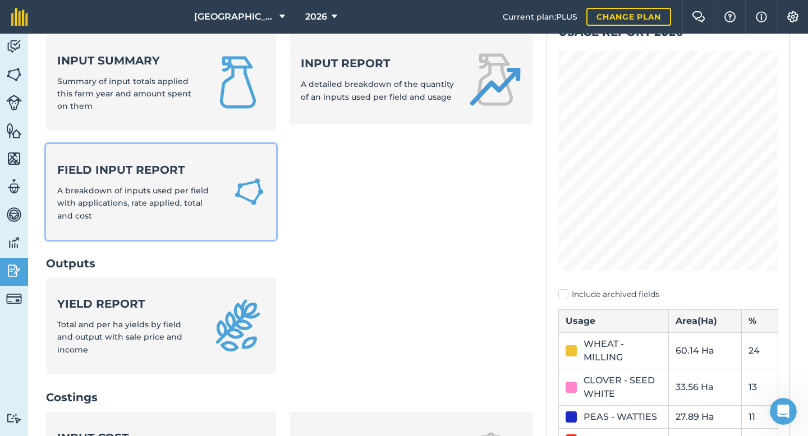
click at [139, 168] on strong "Field Input Report" at bounding box center [138, 170] width 163 height 16
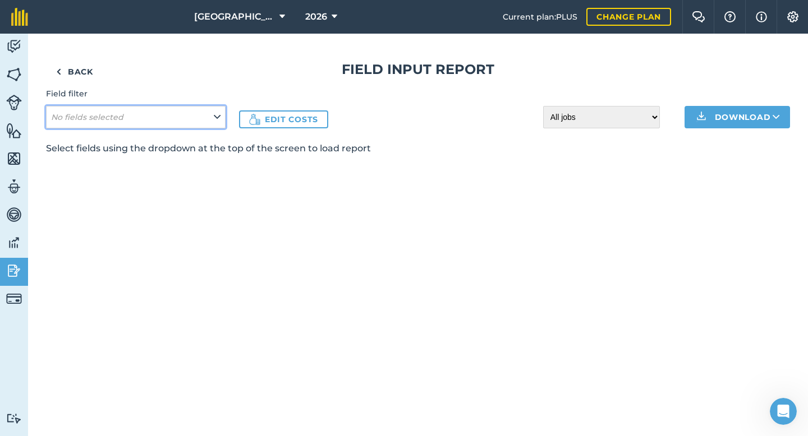
click at [125, 116] on button "No fields selected" at bounding box center [135, 117] width 179 height 22
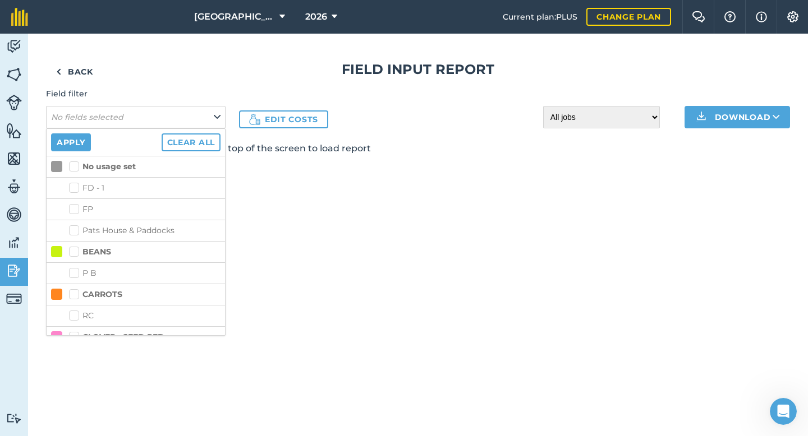
click at [73, 165] on label "No usage set" at bounding box center [102, 167] width 67 height 12
click at [73, 165] on input "No usage set" at bounding box center [72, 164] width 7 height 7
checkbox input "true"
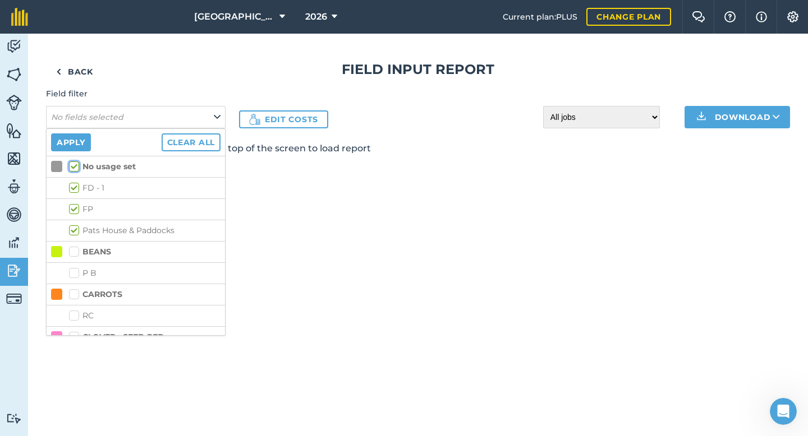
checkbox input "true"
click at [73, 167] on label "No usage set" at bounding box center [102, 167] width 67 height 12
click at [73, 167] on input "No usage set" at bounding box center [72, 164] width 7 height 7
checkbox input "false"
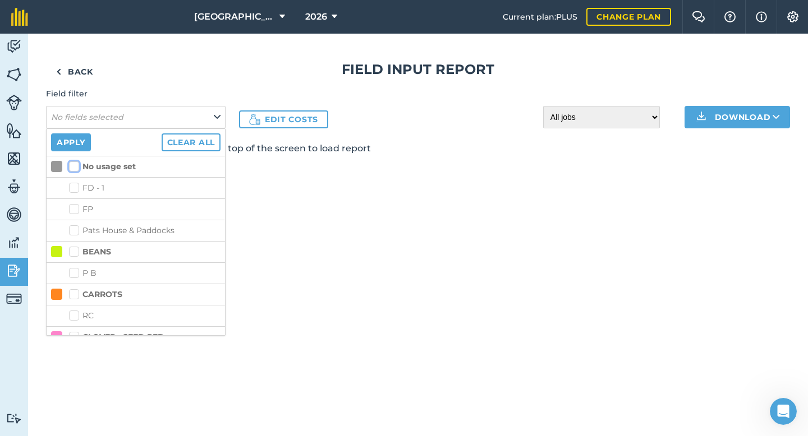
checkbox input "false"
click at [74, 259] on li "BEANS" at bounding box center [136, 251] width 178 height 21
click at [74, 254] on label "BEANS" at bounding box center [90, 252] width 42 height 12
click at [74, 253] on input "BEANS" at bounding box center [72, 249] width 7 height 7
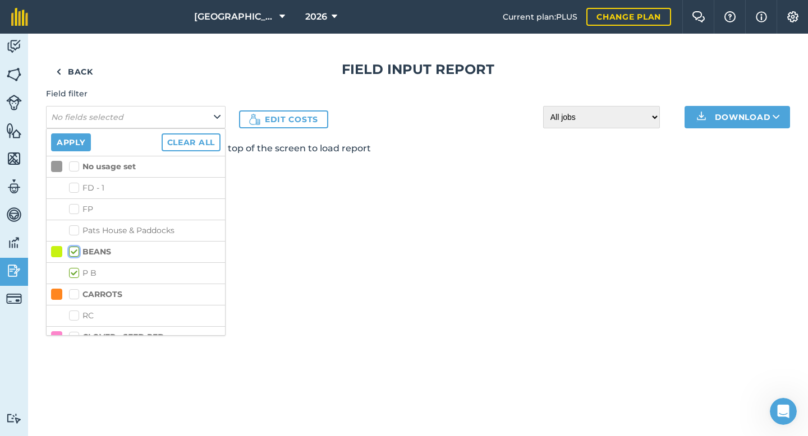
checkbox input "true"
click at [76, 290] on label "CARROTS" at bounding box center [95, 295] width 53 height 12
click at [76, 290] on input "CARROTS" at bounding box center [72, 292] width 7 height 7
checkbox input "true"
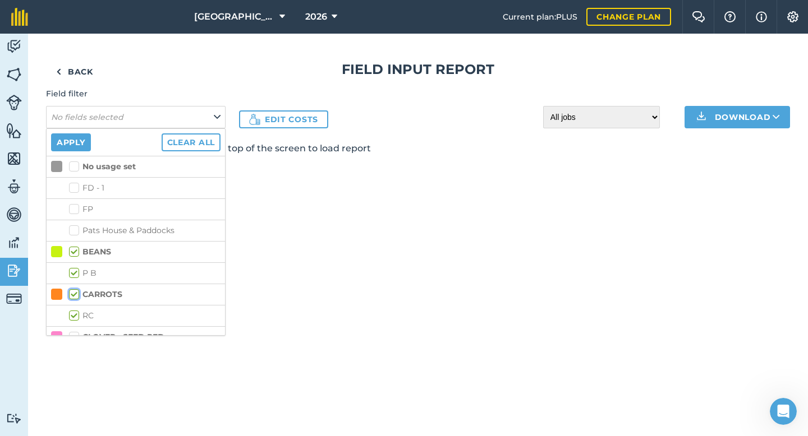
checkbox input "true"
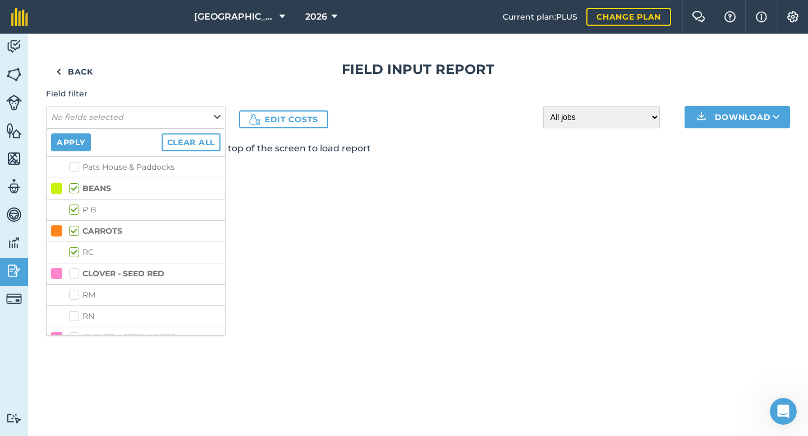
click at [75, 270] on label "CLOVER - SEED RED" at bounding box center [116, 274] width 95 height 12
click at [75, 270] on input "CLOVER - SEED RED" at bounding box center [72, 271] width 7 height 7
checkbox input "true"
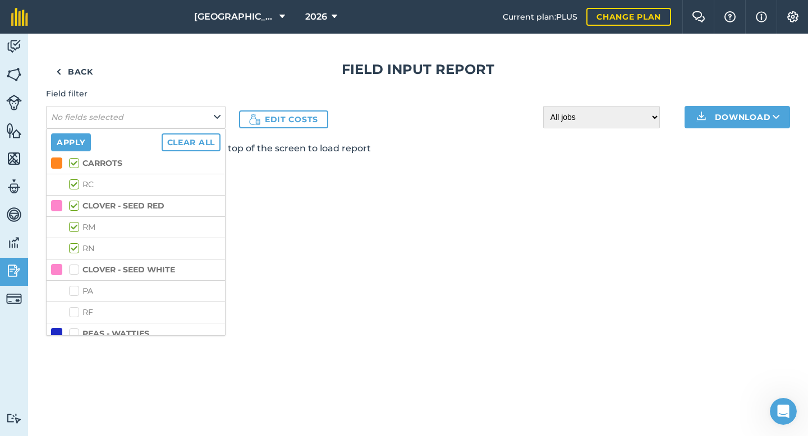
click at [75, 270] on label "CLOVER - SEED WHITE" at bounding box center [122, 270] width 106 height 12
click at [75, 270] on input "CLOVER - SEED WHITE" at bounding box center [72, 267] width 7 height 7
checkbox input "true"
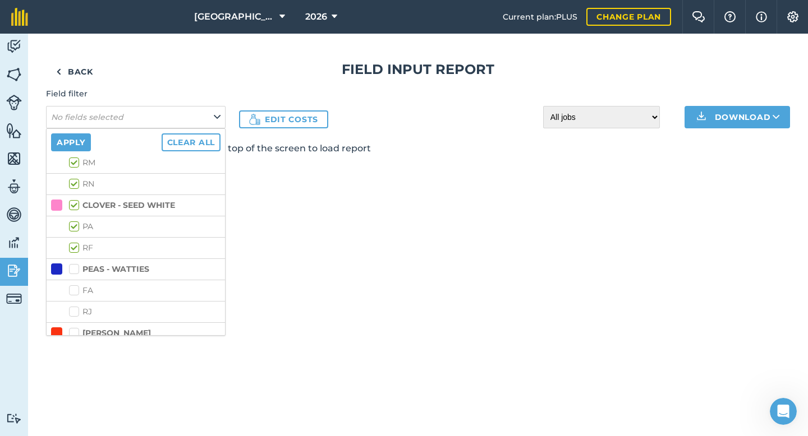
click at [75, 270] on label "PEAS - WATTIES" at bounding box center [109, 270] width 80 height 12
click at [75, 270] on input "PEAS - WATTIES" at bounding box center [72, 267] width 7 height 7
checkbox input "true"
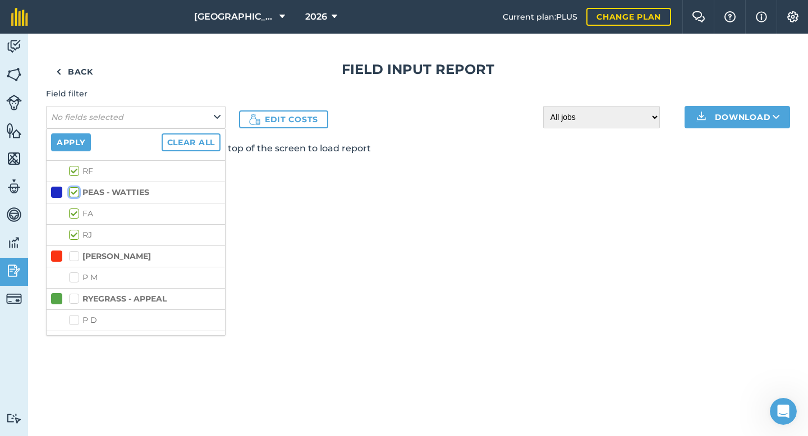
scroll to position [281, 0]
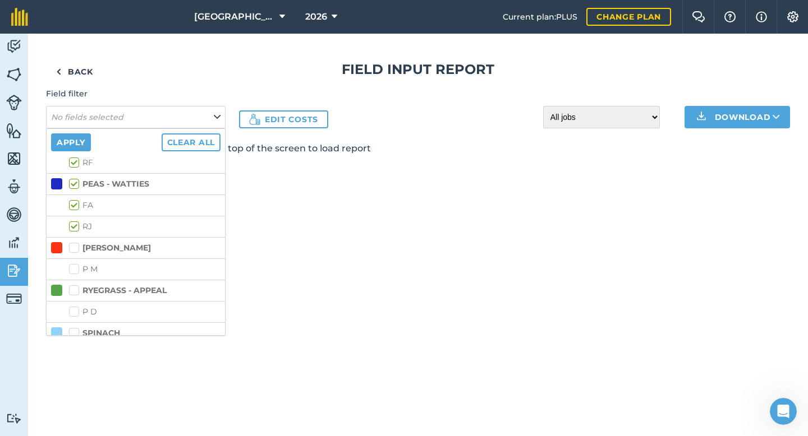
click at [75, 249] on label "[PERSON_NAME]" at bounding box center [110, 248] width 82 height 12
click at [75, 249] on input "[PERSON_NAME]" at bounding box center [72, 245] width 7 height 7
checkbox input "true"
click at [76, 290] on label "RYEGRASS - APPEAL" at bounding box center [118, 291] width 98 height 12
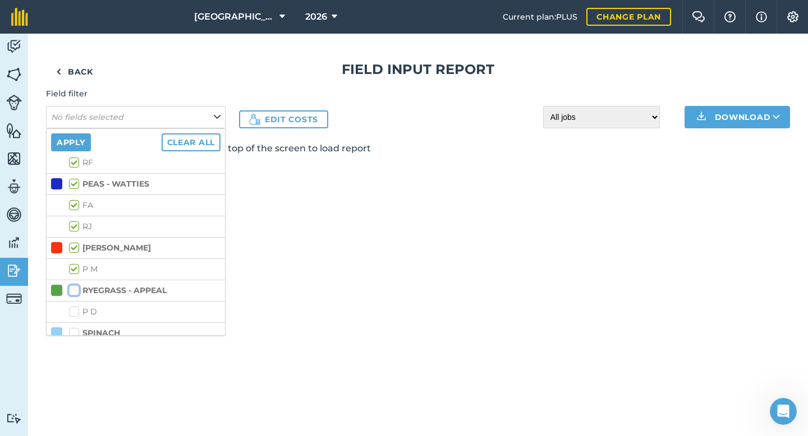
click at [76, 290] on input "RYEGRASS - APPEAL" at bounding box center [72, 288] width 7 height 7
checkbox input "true"
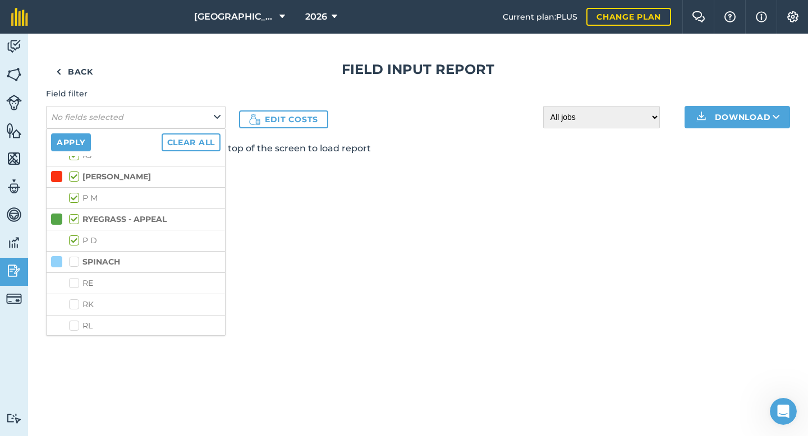
click at [71, 256] on label "SPINACH" at bounding box center [94, 262] width 51 height 12
click at [71, 256] on input "SPINACH" at bounding box center [72, 259] width 7 height 7
checkbox input "true"
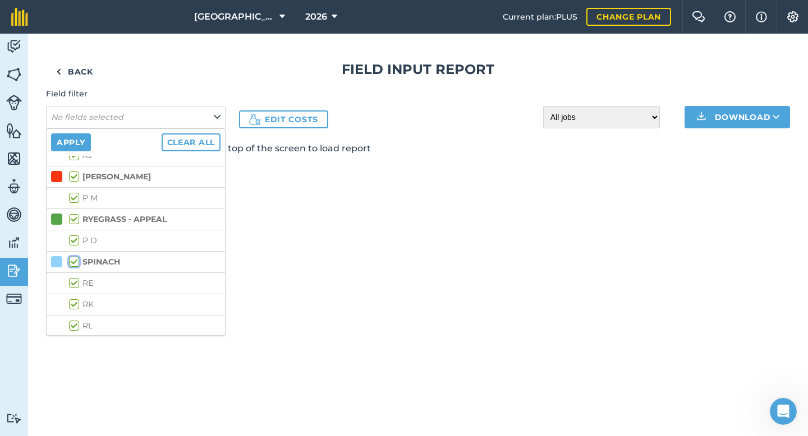
checkbox input "true"
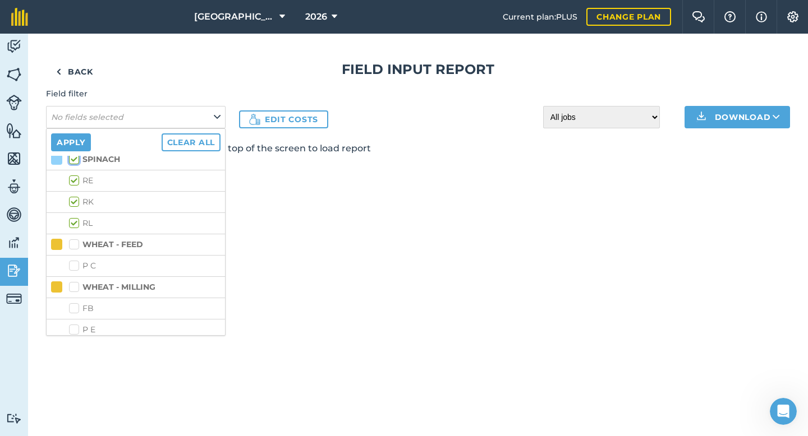
scroll to position [481, 0]
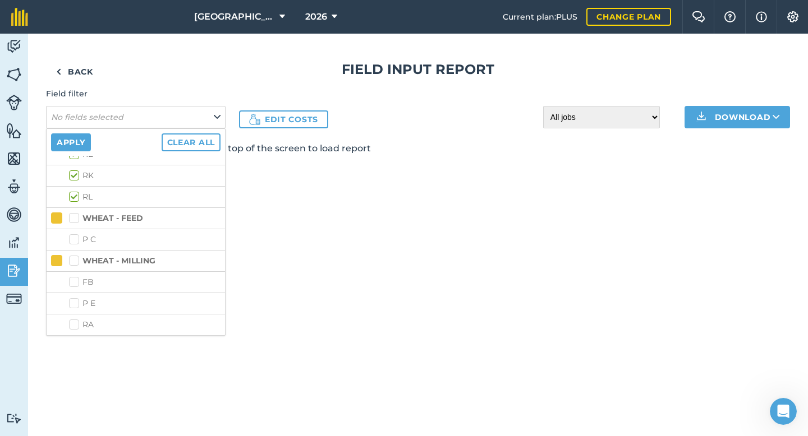
click at [71, 214] on label "WHEAT - FEED" at bounding box center [106, 219] width 74 height 12
click at [71, 214] on input "WHEAT - FEED" at bounding box center [72, 216] width 7 height 7
checkbox input "true"
click at [76, 248] on li "P C" at bounding box center [136, 239] width 178 height 21
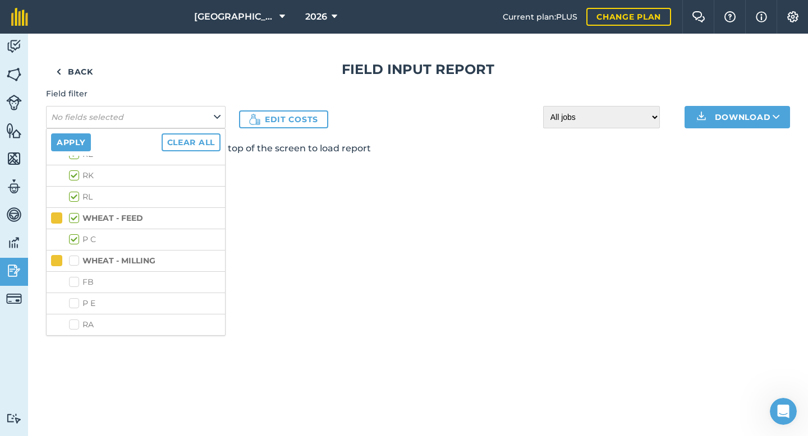
click at [76, 262] on label "WHEAT - MILLING" at bounding box center [112, 261] width 86 height 12
click at [76, 262] on input "WHEAT - MILLING" at bounding box center [72, 258] width 7 height 7
checkbox input "true"
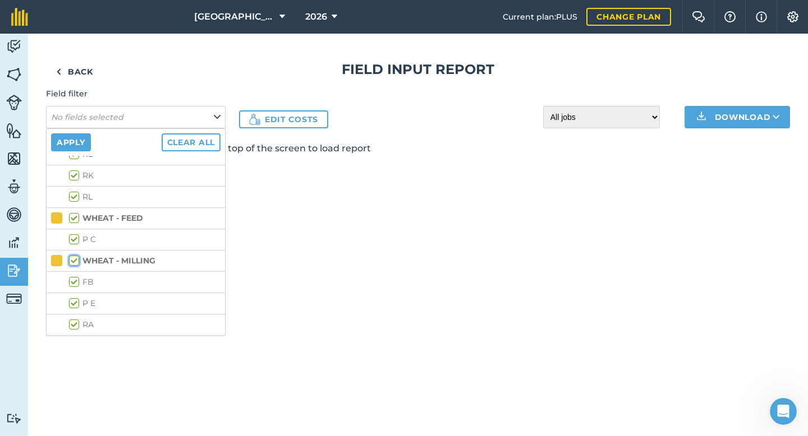
checkbox input "true"
click at [73, 150] on button "Apply" at bounding box center [71, 142] width 40 height 18
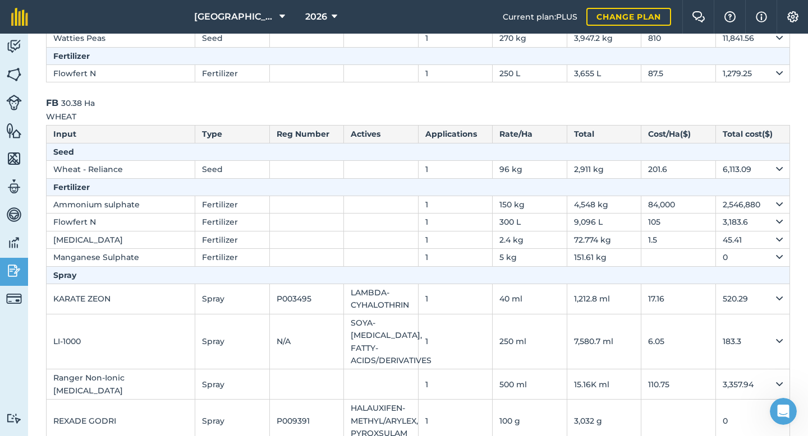
scroll to position [0, 0]
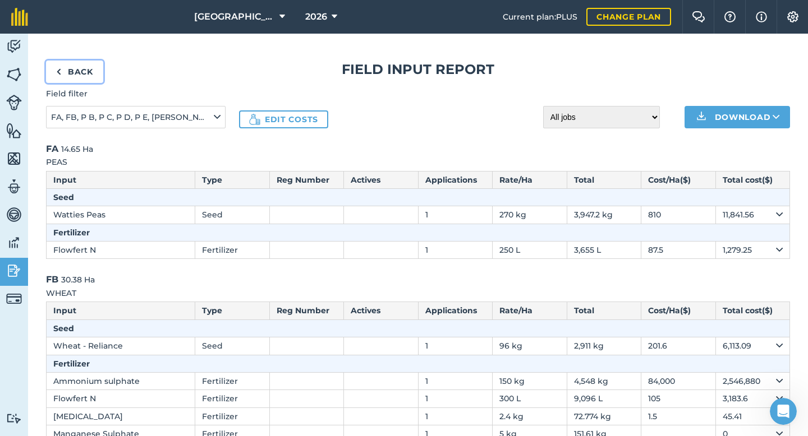
click at [80, 70] on link "Back" at bounding box center [74, 72] width 57 height 22
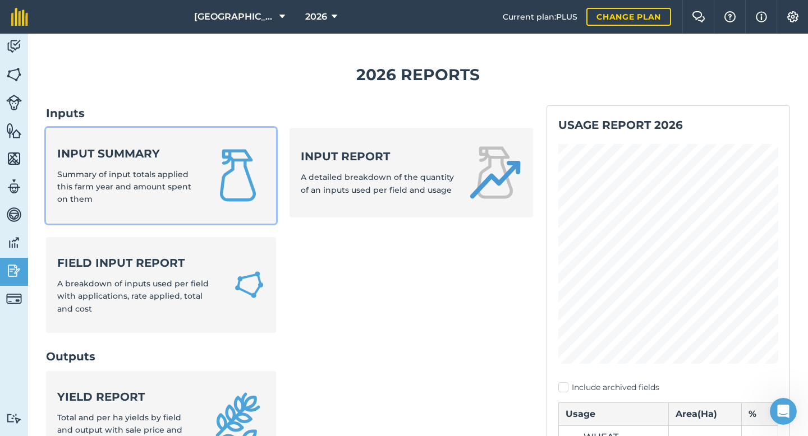
click at [127, 154] on strong "Input summary" at bounding box center [127, 154] width 140 height 16
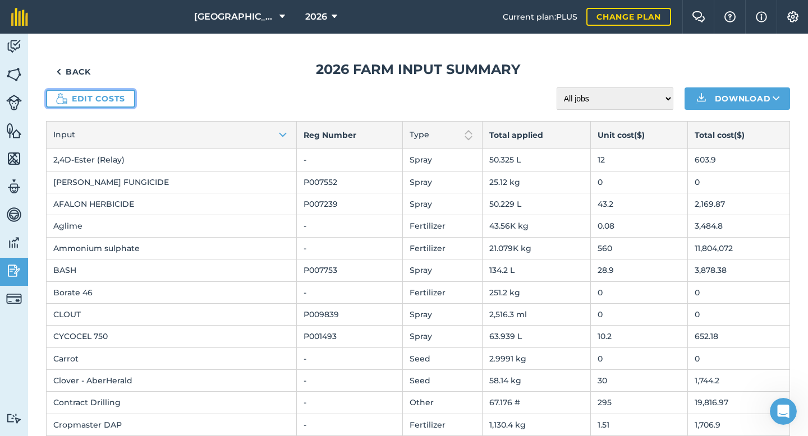
click at [115, 103] on link "Edit costs" at bounding box center [90, 99] width 89 height 18
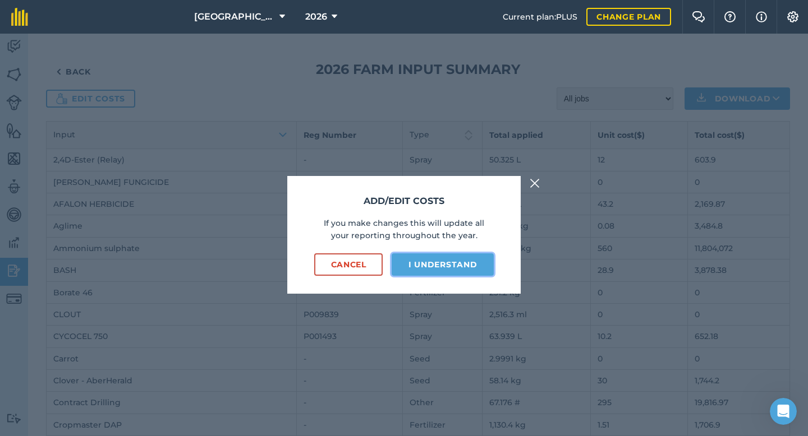
click at [403, 269] on button "I understand" at bounding box center [442, 264] width 102 height 22
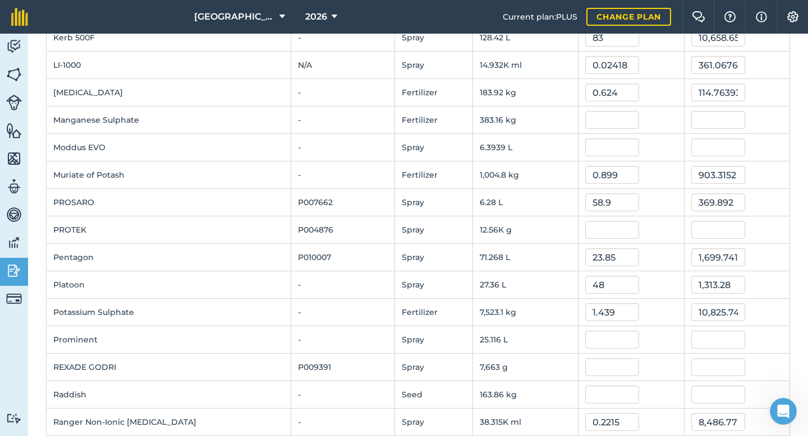
scroll to position [759, 0]
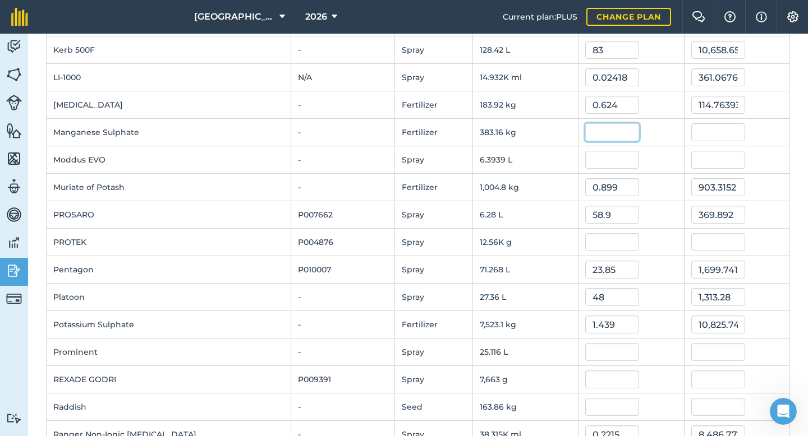
click at [607, 133] on input "text" at bounding box center [612, 132] width 54 height 18
click at [607, 136] on input "text" at bounding box center [612, 132] width 54 height 18
type input "1.67"
type input "639.876365"
click at [670, 115] on td "0.624" at bounding box center [630, 104] width 105 height 27
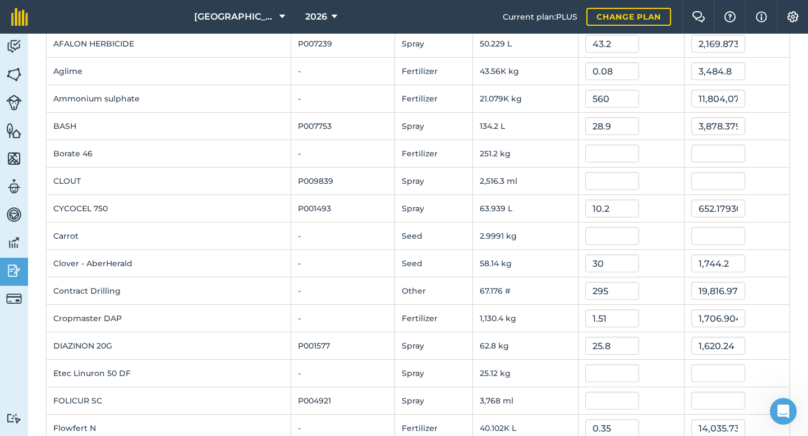
scroll to position [8, 0]
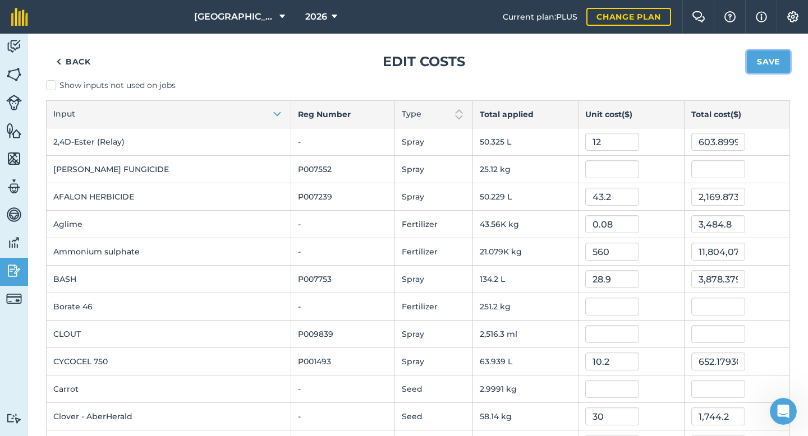
click at [774, 60] on button "Save" at bounding box center [767, 61] width 43 height 22
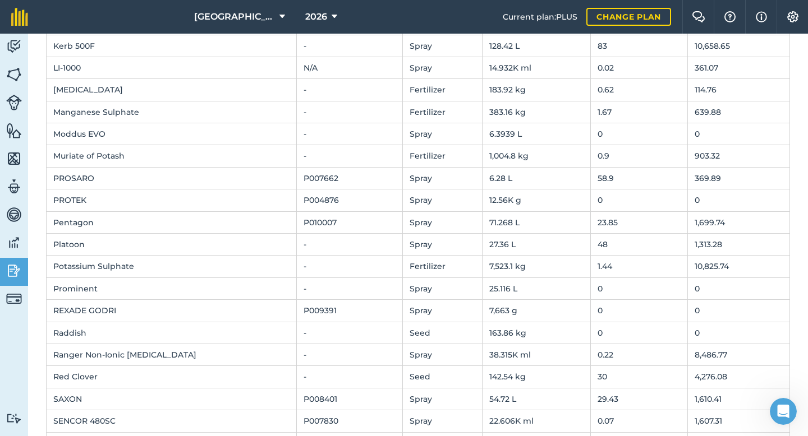
scroll to position [647, 0]
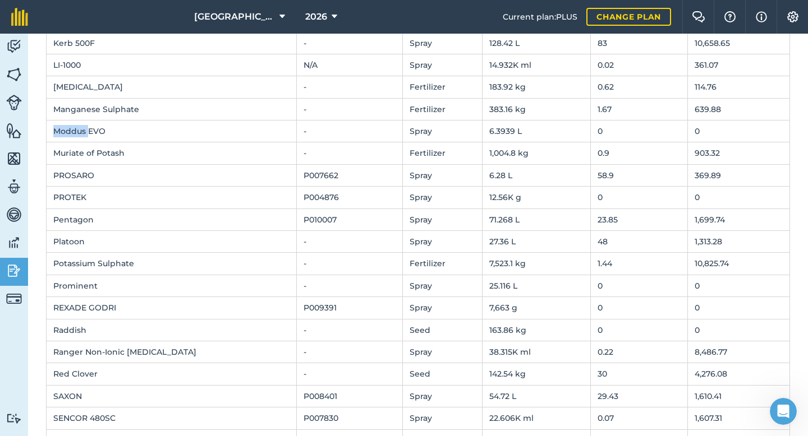
drag, startPoint x: 88, startPoint y: 131, endPoint x: 54, endPoint y: 131, distance: 34.2
click at [54, 131] on td "Moddus EVO" at bounding box center [172, 132] width 250 height 22
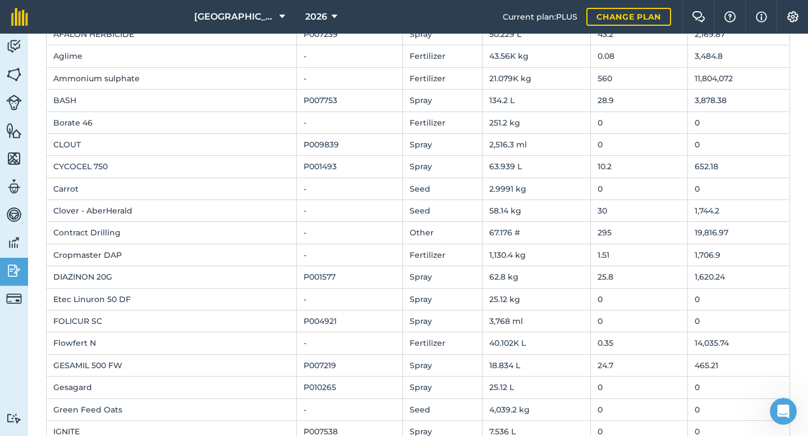
scroll to position [0, 0]
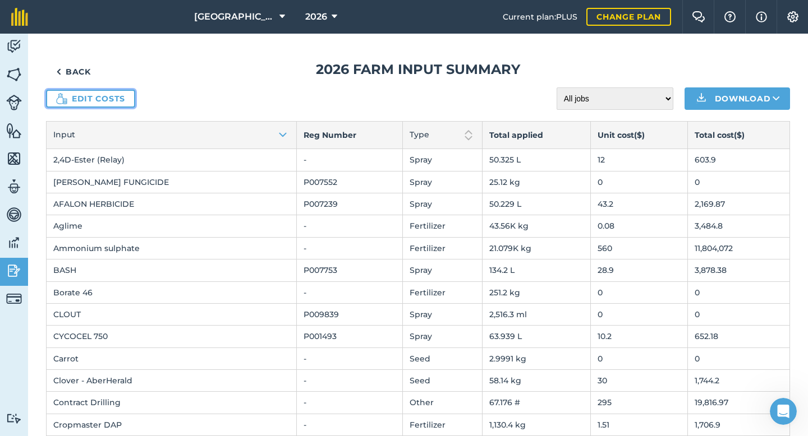
click at [117, 101] on link "Edit costs" at bounding box center [90, 99] width 89 height 18
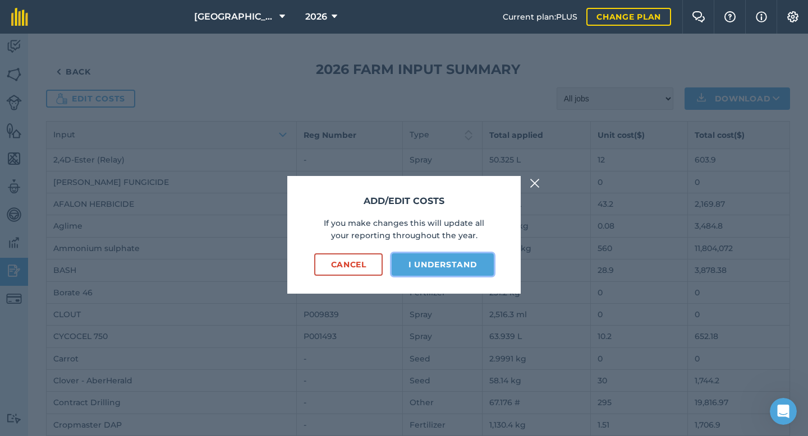
click at [449, 264] on button "I understand" at bounding box center [442, 264] width 102 height 22
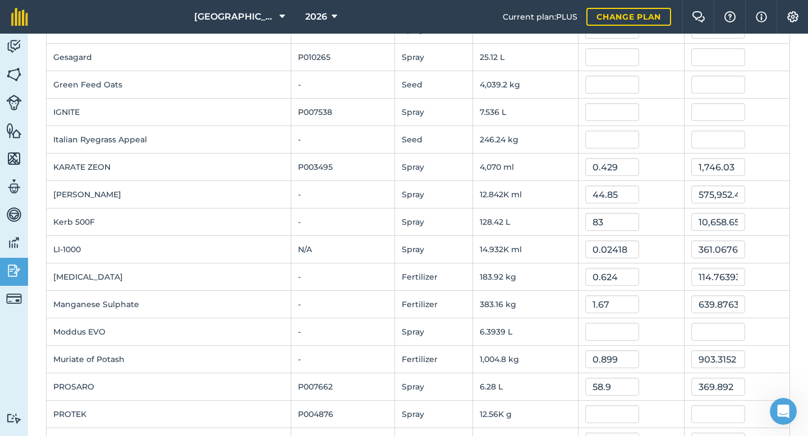
scroll to position [602, 0]
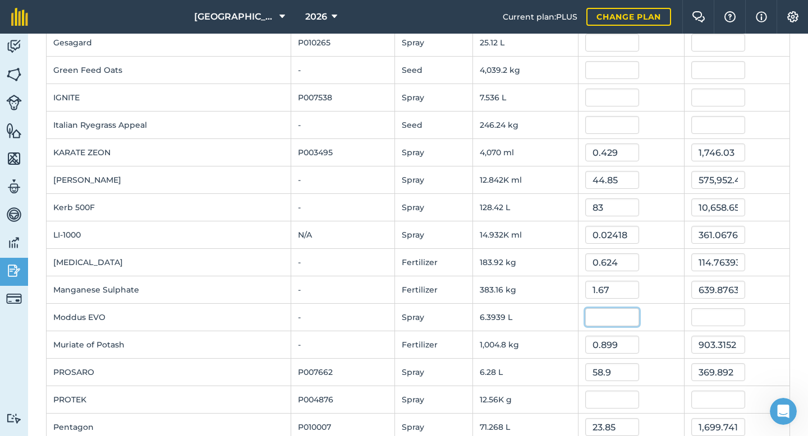
click at [591, 317] on input "text" at bounding box center [612, 317] width 54 height 18
type input "102.75"
type input "656.974735425"
click at [655, 255] on div "0.624" at bounding box center [630, 262] width 91 height 18
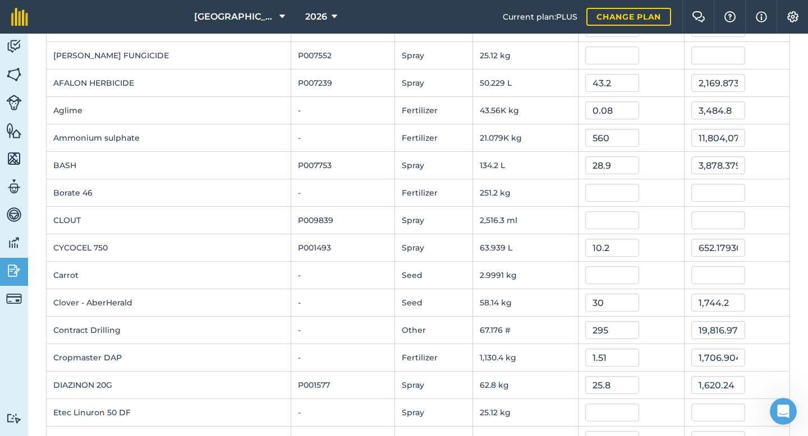
scroll to position [0, 0]
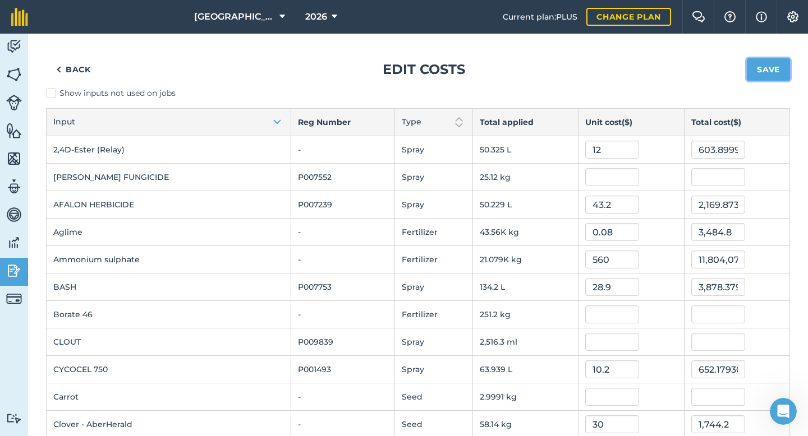
click at [765, 63] on button "Save" at bounding box center [767, 69] width 43 height 22
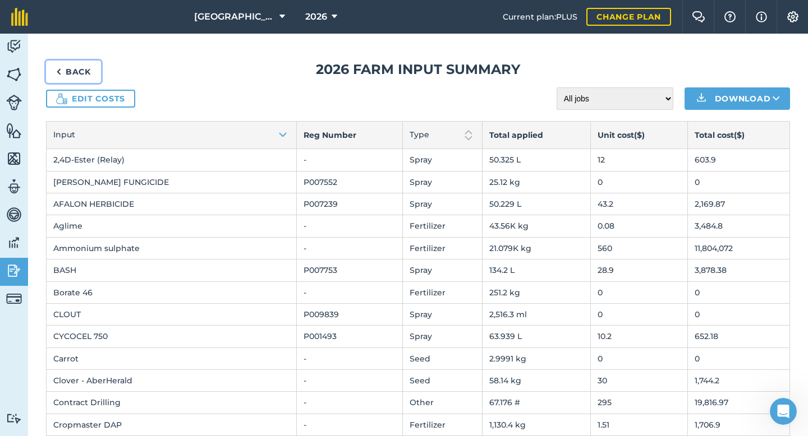
click at [76, 70] on link "Back" at bounding box center [73, 72] width 55 height 22
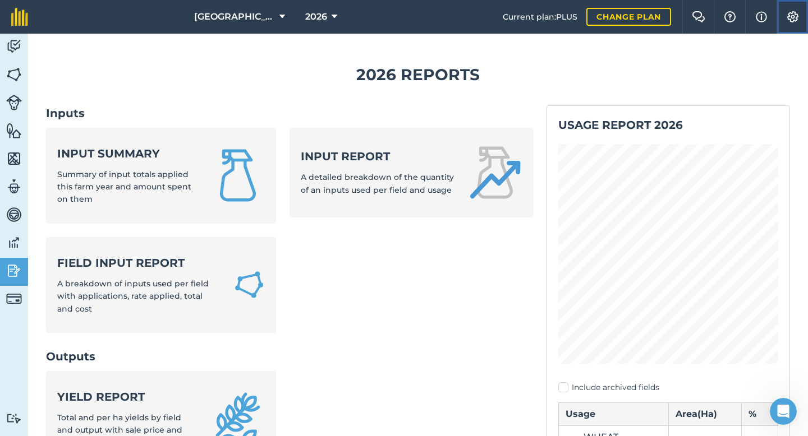
click at [783, 19] on button "Settings" at bounding box center [791, 17] width 31 height 34
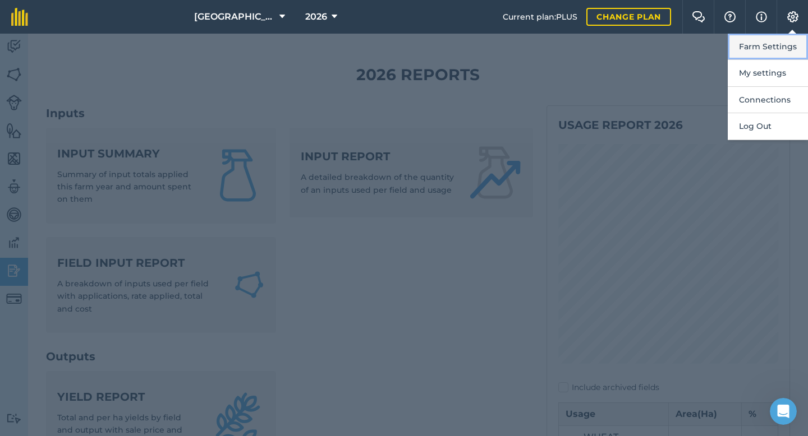
click at [762, 48] on button "Farm Settings" at bounding box center [767, 47] width 80 height 26
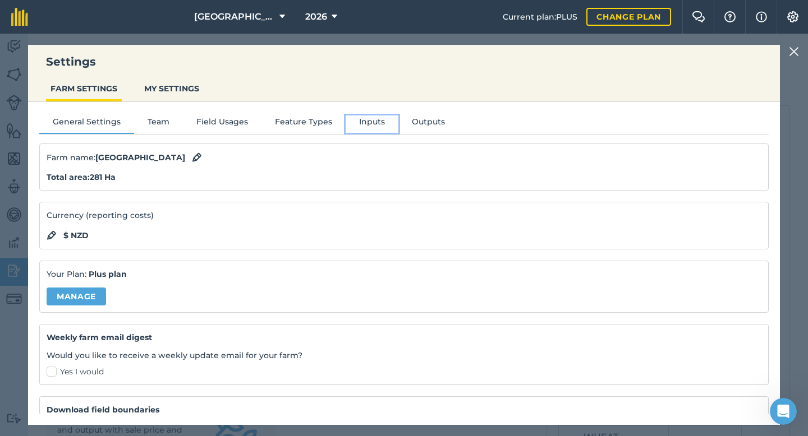
click at [369, 124] on button "Inputs" at bounding box center [371, 124] width 53 height 17
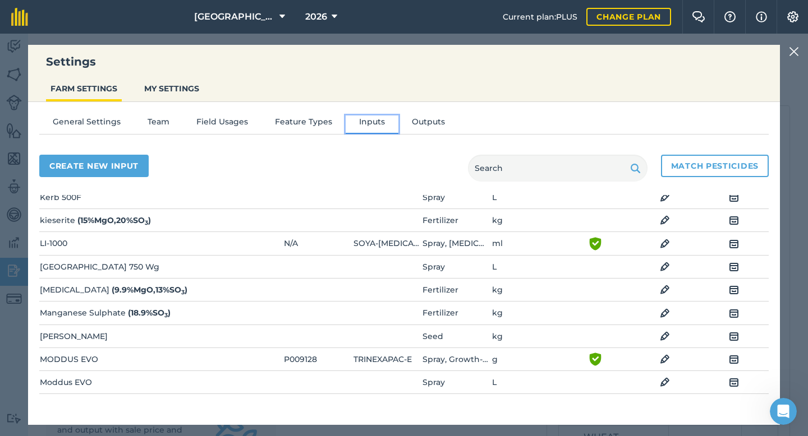
scroll to position [1321, 0]
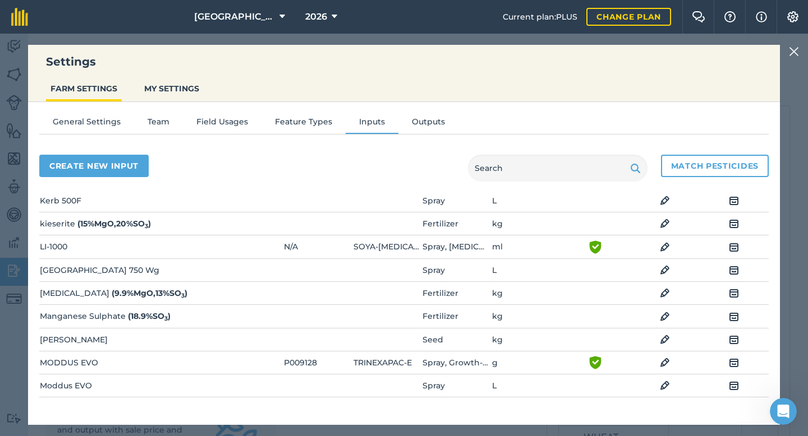
click at [666, 247] on img at bounding box center [665, 247] width 10 height 13
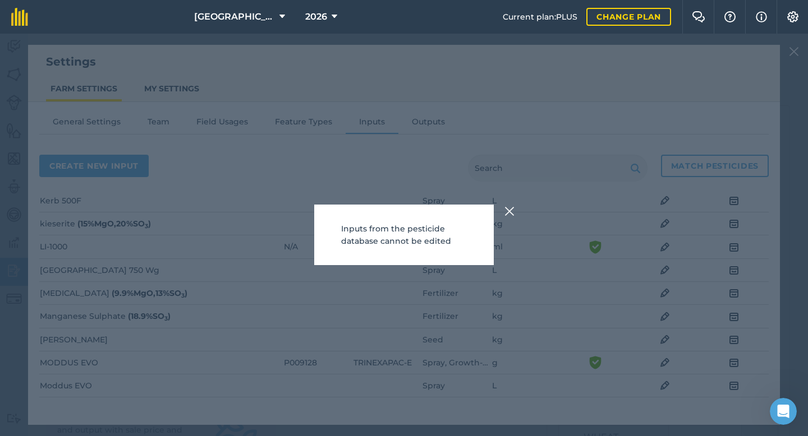
click at [506, 209] on img at bounding box center [509, 211] width 10 height 13
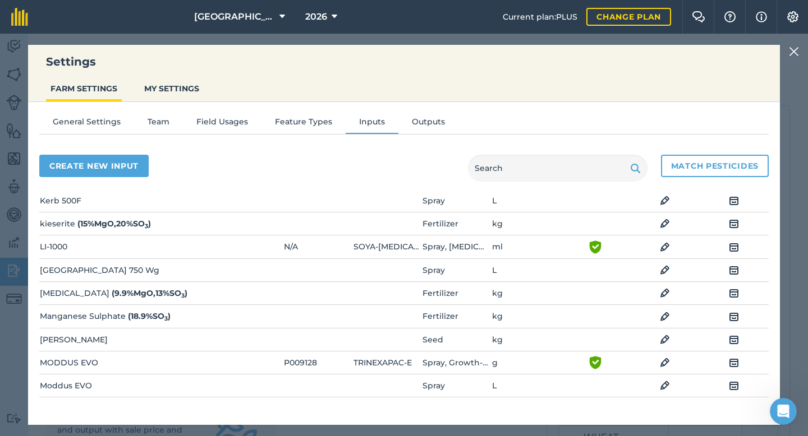
click at [735, 248] on img at bounding box center [733, 247] width 10 height 13
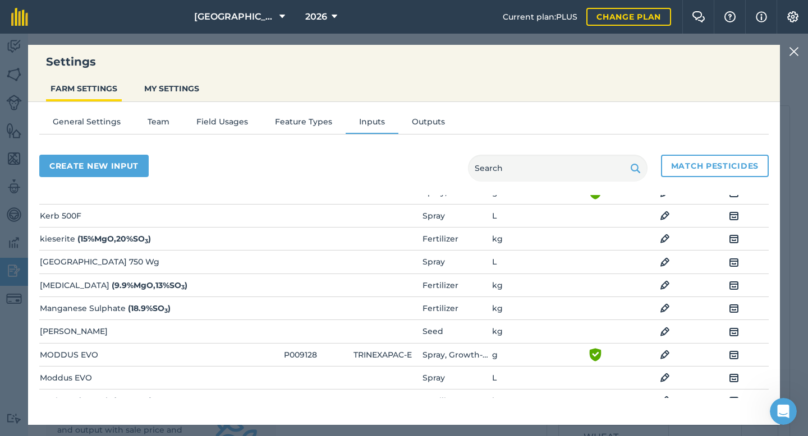
scroll to position [1306, 0]
click at [602, 163] on input "text" at bounding box center [557, 168] width 179 height 27
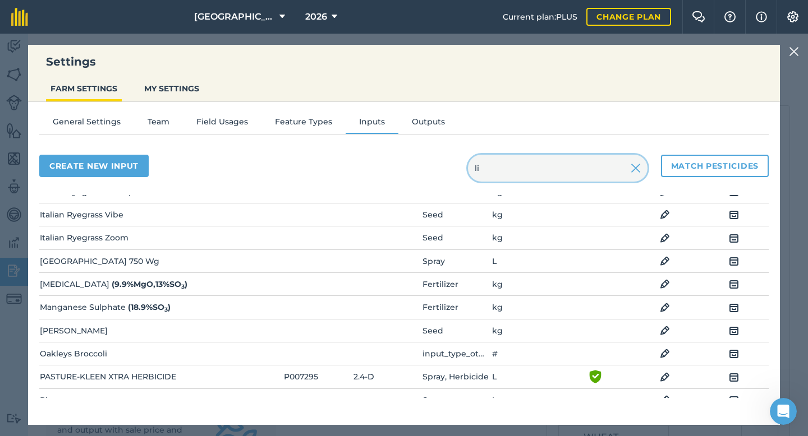
scroll to position [241, 0]
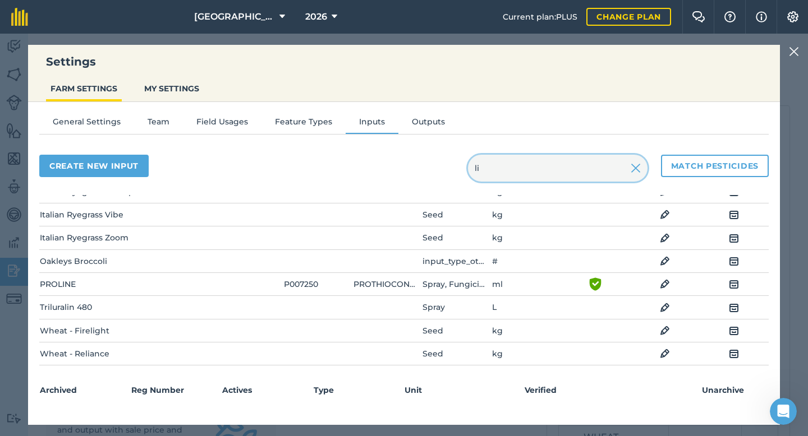
type input "li"
click at [140, 166] on button "Create new input" at bounding box center [93, 166] width 109 height 22
select select "SEED"
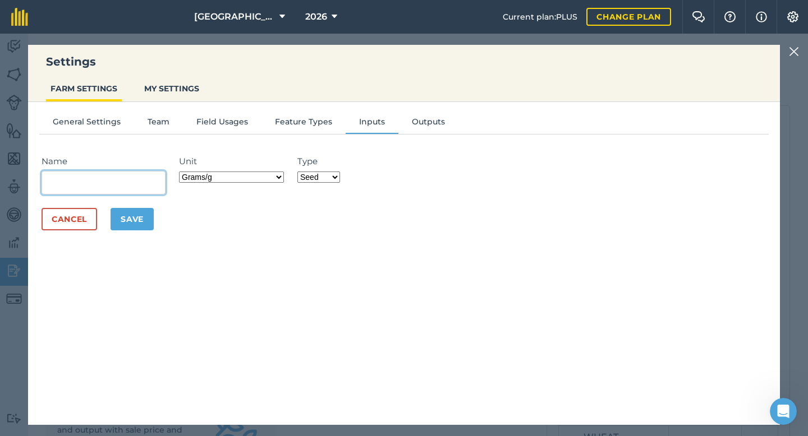
click at [103, 187] on input "Name" at bounding box center [103, 183] width 124 height 24
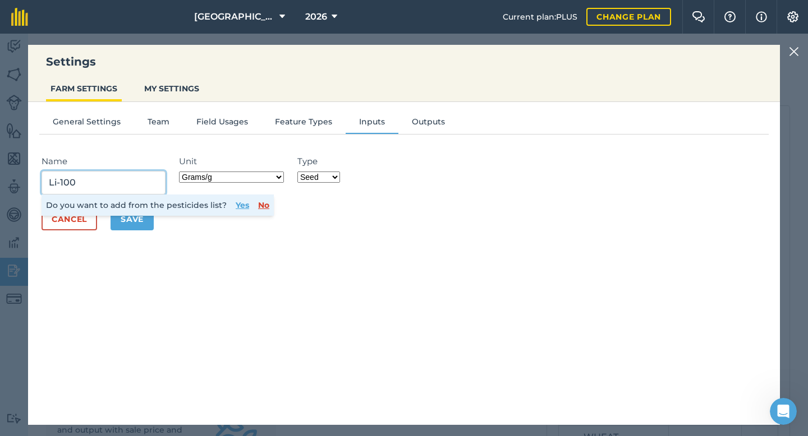
type input "Li-100"
click at [241, 206] on button "Yes" at bounding box center [242, 205] width 13 height 12
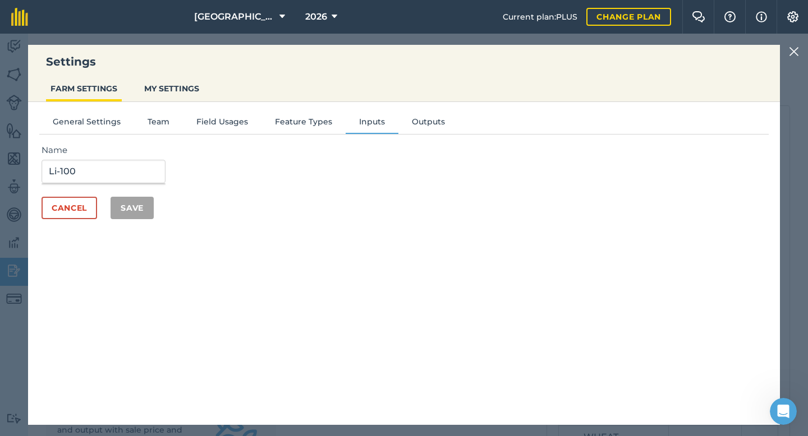
click at [104, 170] on input "Li-100" at bounding box center [103, 172] width 124 height 24
type input "L"
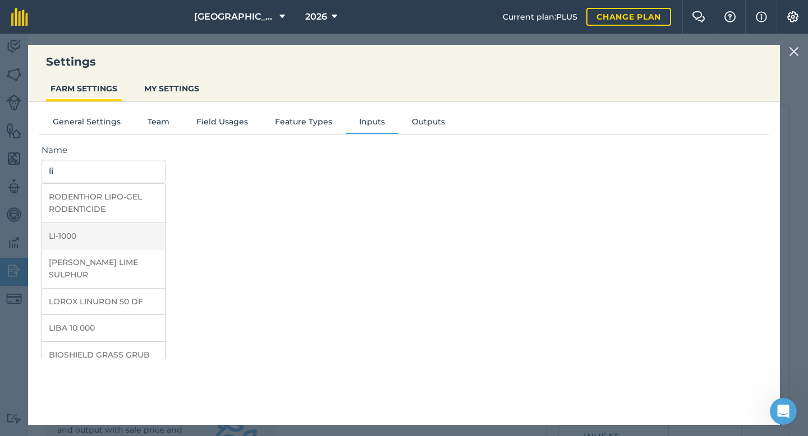
click at [95, 232] on li "LI-1000" at bounding box center [103, 236] width 123 height 26
type input "LI-1000"
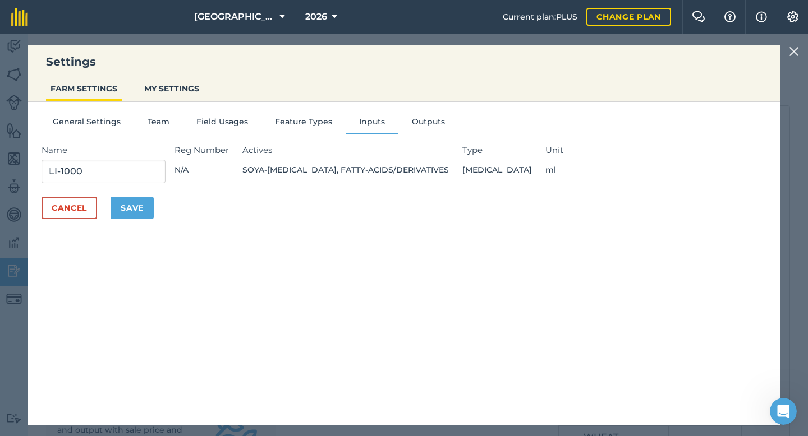
click at [264, 176] on span "SOYA-[MEDICAL_DATA], FATTY-ACIDS/DERIVATIVES" at bounding box center [345, 170] width 206 height 12
click at [139, 206] on button "Save" at bounding box center [131, 208] width 43 height 22
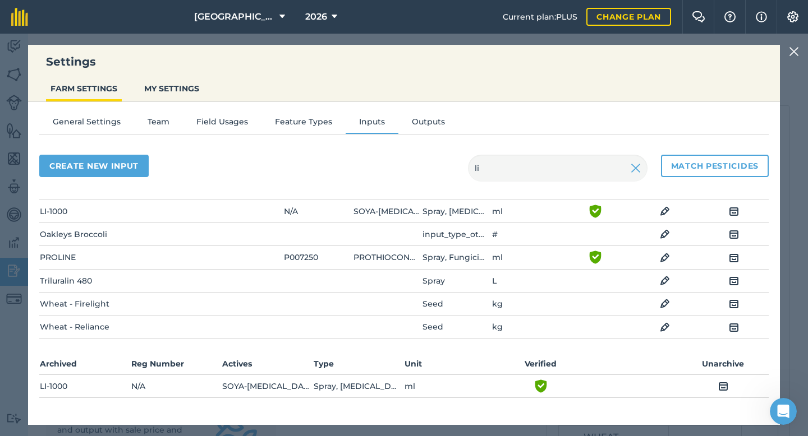
scroll to position [0, 0]
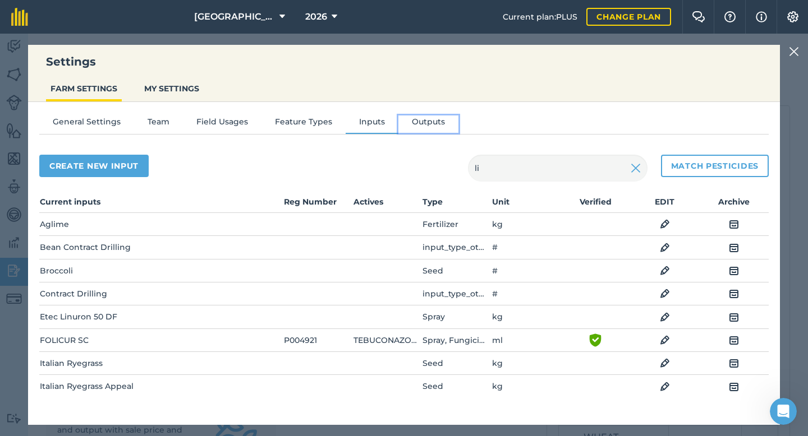
click at [437, 119] on button "Outputs" at bounding box center [428, 124] width 60 height 17
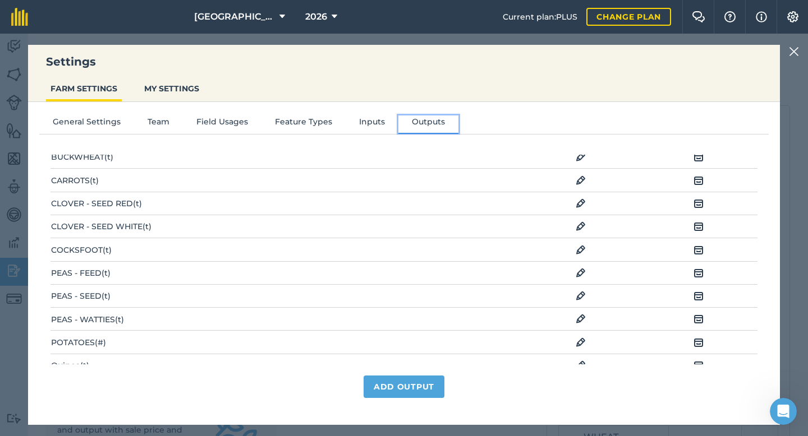
scroll to position [348, 0]
click at [796, 52] on img at bounding box center [793, 51] width 10 height 13
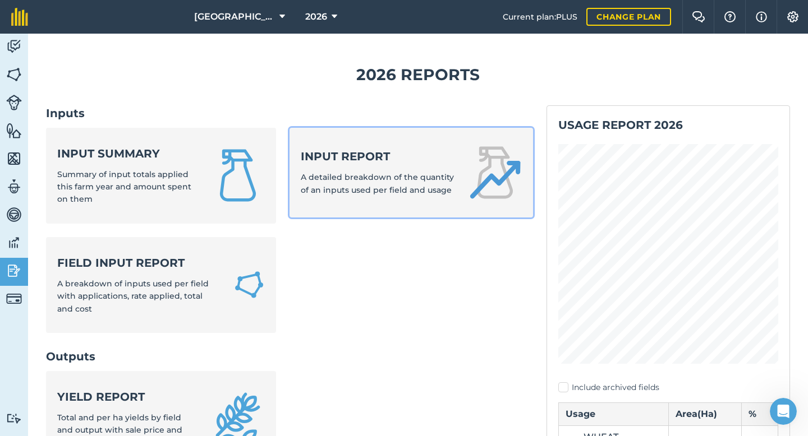
click at [370, 163] on strong "Input report" at bounding box center [378, 157] width 154 height 16
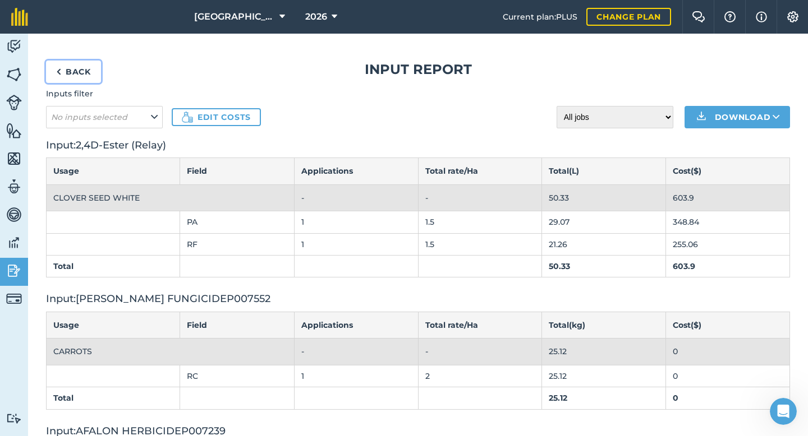
click at [85, 68] on link "Back" at bounding box center [73, 72] width 55 height 22
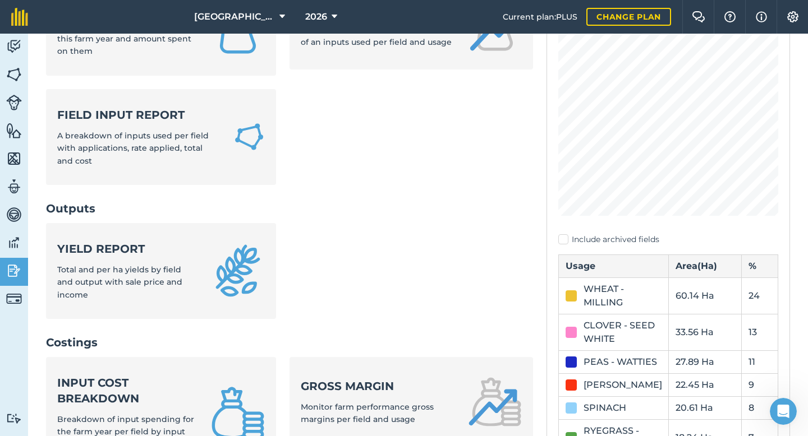
scroll to position [347, 0]
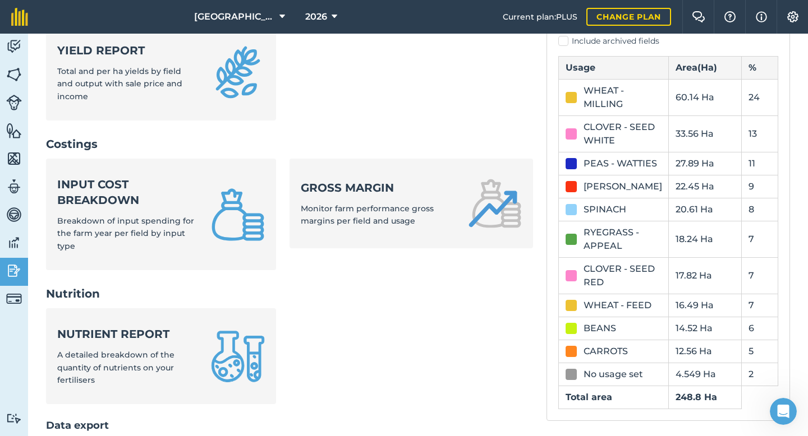
click at [562, 42] on label "Include archived fields" at bounding box center [668, 41] width 220 height 12
click at [562, 382] on input "Include archived fields" at bounding box center [561, 385] width 7 height 7
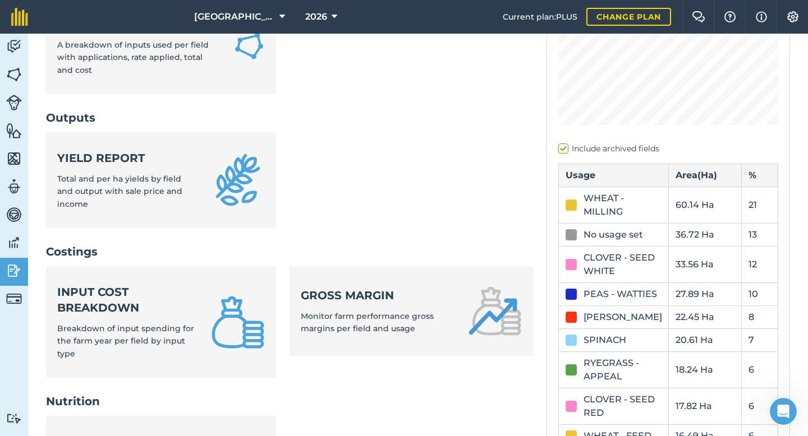
scroll to position [248, 0]
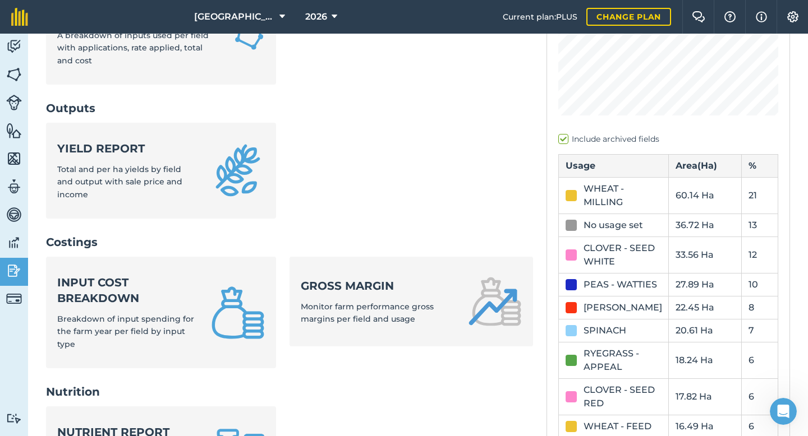
click at [564, 141] on label "Include archived fields" at bounding box center [668, 139] width 220 height 12
click at [564, 382] on input "Include archived fields" at bounding box center [561, 385] width 7 height 7
checkbox input "false"
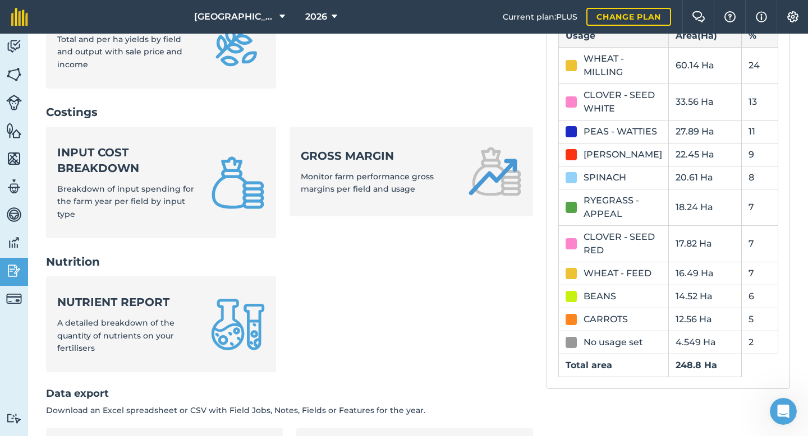
scroll to position [499, 0]
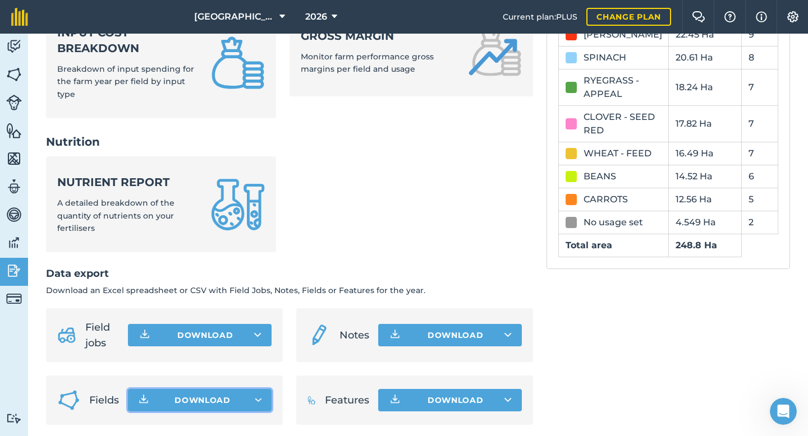
click at [175, 398] on span "Download" at bounding box center [202, 400] width 56 height 11
click at [257, 331] on icon at bounding box center [257, 335] width 7 height 11
click at [341, 228] on ul "Nutrient report A detailed breakdown of the quantity of nutrients on your ferti…" at bounding box center [289, 210] width 487 height 109
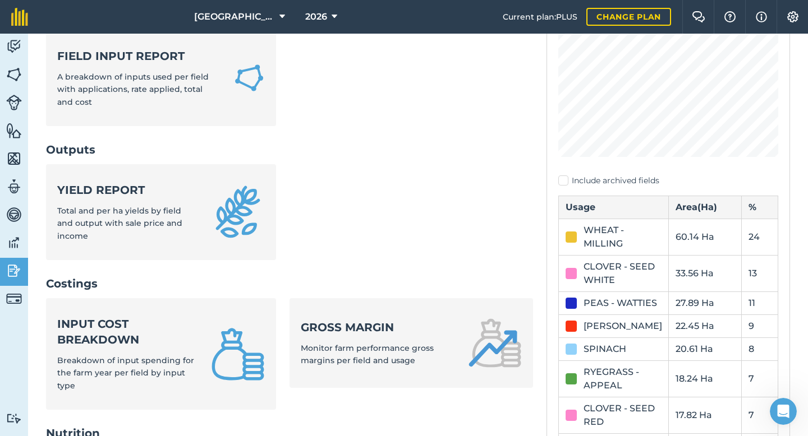
scroll to position [237, 0]
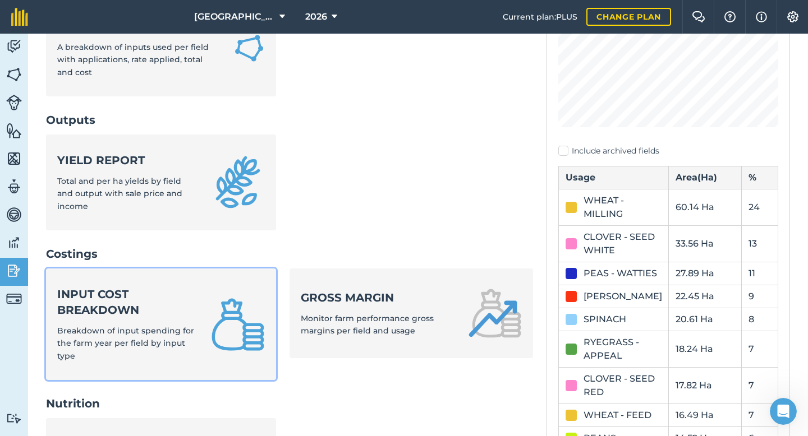
click at [127, 289] on strong "Input cost breakdown" at bounding box center [127, 302] width 140 height 31
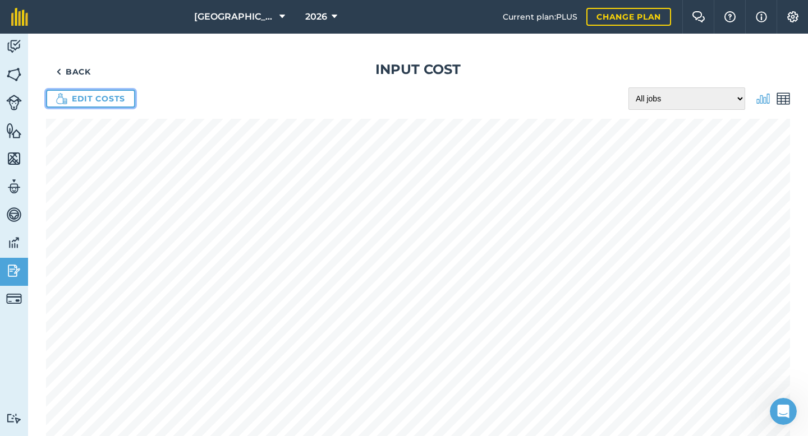
click at [130, 93] on link "Edit costs" at bounding box center [90, 99] width 89 height 18
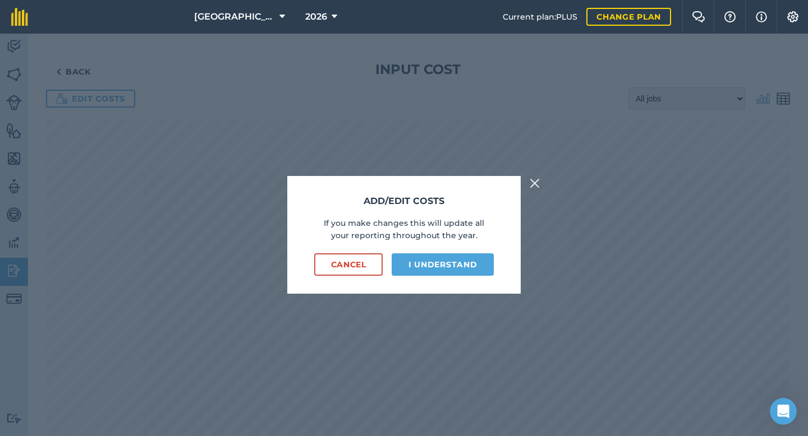
click at [438, 276] on div "Add/edit costs If you make changes this will update all your reporting througho…" at bounding box center [403, 234] width 233 height 117
click at [437, 268] on button "I understand" at bounding box center [442, 264] width 102 height 22
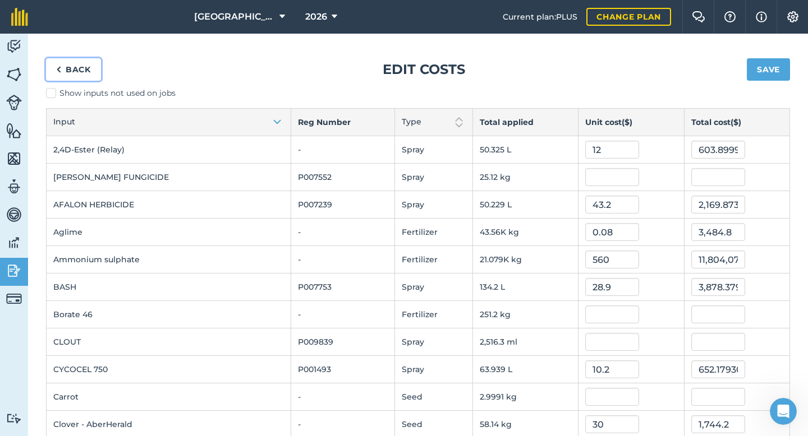
click at [84, 73] on link "Back" at bounding box center [73, 69] width 55 height 22
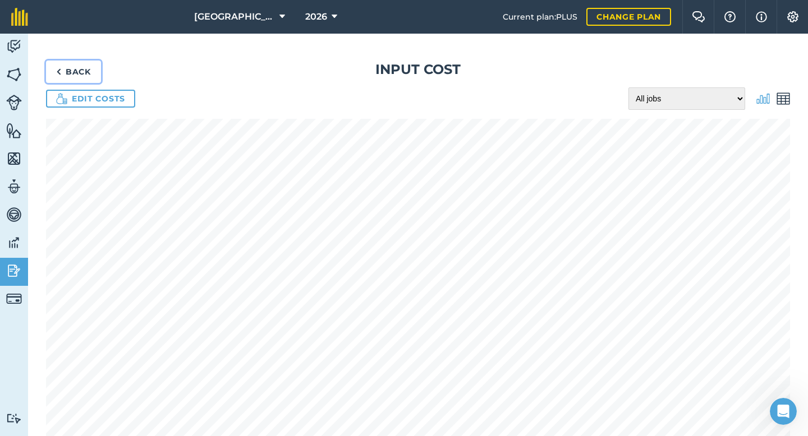
click at [75, 73] on link "Back" at bounding box center [73, 72] width 55 height 22
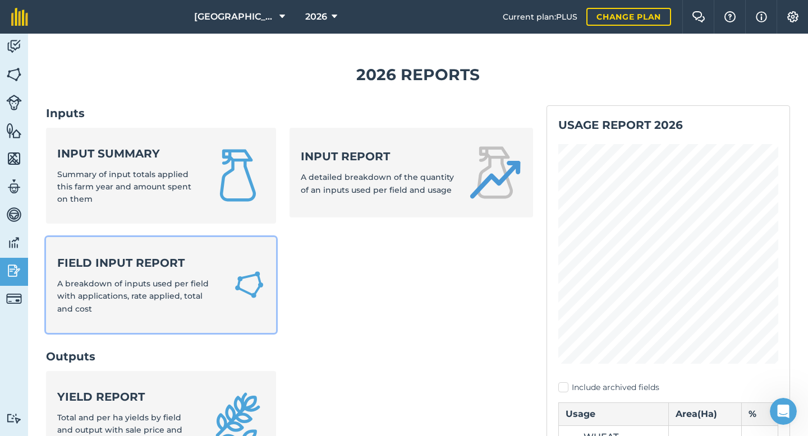
click at [146, 266] on strong "Field Input Report" at bounding box center [138, 263] width 163 height 16
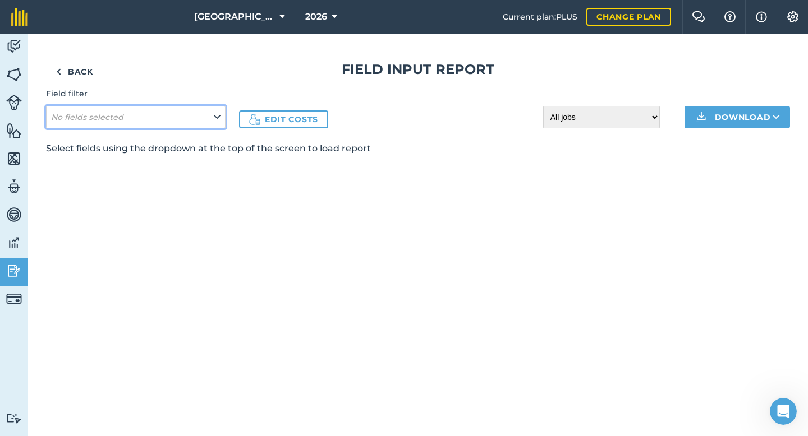
click at [114, 118] on em "No fields selected" at bounding box center [87, 117] width 72 height 10
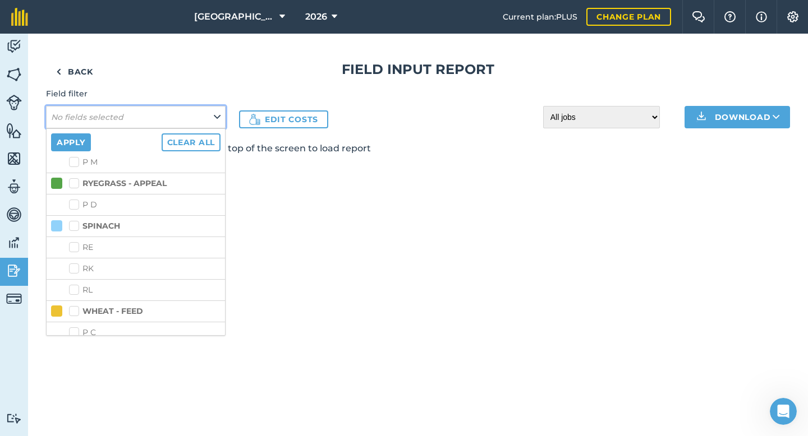
scroll to position [481, 0]
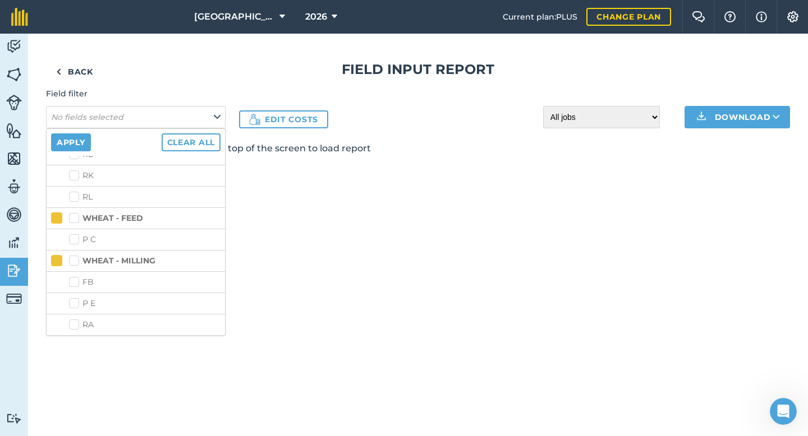
click at [75, 219] on label "WHEAT - FEED" at bounding box center [106, 219] width 74 height 12
click at [75, 219] on input "WHEAT - FEED" at bounding box center [72, 216] width 7 height 7
checkbox input "true"
click at [75, 253] on li "WHEAT - MILLING" at bounding box center [136, 260] width 178 height 21
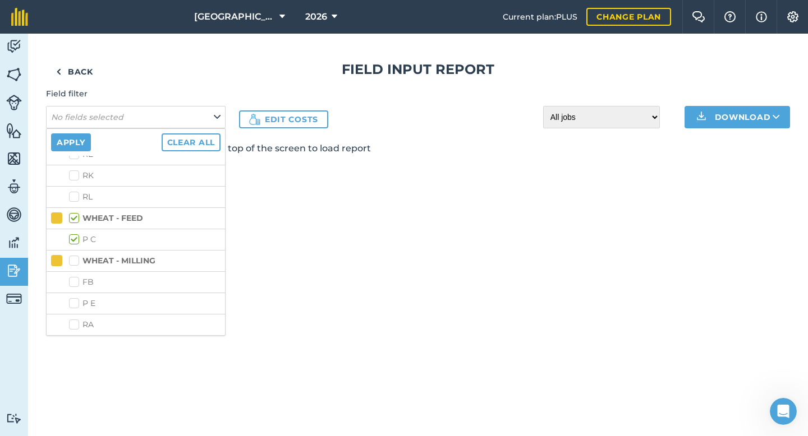
click at [75, 253] on li "WHEAT - MILLING" at bounding box center [136, 260] width 178 height 21
click at [75, 260] on label "WHEAT - MILLING" at bounding box center [112, 261] width 86 height 12
click at [75, 260] on input "WHEAT - MILLING" at bounding box center [72, 258] width 7 height 7
checkbox input "true"
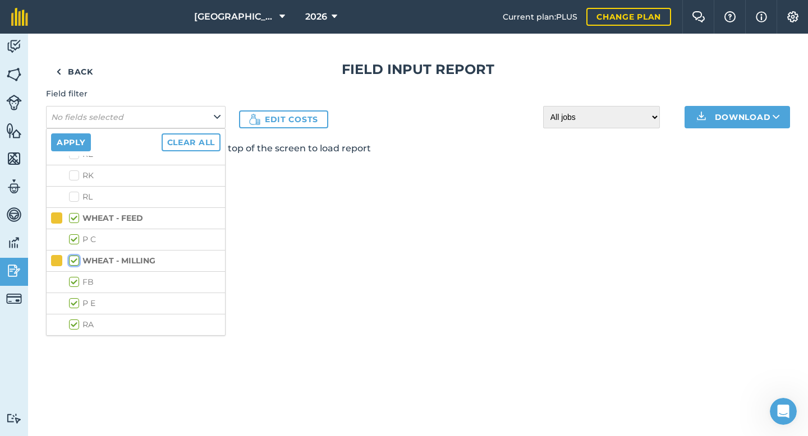
checkbox input "true"
click at [75, 144] on button "Apply" at bounding box center [71, 142] width 40 height 18
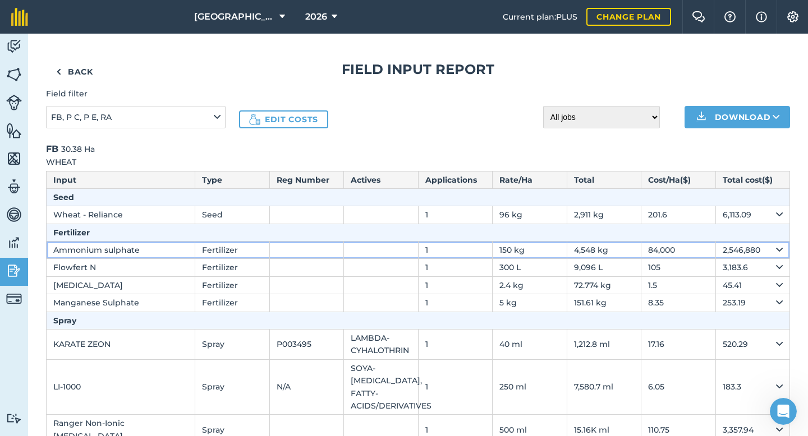
click at [653, 246] on td "84,000" at bounding box center [678, 250] width 75 height 17
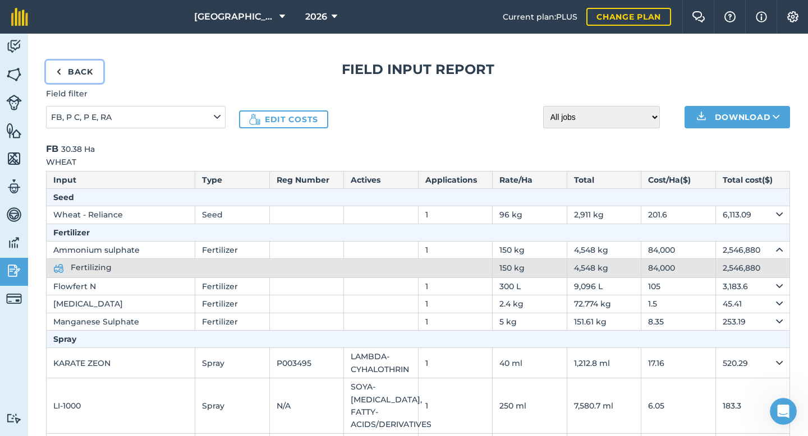
click at [76, 71] on link "Back" at bounding box center [74, 72] width 57 height 22
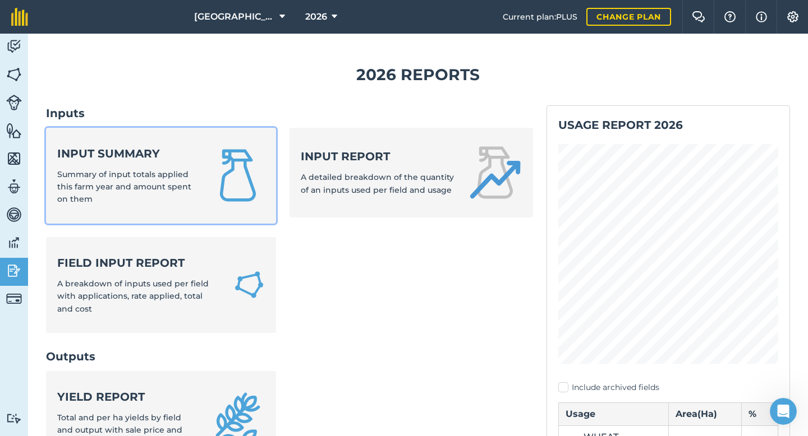
click at [110, 153] on strong "Input summary" at bounding box center [127, 154] width 140 height 16
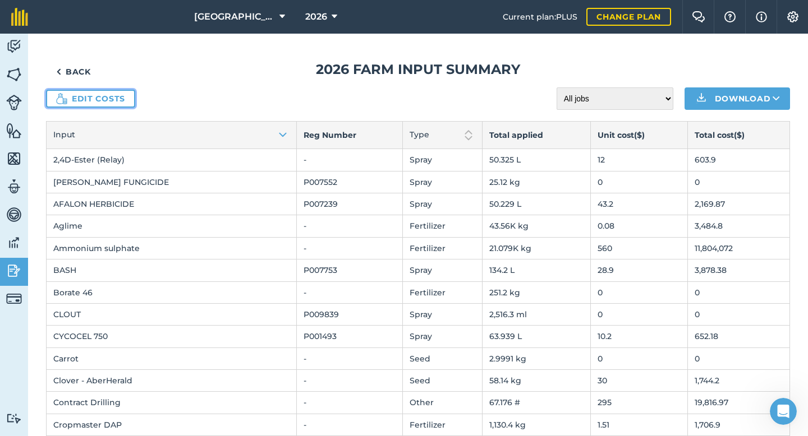
click at [116, 105] on link "Edit costs" at bounding box center [90, 99] width 89 height 18
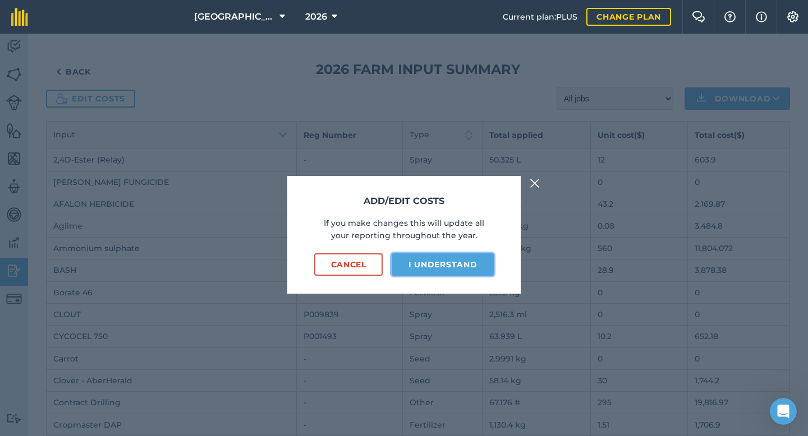
click at [425, 268] on button "I understand" at bounding box center [442, 264] width 102 height 22
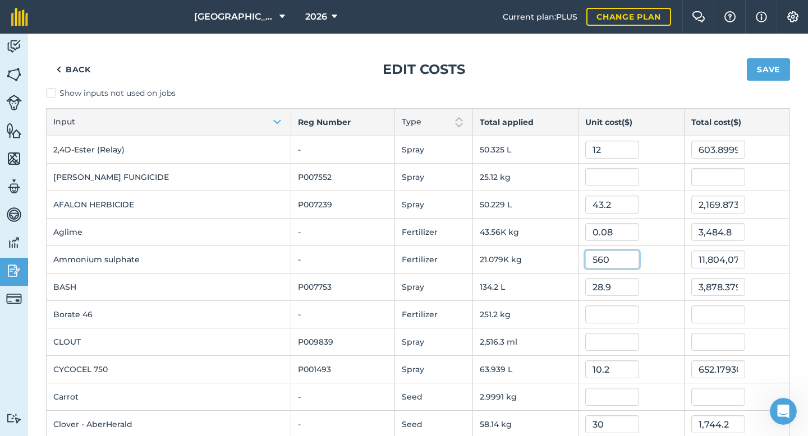
click at [607, 261] on input "560" at bounding box center [612, 260] width 54 height 18
click at [585, 259] on input "560" at bounding box center [612, 260] width 54 height 18
type input "0.56"
type input "11,804.072560000002"
click at [644, 247] on td "0.56" at bounding box center [630, 259] width 105 height 27
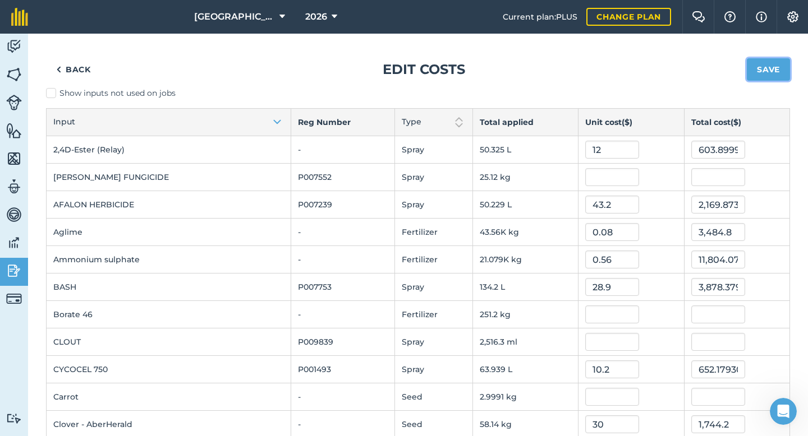
click at [773, 70] on button "Save" at bounding box center [767, 69] width 43 height 22
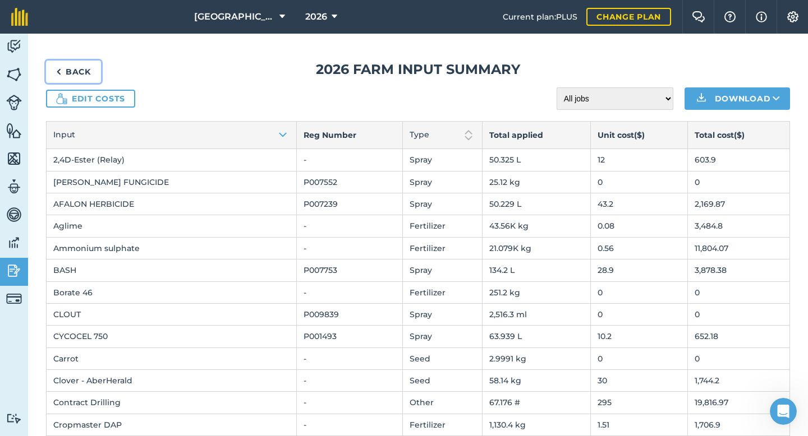
click at [83, 68] on link "Back" at bounding box center [73, 72] width 55 height 22
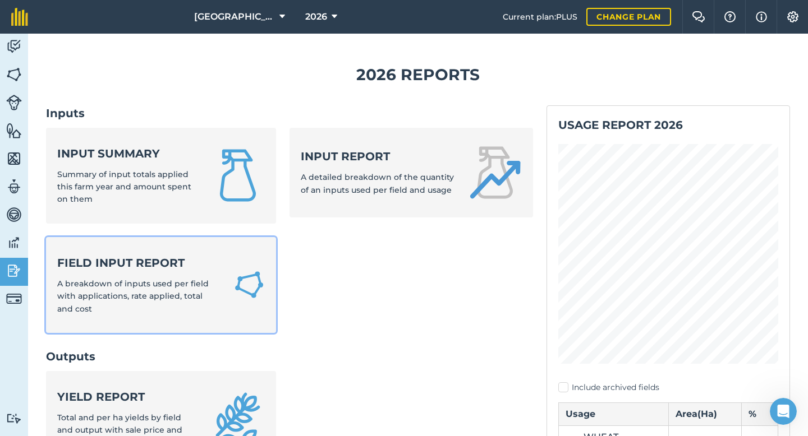
click at [180, 258] on strong "Field Input Report" at bounding box center [138, 263] width 163 height 16
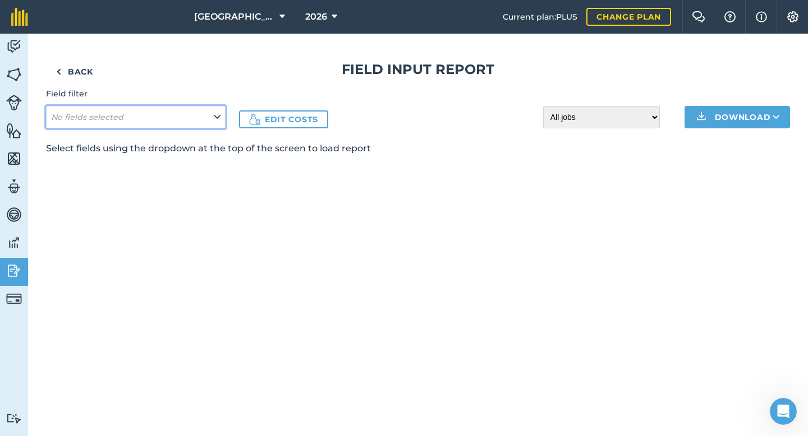
click at [128, 121] on button "No fields selected" at bounding box center [135, 117] width 179 height 22
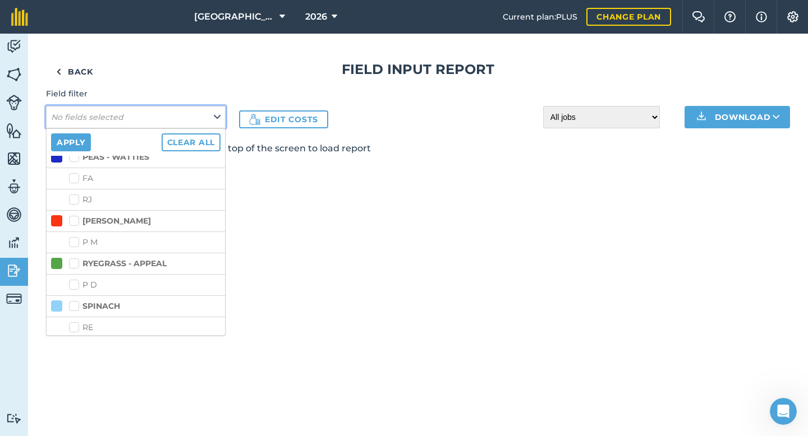
scroll to position [481, 0]
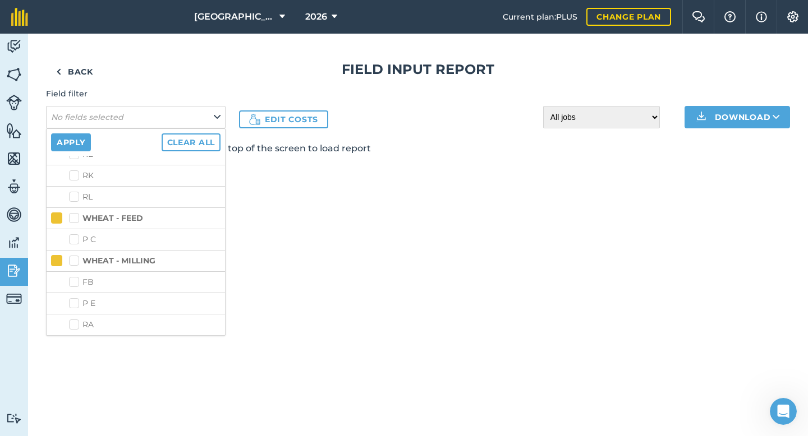
click at [80, 219] on label "WHEAT - FEED" at bounding box center [106, 219] width 74 height 12
click at [76, 219] on input "WHEAT - FEED" at bounding box center [72, 216] width 7 height 7
click at [76, 260] on label "WHEAT - MILLING" at bounding box center [112, 261] width 86 height 12
click at [76, 260] on input "WHEAT - MILLING" at bounding box center [72, 258] width 7 height 7
click at [84, 140] on button "Apply" at bounding box center [71, 142] width 40 height 18
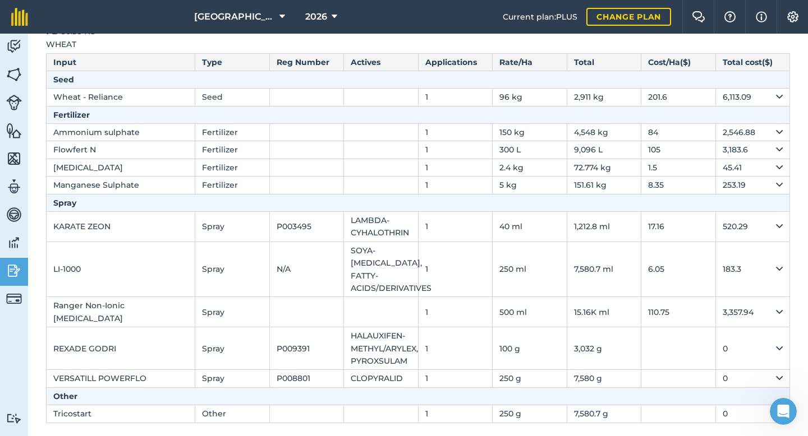
scroll to position [0, 0]
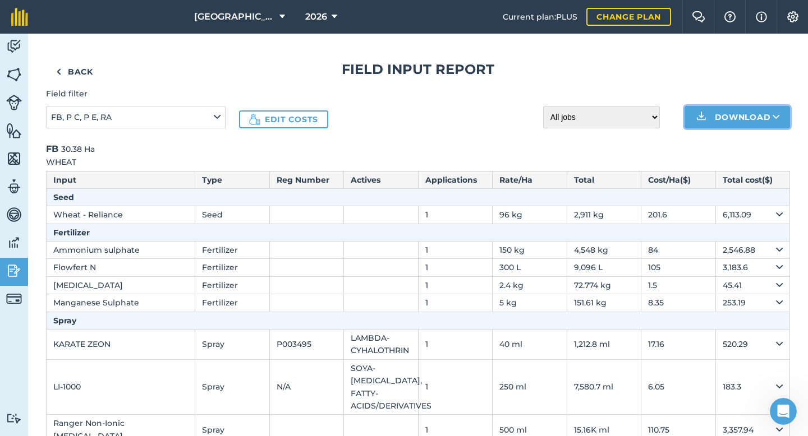
click at [726, 108] on button "Download" at bounding box center [736, 117] width 105 height 22
click at [708, 144] on link "CSV" at bounding box center [737, 142] width 102 height 25
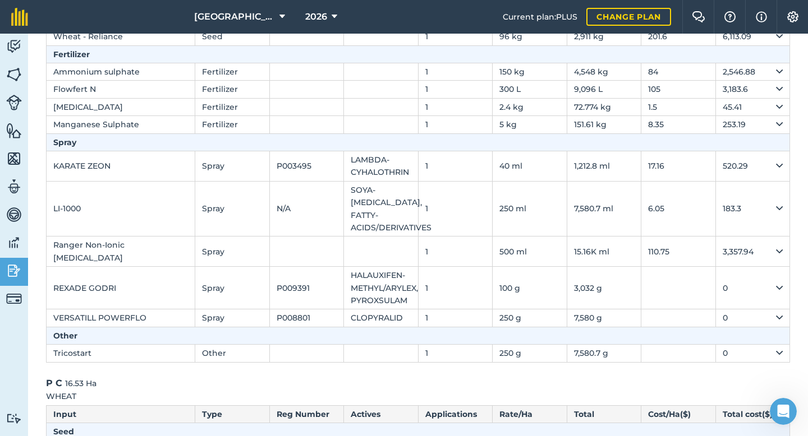
scroll to position [63, 0]
